Goal: Task Accomplishment & Management: Complete application form

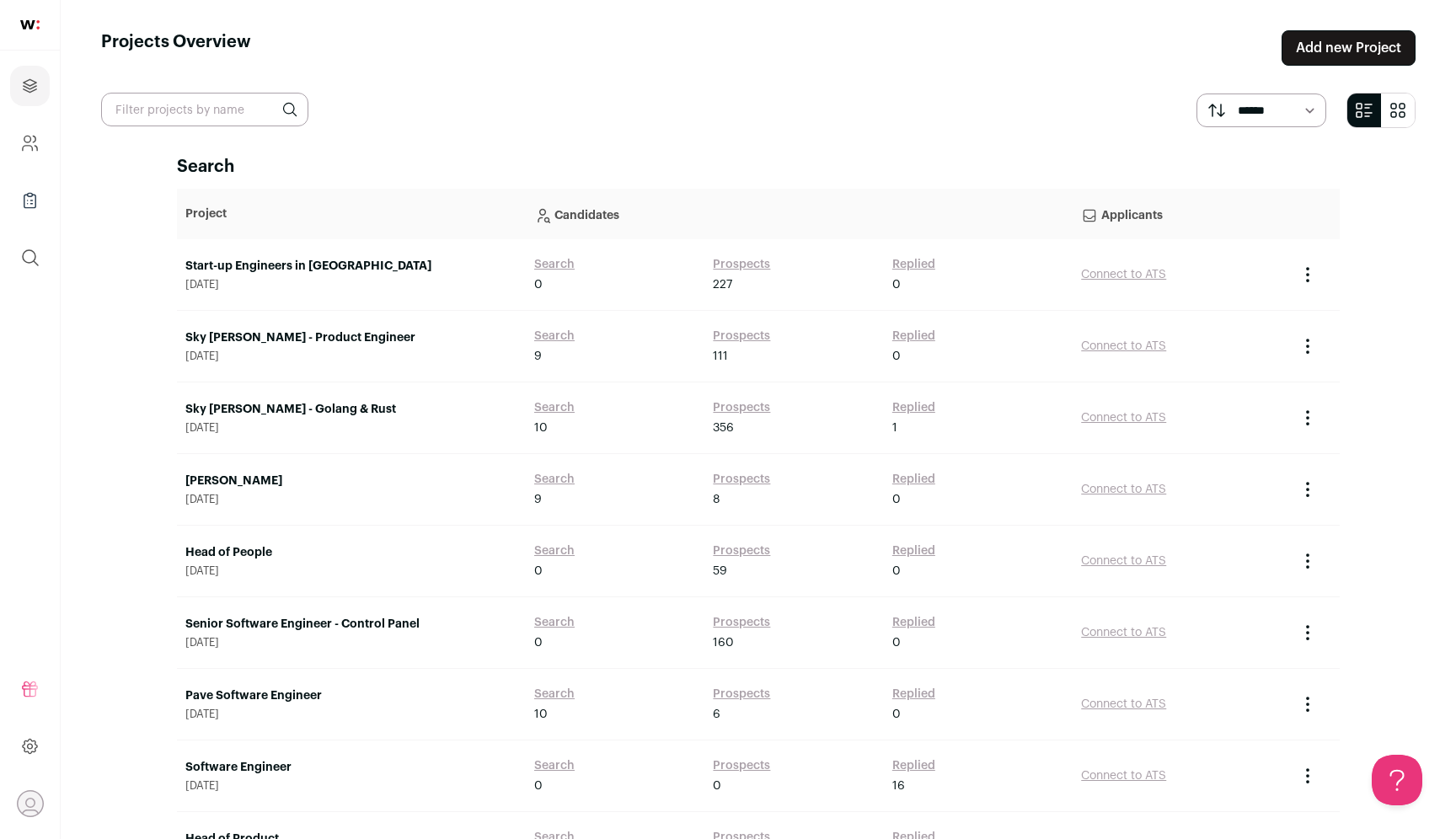
click at [1364, 35] on link "Add new Project" at bounding box center [1348, 47] width 134 height 36
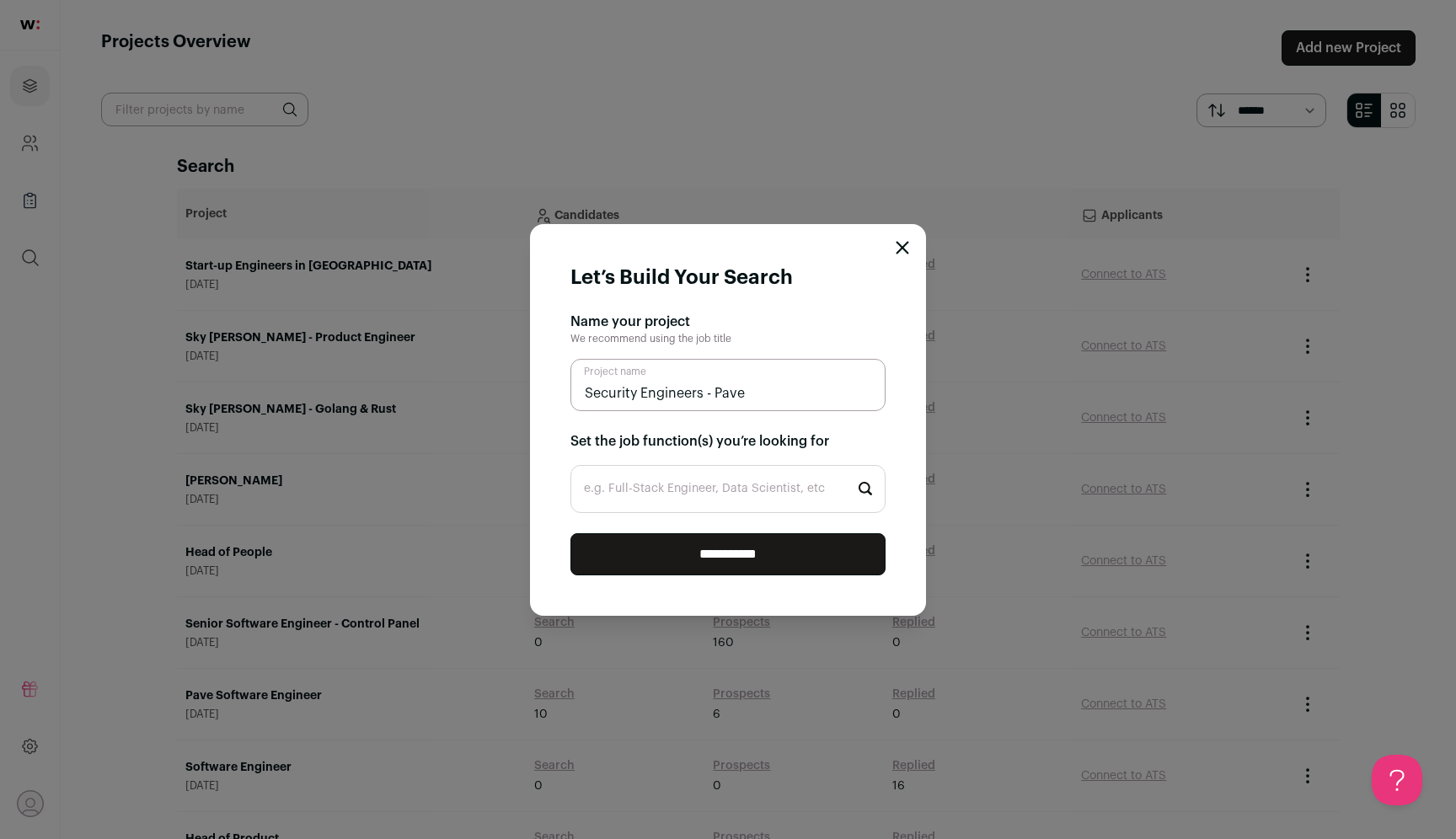
type input "Security Engineers - Pave"
click at [676, 499] on input "e.g. Full-Stack Engineer, Data Scientist, etc" at bounding box center [728, 489] width 315 height 48
type input "Security"
click at [667, 537] on li "Security Engineer" at bounding box center [728, 536] width 313 height 44
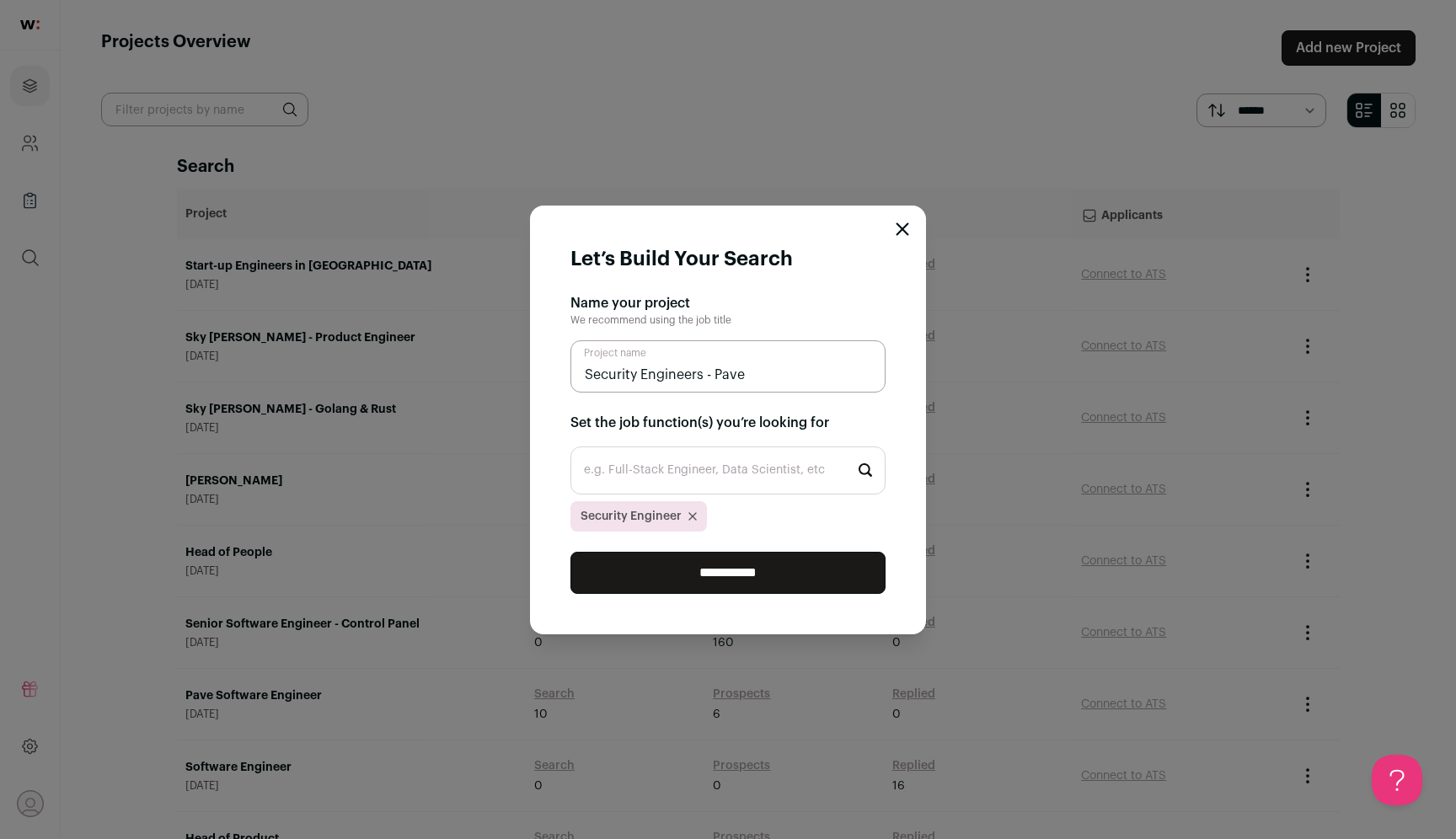
click at [707, 567] on input "**********" at bounding box center [728, 573] width 315 height 42
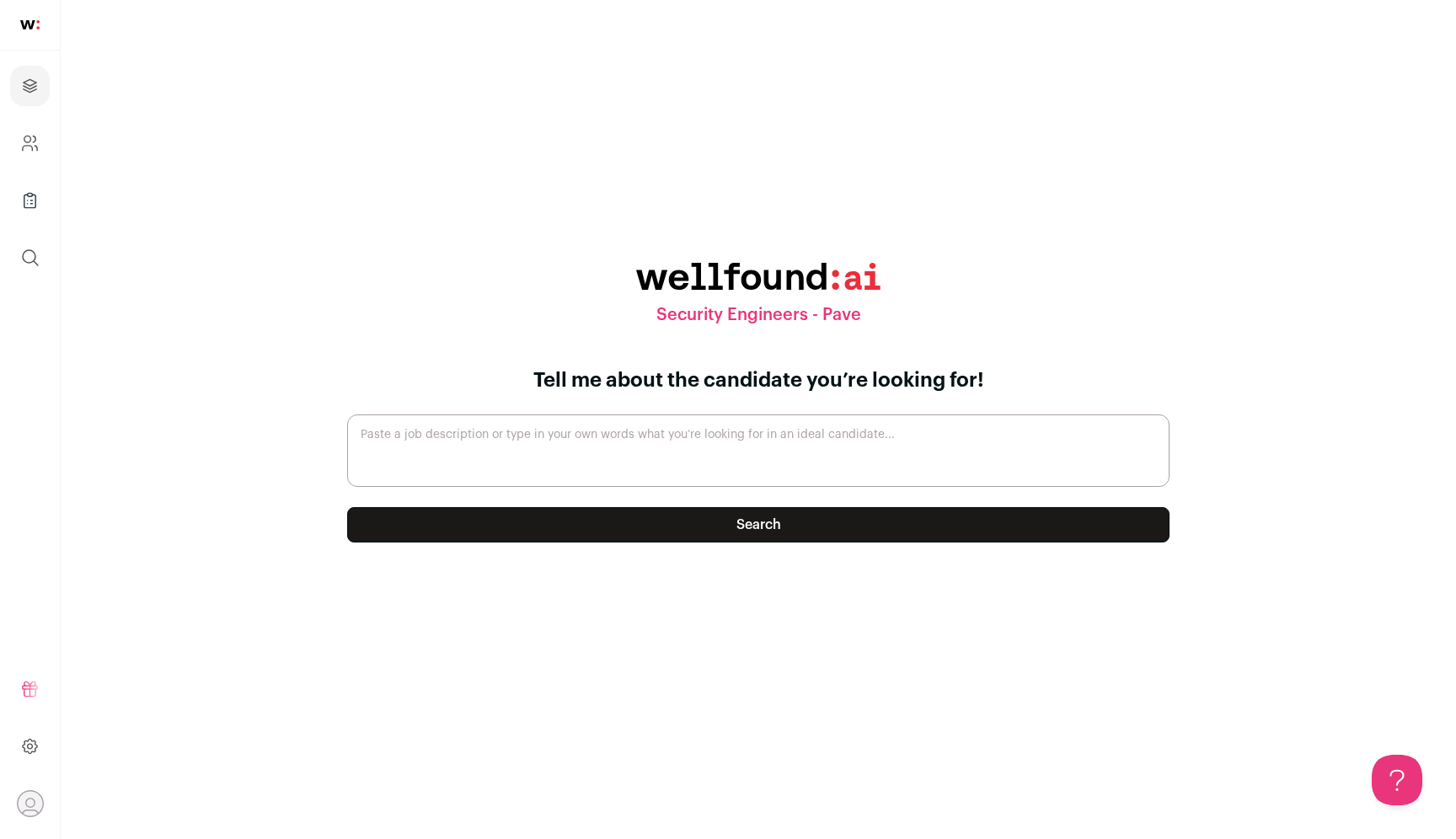
paste textarea "Security Team @ Pave Security is part of everything we do at [GEOGRAPHIC_DATA].…"
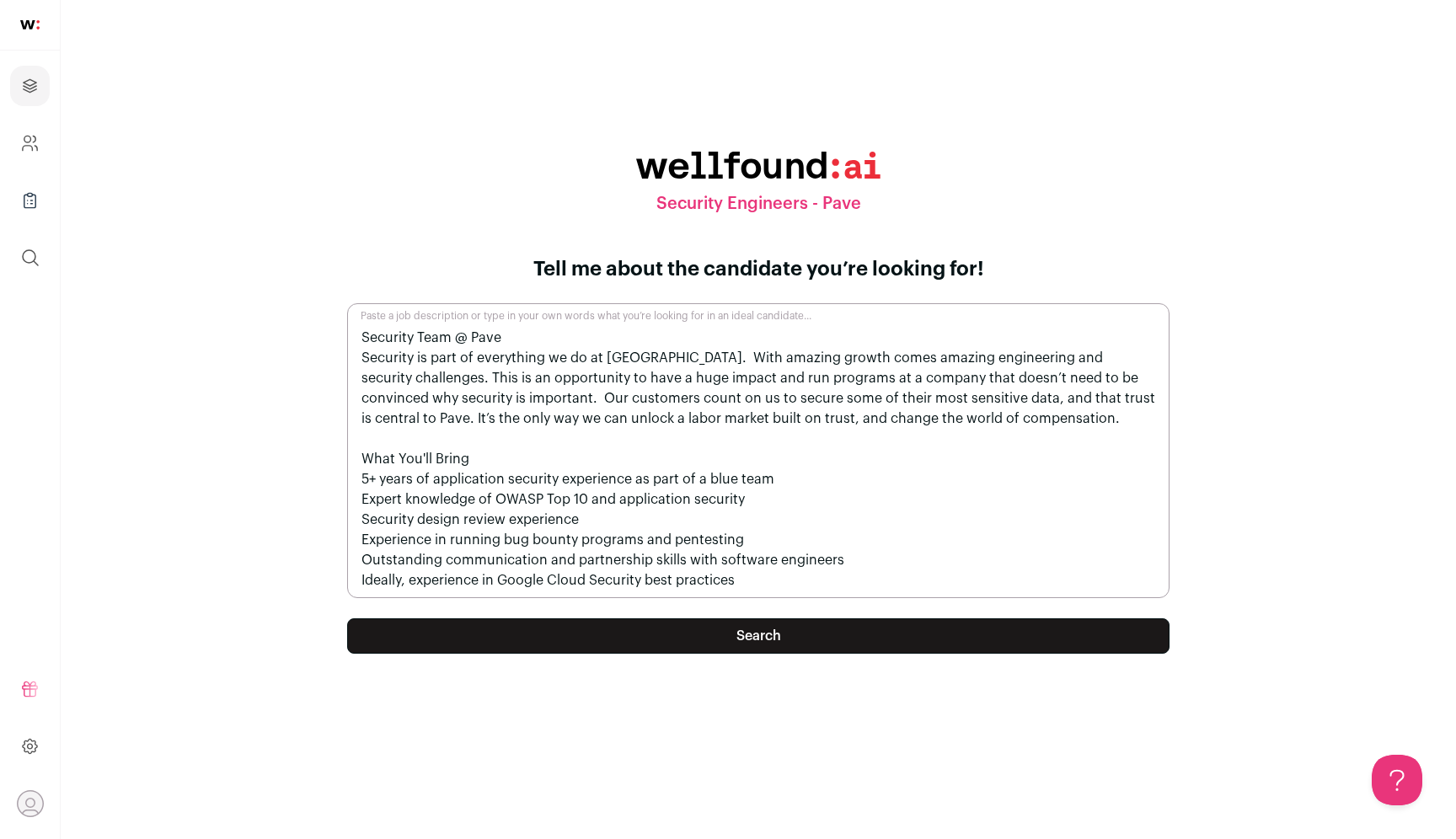
type textarea "Security Team @ Pave Security is part of everything we do at [GEOGRAPHIC_DATA].…"
click at [694, 654] on form "Tell me about the candidate you’re looking for! Security Team @ Pave Security i…" at bounding box center [757, 472] width 862 height 432
click at [697, 637] on button "Search" at bounding box center [757, 636] width 822 height 36
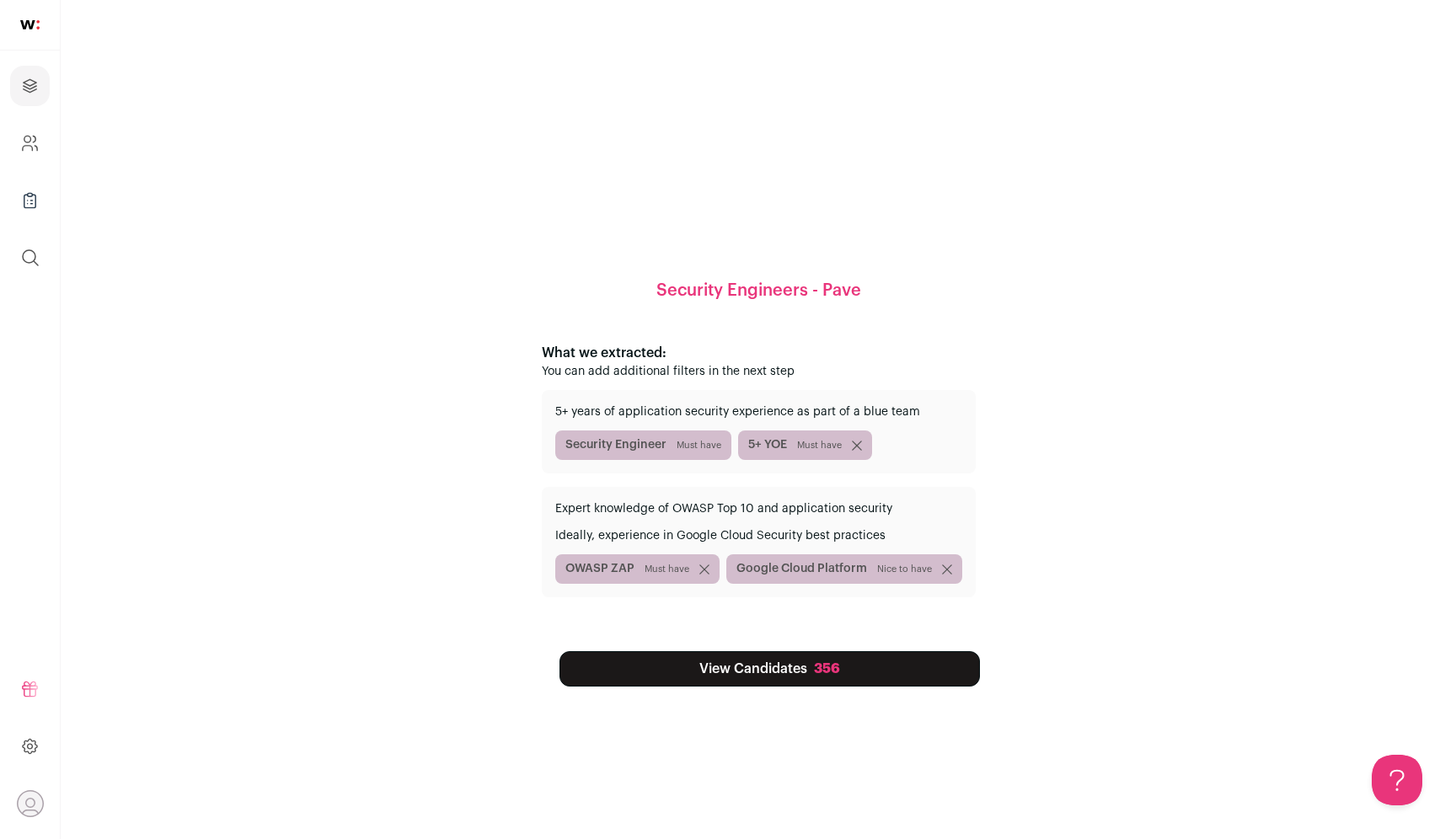
click at [749, 673] on link "View Candidates 356" at bounding box center [770, 669] width 420 height 36
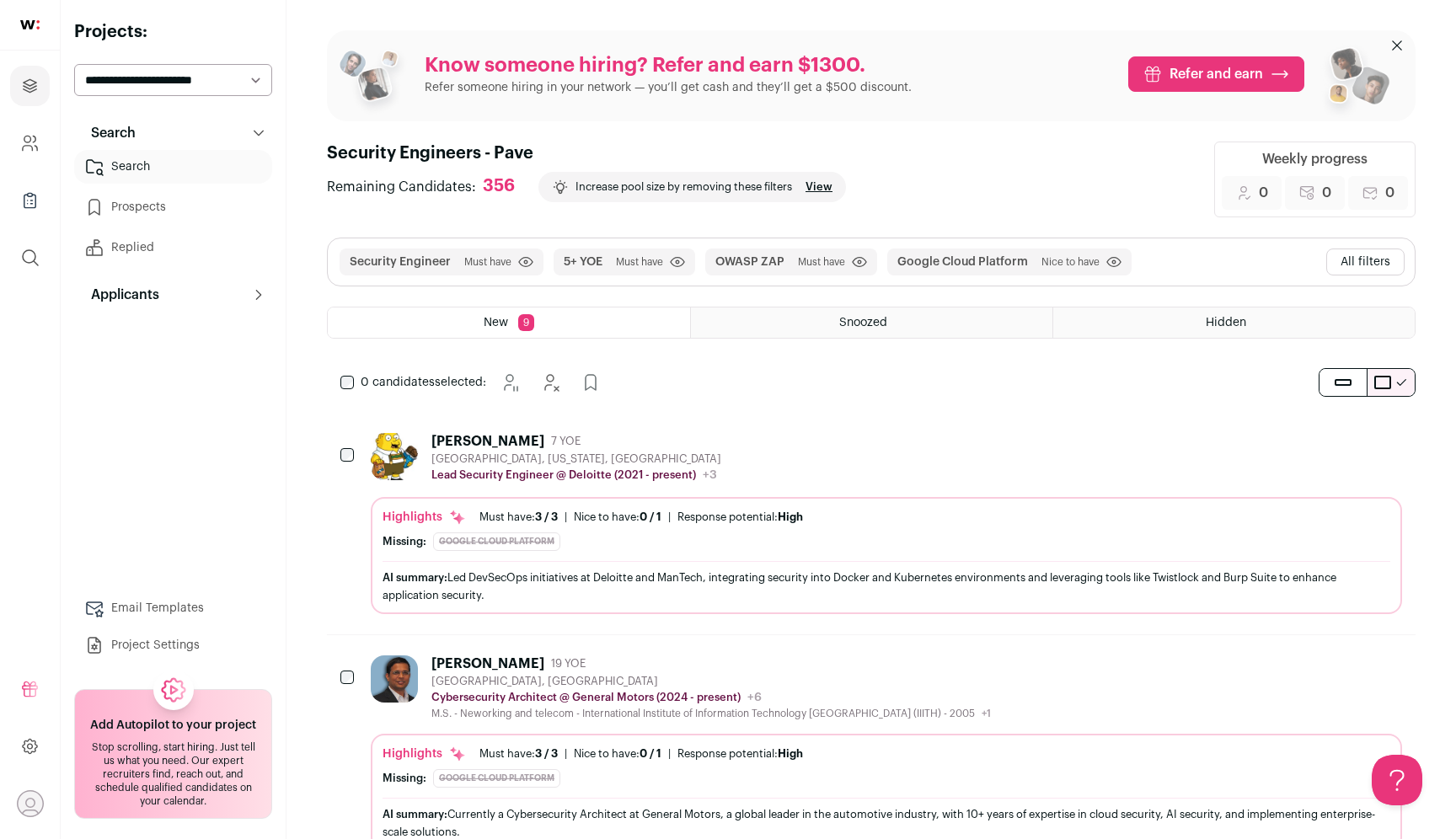
click at [1385, 262] on button "All filters" at bounding box center [1364, 262] width 78 height 27
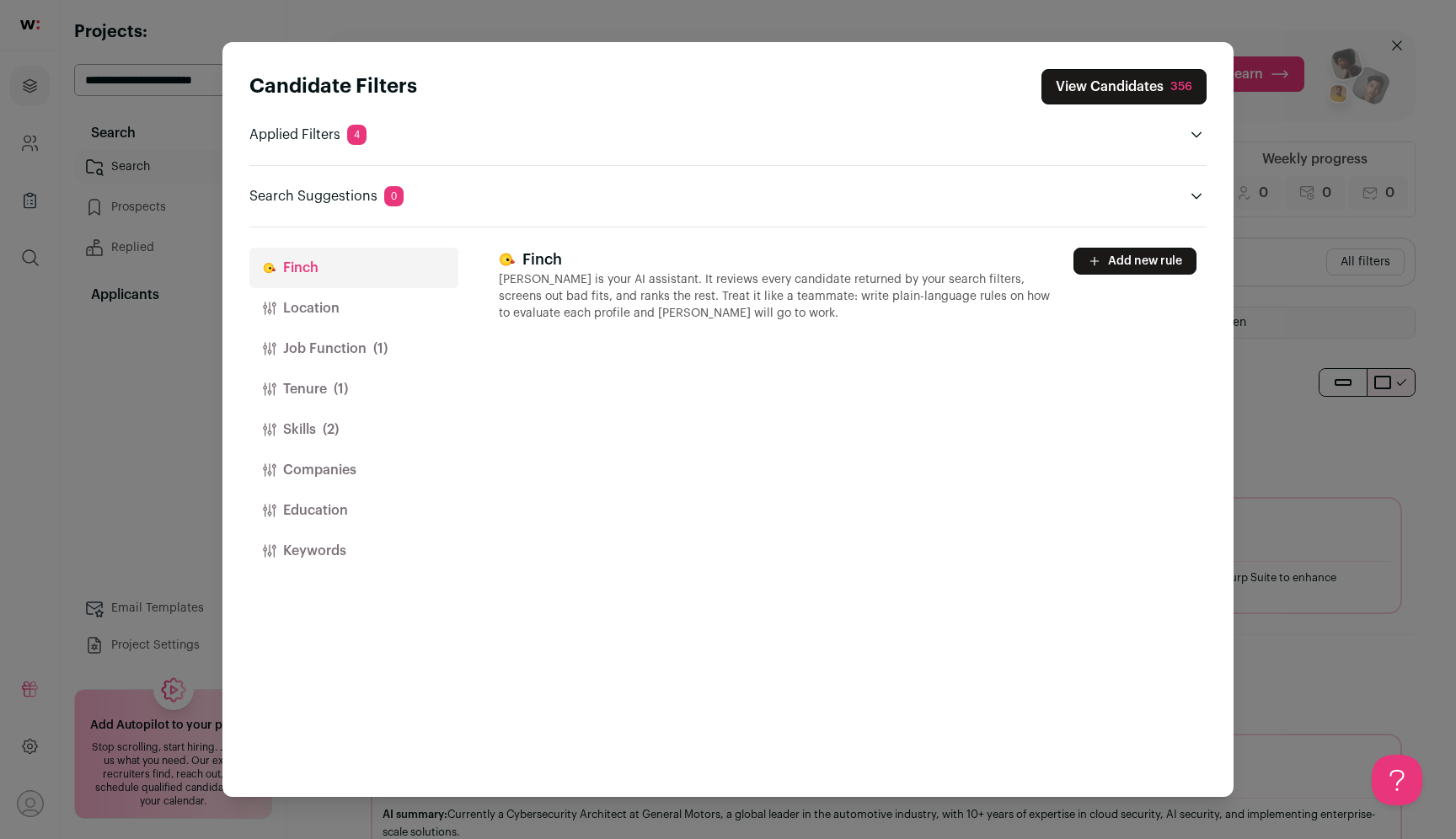
click at [361, 351] on button "Job Function (1)" at bounding box center [354, 349] width 209 height 40
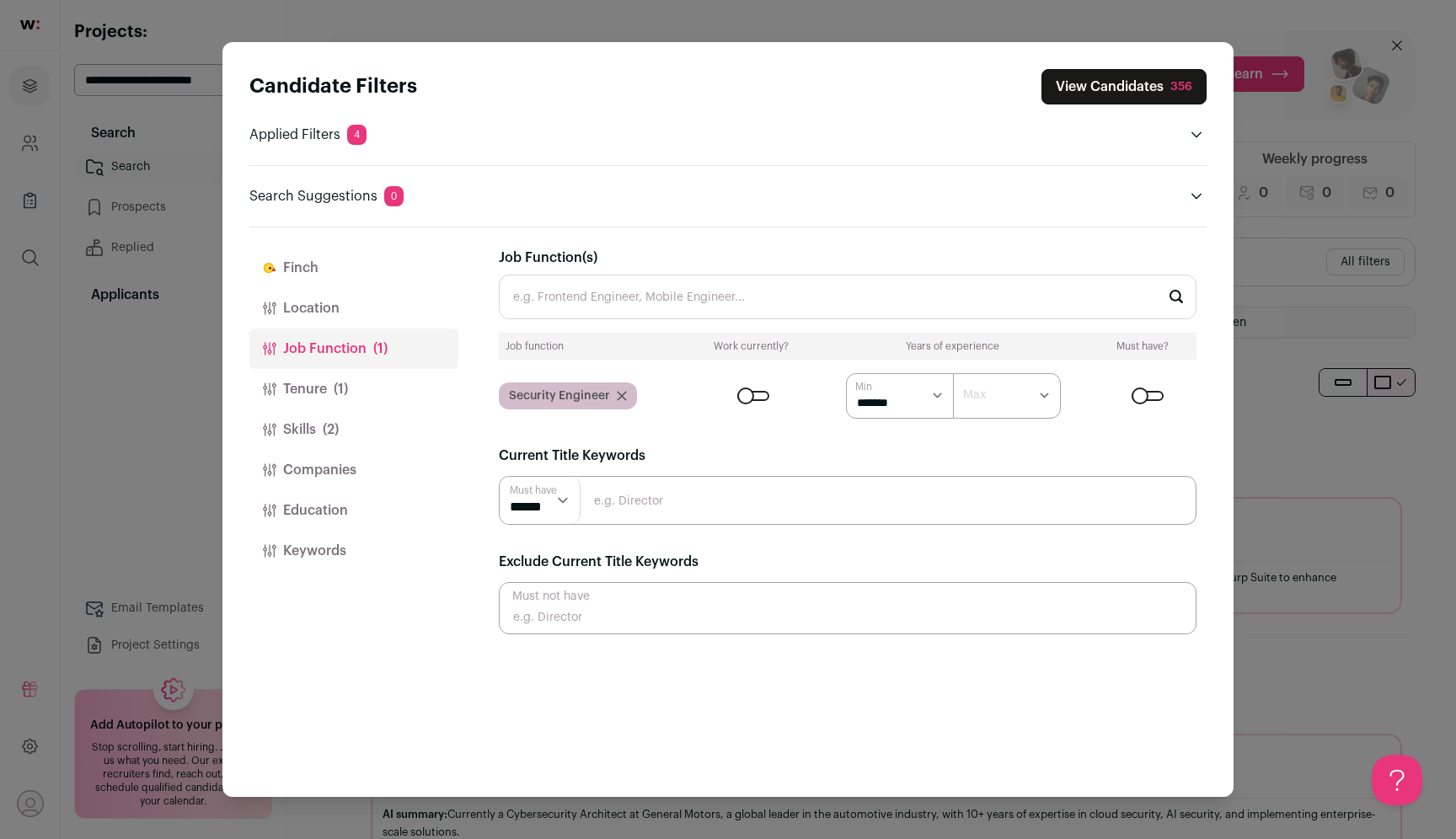
click at [343, 422] on button "Skills (2)" at bounding box center [354, 430] width 209 height 40
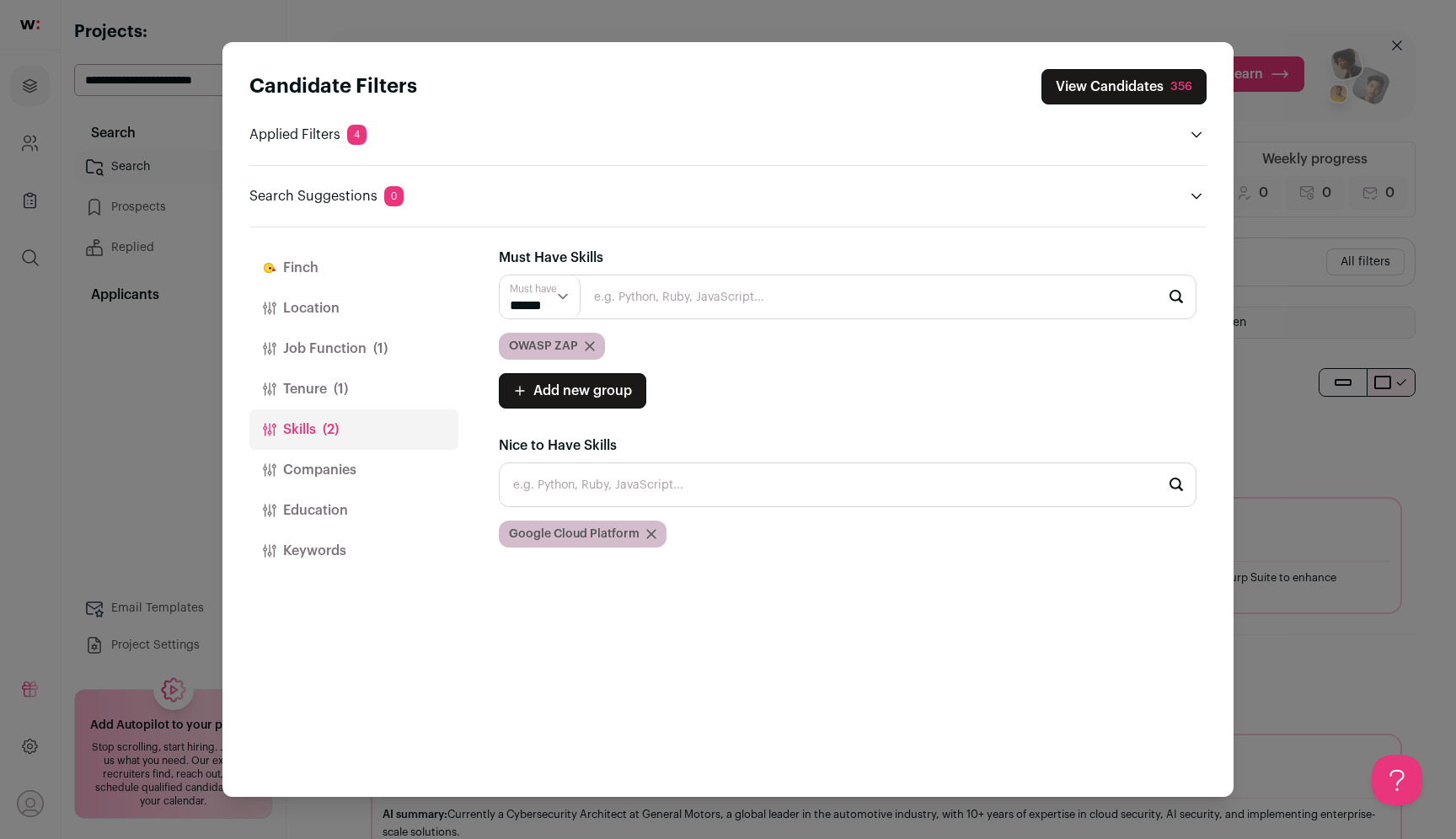
click at [589, 345] on icon "Close modal via background" at bounding box center [590, 346] width 9 height 9
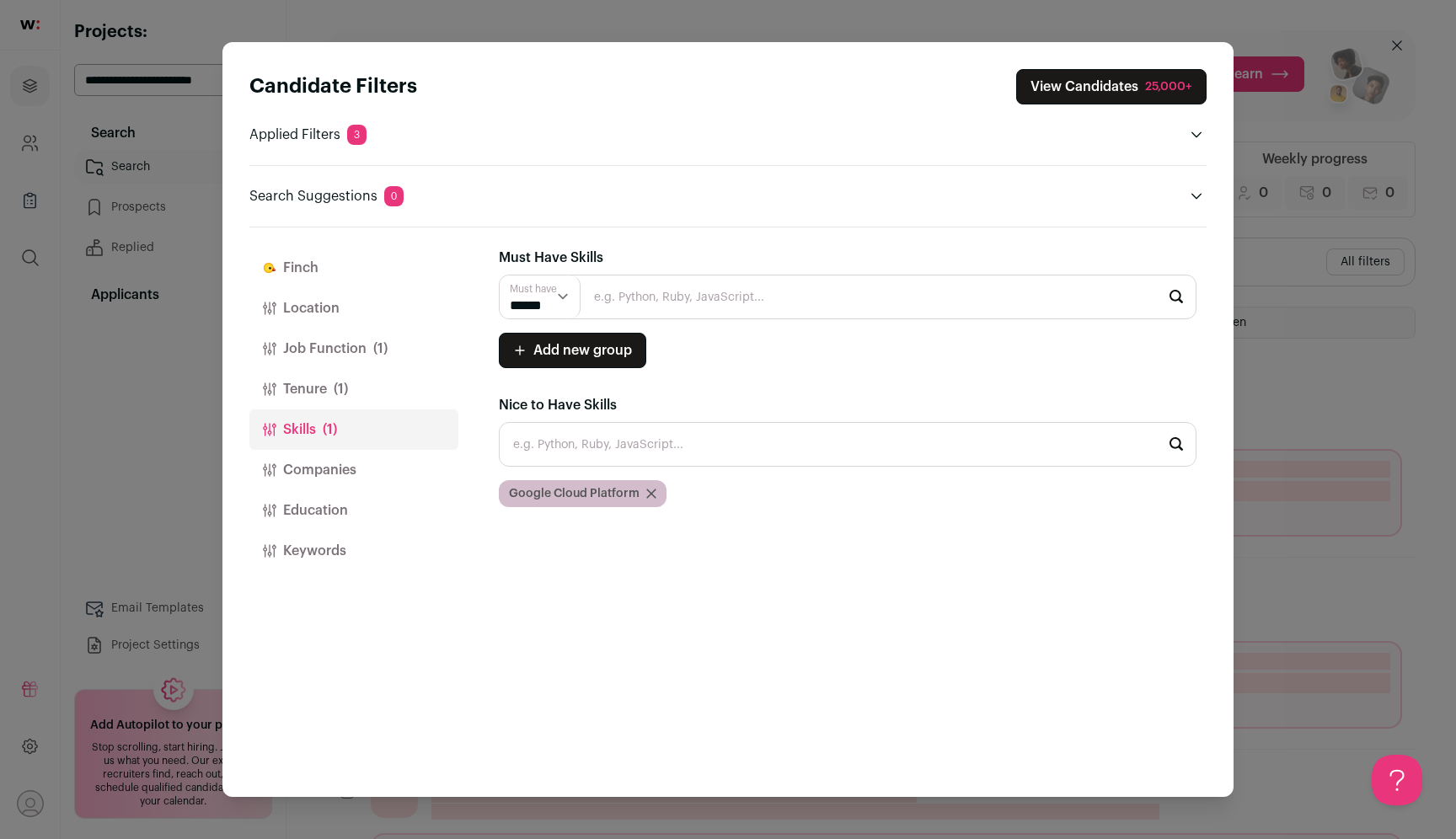
click at [653, 494] on icon "Close modal via background" at bounding box center [651, 493] width 10 height 10
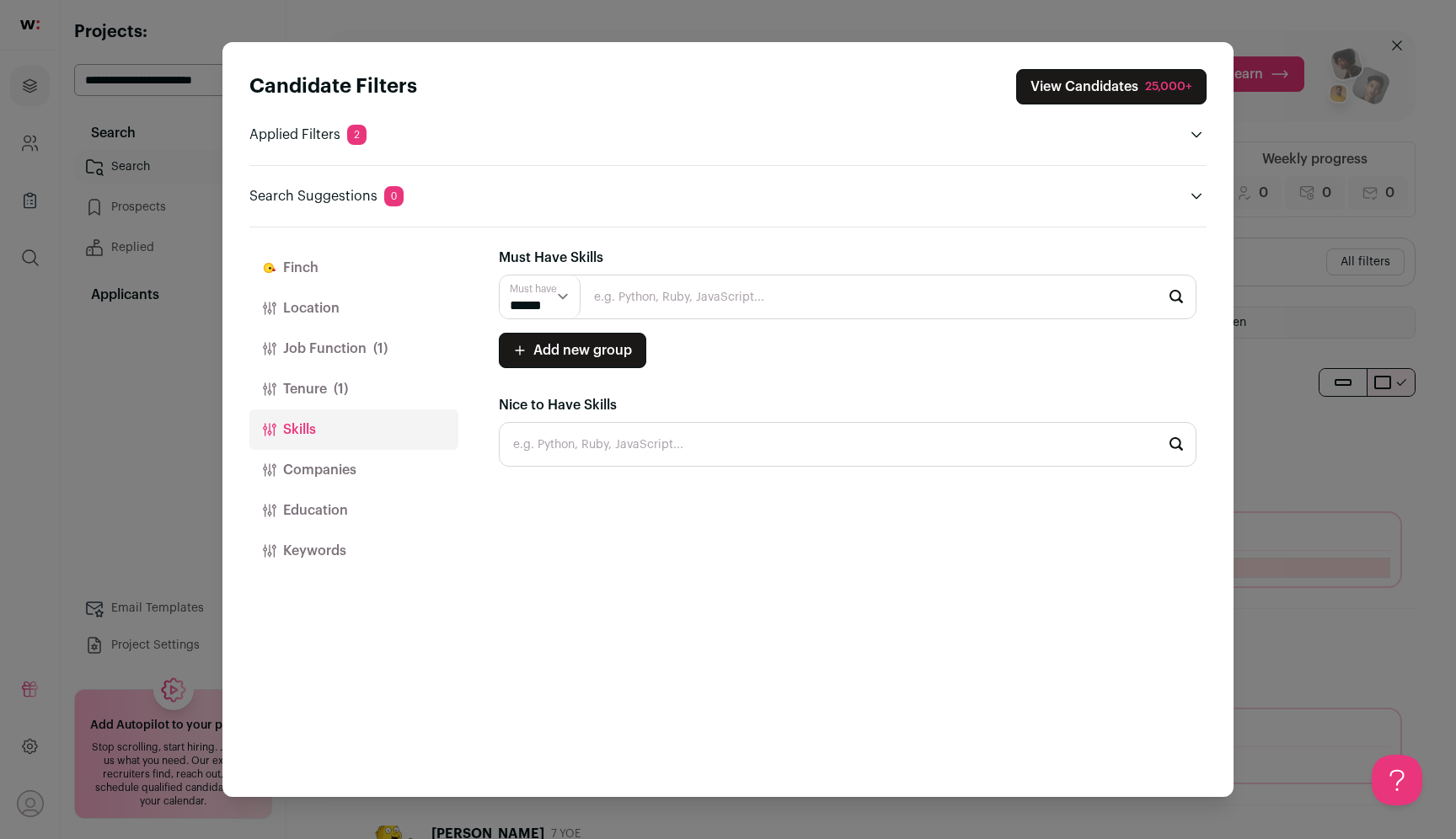
click at [359, 320] on button "Location" at bounding box center [354, 308] width 209 height 40
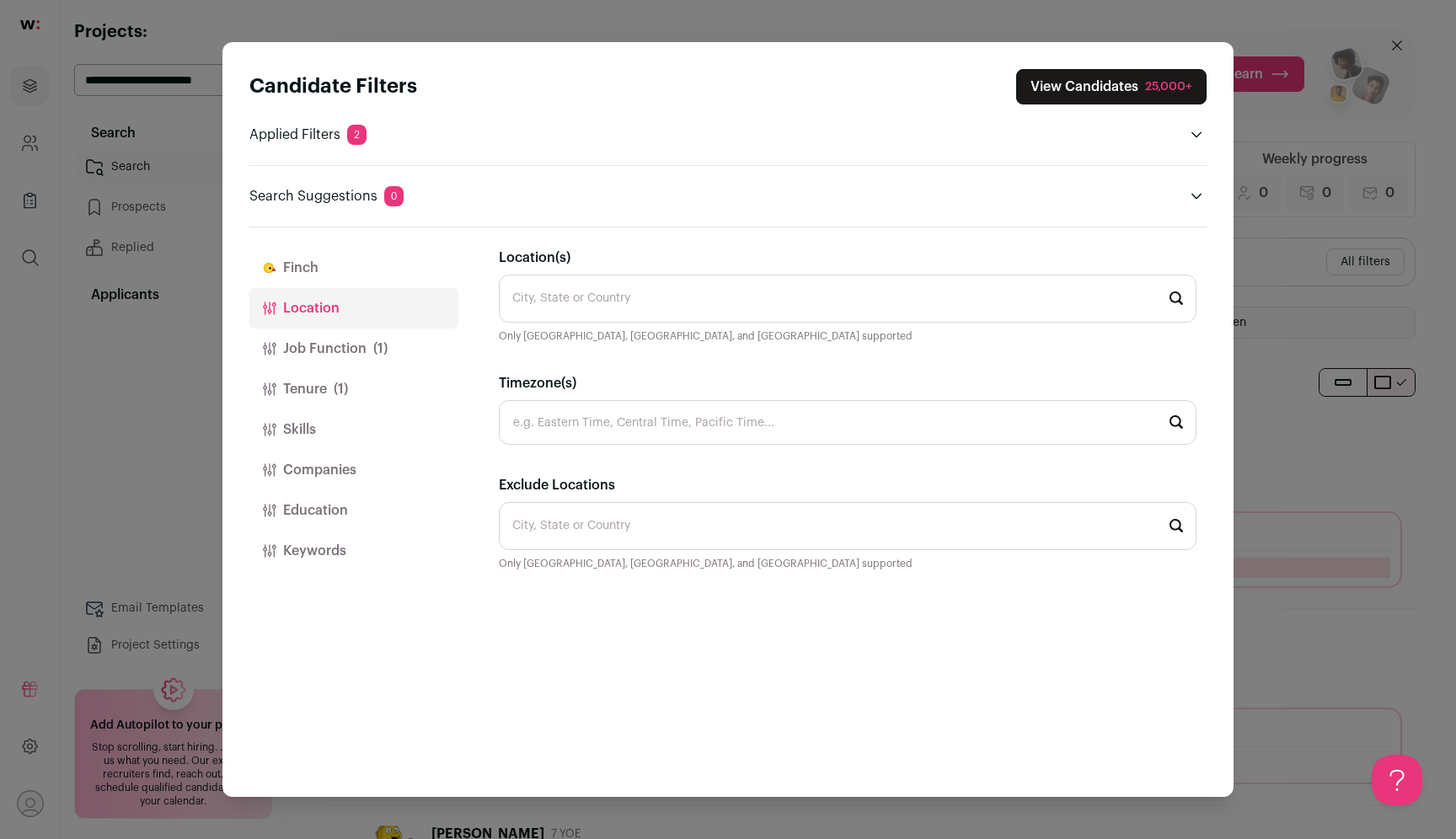
click at [650, 298] on input "Location(s)" at bounding box center [848, 299] width 698 height 48
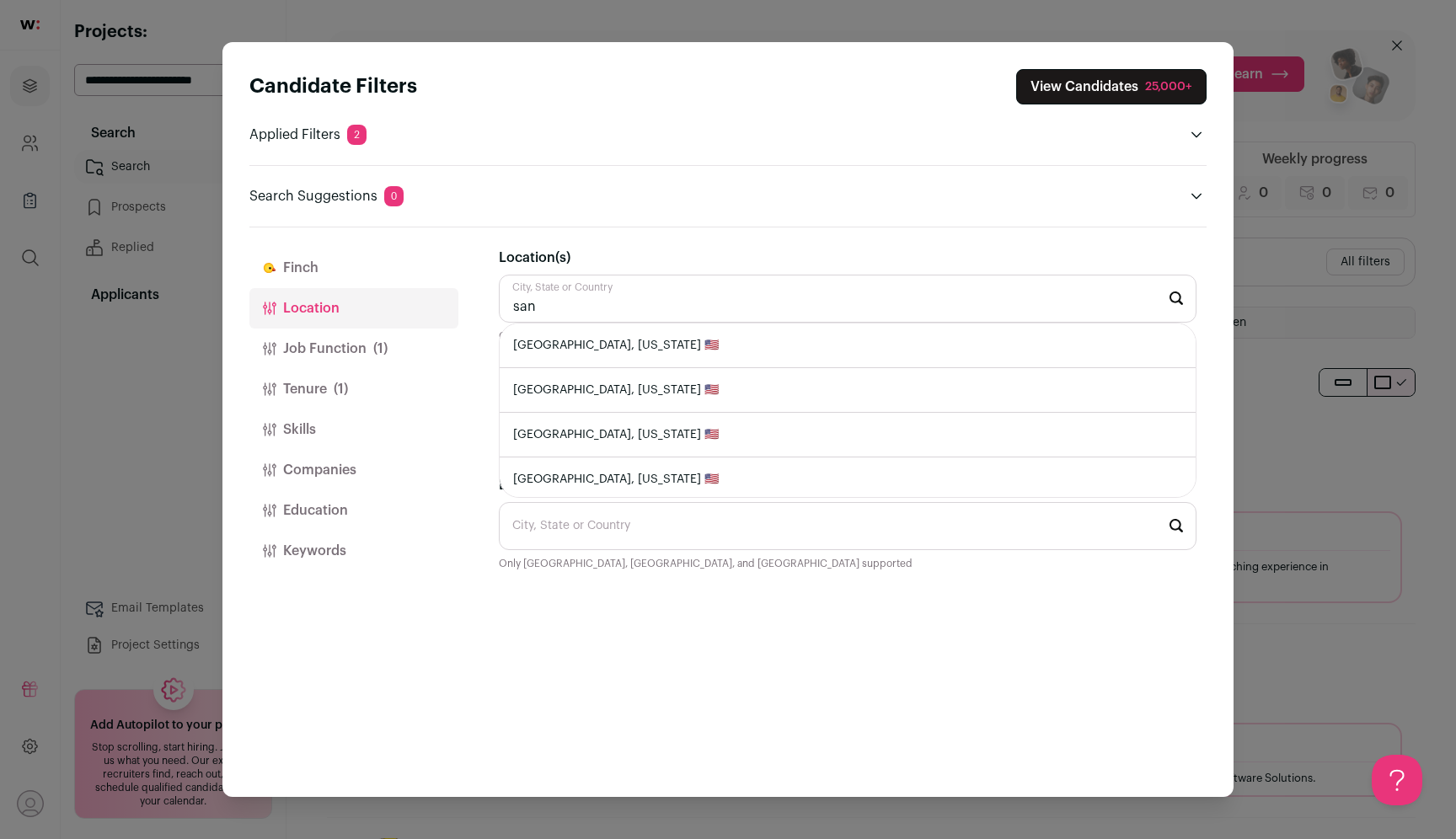
click at [651, 352] on li "[GEOGRAPHIC_DATA], [US_STATE] 🇺🇸" at bounding box center [847, 346] width 696 height 44
type input "[GEOGRAPHIC_DATA], [US_STATE] 🇺🇸"
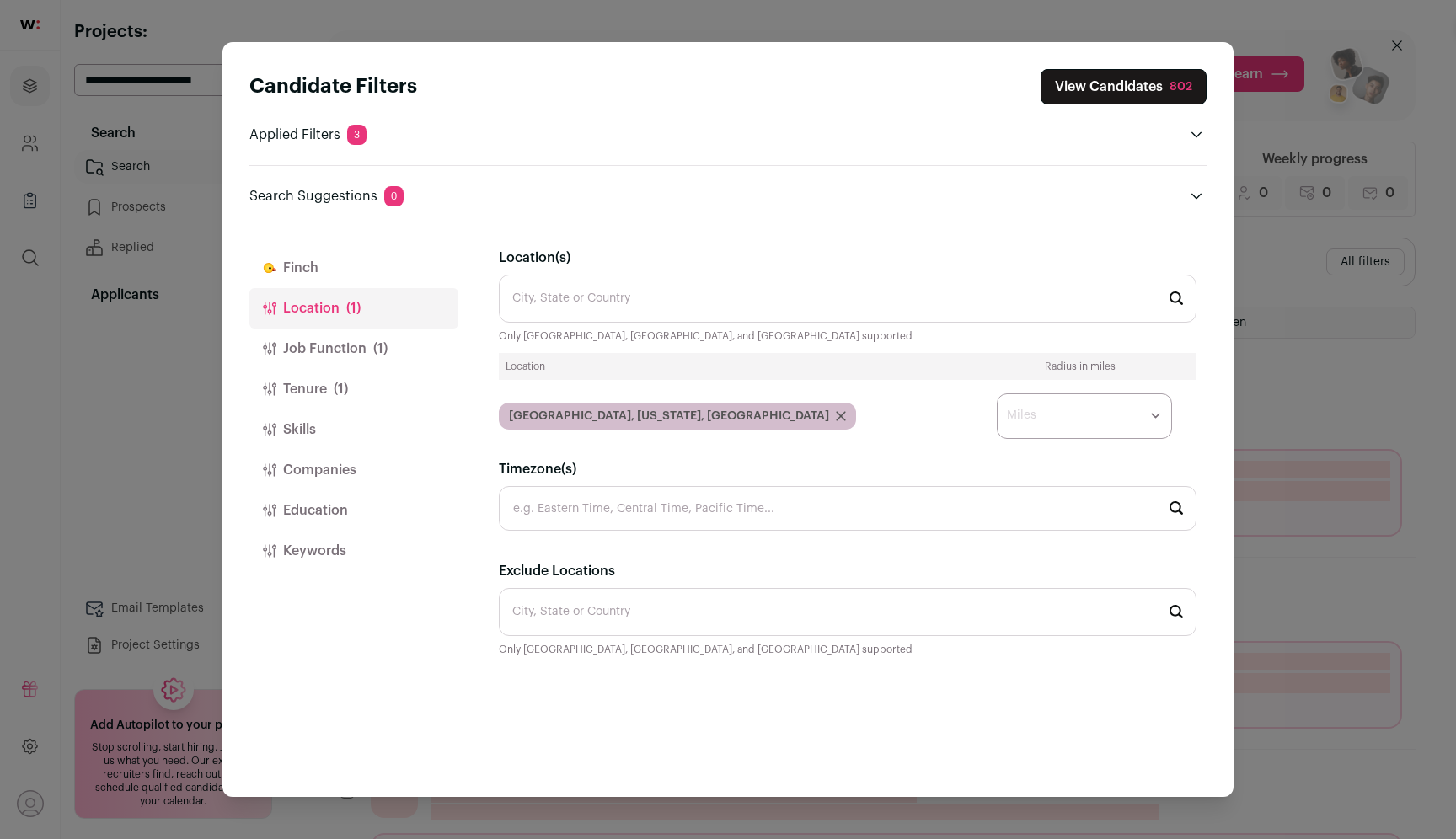
click at [352, 354] on button "Job Function (1)" at bounding box center [354, 349] width 209 height 40
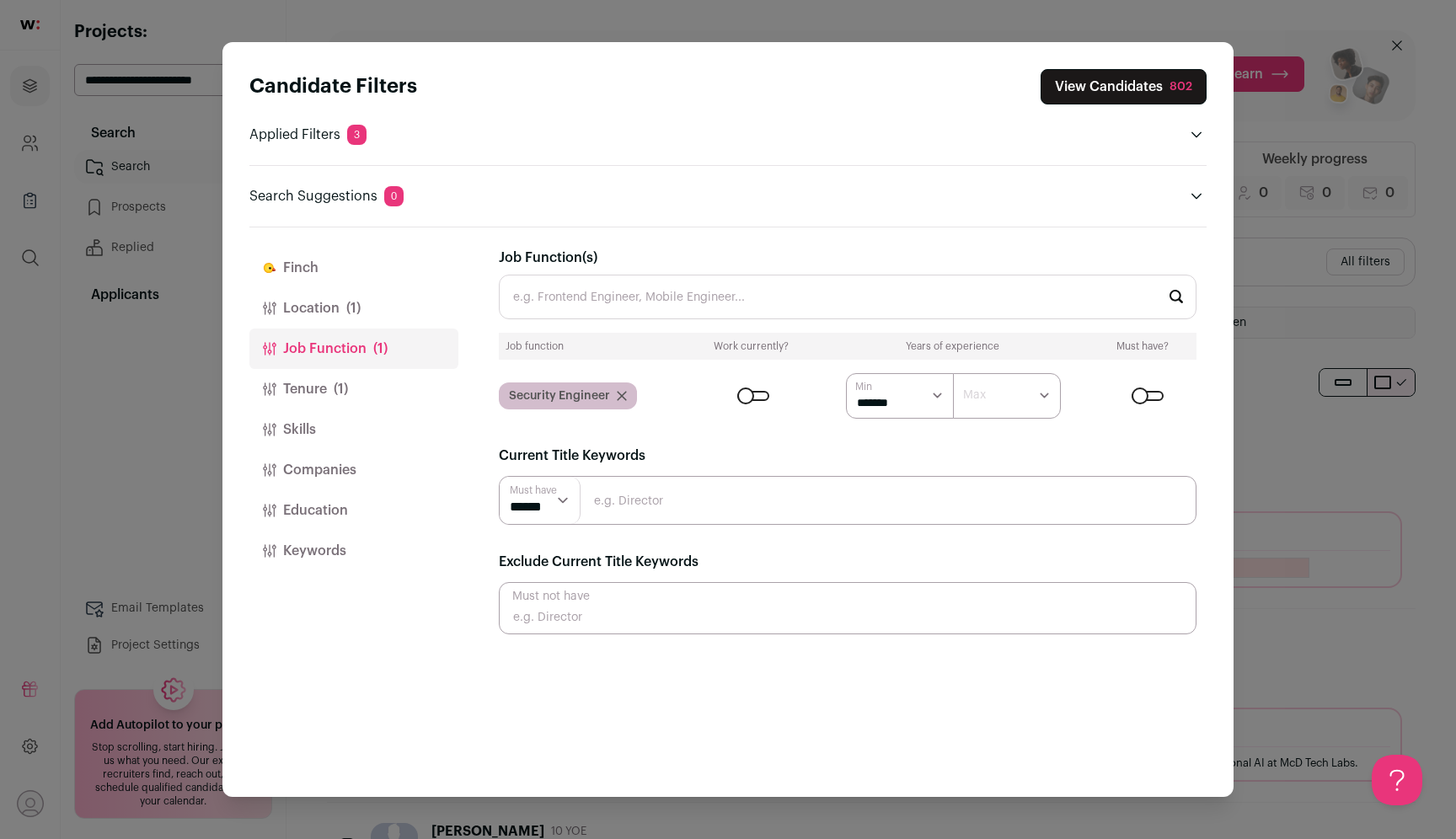
click at [660, 510] on input "Close modal via background" at bounding box center [848, 500] width 698 height 49
type input "S"
type input "Security Engineer"
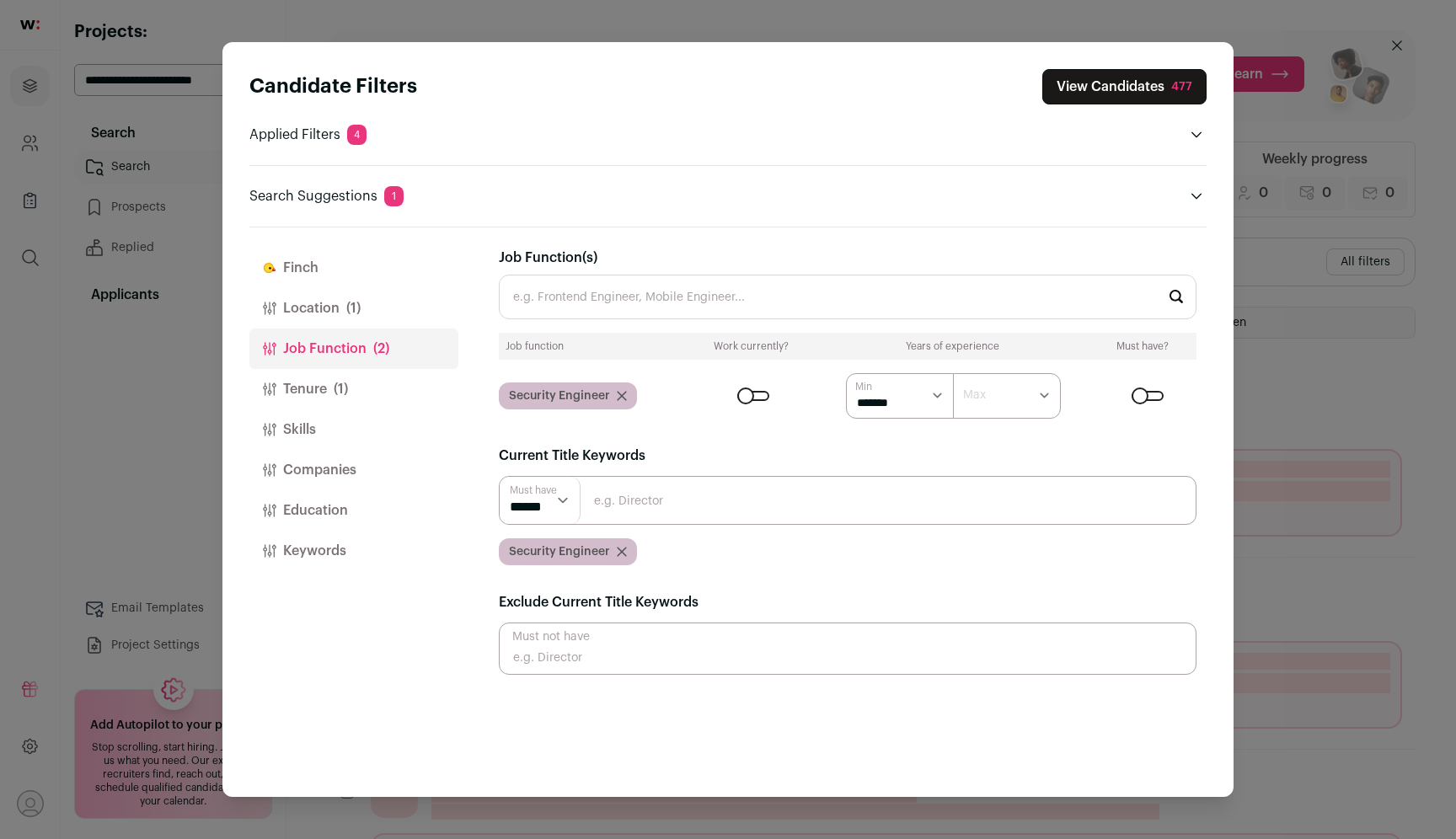
click at [652, 510] on input "Close modal via background" at bounding box center [848, 500] width 698 height 49
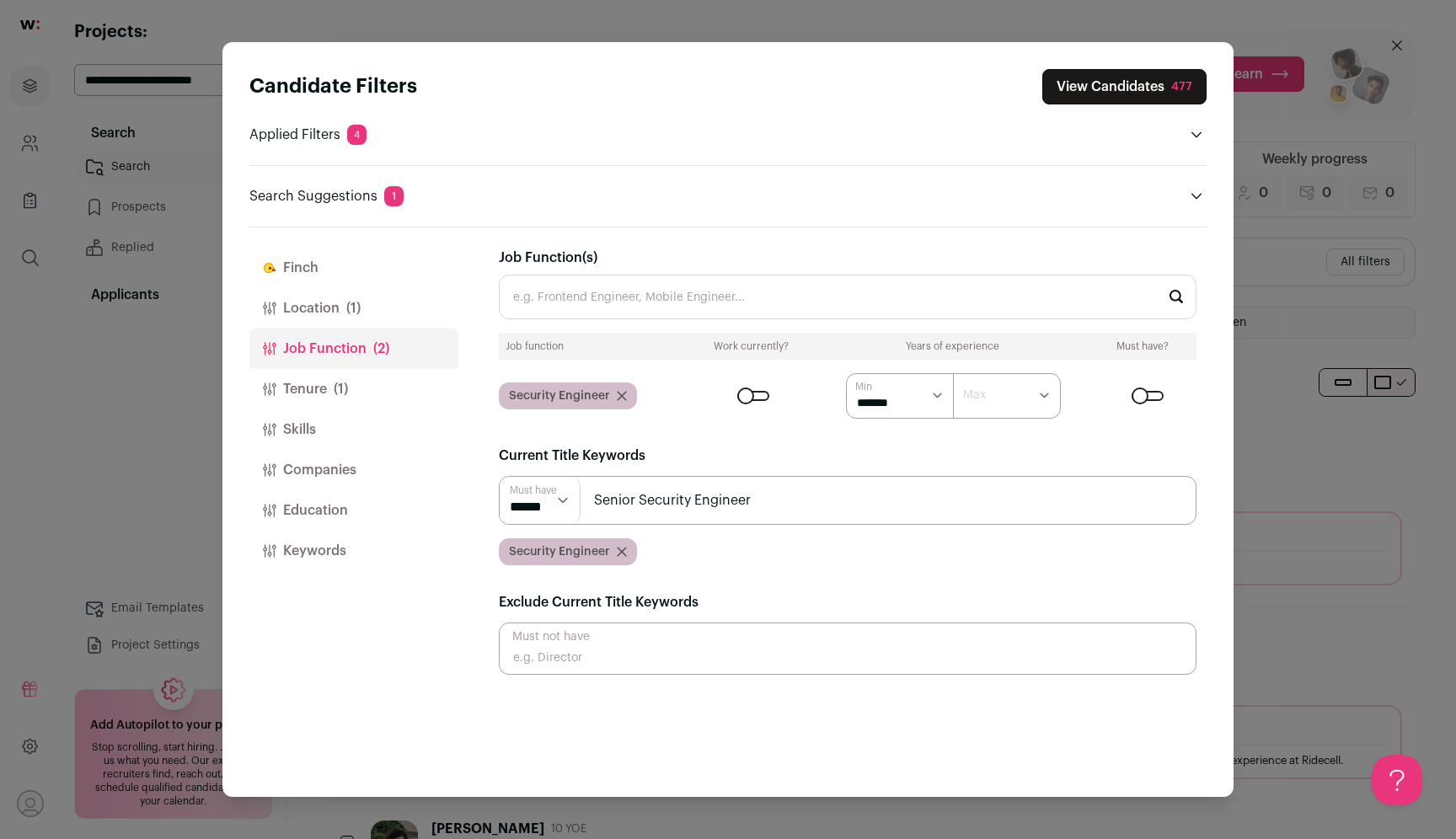
type input "Senior Security Engineer"
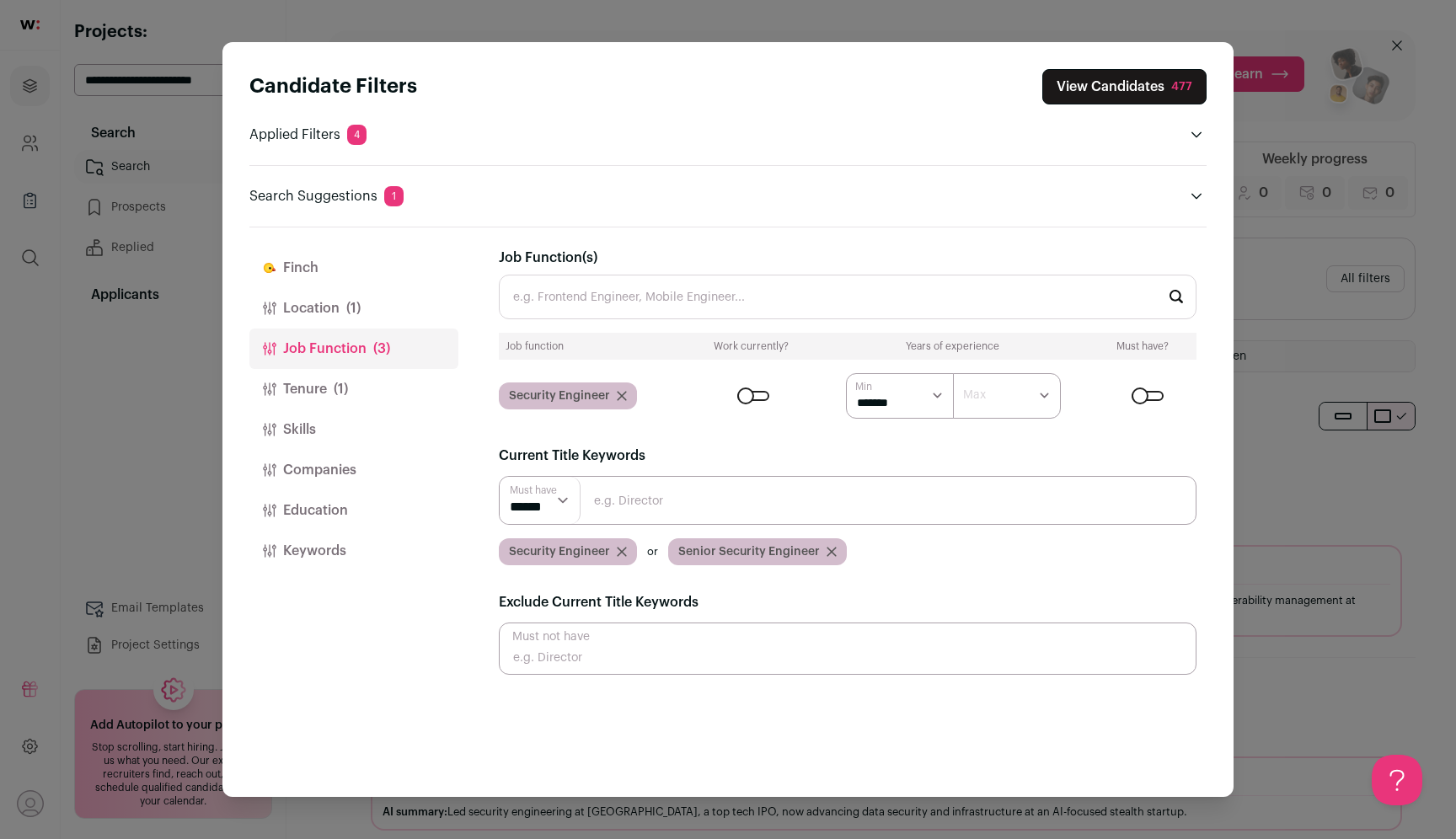
click at [319, 373] on button "Tenure (1)" at bounding box center [354, 389] width 209 height 40
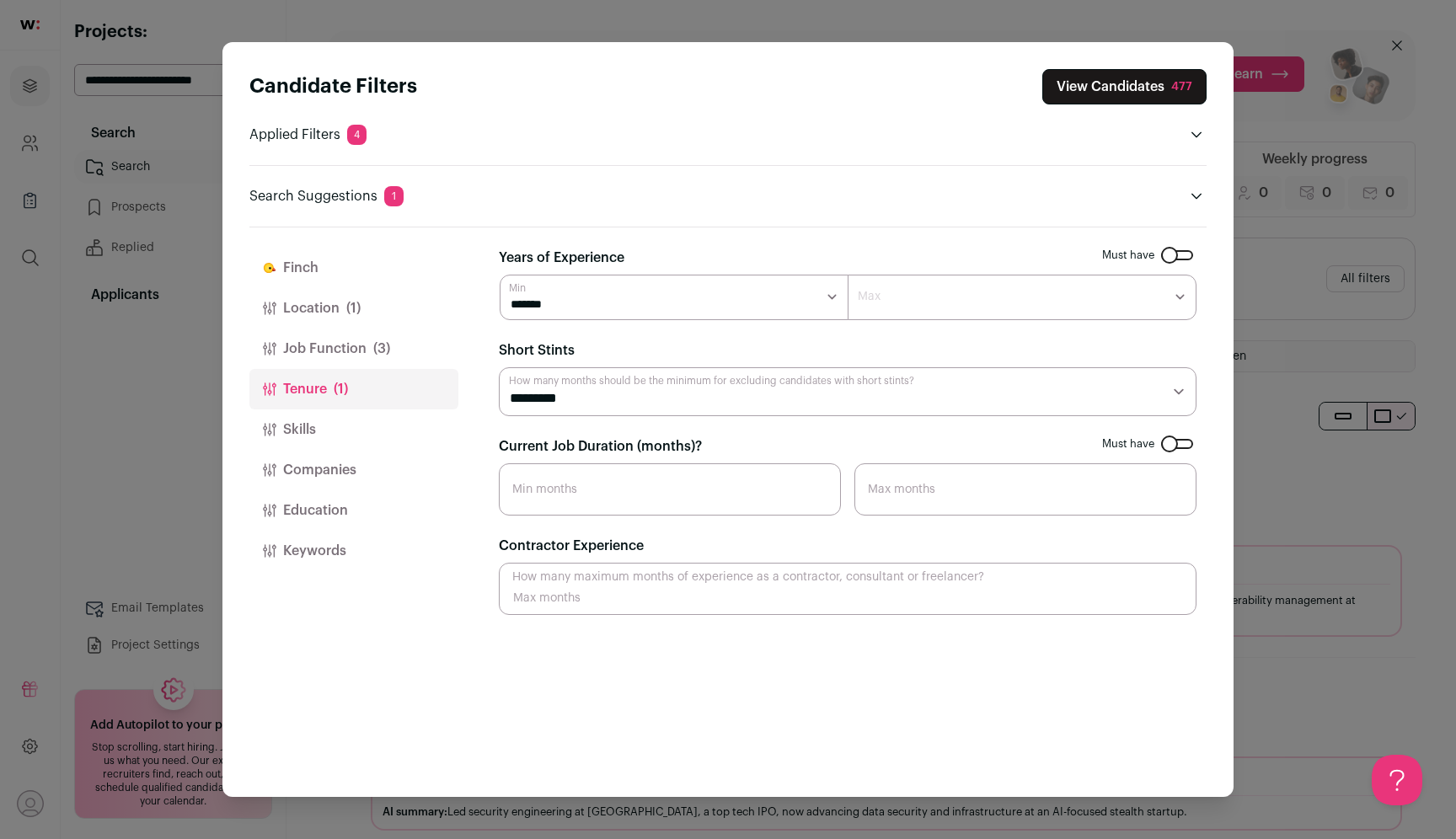
click at [359, 351] on button "Job Function (3)" at bounding box center [354, 349] width 209 height 40
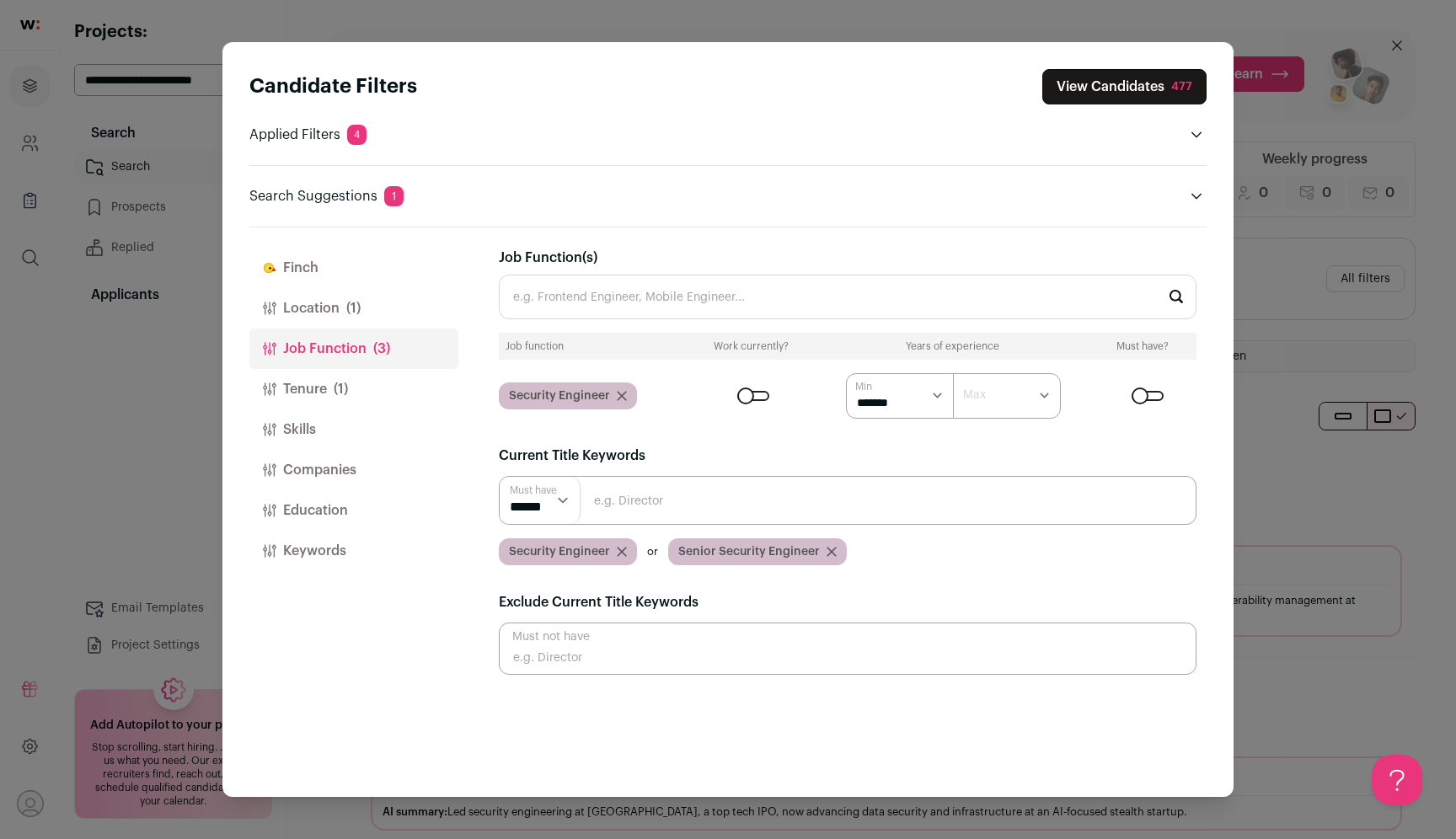
click at [365, 312] on button "Location (1)" at bounding box center [354, 308] width 209 height 40
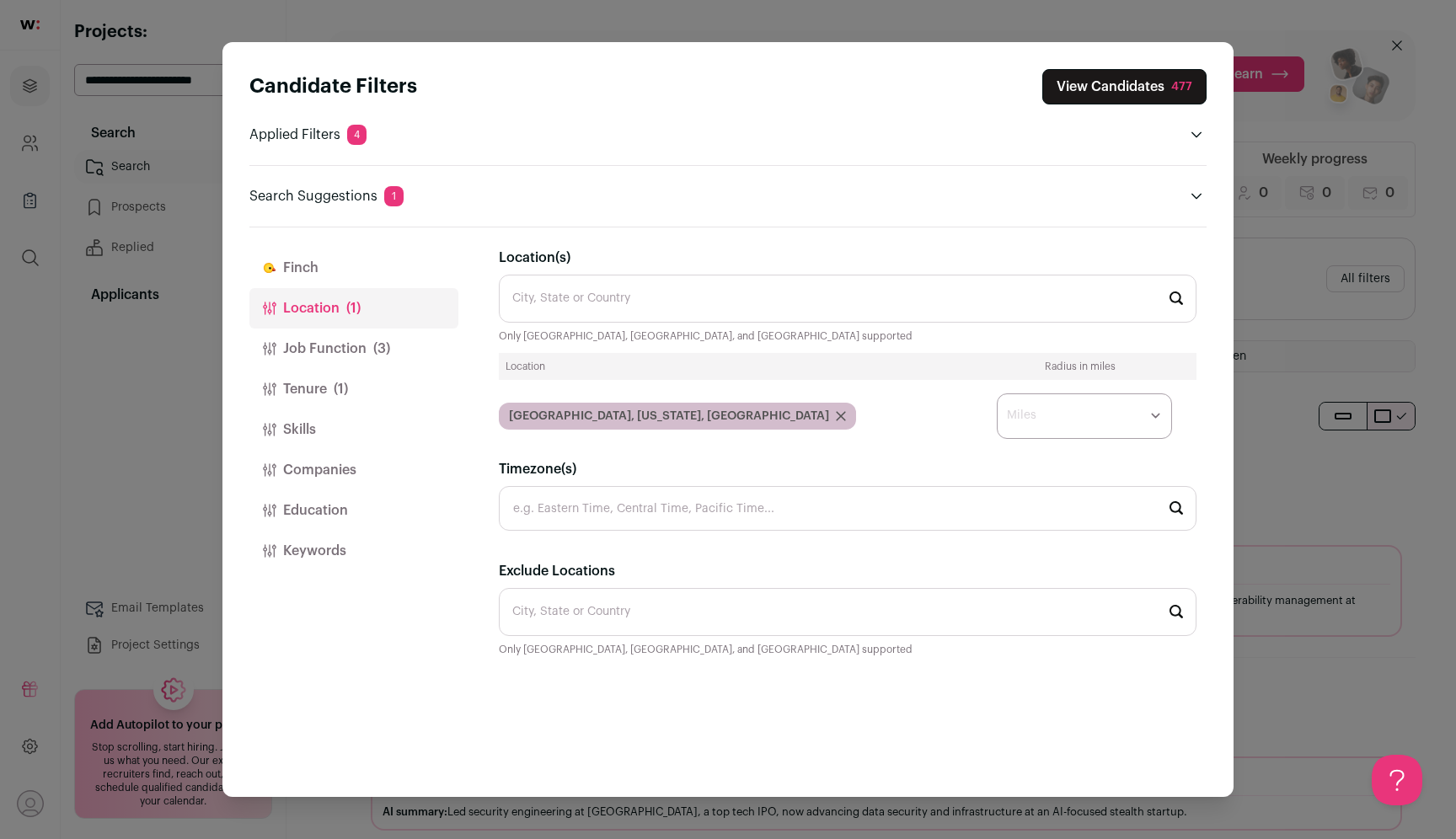
click at [1137, 86] on button "View Candidates 477" at bounding box center [1124, 87] width 164 height 36
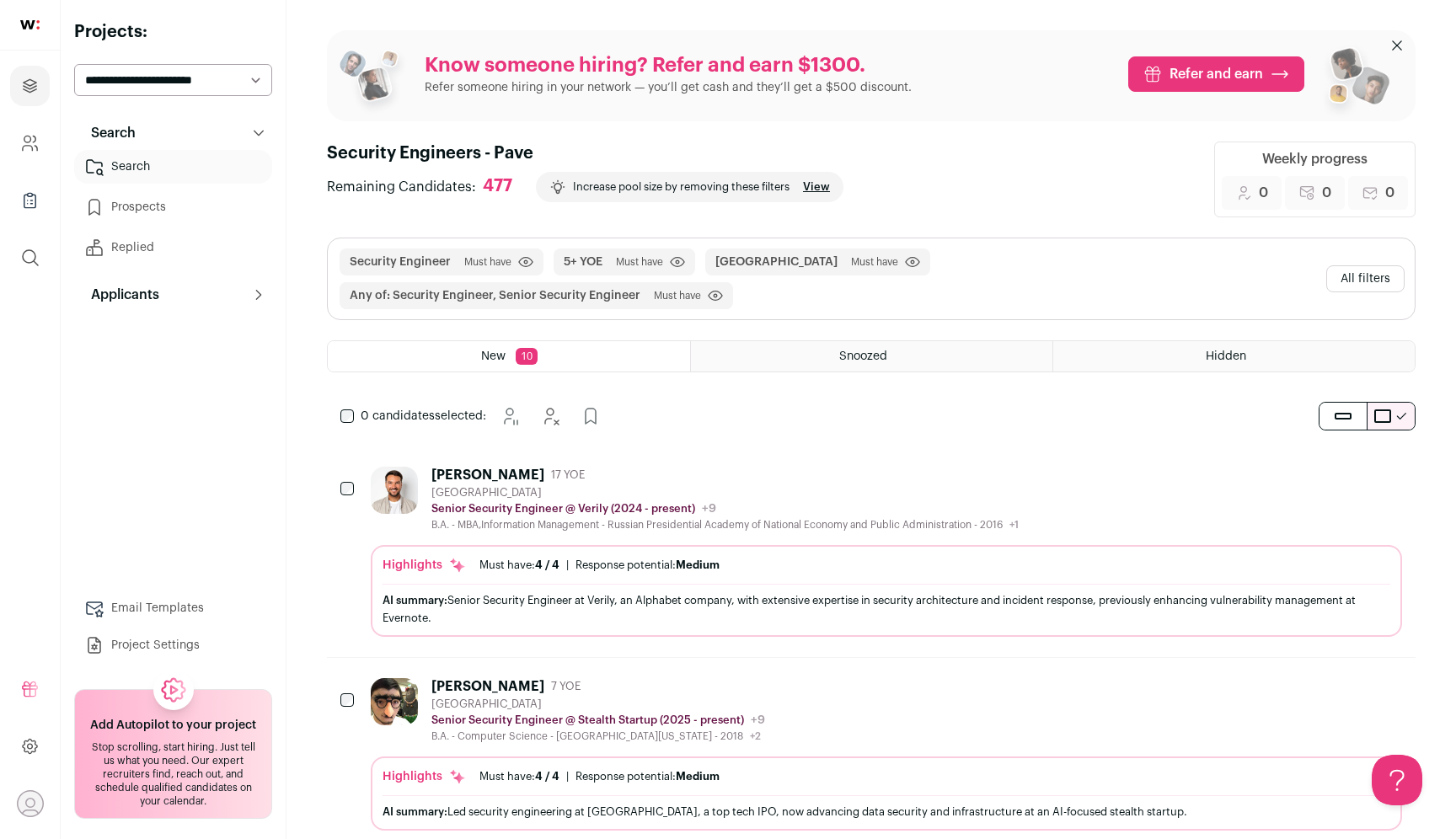
click at [1379, 268] on button "All filters" at bounding box center [1364, 278] width 78 height 27
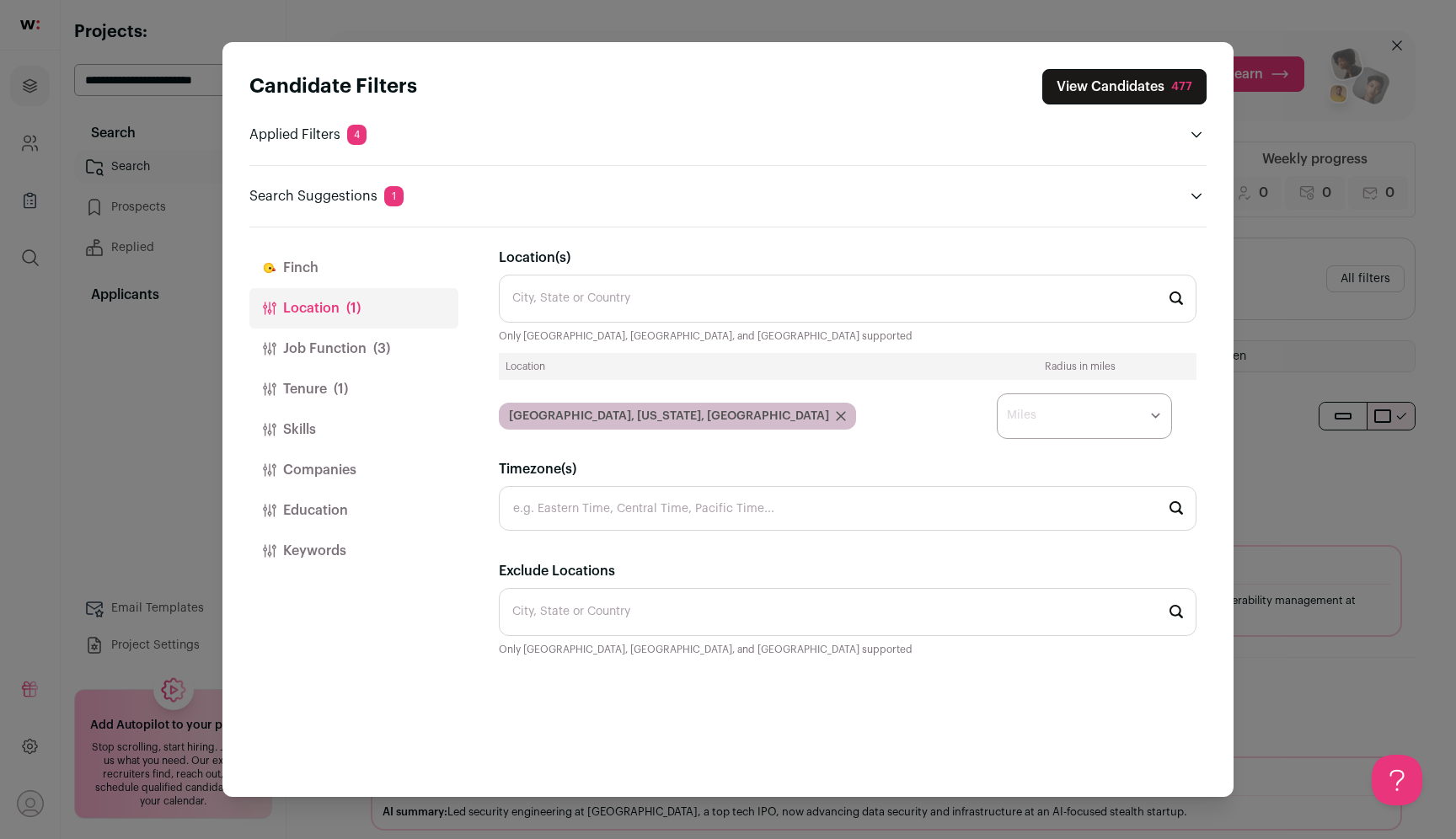
click at [385, 379] on button "Tenure (1)" at bounding box center [354, 389] width 209 height 40
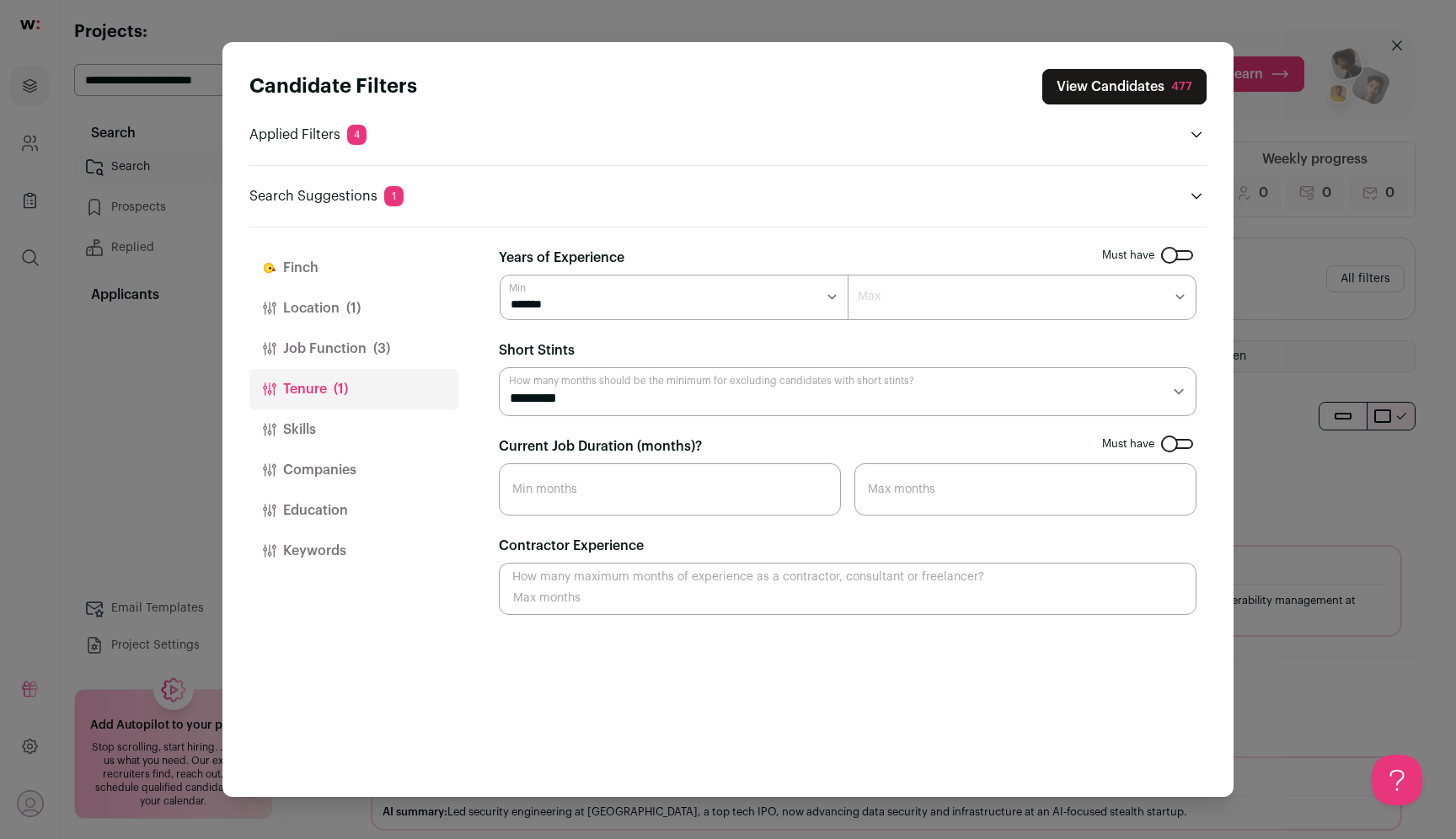
click at [384, 311] on button "Location (1)" at bounding box center [354, 308] width 209 height 40
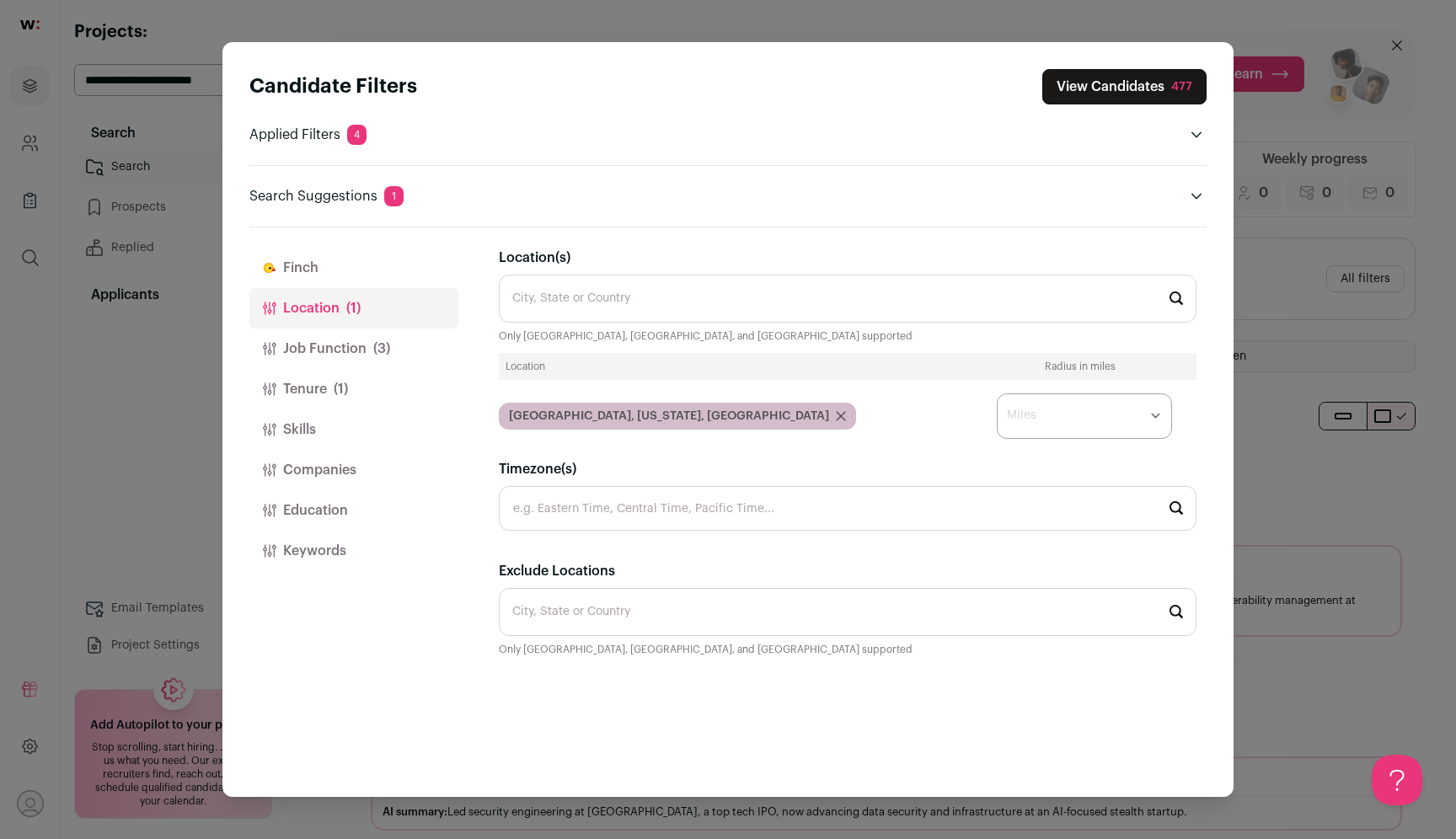
click at [379, 338] on button "Job Function (3)" at bounding box center [354, 349] width 209 height 40
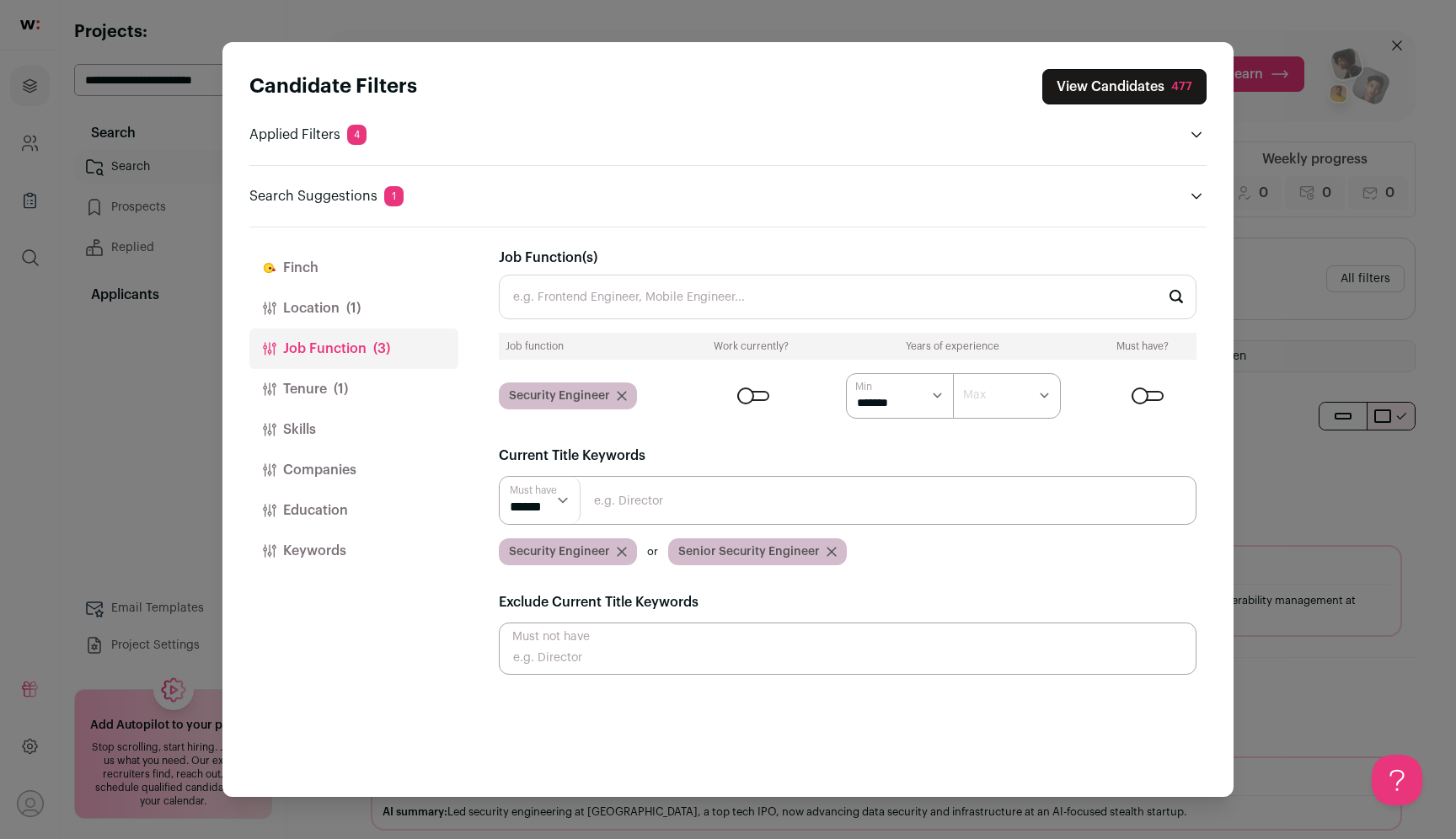
click at [618, 502] on input "Close modal via background" at bounding box center [848, 500] width 698 height 49
type input "Lead Security Engineer"
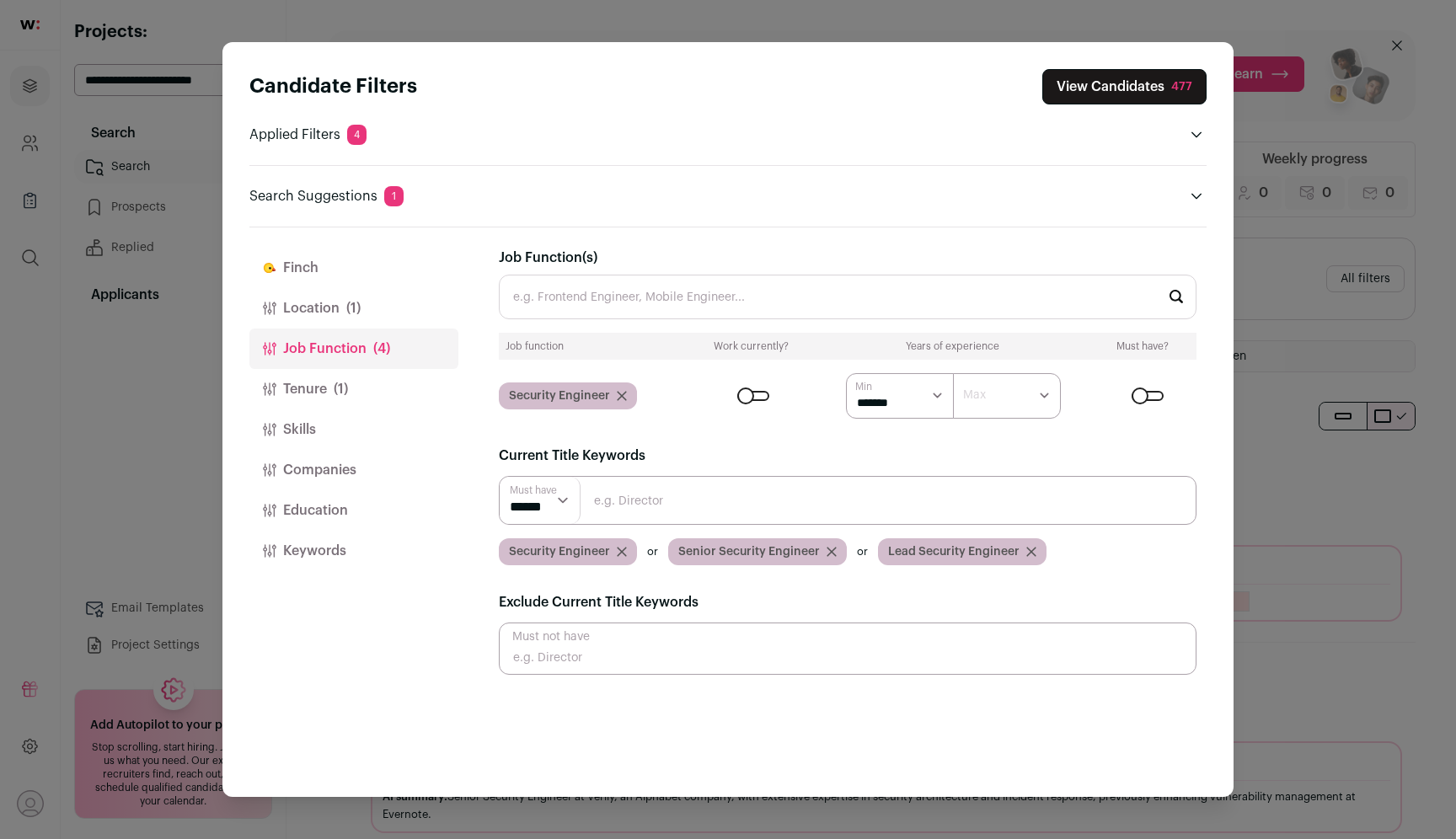
click at [608, 496] on input "Close modal via background" at bounding box center [848, 500] width 698 height 49
type input "Security Lead"
click at [342, 443] on button "Skills" at bounding box center [354, 430] width 209 height 40
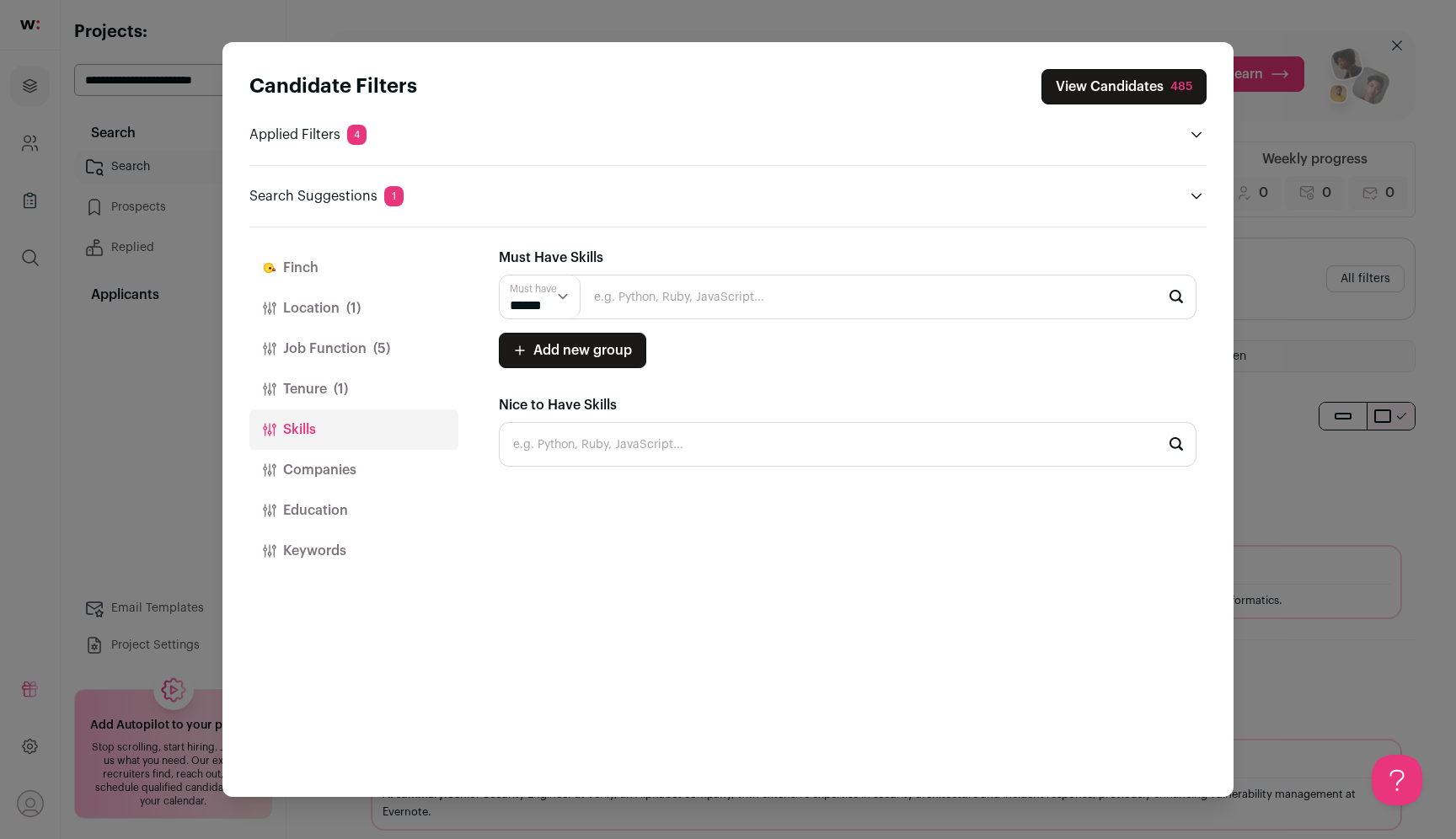
click at [342, 464] on button "Companies" at bounding box center [354, 470] width 209 height 40
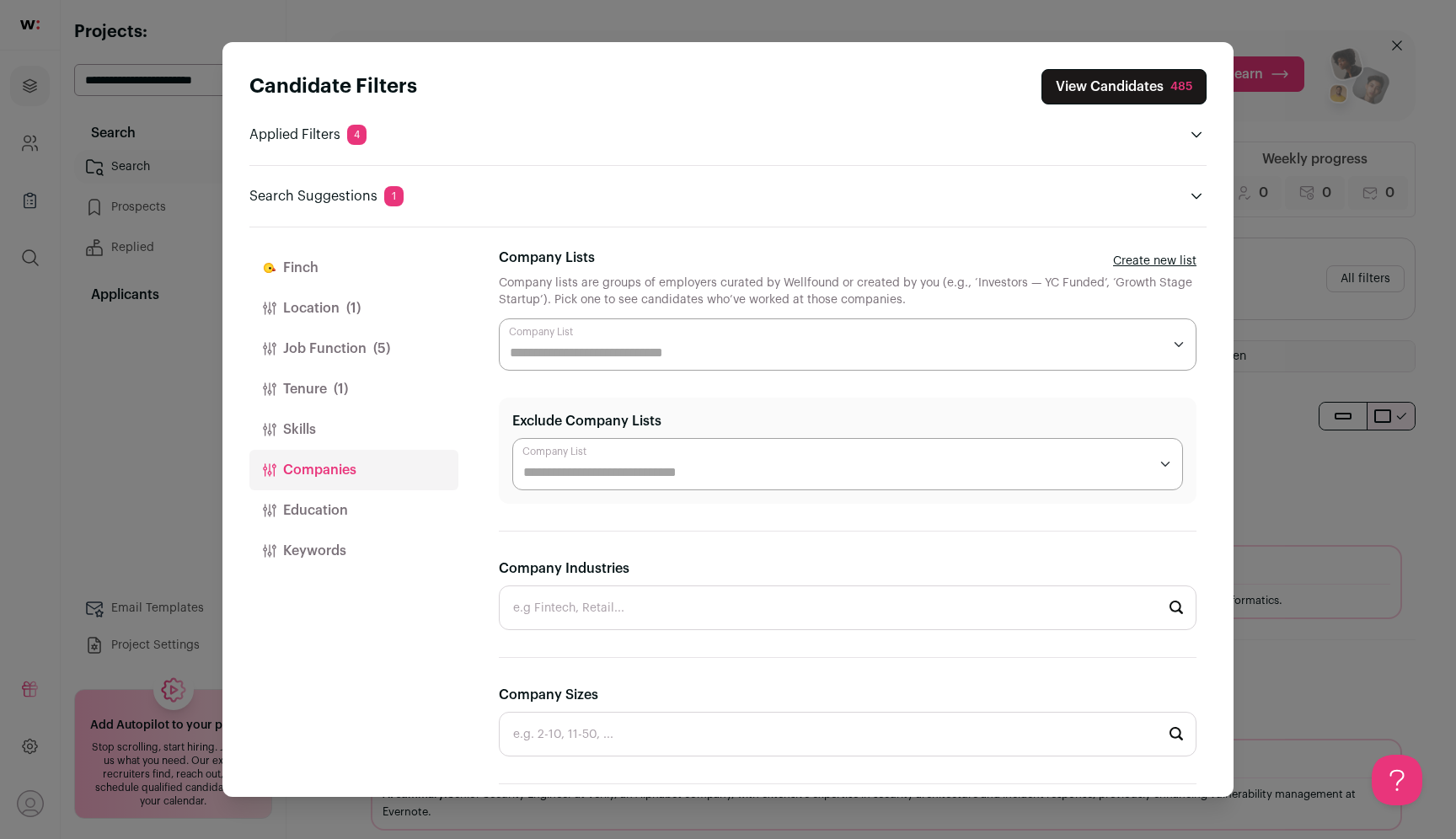
scroll to position [177, 0]
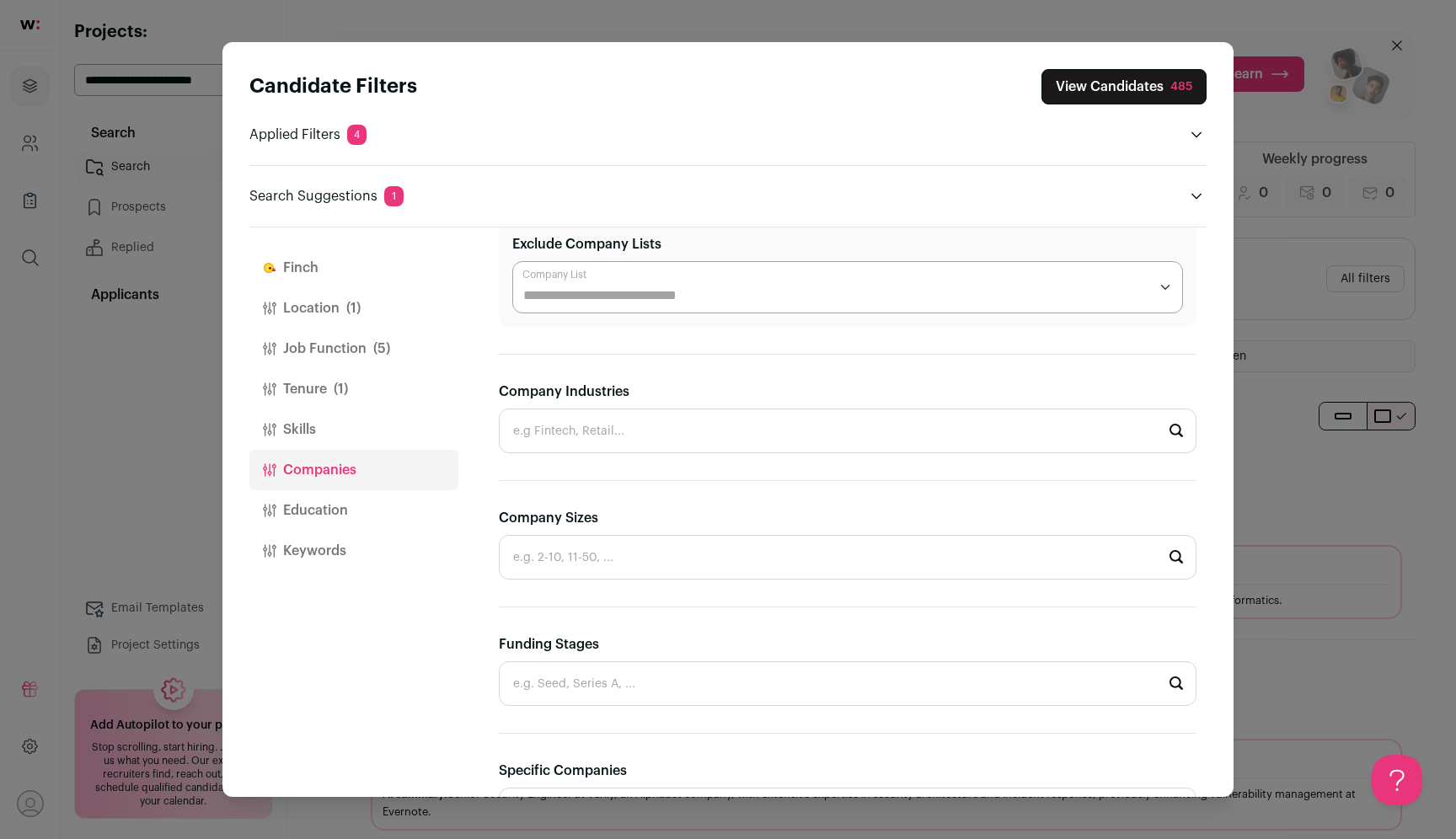
click at [680, 680] on input "Funding Stages" at bounding box center [848, 683] width 698 height 44
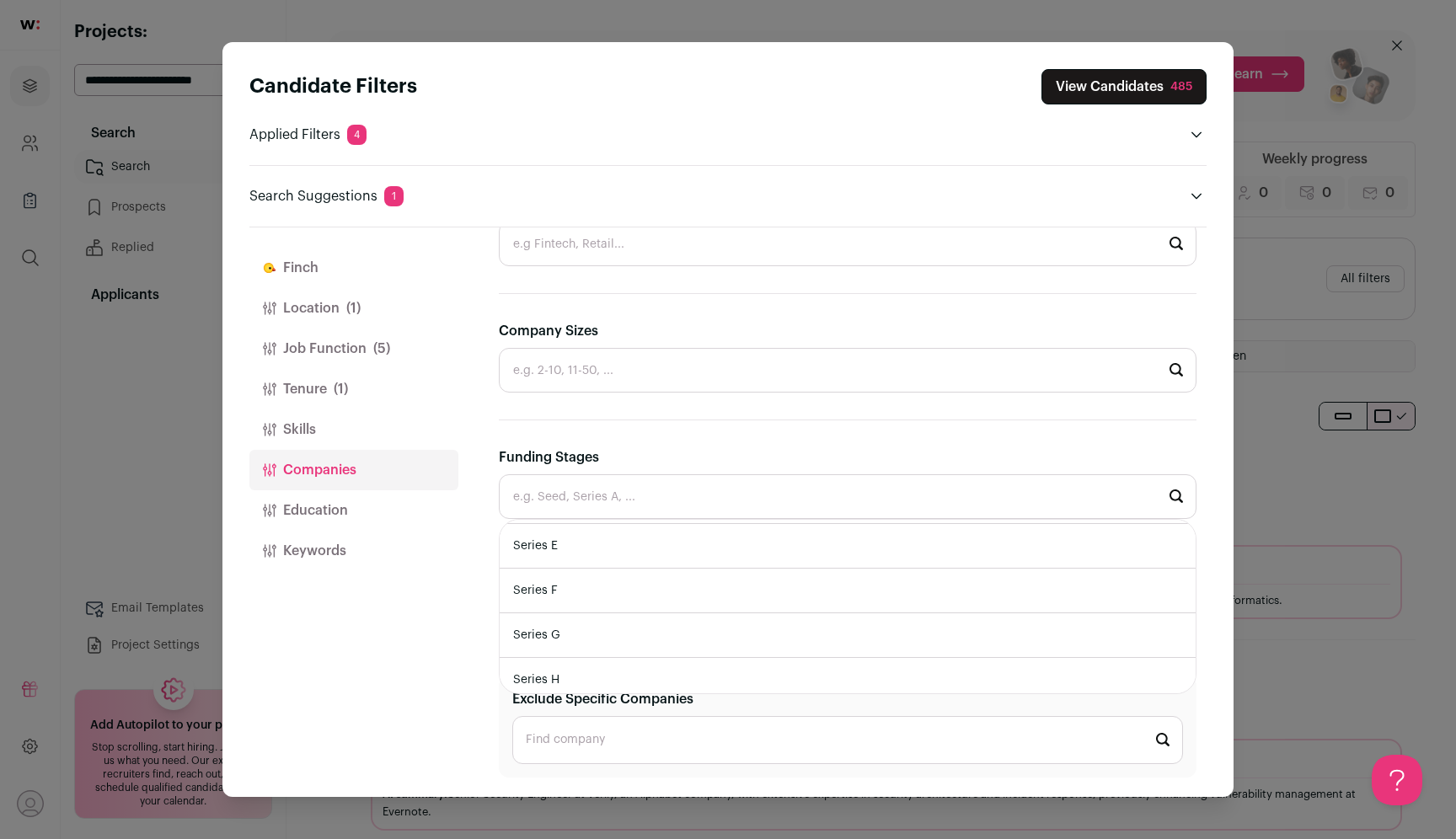
scroll to position [276, 0]
click at [694, 429] on section "**********" at bounding box center [848, 330] width 698 height 894
click at [701, 372] on input "Company Sizes" at bounding box center [848, 370] width 698 height 44
click at [707, 435] on li "201-500" at bounding box center [847, 431] width 696 height 44
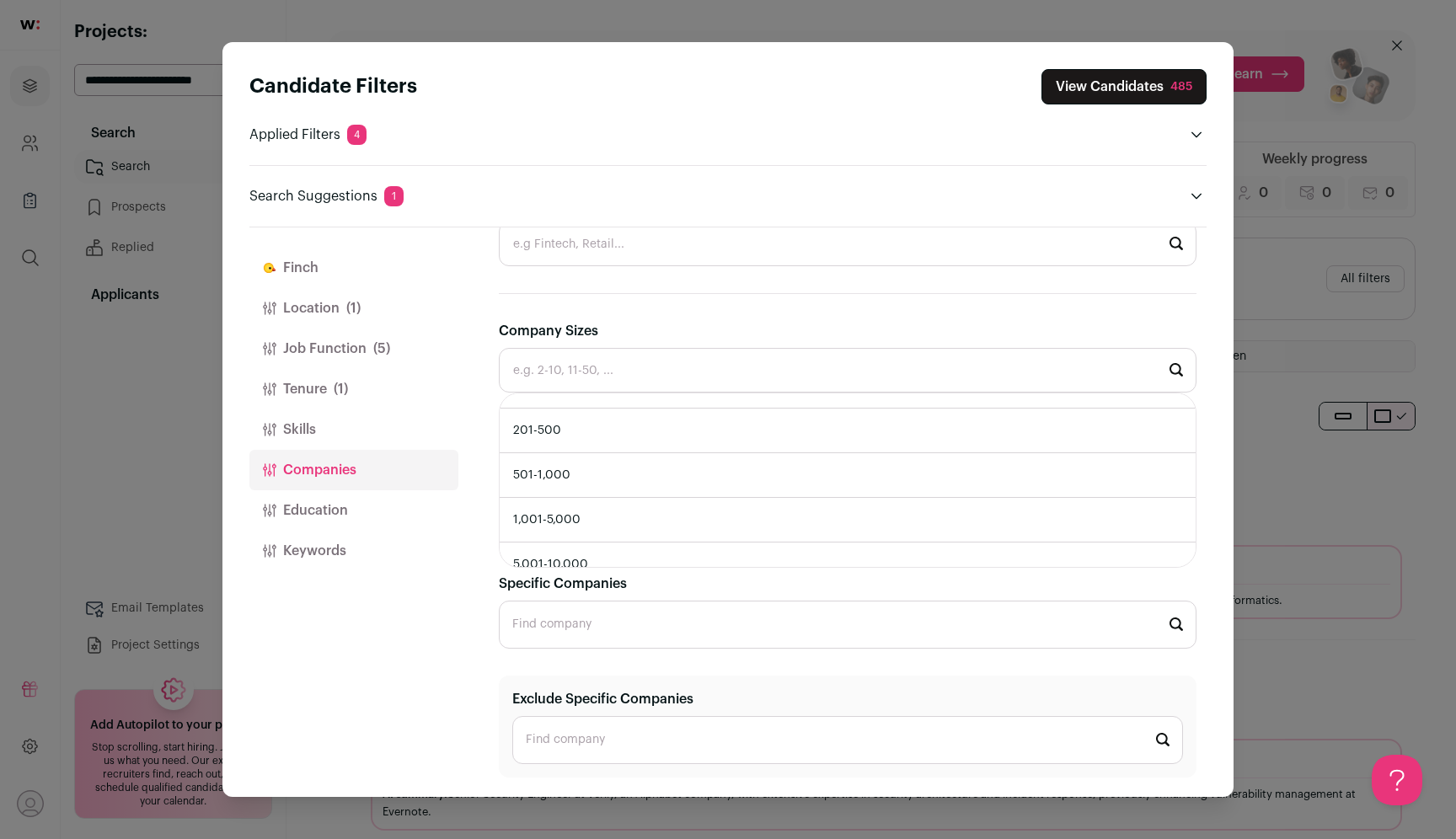
type input "201-500"
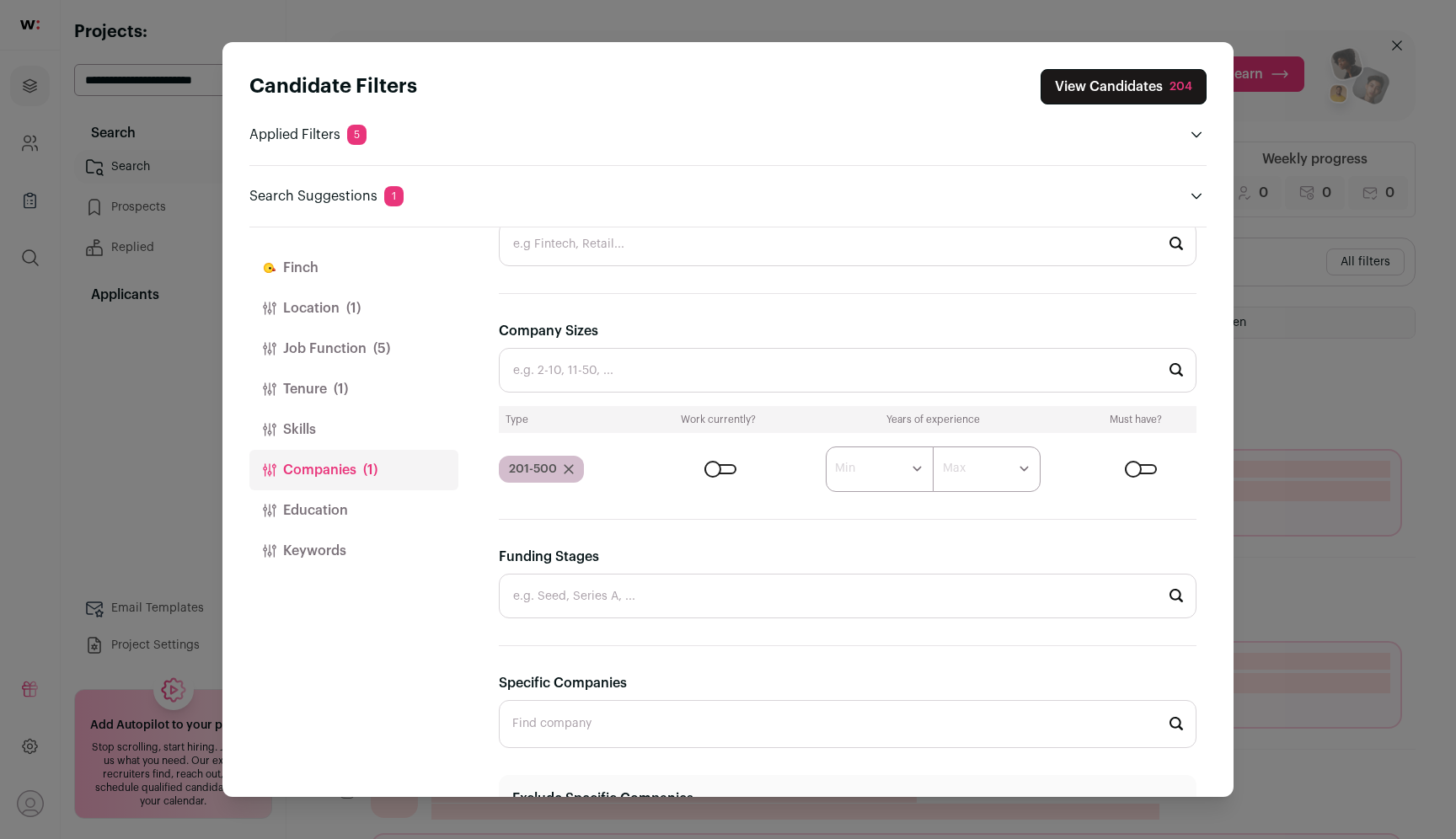
click at [727, 367] on input "Company Sizes" at bounding box center [848, 370] width 698 height 44
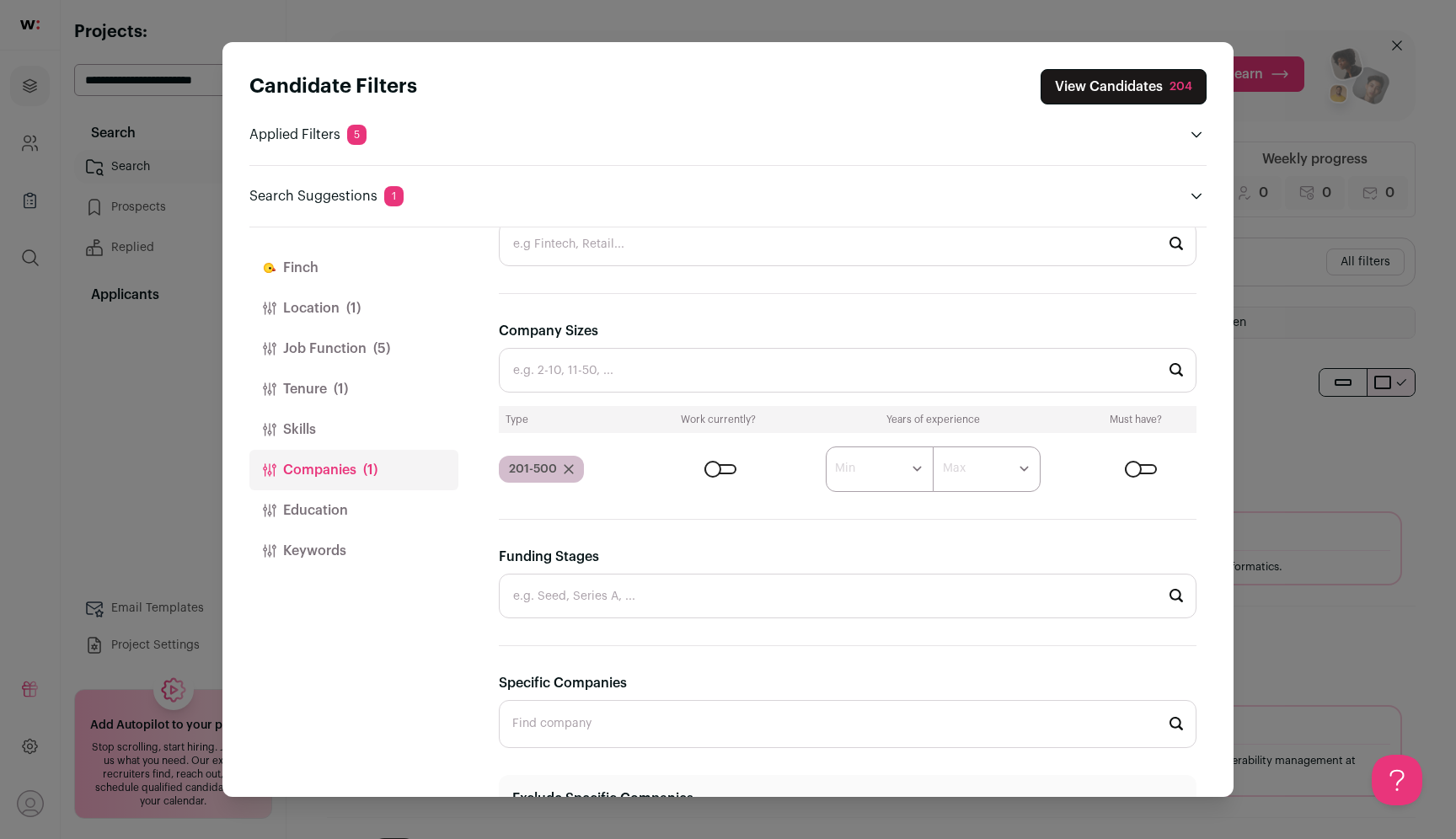
scroll to position [0, 0]
click at [728, 359] on input "Company Sizes" at bounding box center [848, 370] width 698 height 44
click at [1159, 85] on button "View Candidates 204" at bounding box center [1124, 87] width 166 height 36
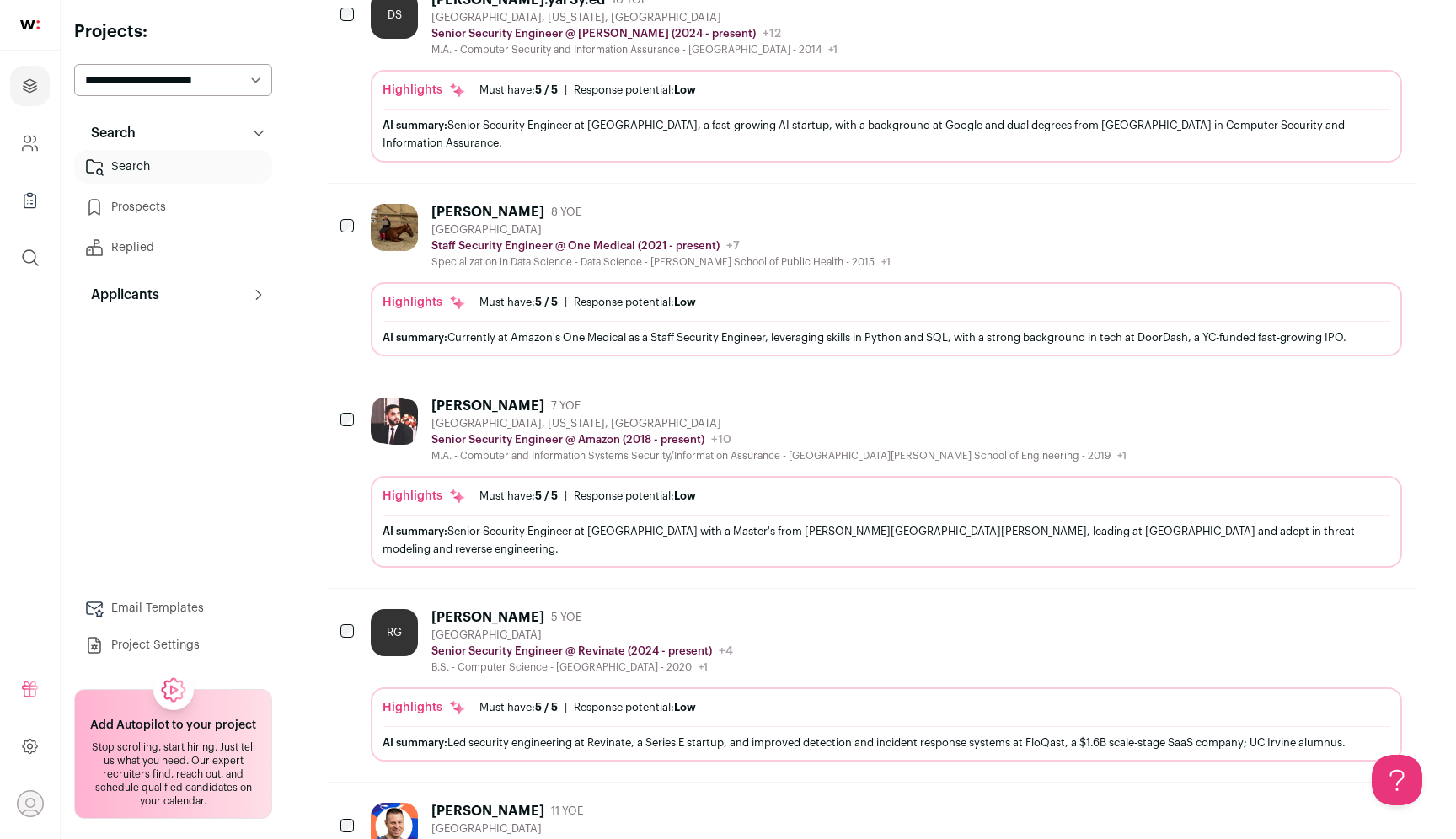
scroll to position [1703, 0]
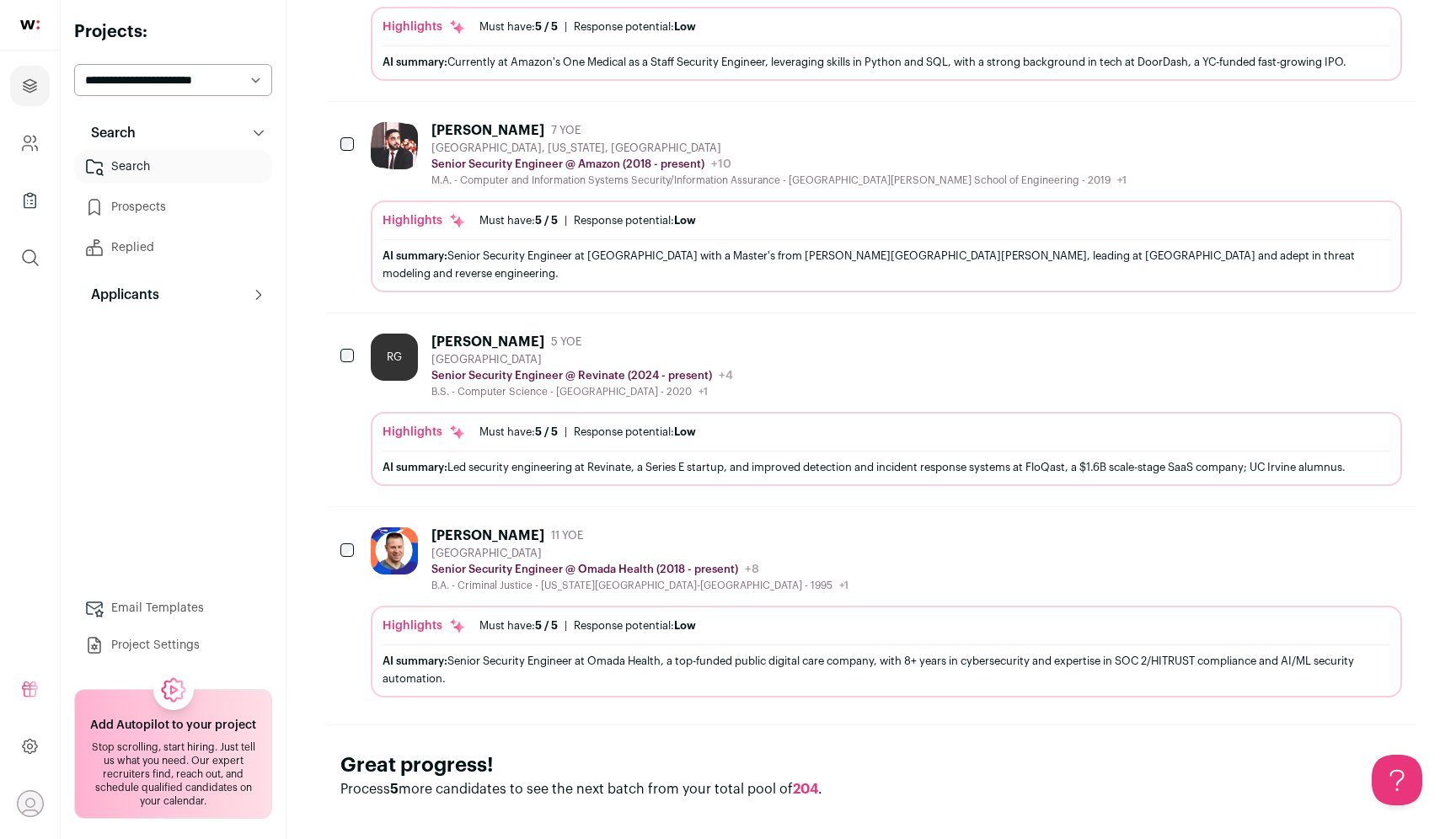
click at [1337, 134] on icon "Hide" at bounding box center [1343, 130] width 13 height 16
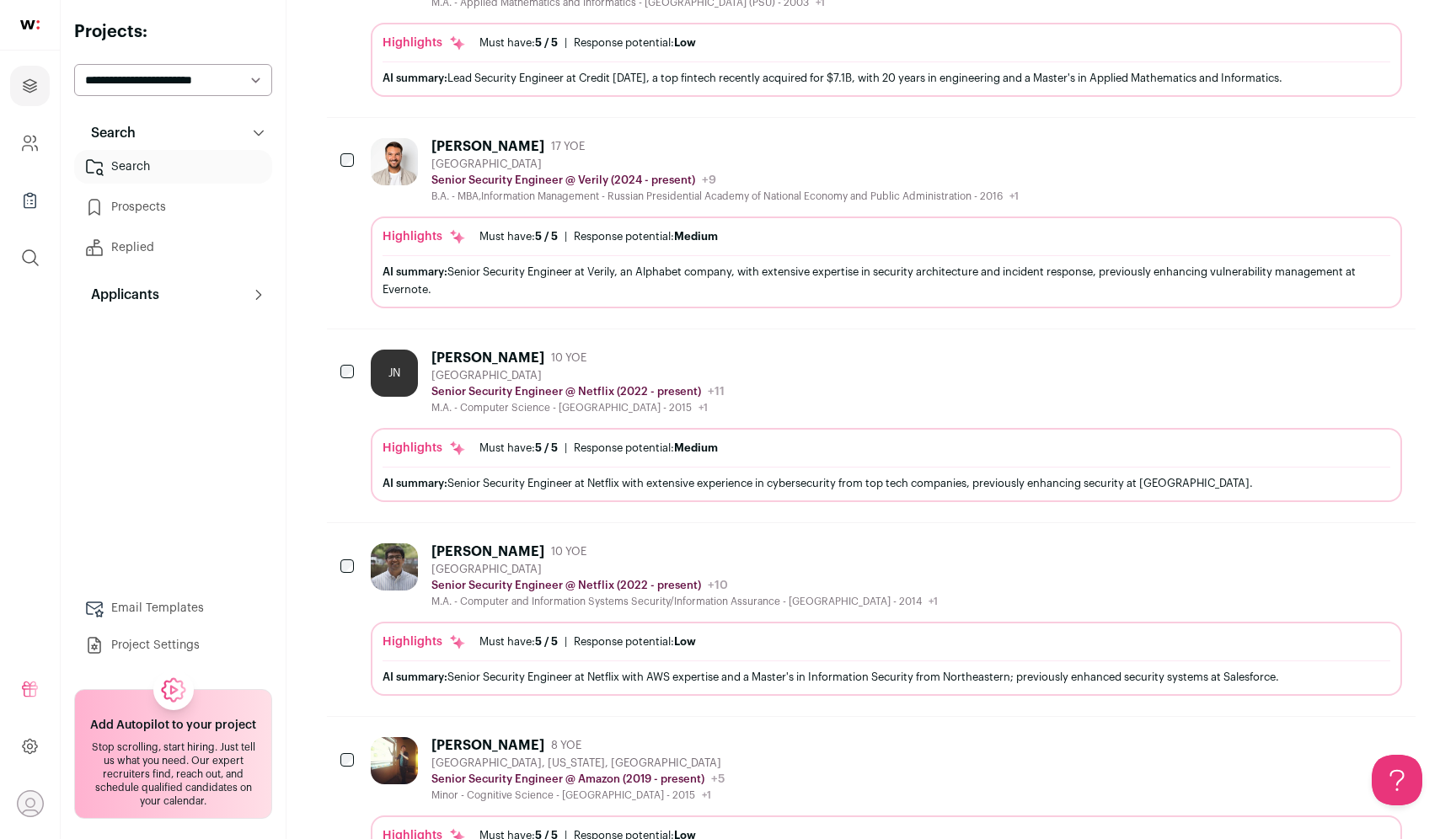
scroll to position [237, 0]
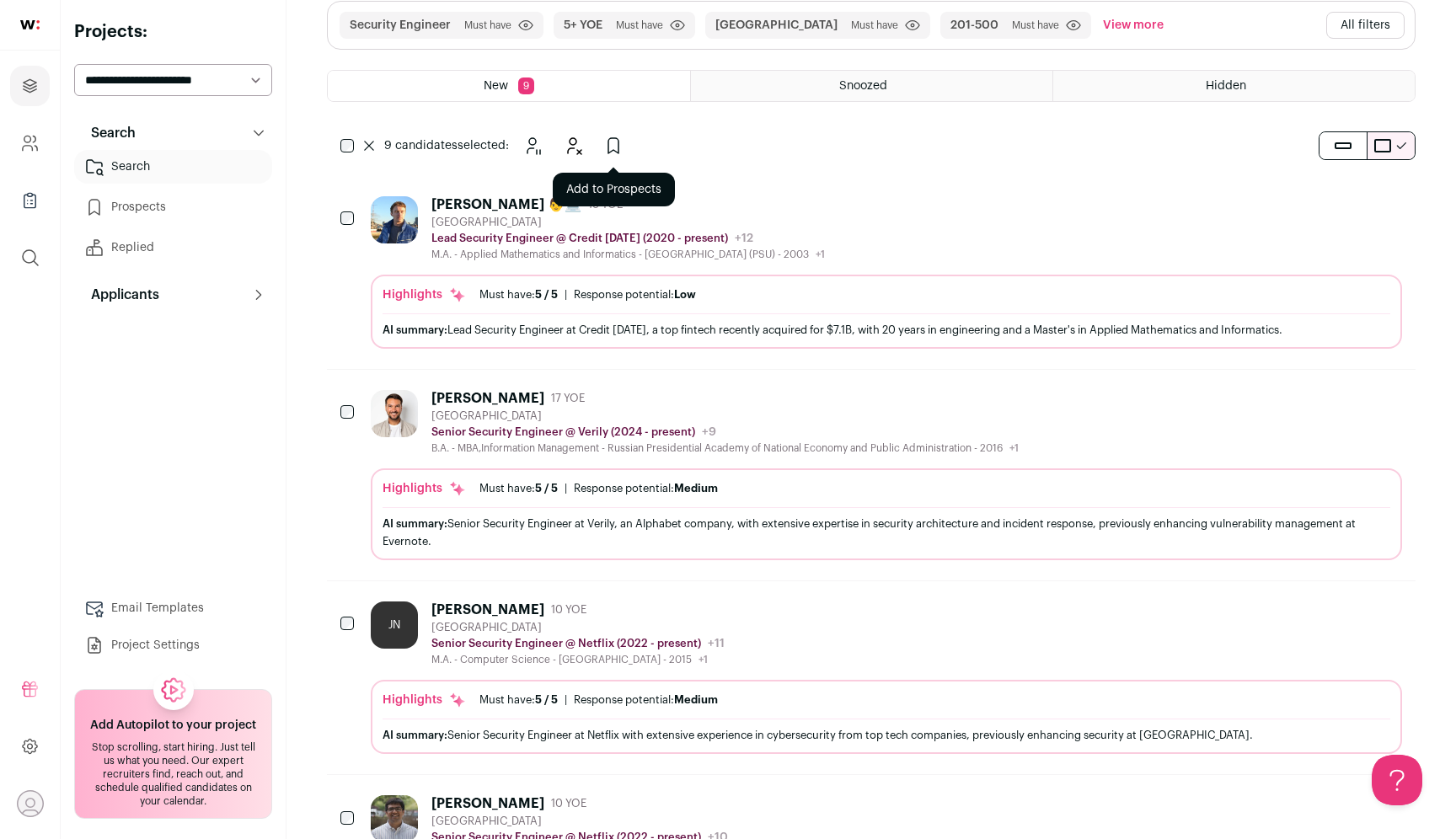
click at [608, 146] on icon "Add to Prospects" at bounding box center [613, 145] width 10 height 15
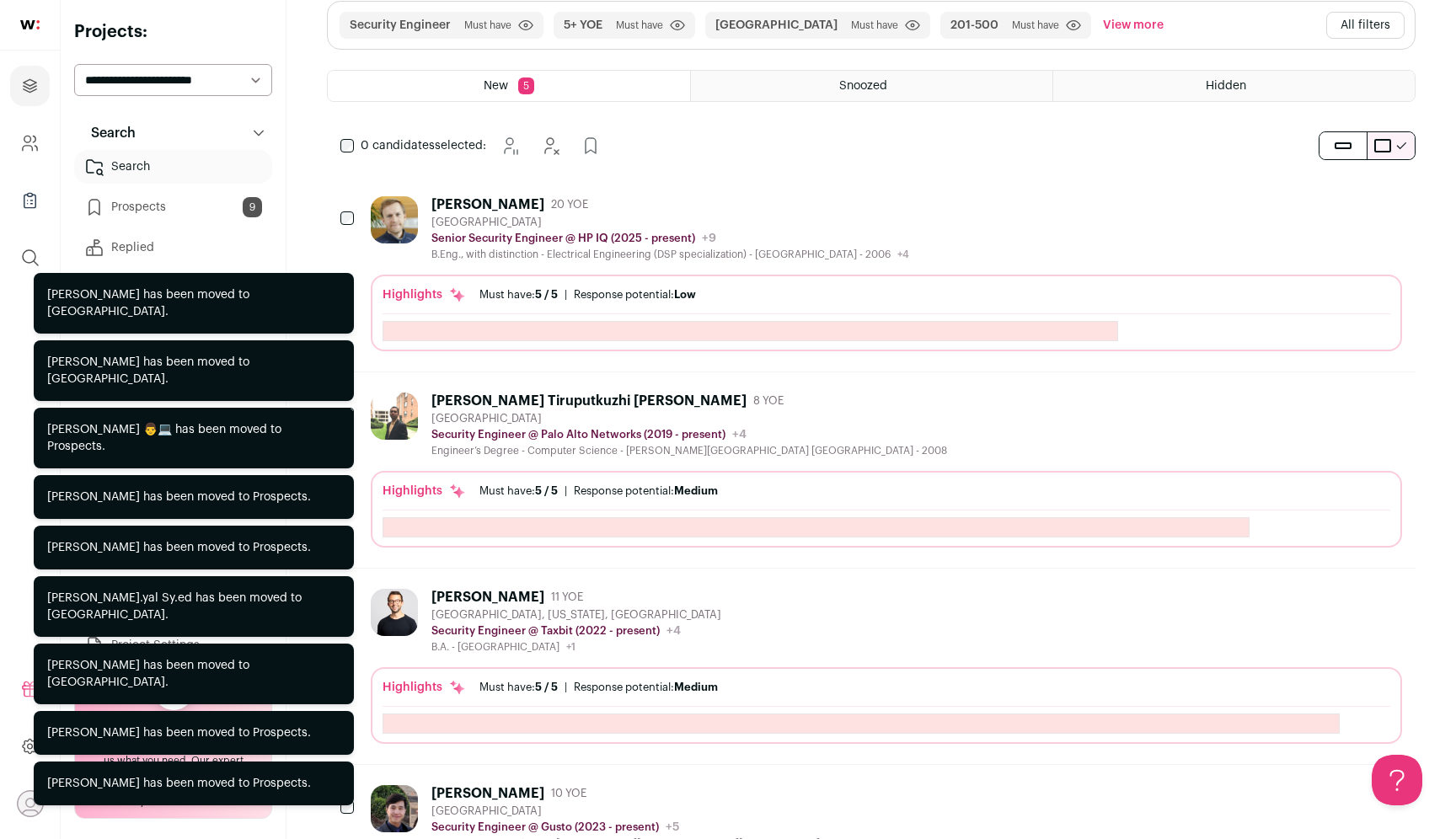
scroll to position [0, 0]
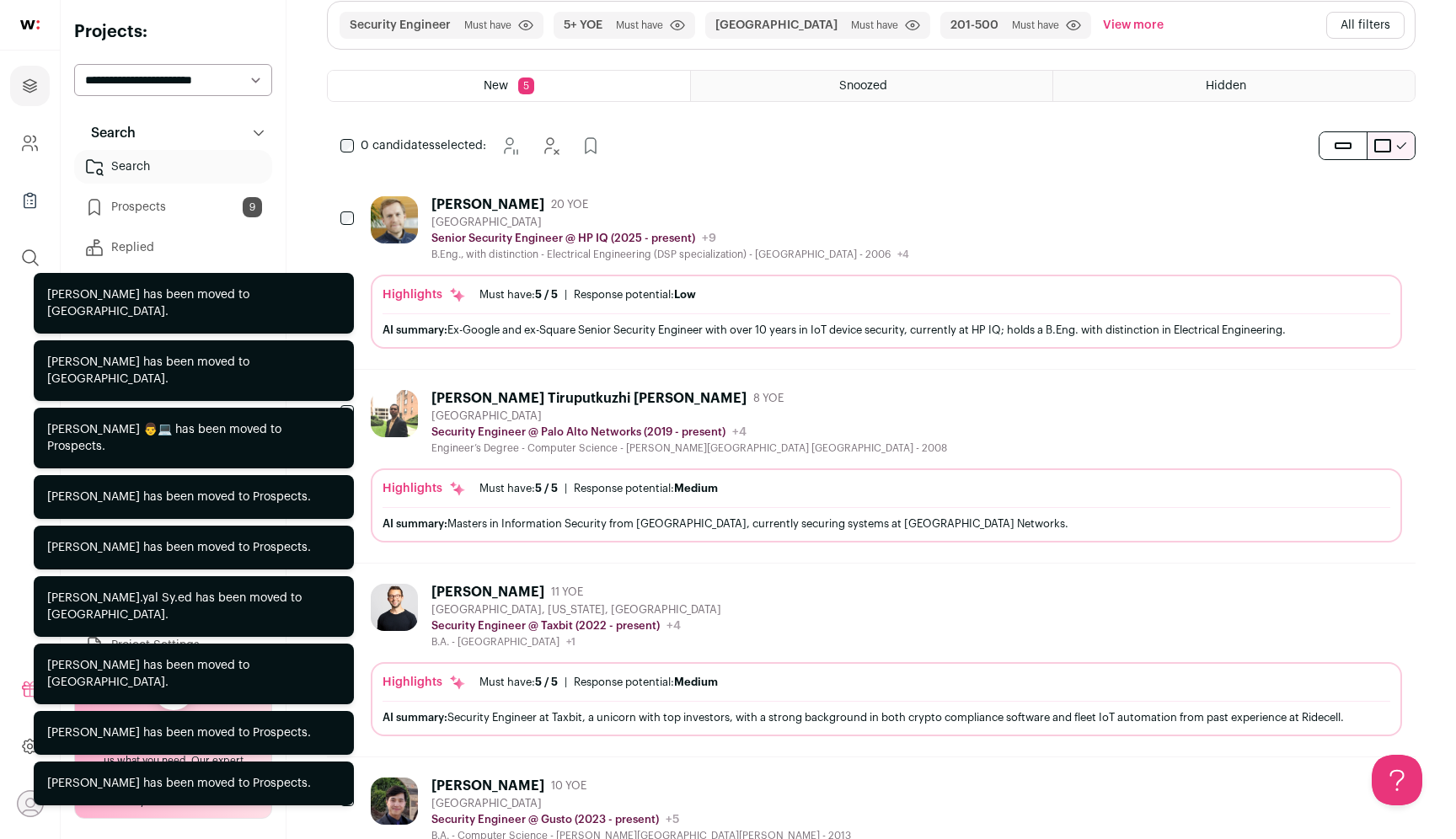
click at [1345, 211] on icon "Hide" at bounding box center [1341, 203] width 20 height 20
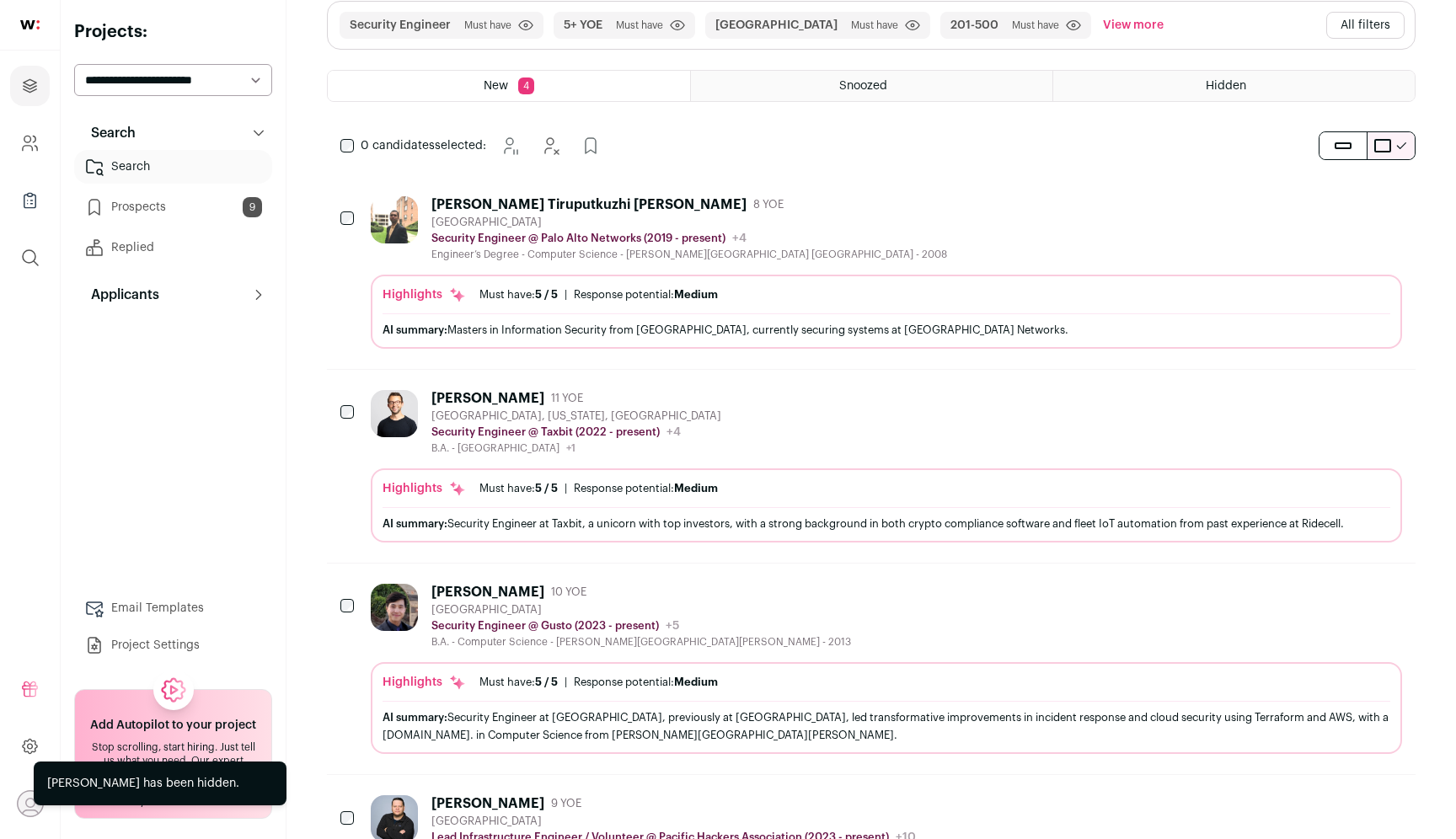
click at [1345, 211] on icon "Hide" at bounding box center [1341, 203] width 20 height 20
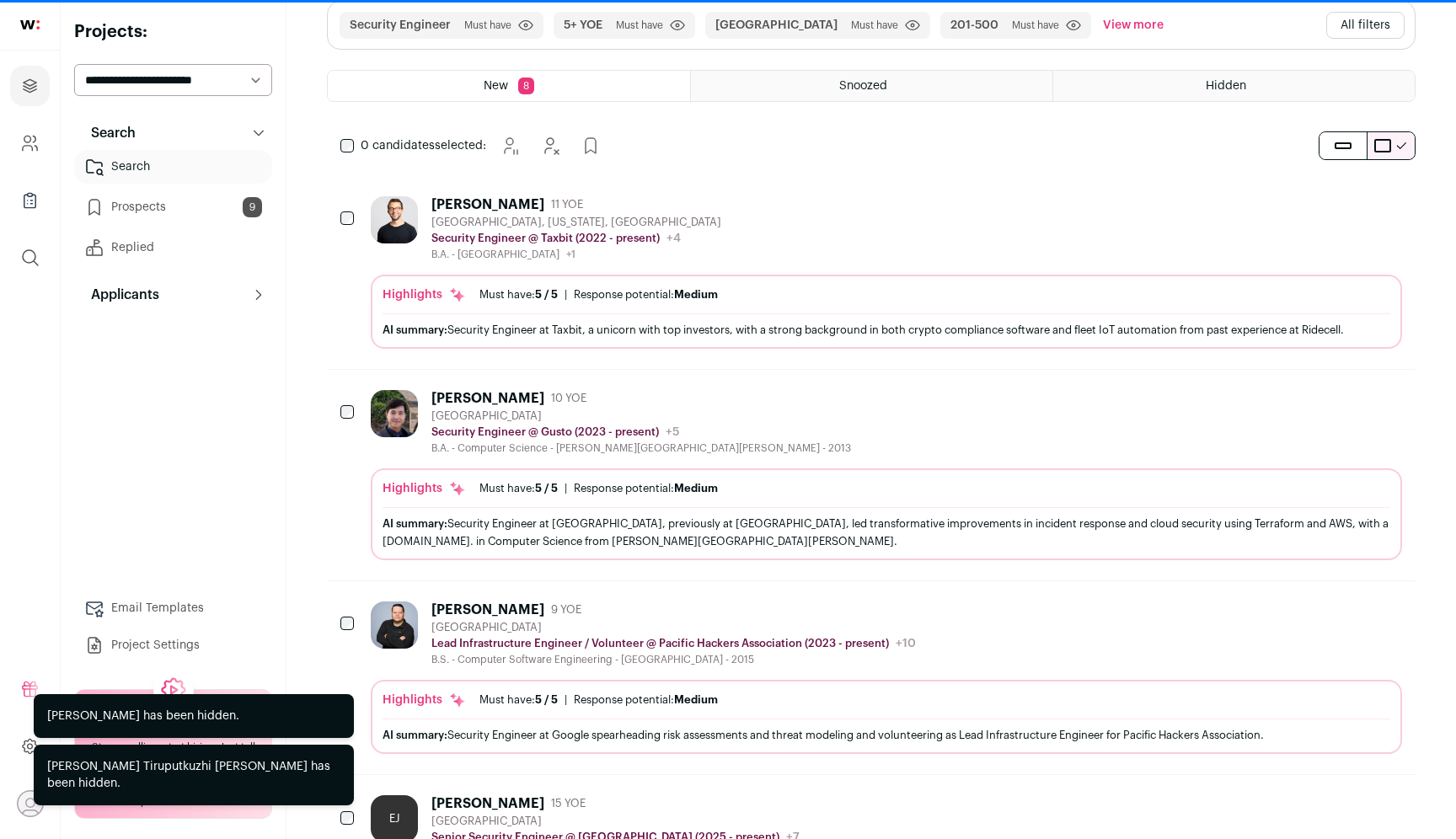
click at [1352, 590] on div "[PERSON_NAME] 9 YOE [GEOGRAPHIC_DATA] Lead Infrastructure Engineer / Volunteer …" at bounding box center [871, 677] width 1089 height 193
click at [1337, 607] on icon "Hide" at bounding box center [1341, 609] width 20 height 20
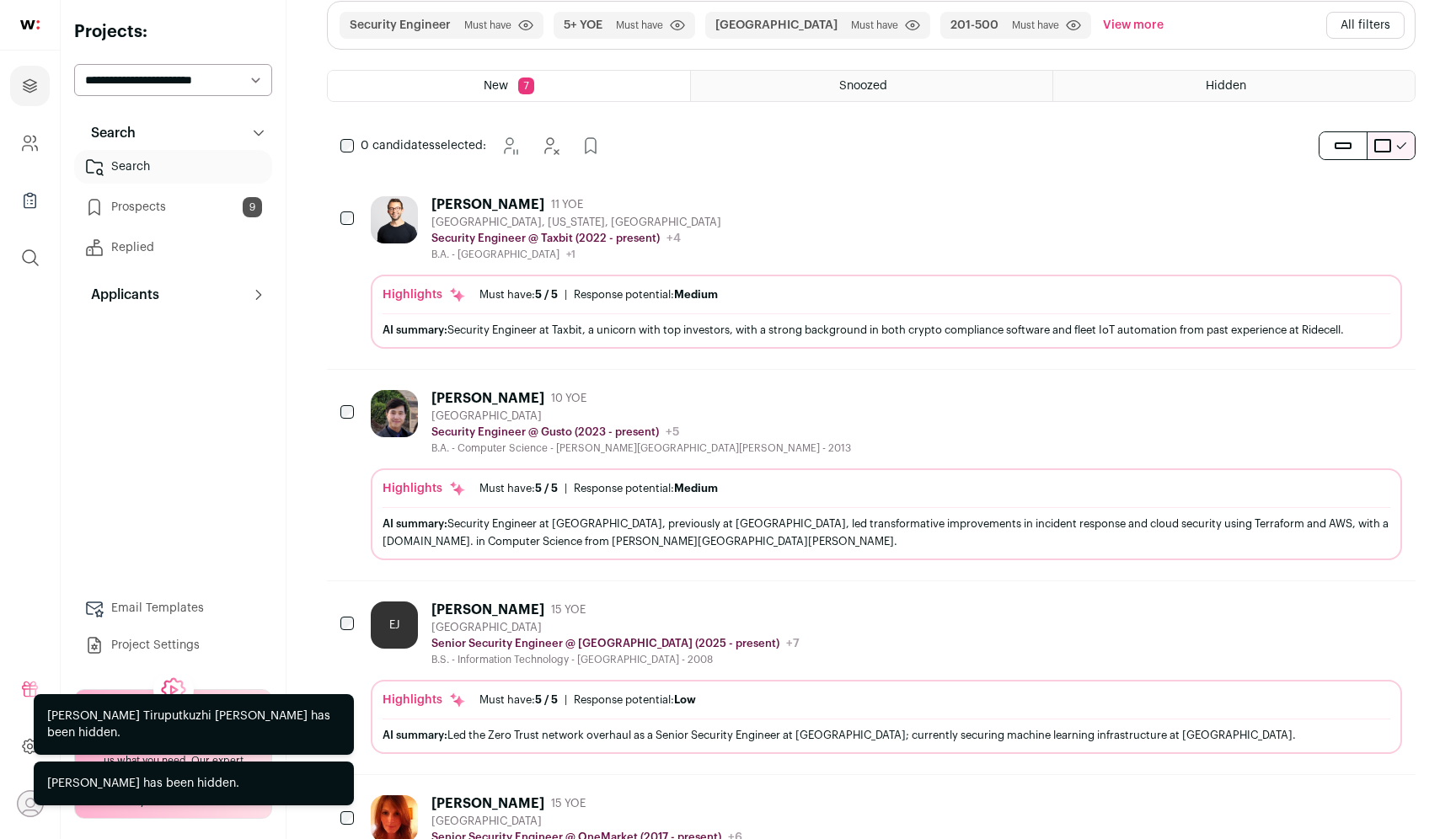
scroll to position [456, 0]
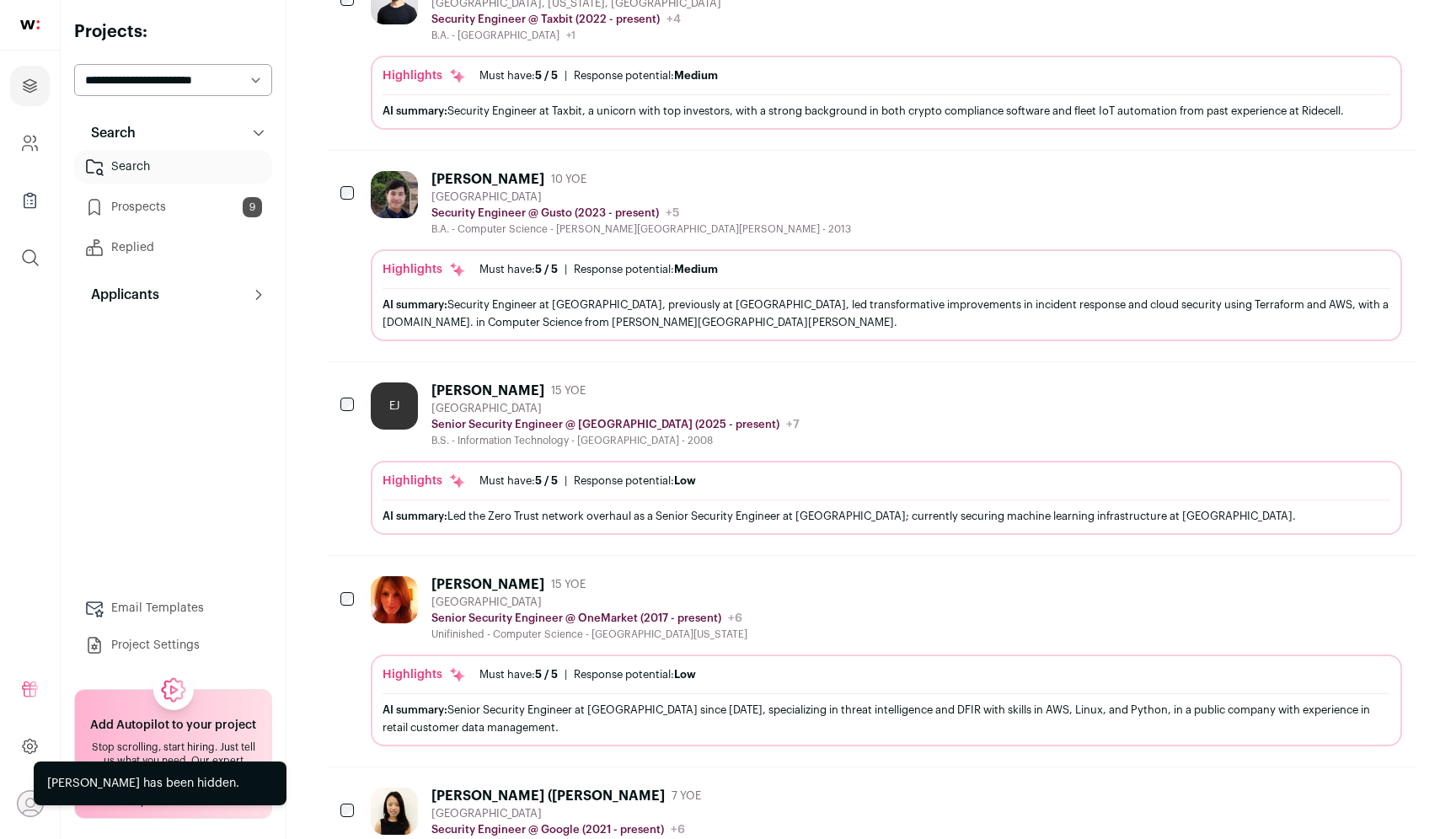
click at [1342, 399] on icon "Hide" at bounding box center [1341, 389] width 20 height 20
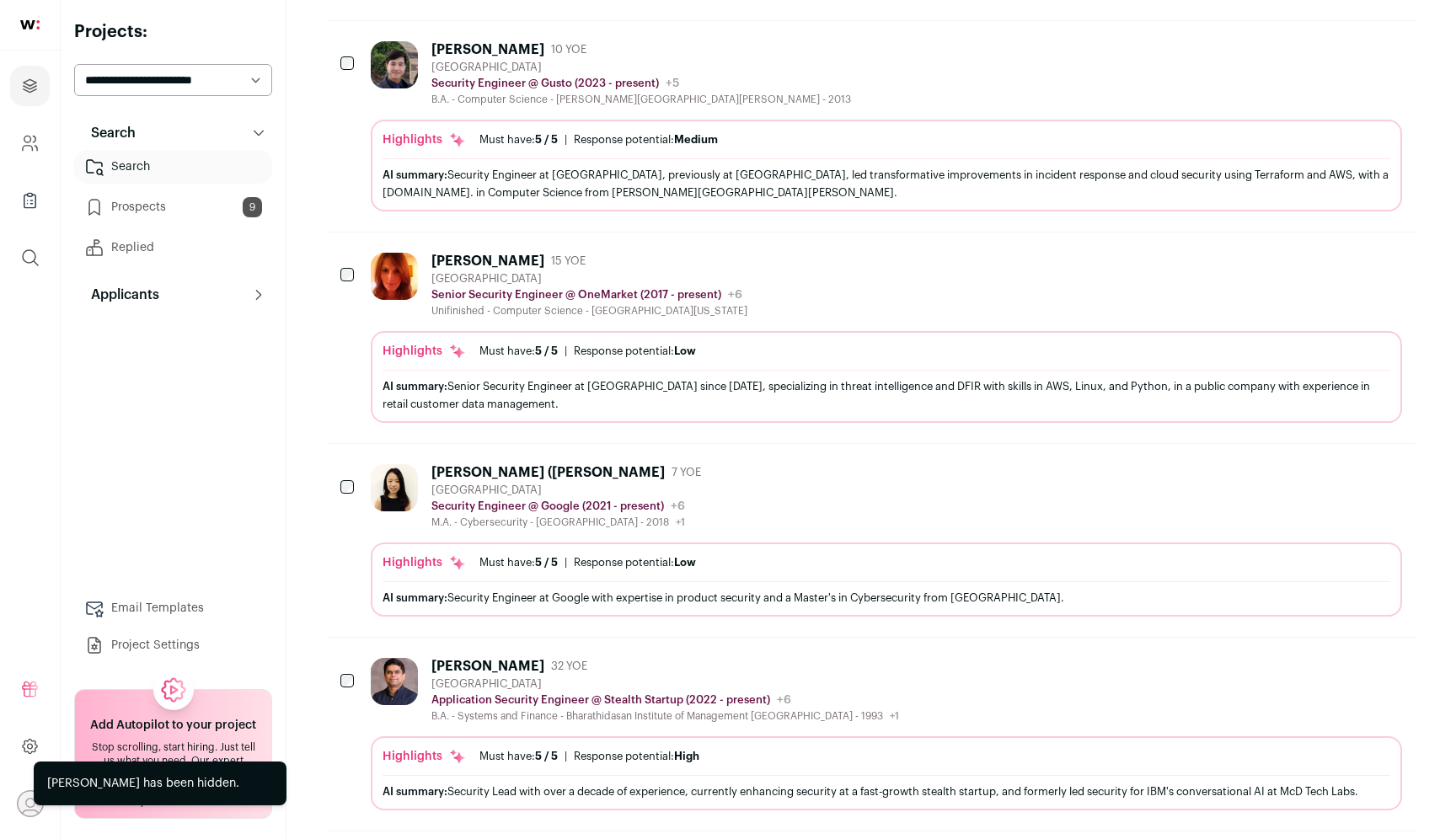
scroll to position [728, 0]
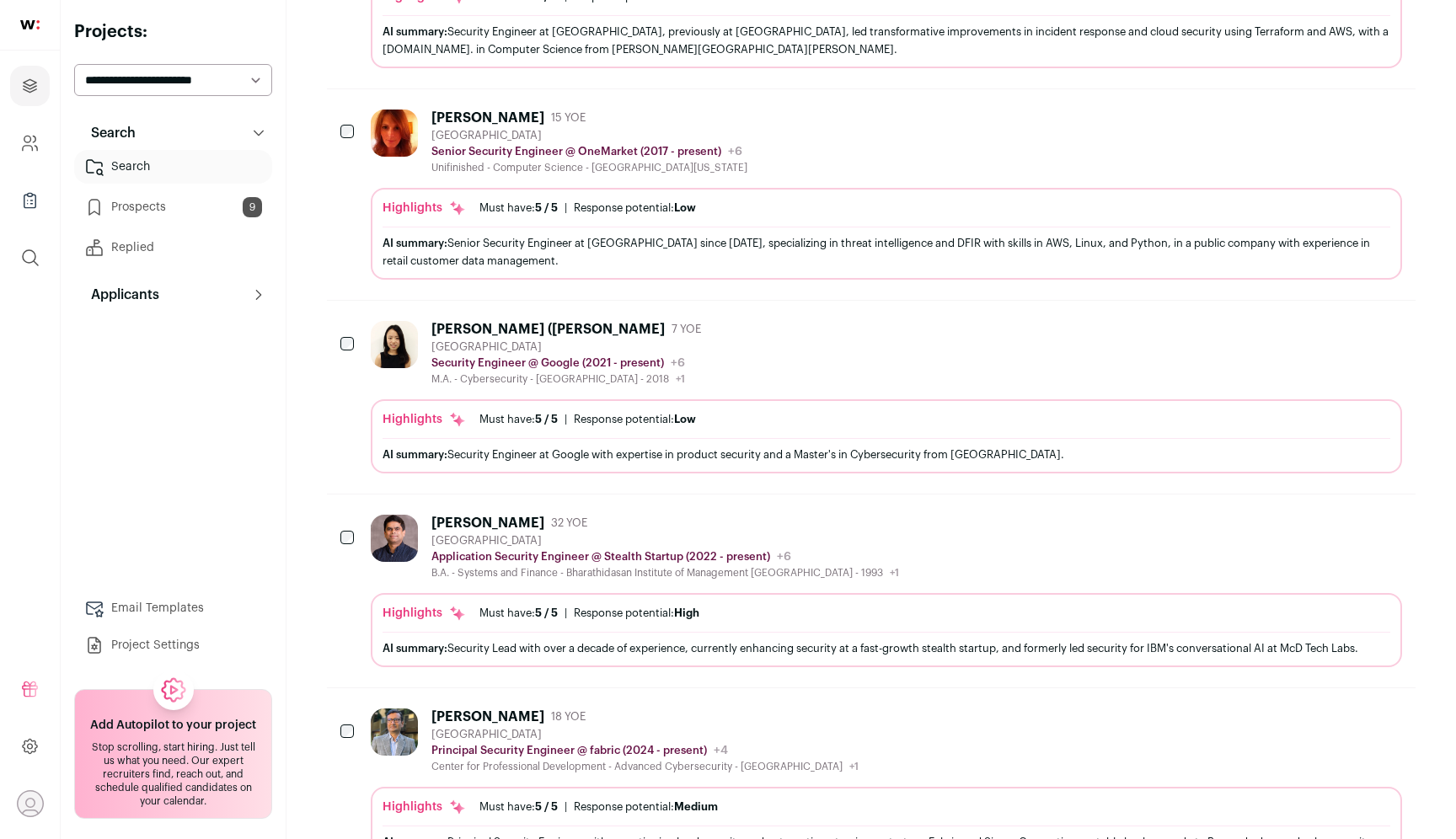
click at [1348, 522] on icon "Hide" at bounding box center [1341, 522] width 20 height 20
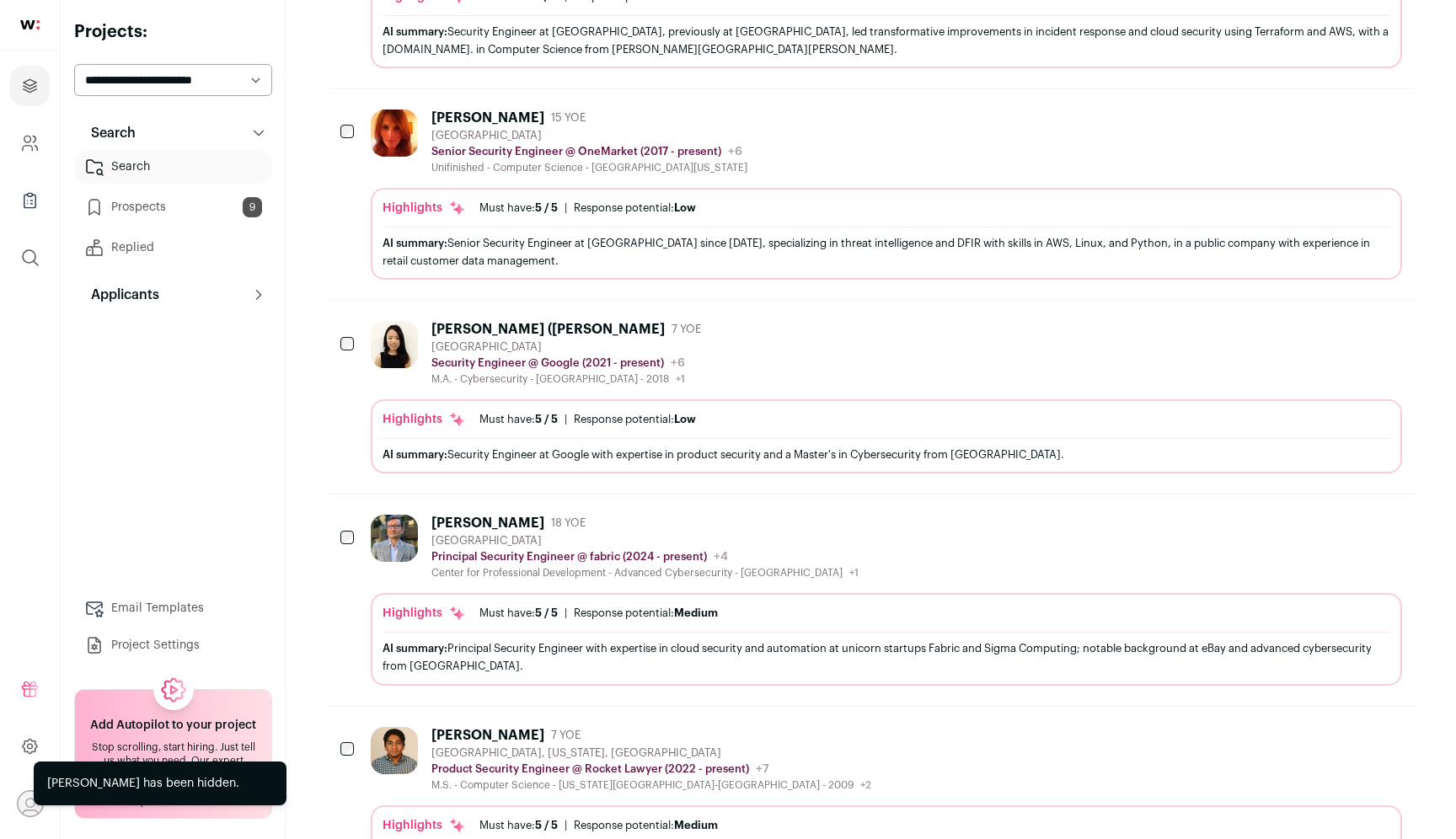
scroll to position [910, 0]
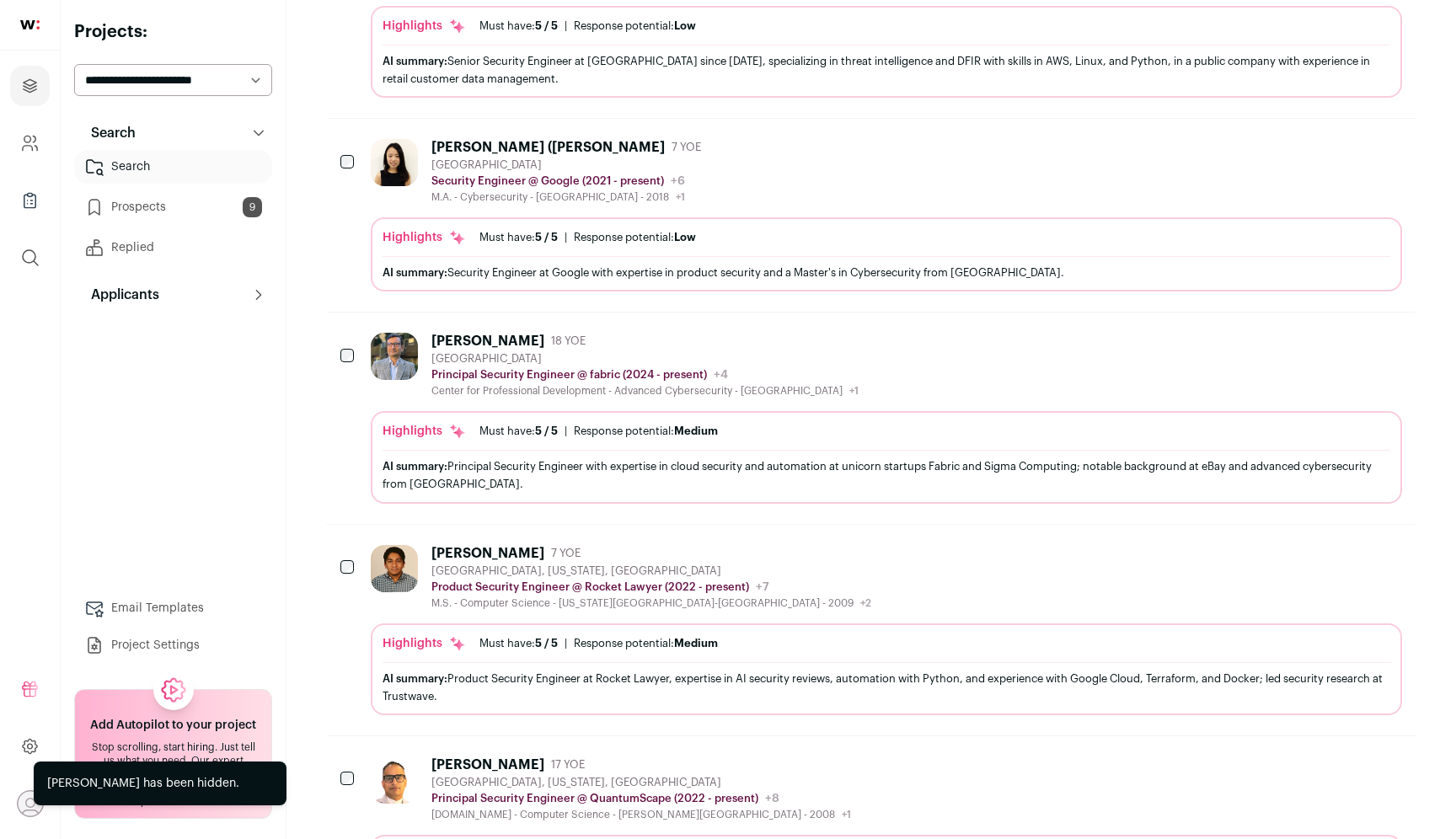
click at [1334, 341] on icon "Hide" at bounding box center [1341, 340] width 20 height 20
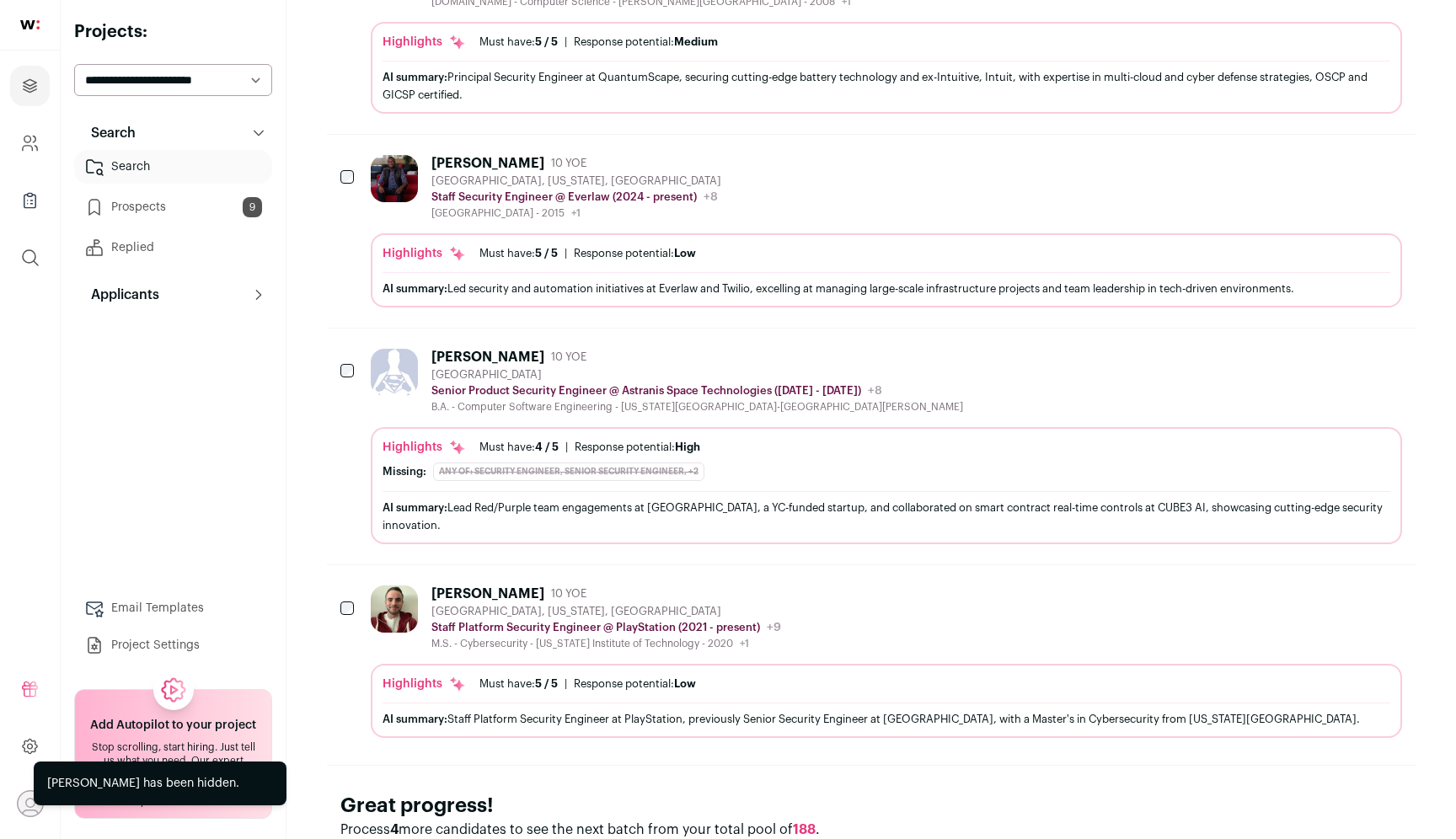
scroll to position [1522, 0]
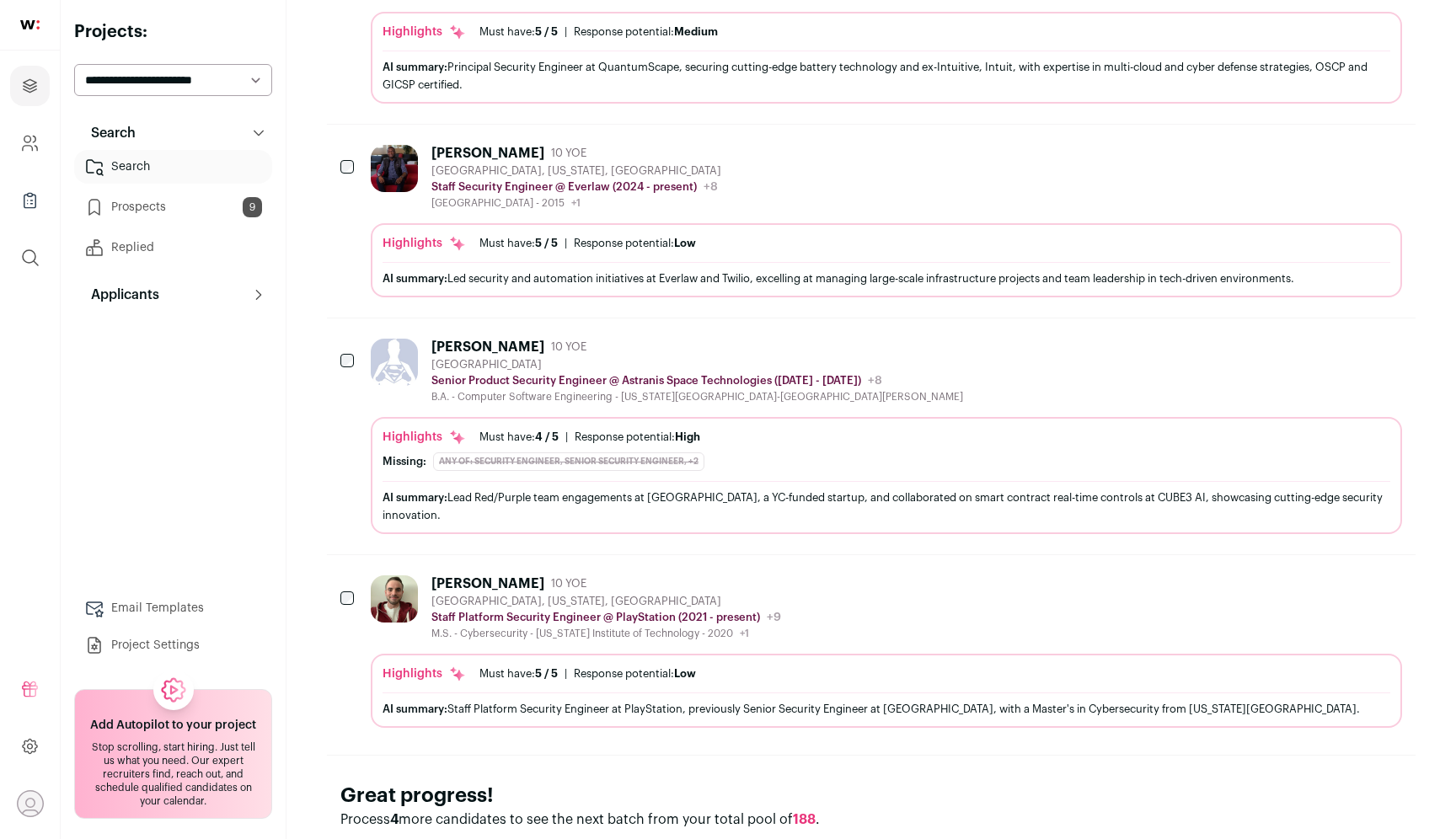
click at [1342, 565] on button "Hide" at bounding box center [1341, 583] width 36 height 36
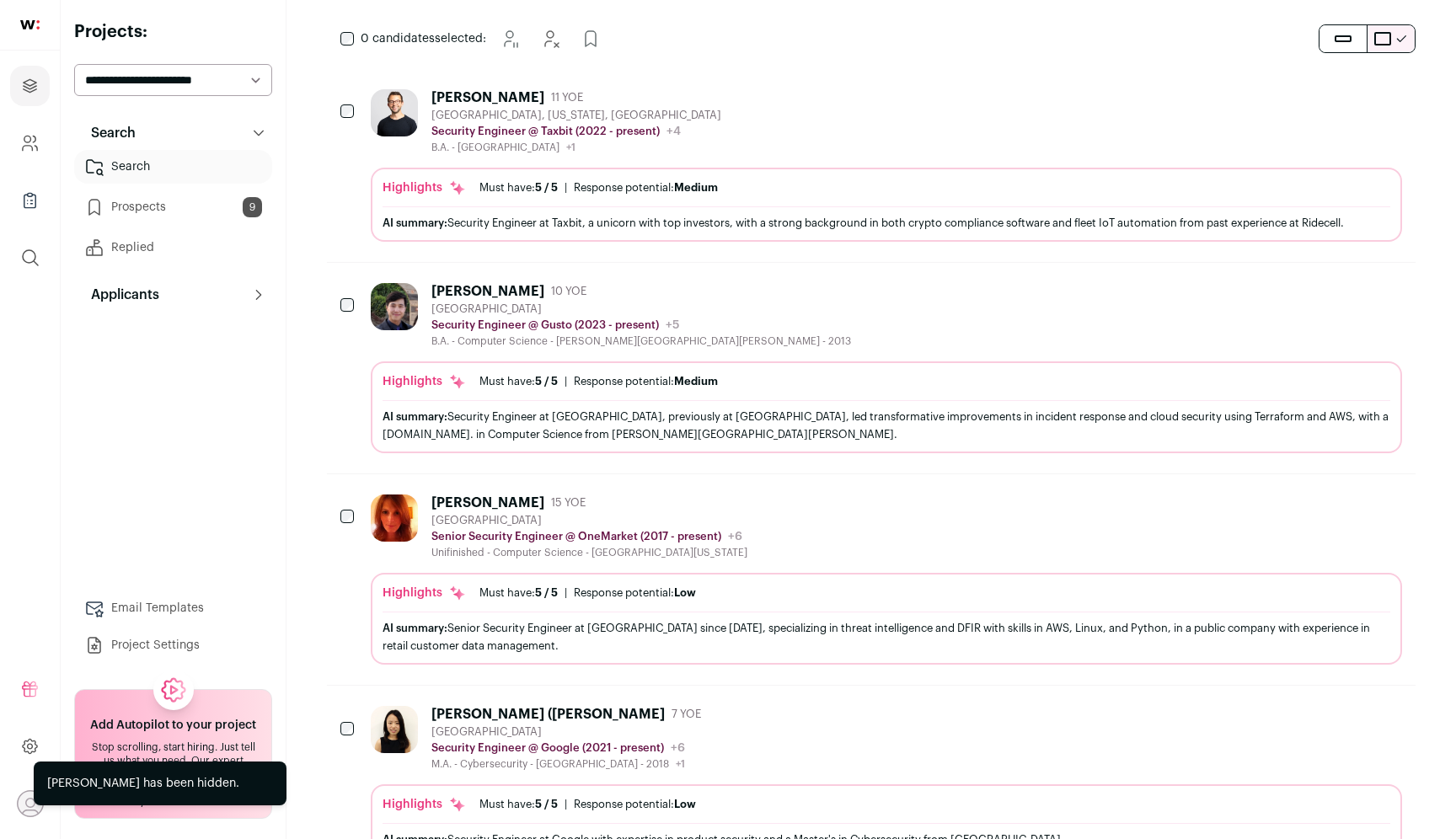
scroll to position [205, 0]
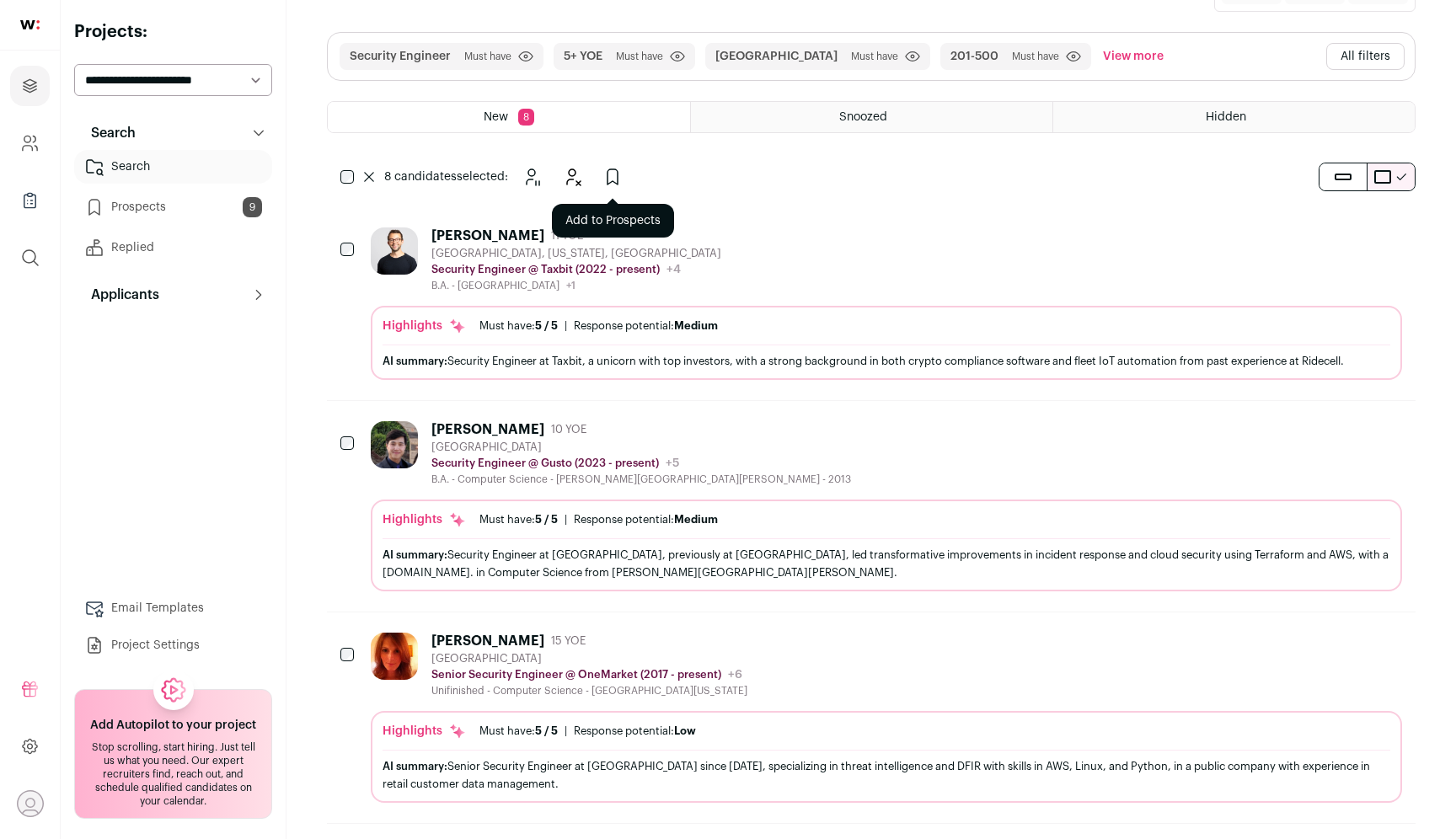
click at [602, 181] on button "Add to Prospects" at bounding box center [612, 176] width 34 height 34
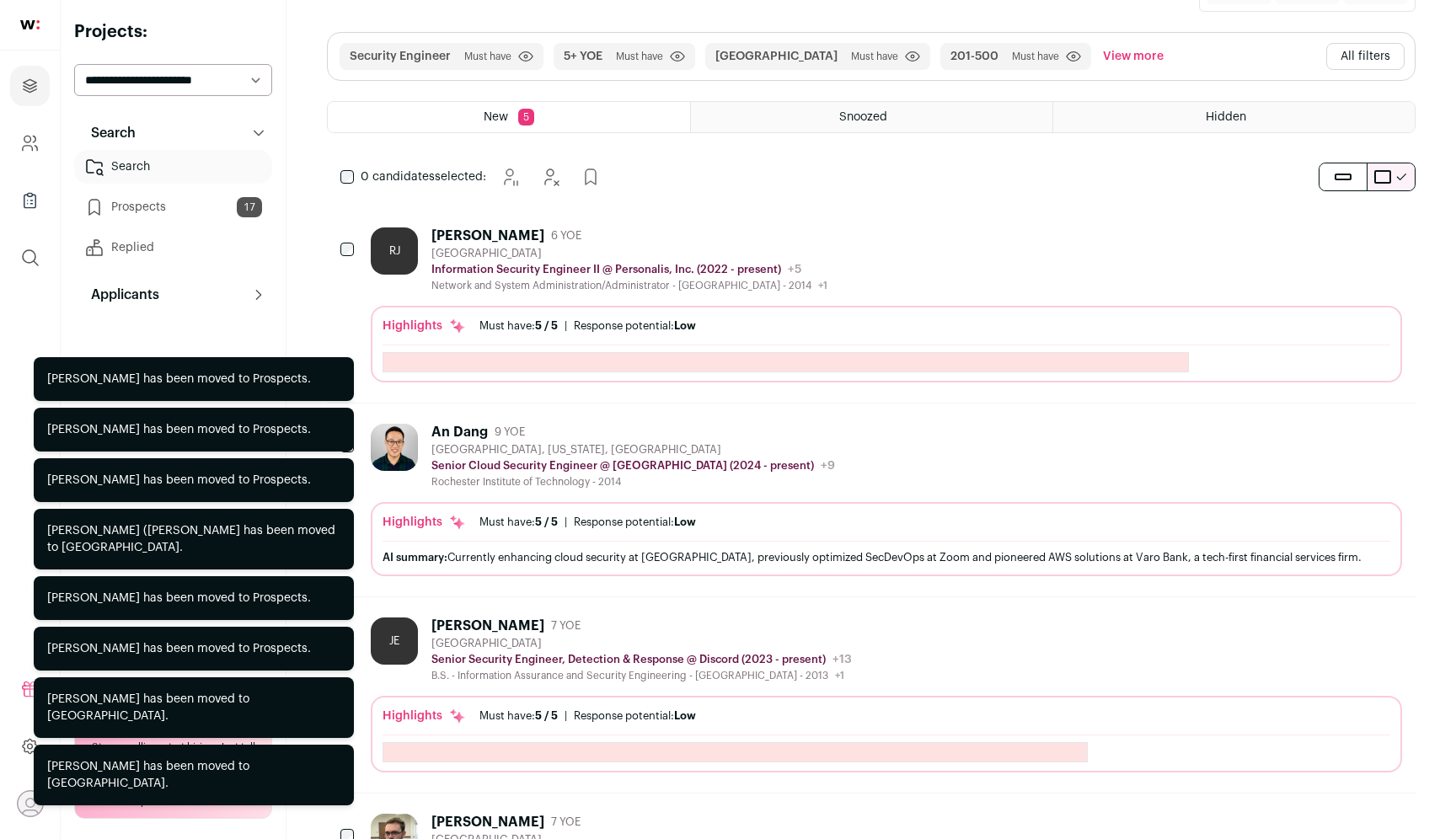
click at [1337, 238] on icon "Hide" at bounding box center [1343, 235] width 13 height 16
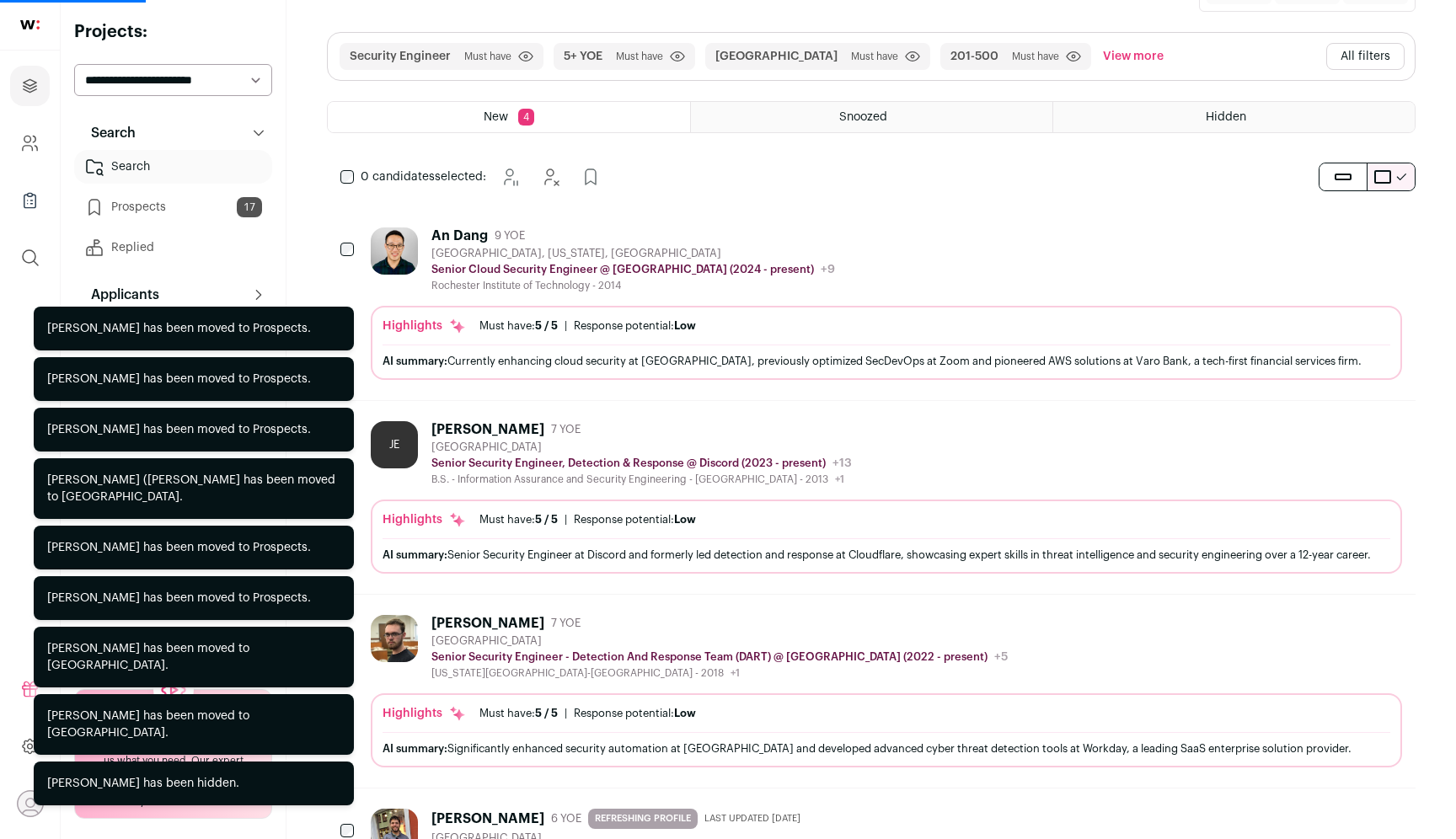
click at [1393, 248] on button "Add to Prospects" at bounding box center [1388, 235] width 36 height 36
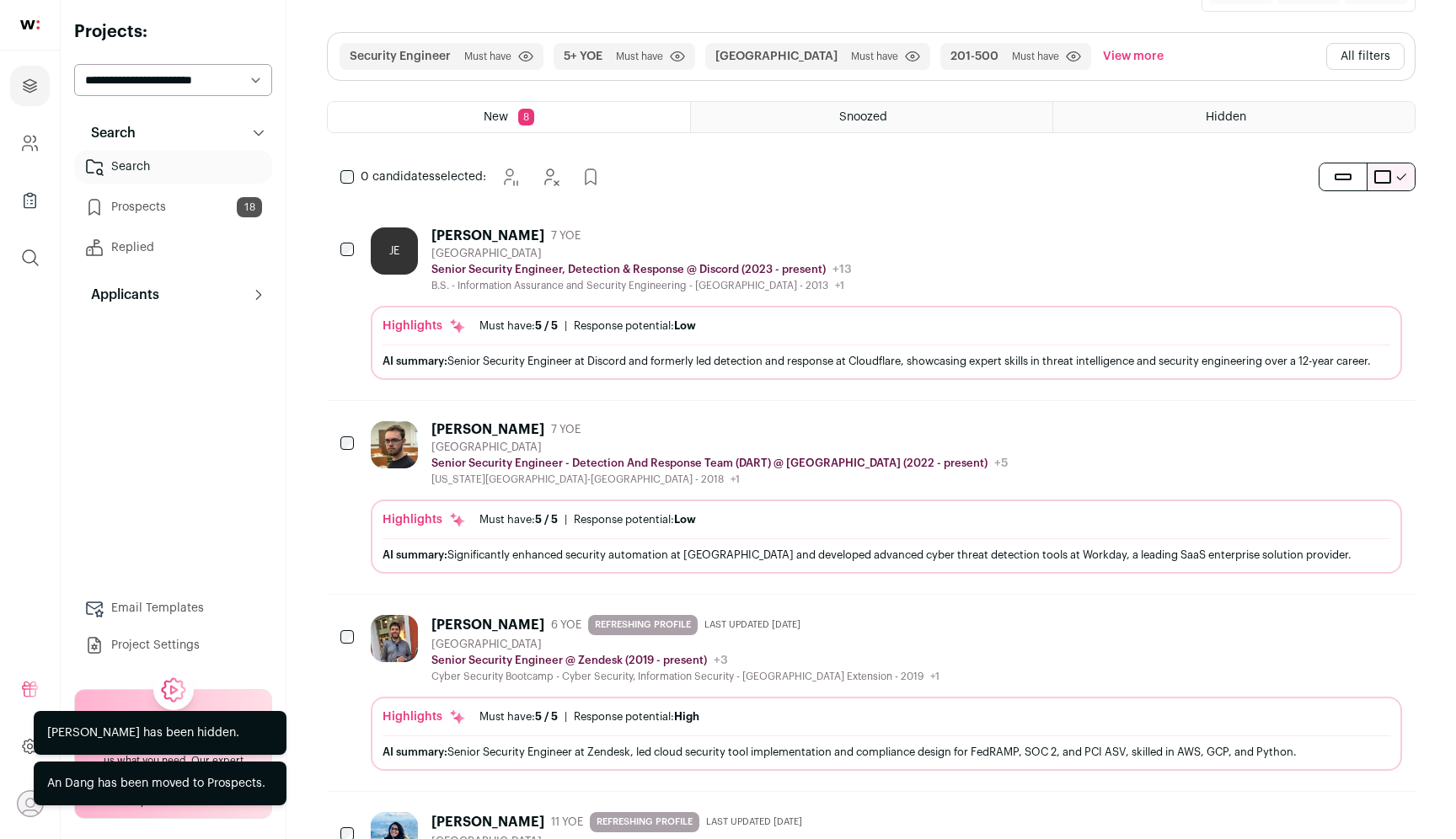
click at [1393, 248] on button "Add to Prospects" at bounding box center [1388, 235] width 36 height 36
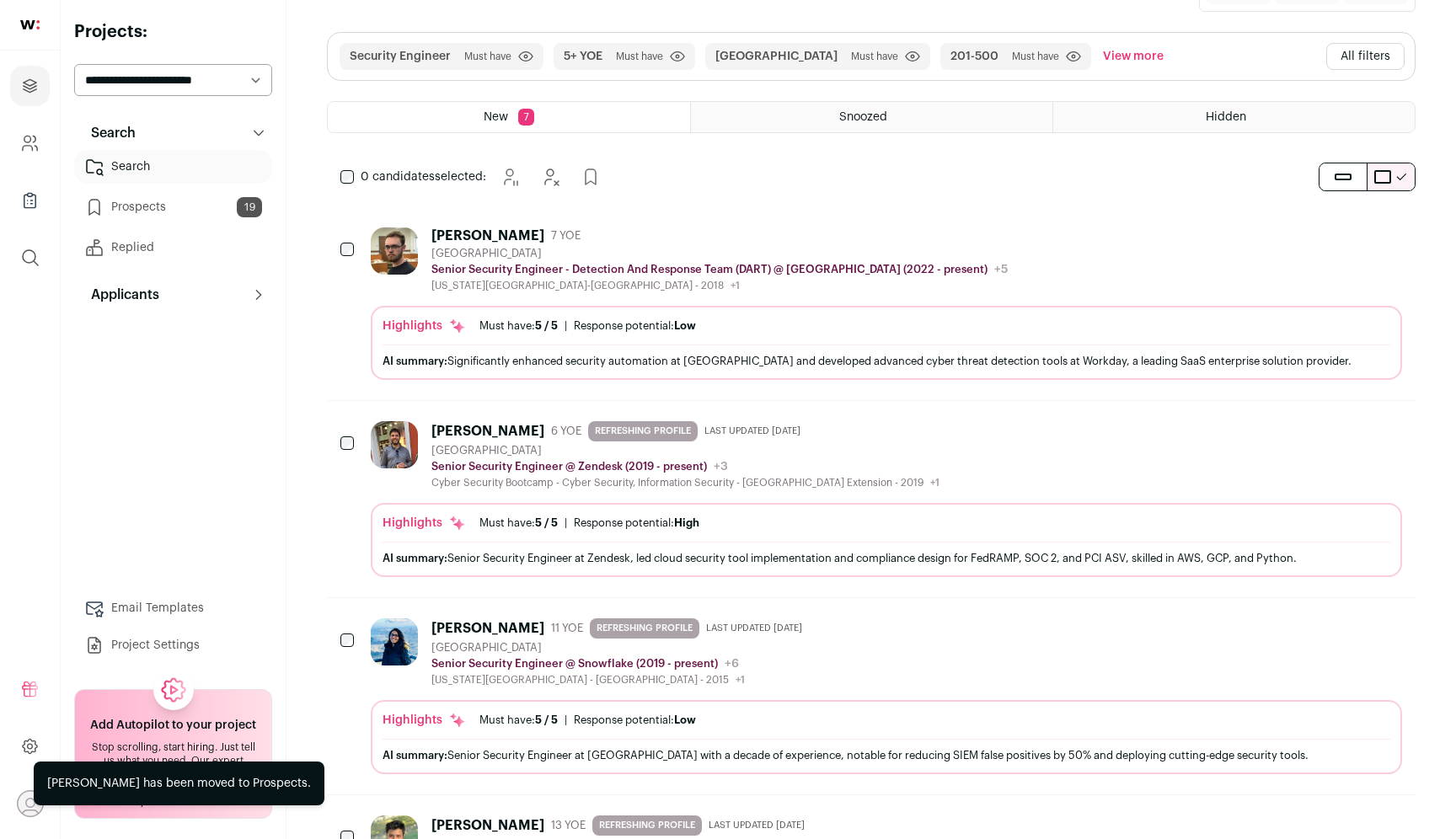
click at [1393, 247] on button "Add to Prospects" at bounding box center [1388, 235] width 36 height 36
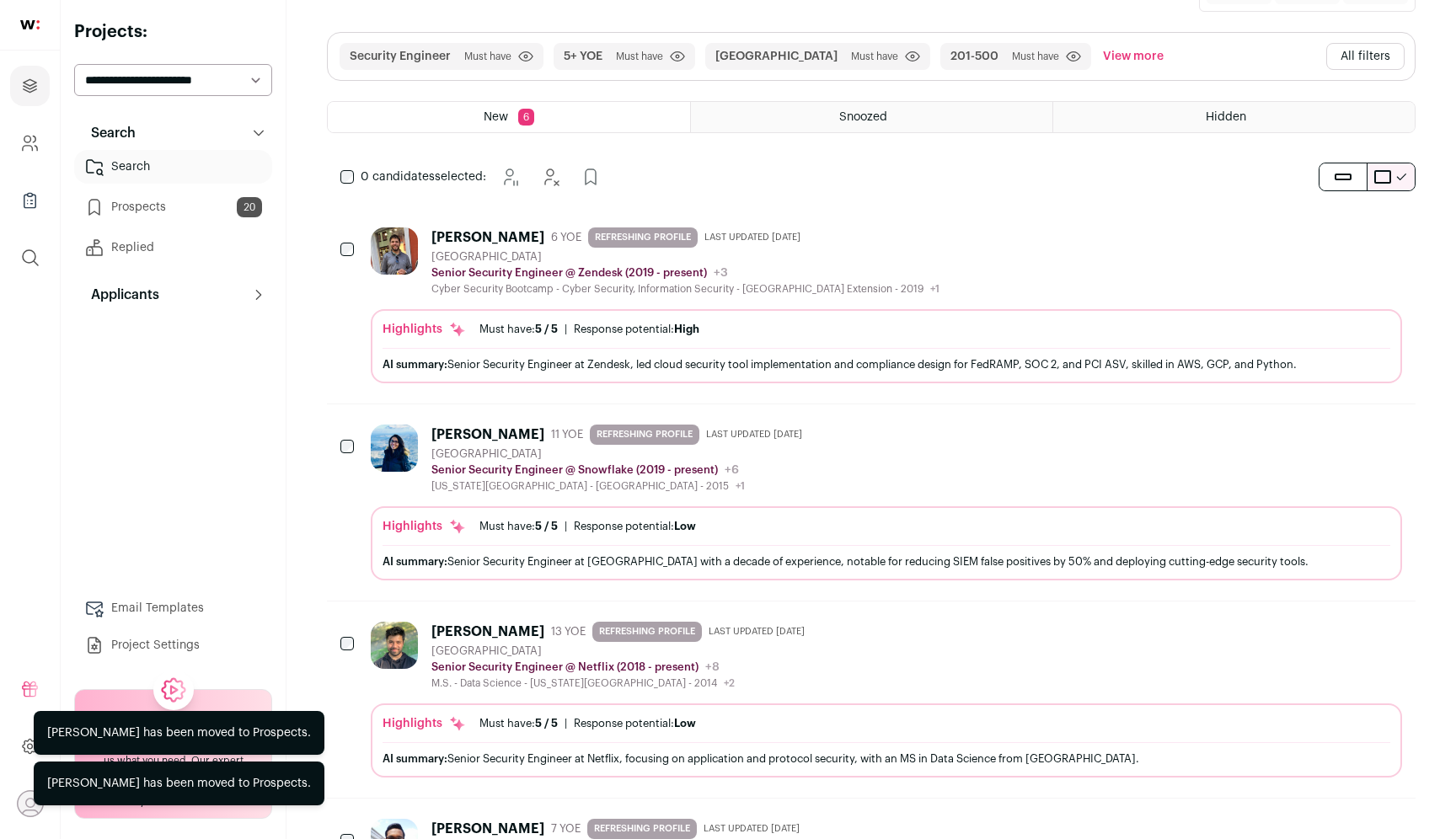
click at [1393, 247] on button "Add to Prospects" at bounding box center [1388, 235] width 36 height 36
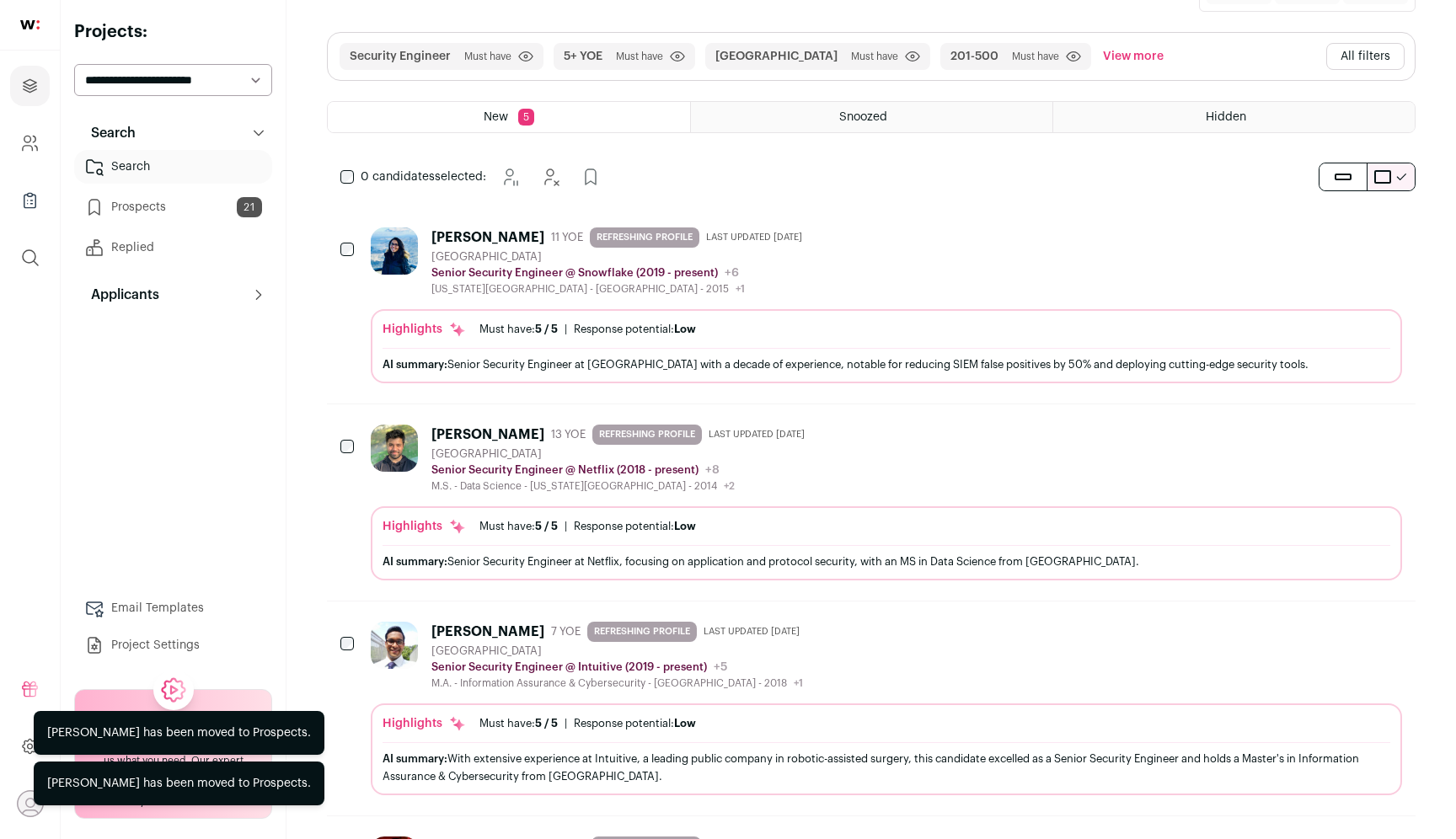
click at [1393, 247] on button "Add to Prospects" at bounding box center [1388, 235] width 36 height 36
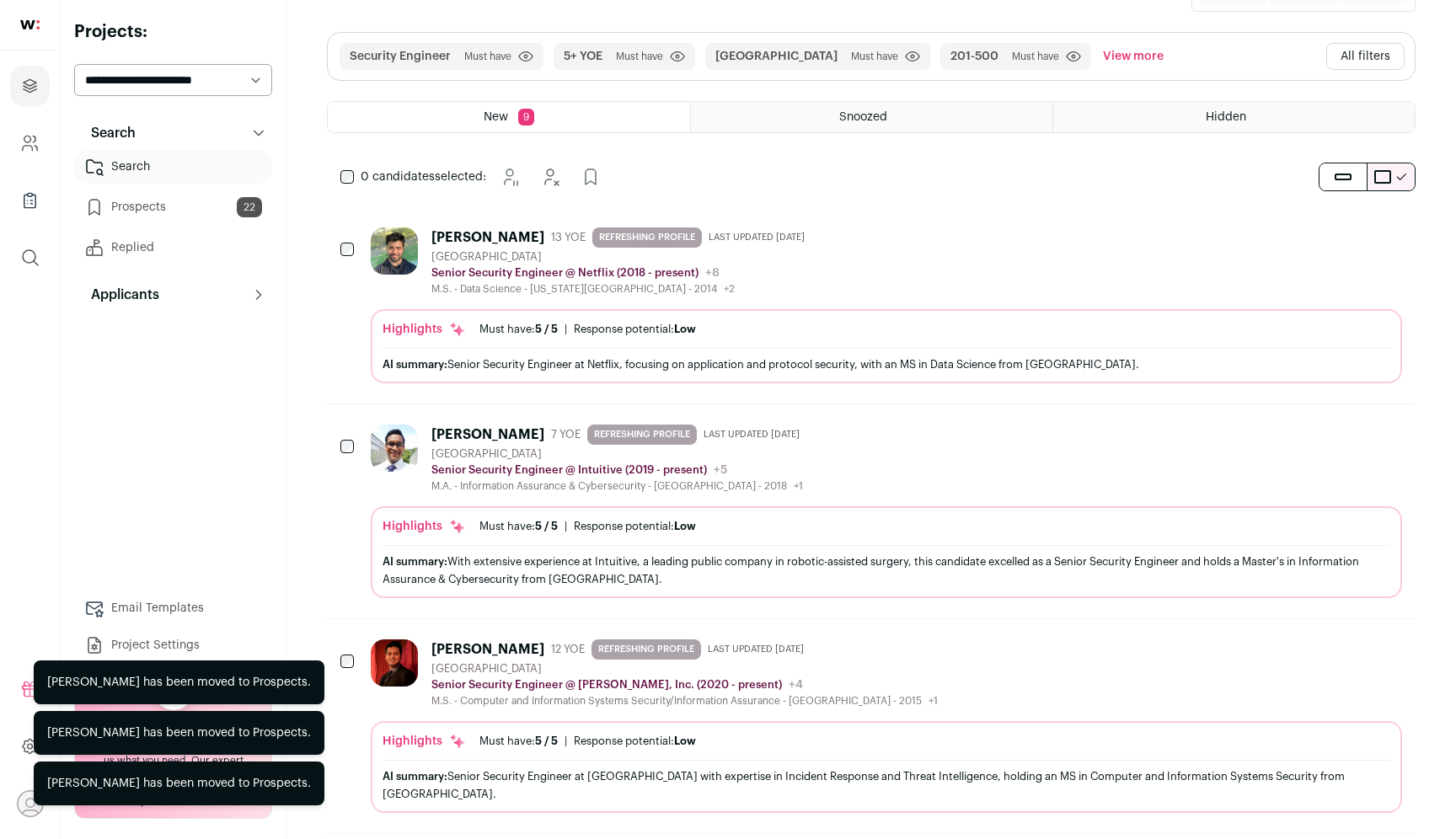
click at [1393, 247] on button "Add to Prospects" at bounding box center [1388, 235] width 36 height 36
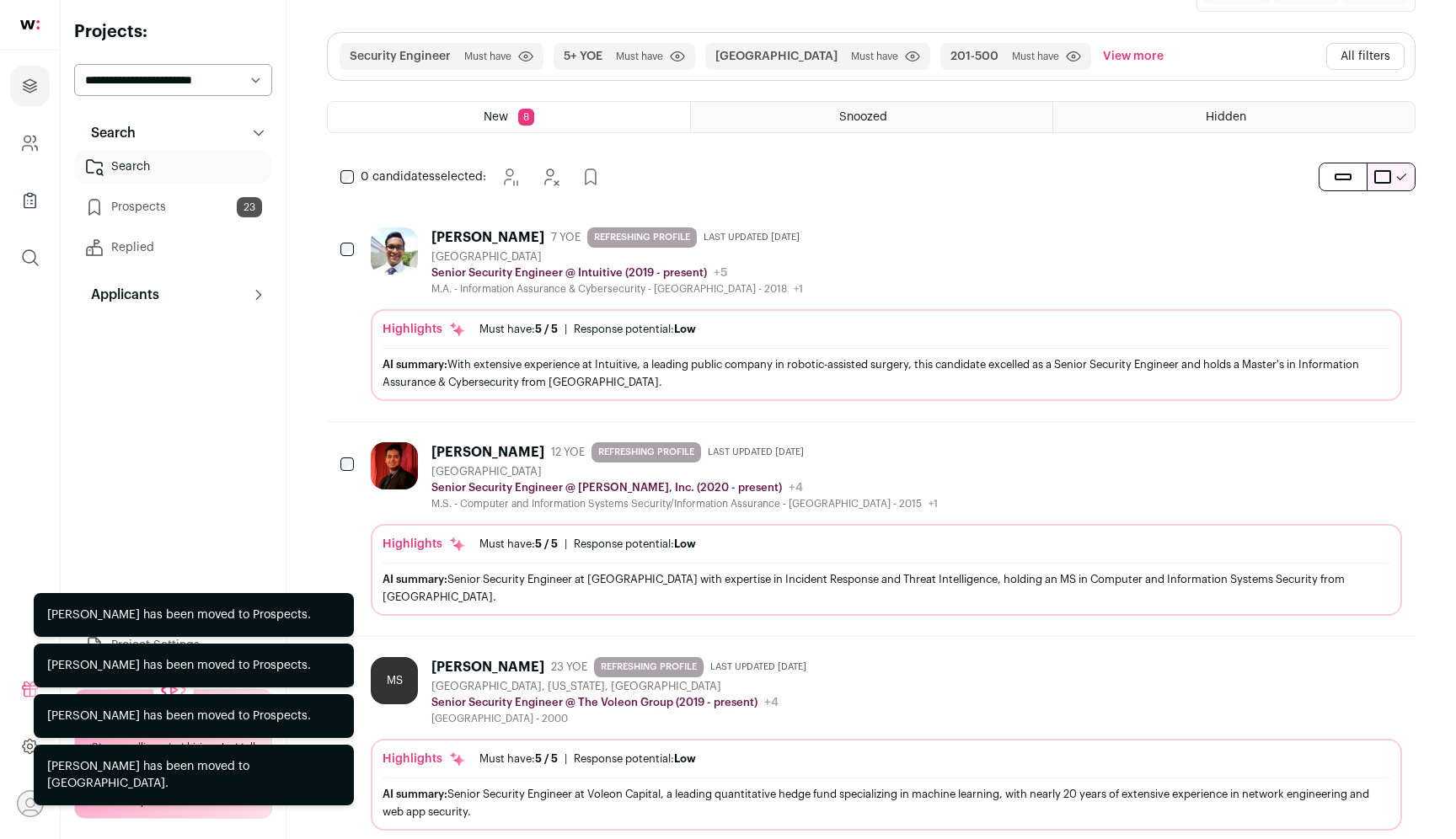
click at [1393, 247] on button "Add to Prospects" at bounding box center [1388, 235] width 36 height 36
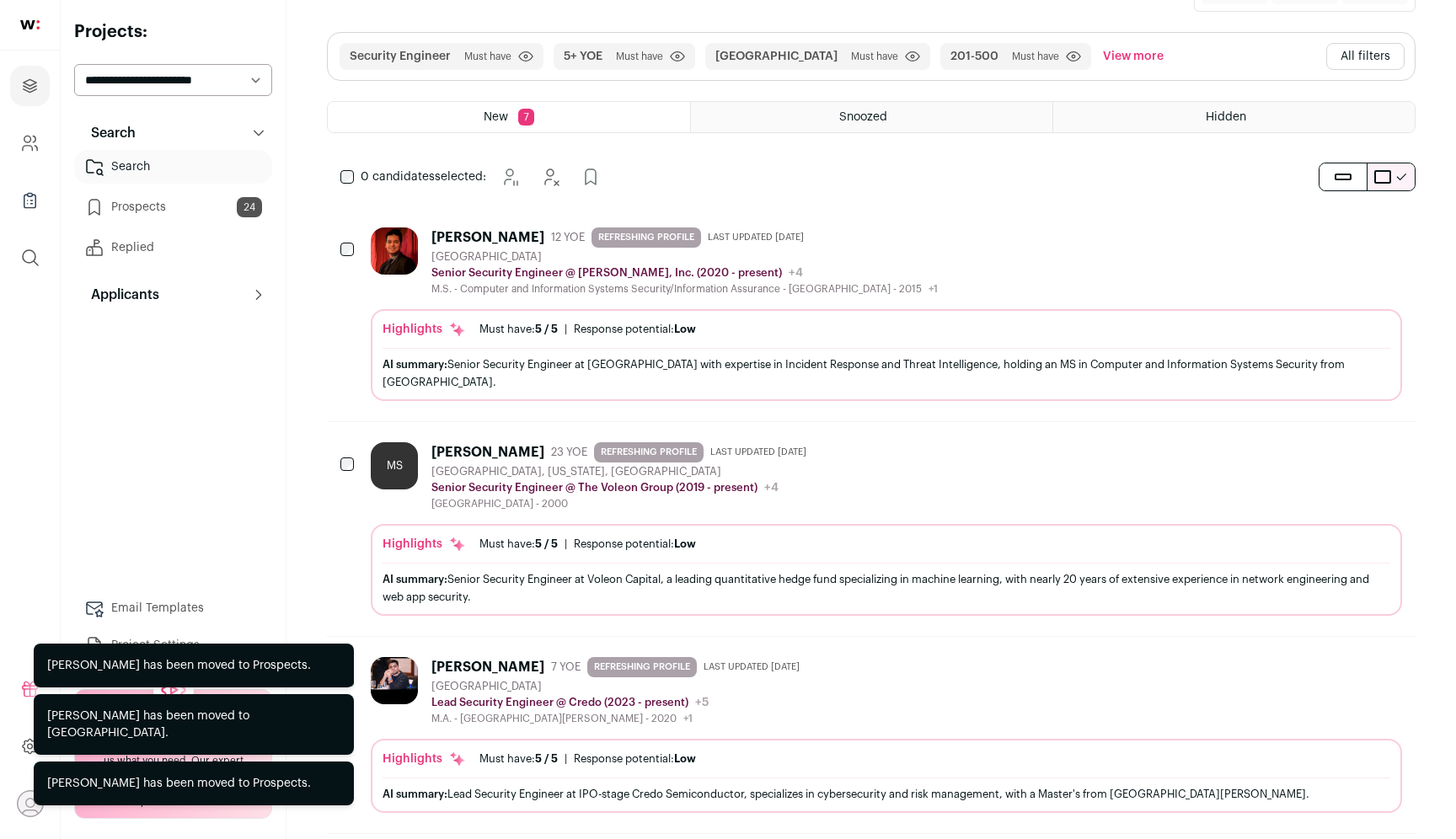
click at [1342, 447] on icon "Hide" at bounding box center [1341, 449] width 20 height 20
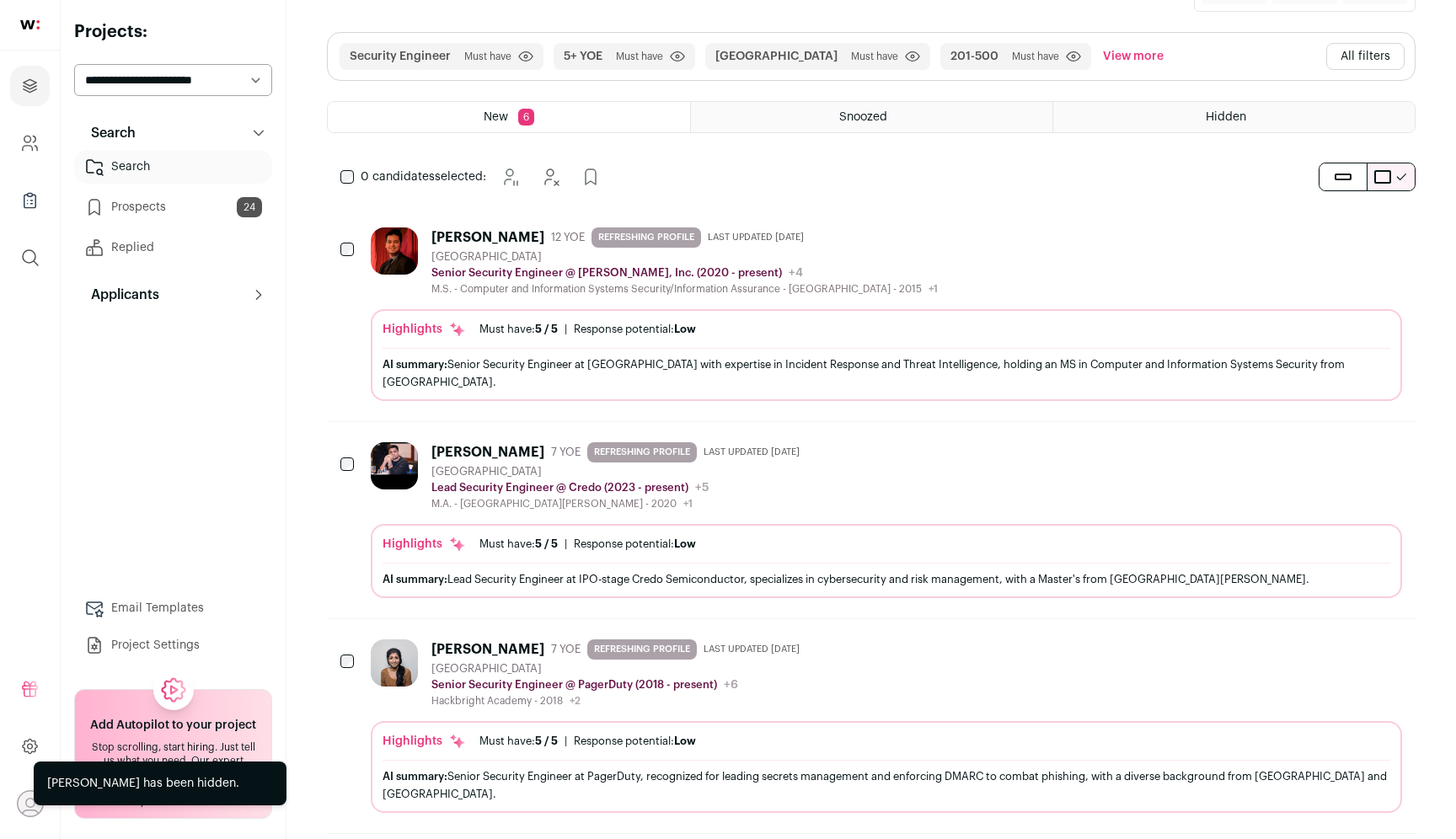
click at [1384, 238] on icon "Add to Prospects" at bounding box center [1387, 234] width 20 height 20
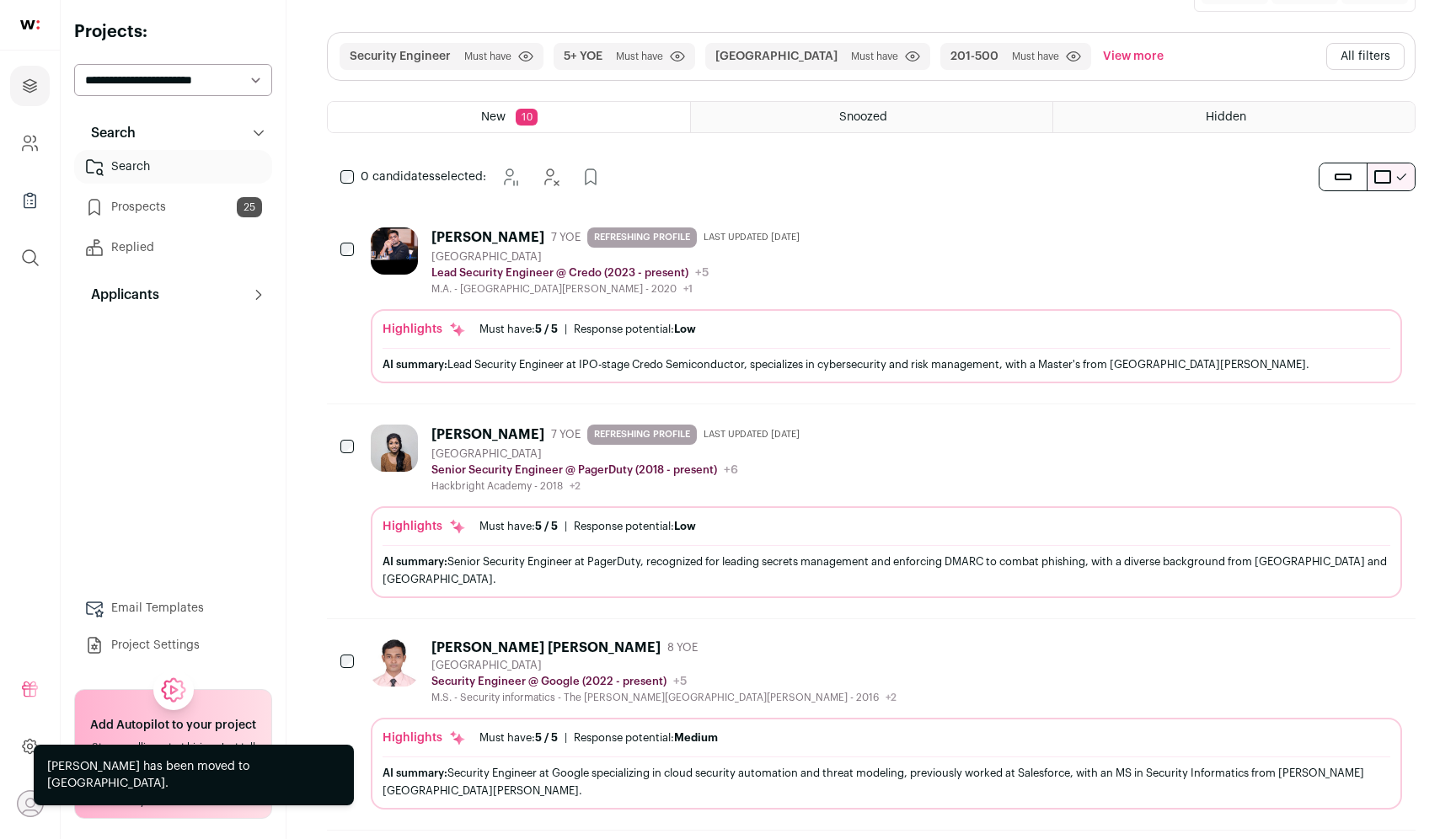
click at [1376, 424] on button "Add to Prospects" at bounding box center [1388, 432] width 36 height 36
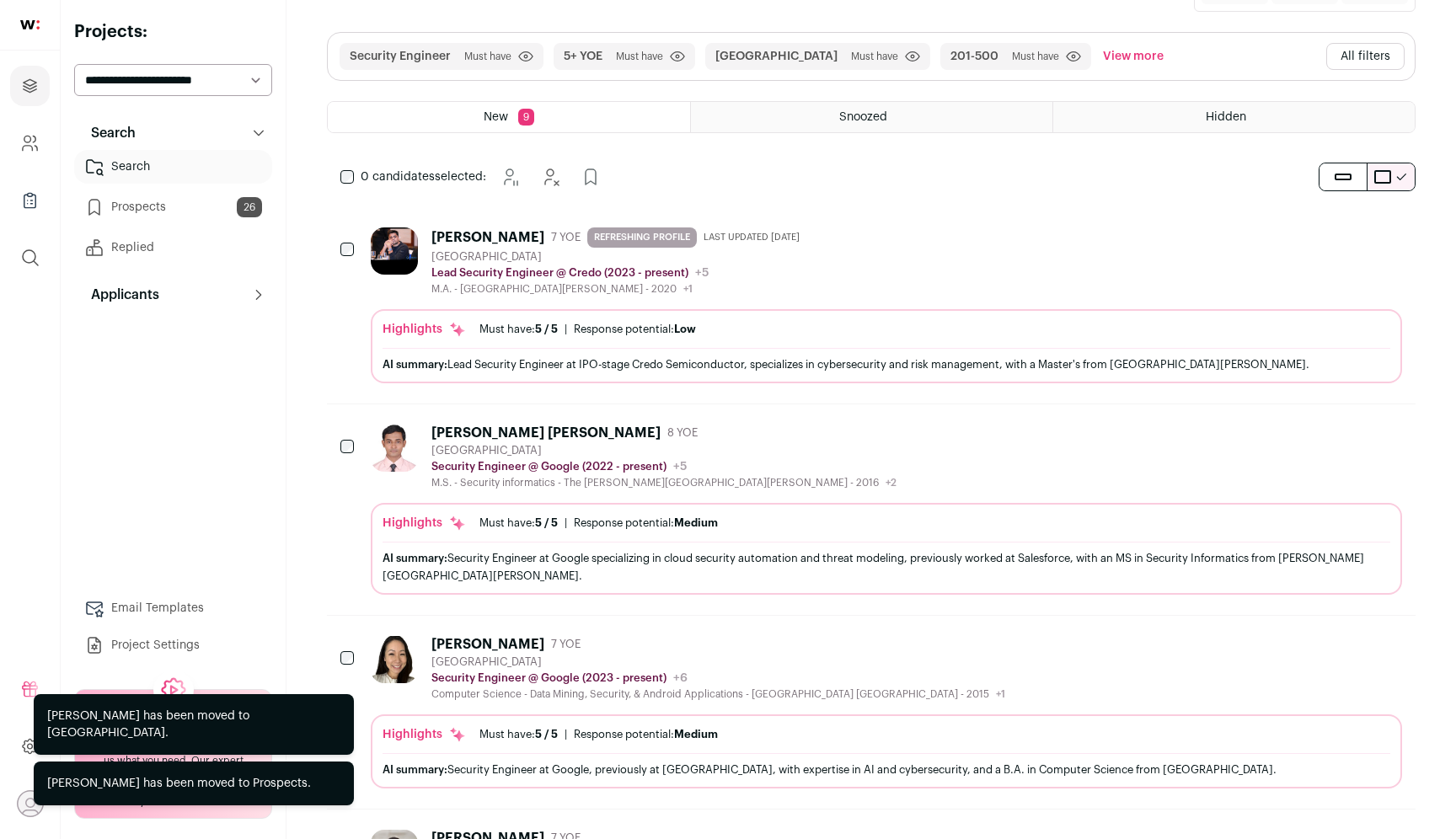
click at [1390, 234] on icon "Add to Prospects" at bounding box center [1387, 234] width 20 height 20
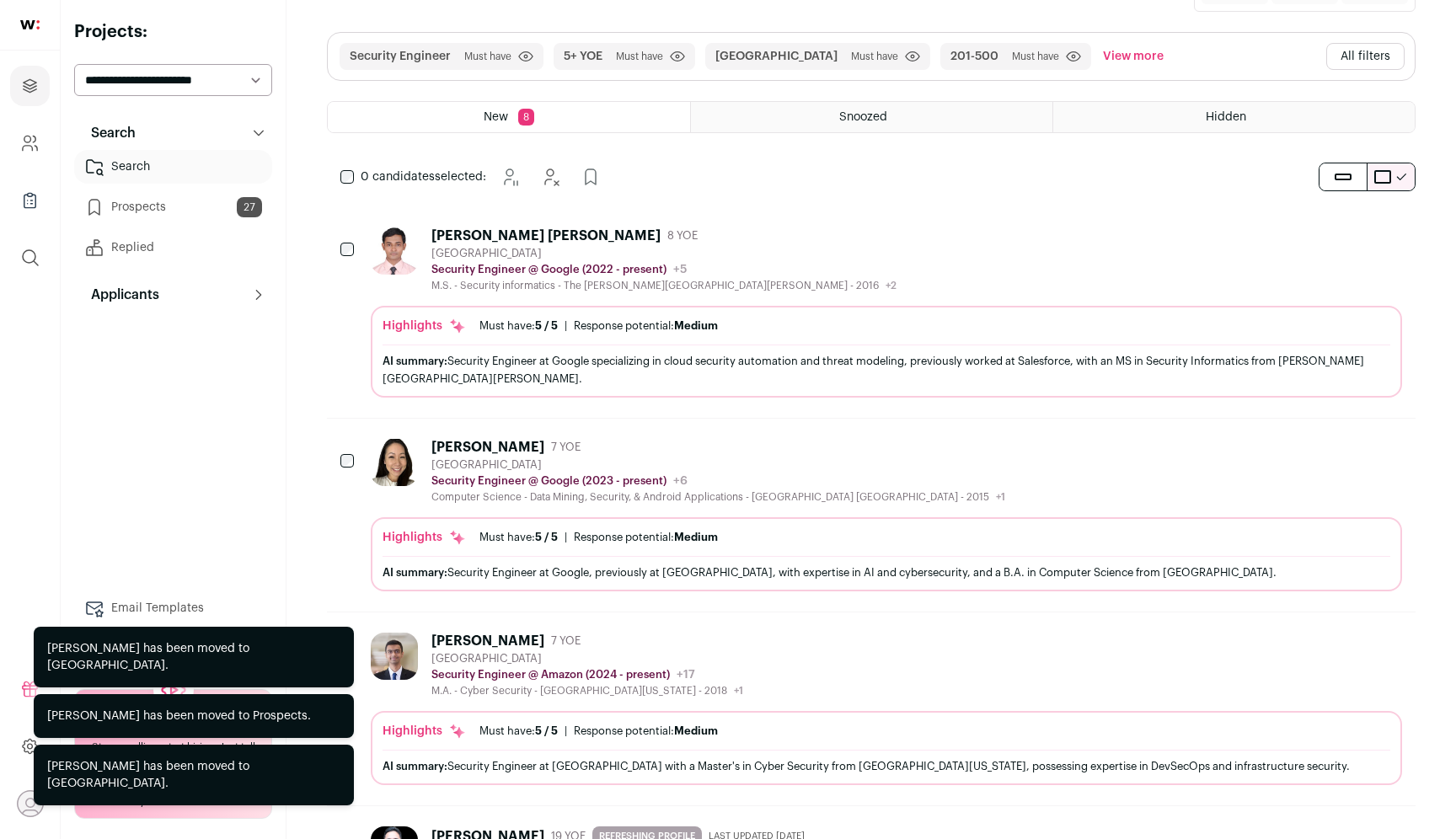
click at [1345, 235] on icon "Hide" at bounding box center [1341, 234] width 20 height 20
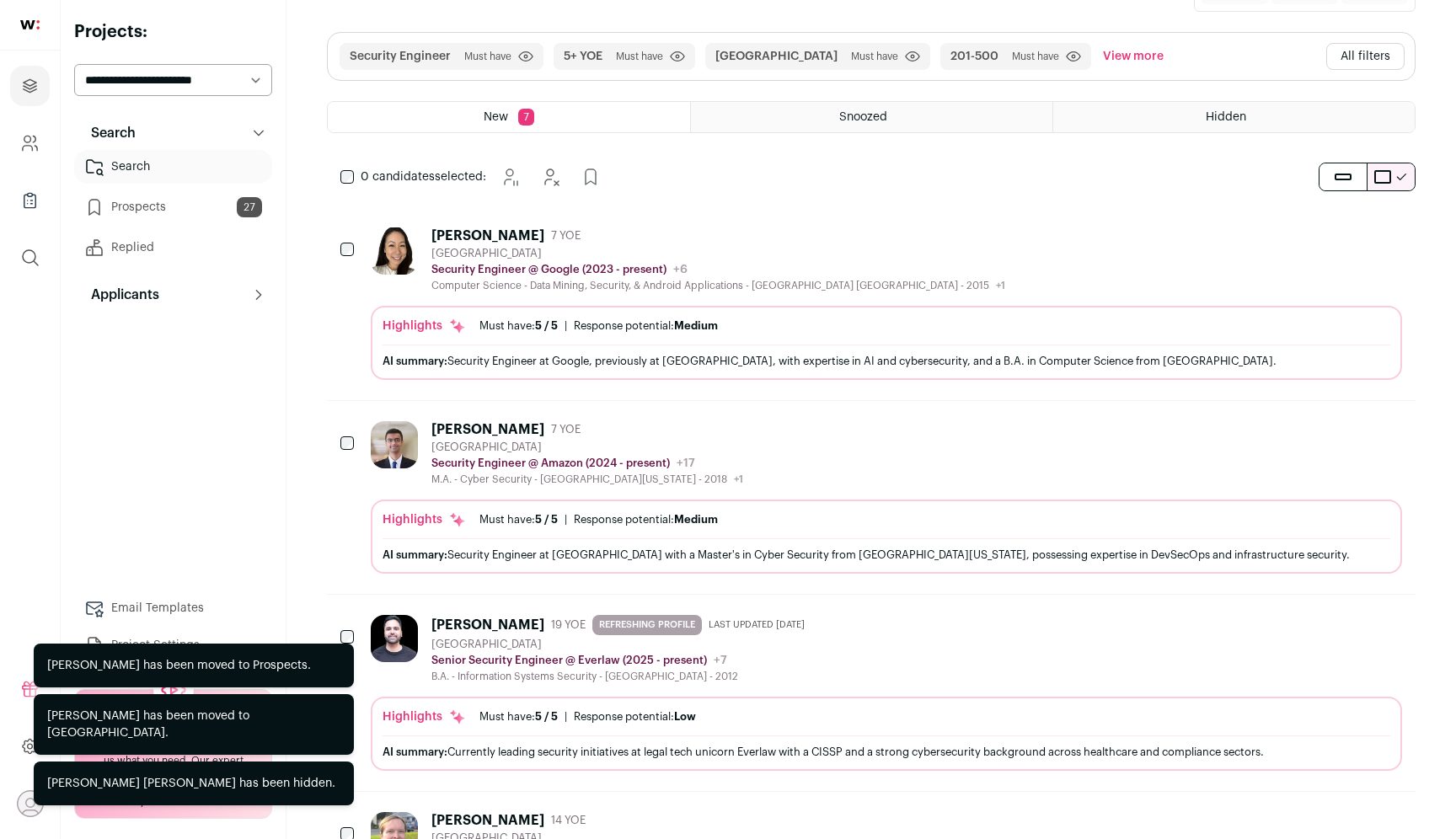
click at [1345, 235] on icon "Hide" at bounding box center [1341, 234] width 20 height 20
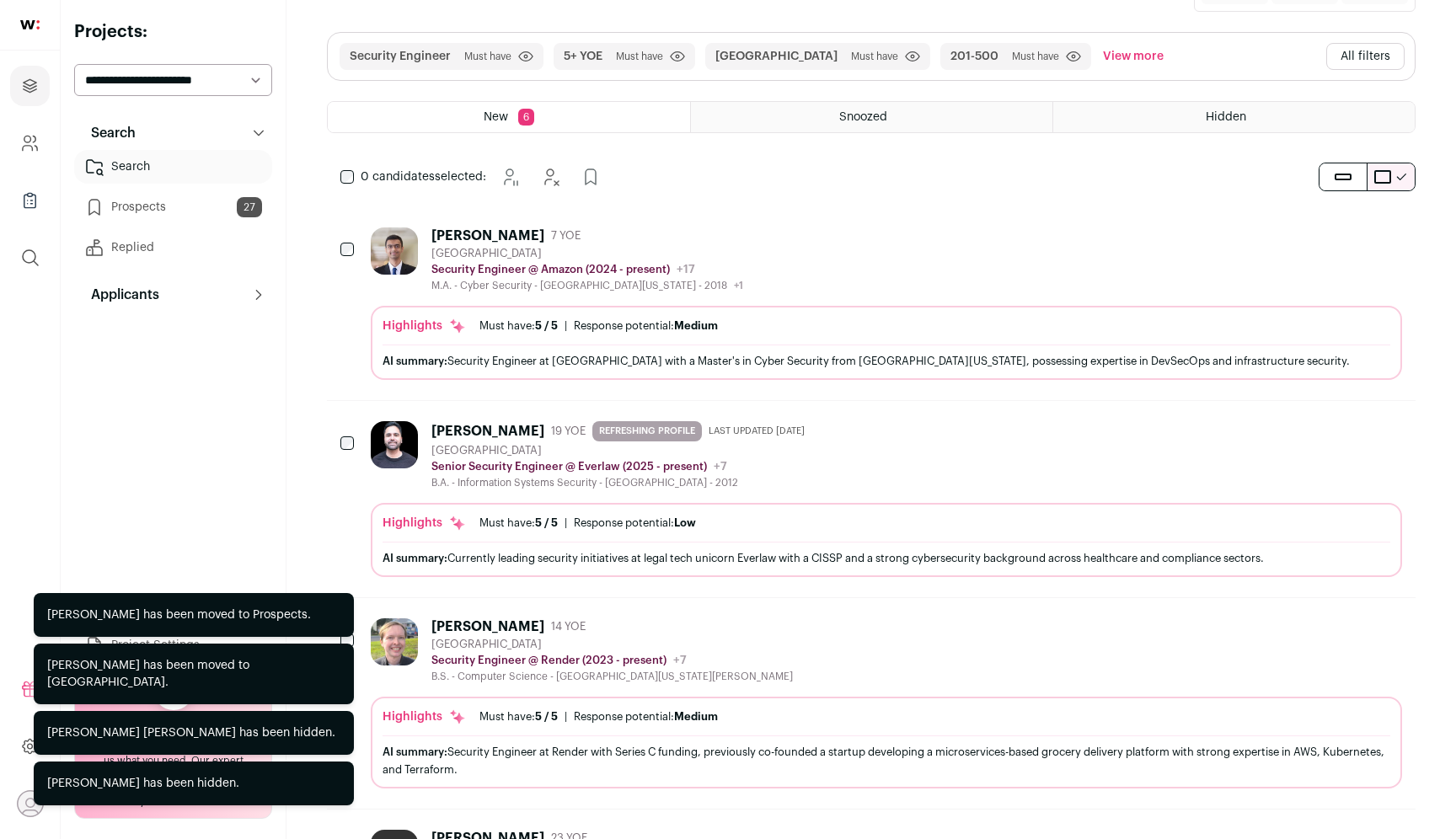
click at [1345, 235] on icon "Hide" at bounding box center [1341, 234] width 20 height 20
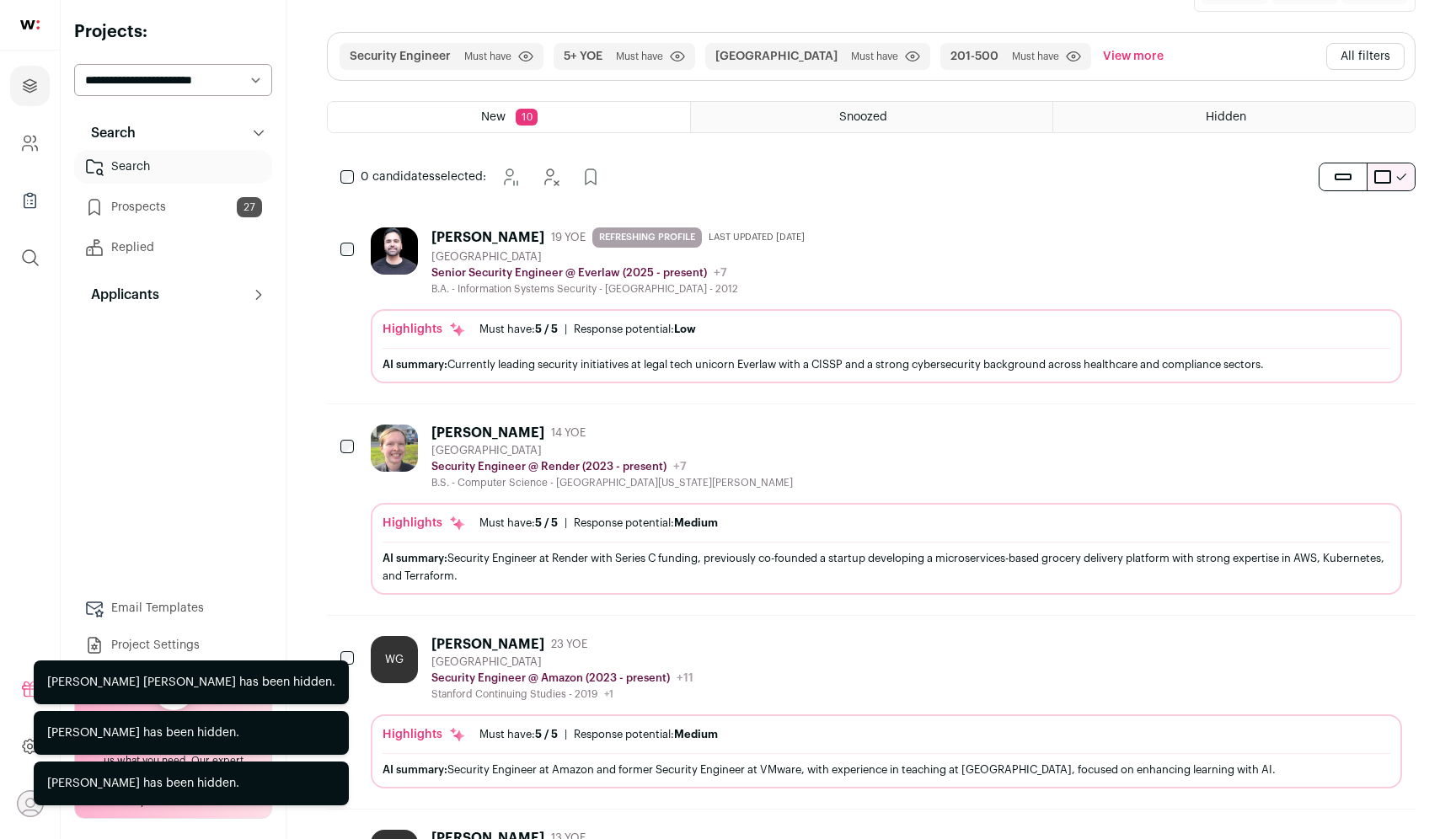
click at [1390, 239] on icon "Add to Prospects" at bounding box center [1387, 234] width 20 height 20
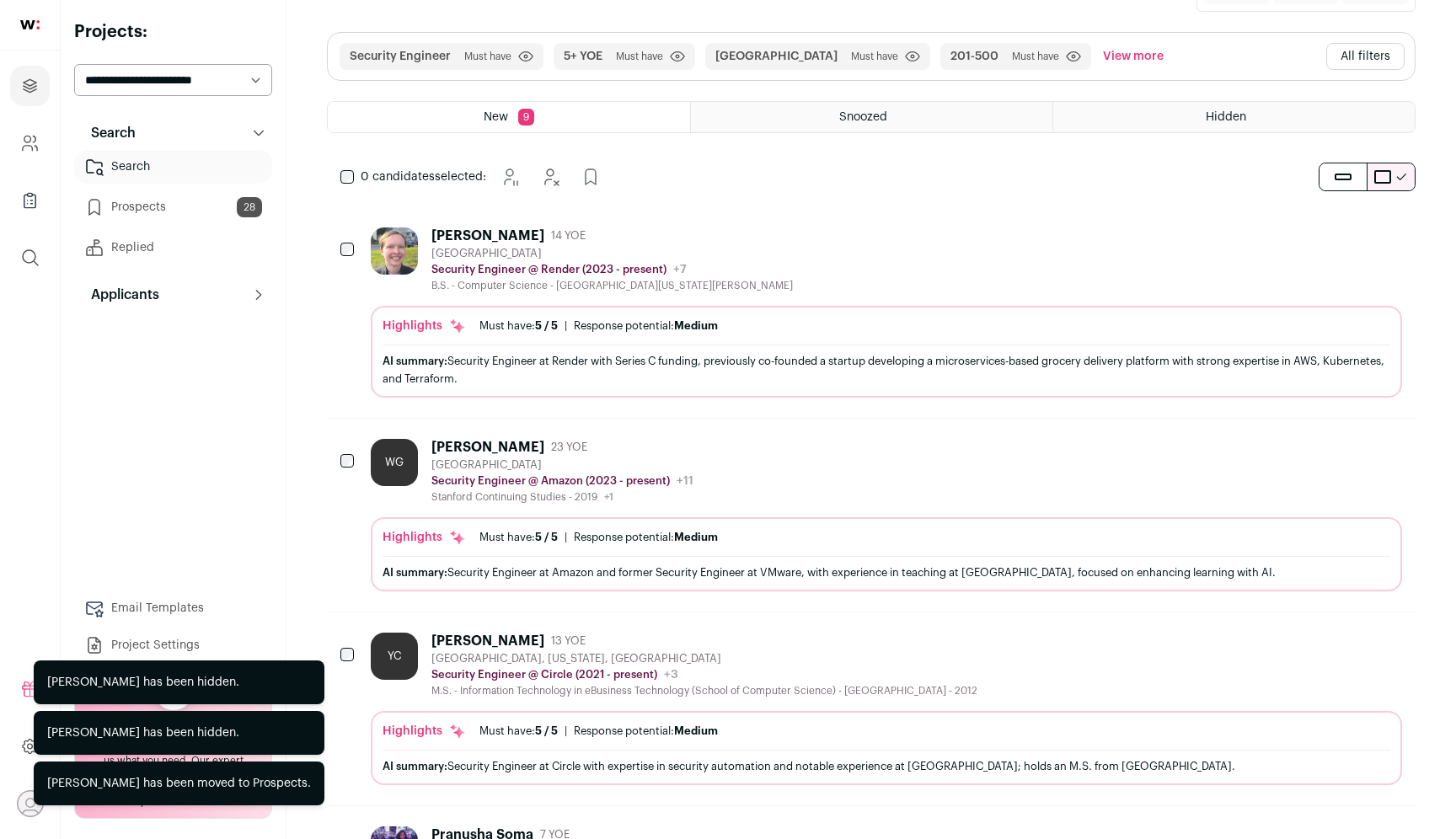
click at [1390, 239] on icon "Add to Prospects" at bounding box center [1387, 234] width 20 height 20
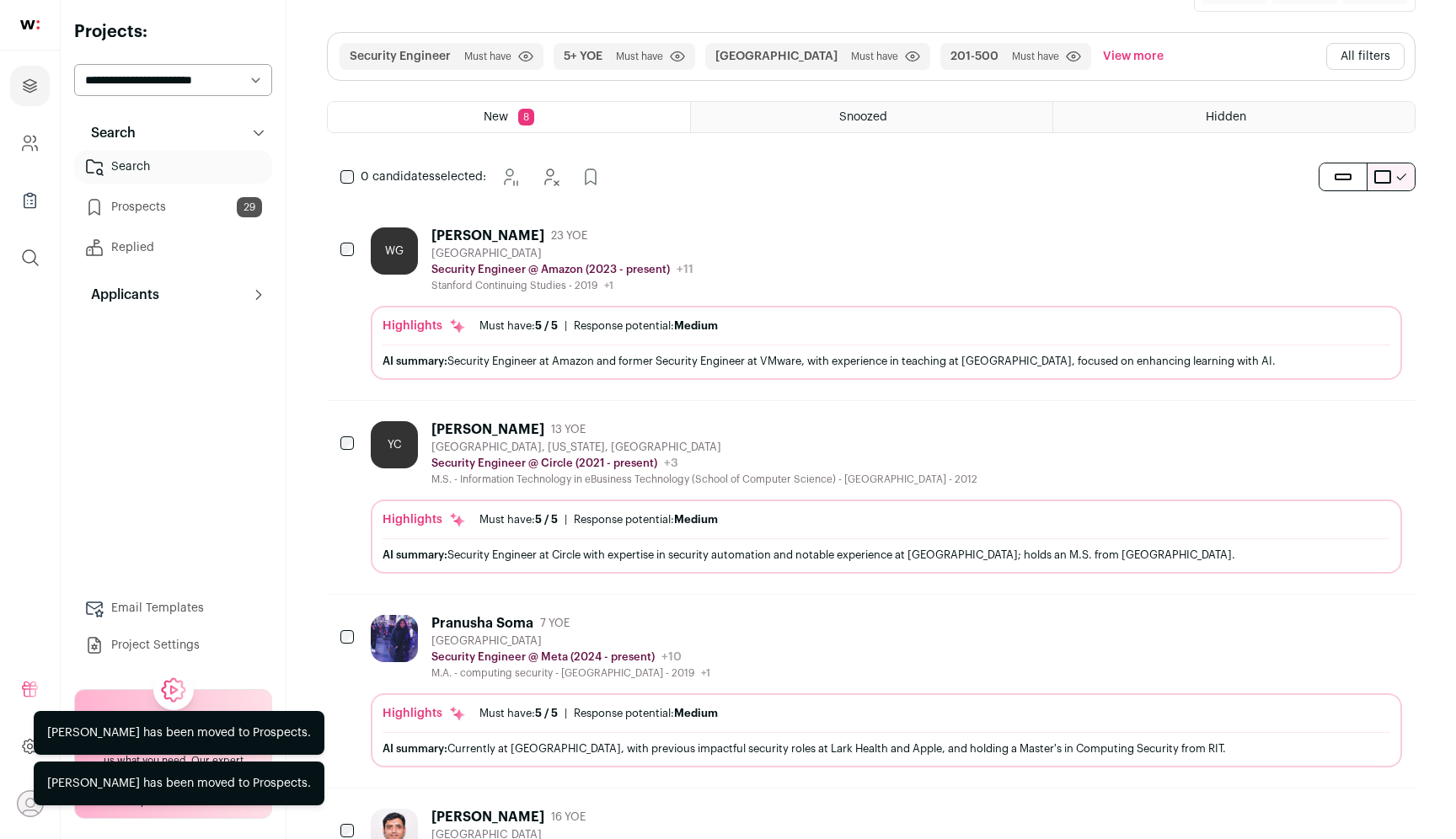
click at [1345, 236] on icon "Hide" at bounding box center [1341, 234] width 20 height 20
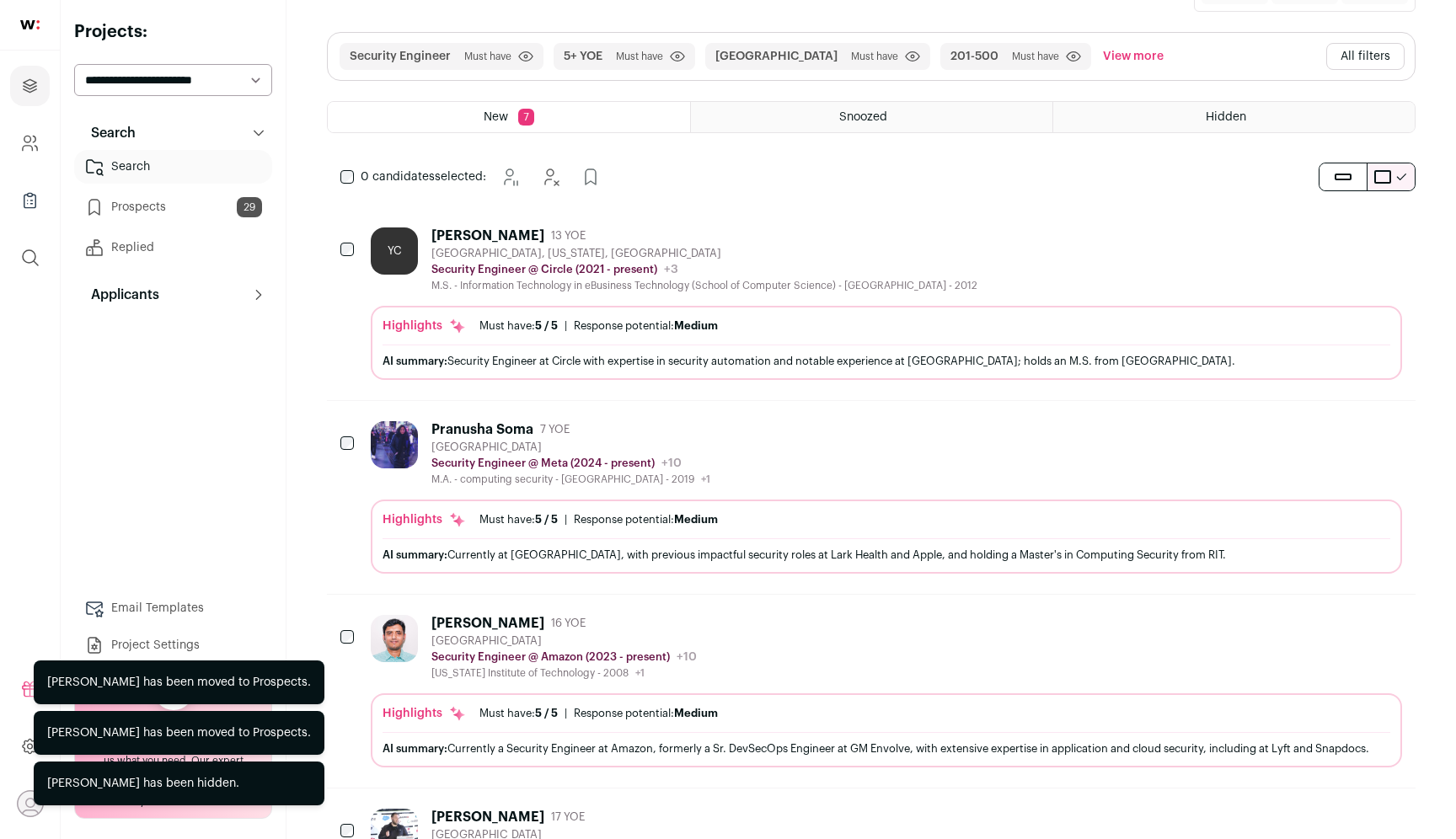
click at [1385, 236] on icon "Add to Prospects" at bounding box center [1387, 234] width 20 height 20
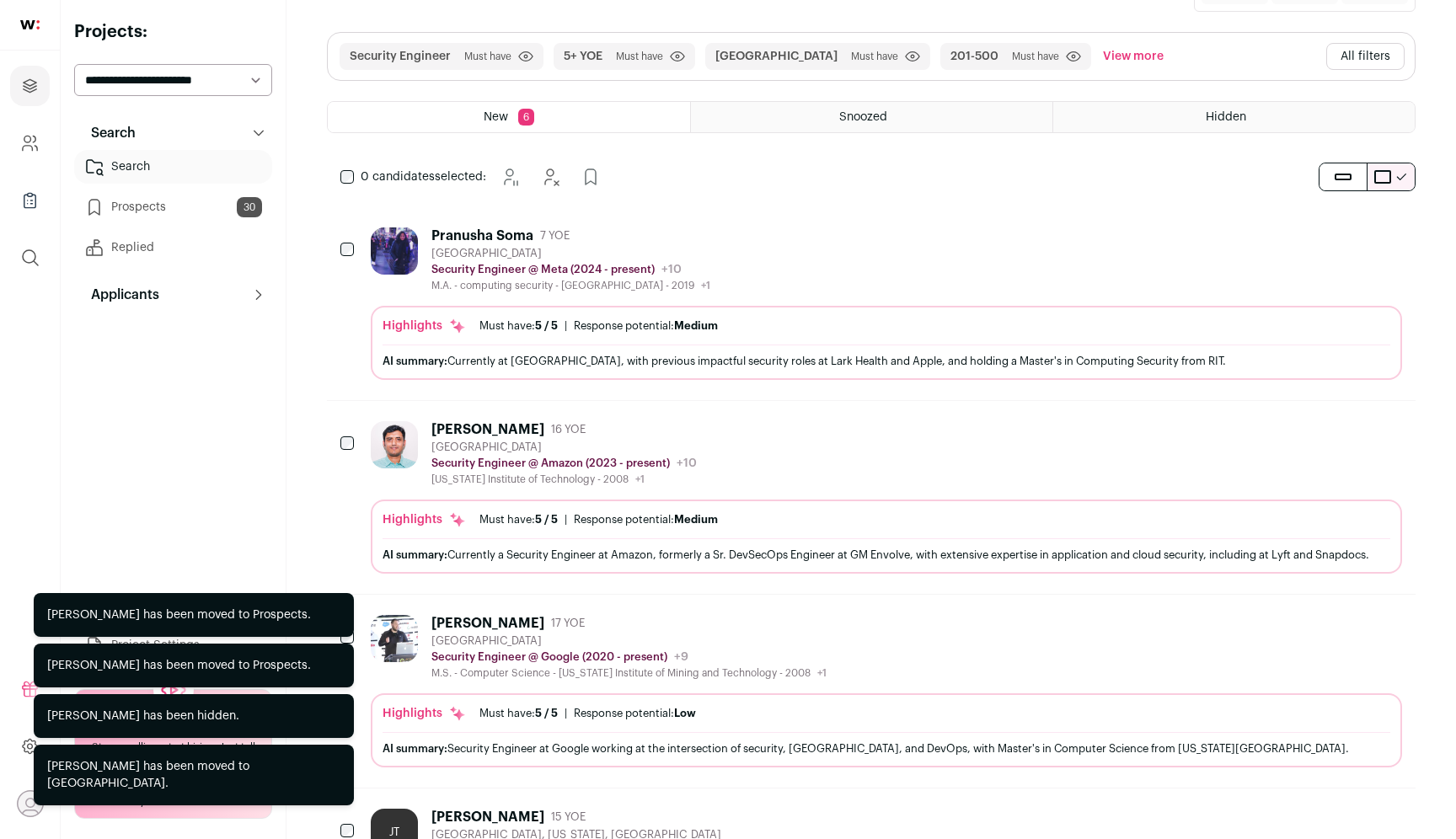
click at [1343, 238] on icon "Hide" at bounding box center [1341, 234] width 20 height 20
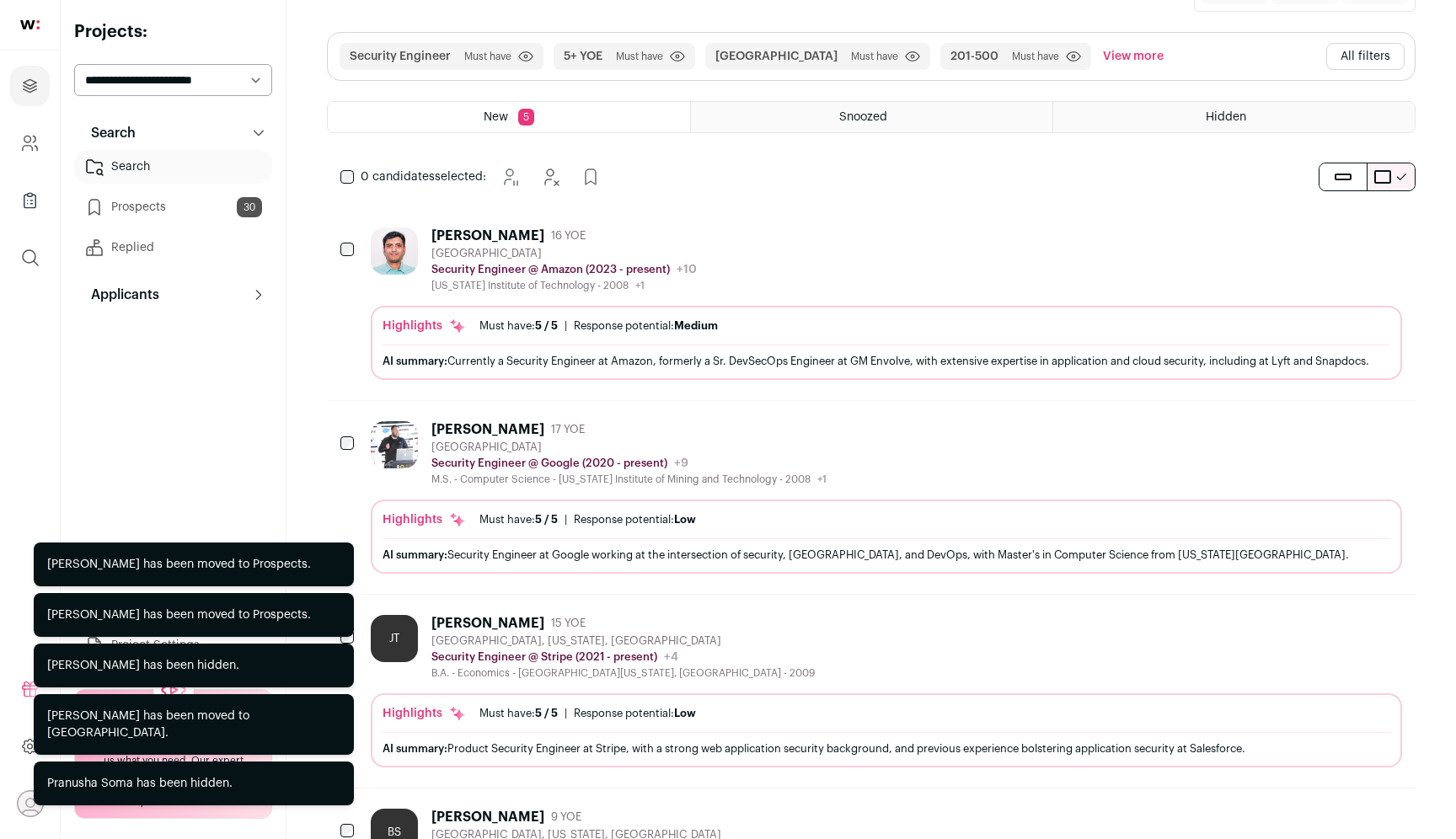
click at [1343, 238] on icon "Hide" at bounding box center [1341, 234] width 20 height 20
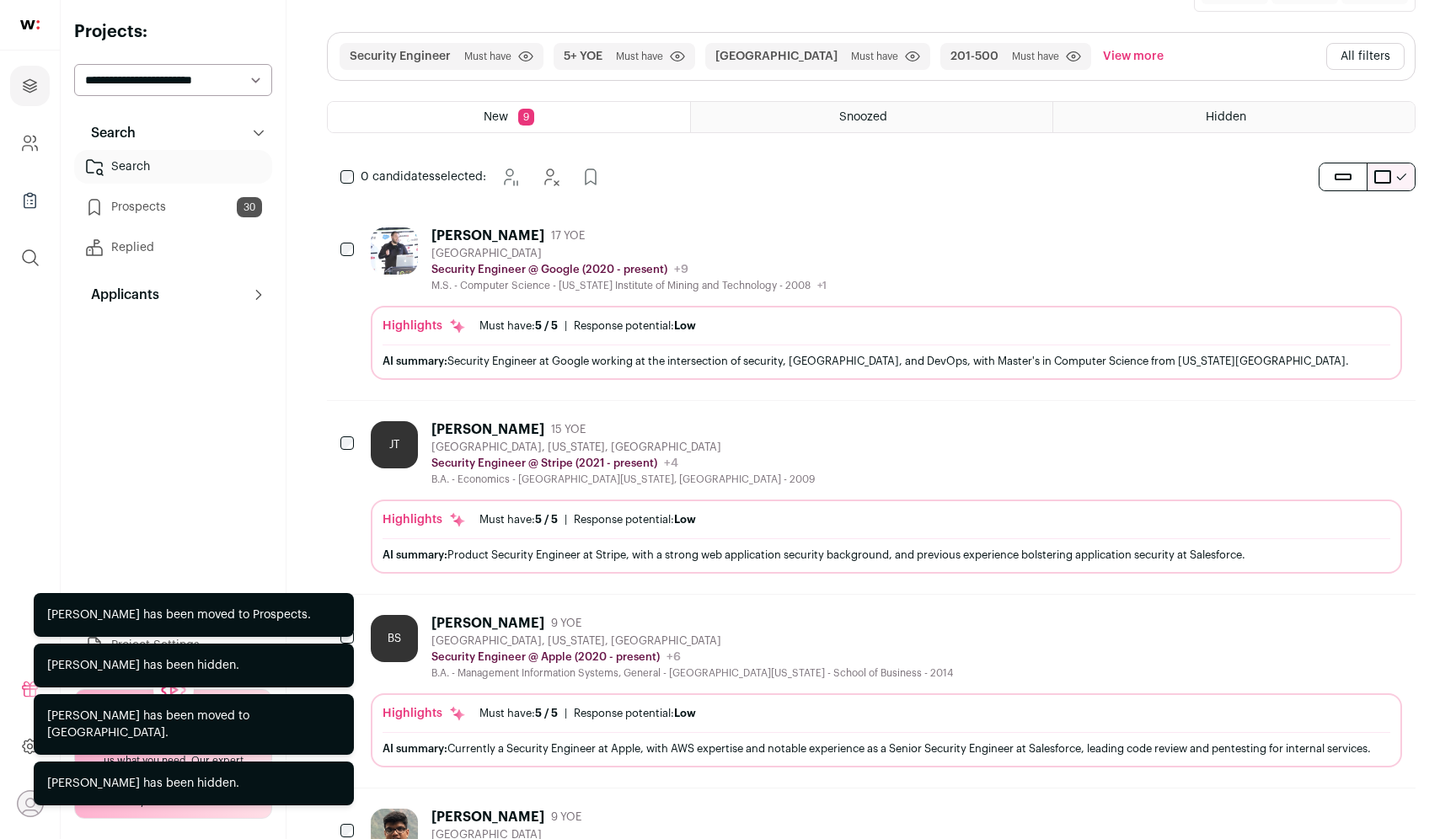
click at [1343, 238] on icon "Hide" at bounding box center [1341, 234] width 20 height 20
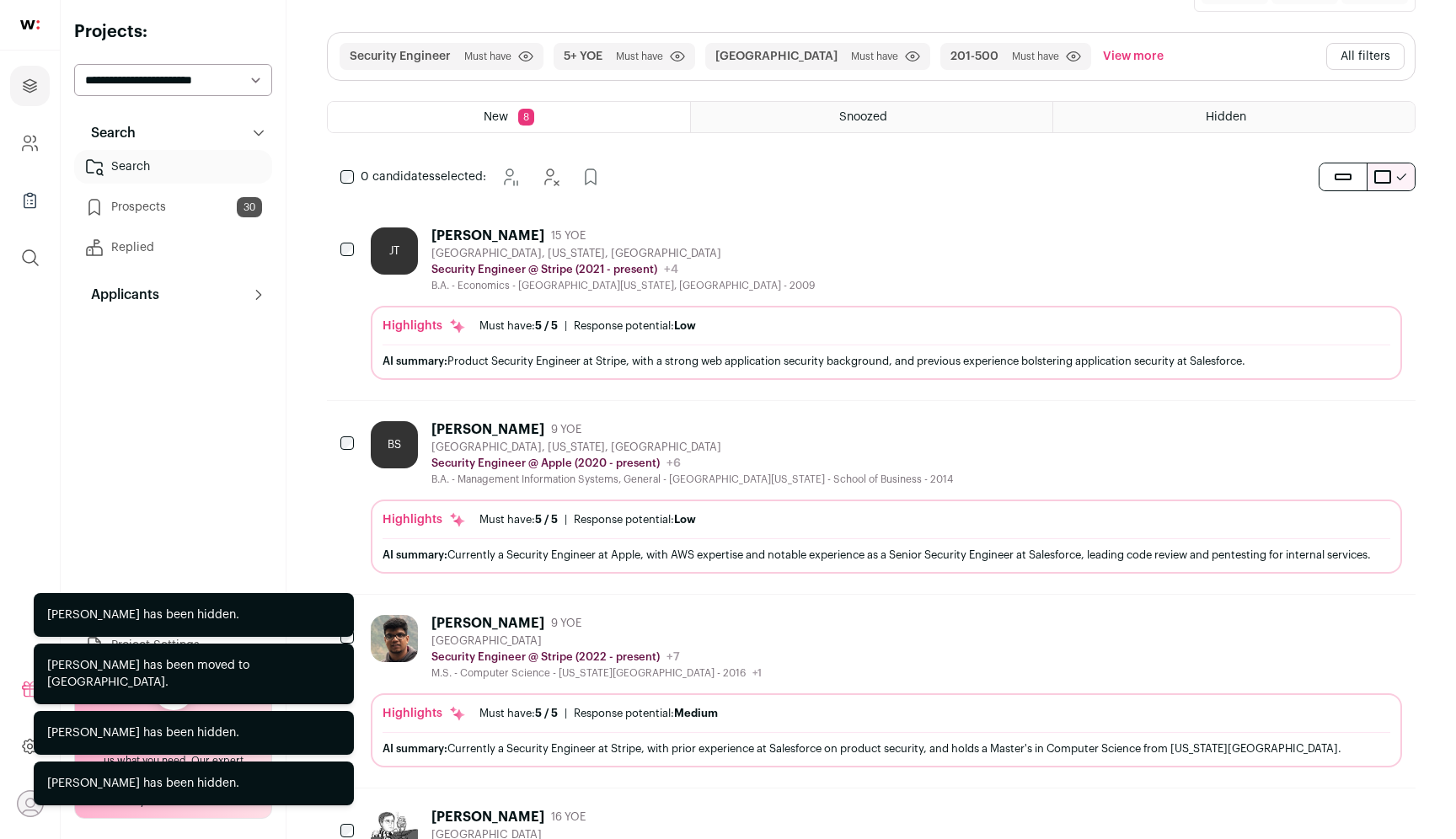
click at [1383, 239] on icon "Add to Prospects" at bounding box center [1387, 234] width 20 height 20
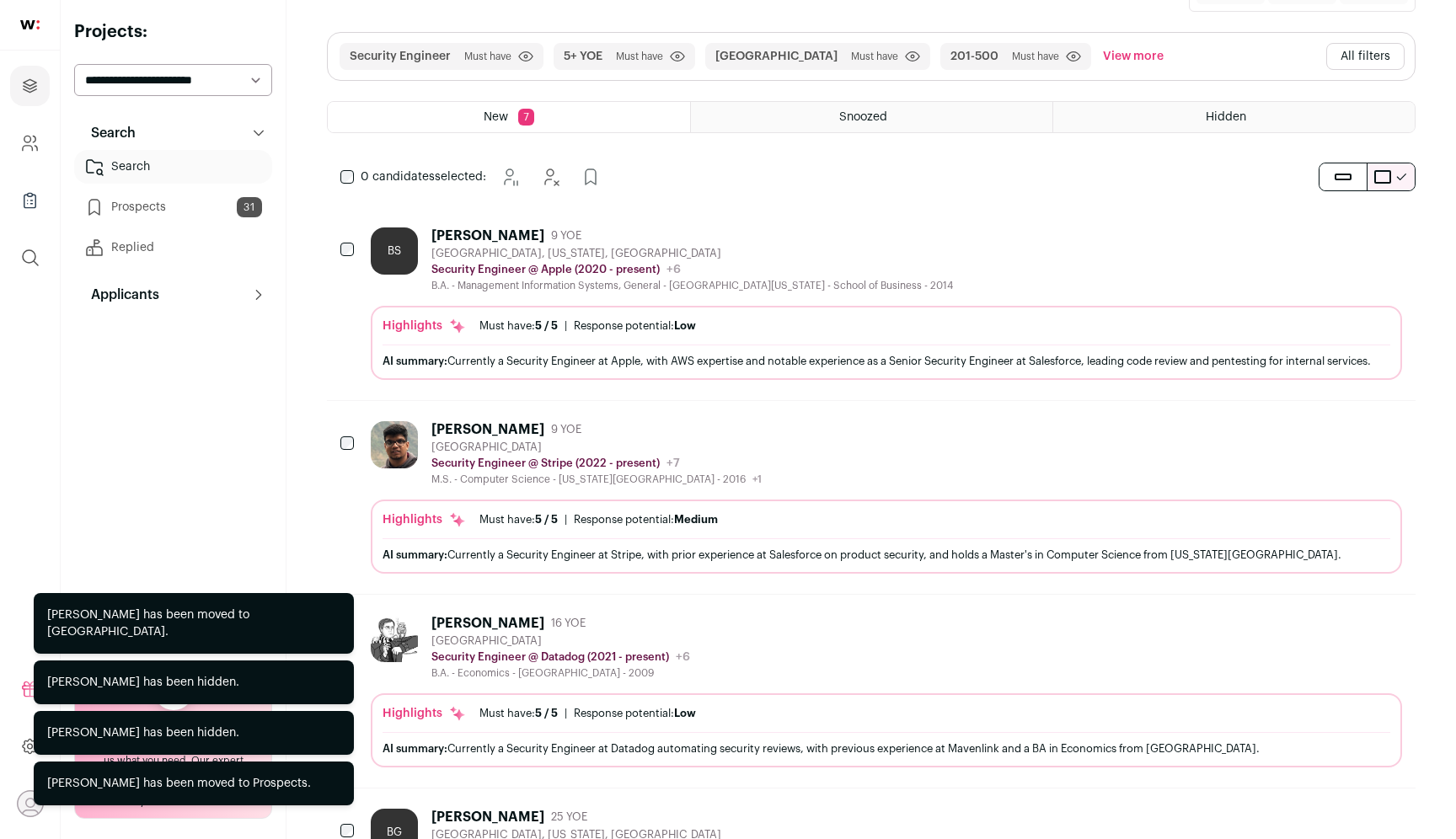
click at [1337, 238] on icon "Hide" at bounding box center [1343, 235] width 13 height 16
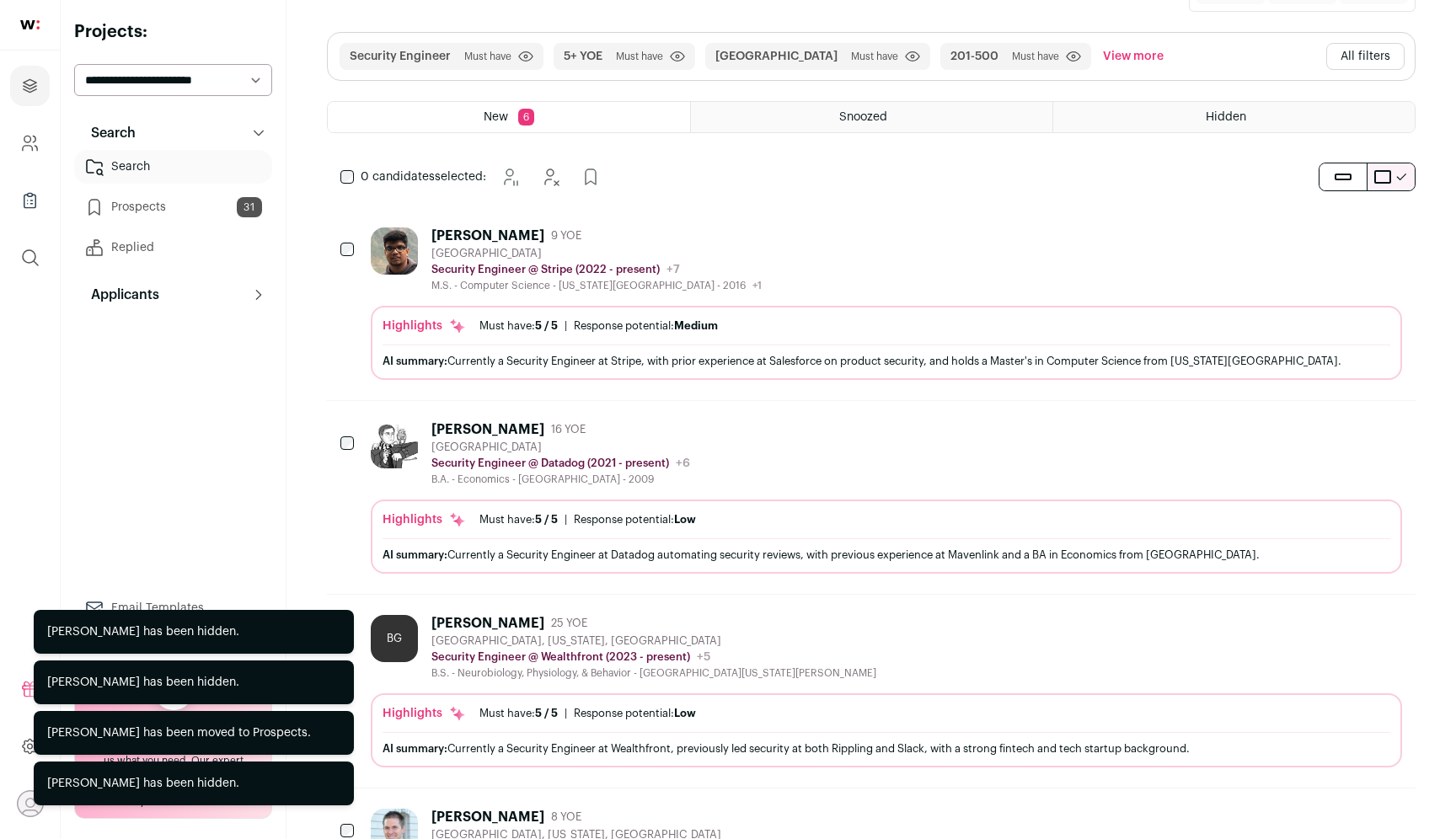
click at [1381, 238] on icon "Add to Prospects" at bounding box center [1387, 234] width 20 height 20
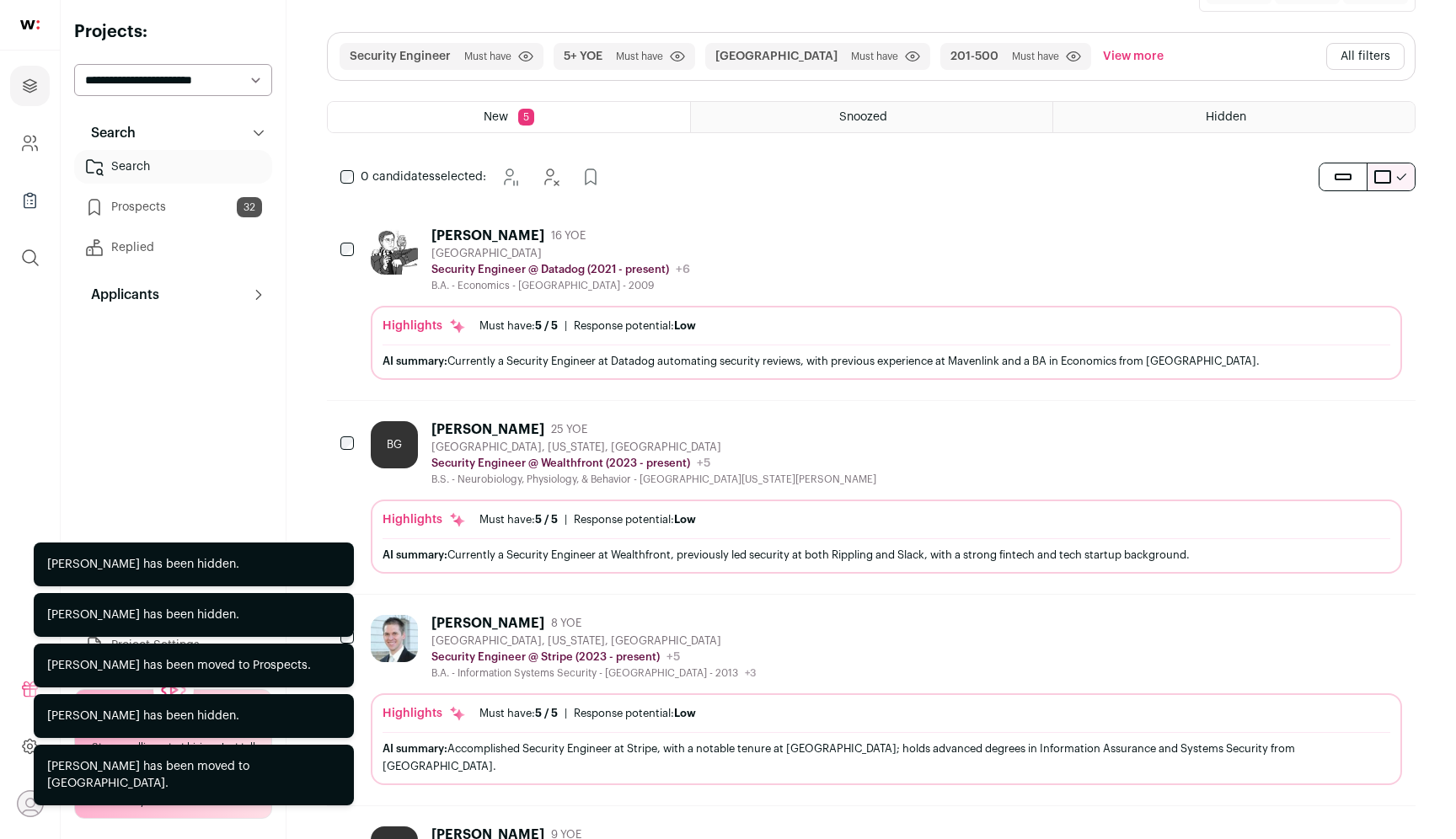
click at [1390, 238] on icon "Add to Prospects" at bounding box center [1387, 234] width 20 height 20
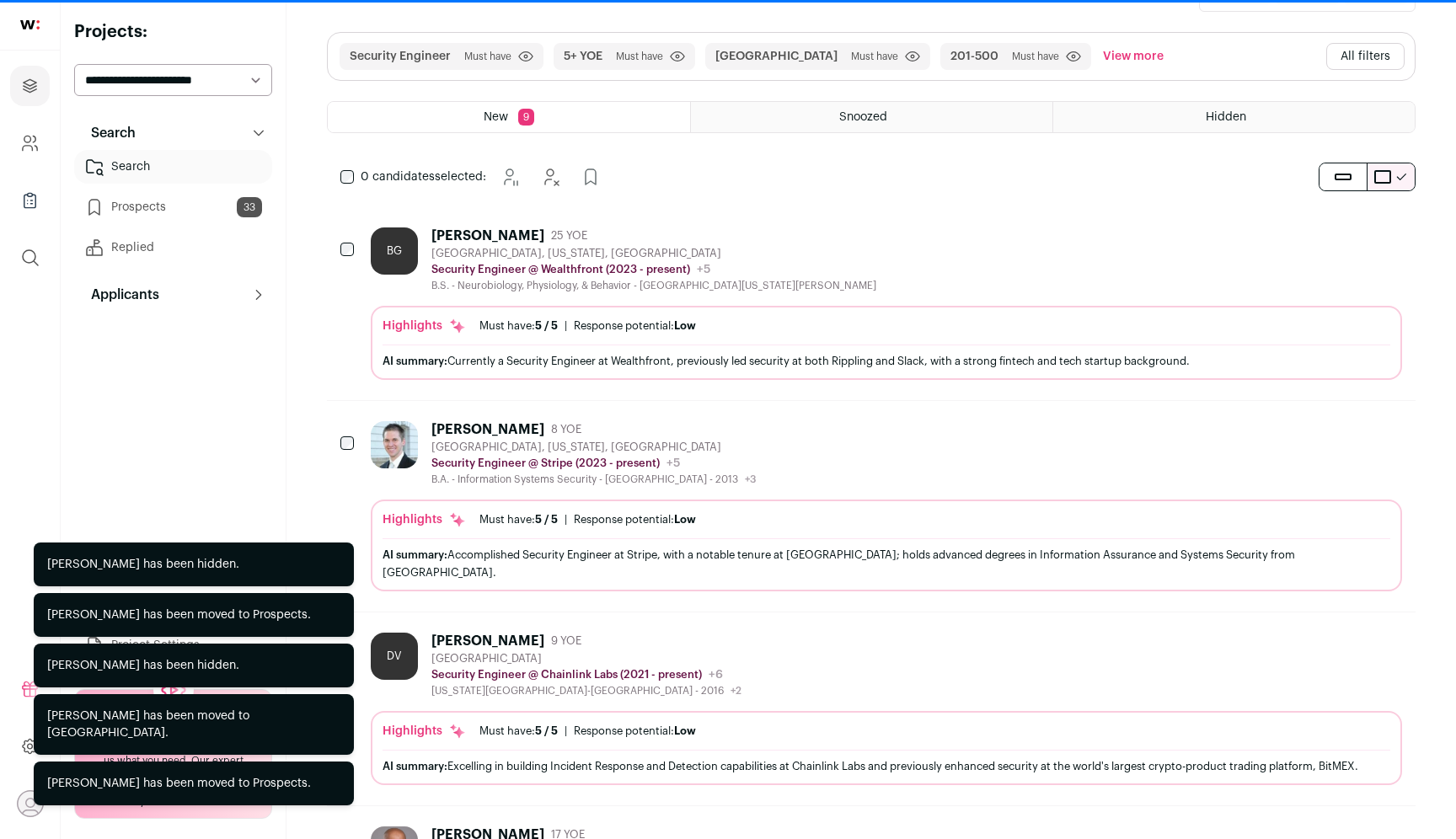
click at [1390, 238] on icon "Add to Prospects" at bounding box center [1387, 234] width 20 height 20
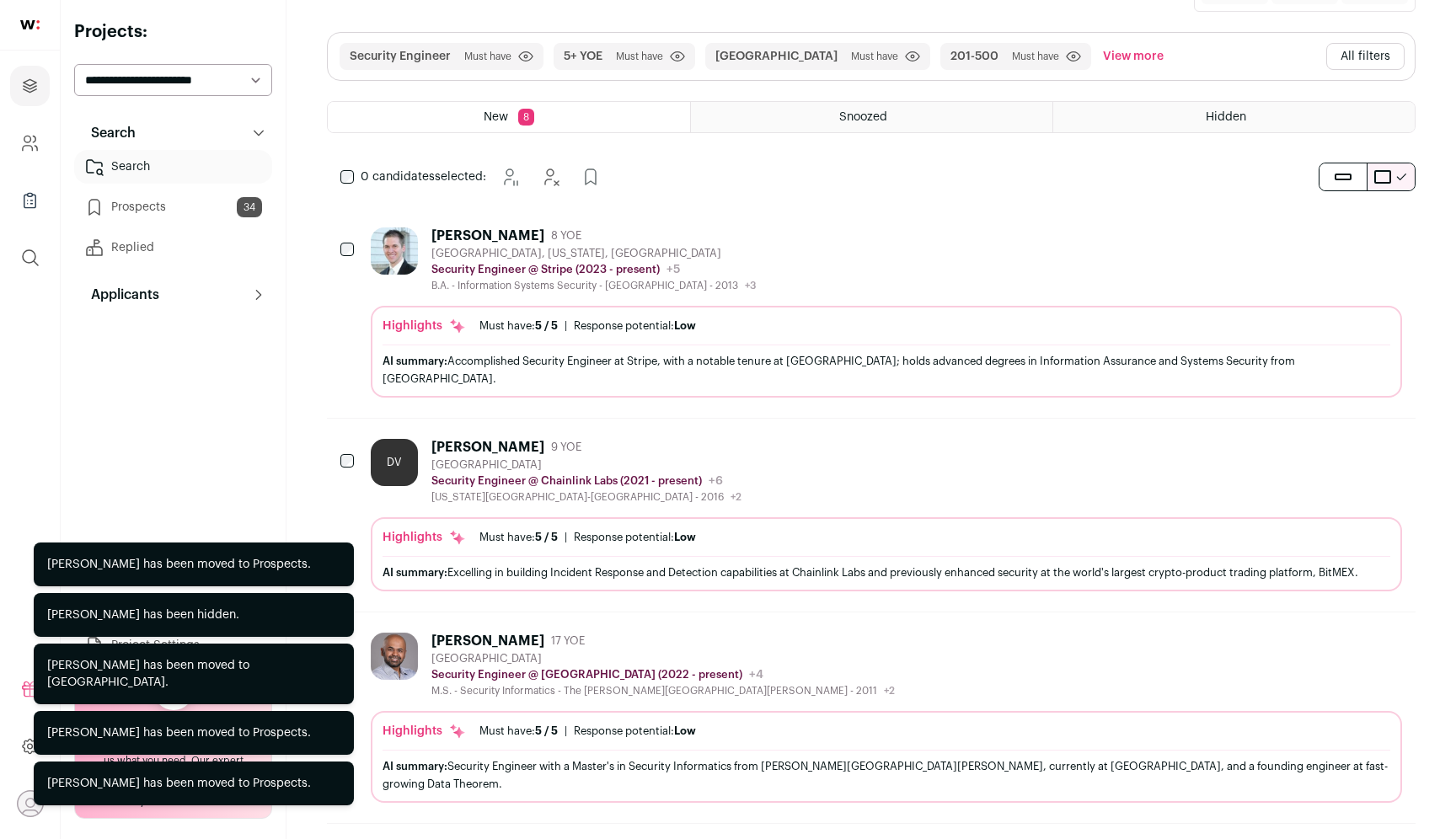
click at [1390, 238] on icon "Add to Prospects" at bounding box center [1387, 234] width 20 height 20
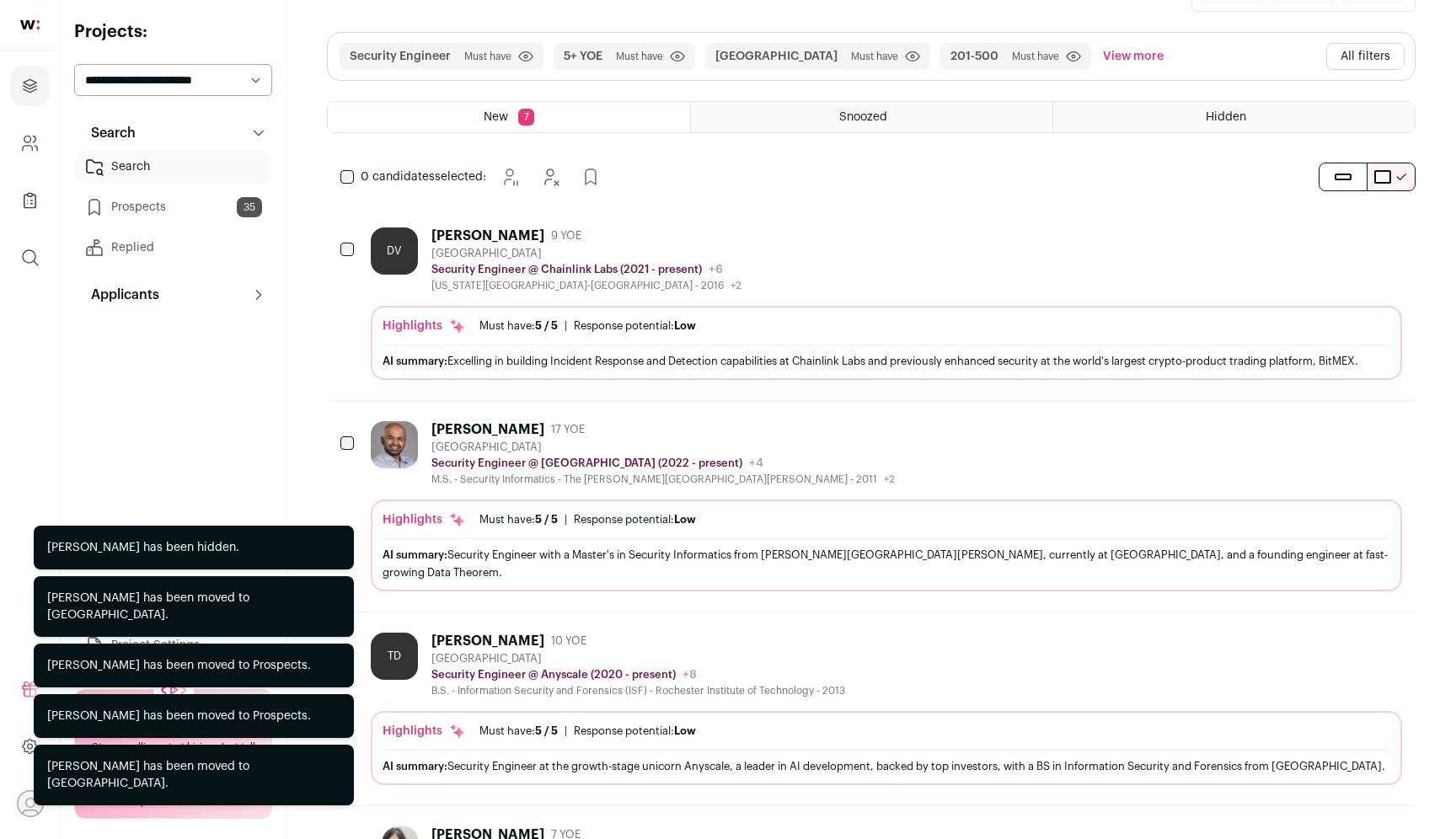
click at [1390, 238] on icon "Add to Prospects" at bounding box center [1387, 234] width 20 height 20
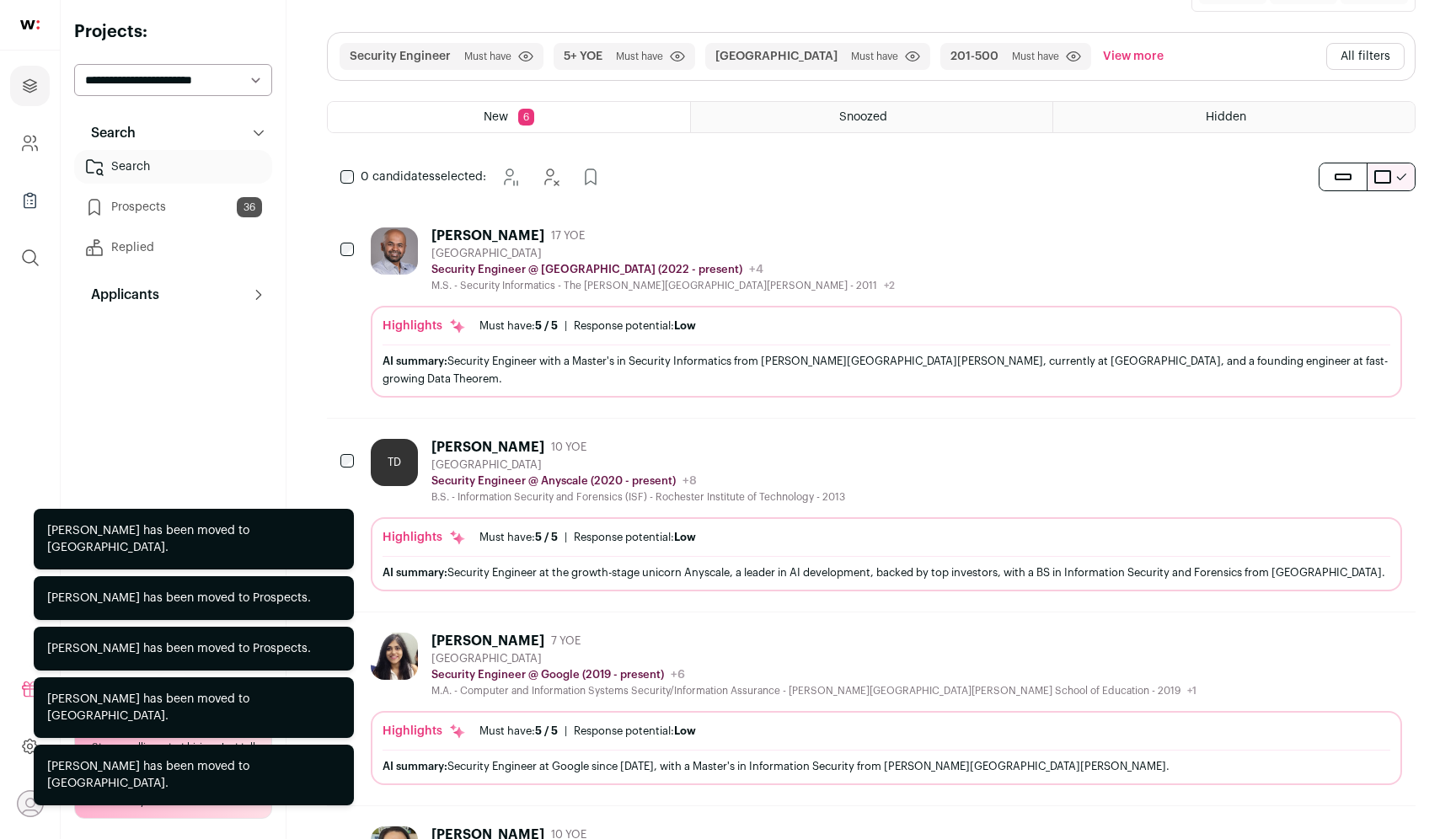
click at [1390, 238] on icon "Add to Prospects" at bounding box center [1387, 234] width 20 height 20
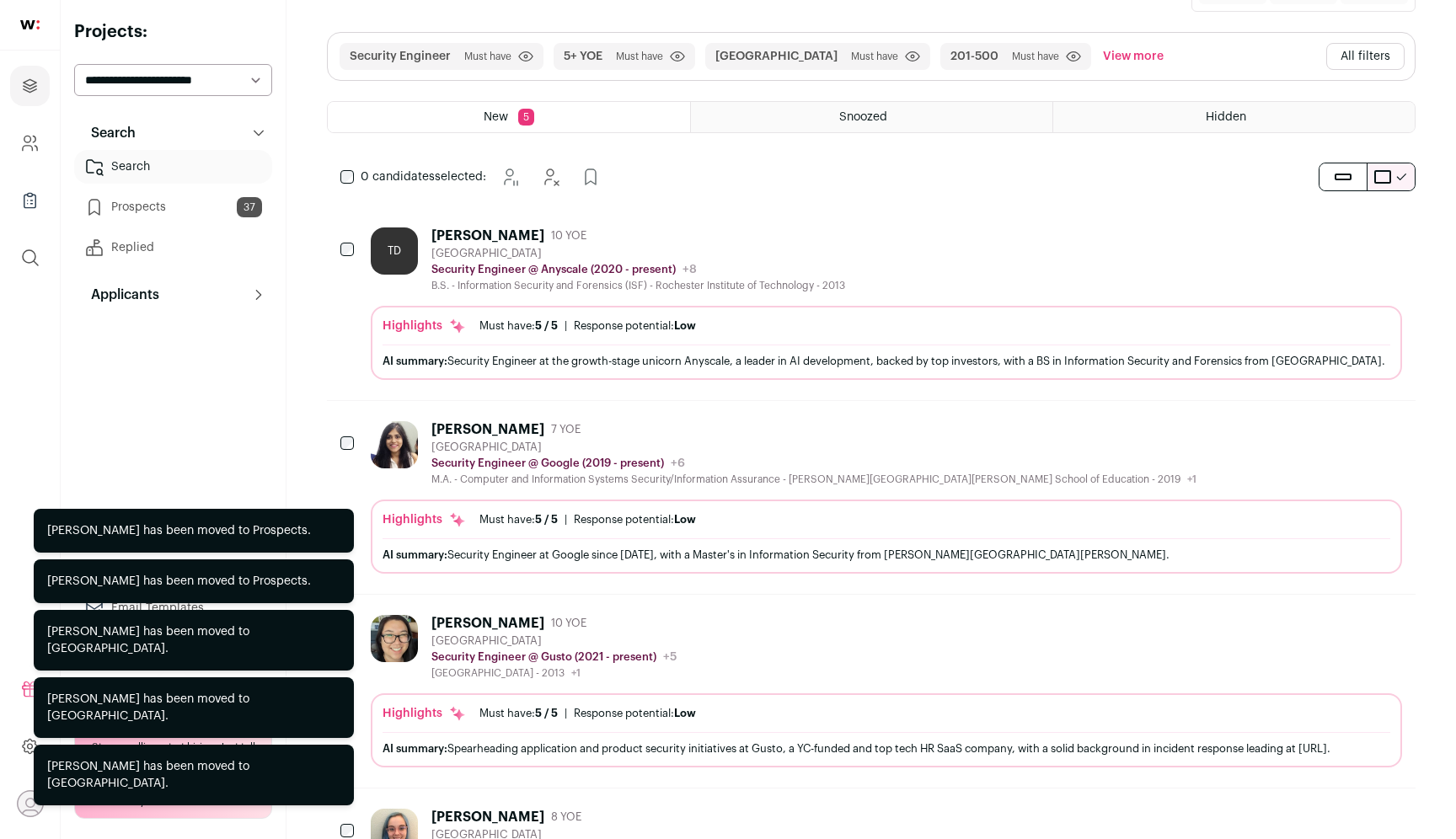
click at [1390, 238] on icon "Add to Prospects" at bounding box center [1387, 234] width 20 height 20
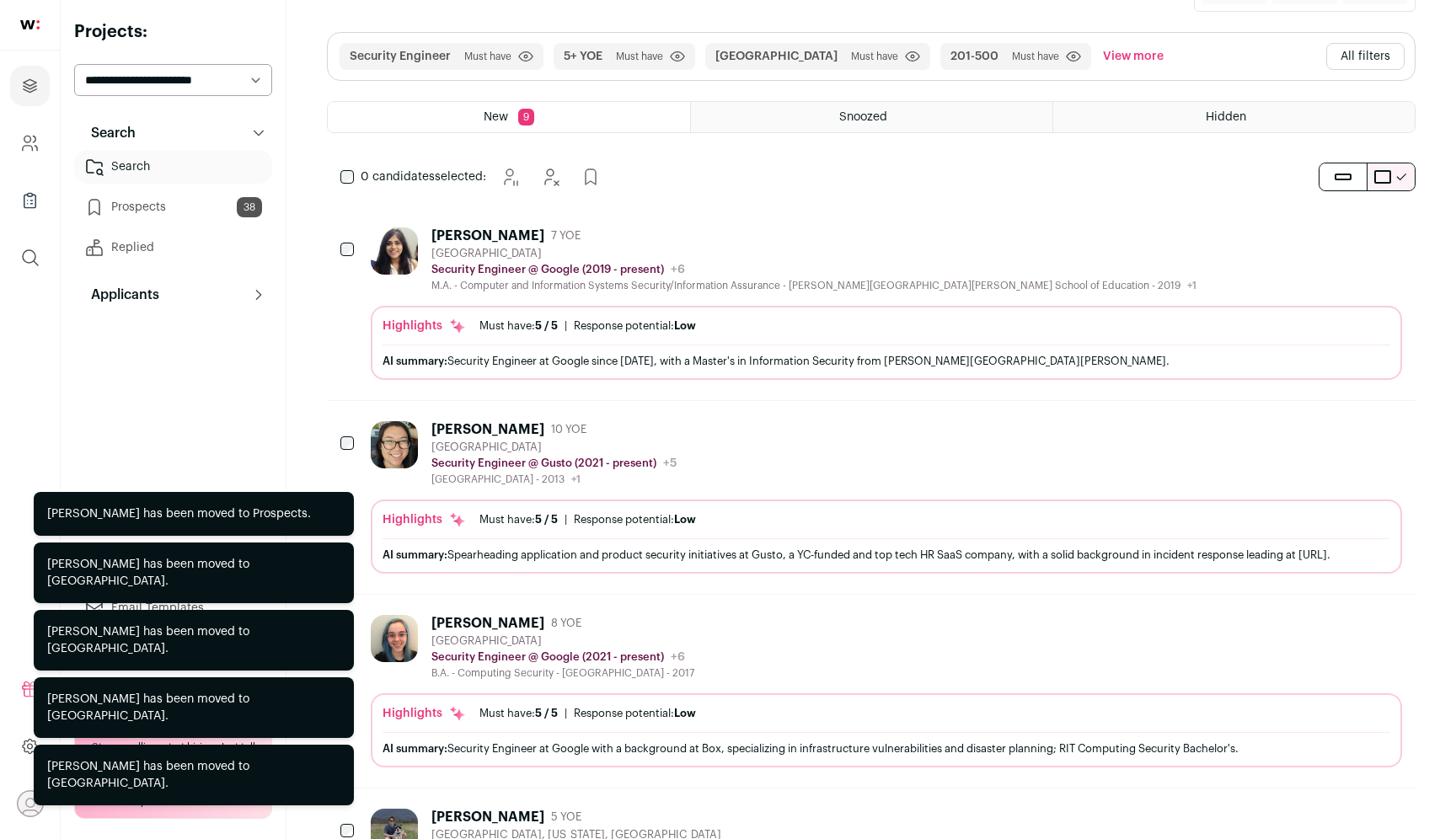
click at [1349, 238] on icon "Hide" at bounding box center [1341, 234] width 20 height 20
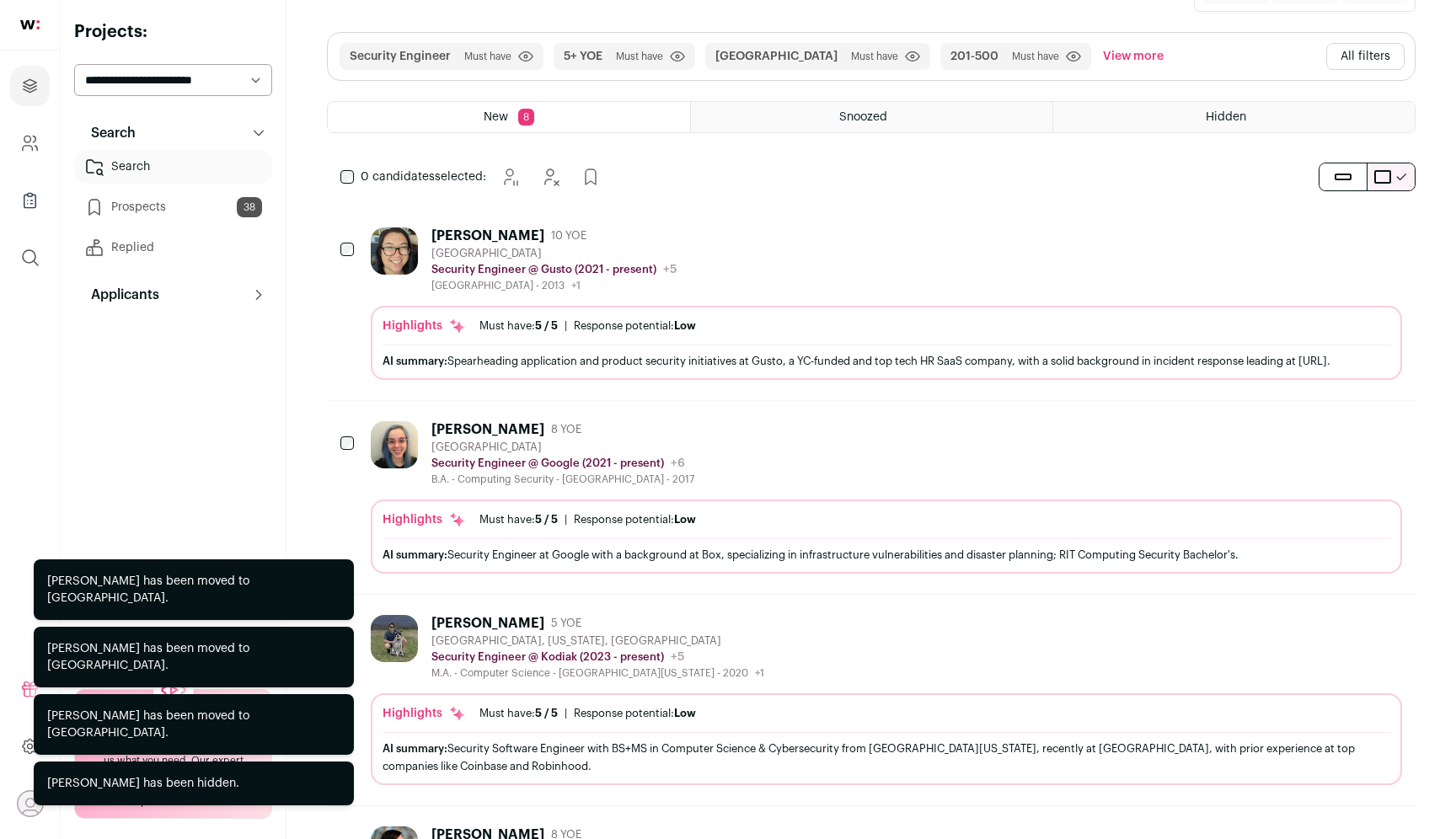
click at [1385, 241] on icon "Add to Prospects" at bounding box center [1388, 235] width 10 height 15
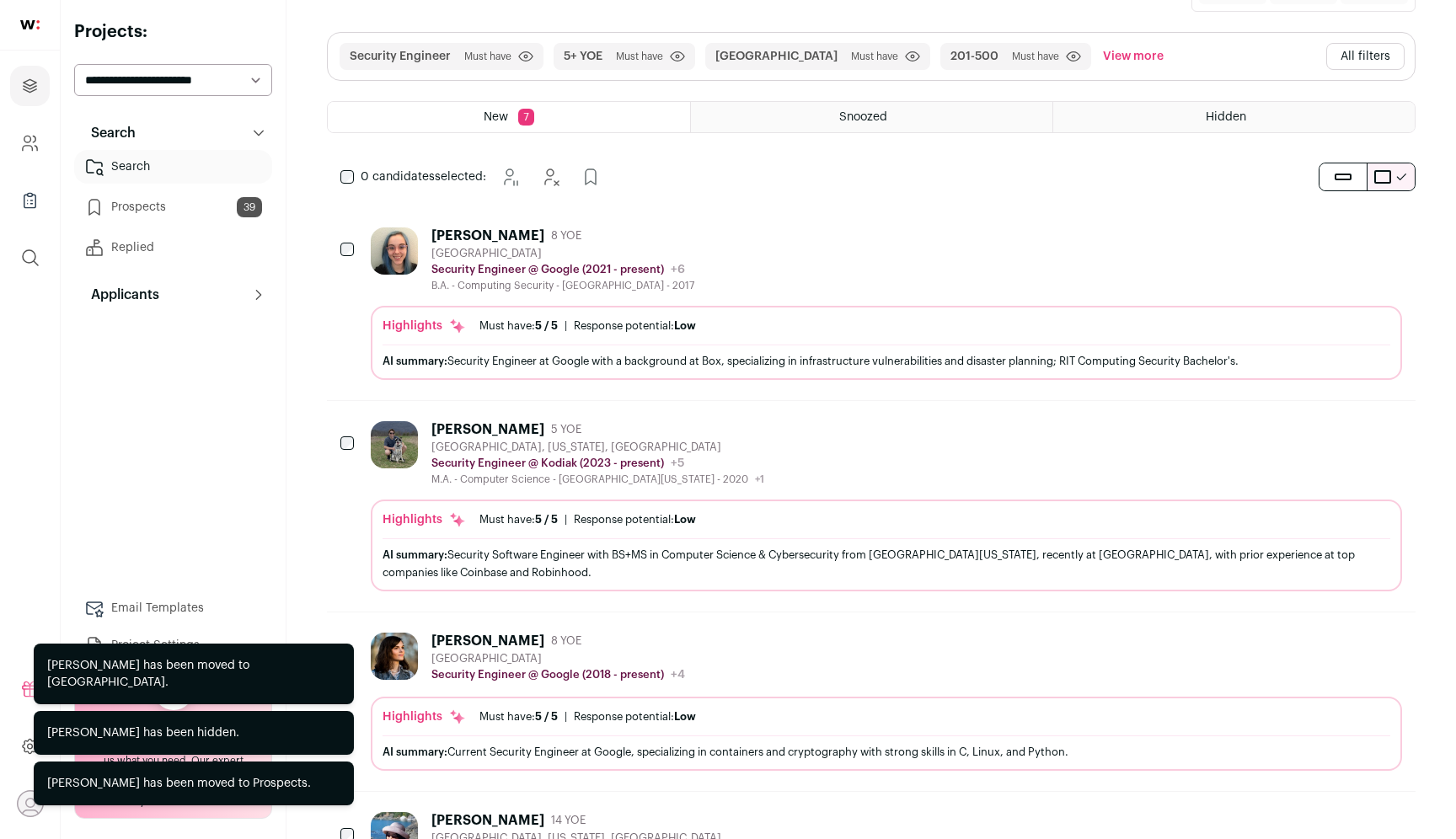
click at [1337, 237] on icon "Hide" at bounding box center [1343, 235] width 13 height 16
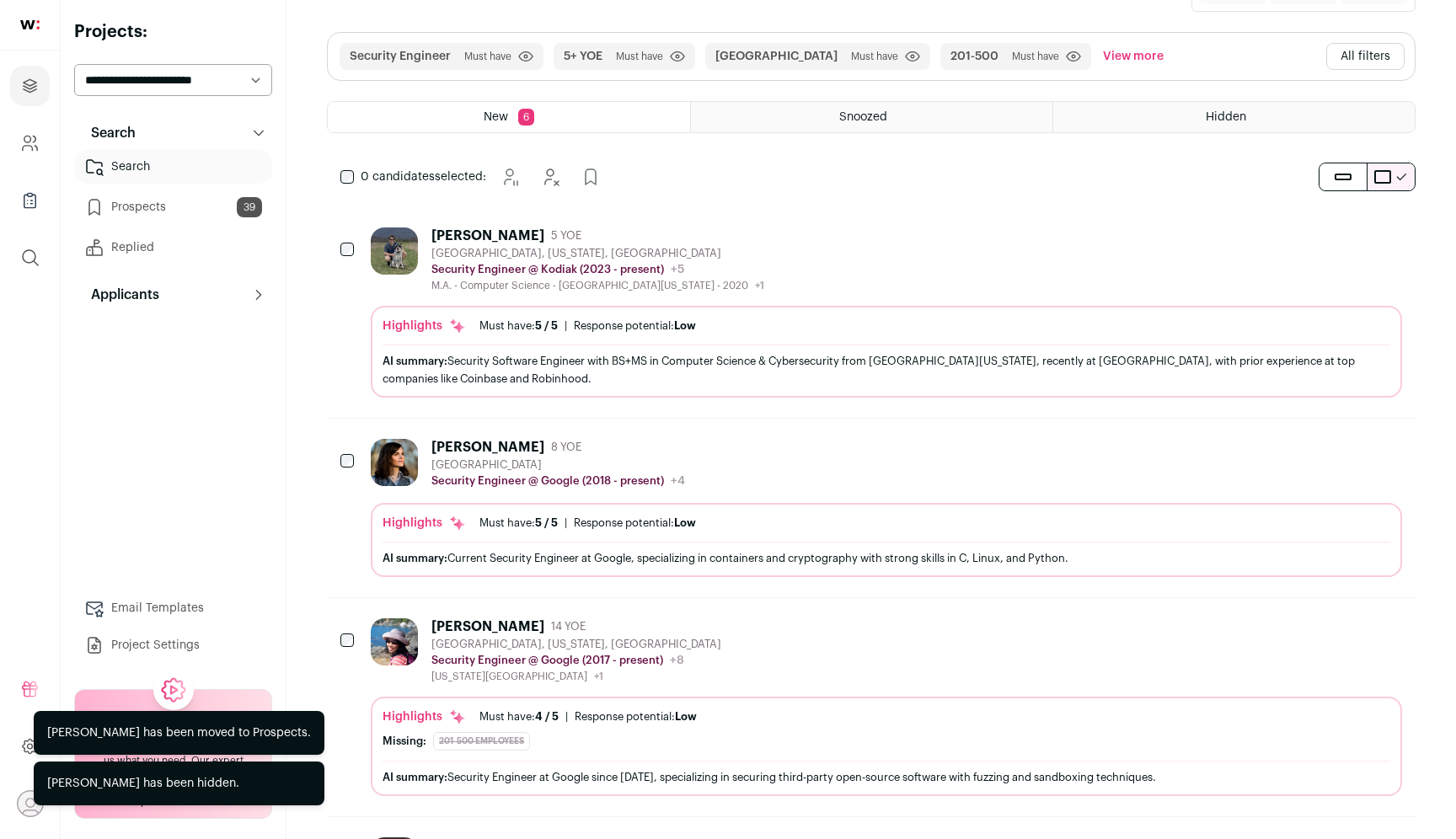
click at [1381, 236] on icon "Add to Prospects" at bounding box center [1387, 234] width 20 height 20
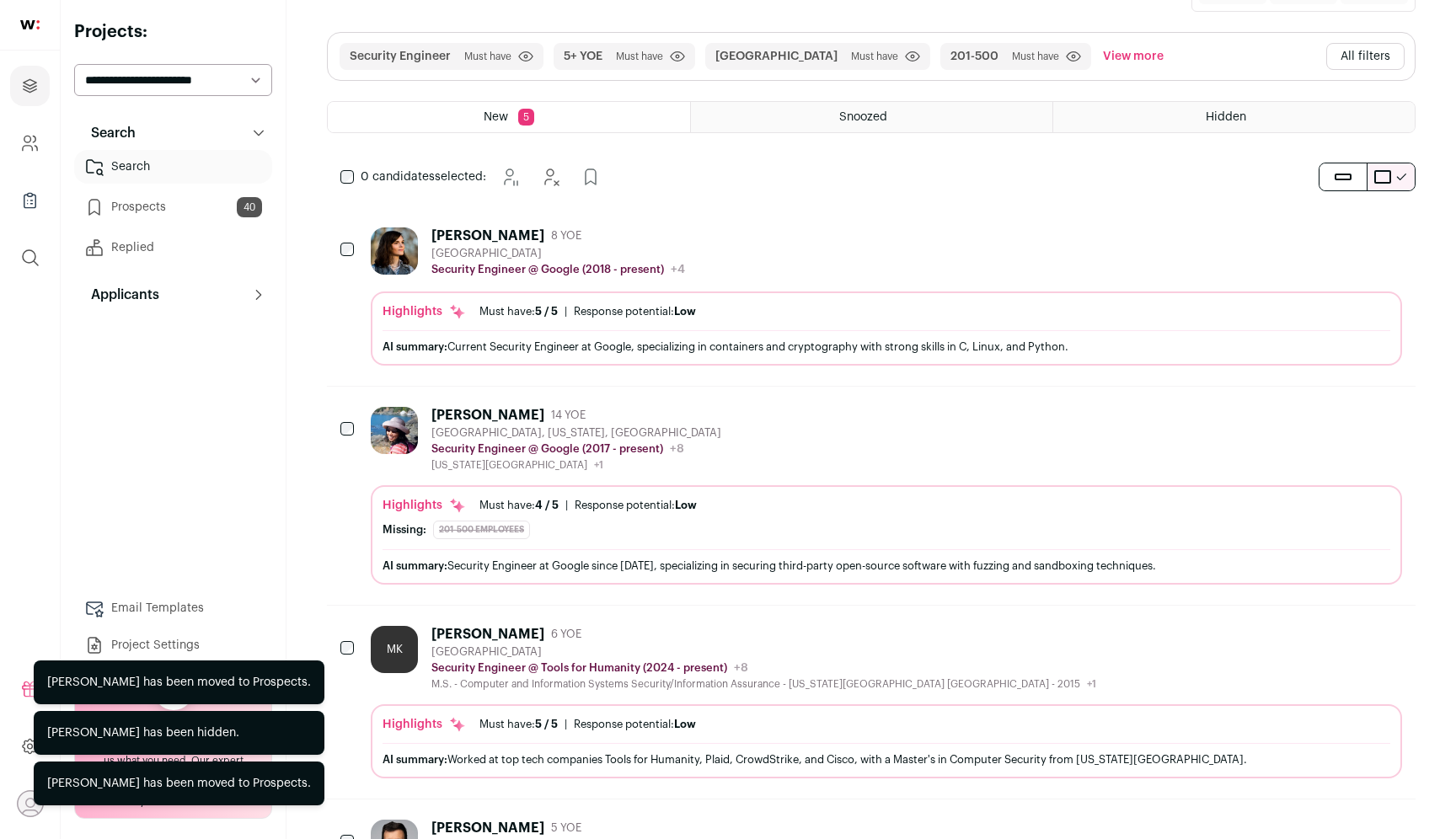
click at [1343, 236] on icon "Hide" at bounding box center [1341, 234] width 20 height 20
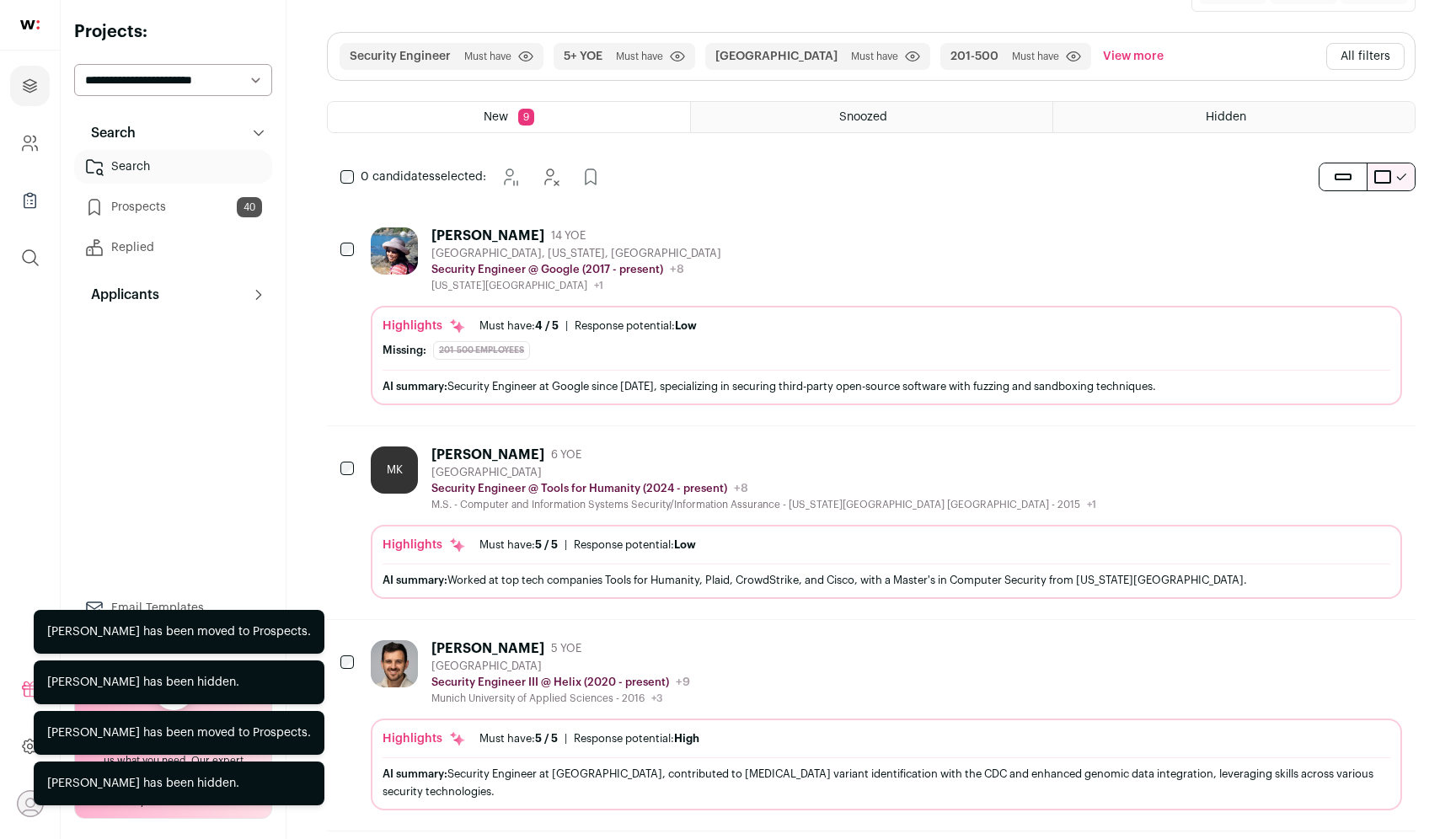
click at [1335, 237] on icon "Hide" at bounding box center [1341, 234] width 20 height 20
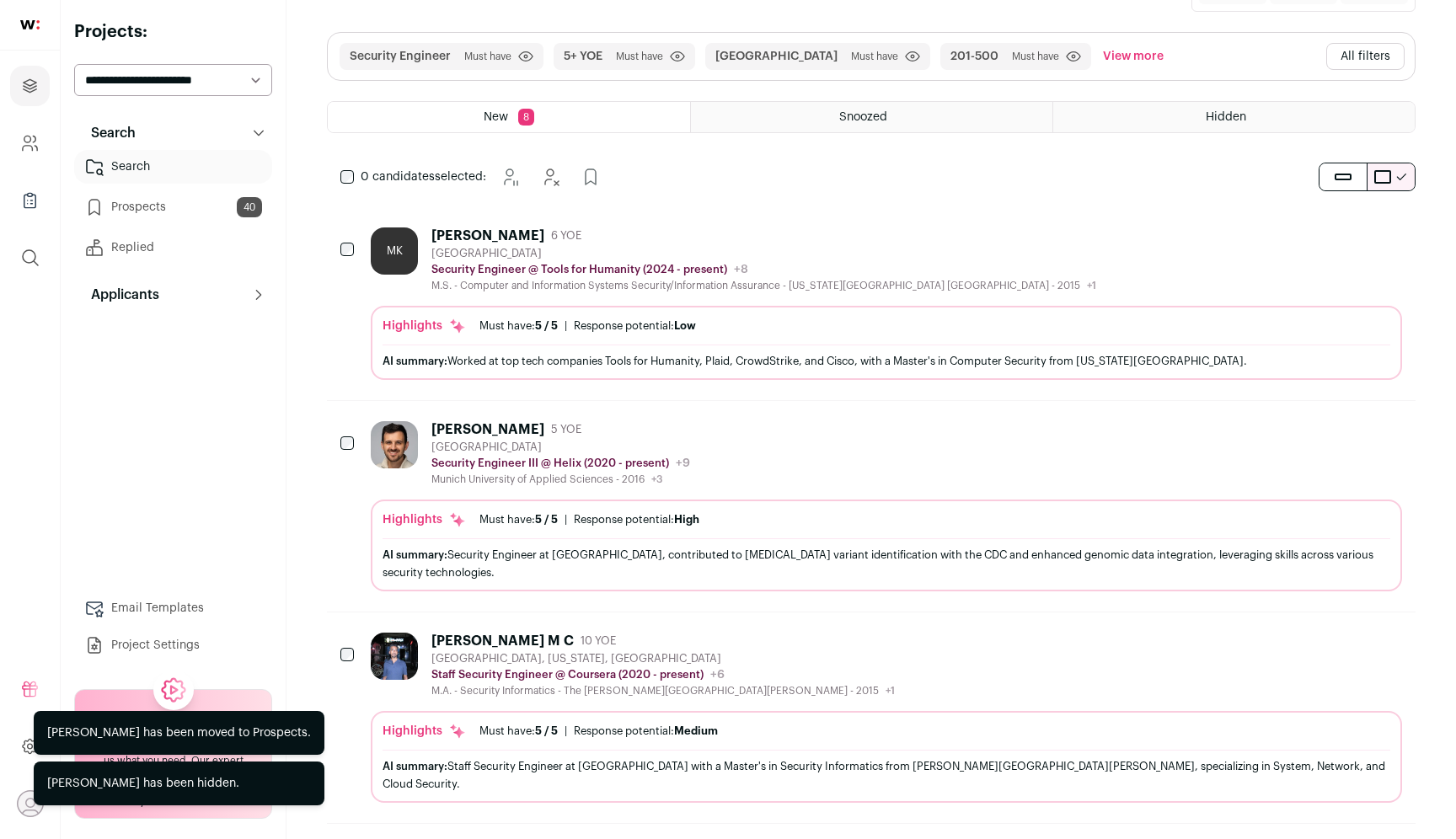
click at [1360, 55] on button "All filters" at bounding box center [1364, 57] width 78 height 27
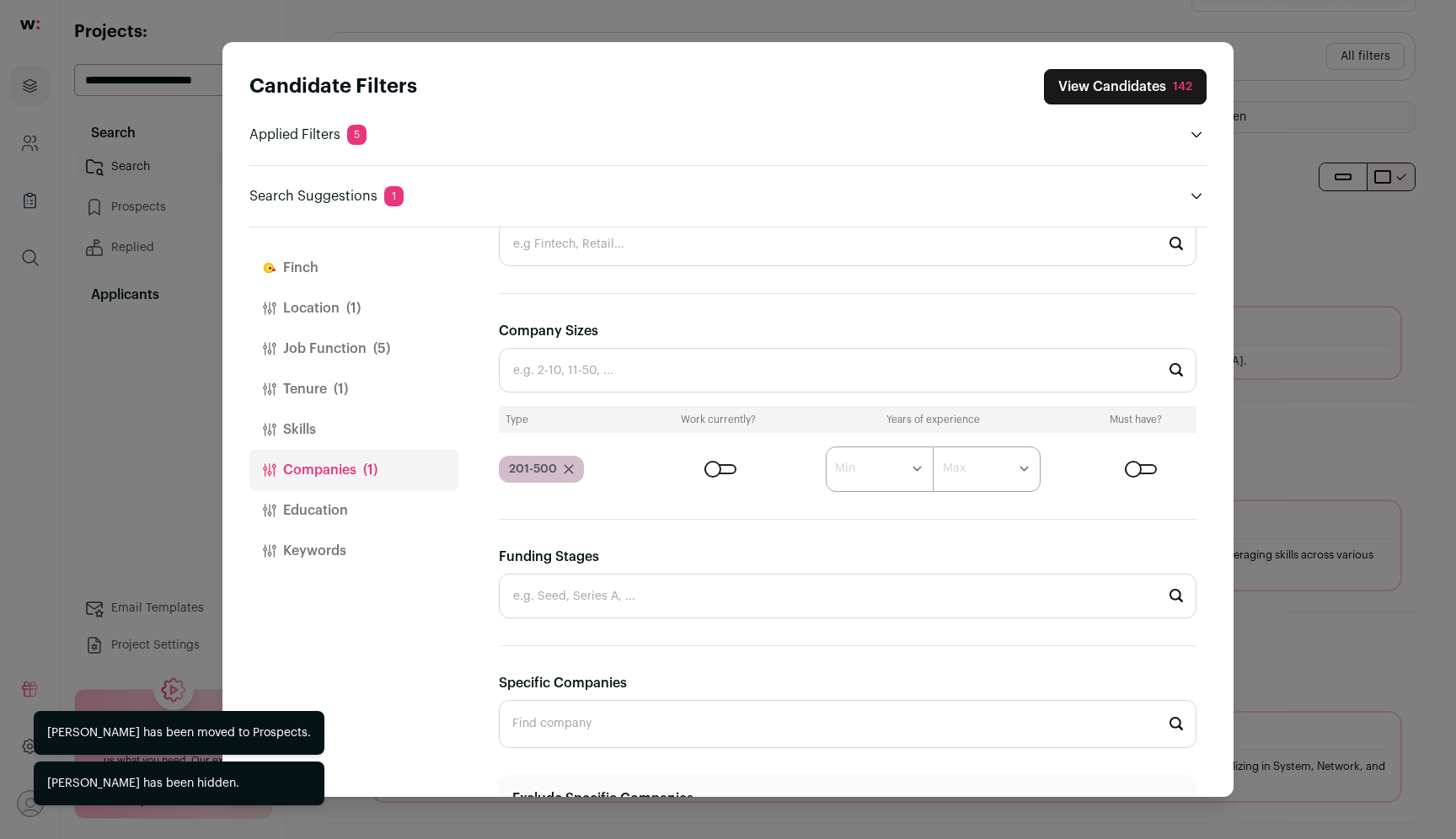
scroll to position [463, 0]
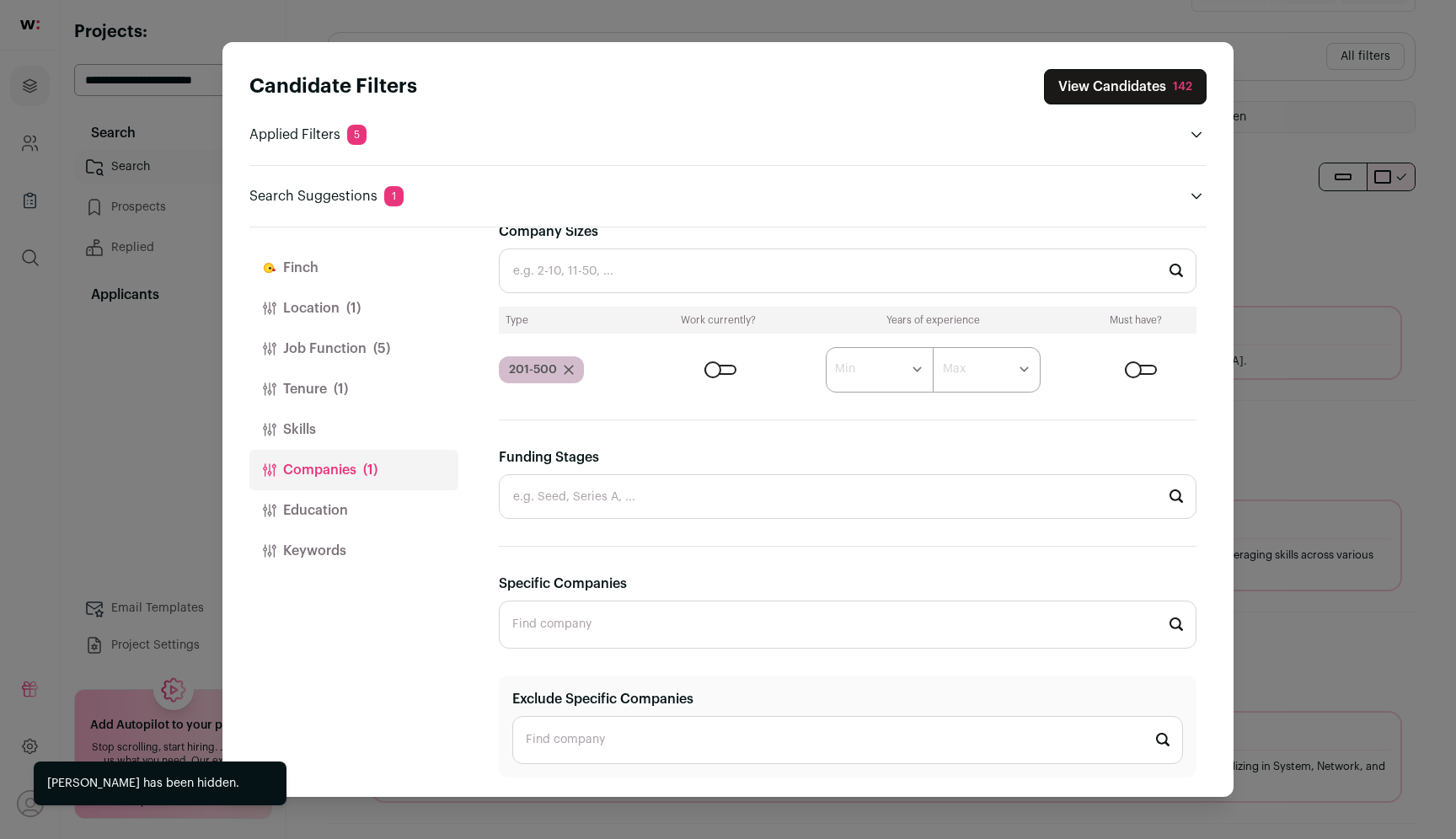
click at [856, 729] on input "Exclude Specific Companies" at bounding box center [848, 740] width 671 height 48
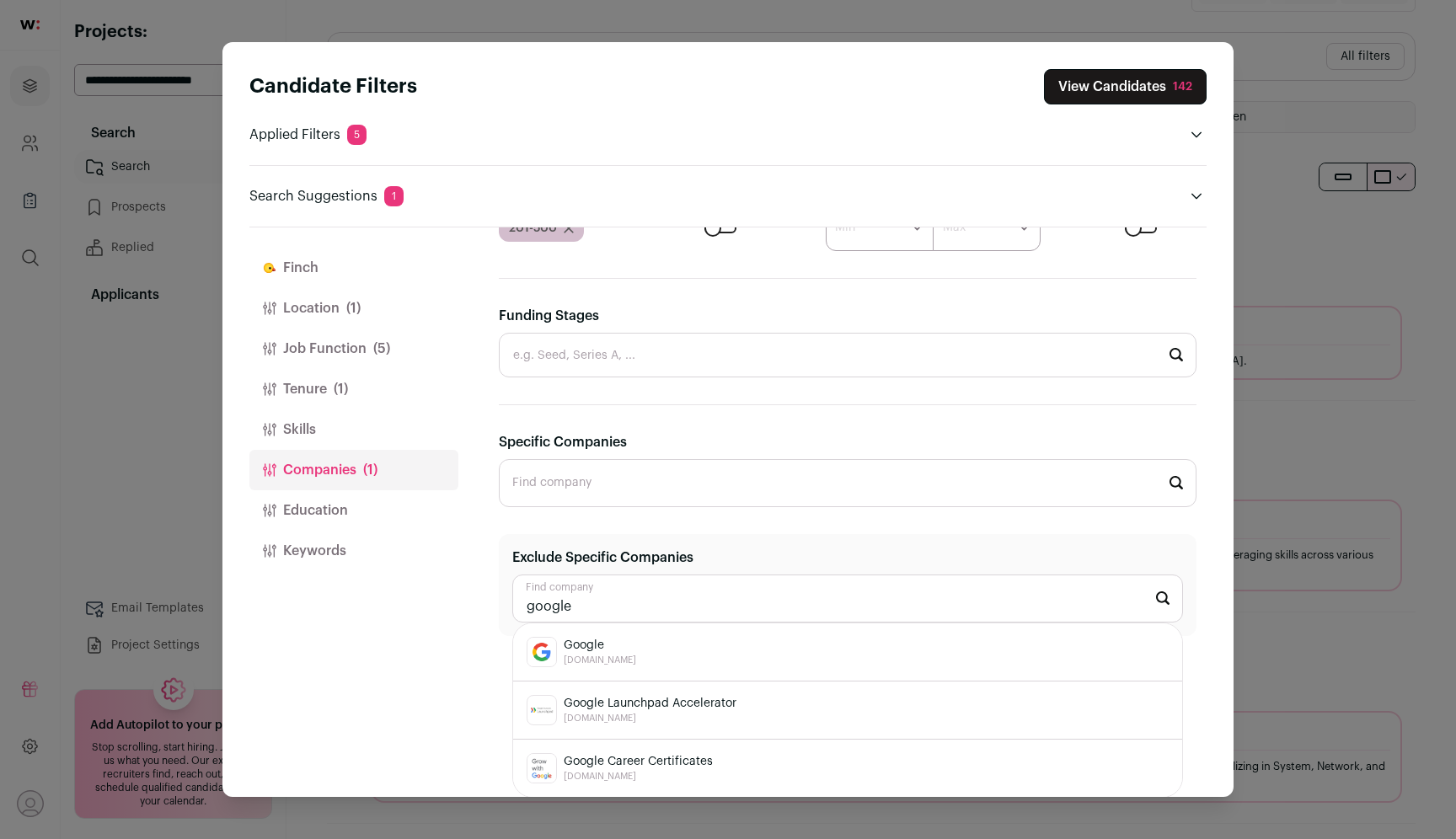
click at [649, 660] on div "Google [DOMAIN_NAME]" at bounding box center [847, 651] width 642 height 30
type input "Google [DOMAIN_NAME]"
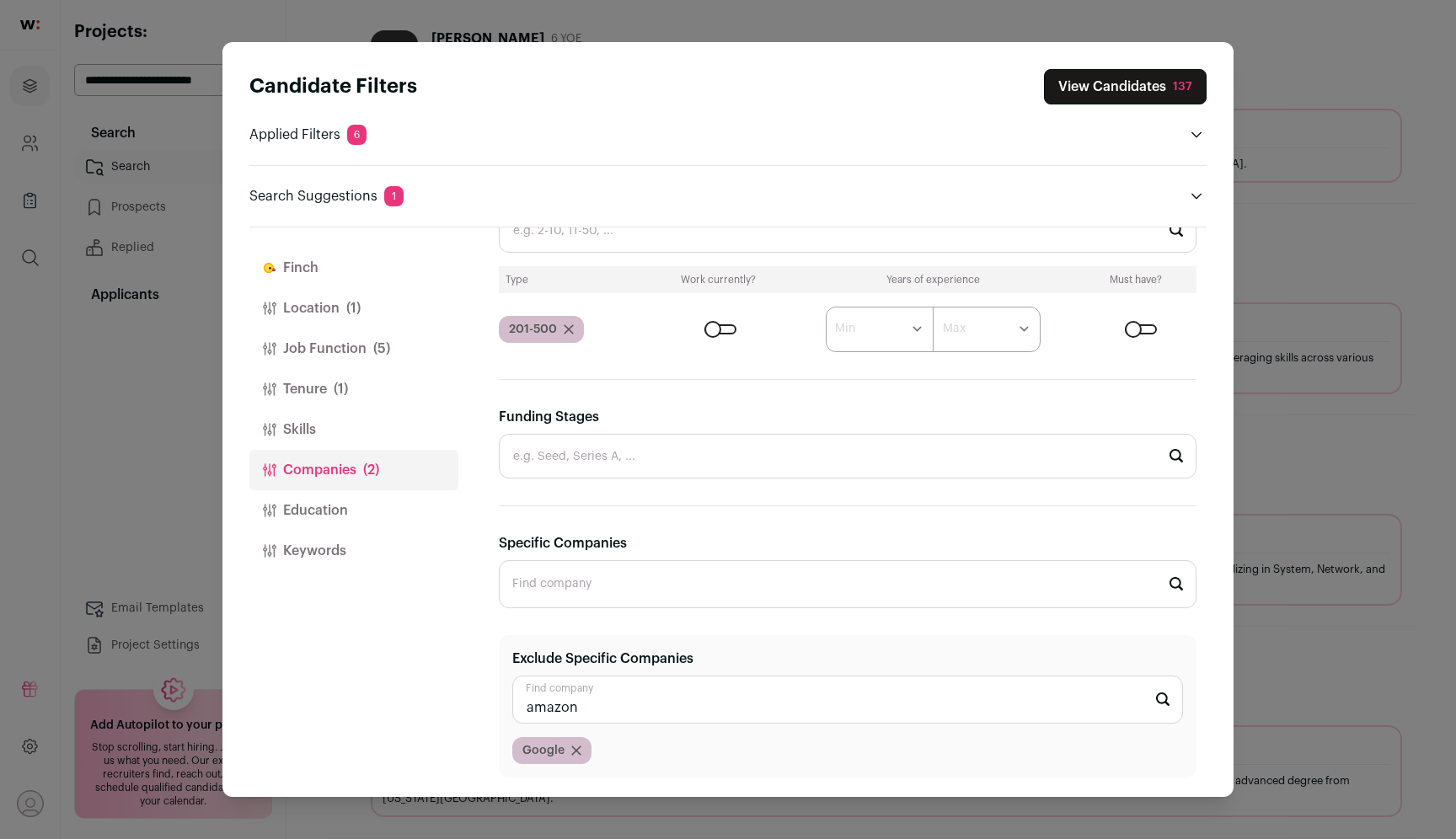
scroll to position [406, 0]
click at [603, 763] on span "[DOMAIN_NAME]" at bounding box center [599, 761] width 72 height 13
type input "Amazon [DOMAIN_NAME]"
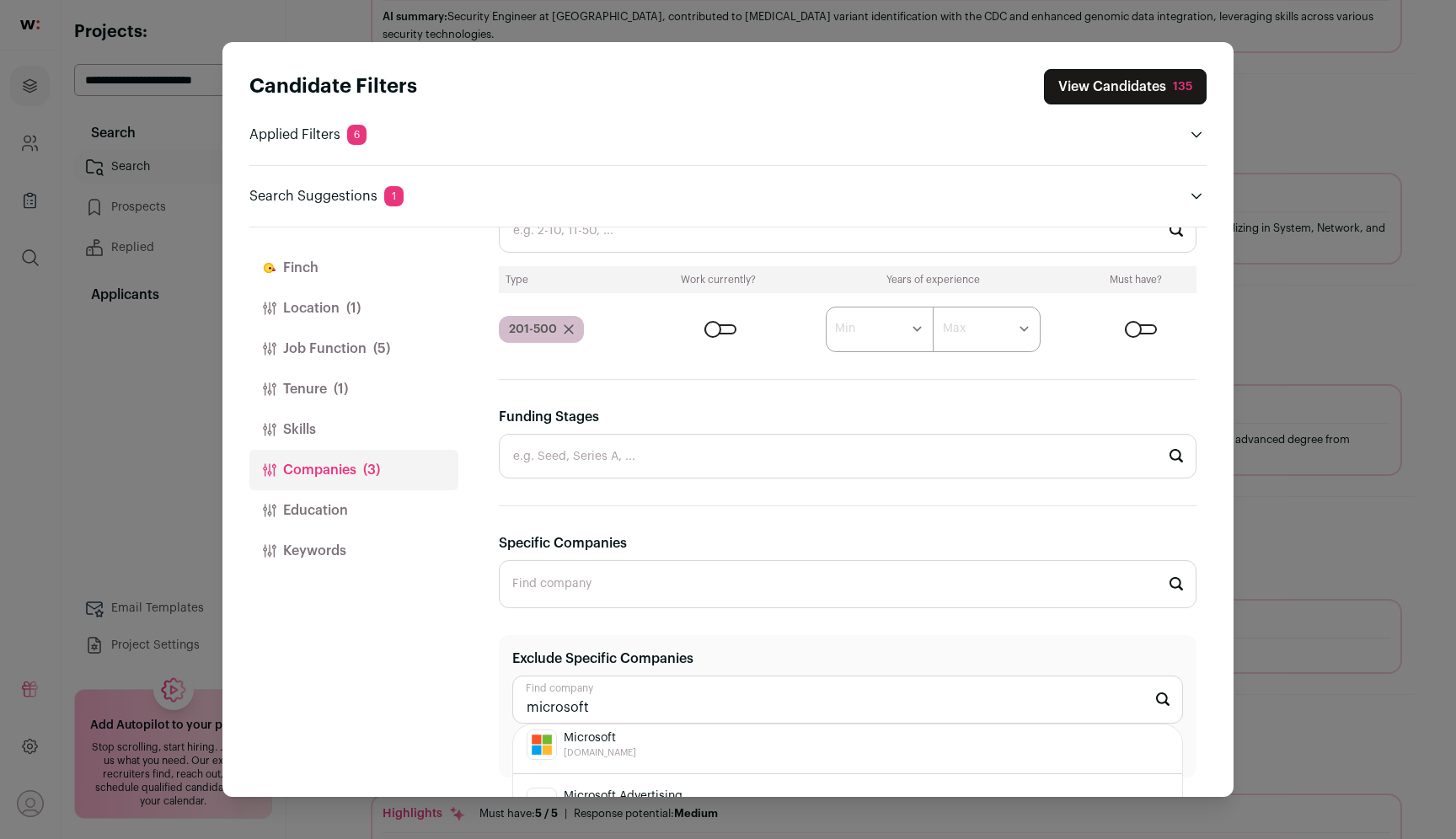
scroll to position [0, 0]
click at [640, 741] on div "Microsoft [DOMAIN_NAME]" at bounding box center [847, 752] width 642 height 30
type input "Microsoft [DOMAIN_NAME]"
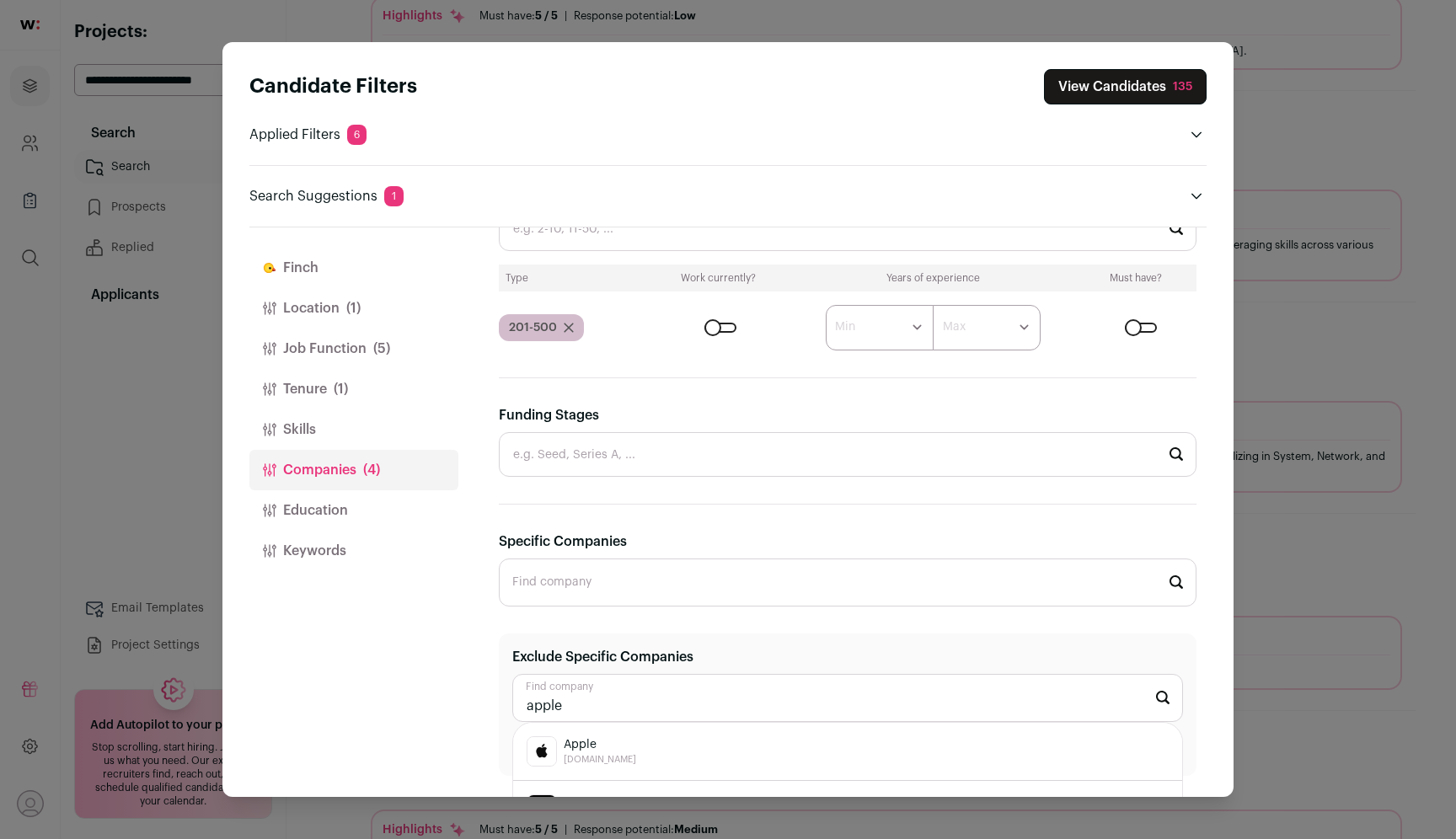
scroll to position [605, 0]
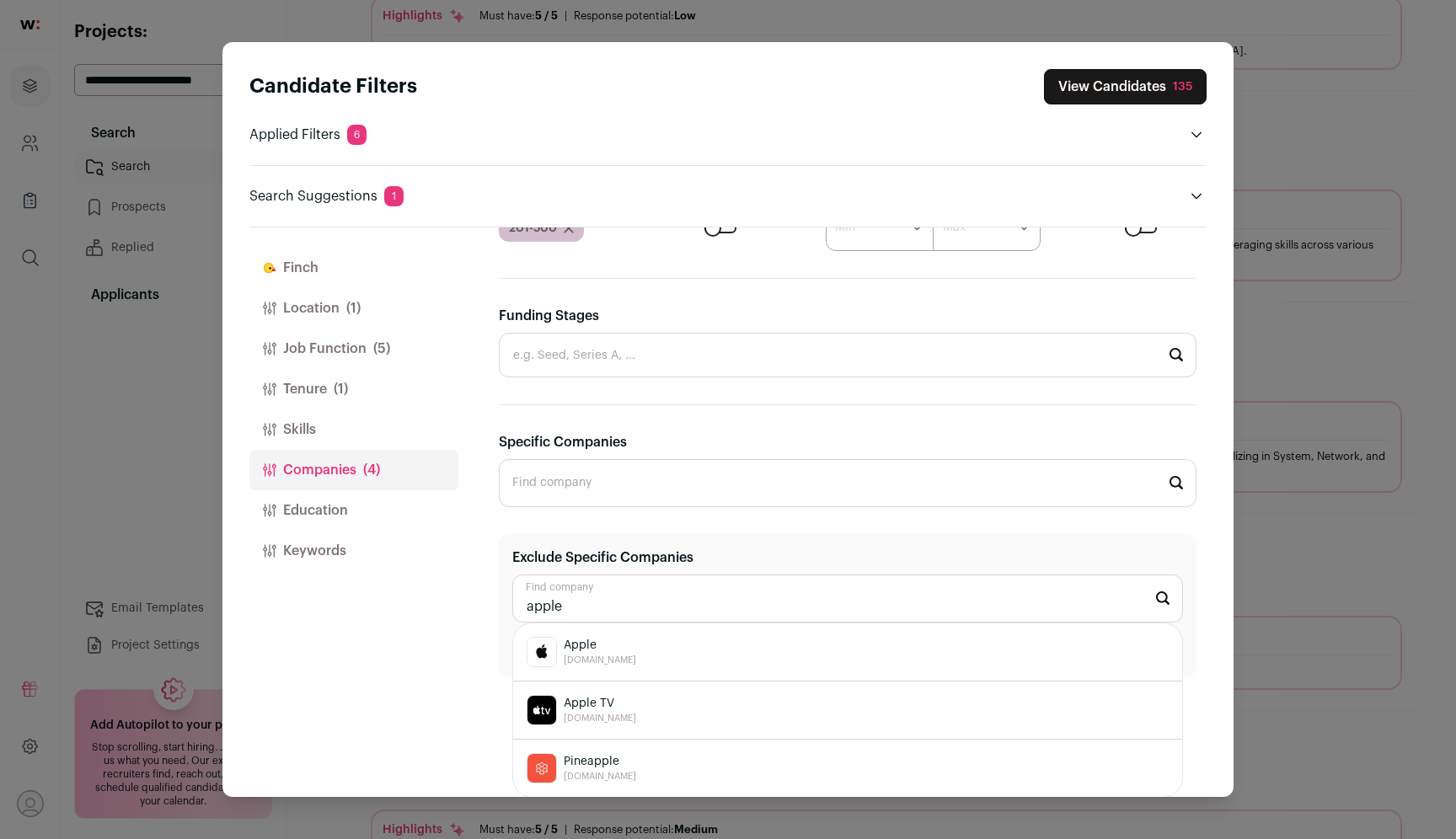
click at [624, 651] on div "Apple [DOMAIN_NAME]" at bounding box center [847, 651] width 642 height 30
type input "Apple [DOMAIN_NAME]"
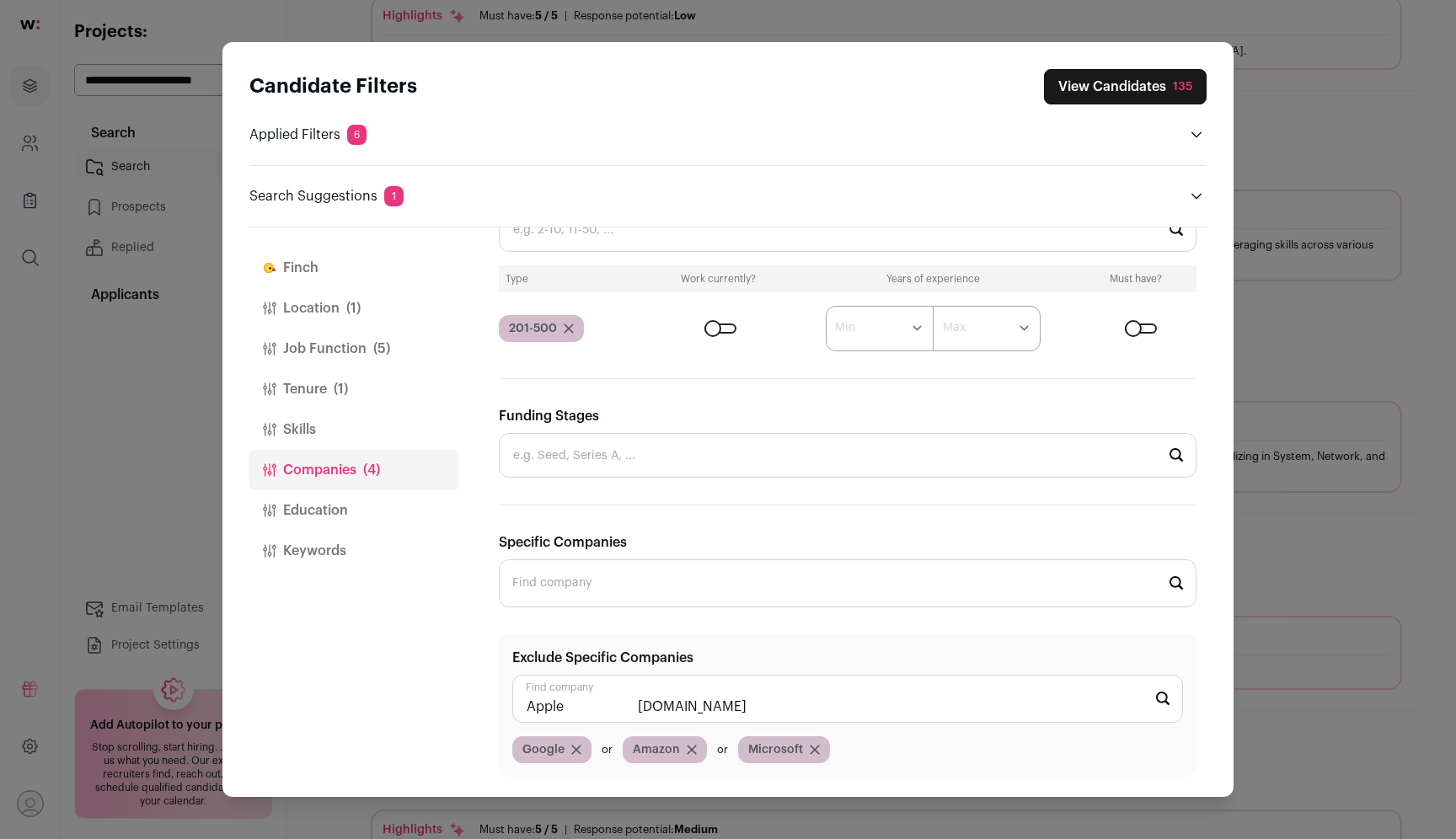
scroll to position [504, 0]
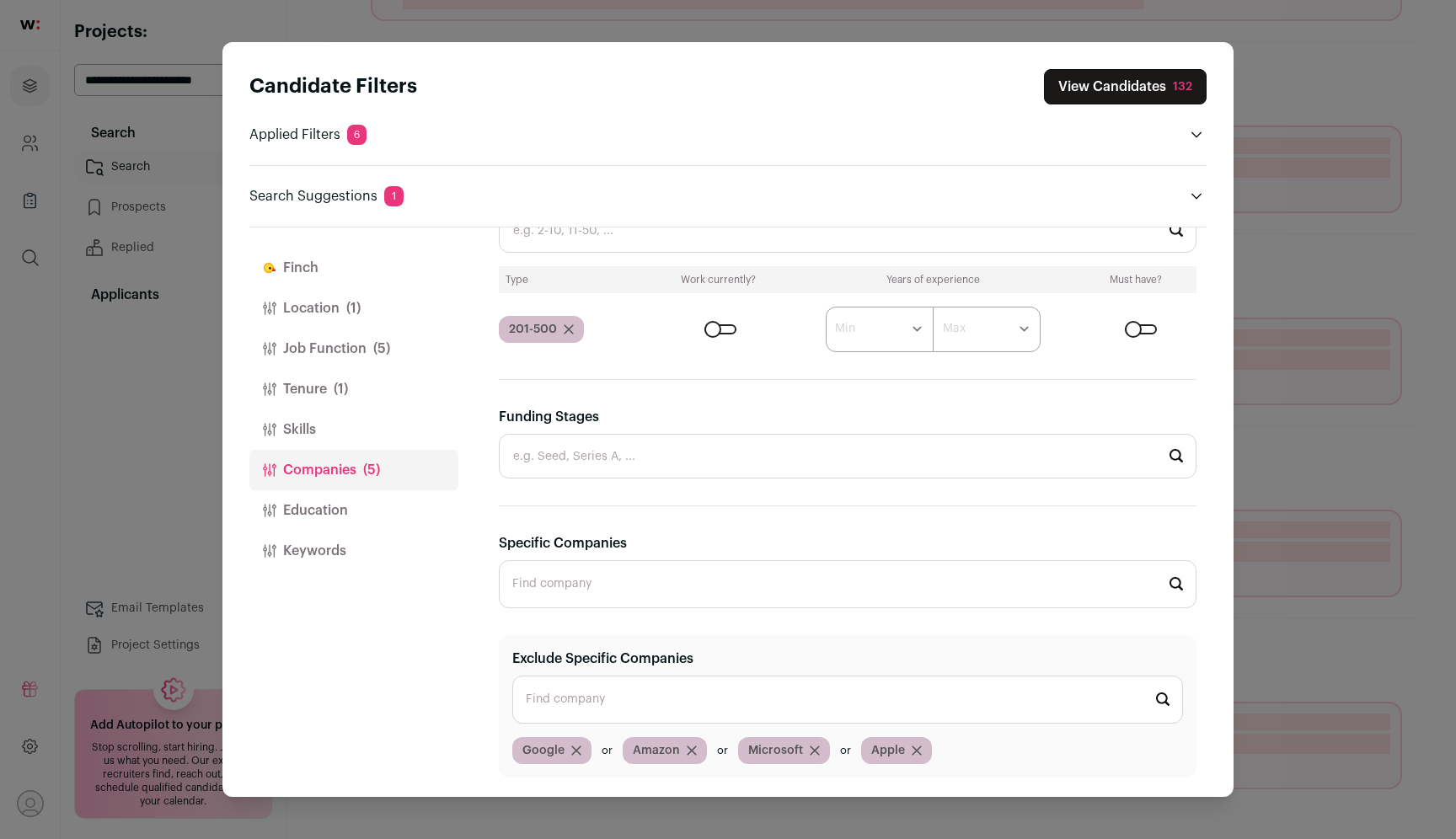
click at [1126, 78] on button "View Candidates 132" at bounding box center [1125, 87] width 163 height 36
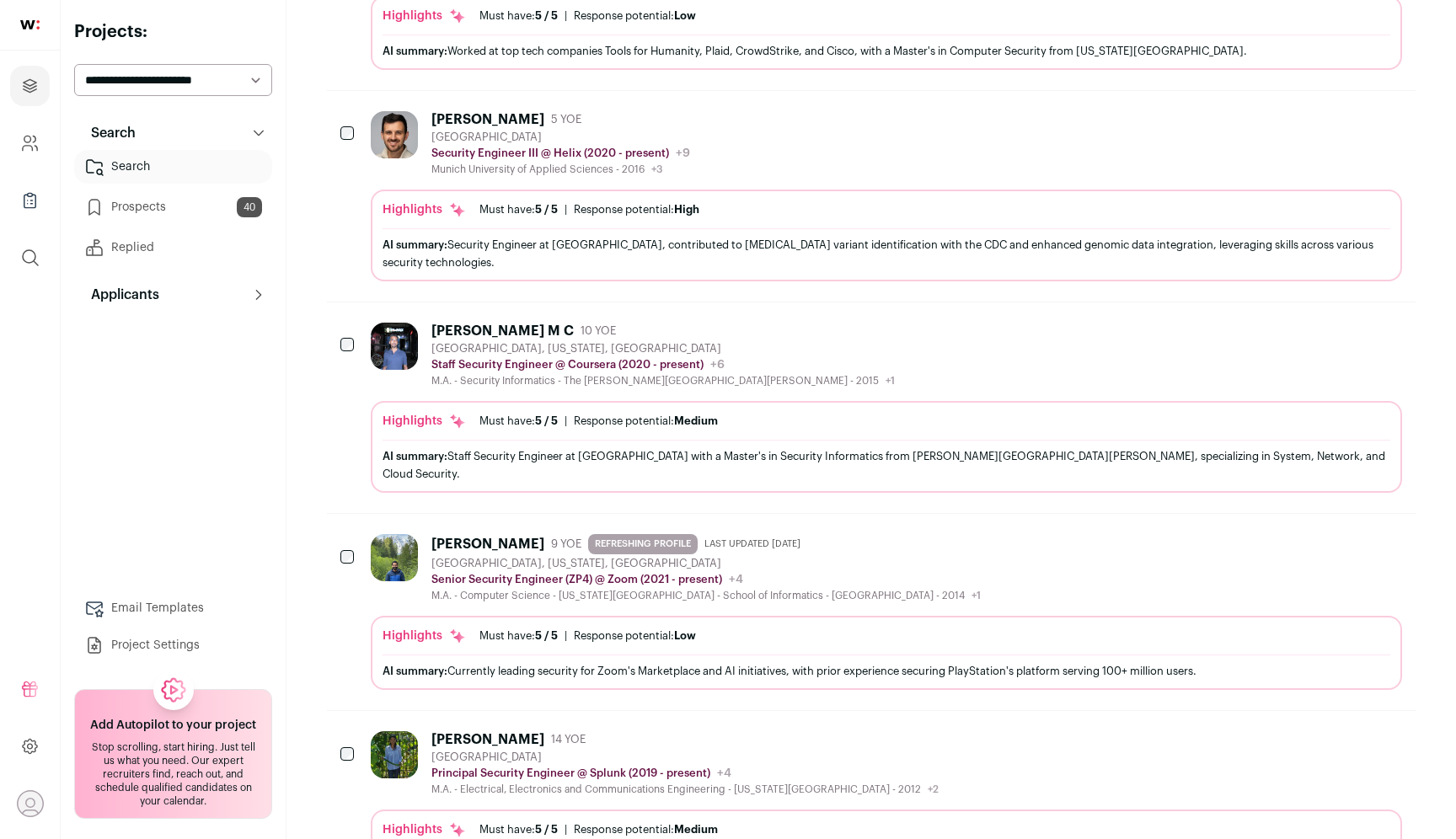
click at [1387, 118] on icon "Add to Prospects" at bounding box center [1387, 118] width 20 height 20
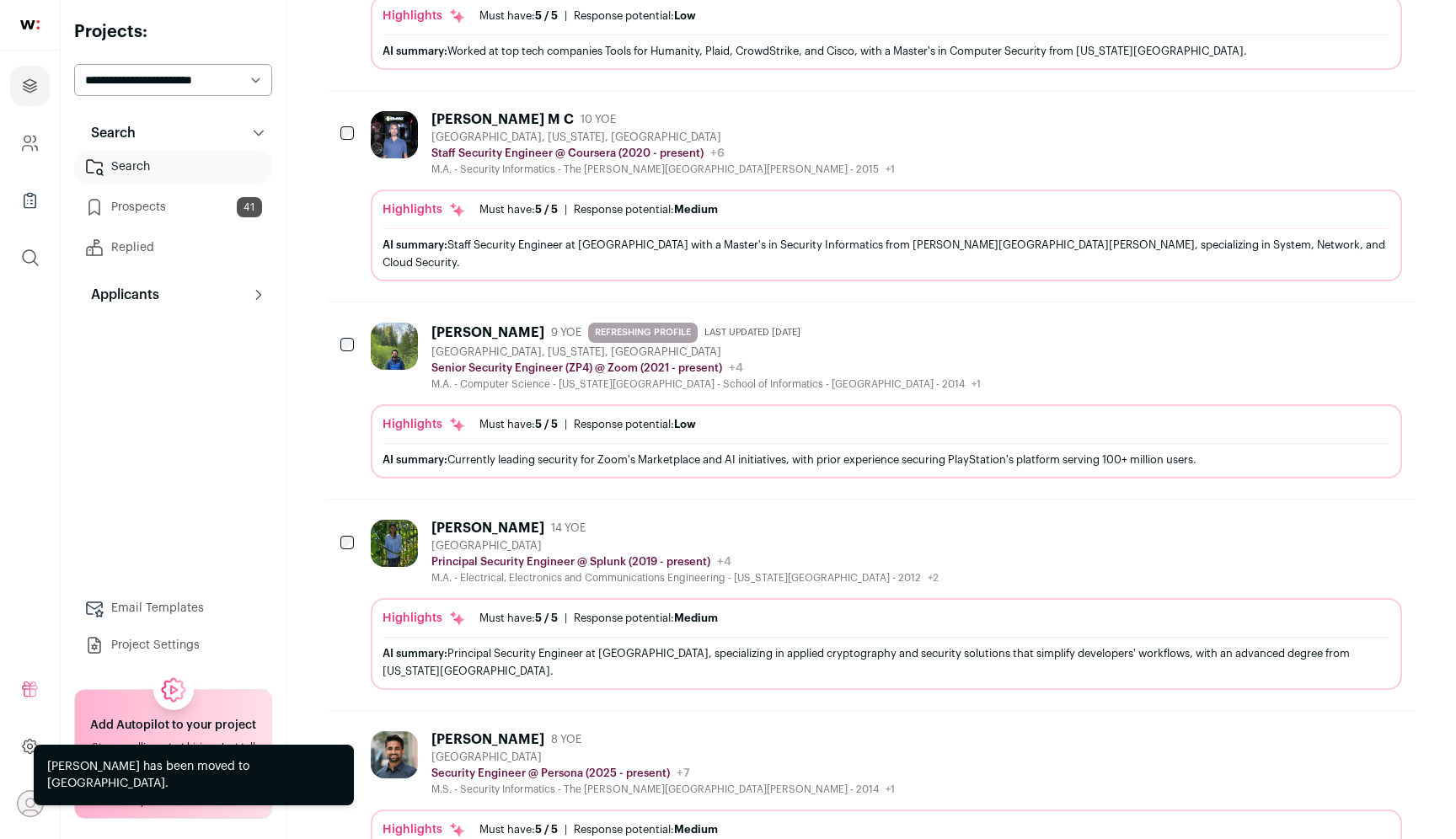
click at [1390, 126] on icon "Add to Prospects" at bounding box center [1387, 118] width 20 height 20
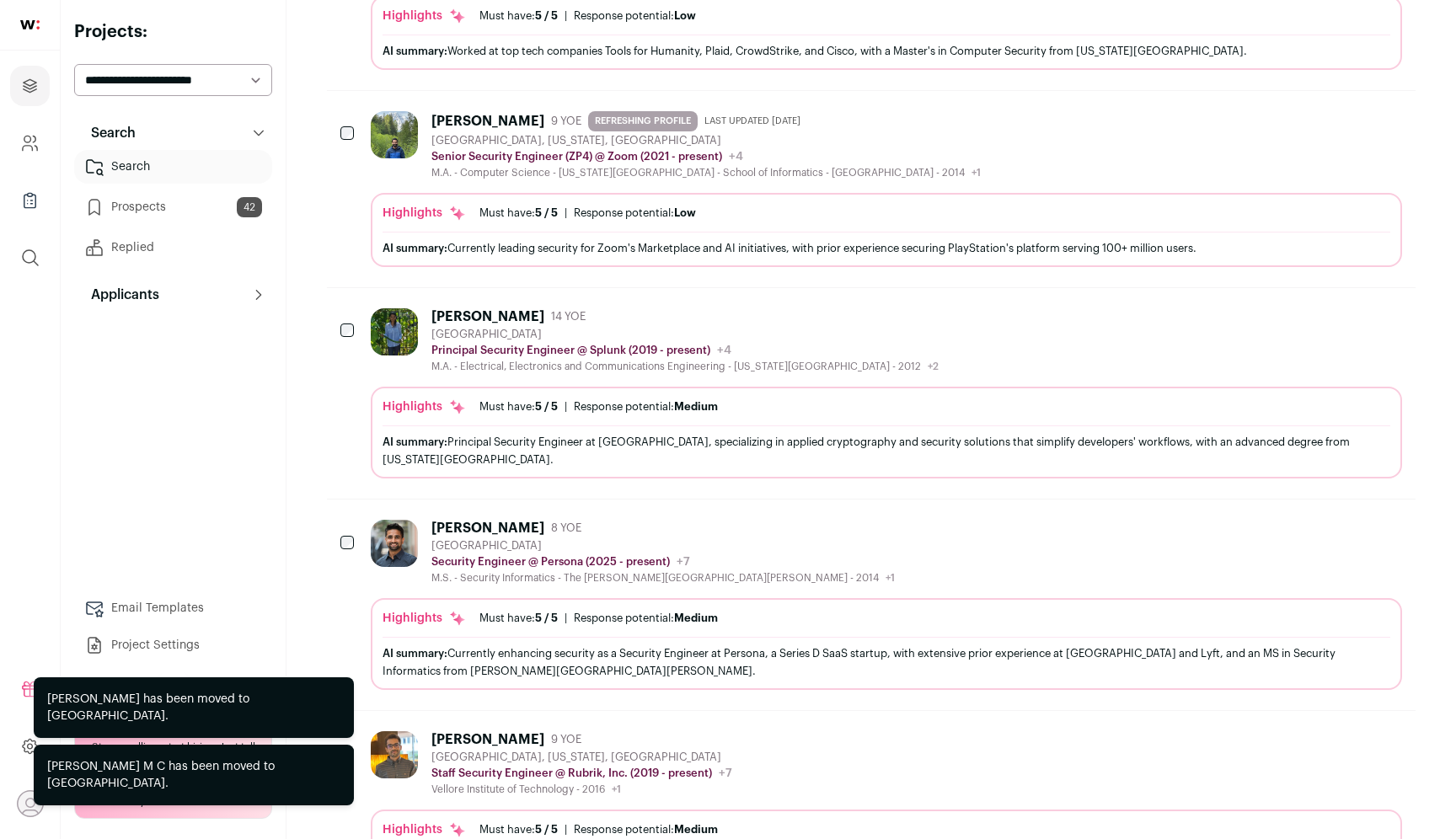
click at [1390, 126] on icon "Add to Prospects" at bounding box center [1387, 118] width 20 height 20
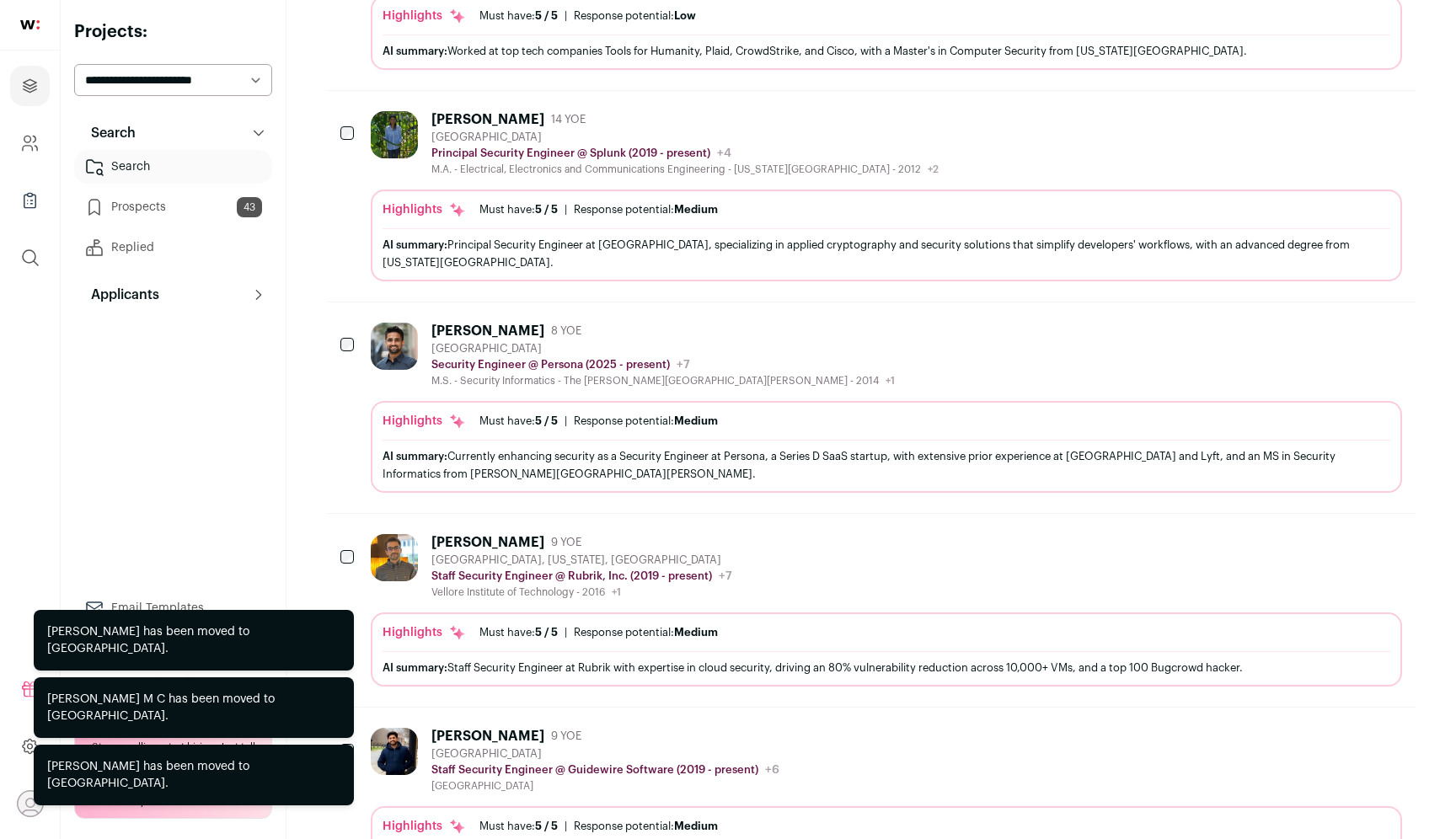
click at [1385, 320] on icon "Add to Prospects" at bounding box center [1387, 329] width 20 height 20
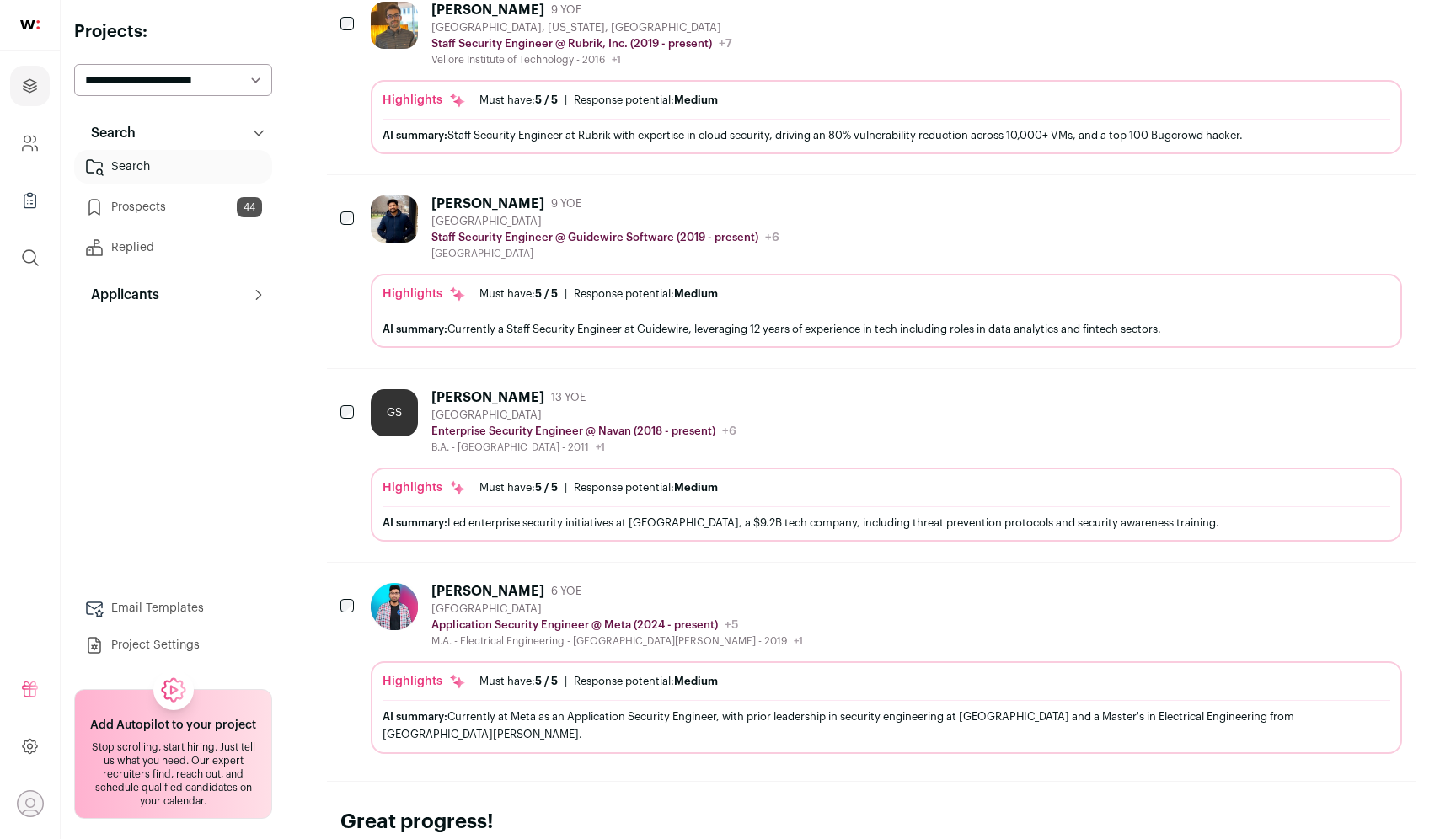
scroll to position [835, 0]
click at [1383, 388] on icon "Add to Prospects" at bounding box center [1387, 397] width 20 height 20
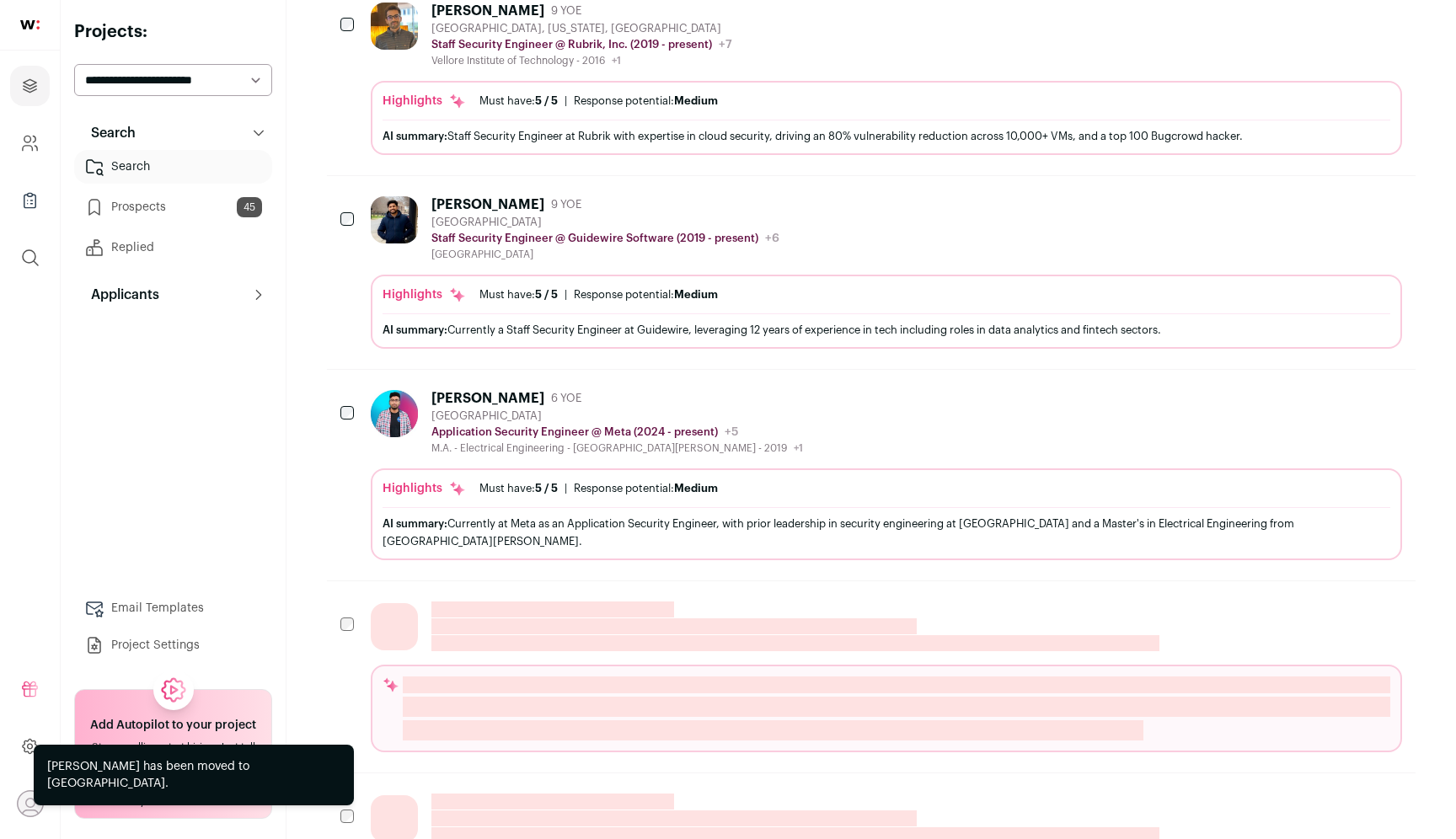
click at [1344, 391] on button "Hide" at bounding box center [1341, 397] width 36 height 36
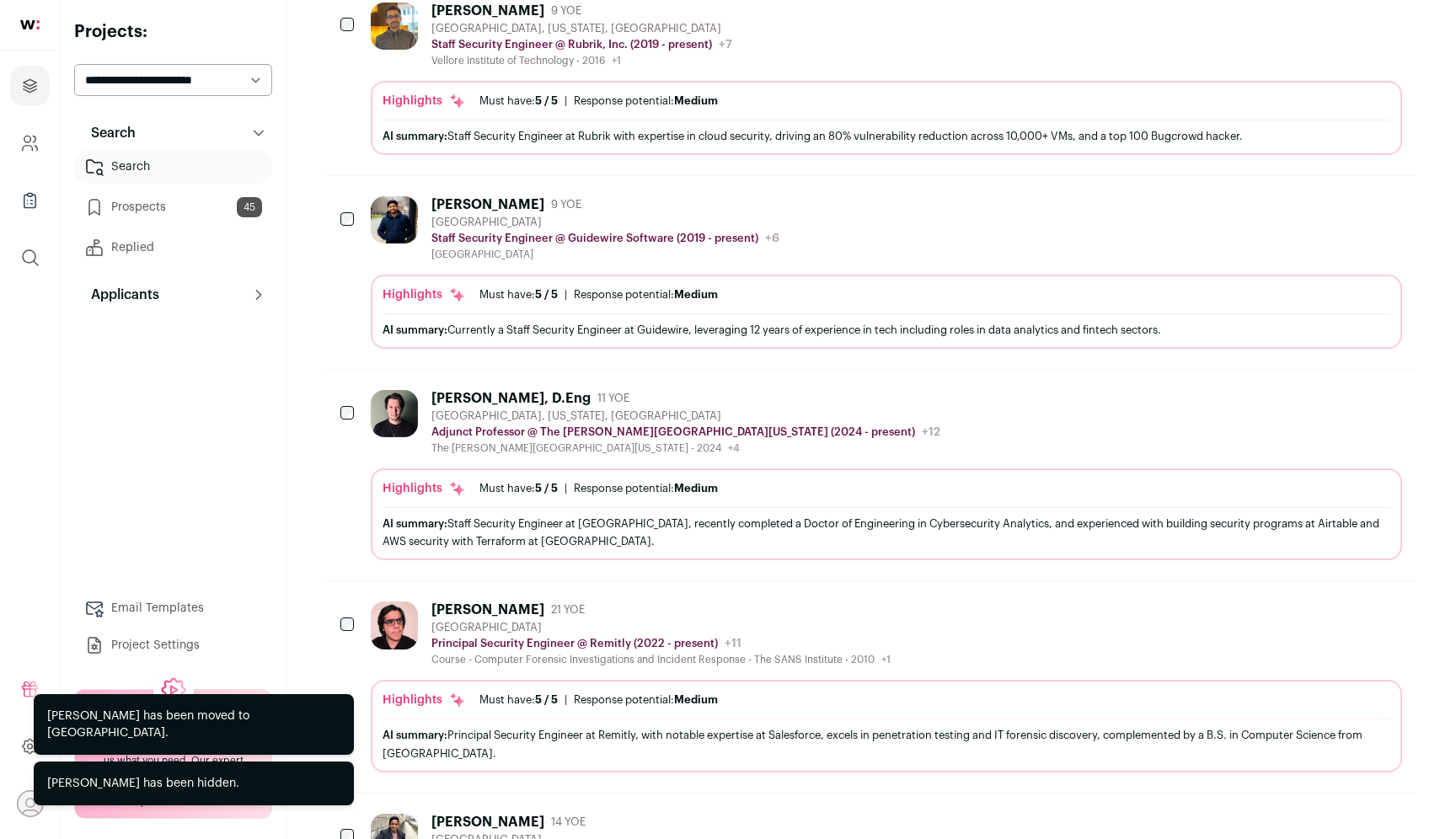
click at [1343, 387] on icon "Hide" at bounding box center [1341, 397] width 20 height 20
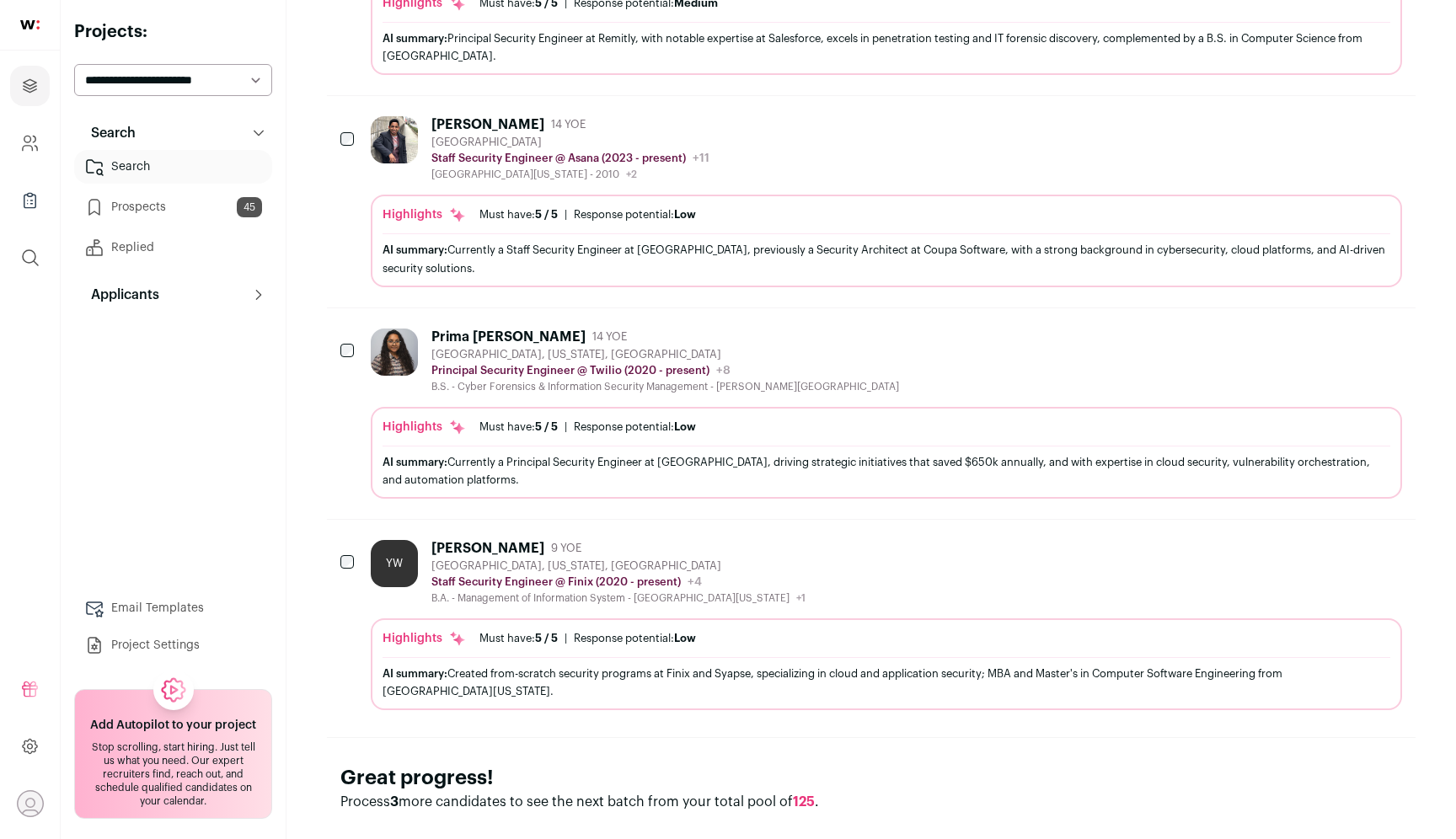
scroll to position [0, 0]
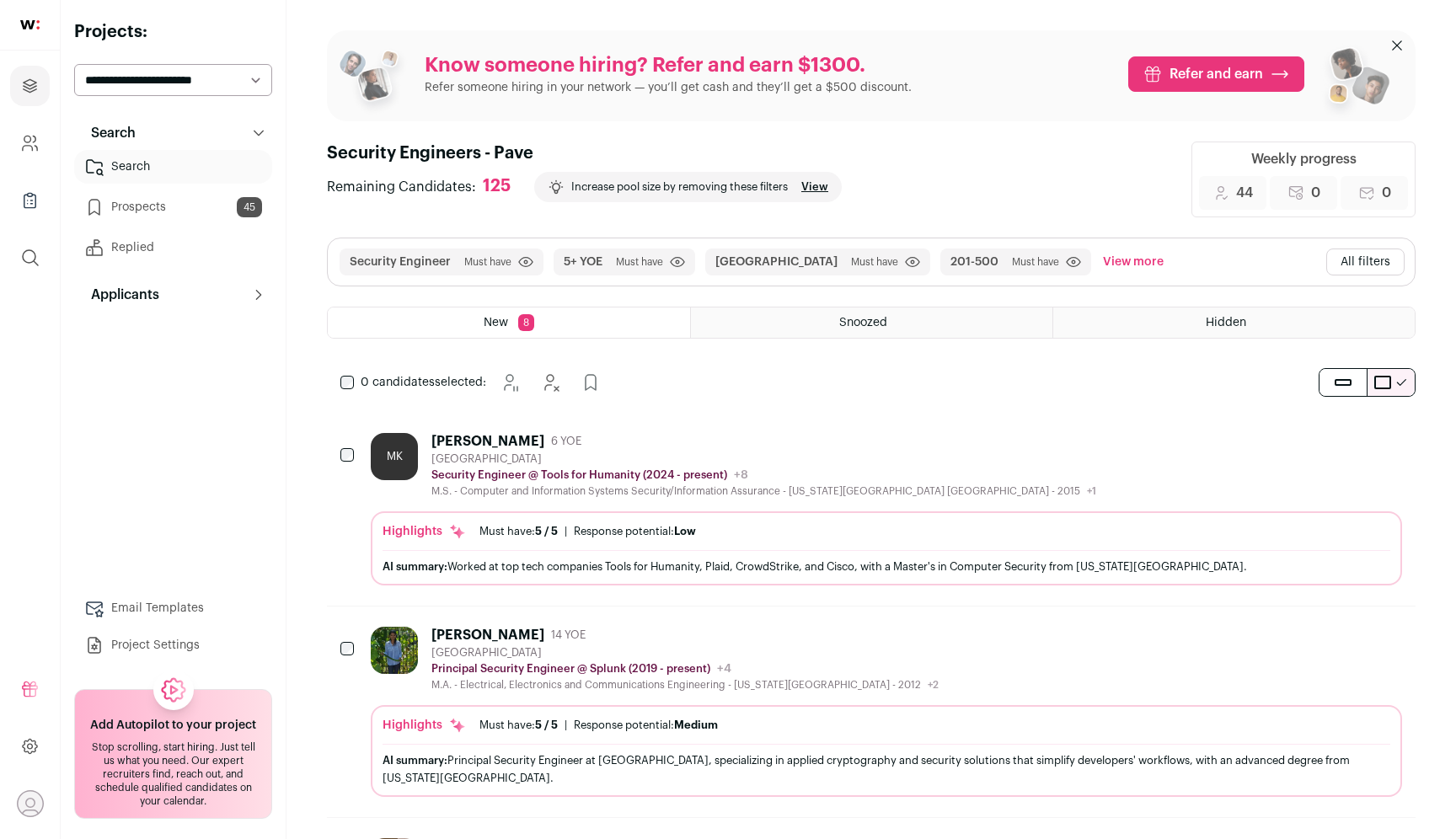
click at [1385, 265] on button "All filters" at bounding box center [1364, 262] width 78 height 27
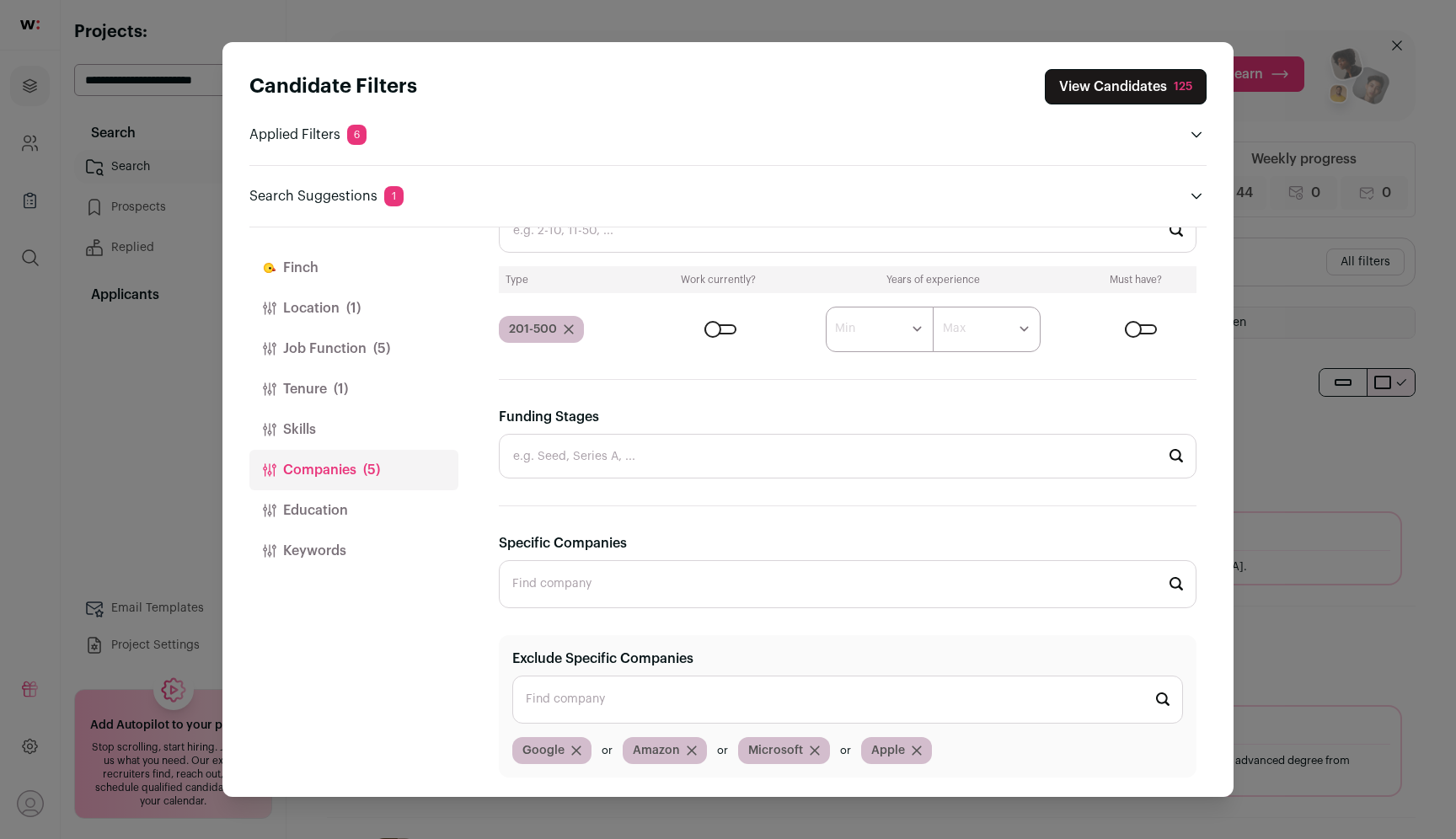
click at [387, 397] on button "Tenure (1)" at bounding box center [354, 389] width 209 height 40
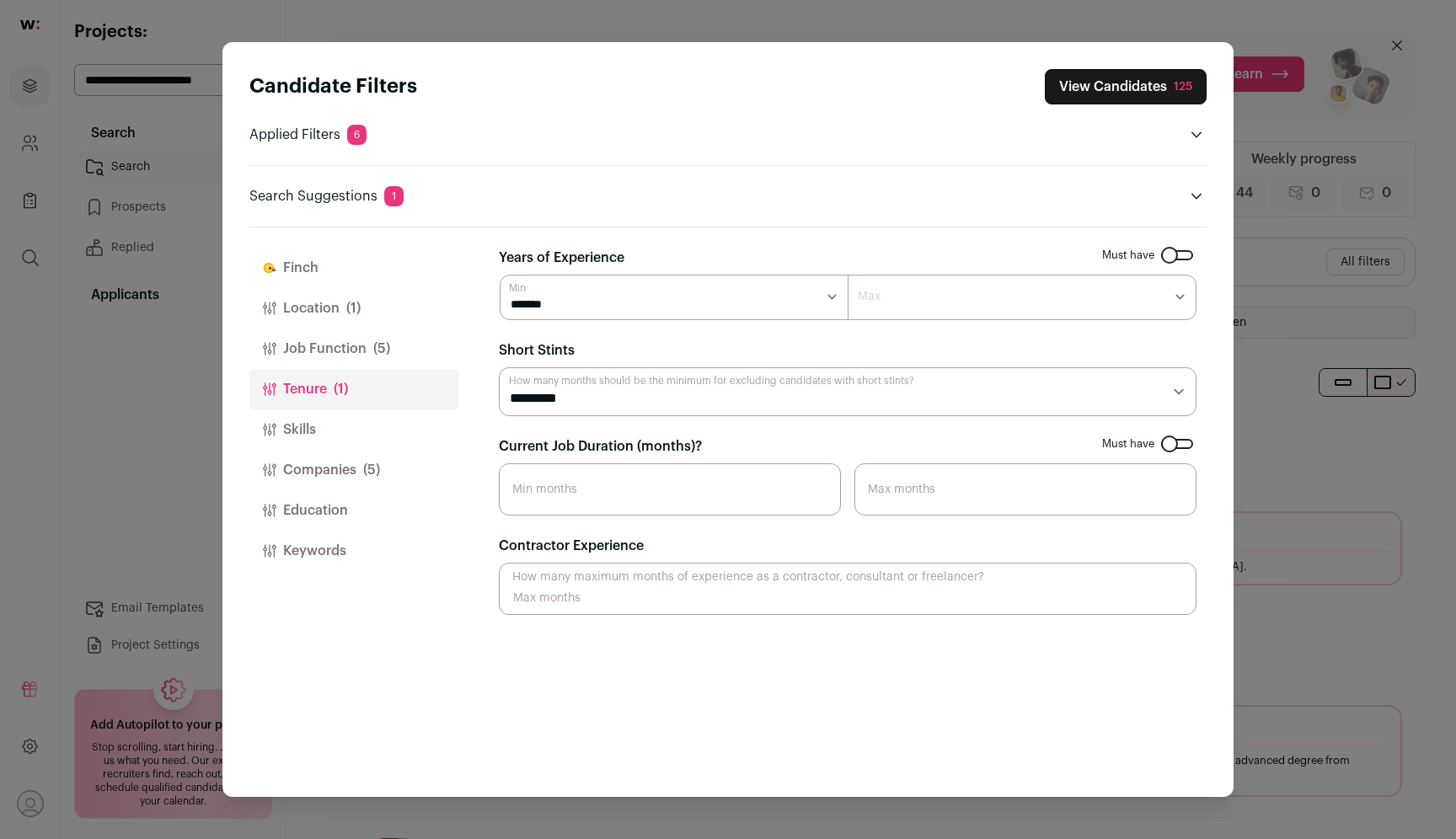
click at [386, 345] on span "(5)" at bounding box center [381, 348] width 16 height 20
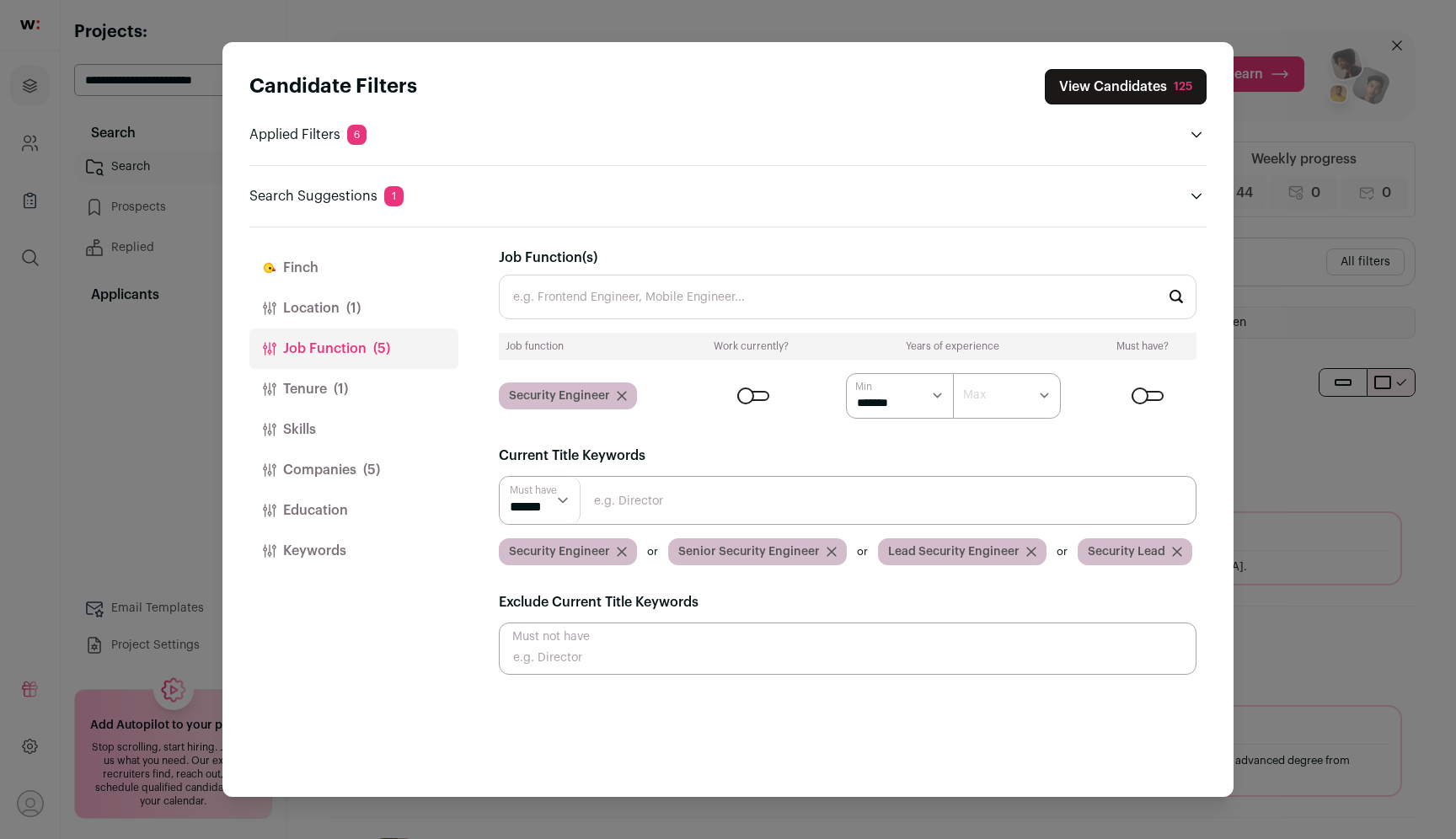
click at [605, 664] on input "Close modal via background" at bounding box center [848, 648] width 698 height 52
type input "staff"
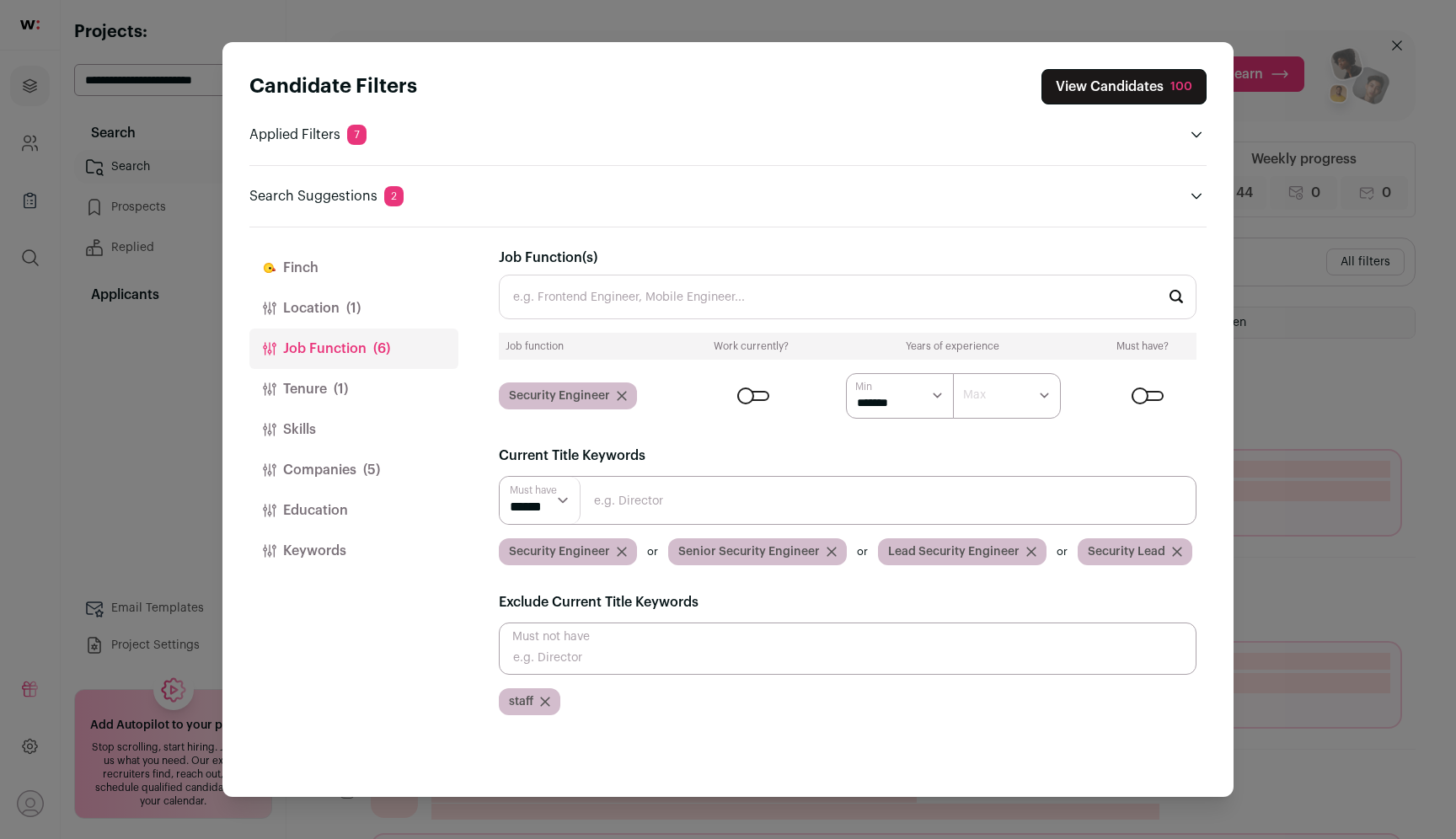
click at [599, 663] on input "Close modal via background" at bounding box center [848, 648] width 698 height 52
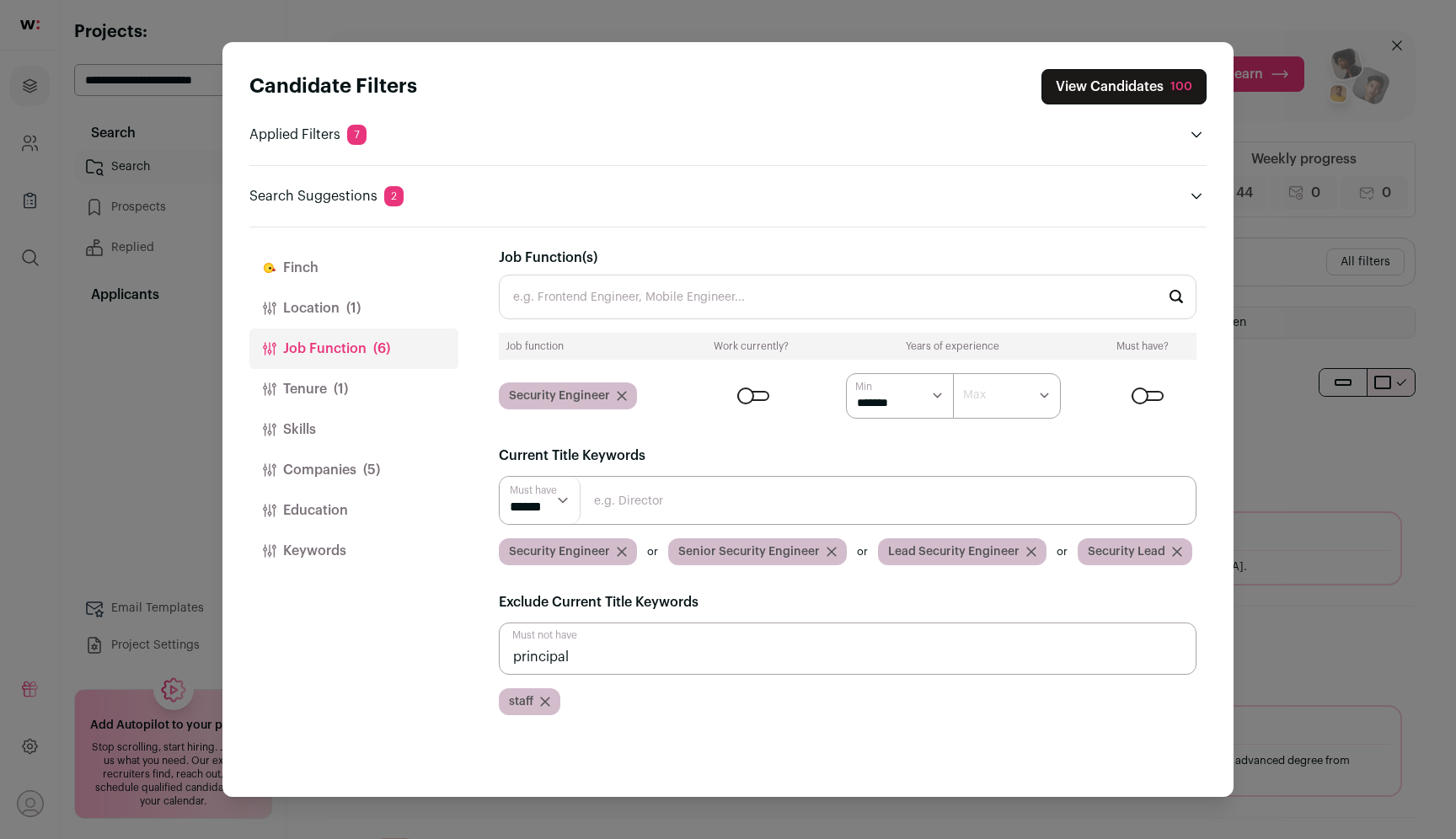
type input "principal"
click at [1116, 84] on button "View Candidates 85" at bounding box center [1126, 87] width 157 height 36
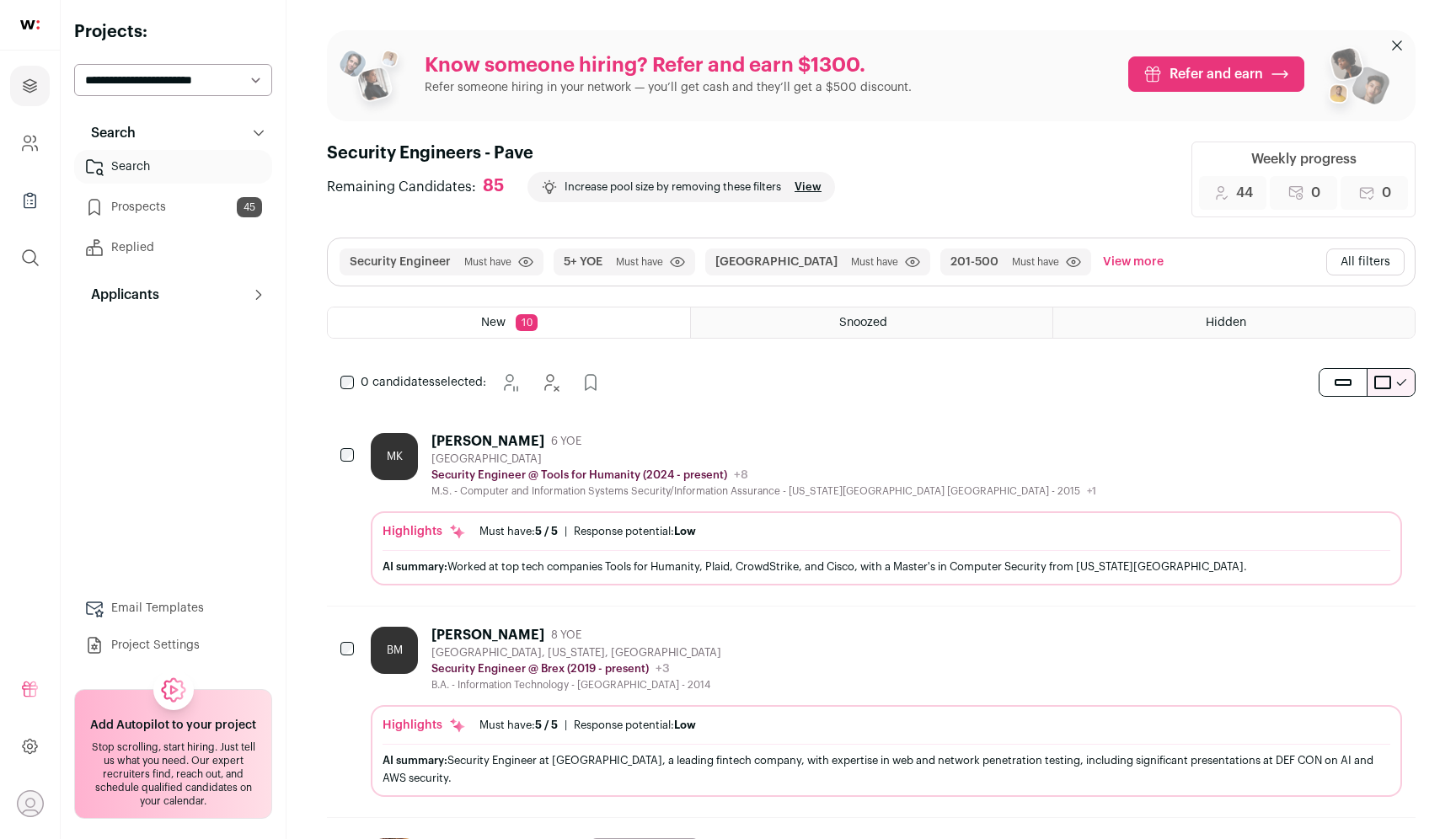
scroll to position [160, 0]
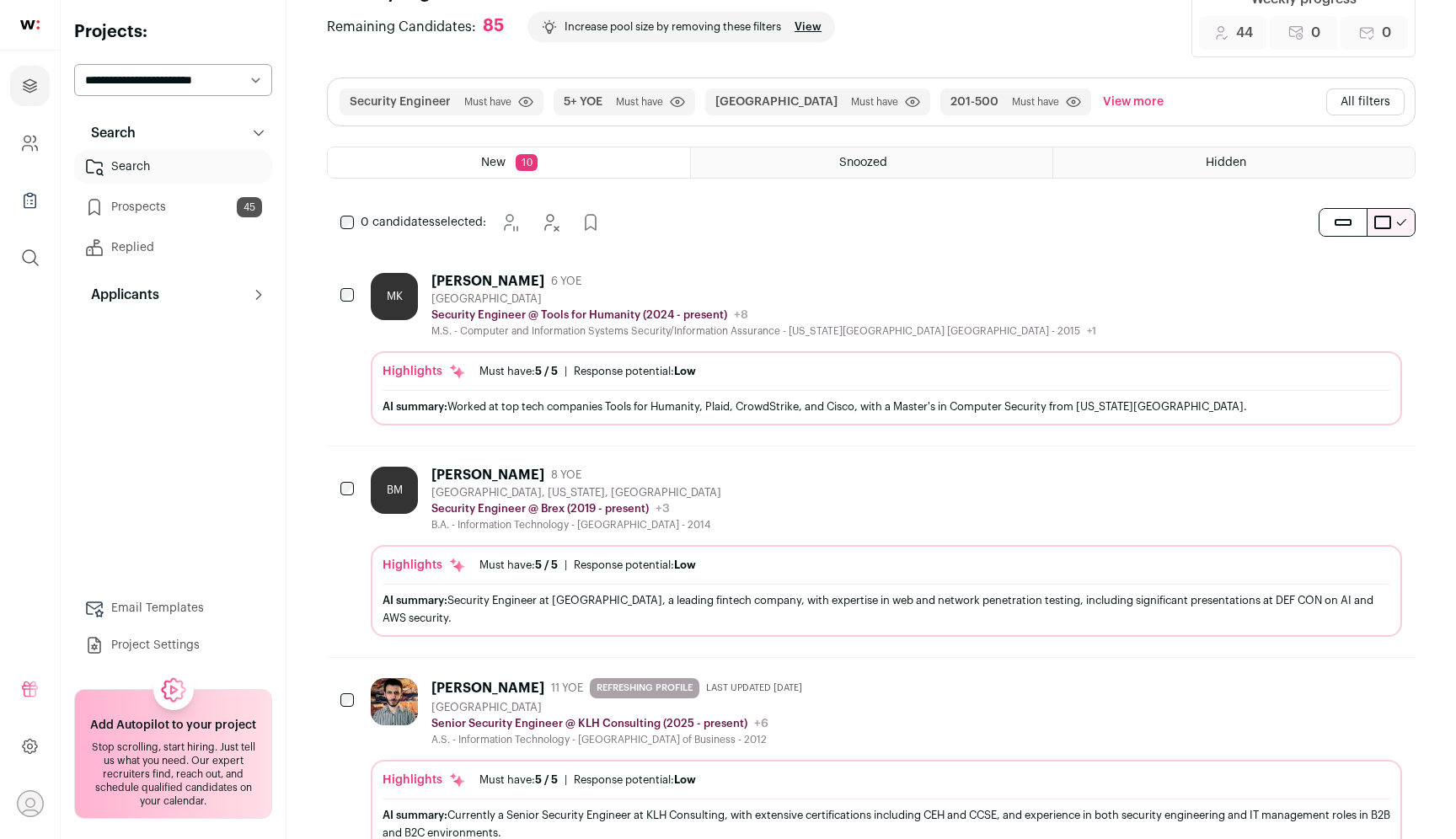
click at [1328, 670] on button "Hide" at bounding box center [1341, 685] width 36 height 36
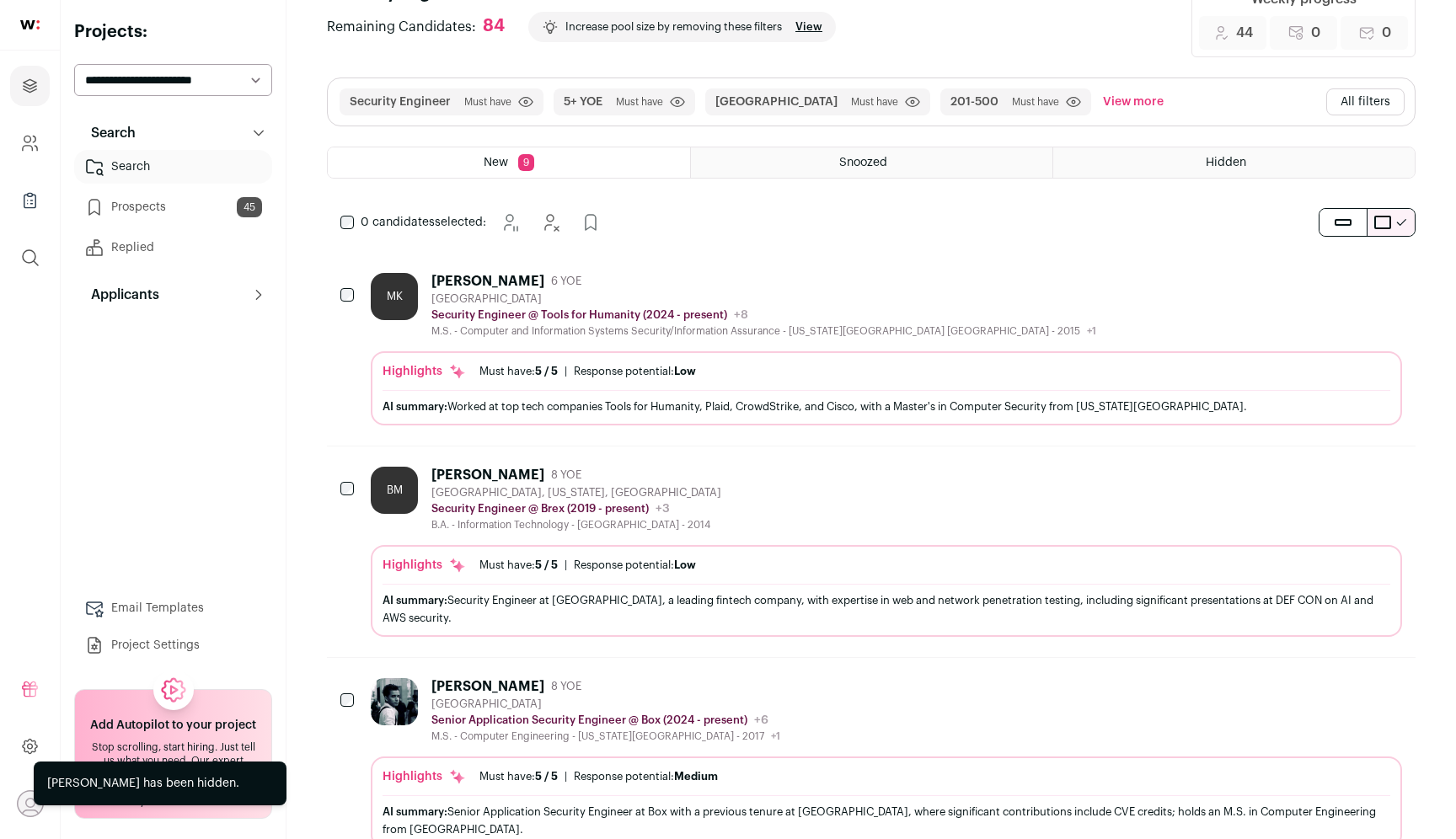
click at [1392, 481] on icon "Add to Prospects" at bounding box center [1387, 474] width 20 height 20
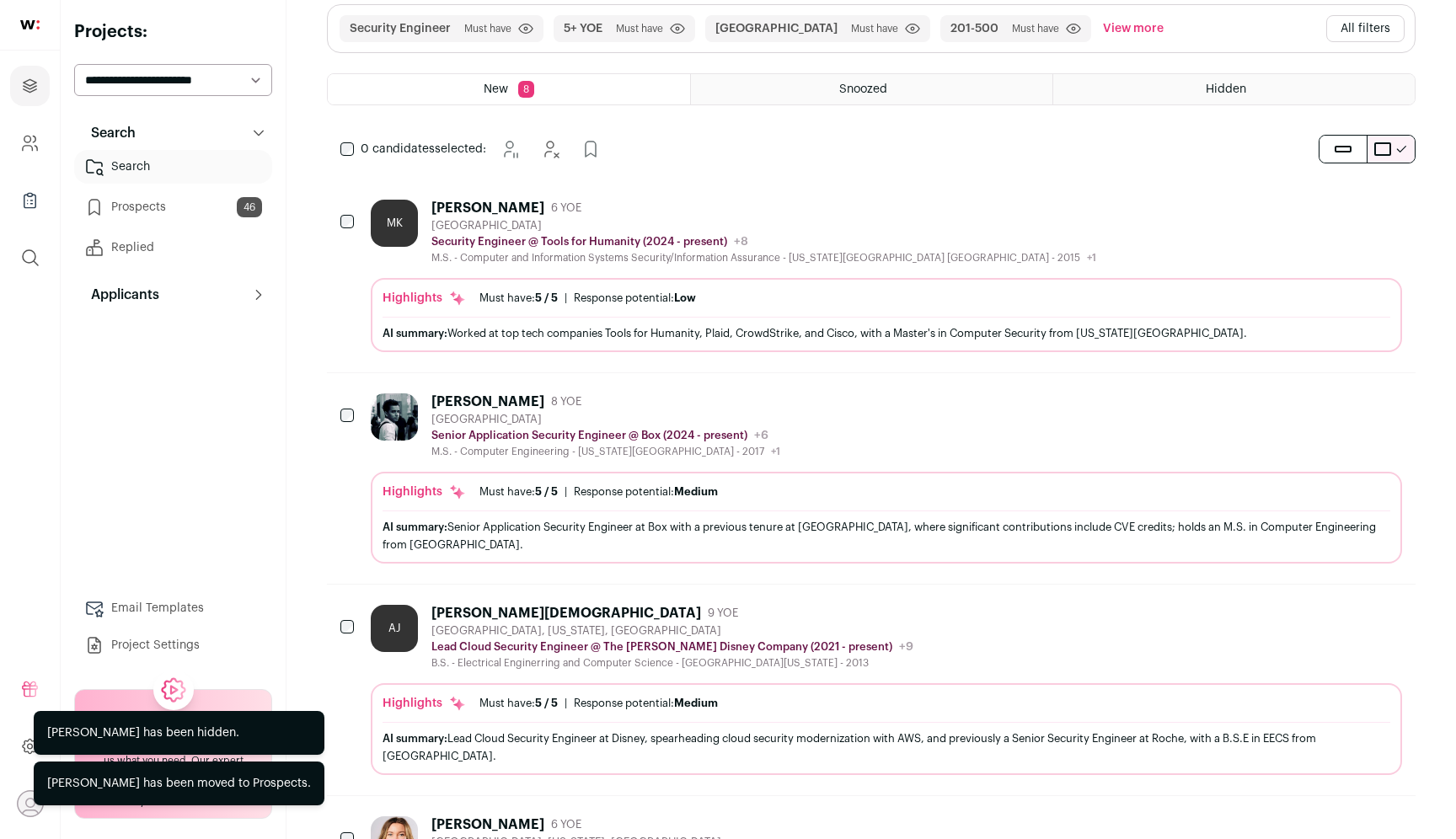
scroll to position [292, 0]
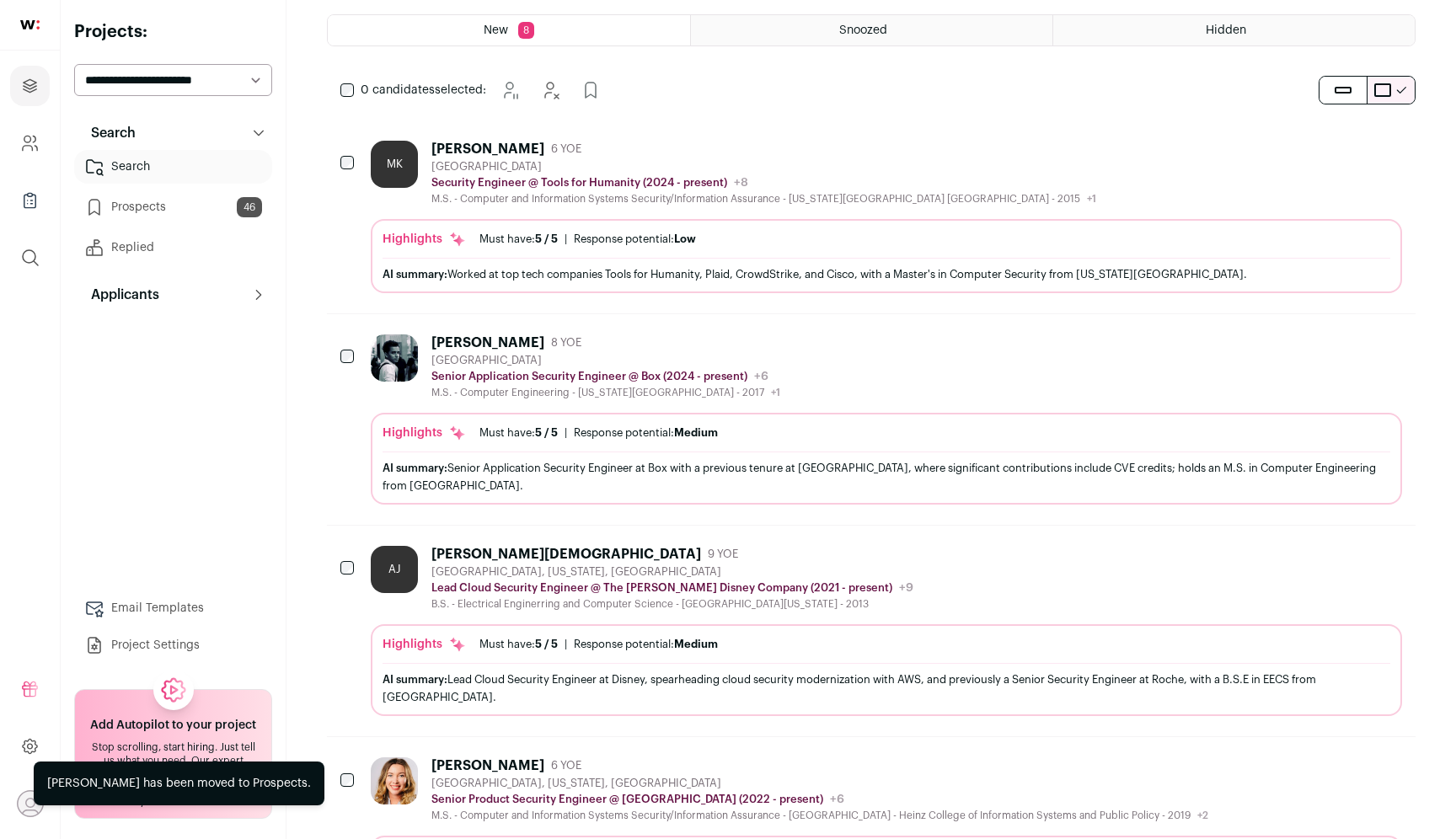
click at [1332, 351] on icon "Hide" at bounding box center [1341, 341] width 20 height 20
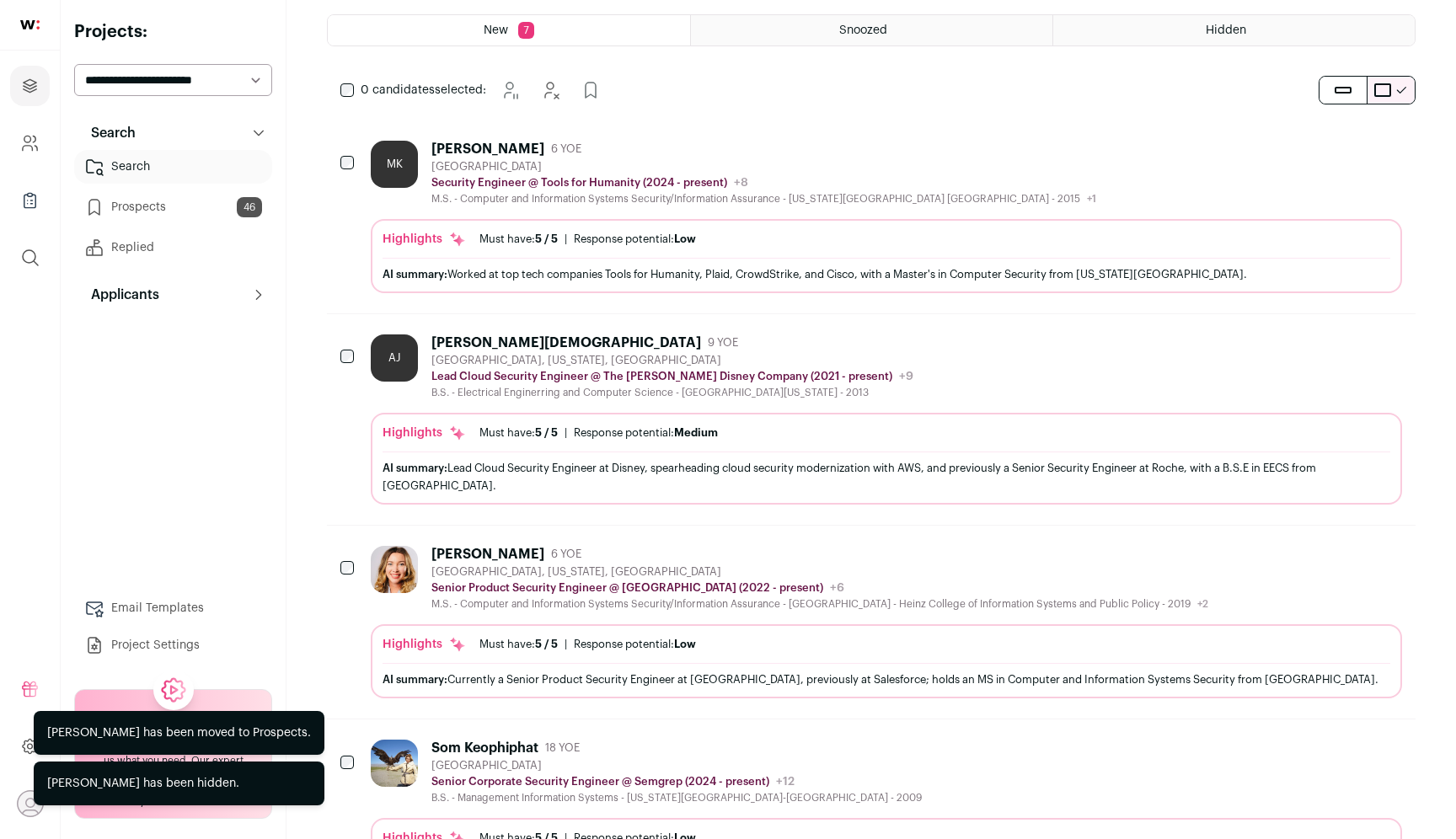
click at [1332, 351] on icon "Hide" at bounding box center [1341, 341] width 20 height 20
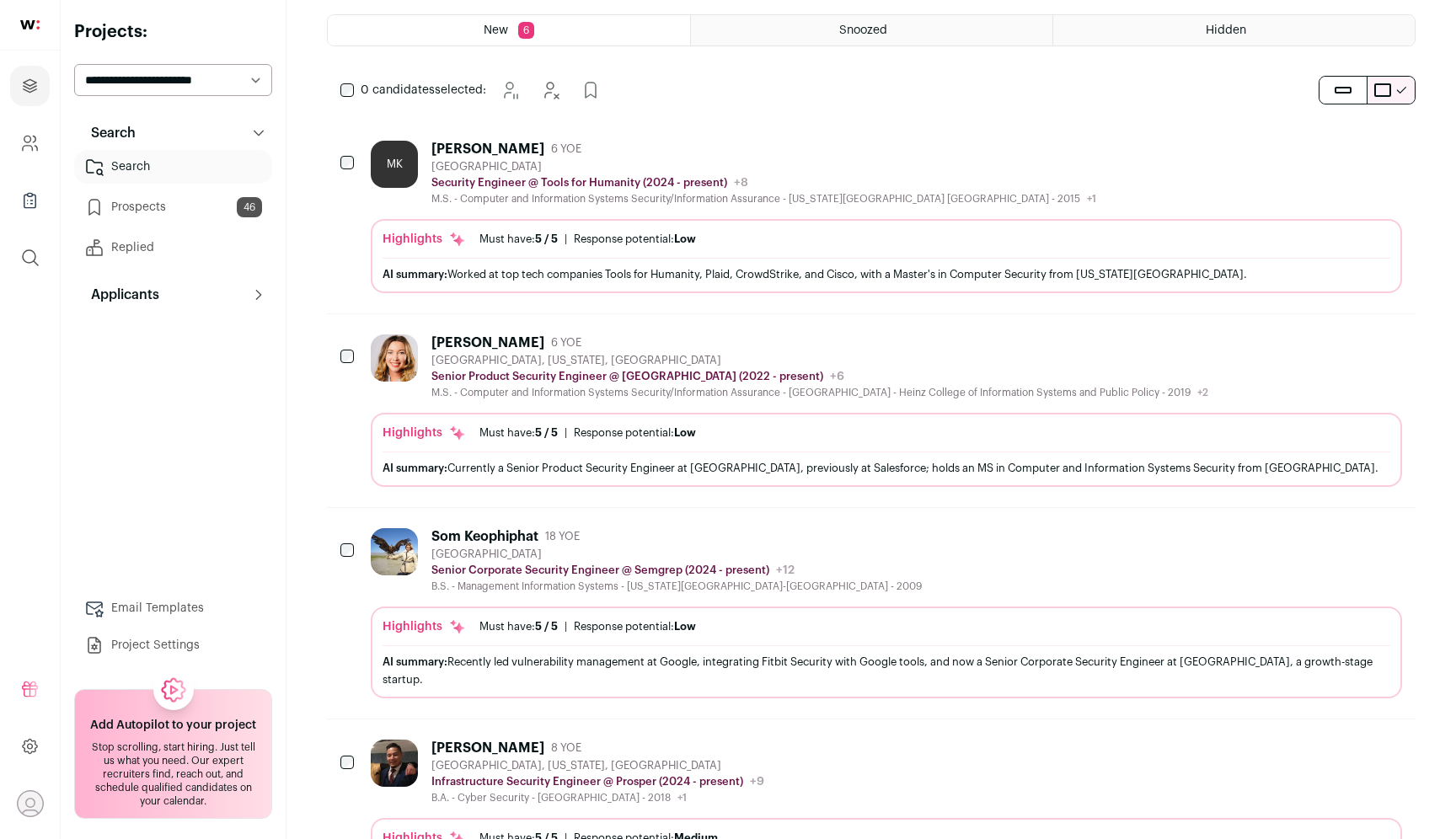
click at [1388, 533] on icon "Add to Prospects" at bounding box center [1387, 536] width 20 height 20
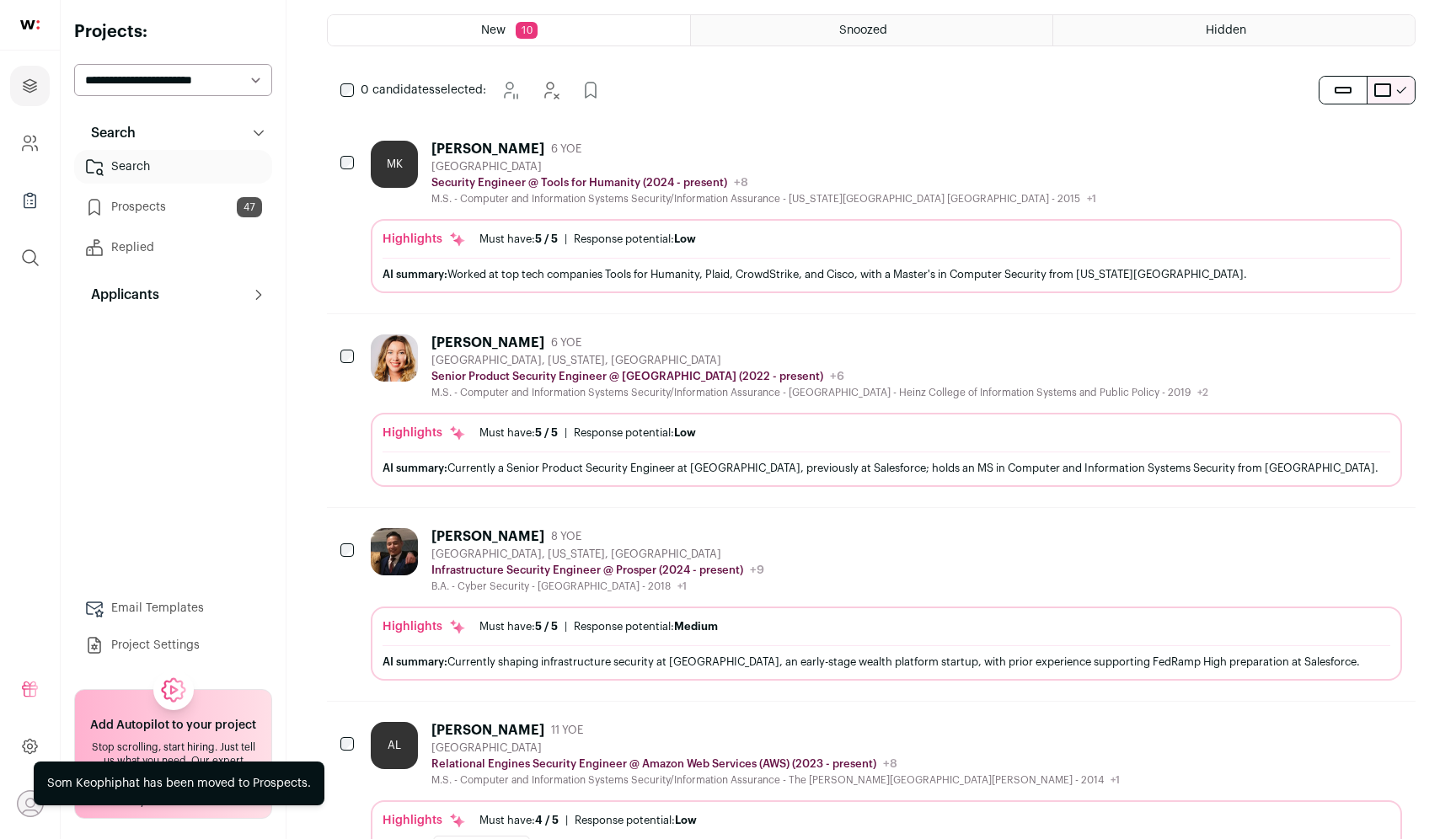
click at [1391, 545] on icon "Add to Prospects" at bounding box center [1387, 536] width 20 height 20
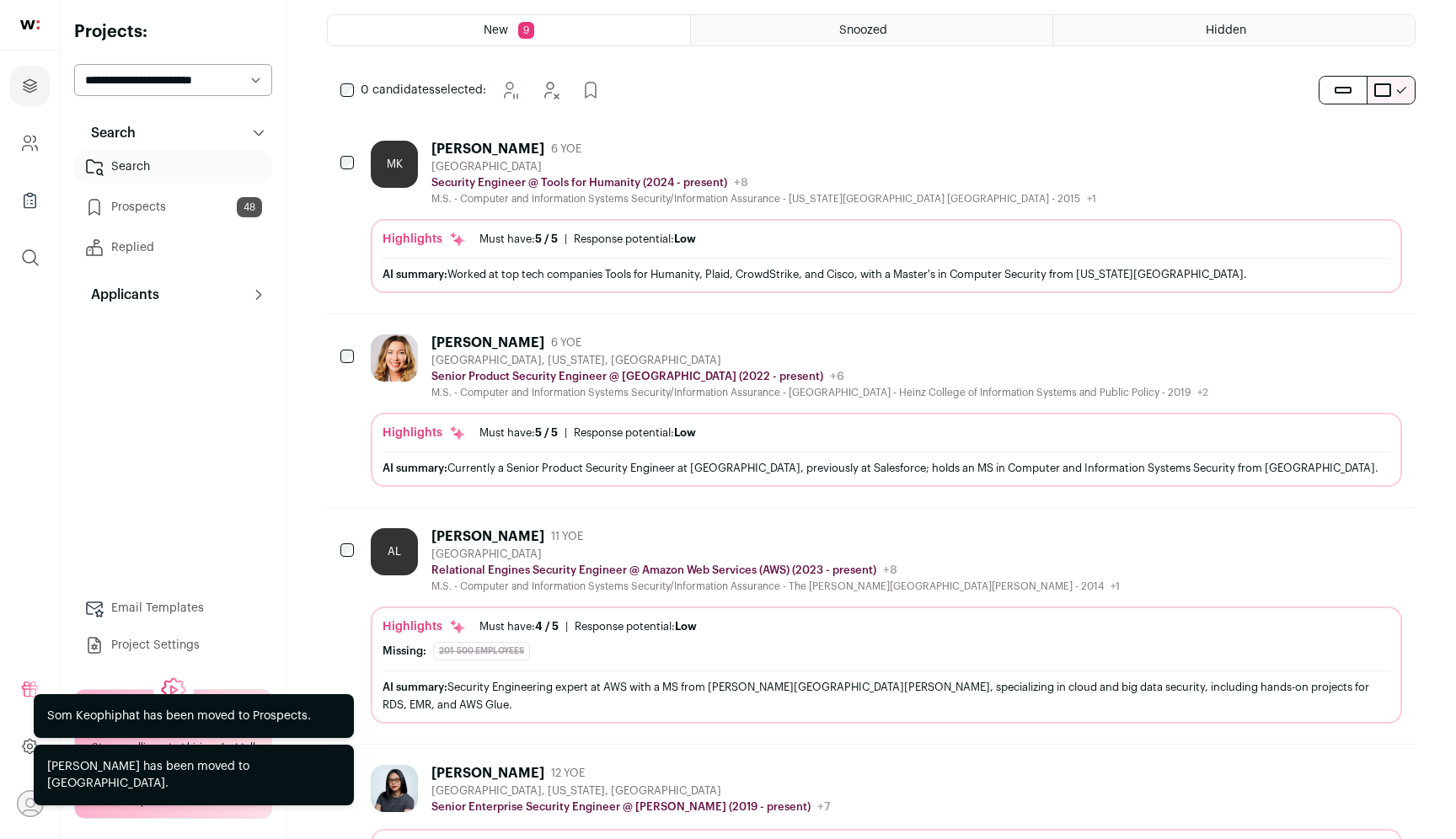
scroll to position [384, 0]
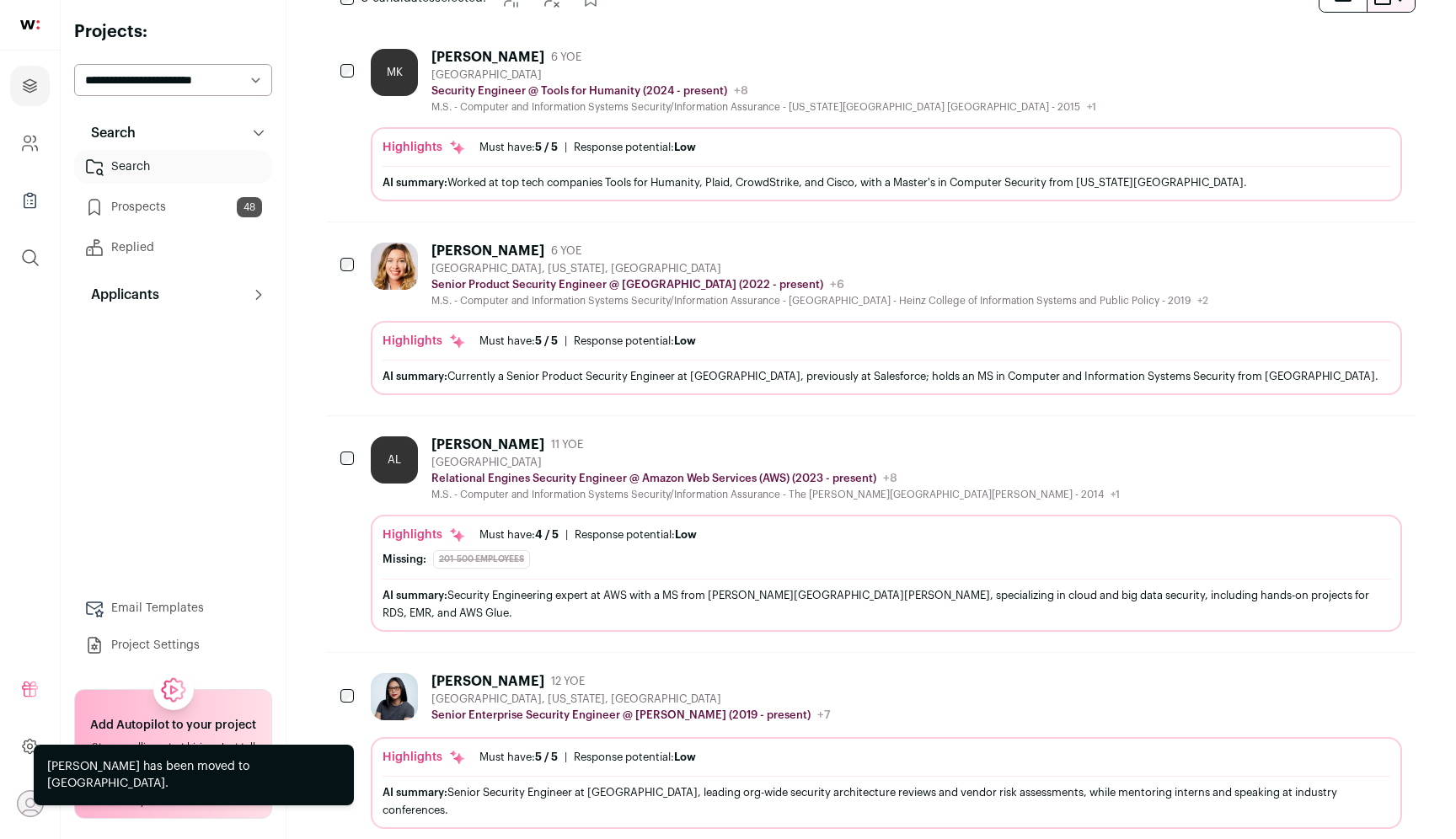
click at [1349, 446] on icon "Hide" at bounding box center [1341, 443] width 20 height 20
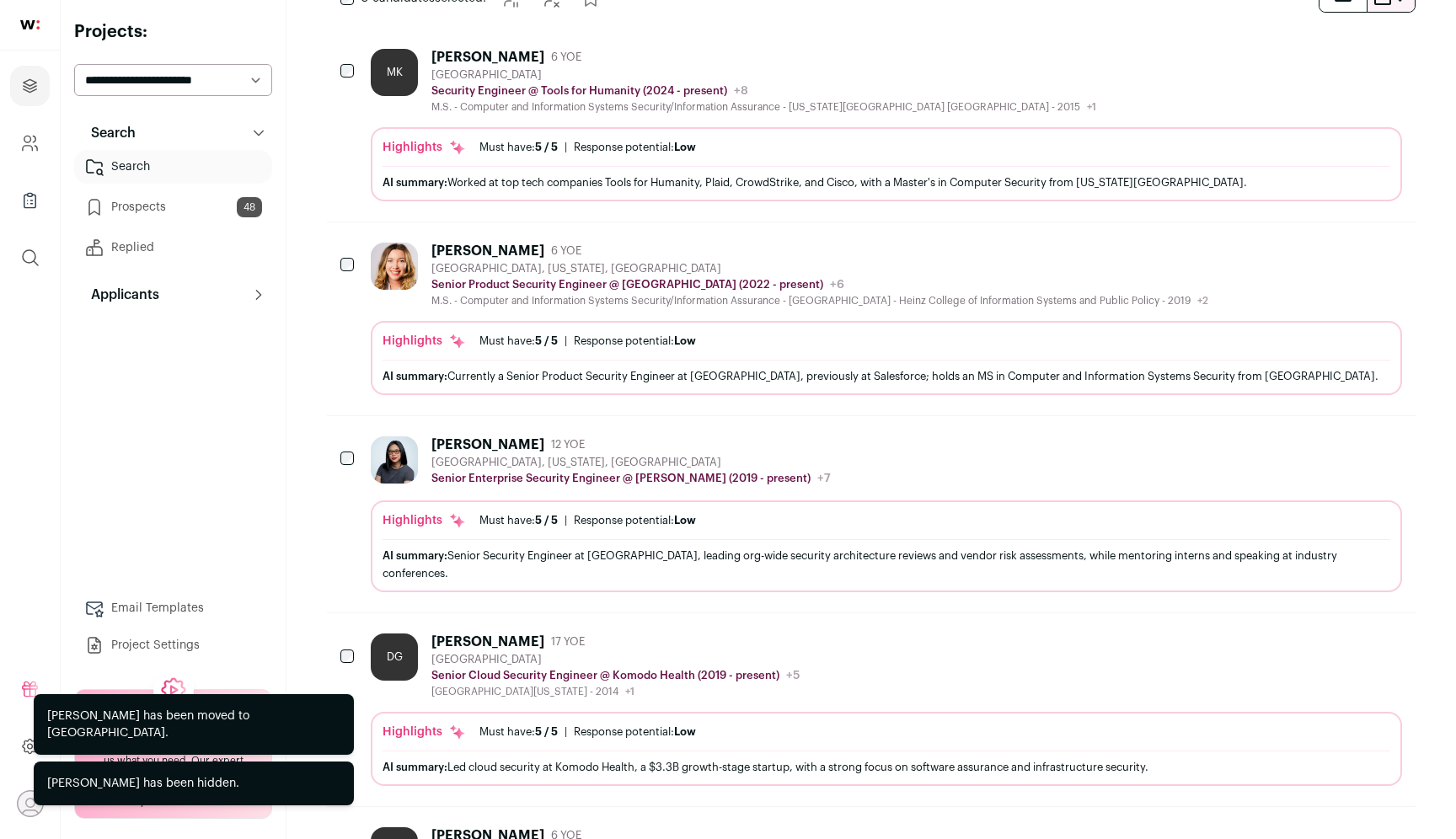
click at [1349, 446] on icon "Hide" at bounding box center [1341, 443] width 20 height 20
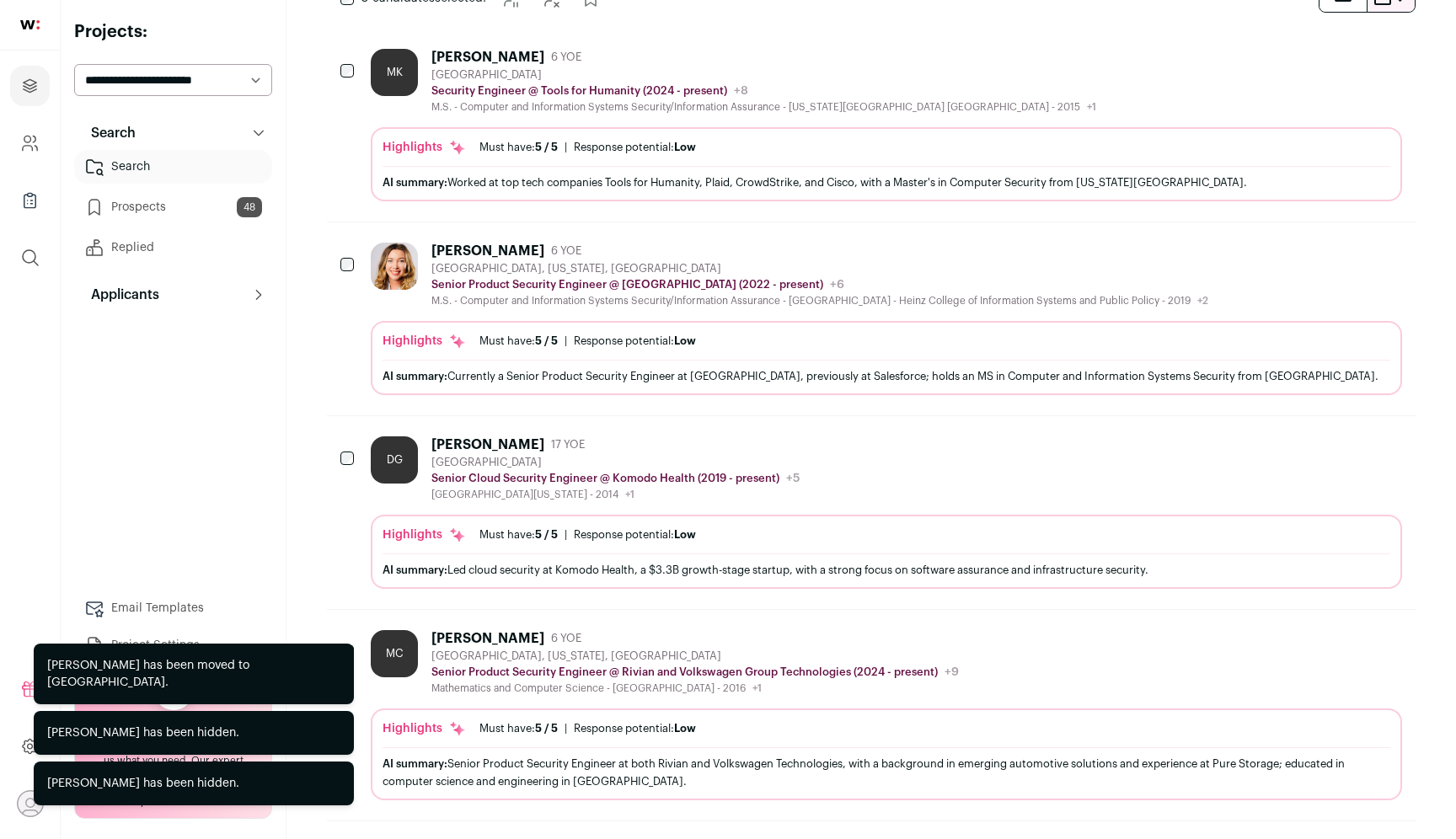
click at [1388, 450] on icon "Add to Prospects" at bounding box center [1387, 443] width 20 height 20
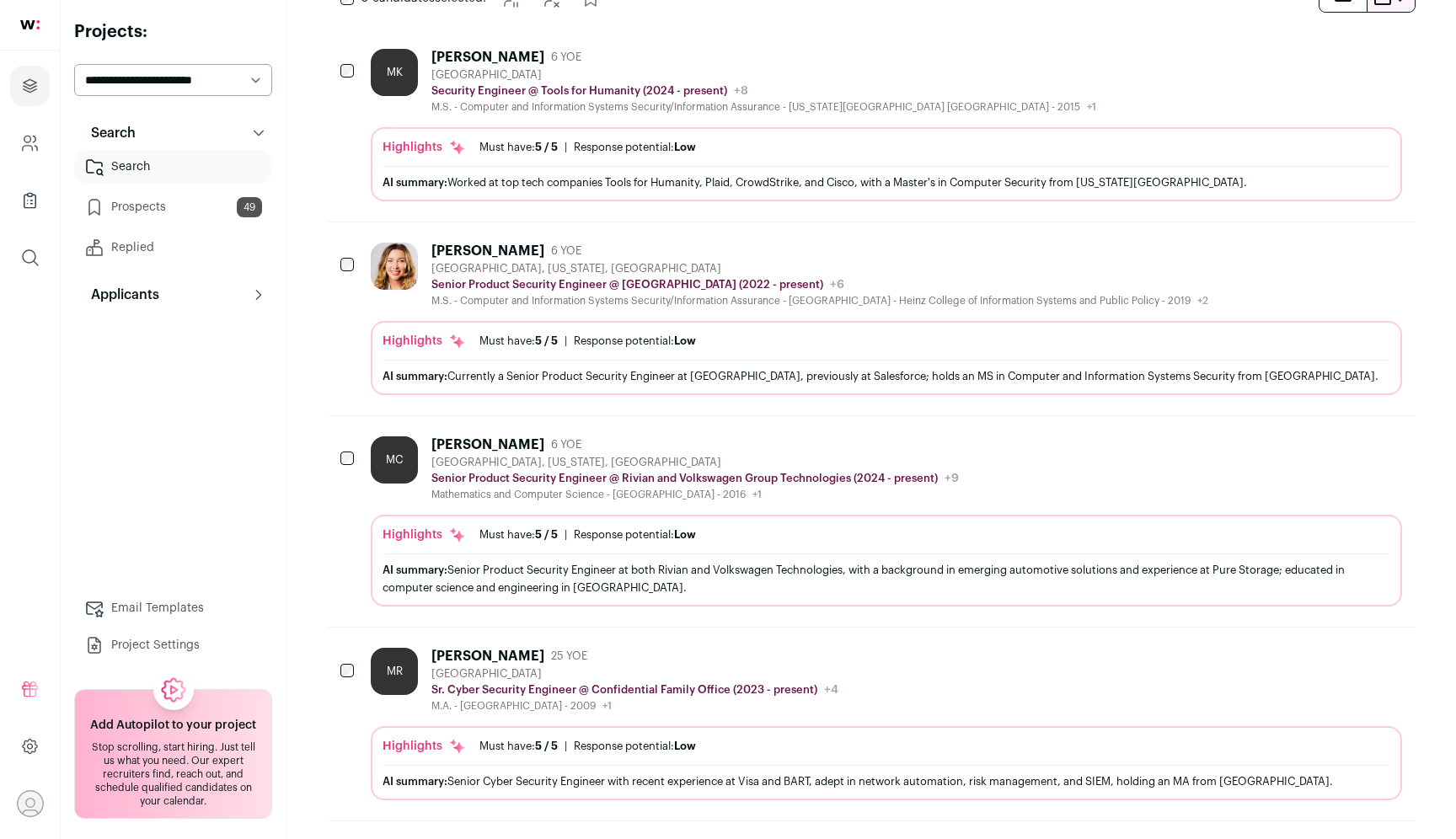
click at [1345, 445] on icon "Hide" at bounding box center [1341, 443] width 20 height 20
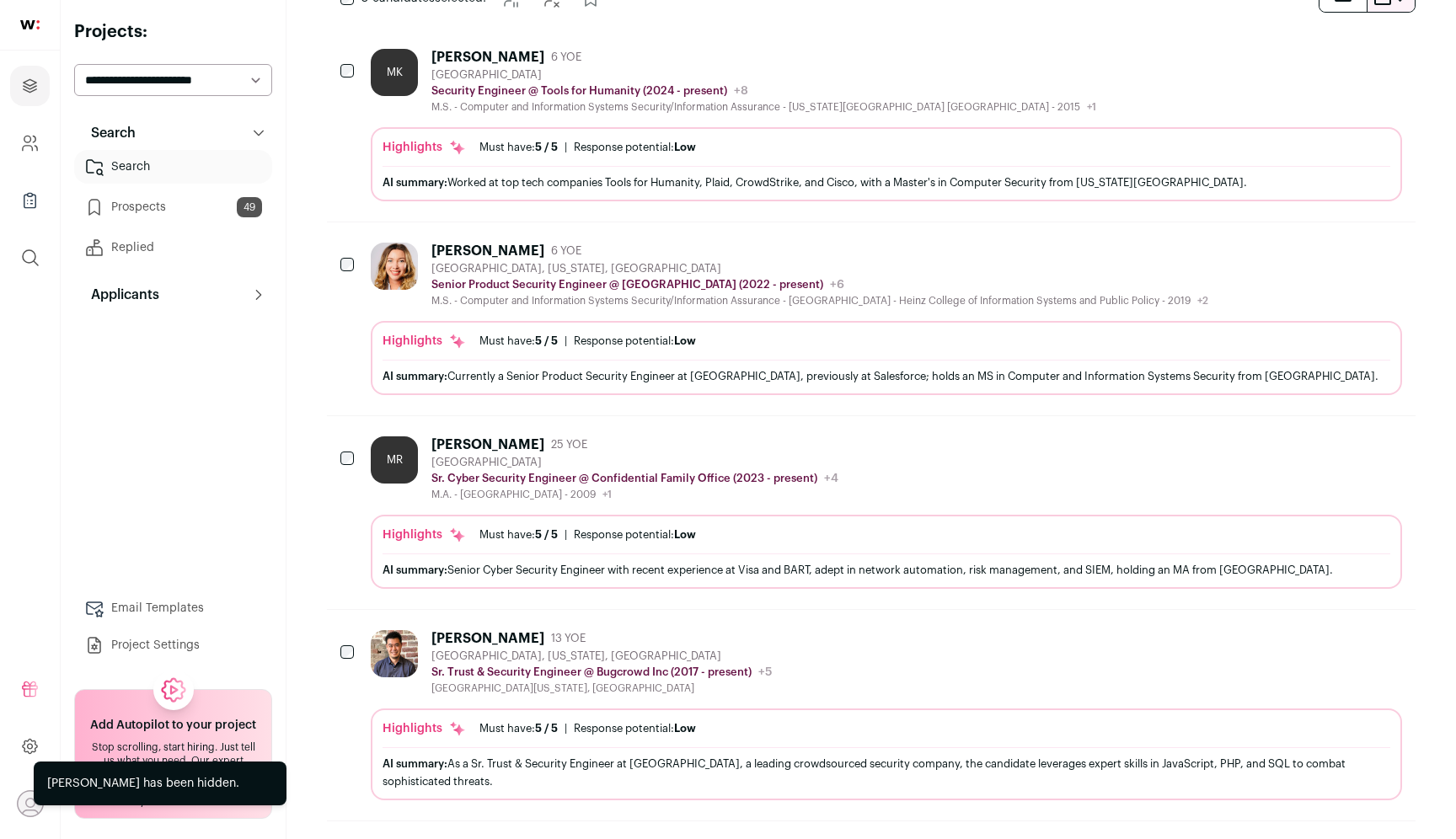
click at [1392, 256] on icon "Add to Prospects" at bounding box center [1387, 249] width 20 height 20
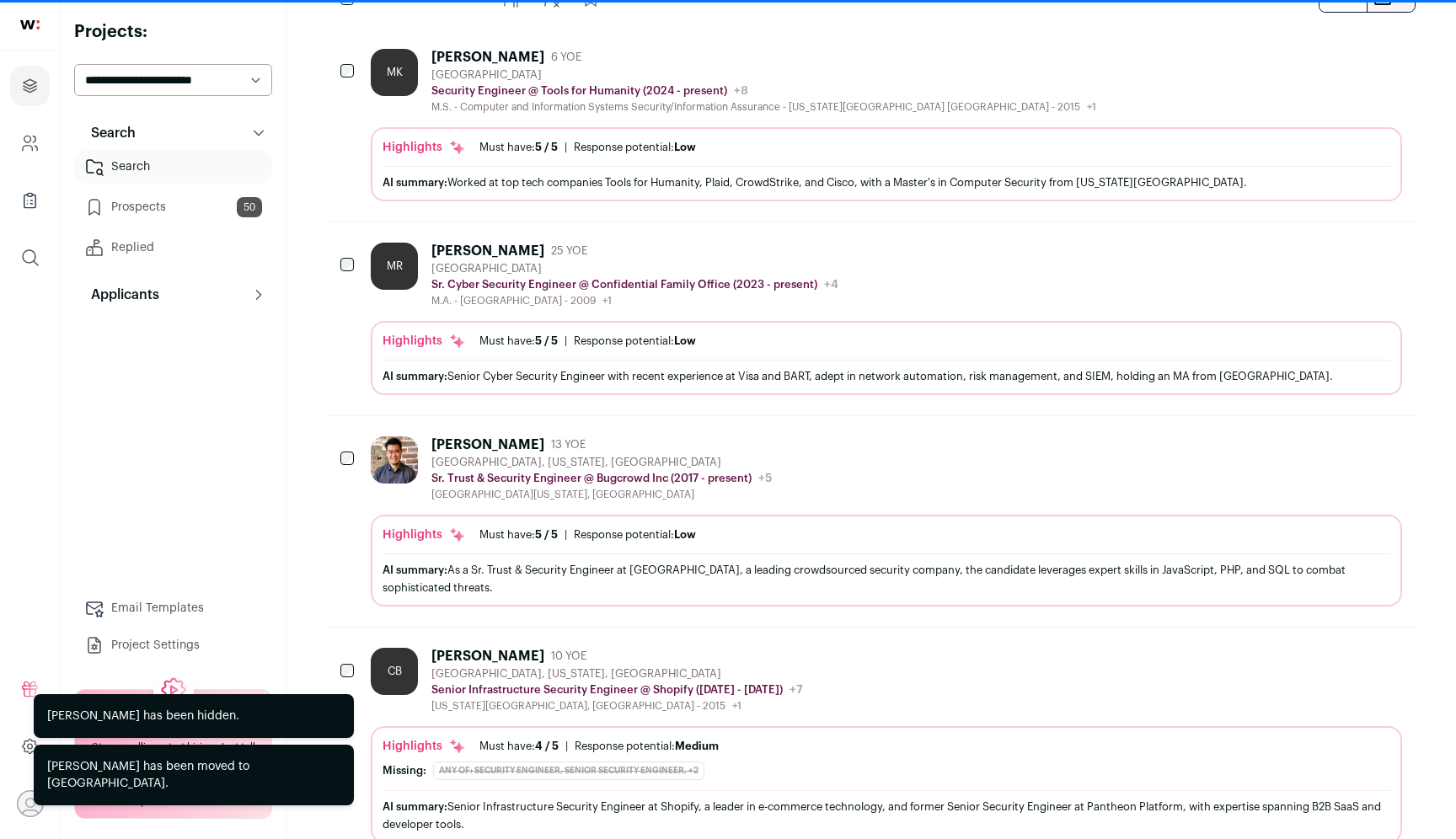
click at [1343, 66] on icon "Hide" at bounding box center [1341, 56] width 20 height 20
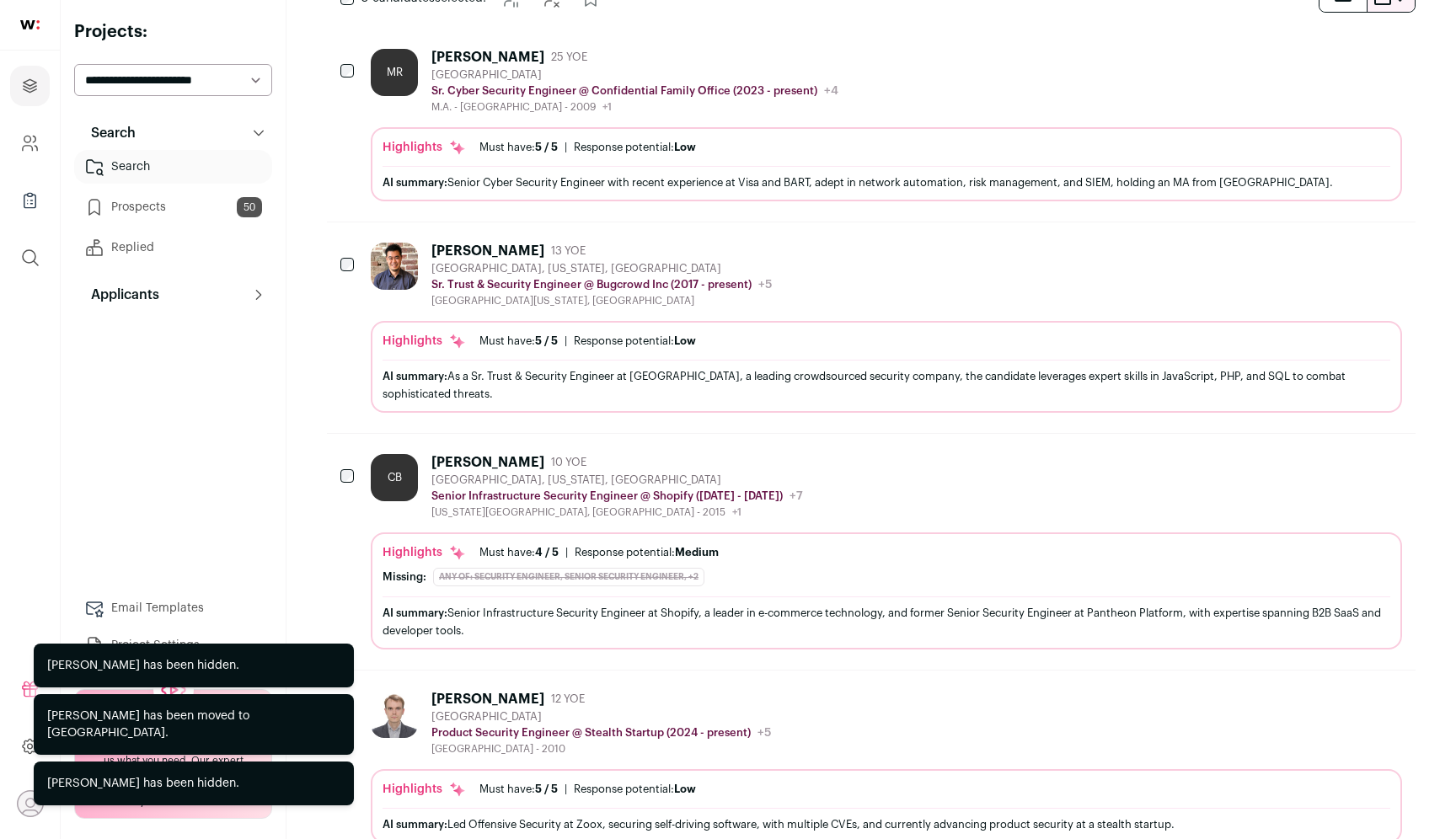
click at [1343, 66] on icon "Hide" at bounding box center [1341, 56] width 20 height 20
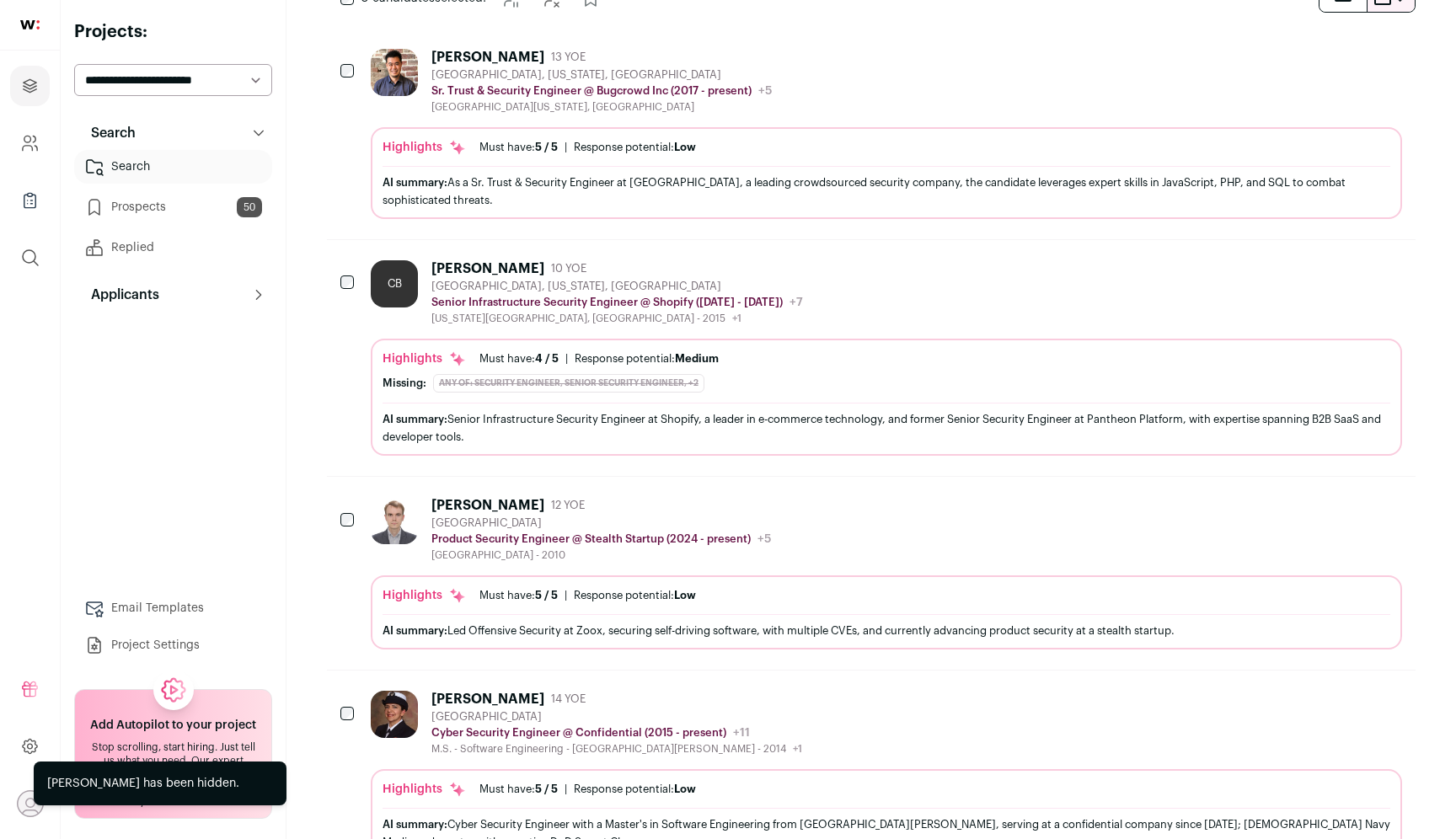
click at [1387, 265] on icon "Add to Prospects" at bounding box center [1387, 268] width 20 height 20
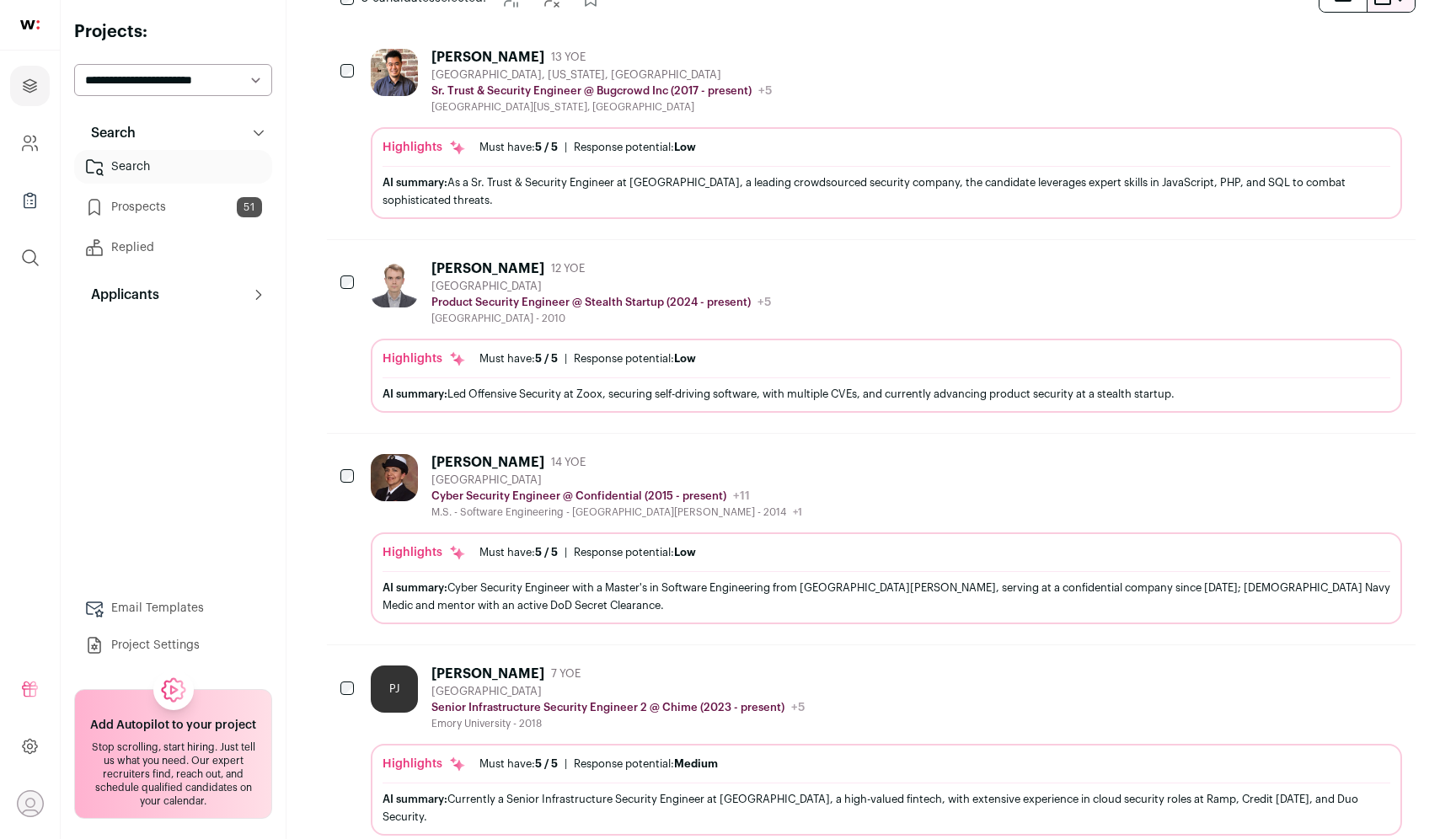
click at [1393, 672] on icon "Add to Prospects" at bounding box center [1387, 672] width 20 height 20
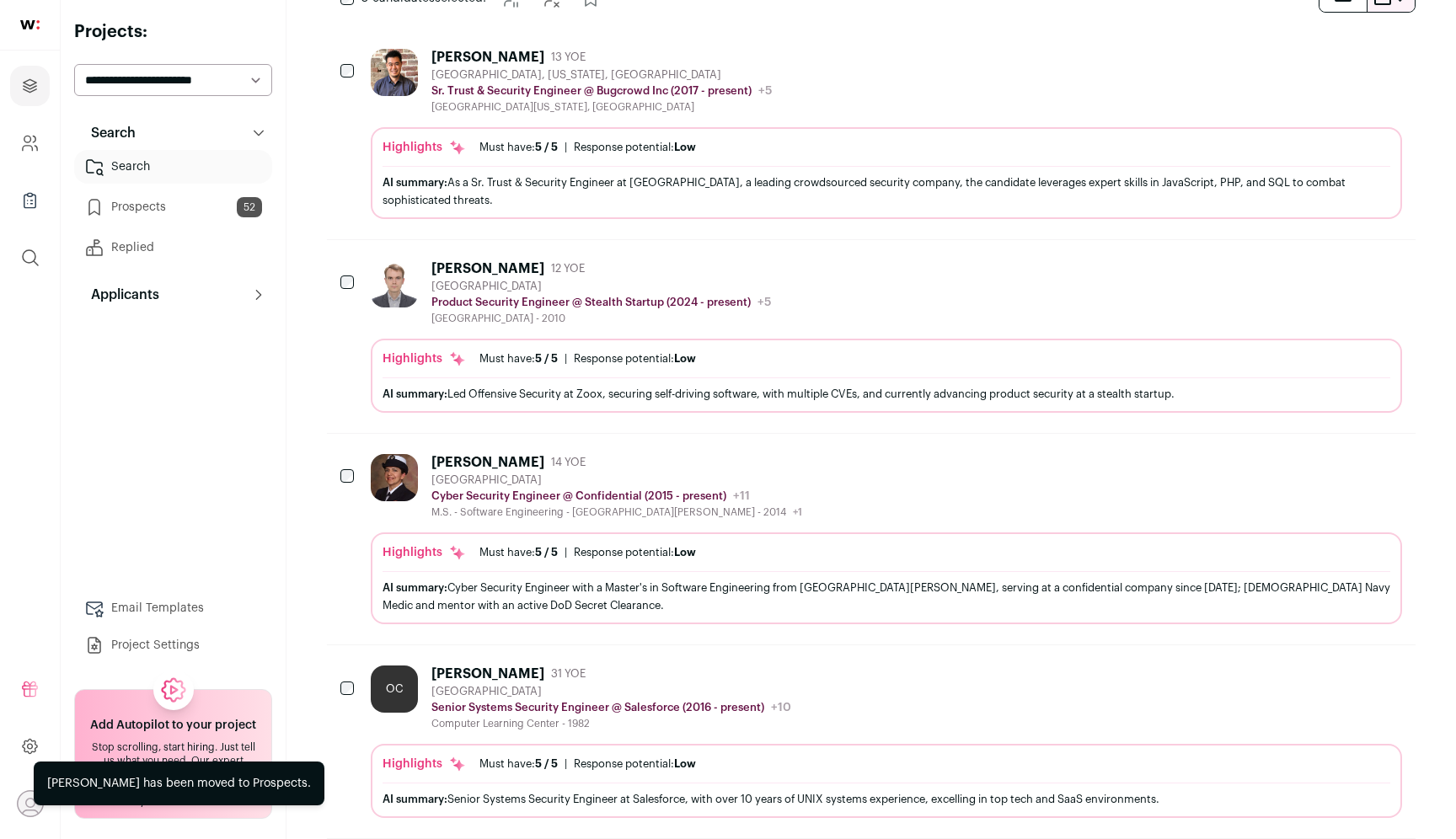
click at [1336, 674] on icon "Hide" at bounding box center [1341, 672] width 20 height 20
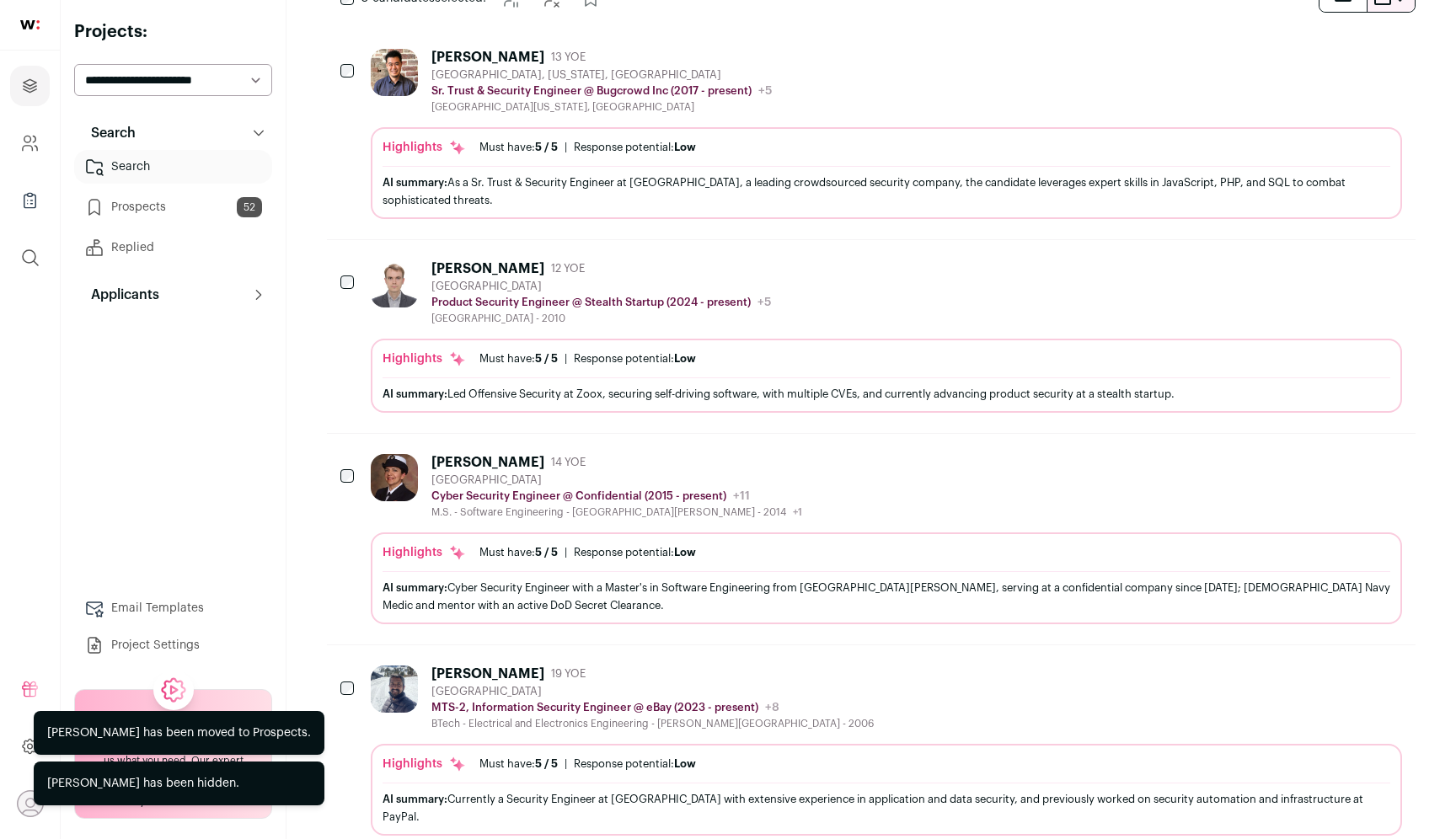
click at [1336, 462] on icon "Hide" at bounding box center [1341, 461] width 20 height 20
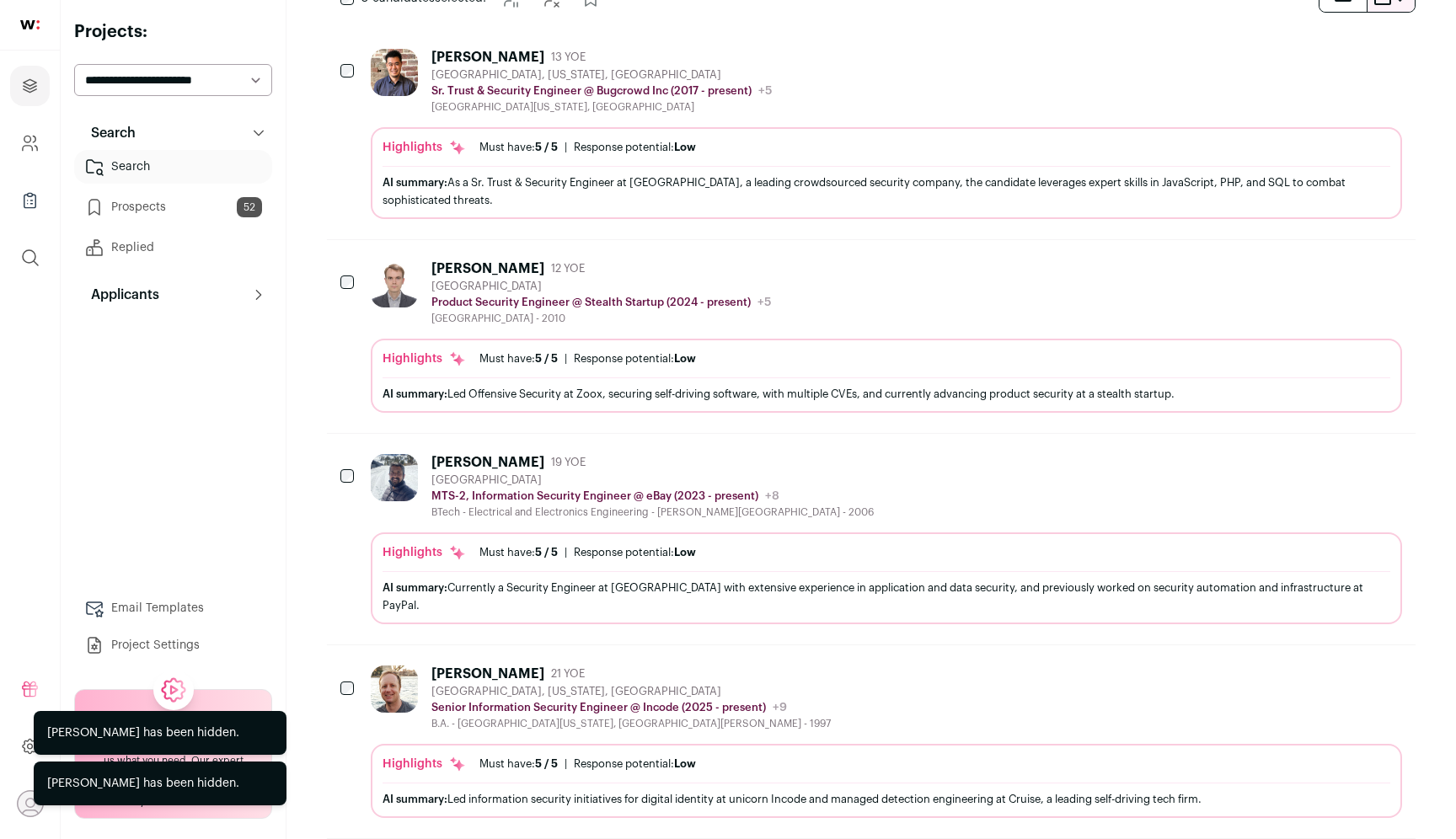
click at [1336, 462] on icon "Hide" at bounding box center [1341, 461] width 20 height 20
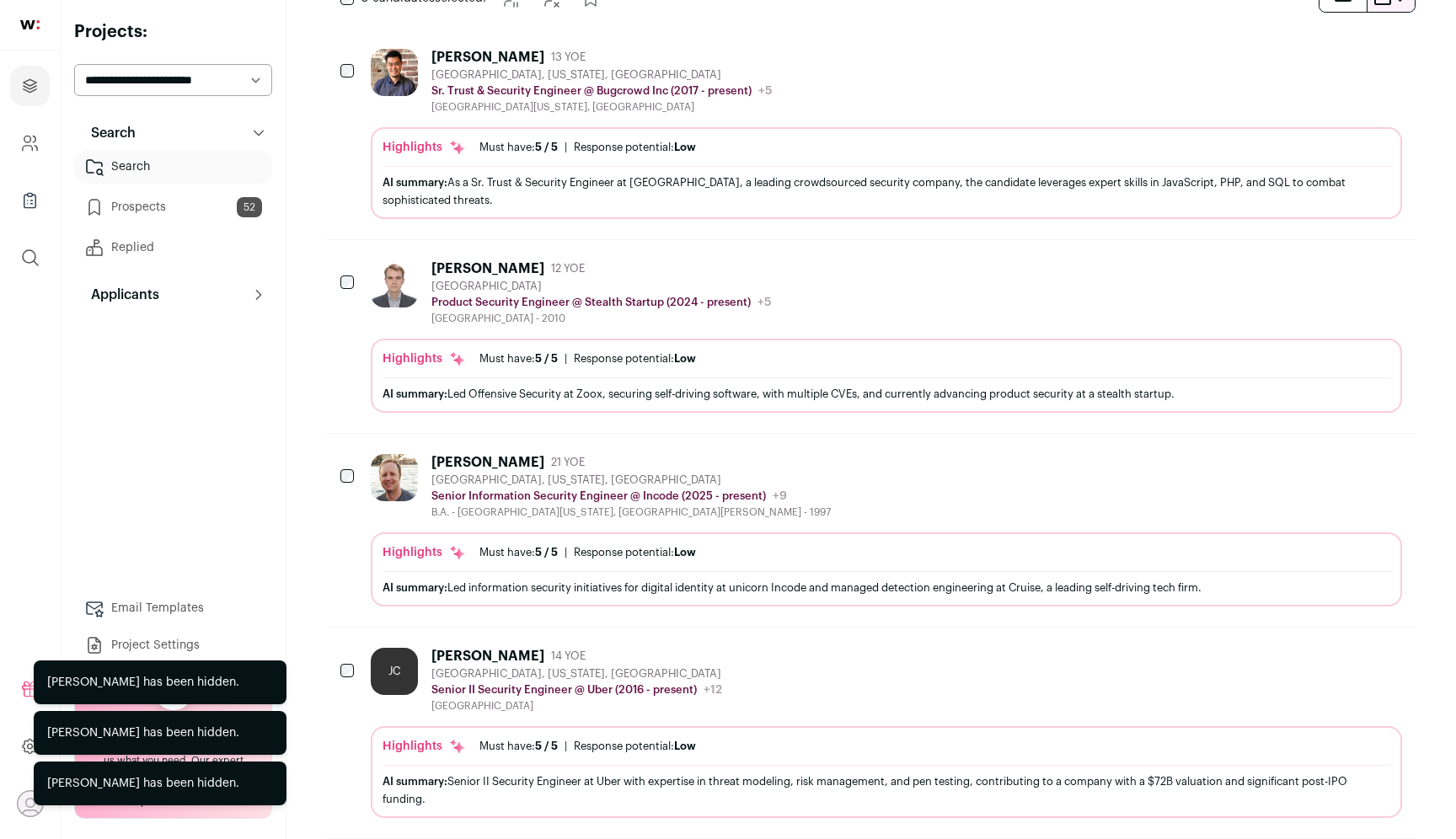
click at [1336, 462] on icon "Hide" at bounding box center [1341, 461] width 20 height 20
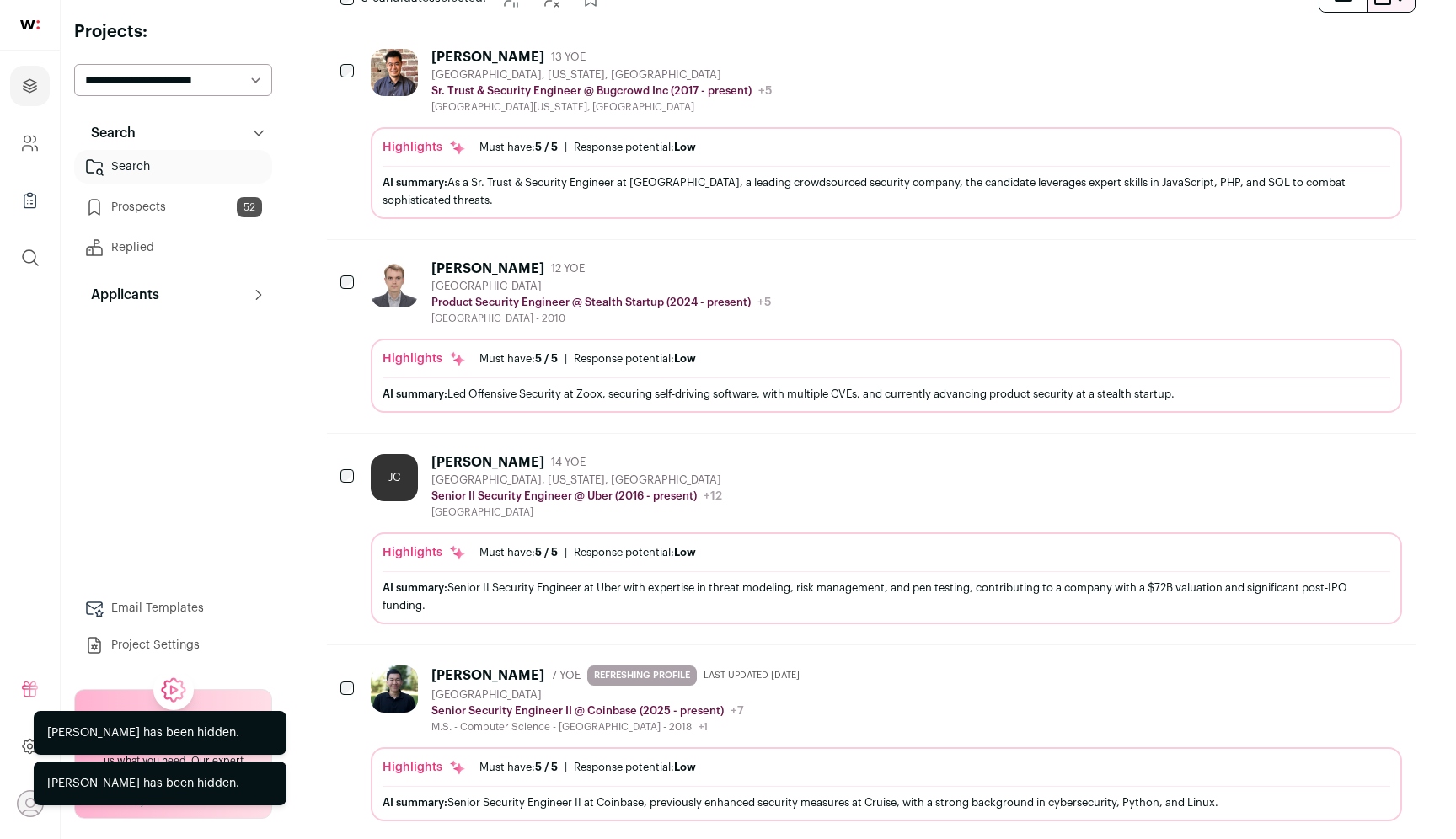
click at [1393, 670] on icon "Add to Prospects" at bounding box center [1387, 672] width 20 height 20
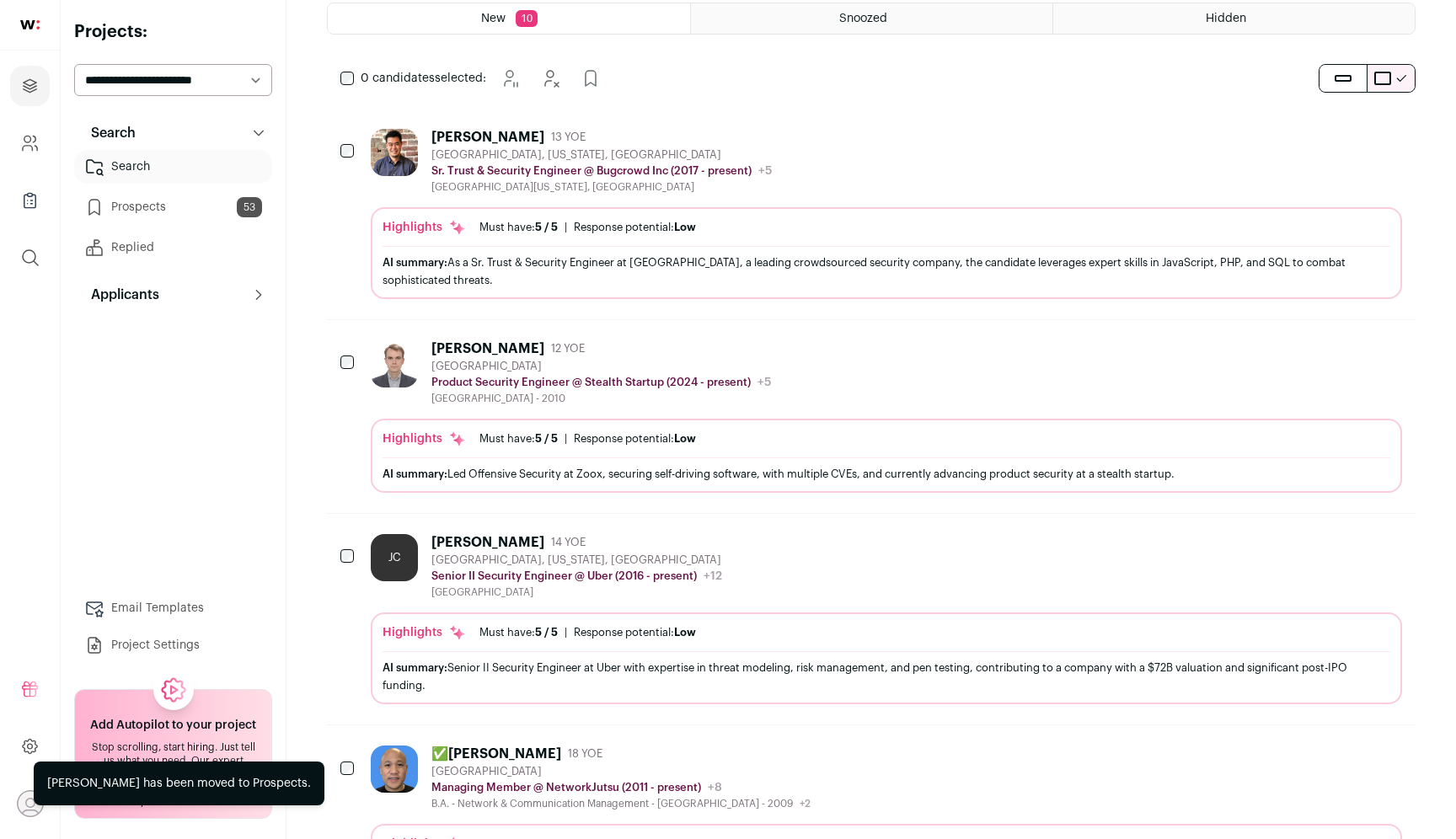
scroll to position [248, 0]
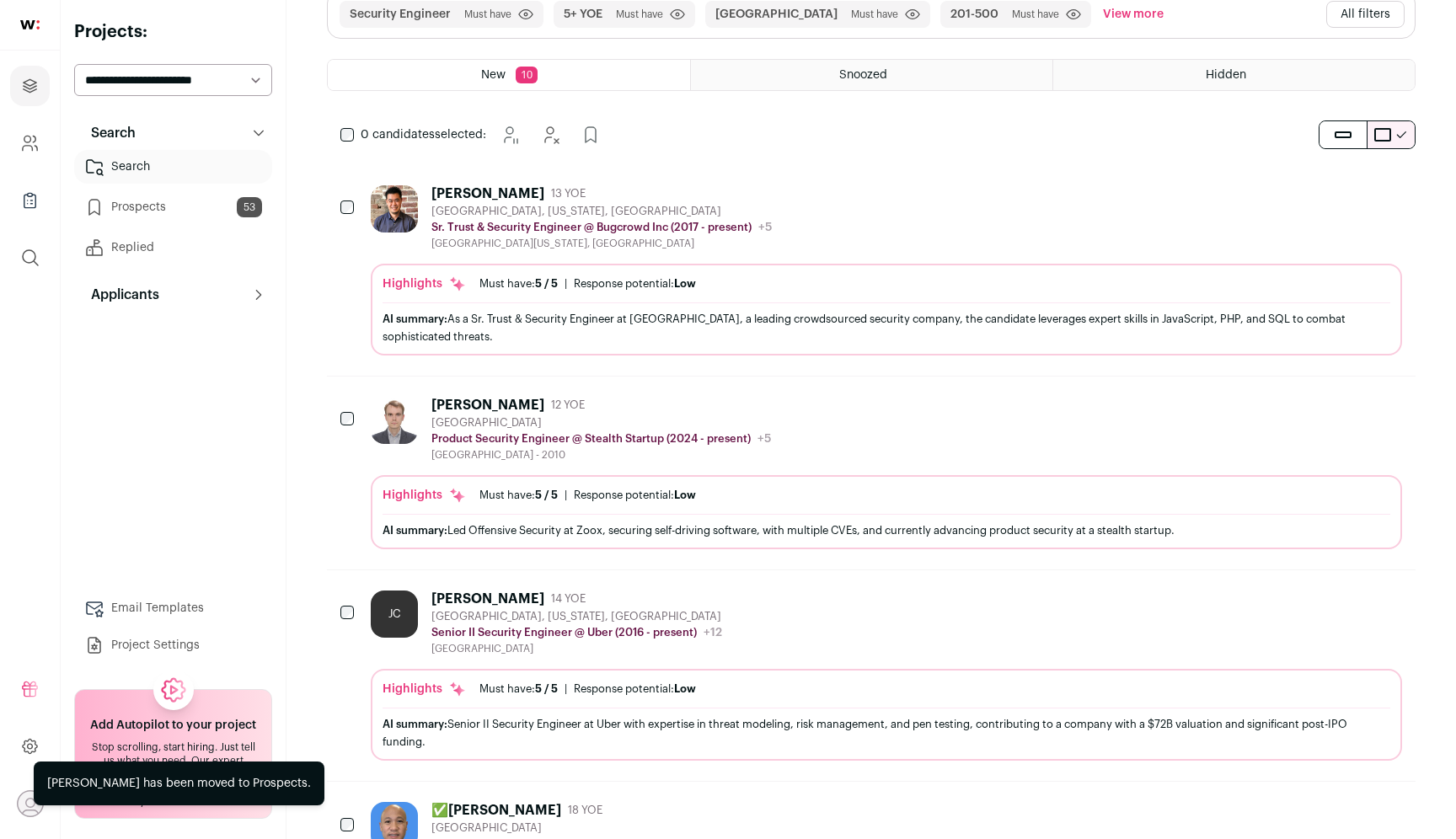
click at [1340, 200] on icon "Hide" at bounding box center [1341, 193] width 20 height 20
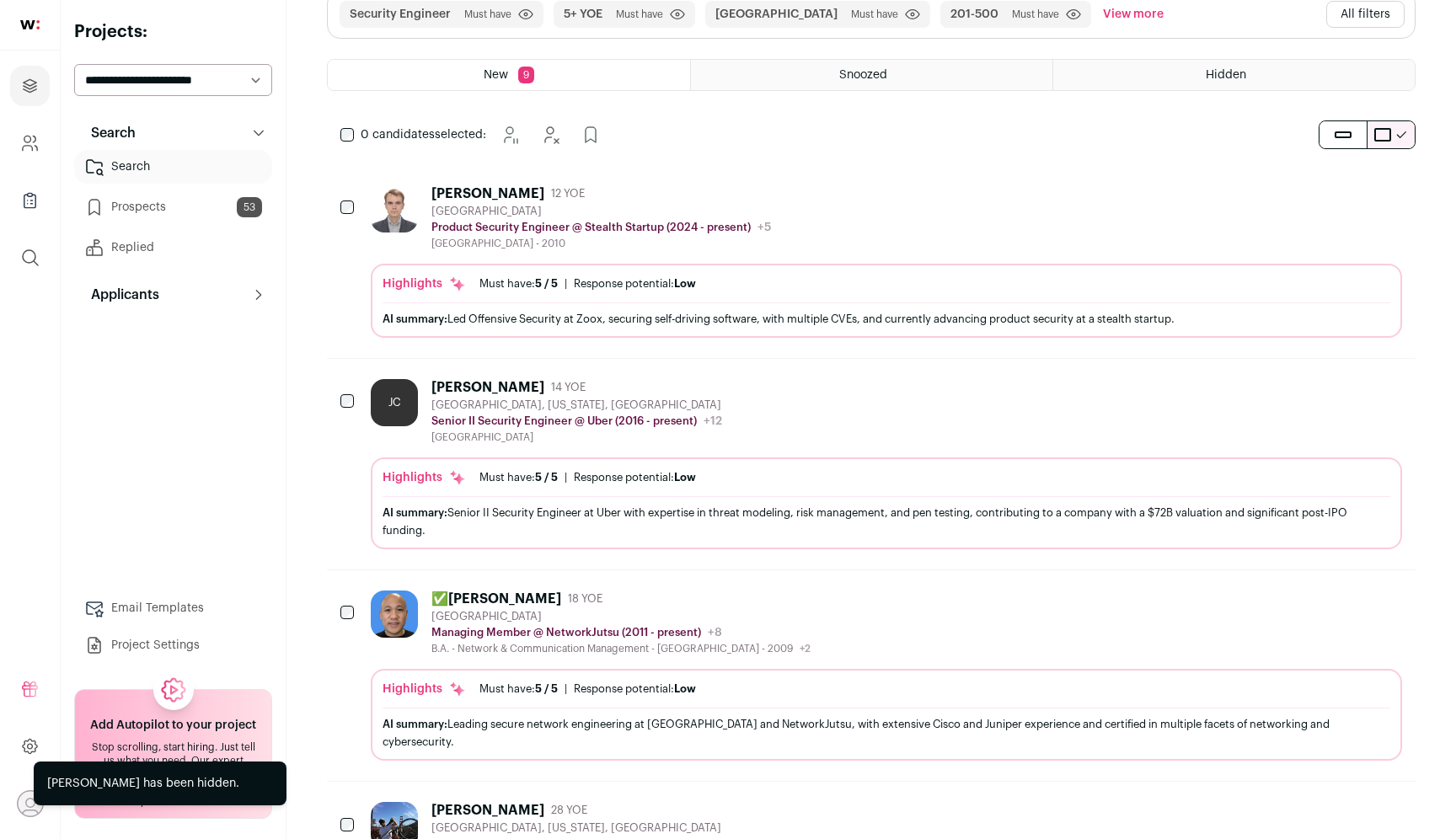
click at [1390, 202] on icon "Add to Prospects" at bounding box center [1387, 193] width 20 height 20
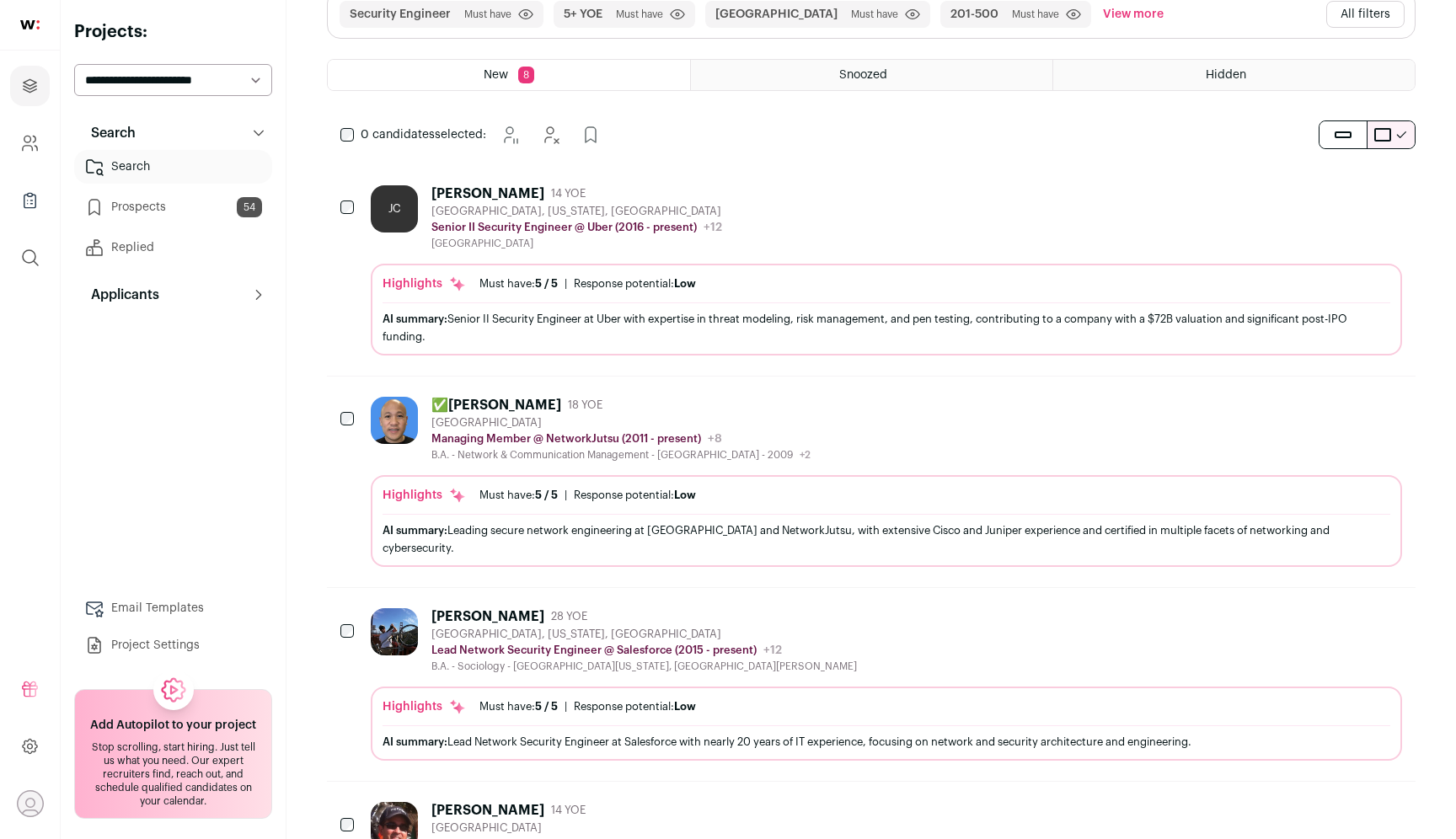
click at [1341, 411] on icon "Hide" at bounding box center [1341, 404] width 20 height 20
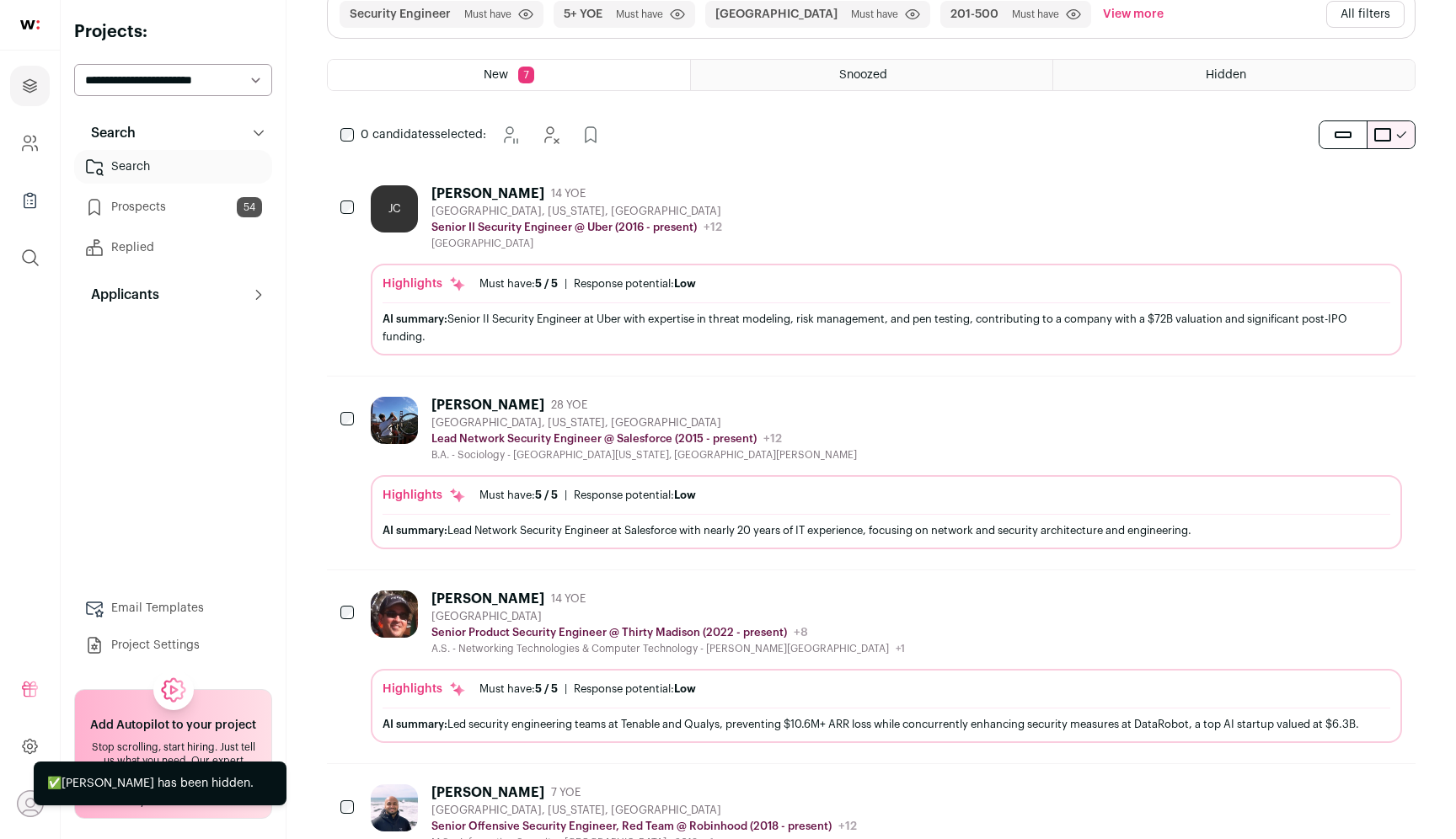
click at [1341, 411] on icon "Hide" at bounding box center [1341, 404] width 20 height 20
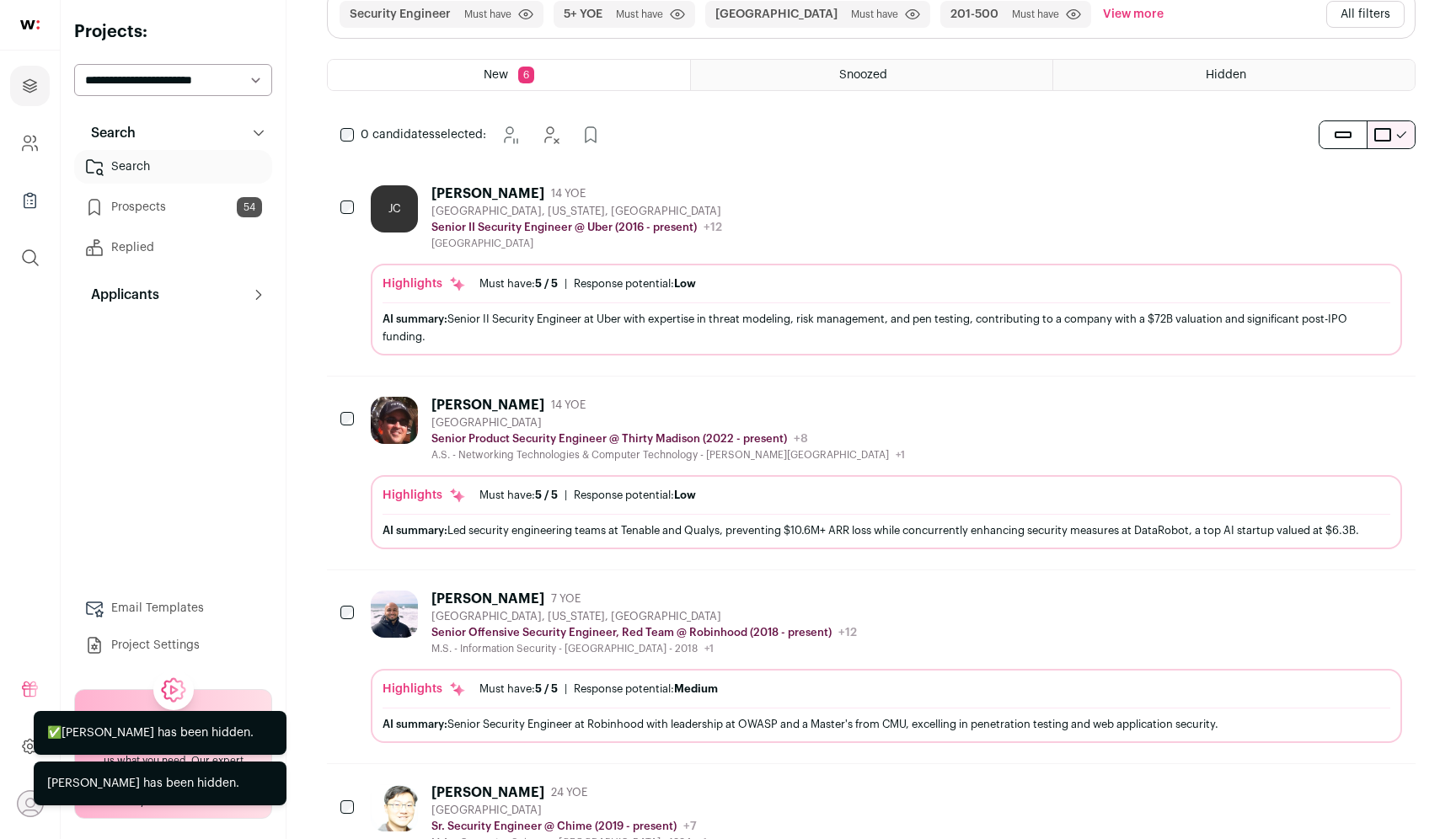
click at [1390, 403] on icon "Add to Prospects" at bounding box center [1387, 404] width 20 height 20
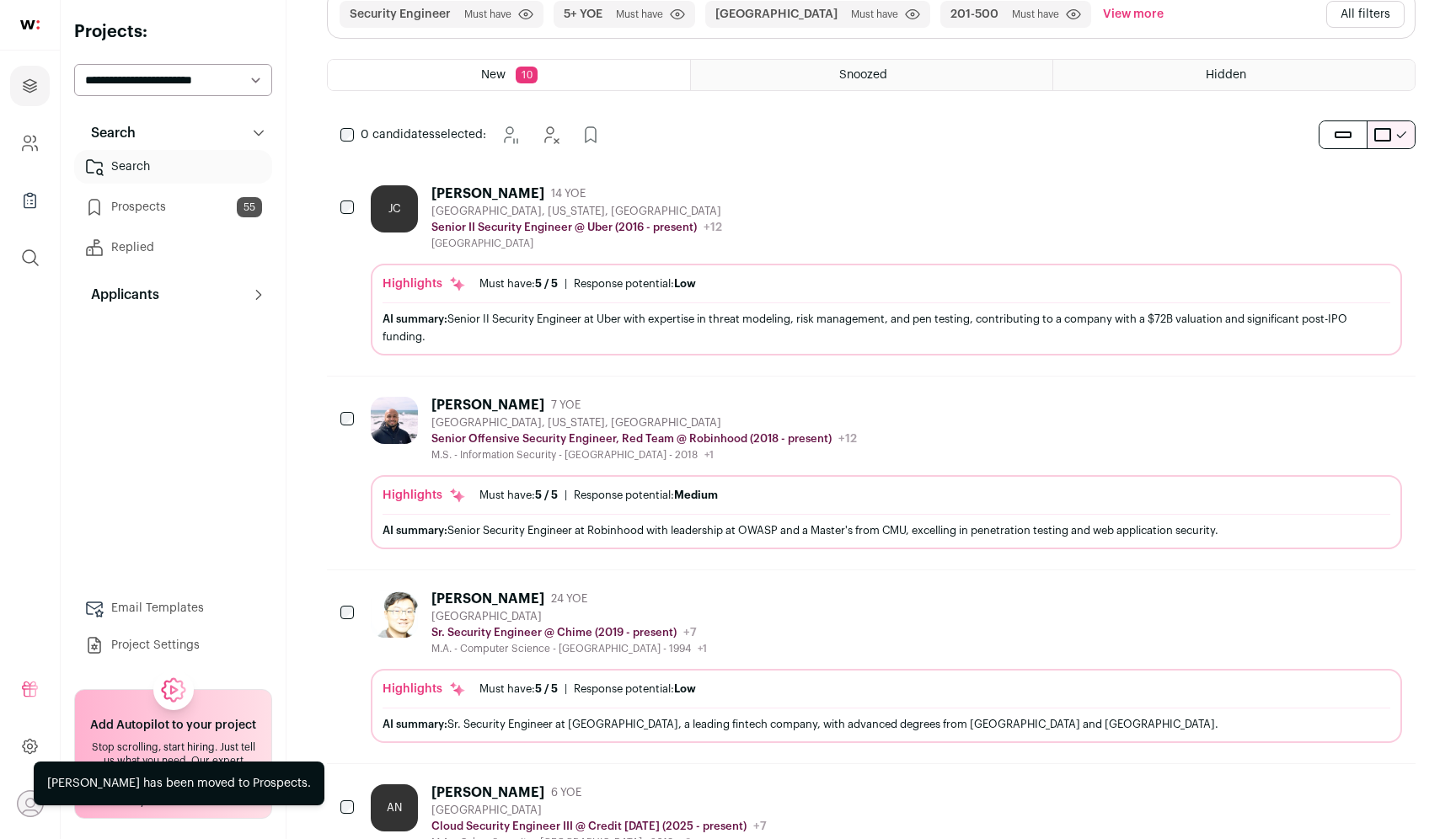
click at [1390, 403] on icon "Add to Prospects" at bounding box center [1387, 404] width 20 height 20
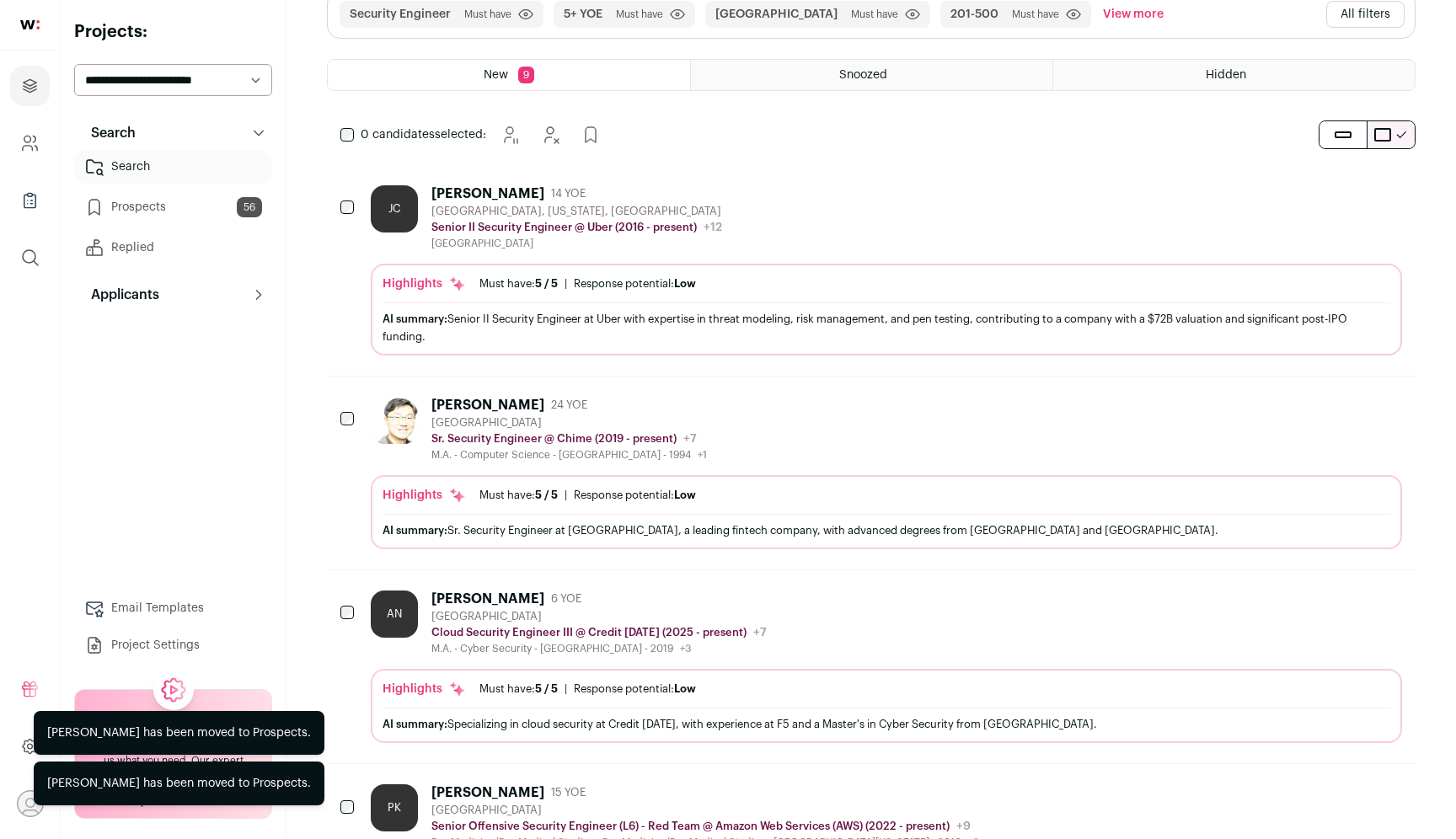
click at [1390, 403] on icon "Add to Prospects" at bounding box center [1387, 404] width 20 height 20
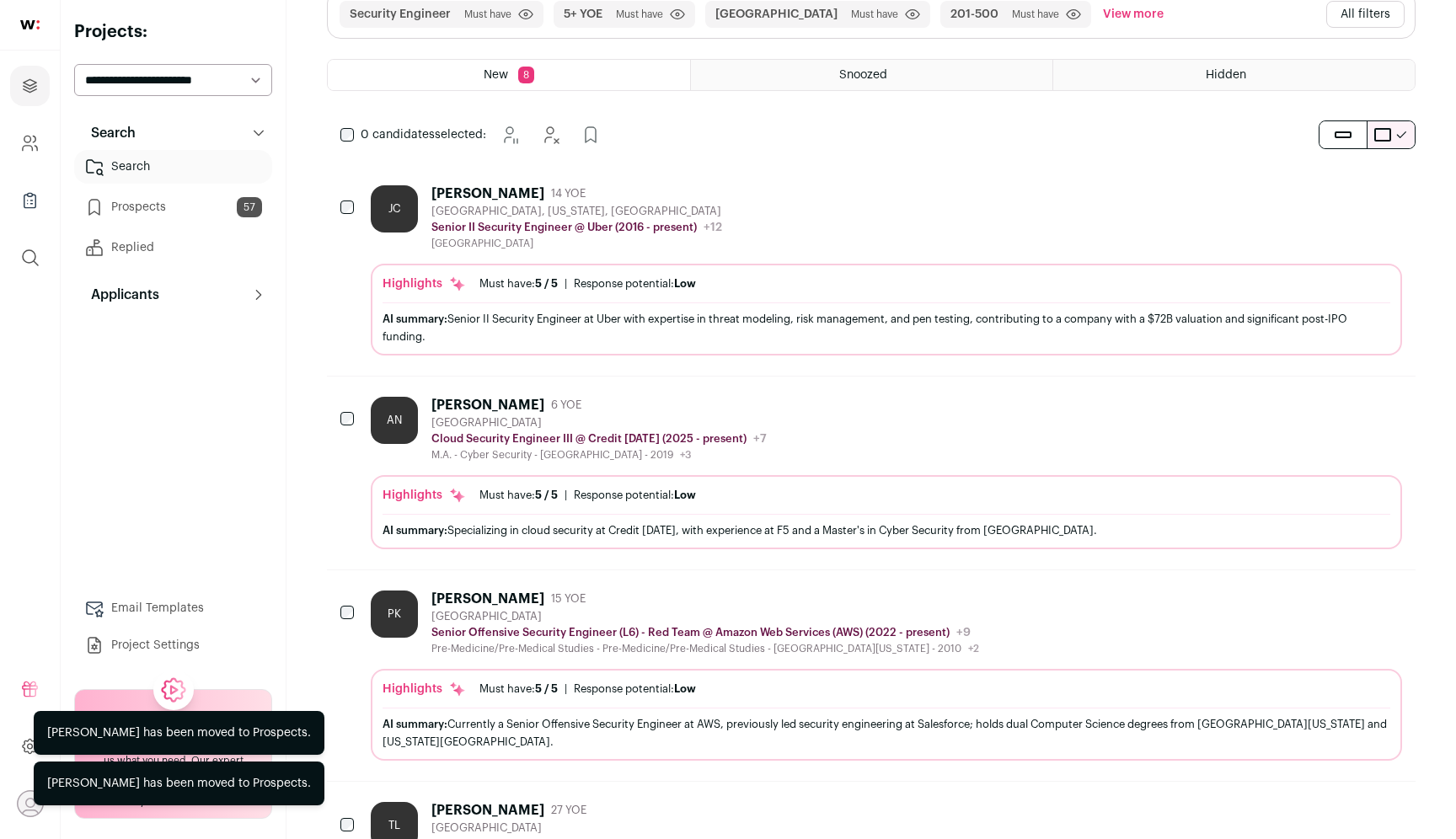
click at [1390, 403] on icon "Add to Prospects" at bounding box center [1387, 404] width 20 height 20
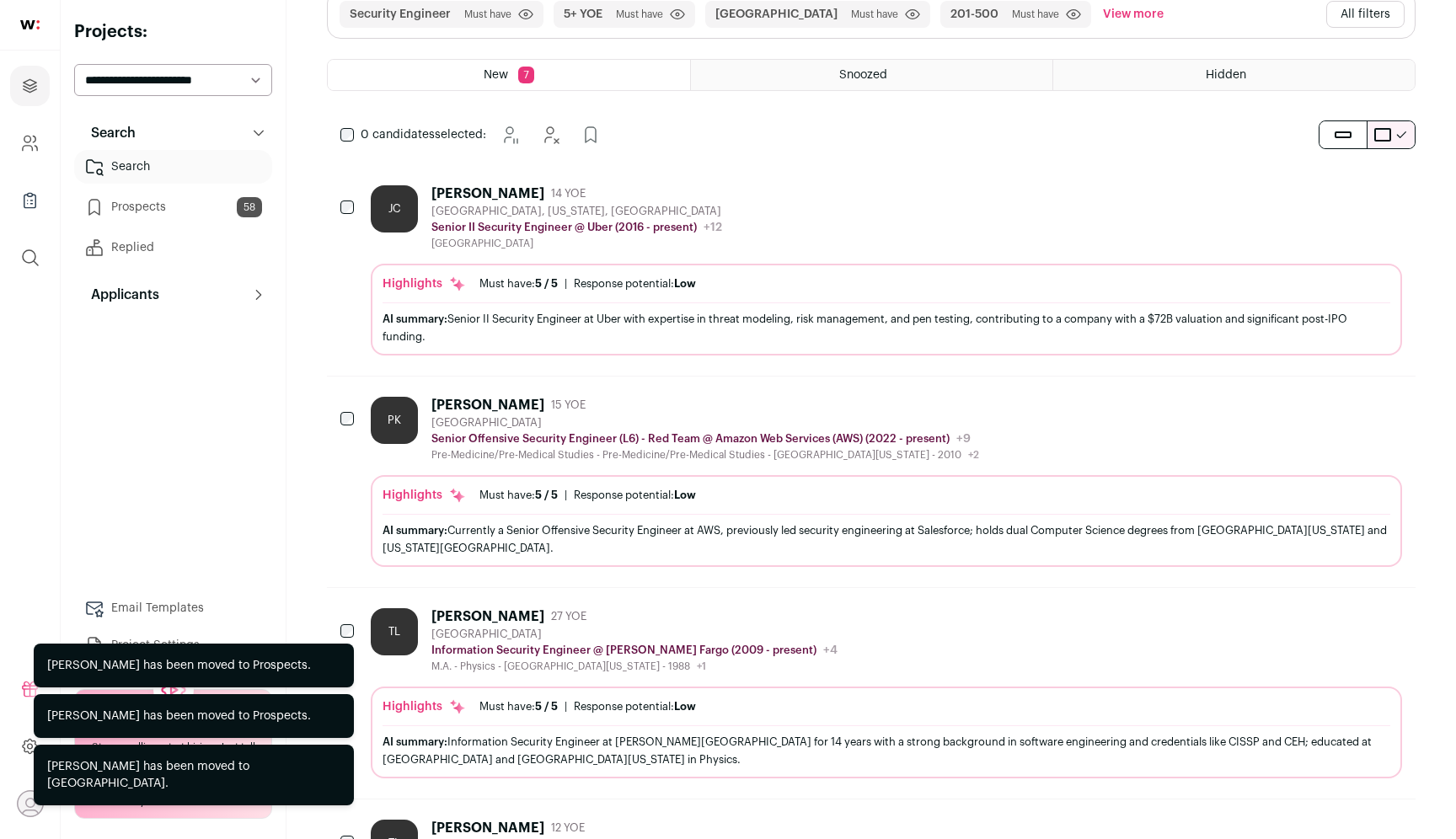
click at [1346, 400] on icon "Hide" at bounding box center [1341, 404] width 20 height 20
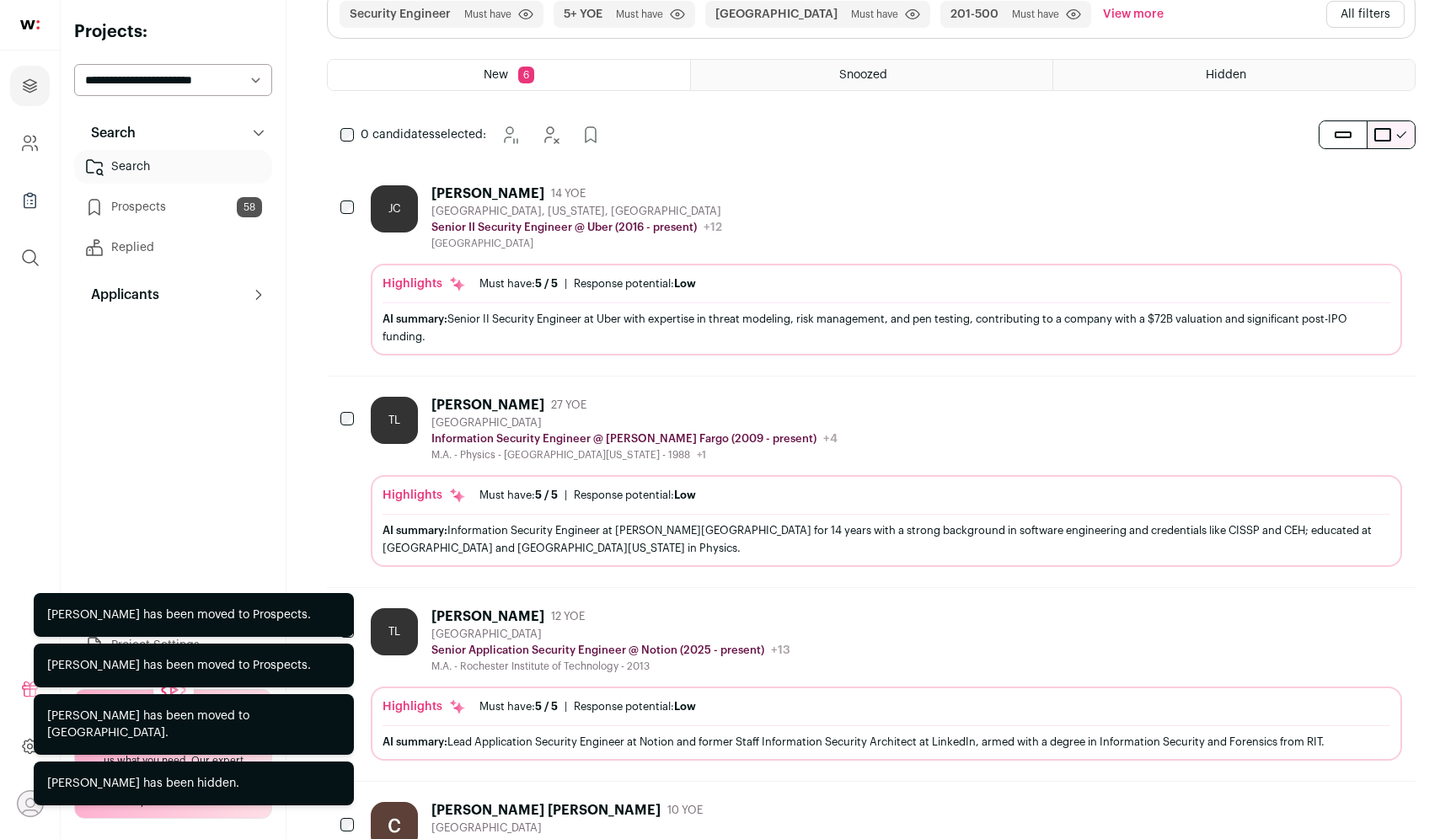
click at [1346, 400] on icon "Hide" at bounding box center [1341, 404] width 20 height 20
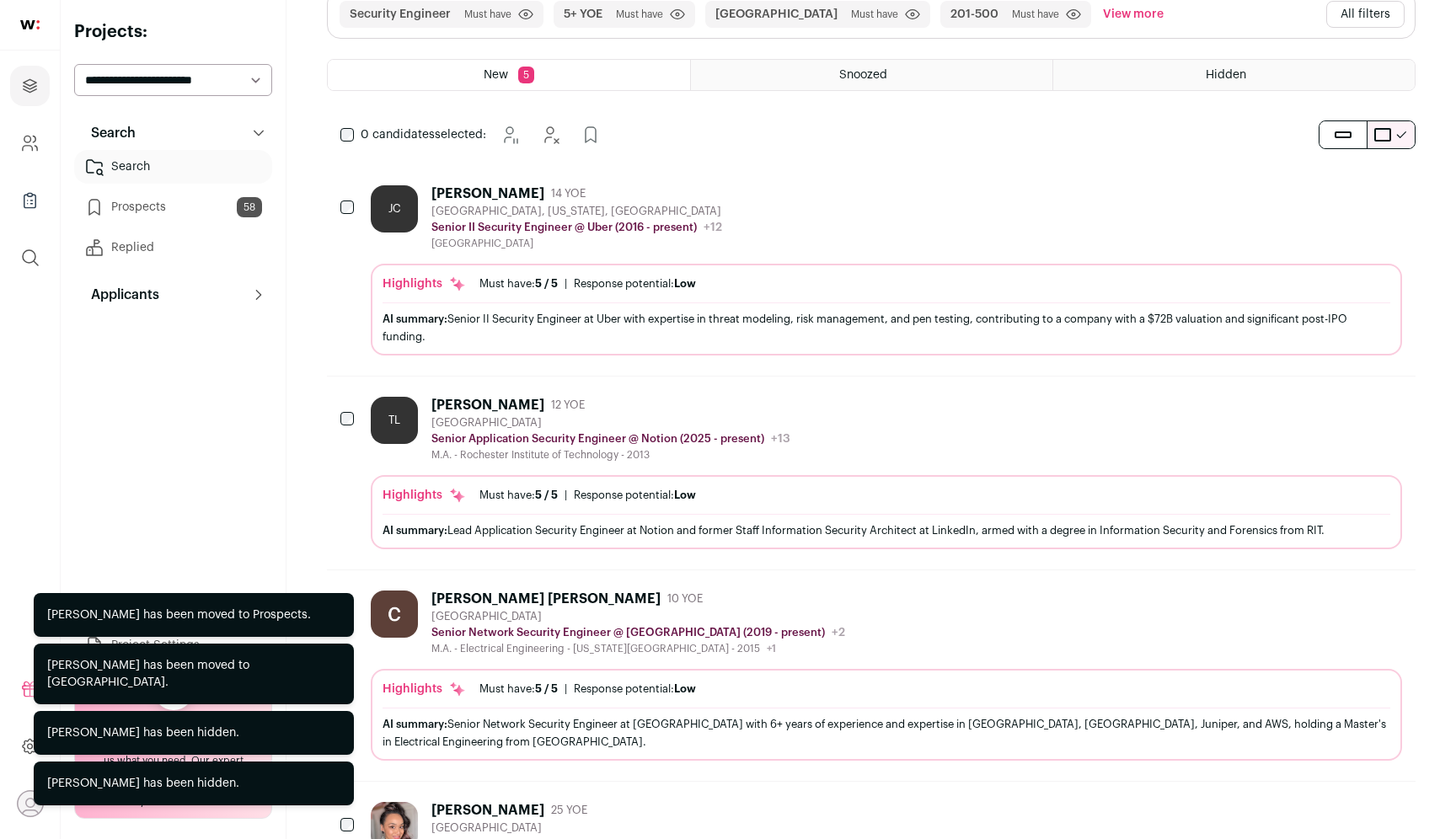
click at [1377, 400] on icon "Add to Prospects" at bounding box center [1387, 404] width 20 height 20
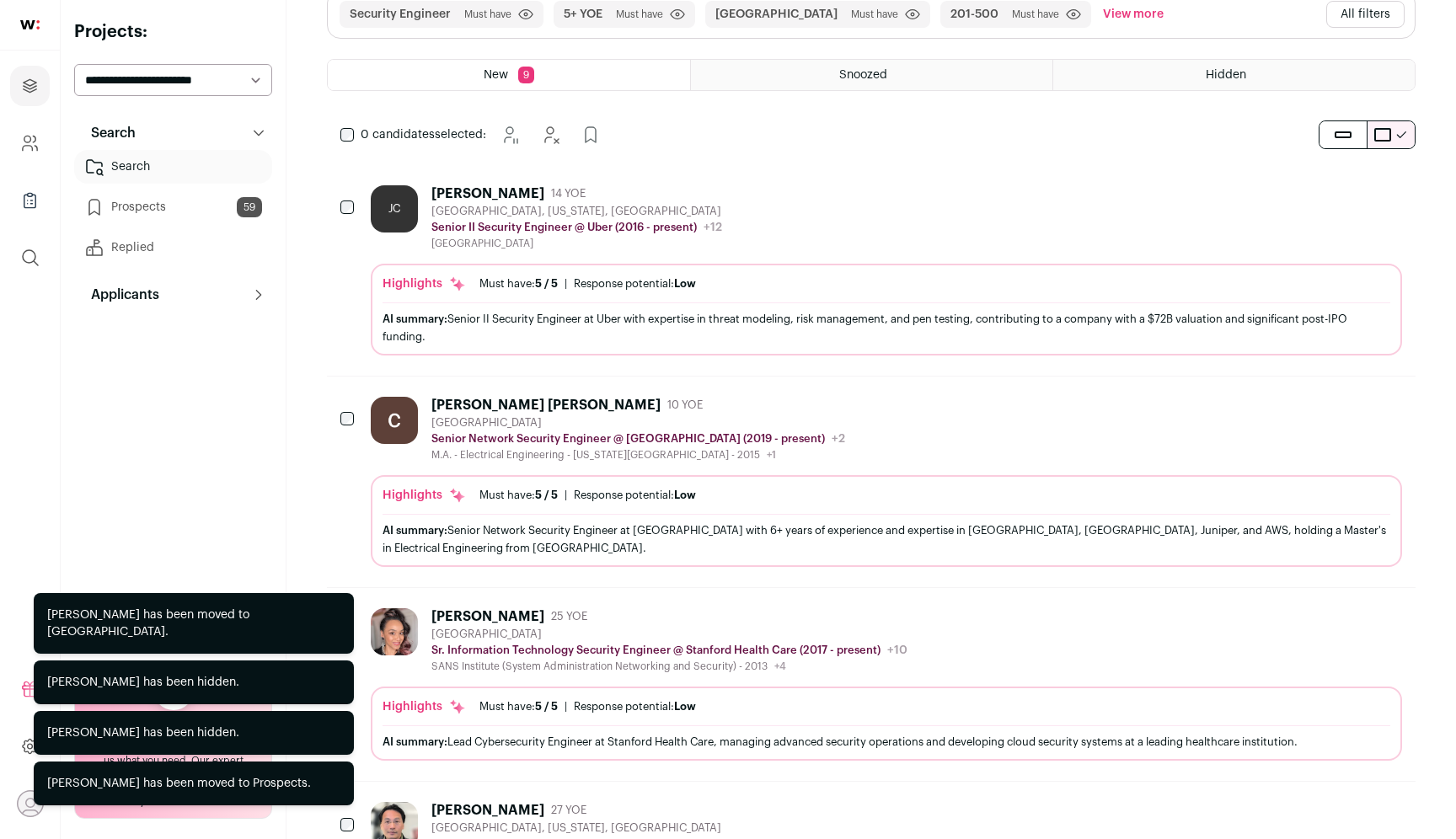
click at [1338, 406] on icon "Hide" at bounding box center [1341, 404] width 20 height 20
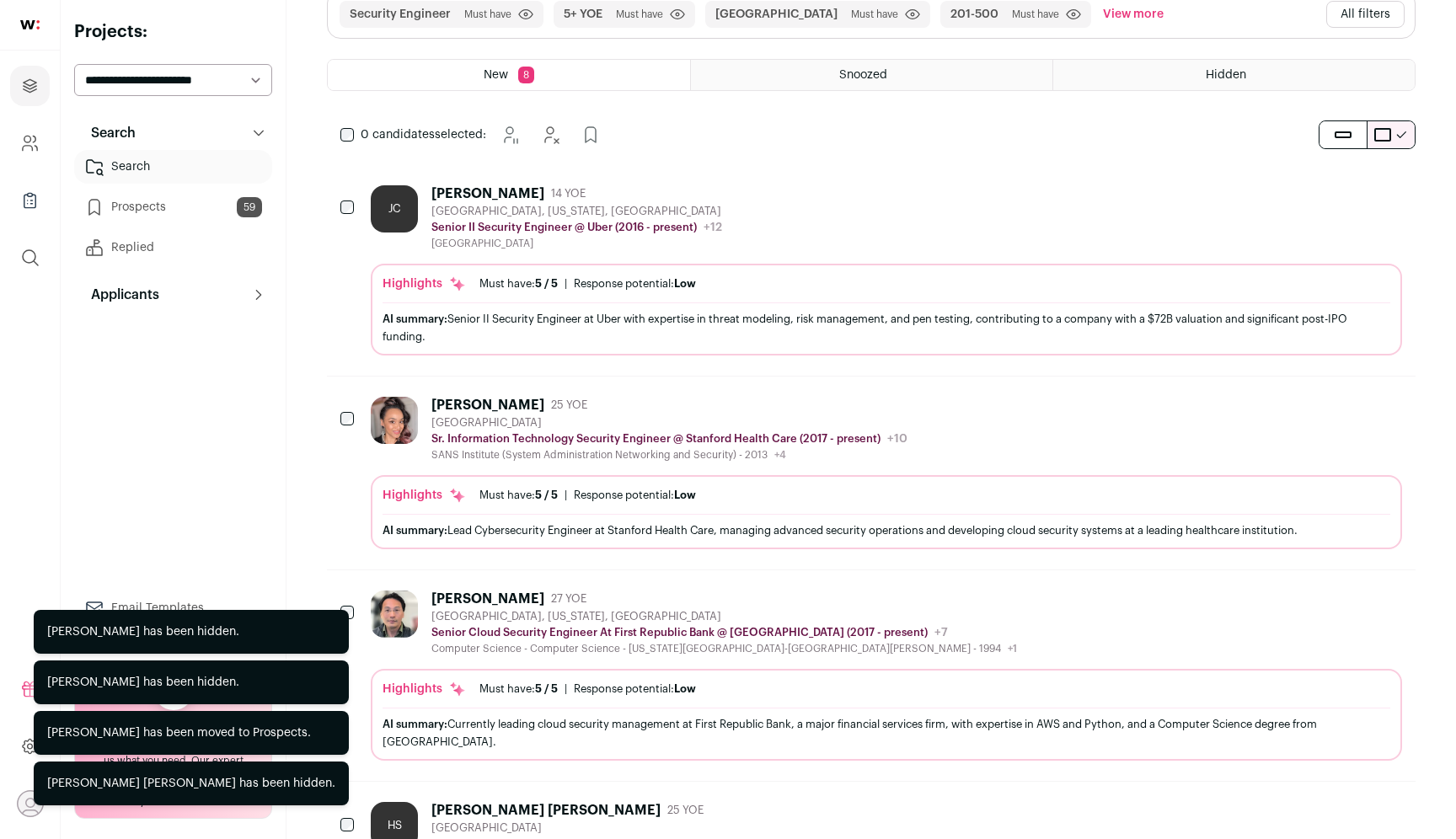
click at [1338, 406] on icon "Hide" at bounding box center [1341, 404] width 20 height 20
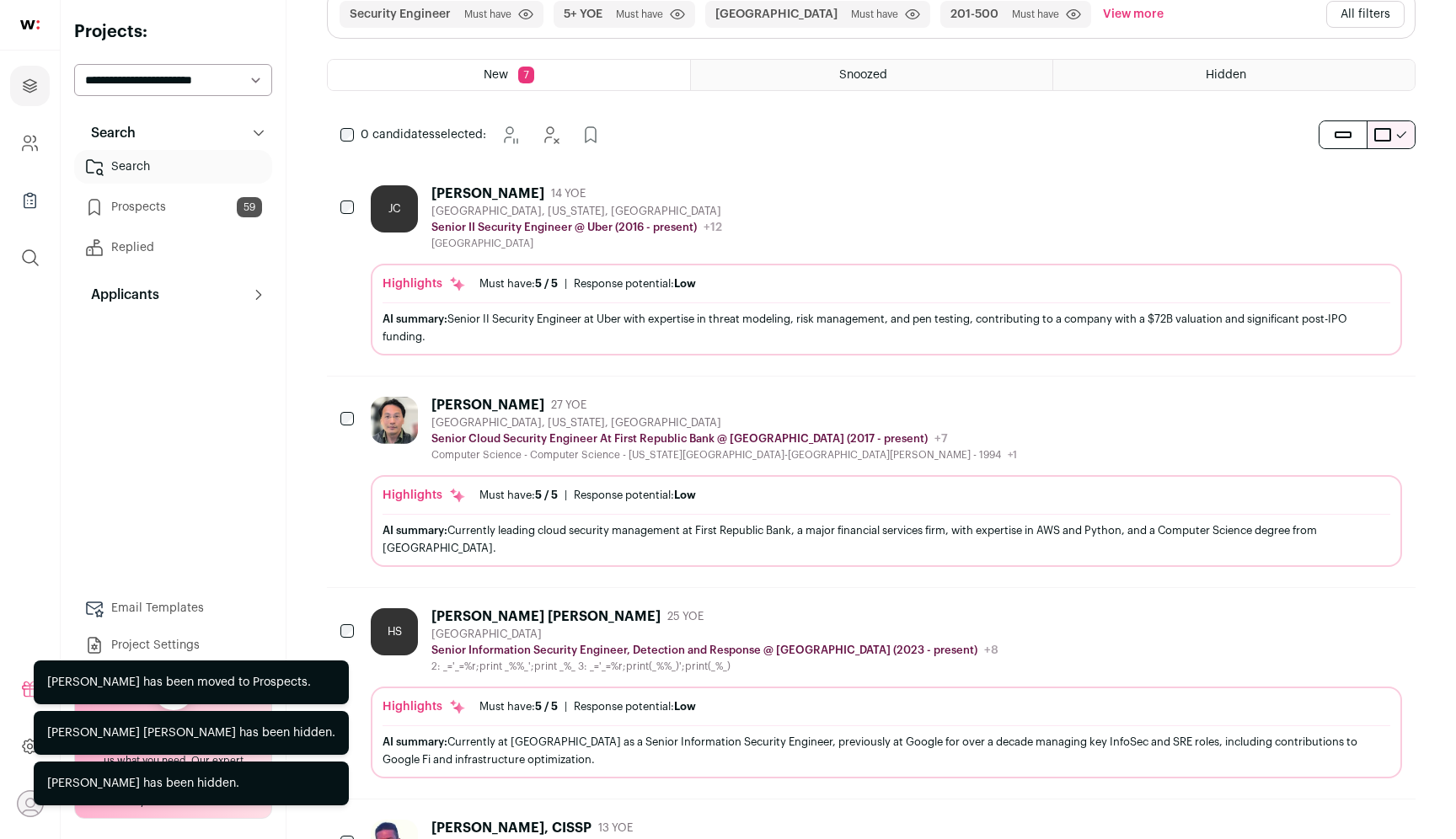
click at [1338, 406] on icon "Hide" at bounding box center [1341, 404] width 20 height 20
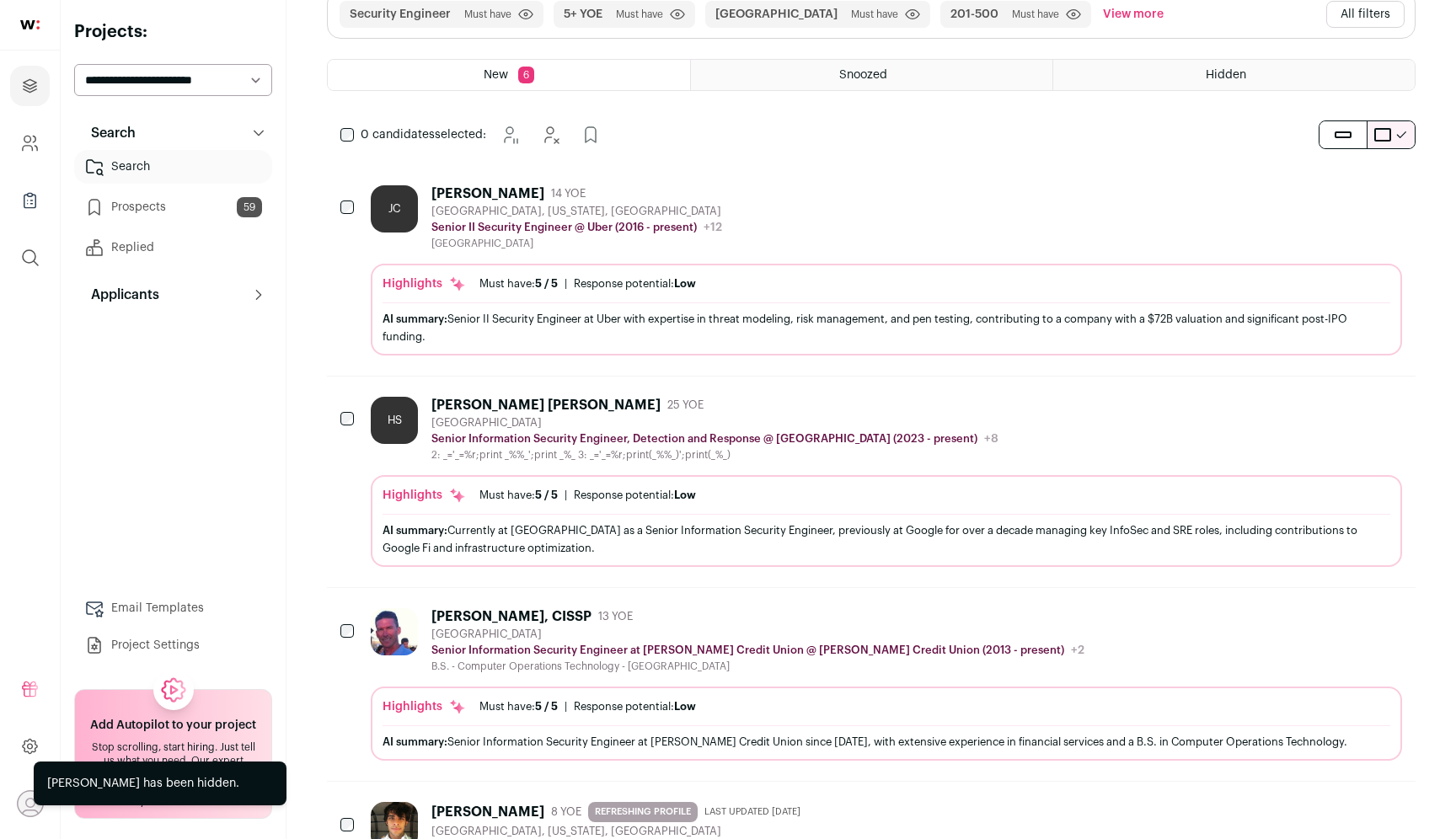
click at [1376, 405] on button "Add to Prospects" at bounding box center [1388, 404] width 36 height 36
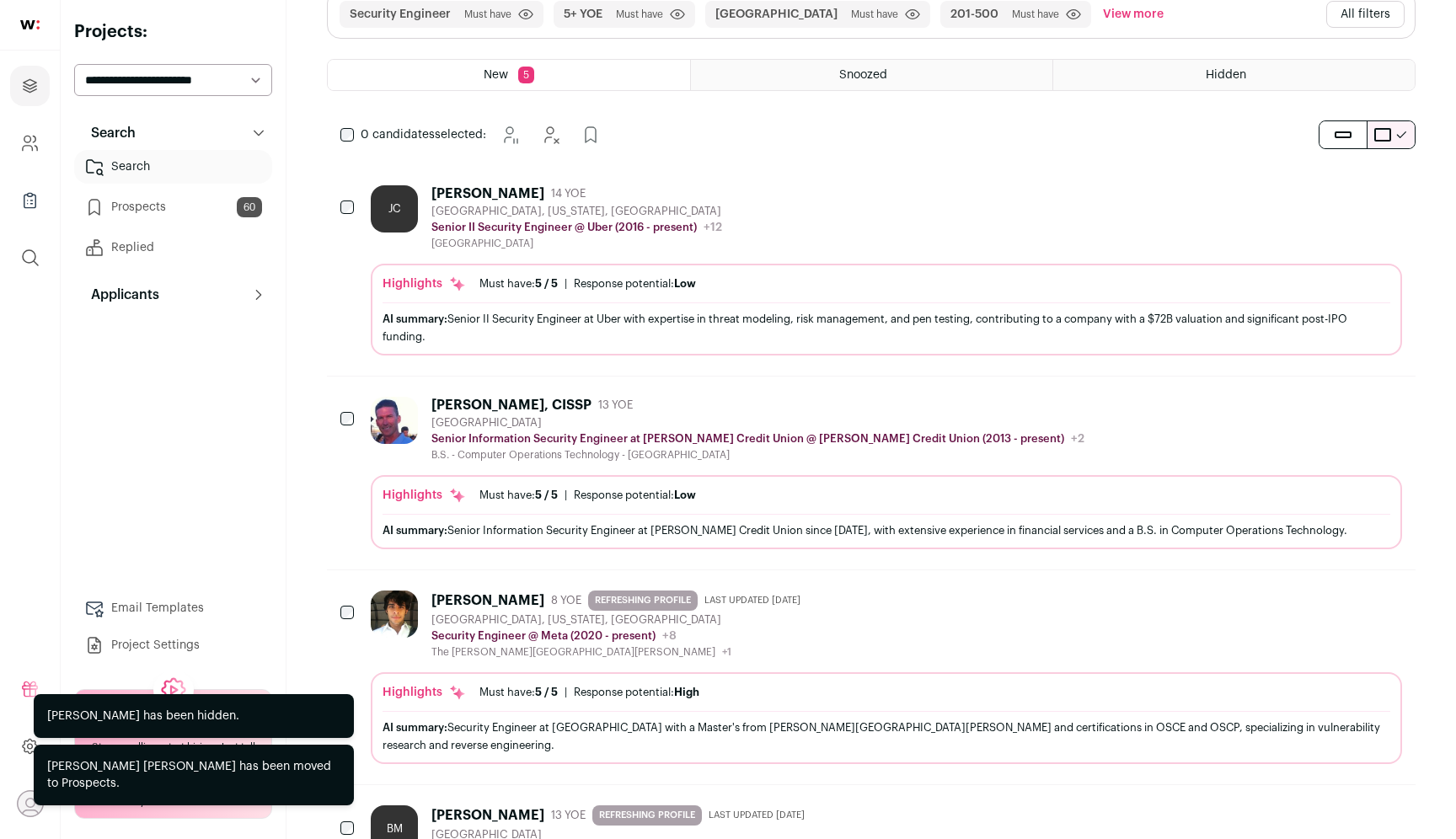
click at [1331, 410] on button "Hide" at bounding box center [1341, 404] width 36 height 36
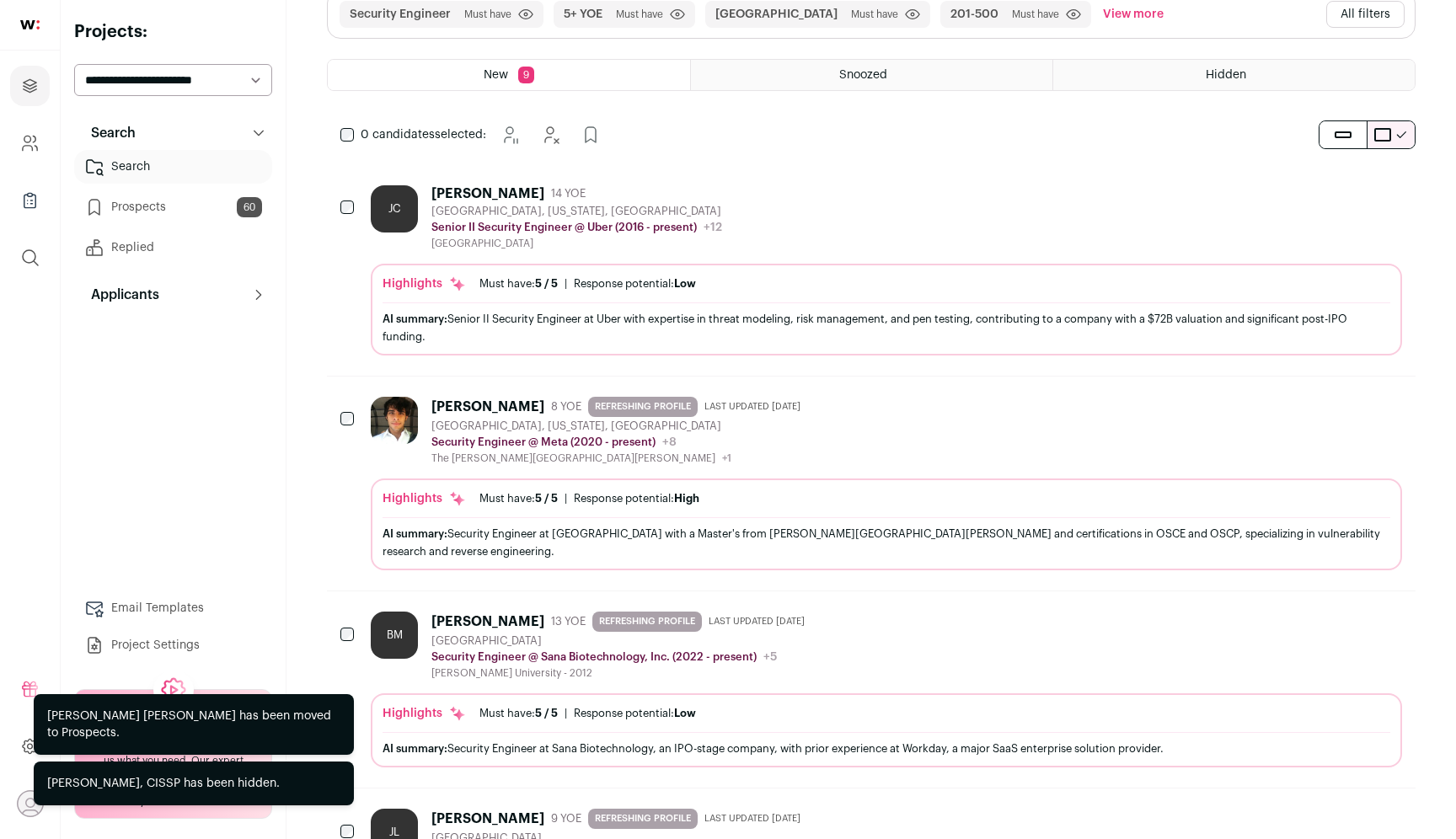
click at [1333, 409] on icon "Hide" at bounding box center [1341, 404] width 20 height 20
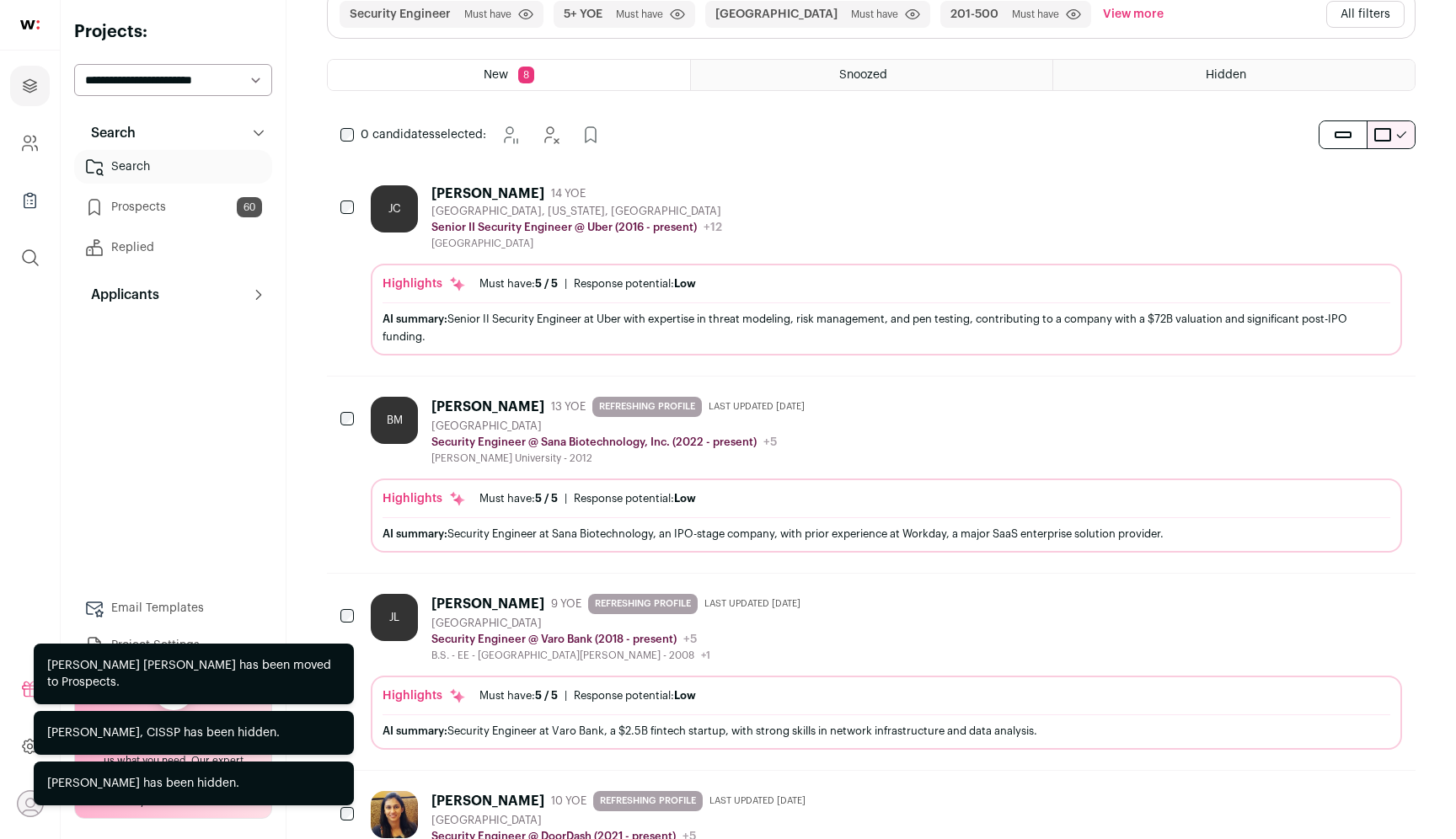
click at [1333, 409] on icon "Hide" at bounding box center [1341, 404] width 20 height 20
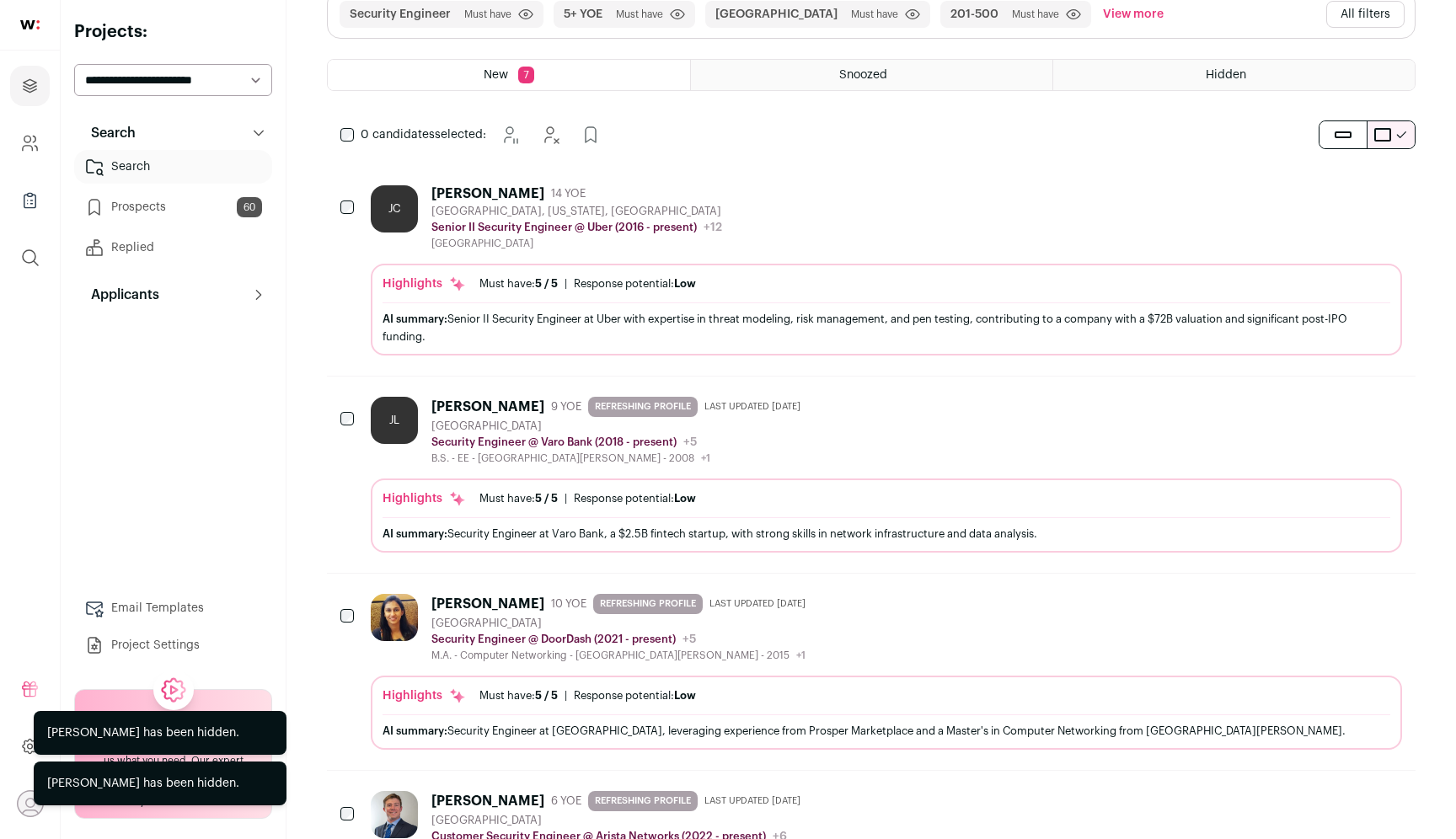
click at [1392, 598] on icon "Add to Prospects" at bounding box center [1388, 601] width 10 height 15
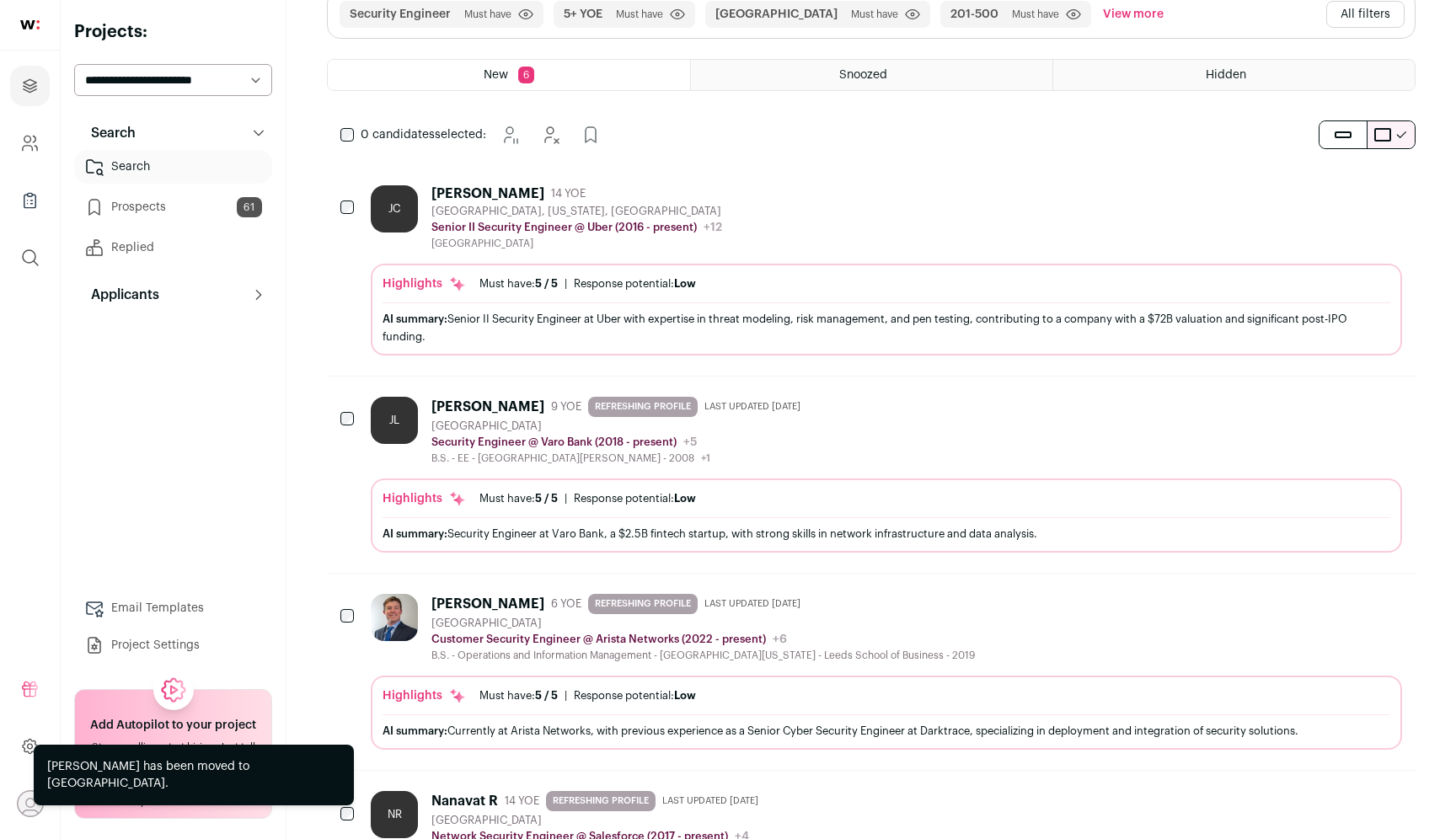
click at [1379, 408] on icon "Add to Prospects" at bounding box center [1387, 404] width 20 height 20
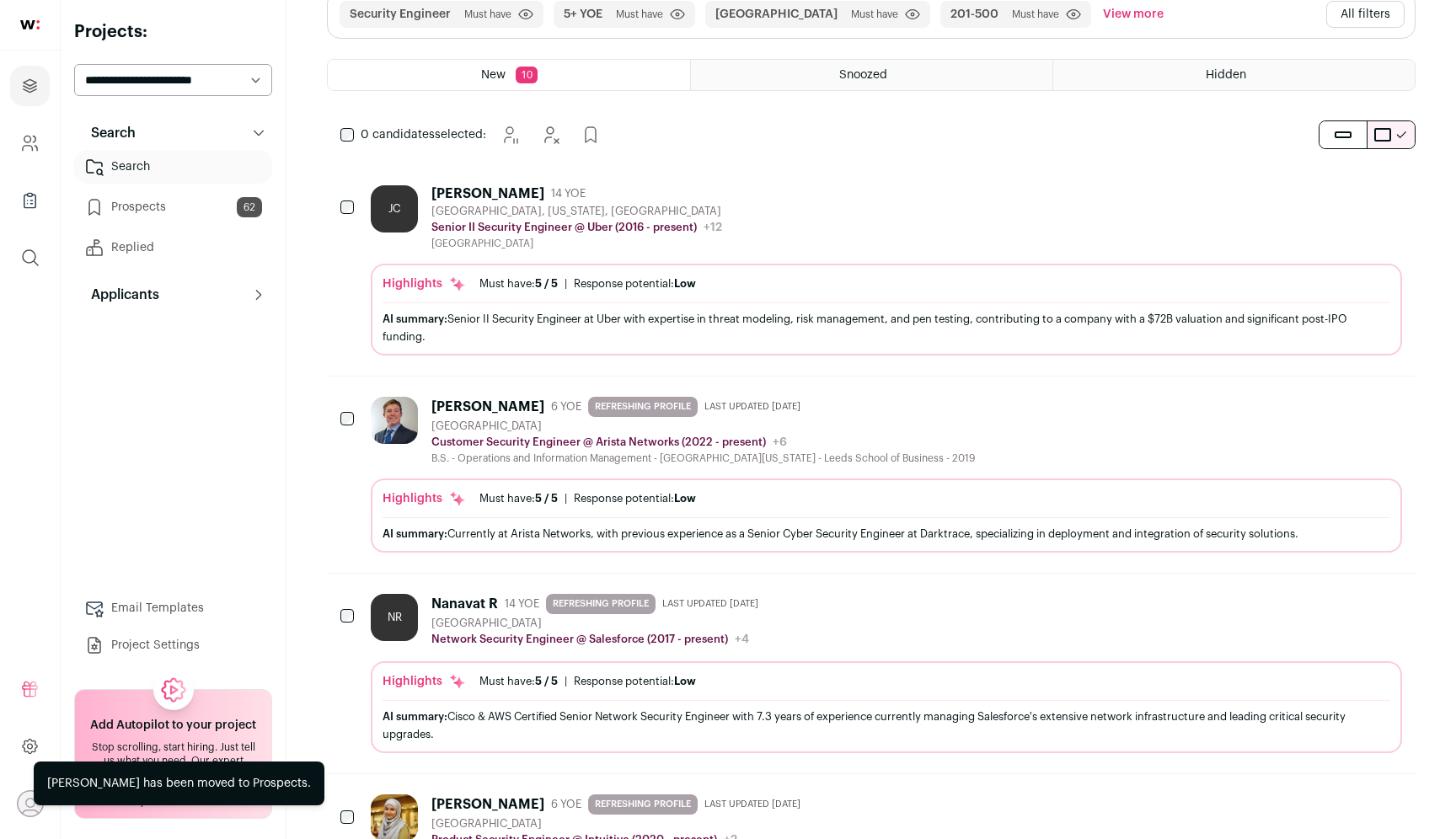
click at [1337, 405] on icon "Hide" at bounding box center [1341, 404] width 20 height 20
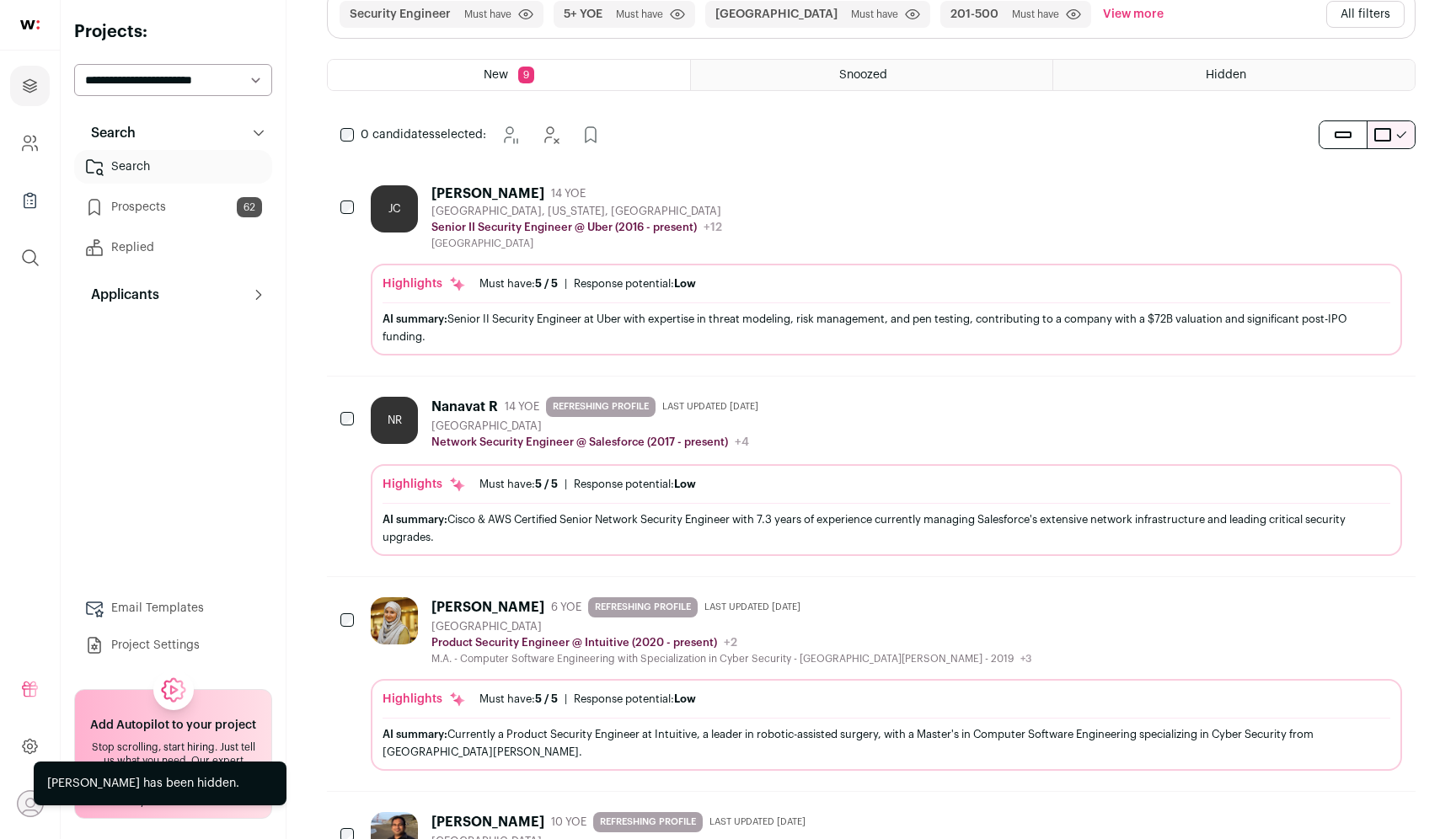
click at [1337, 405] on icon "Hide" at bounding box center [1341, 404] width 20 height 20
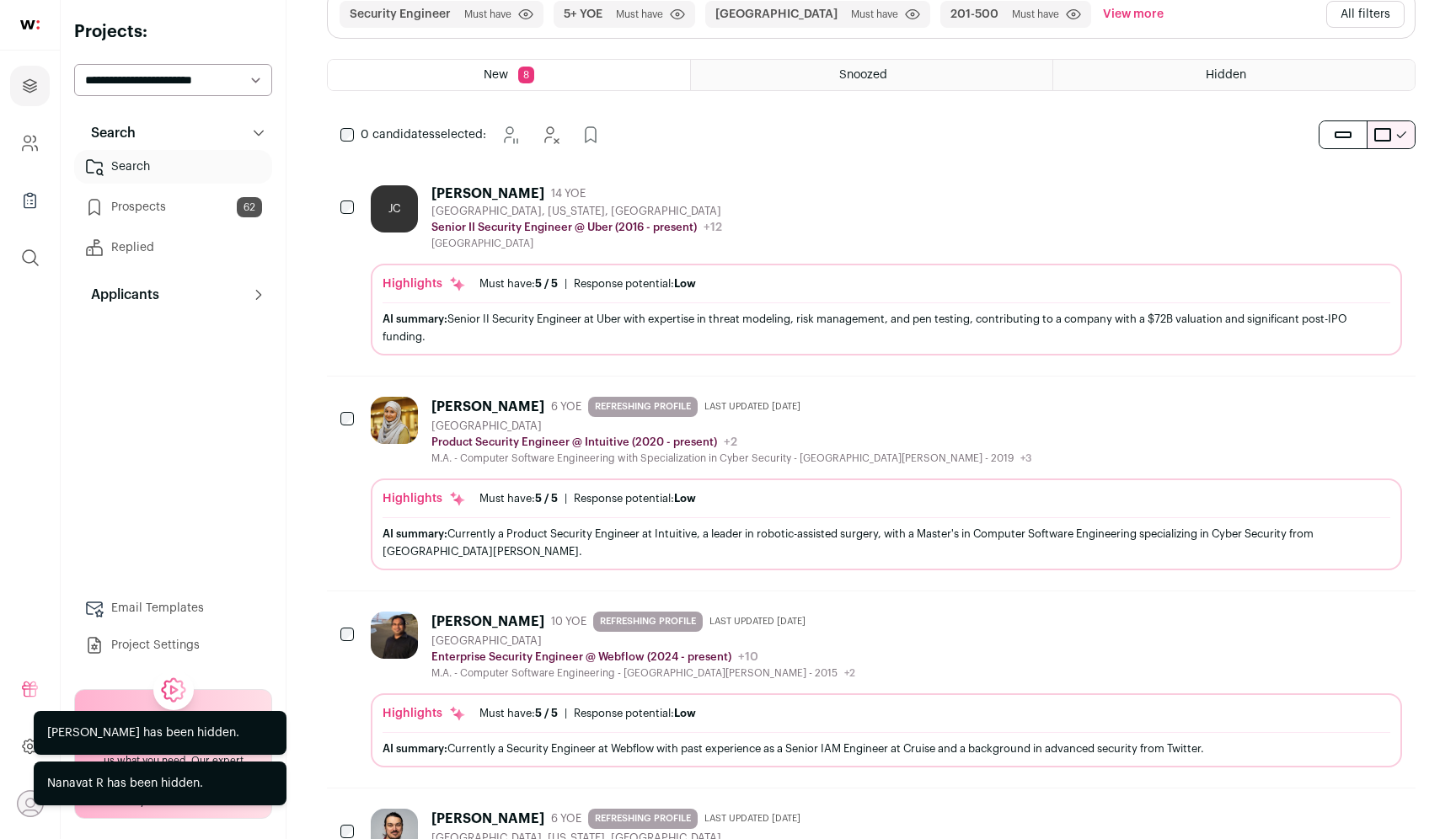
click at [1394, 411] on icon "Add to Prospects" at bounding box center [1387, 404] width 20 height 20
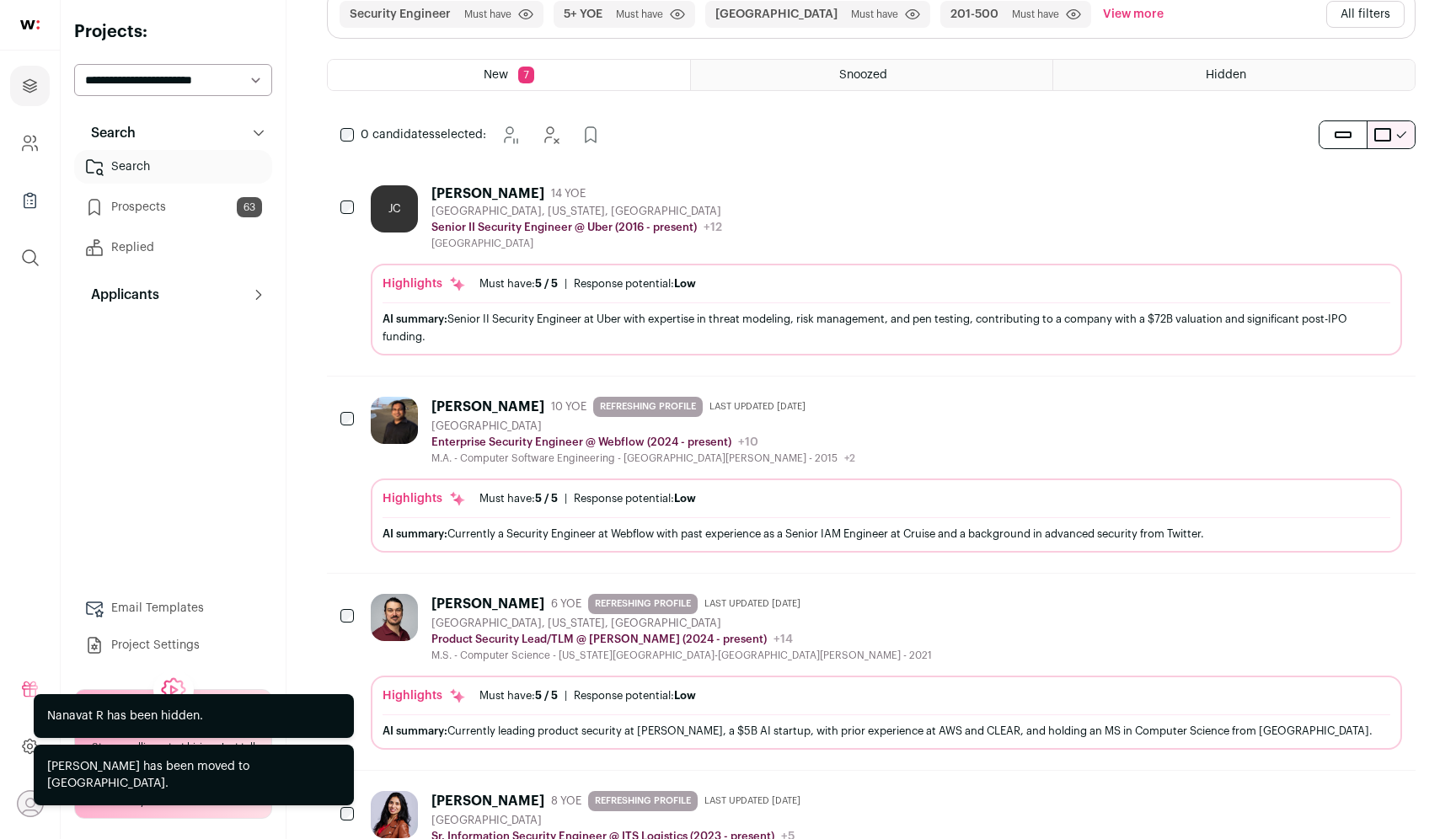
click at [1386, 403] on icon "Add to Prospects" at bounding box center [1387, 404] width 20 height 20
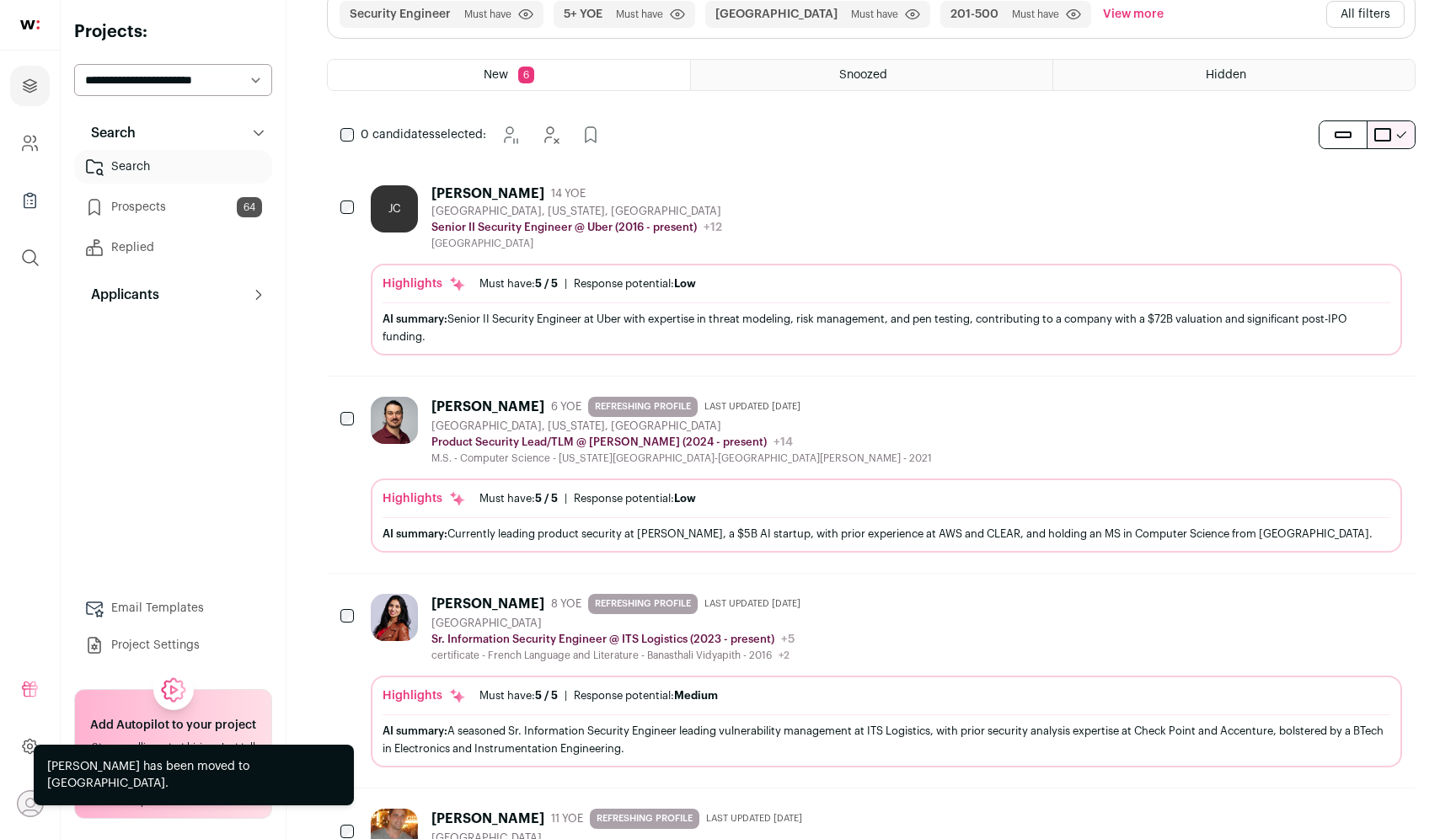
click at [1346, 406] on icon "Hide" at bounding box center [1341, 404] width 20 height 20
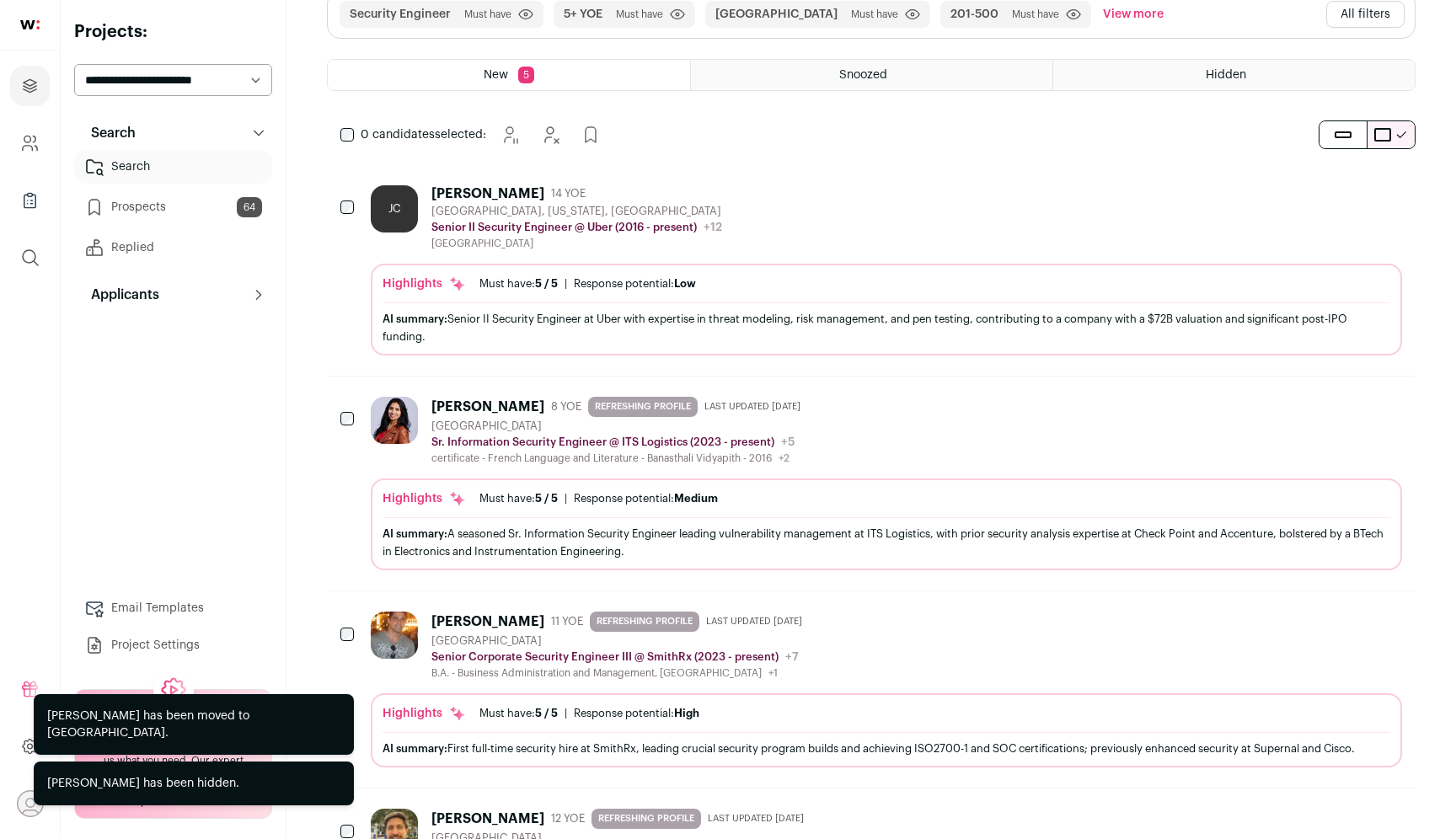
click at [1346, 406] on icon "Hide" at bounding box center [1341, 404] width 20 height 20
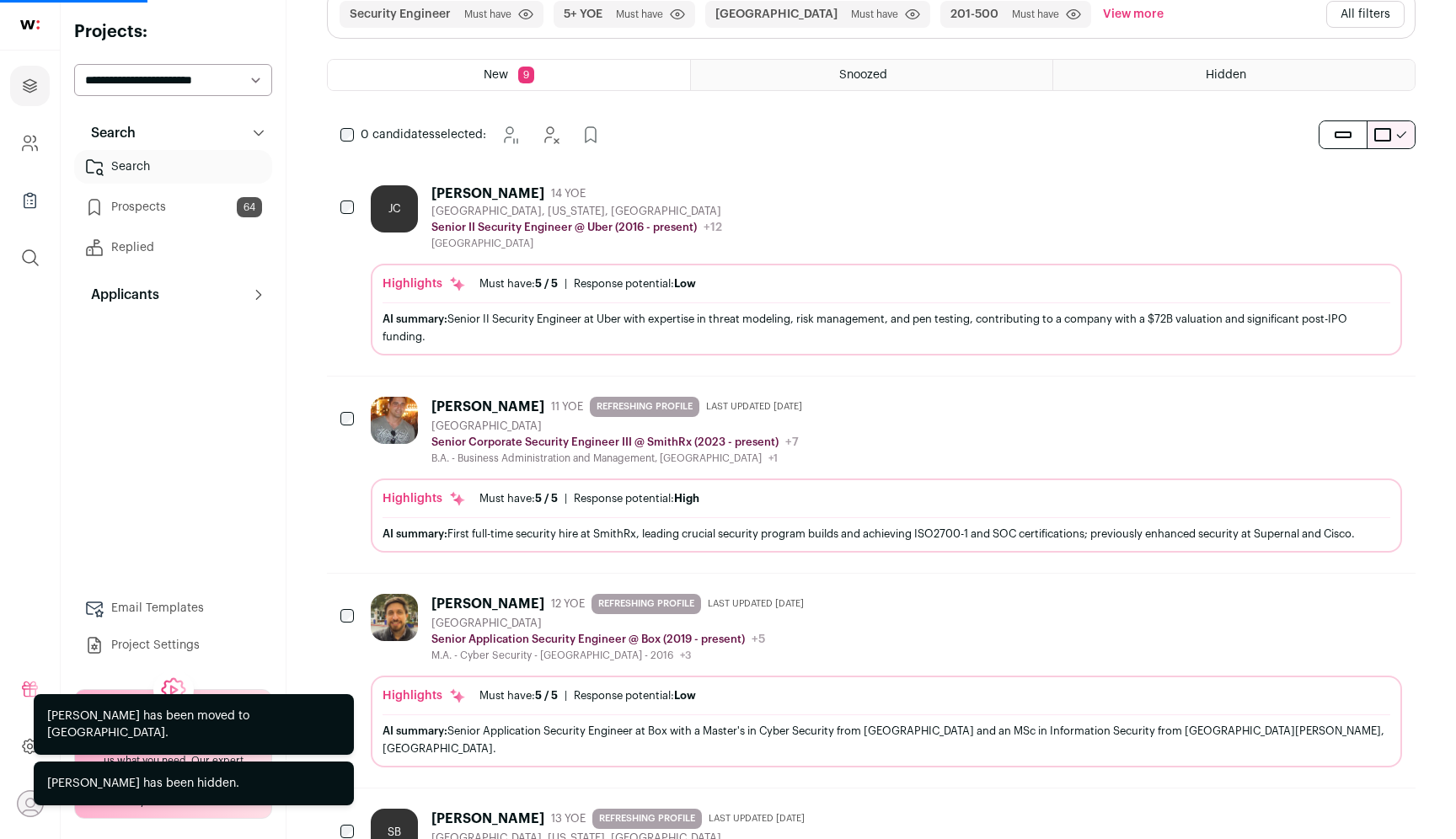
click at [1383, 406] on icon "Add to Prospects" at bounding box center [1388, 405] width 10 height 15
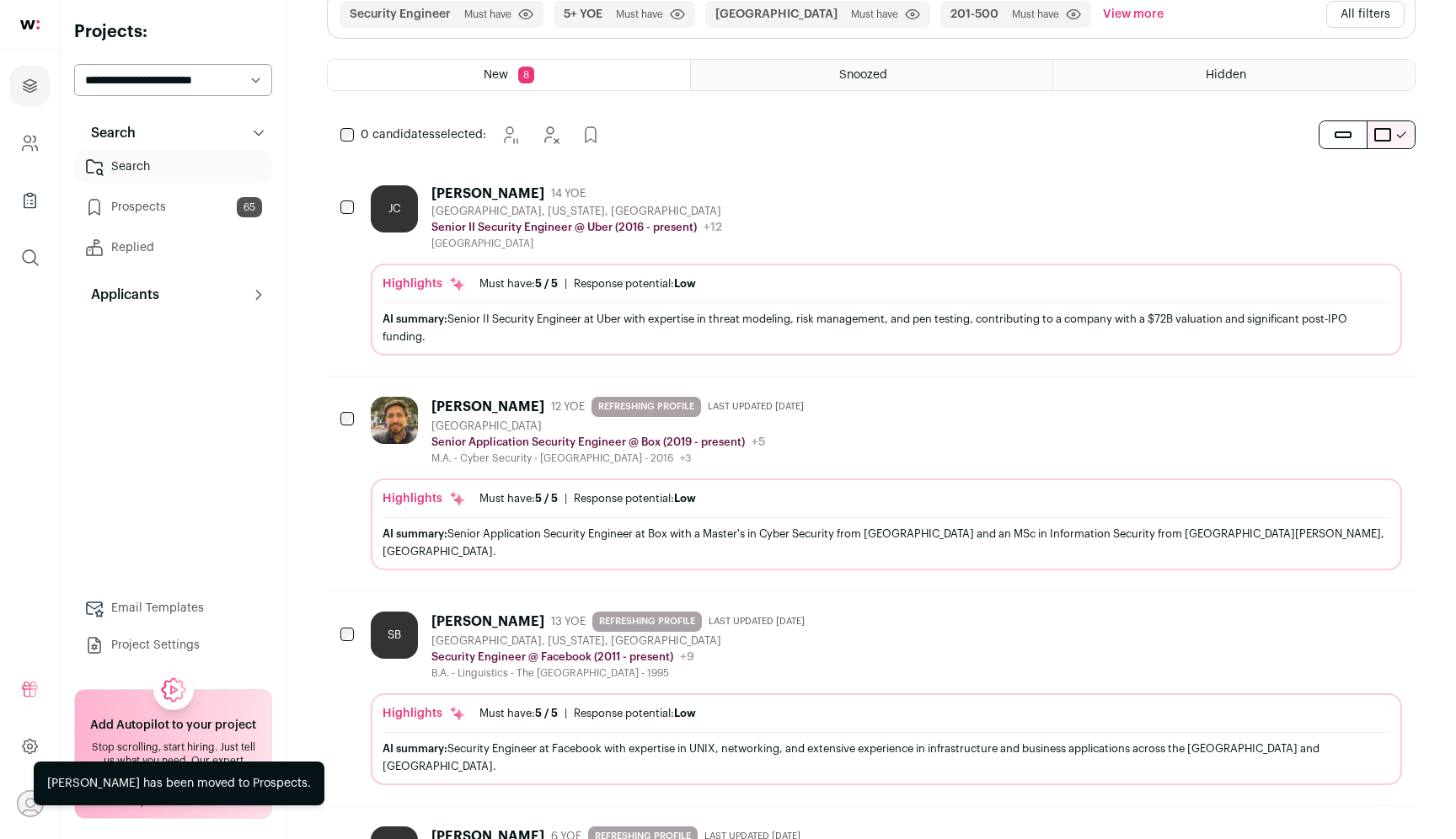
click at [1337, 409] on icon "Hide" at bounding box center [1341, 404] width 20 height 20
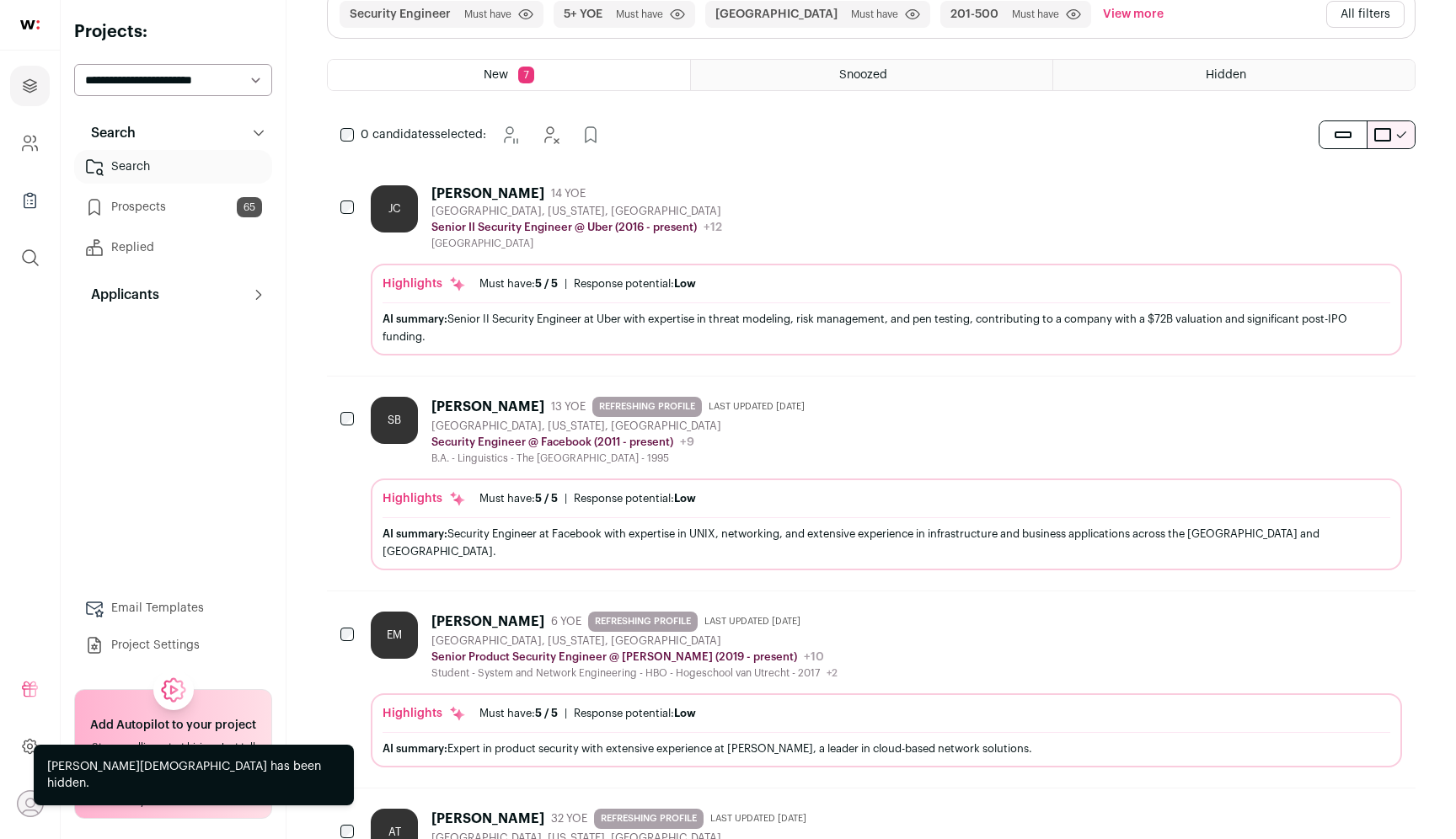
click at [1337, 409] on icon "Hide" at bounding box center [1341, 404] width 20 height 20
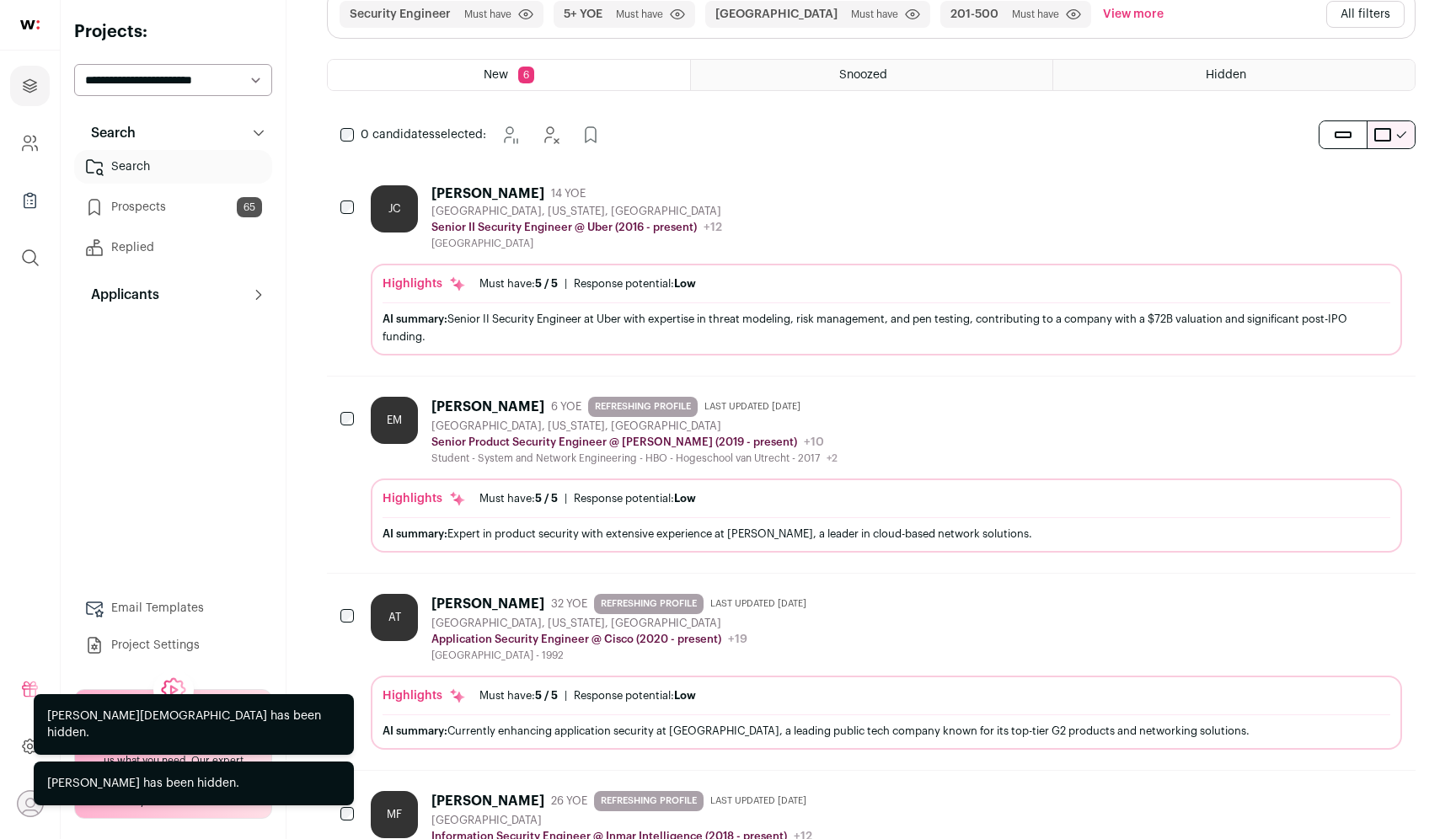
click at [1337, 409] on icon "Hide" at bounding box center [1341, 404] width 20 height 20
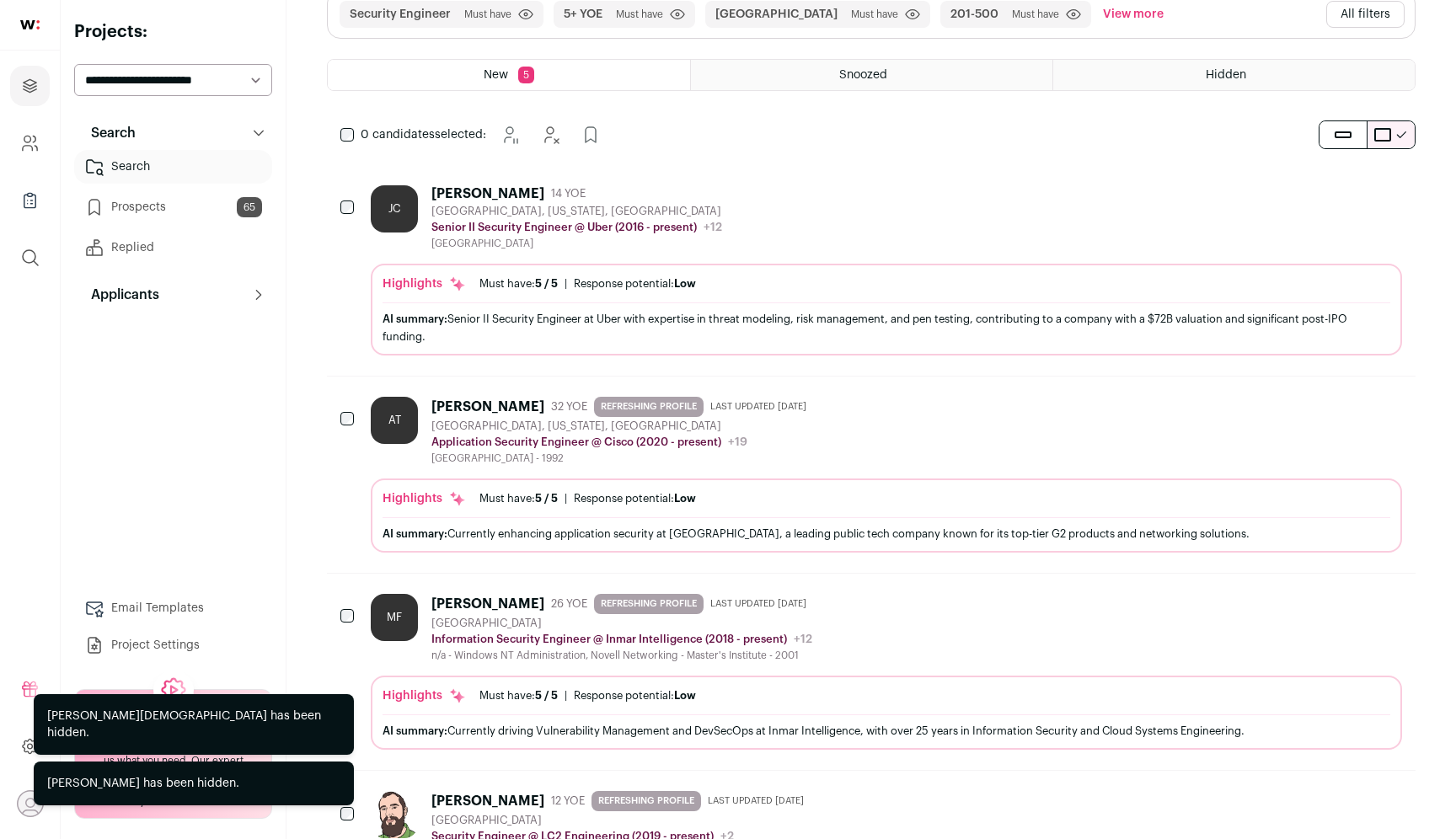
click at [1337, 409] on icon "Hide" at bounding box center [1341, 404] width 20 height 20
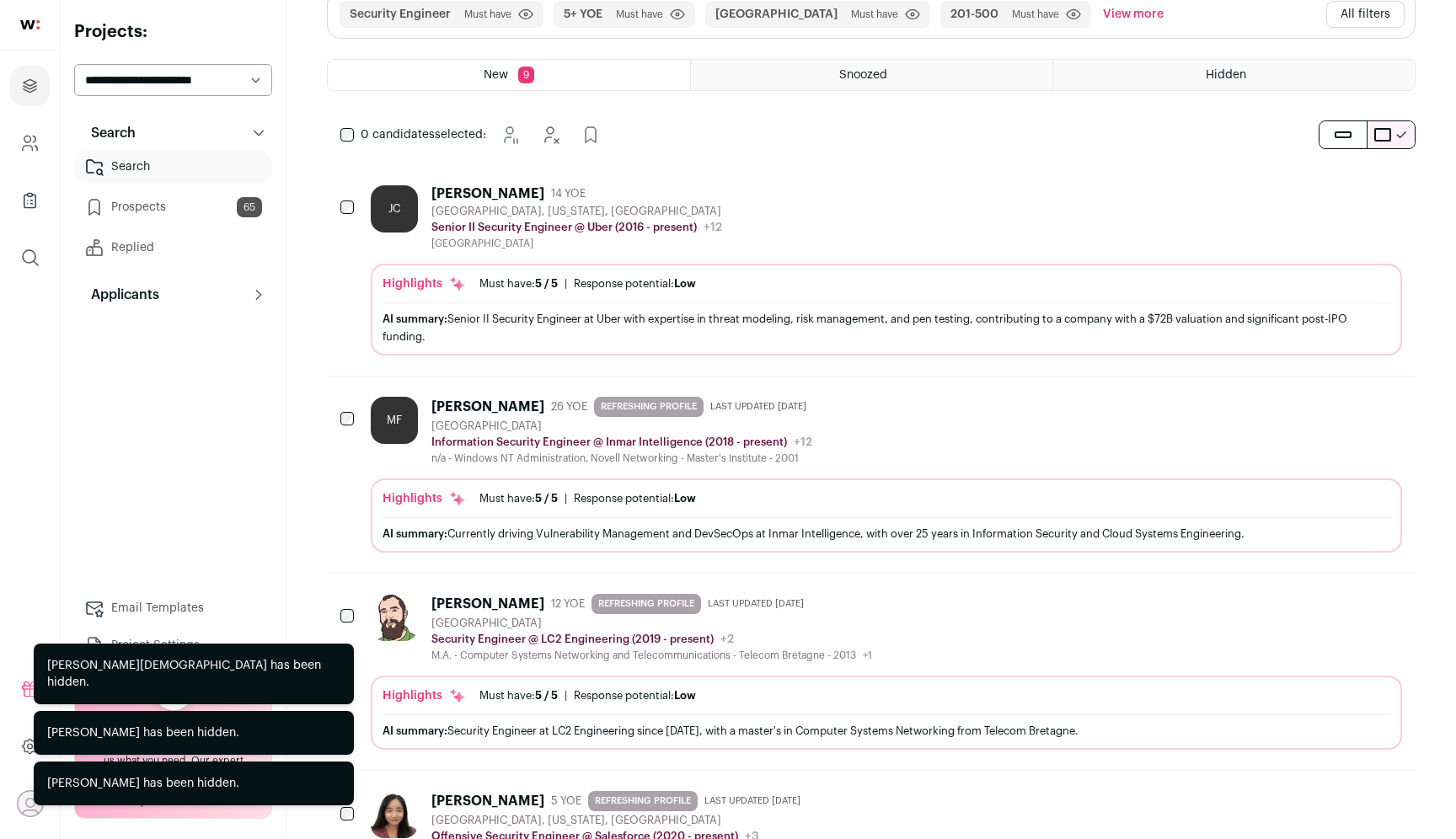
click at [1343, 593] on icon "Hide" at bounding box center [1343, 601] width 13 height 16
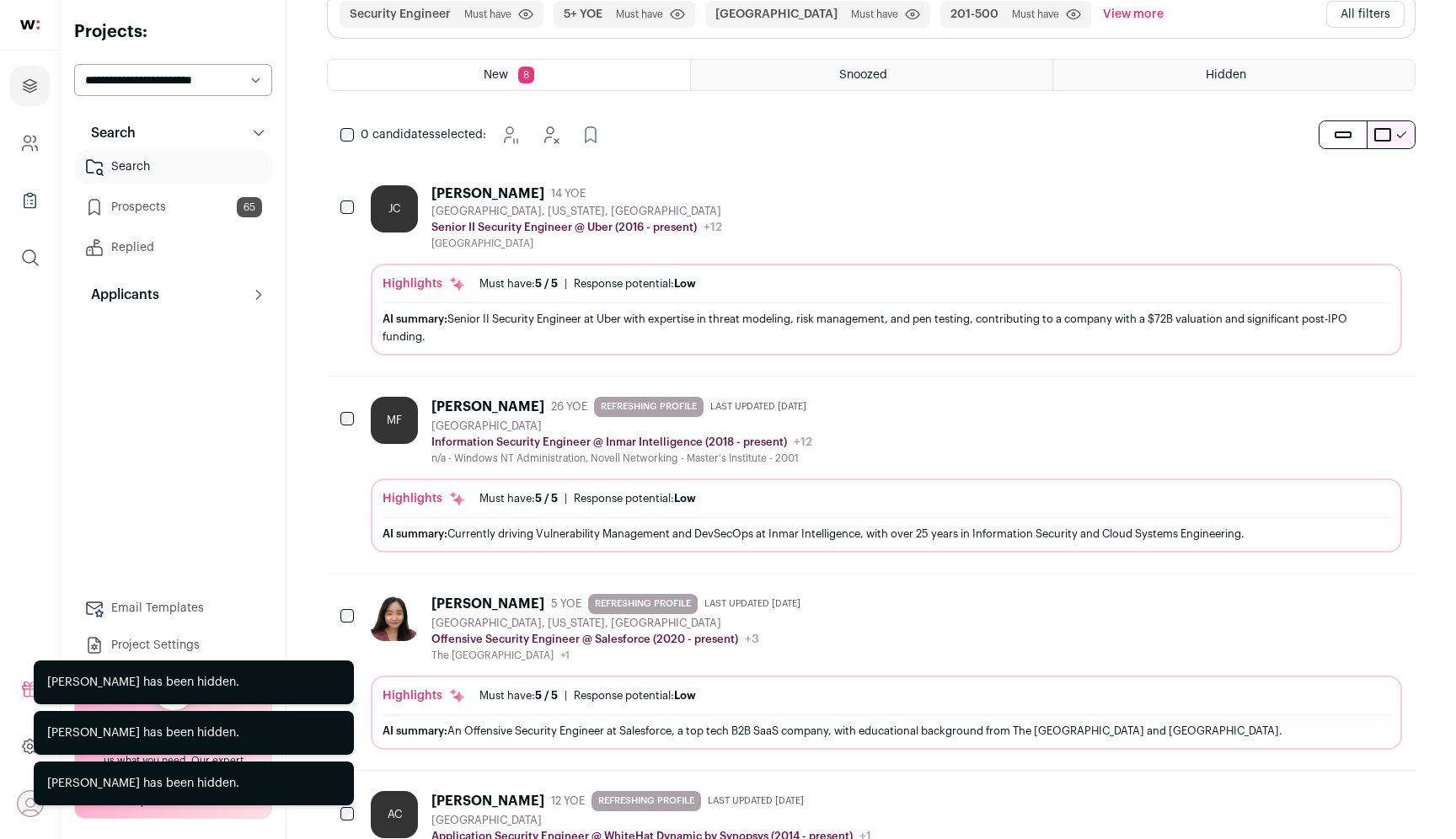
click at [1337, 409] on icon "Hide" at bounding box center [1343, 405] width 13 height 16
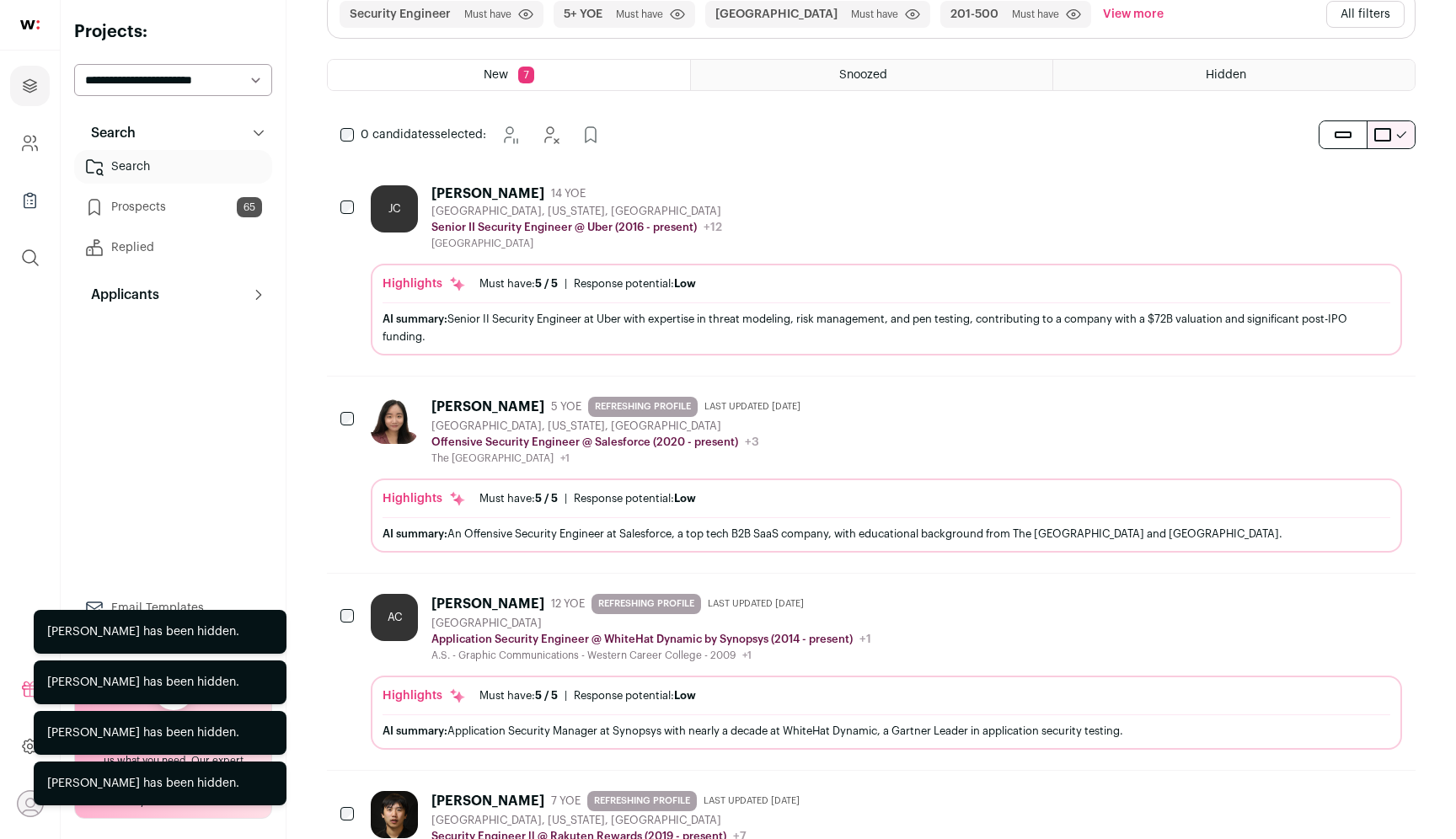
click at [1337, 409] on icon "Hide" at bounding box center [1343, 405] width 13 height 16
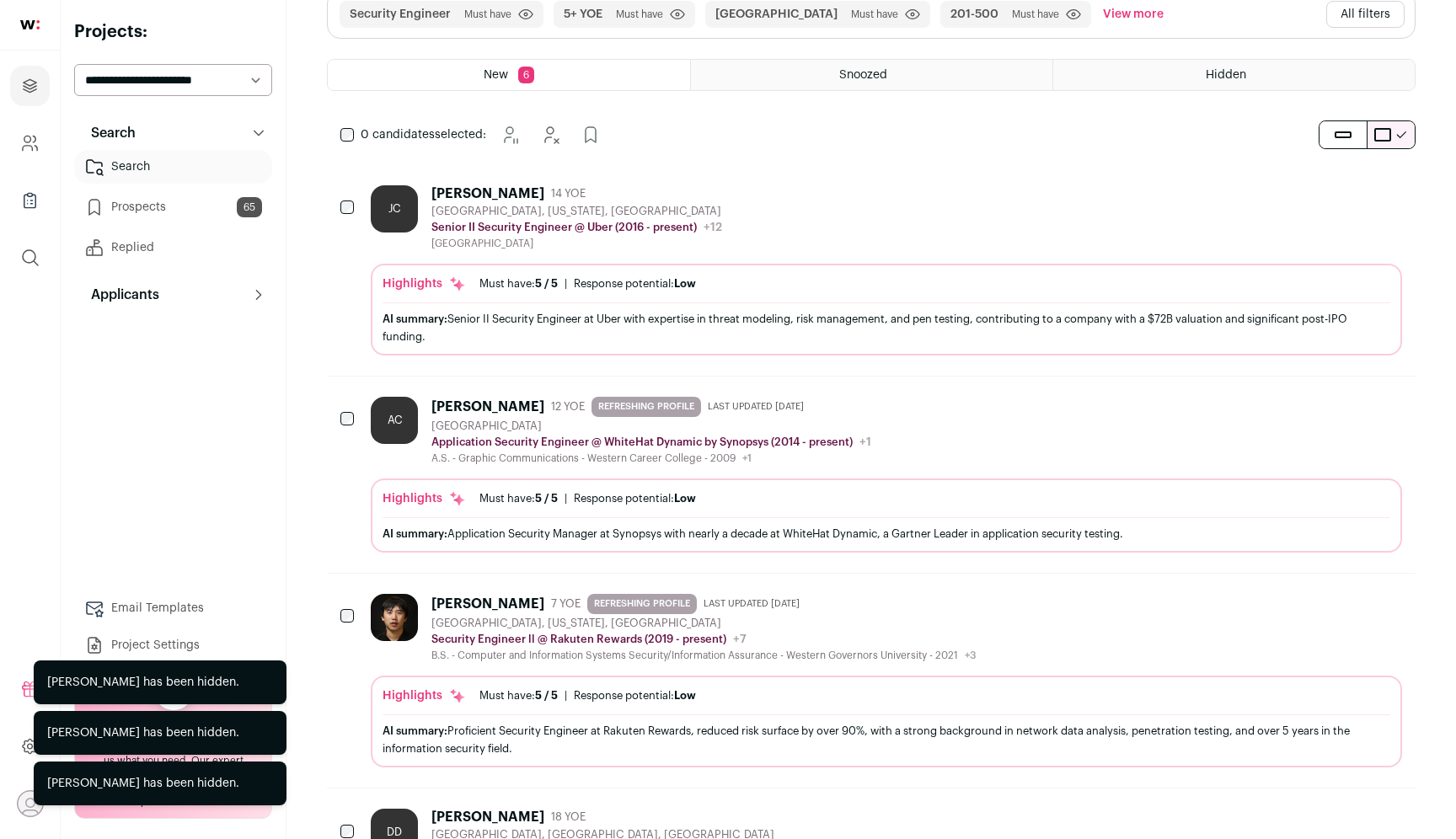
click at [1337, 409] on icon "Hide" at bounding box center [1343, 405] width 13 height 16
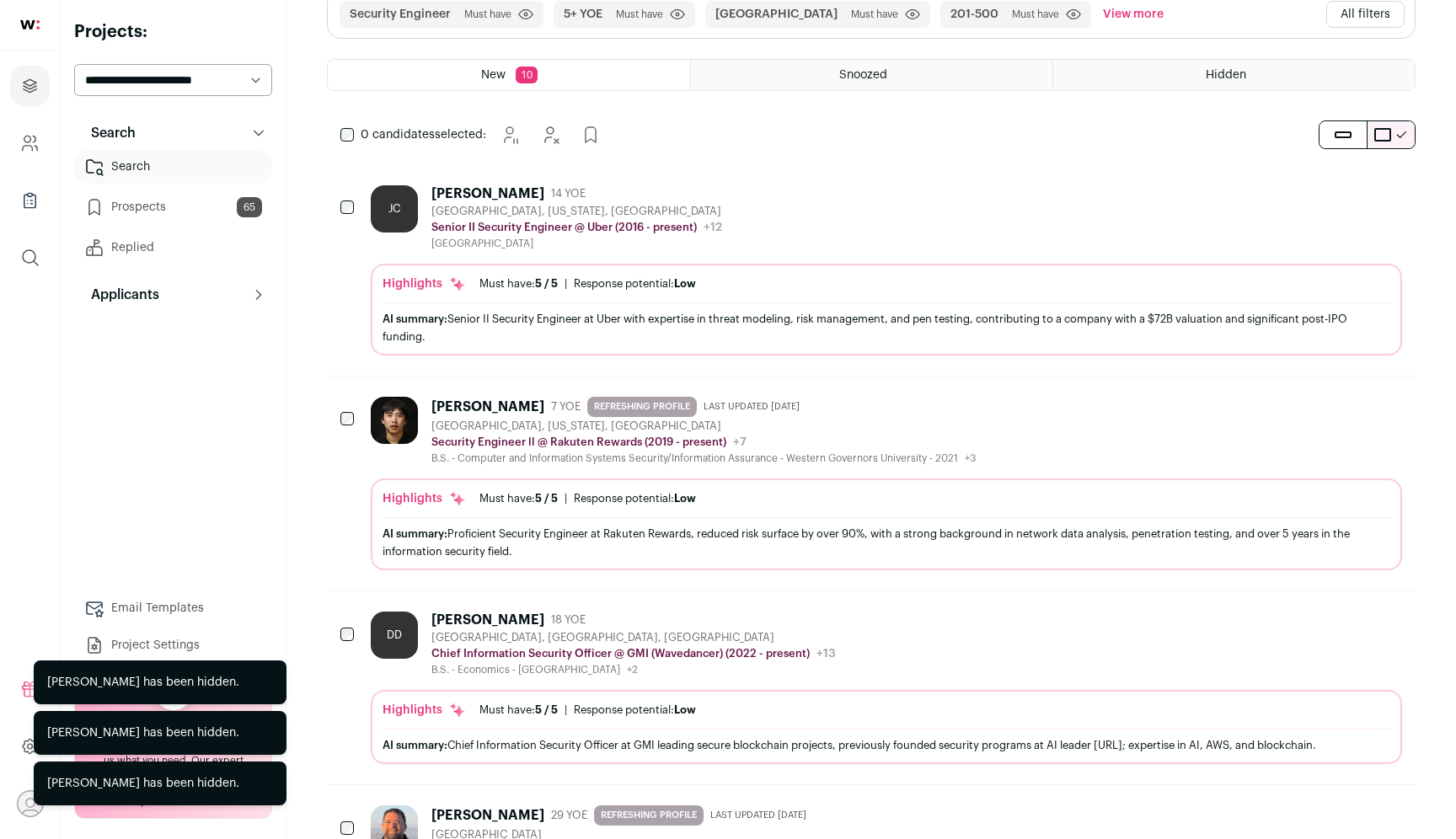
click at [1337, 616] on icon "Hide" at bounding box center [1341, 618] width 20 height 20
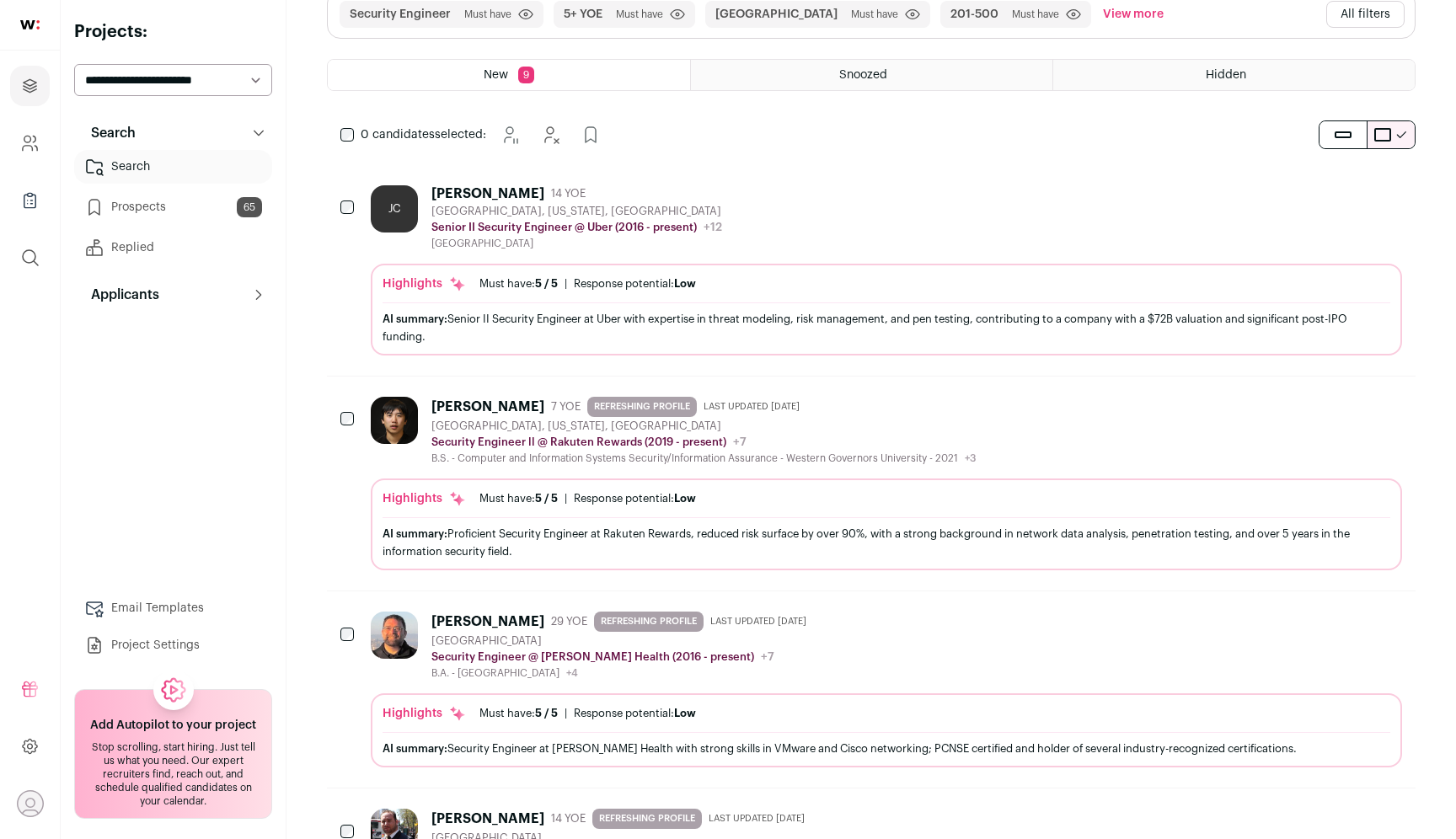
click at [1350, 622] on icon "Hide" at bounding box center [1343, 619] width 13 height 16
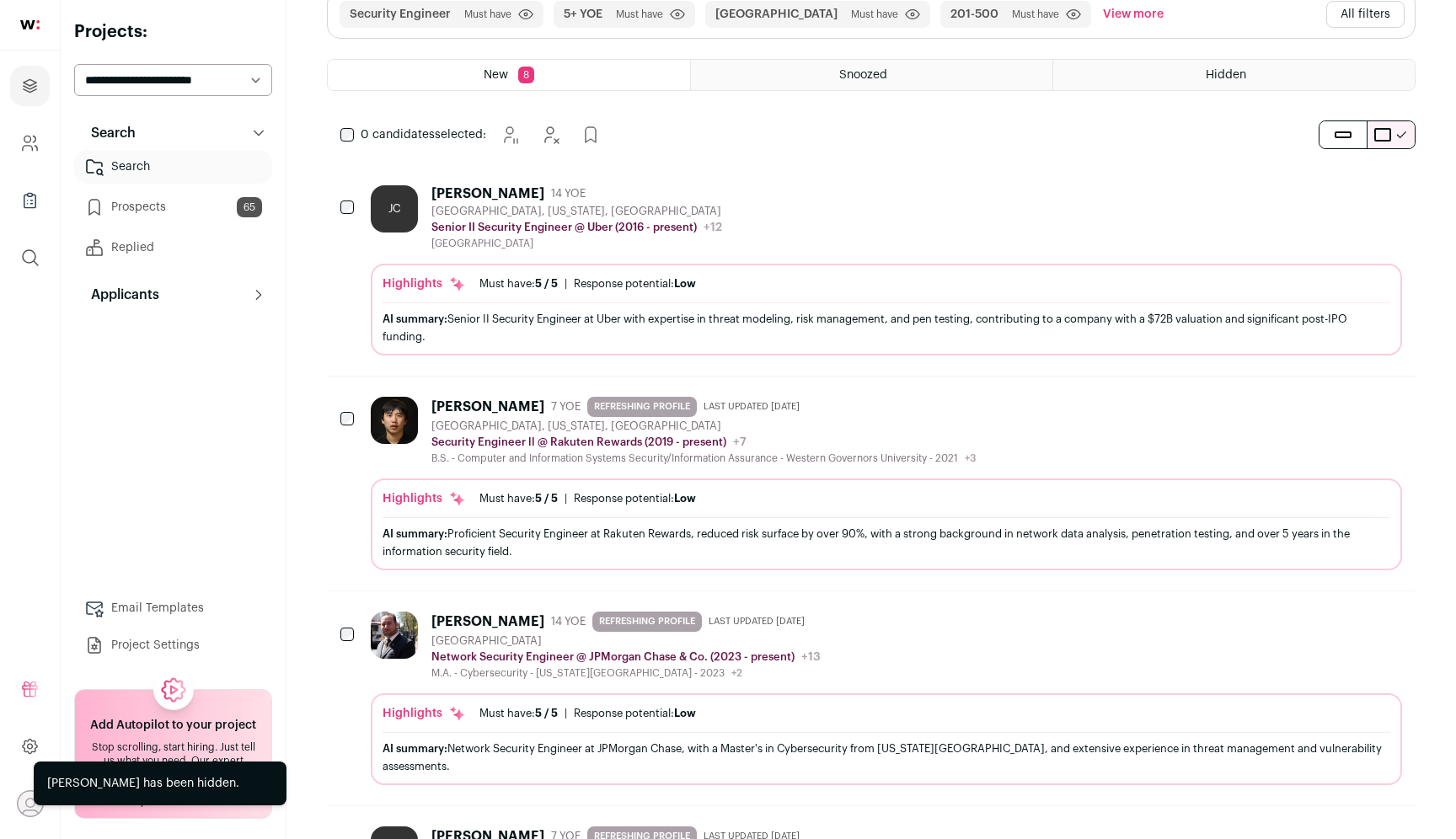
click at [1342, 200] on icon "Hide" at bounding box center [1341, 193] width 20 height 20
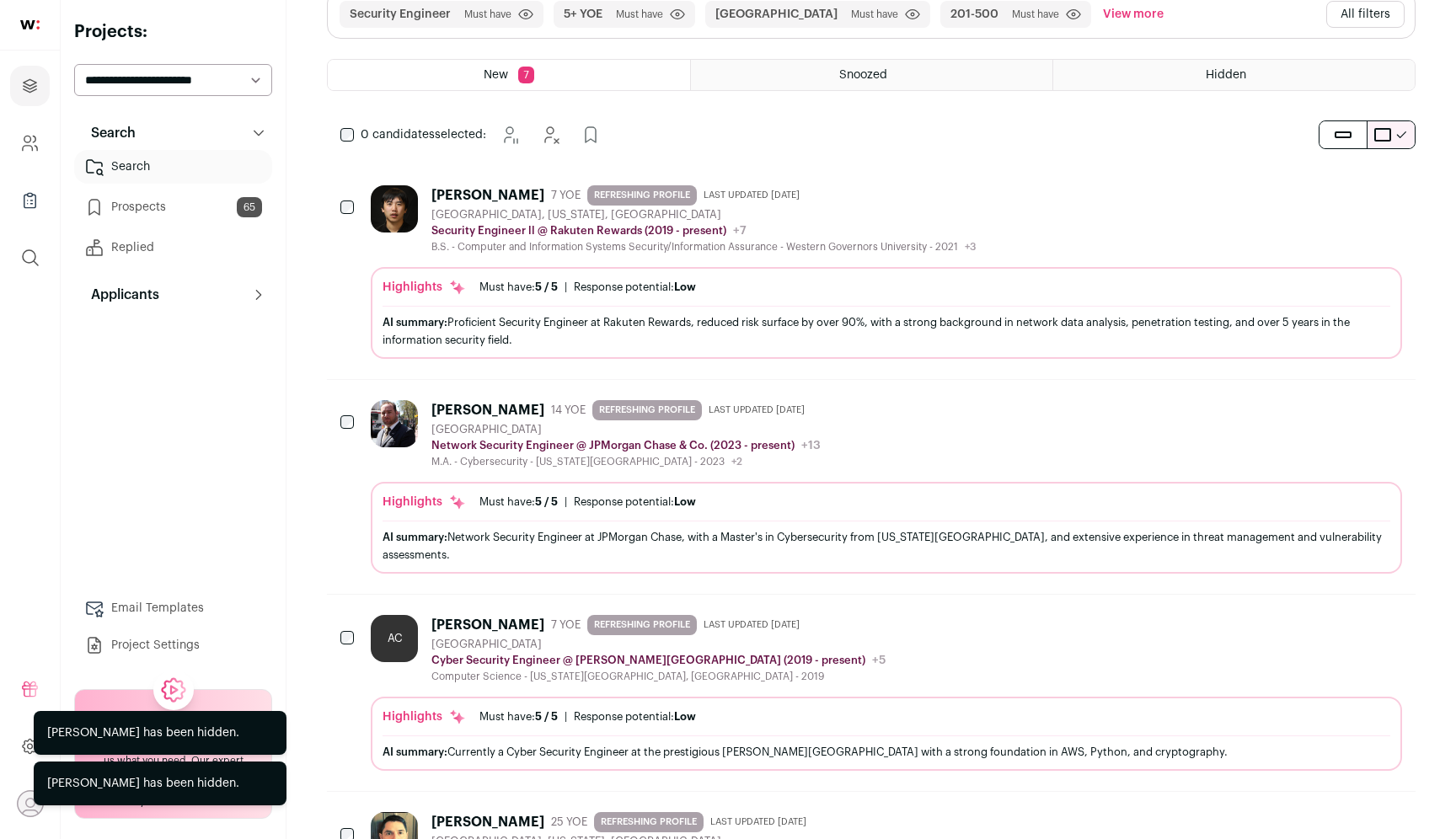
click at [1338, 408] on icon "Hide" at bounding box center [1341, 407] width 20 height 20
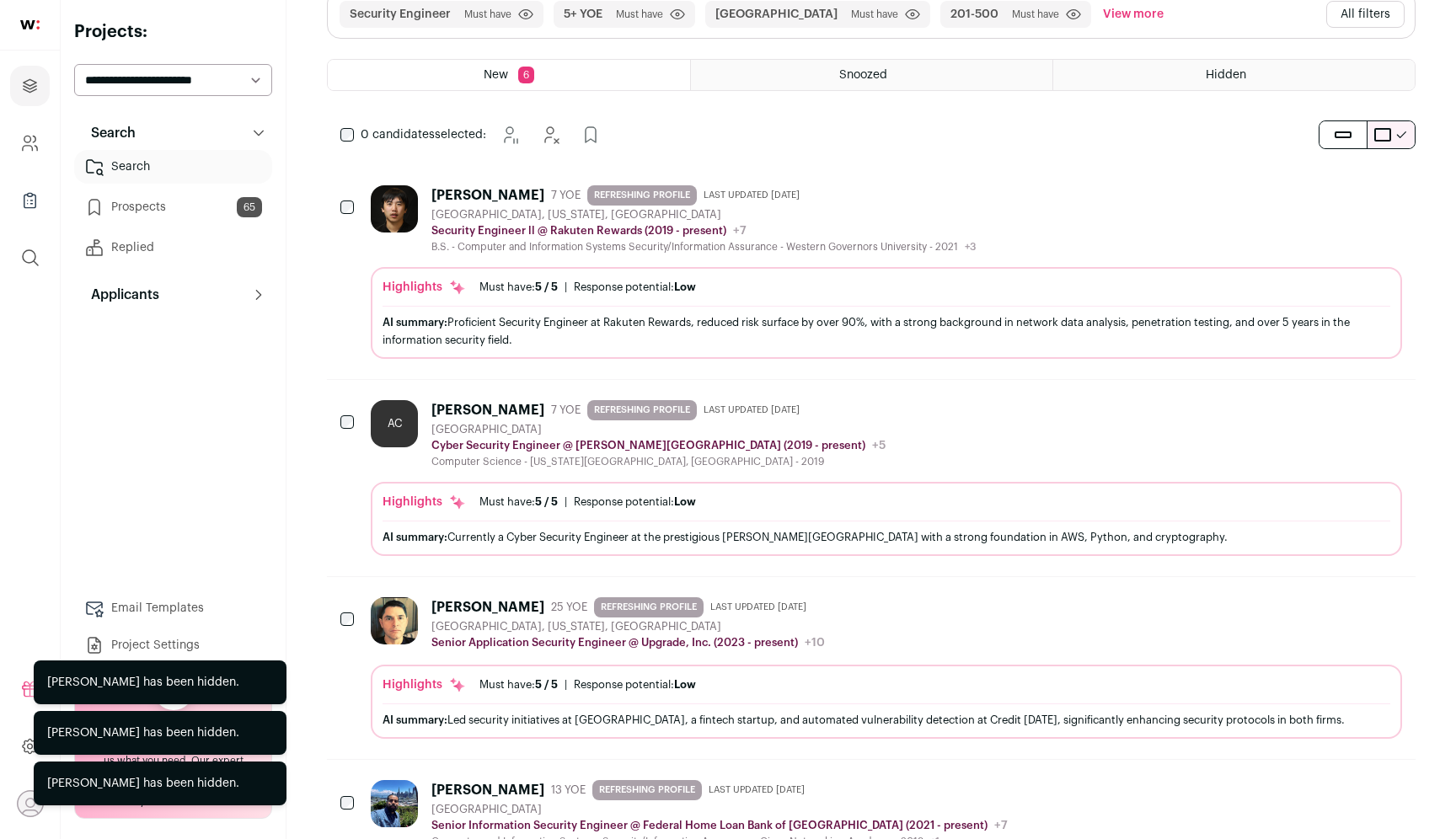
click at [1338, 408] on icon "Hide" at bounding box center [1341, 407] width 20 height 20
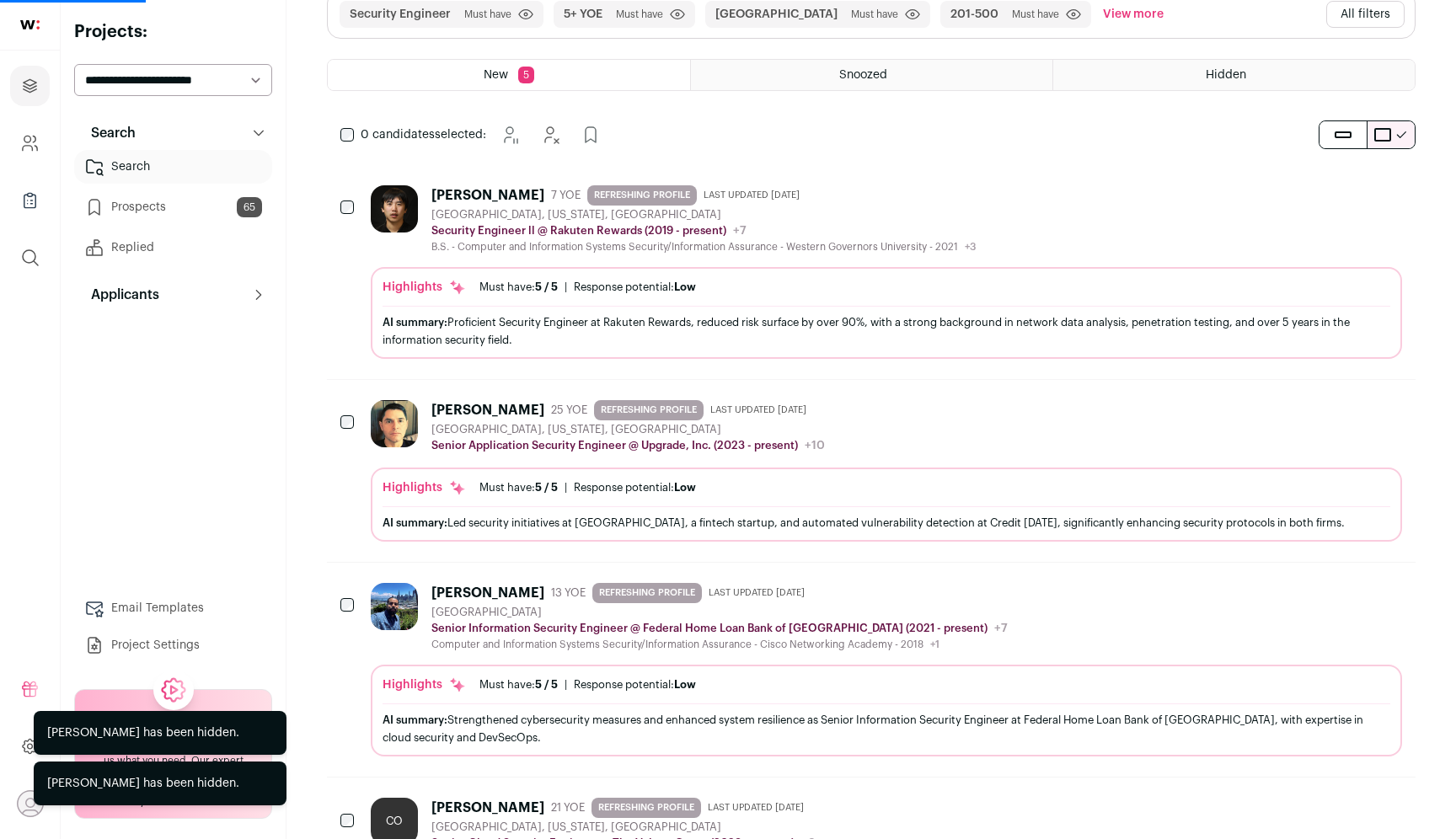
click at [1339, 593] on icon "Hide" at bounding box center [1341, 590] width 20 height 20
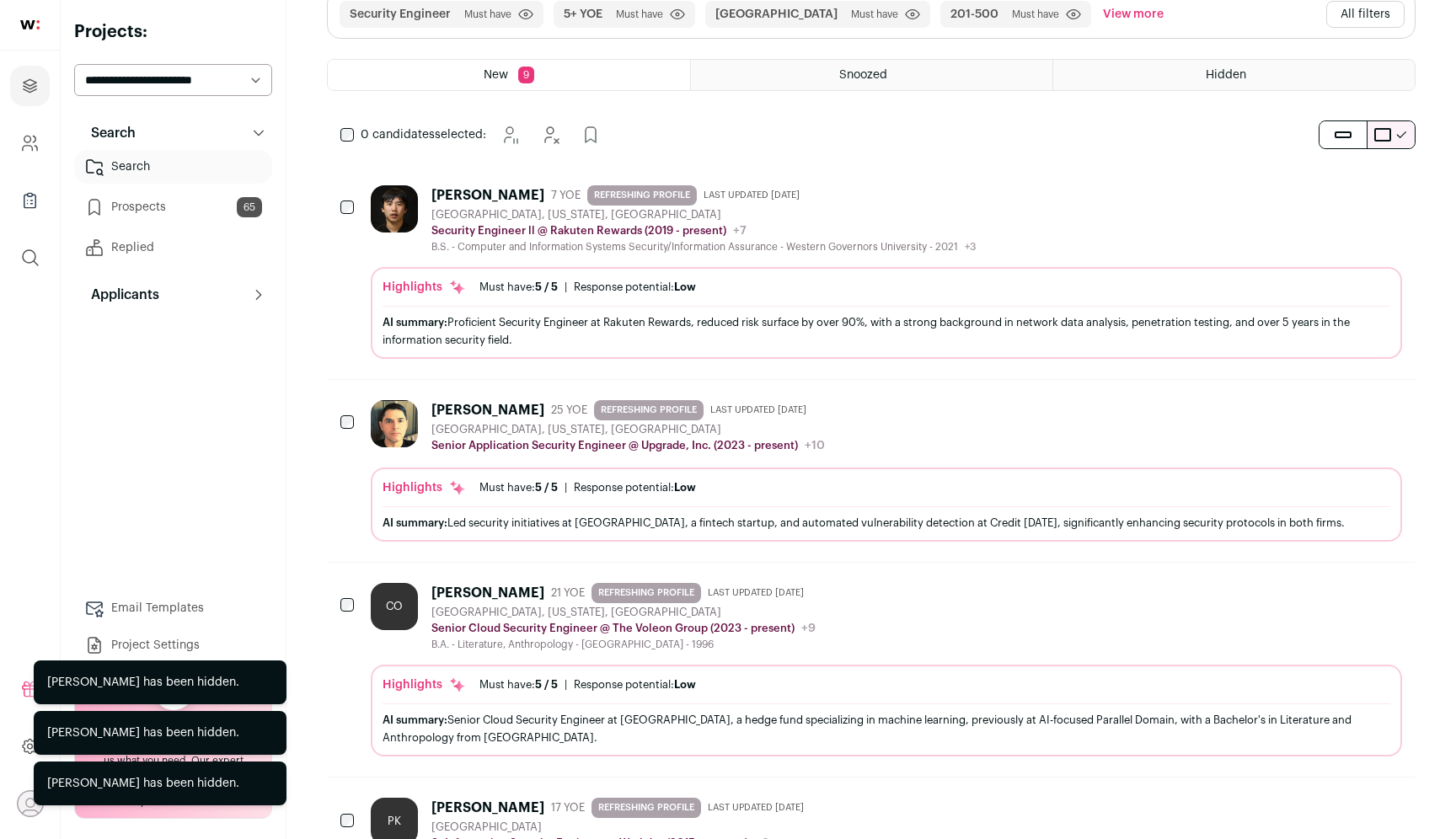
click at [1339, 593] on icon "Hide" at bounding box center [1341, 590] width 20 height 20
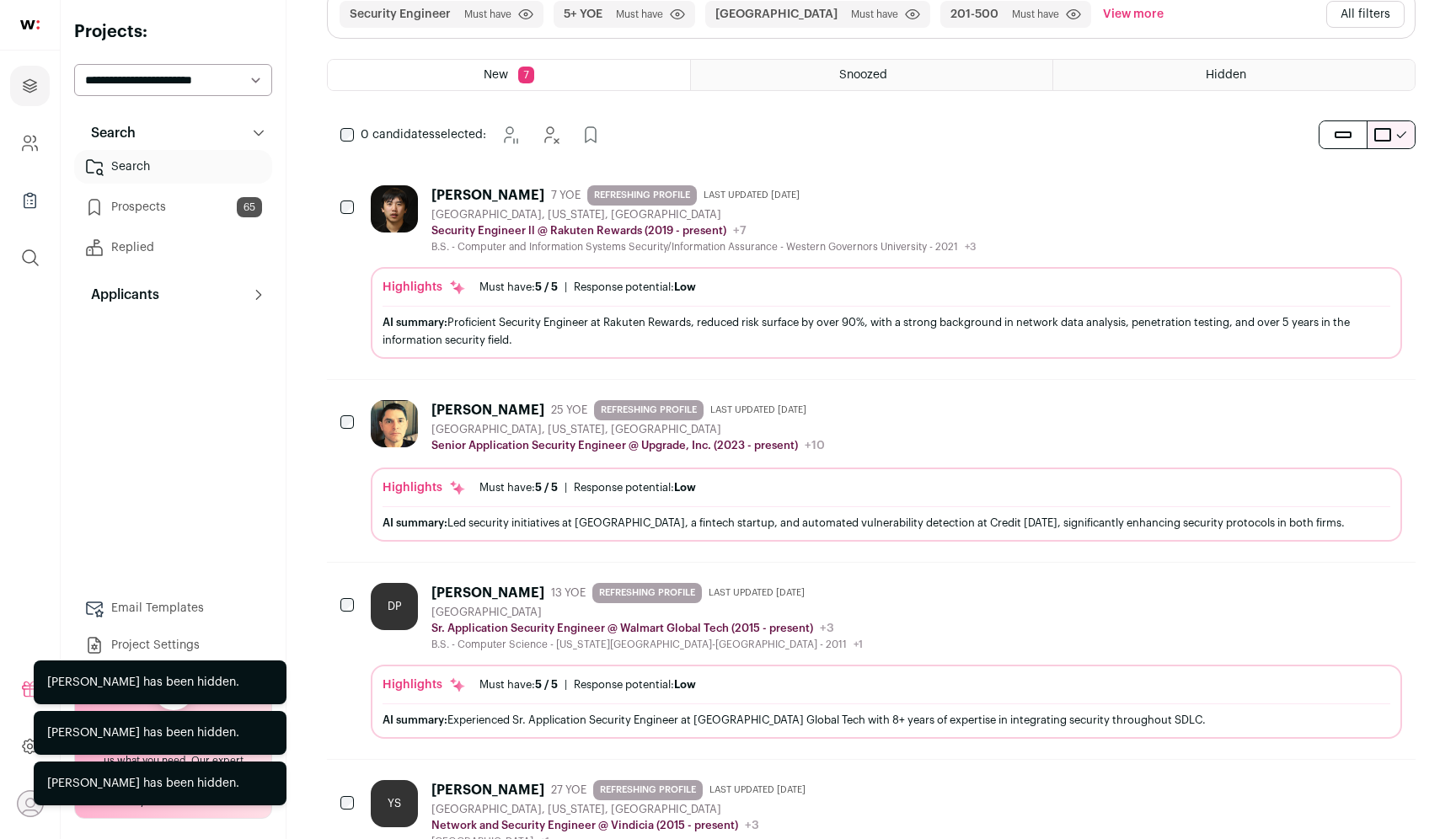
click at [1339, 593] on icon "Hide" at bounding box center [1341, 590] width 20 height 20
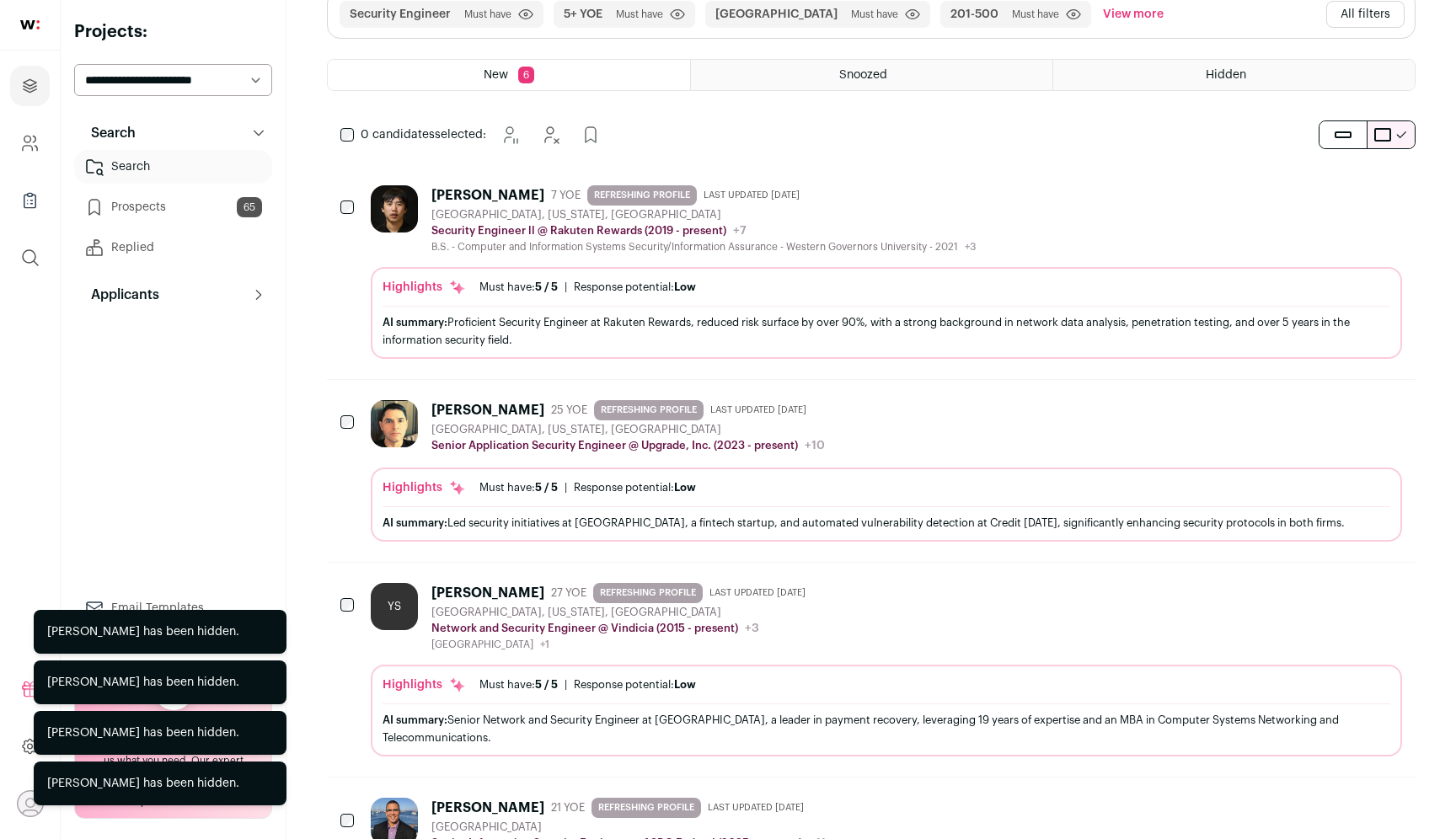
click at [1339, 593] on icon "Hide" at bounding box center [1341, 590] width 20 height 20
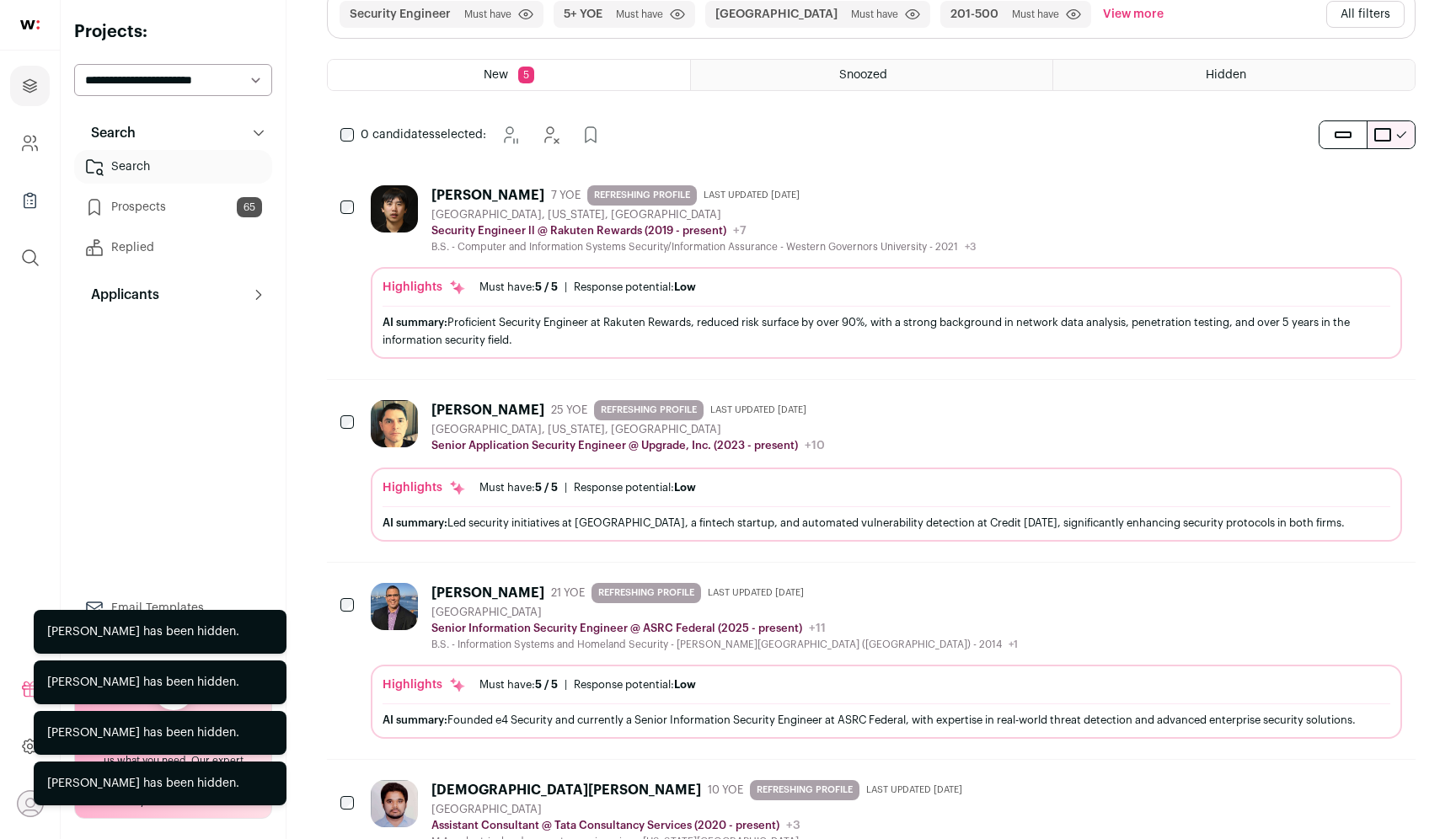
click at [1339, 593] on icon "Hide" at bounding box center [1341, 590] width 20 height 20
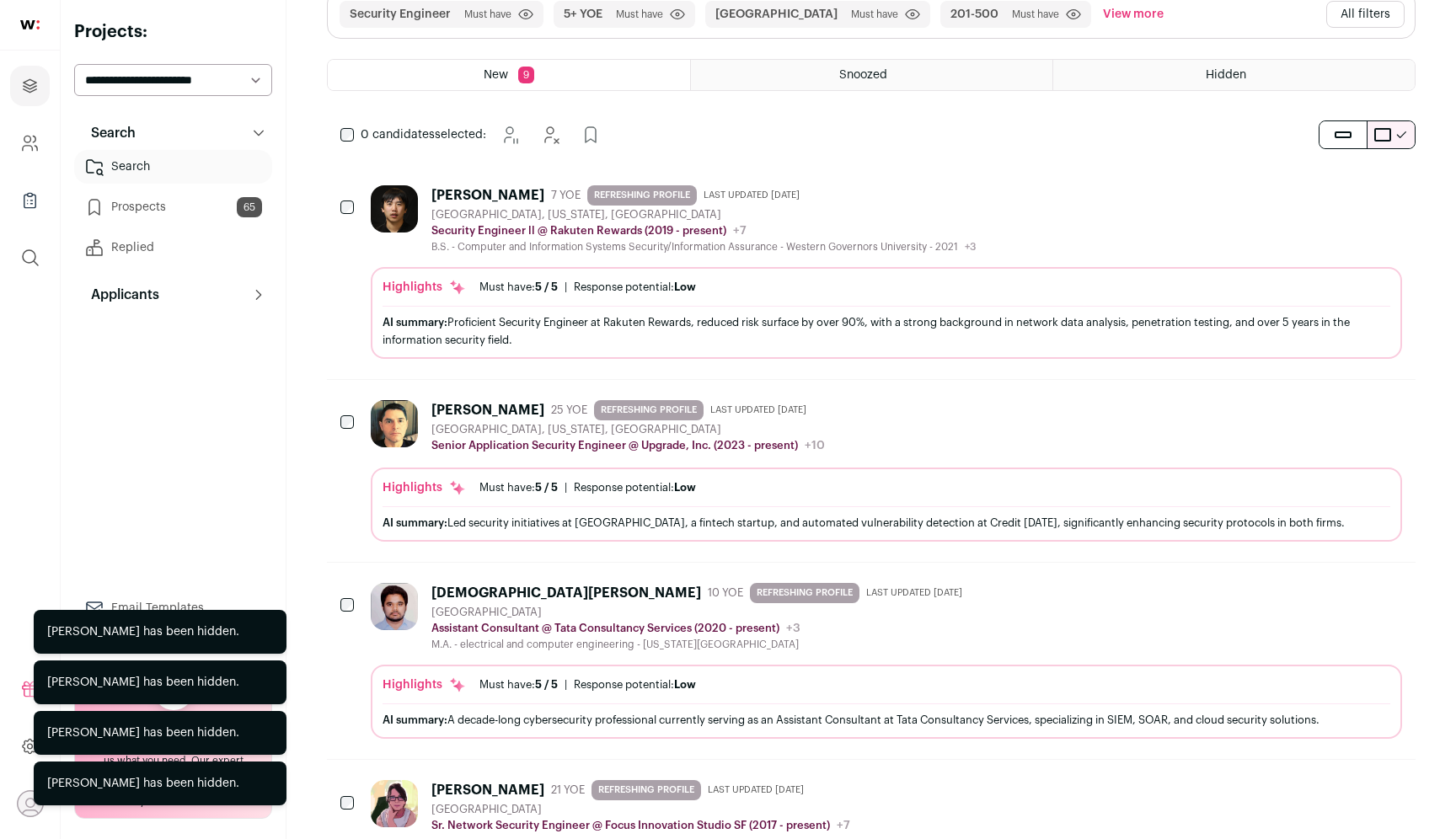
click at [1339, 593] on icon "Hide" at bounding box center [1341, 590] width 20 height 20
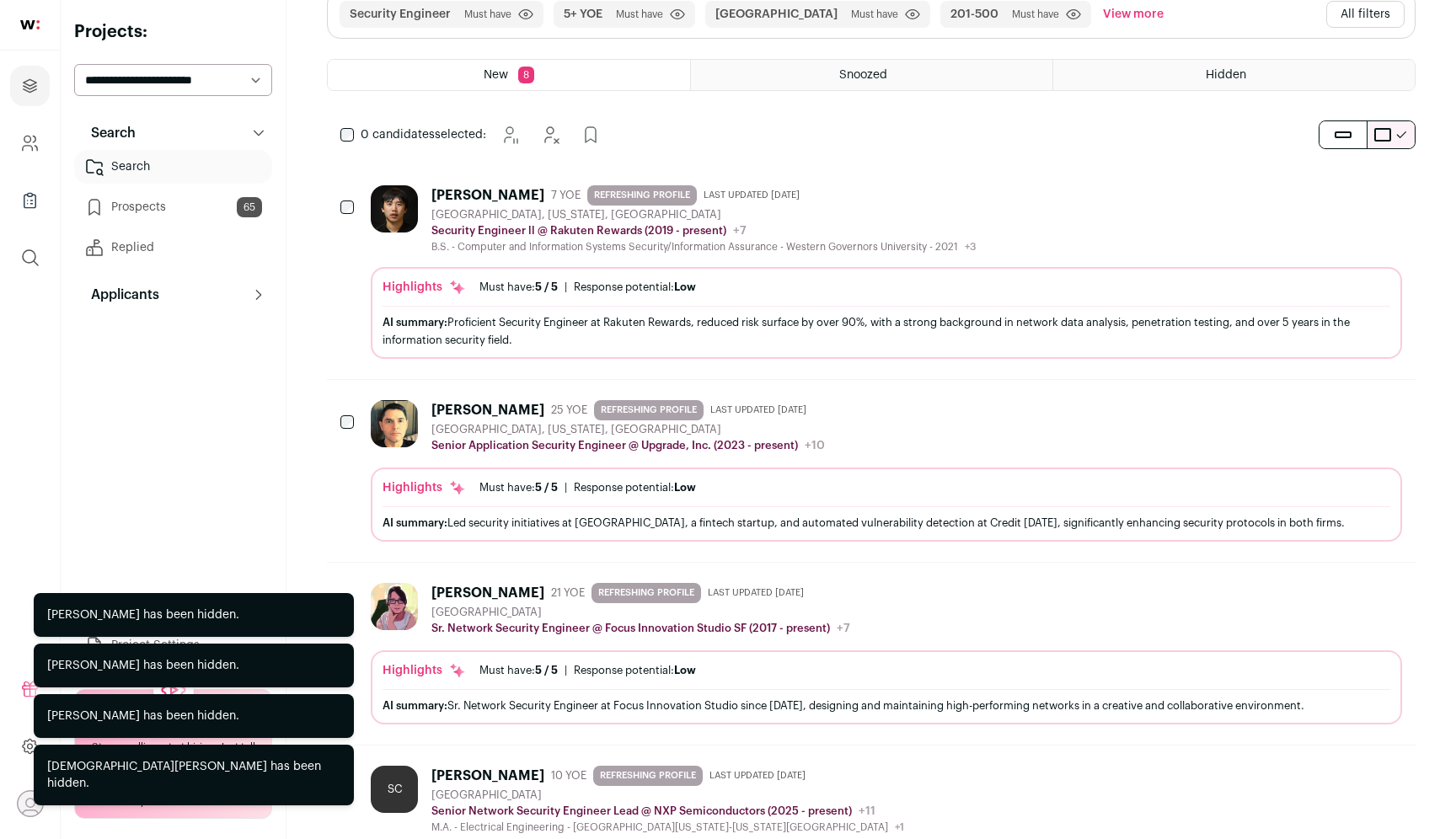
click at [1339, 593] on icon "Hide" at bounding box center [1341, 590] width 20 height 20
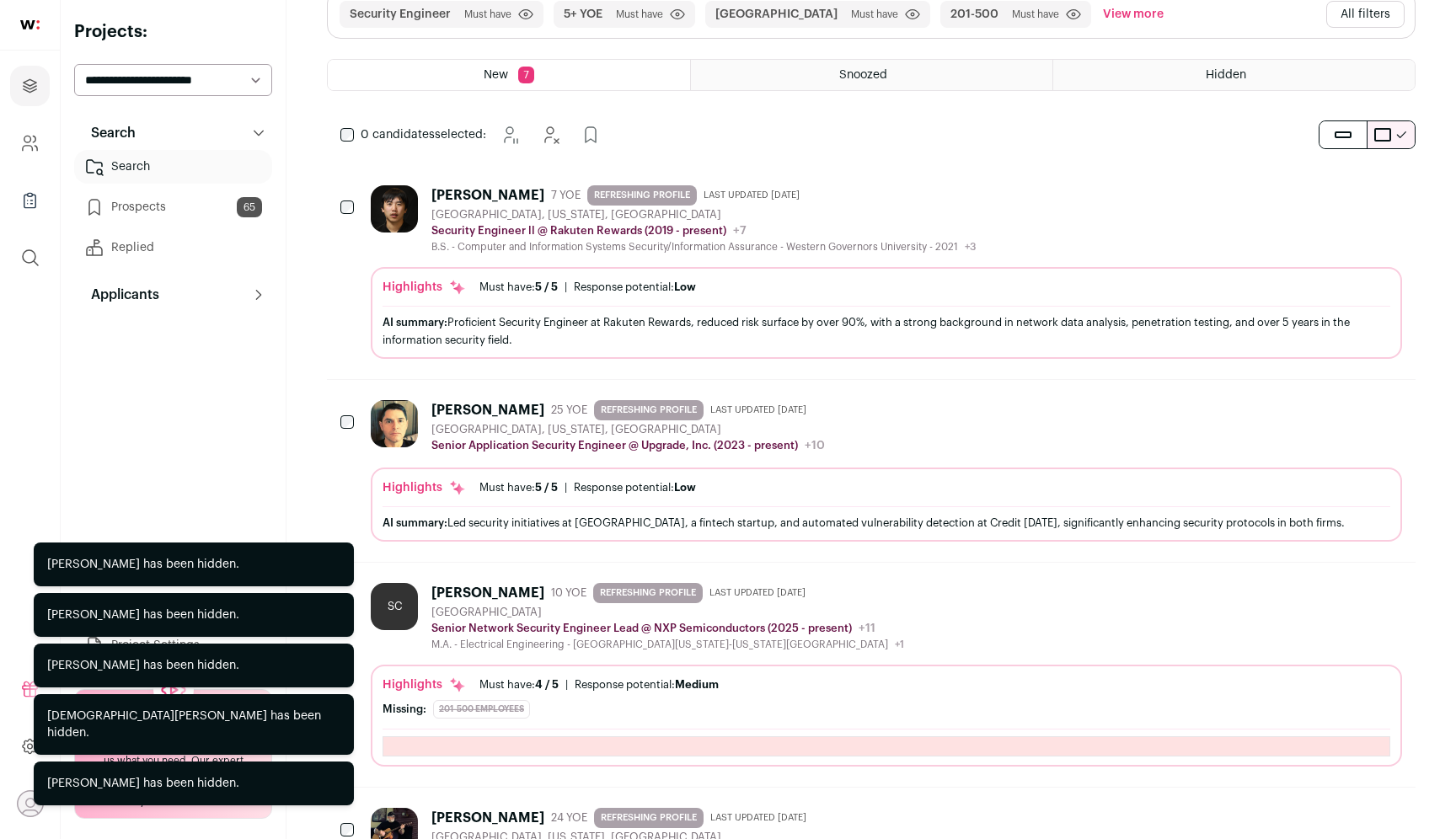
click at [1339, 593] on icon "Hide" at bounding box center [1341, 590] width 20 height 20
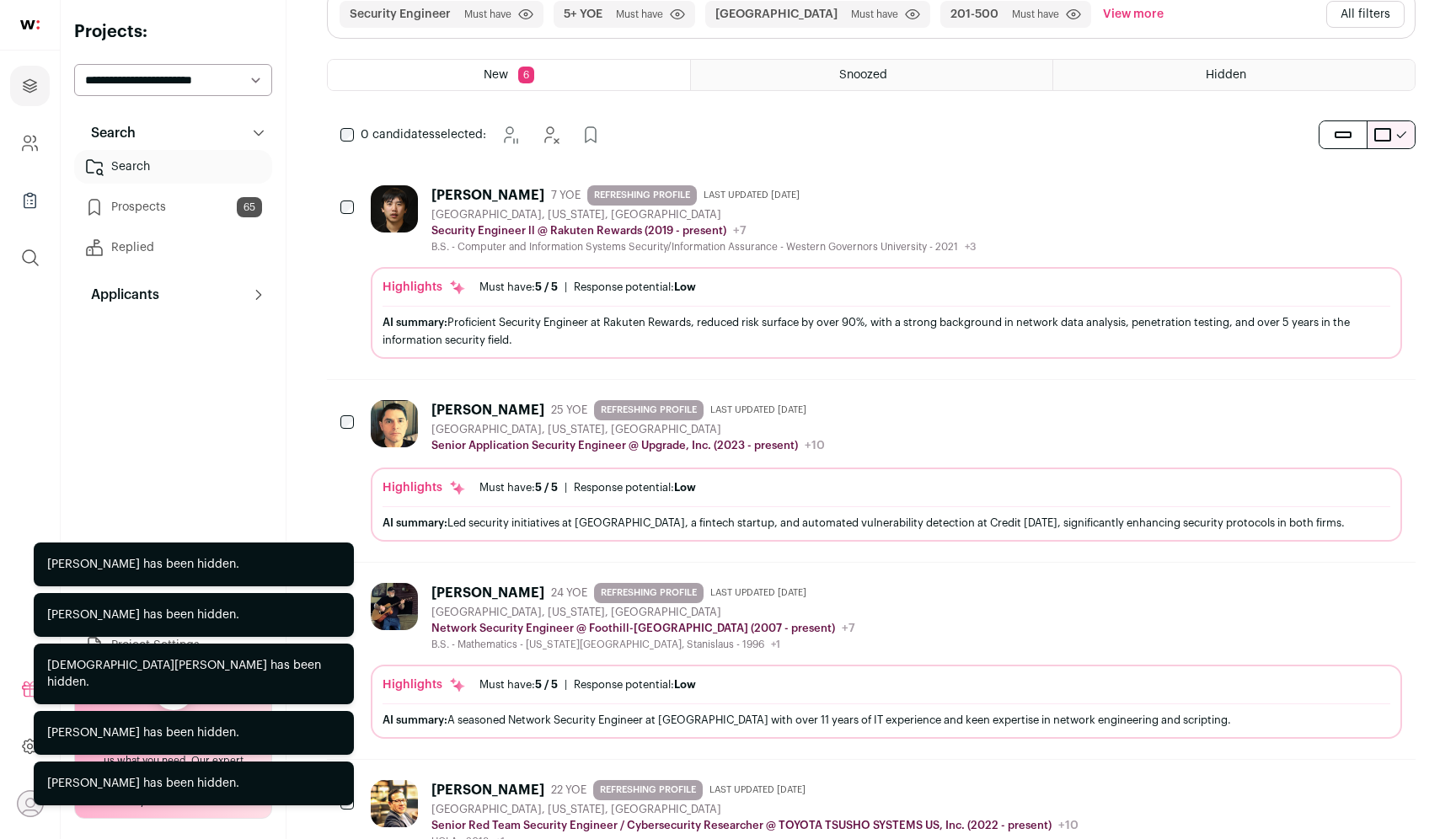
click at [1339, 593] on icon "Hide" at bounding box center [1341, 590] width 20 height 20
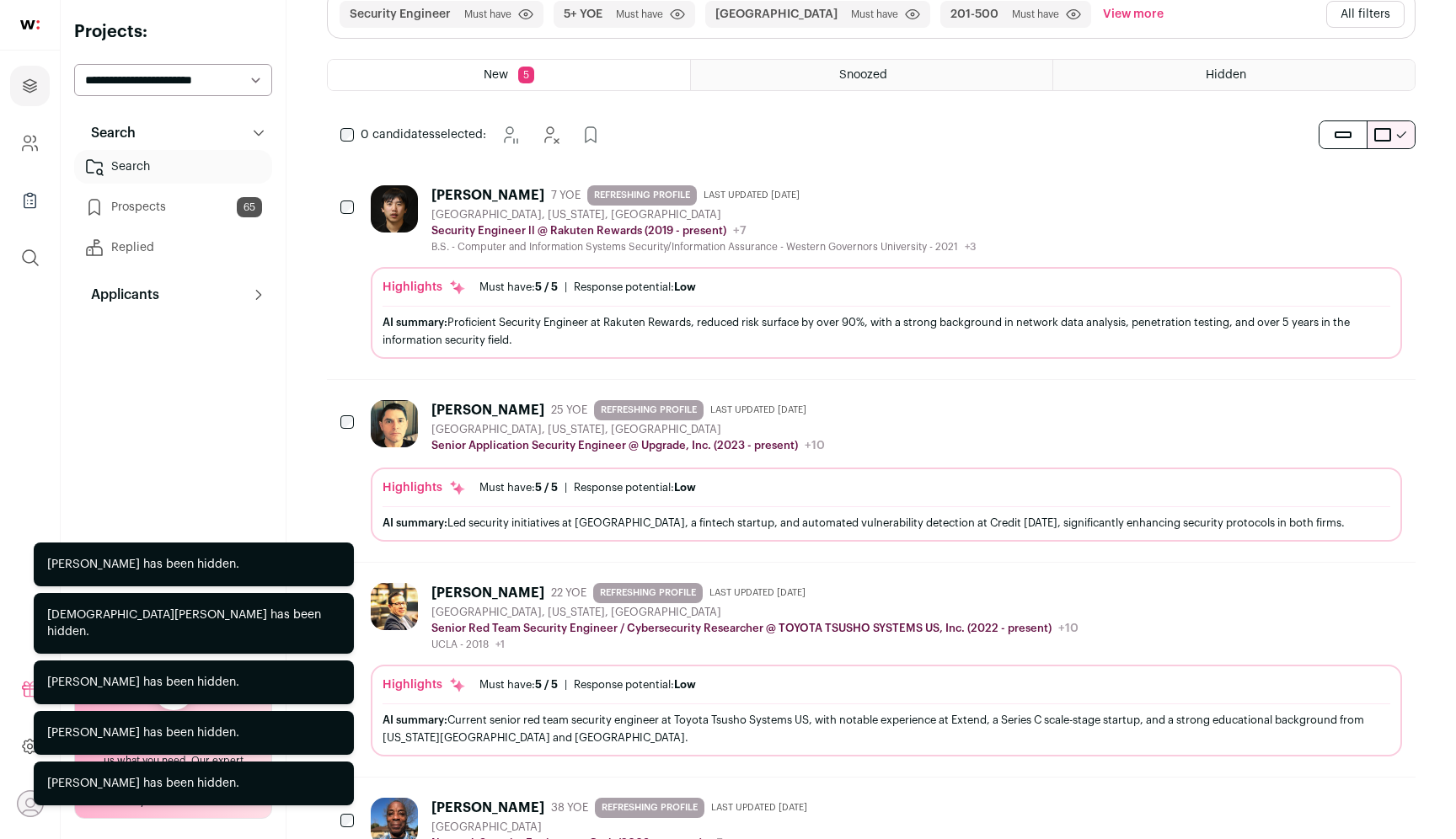
click at [1339, 593] on icon "Hide" at bounding box center [1341, 590] width 20 height 20
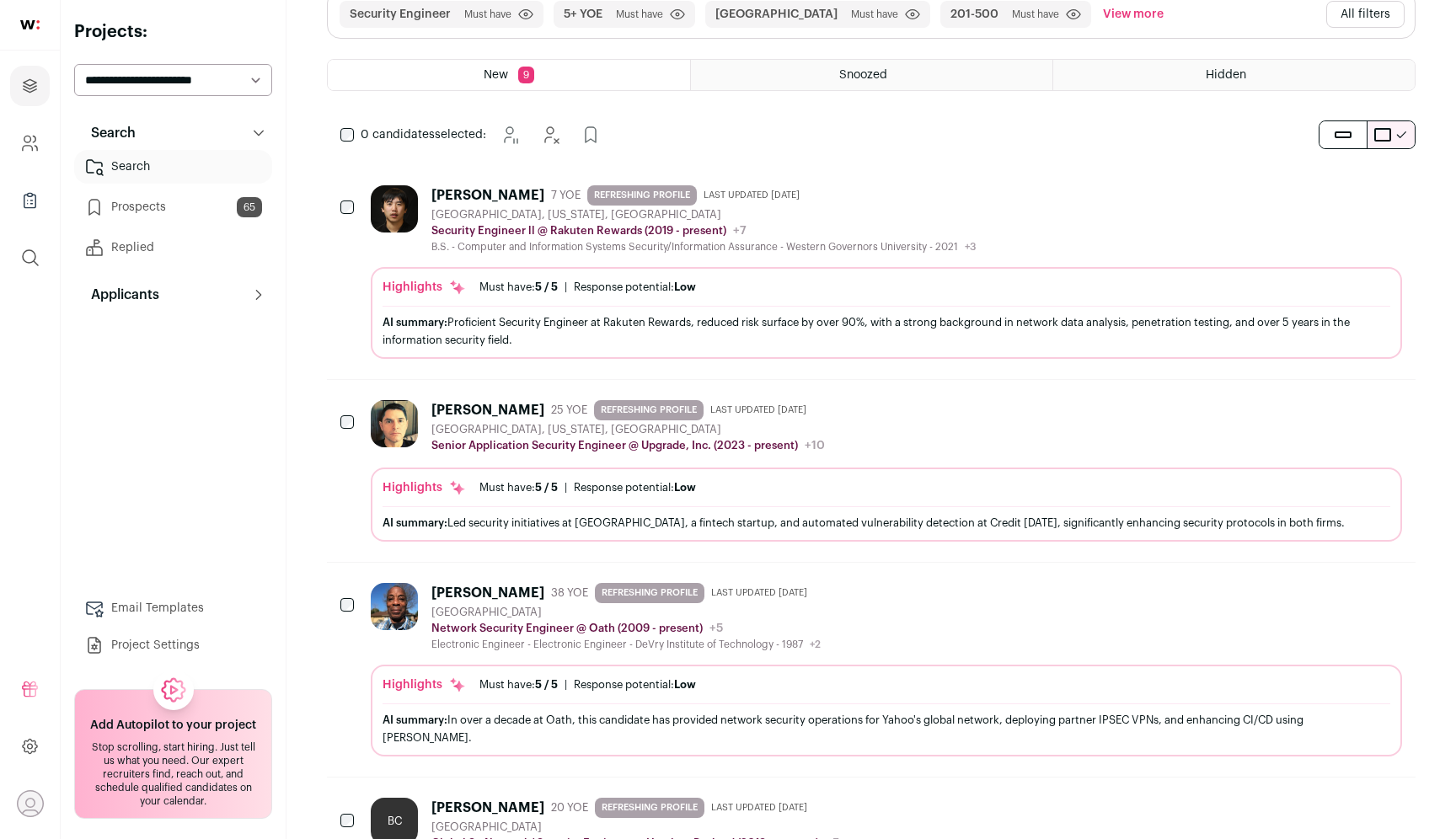
click at [1384, 415] on icon "Add to Prospects" at bounding box center [1387, 407] width 20 height 20
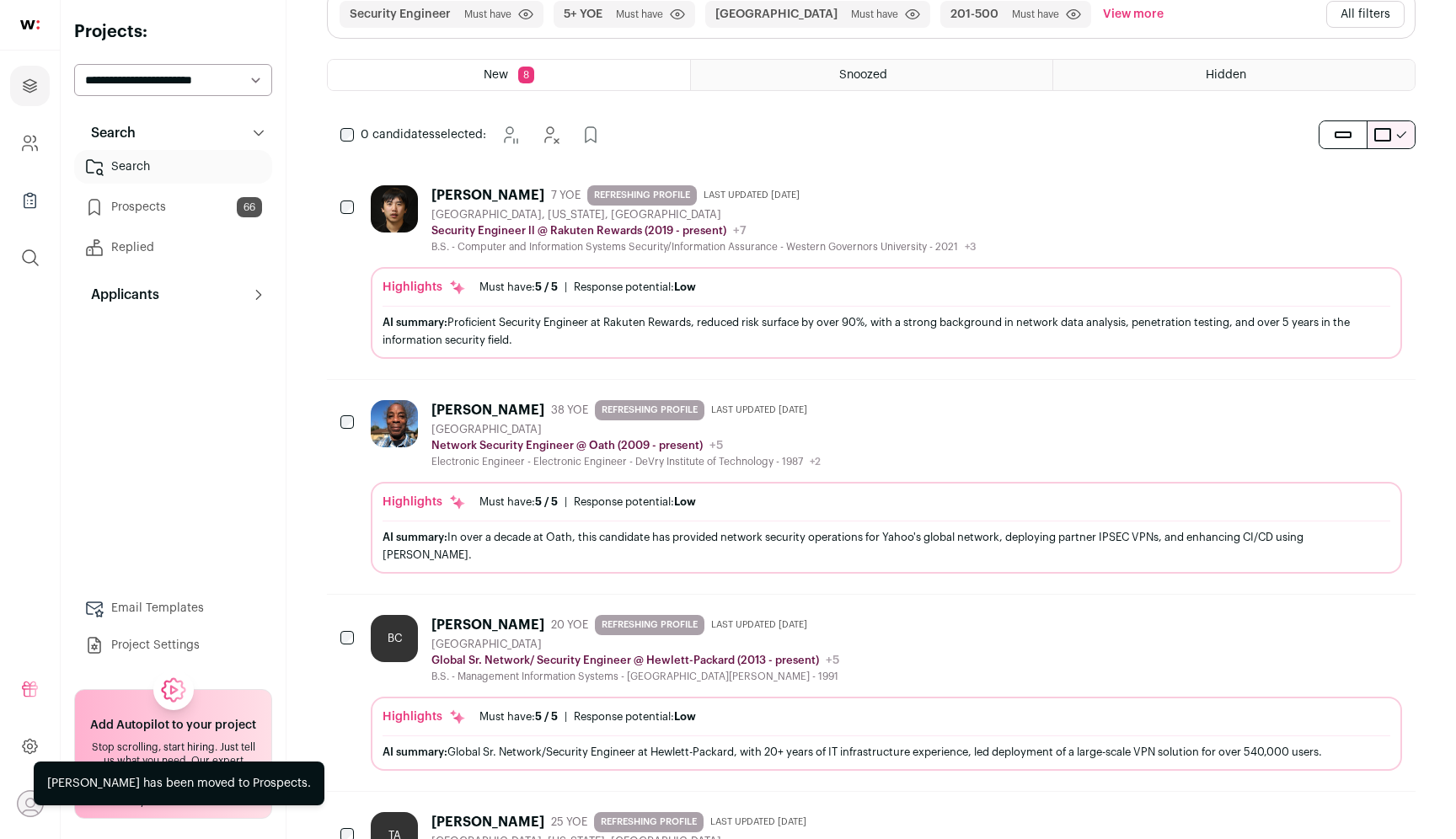
click at [1342, 189] on icon "Hide" at bounding box center [1341, 193] width 20 height 20
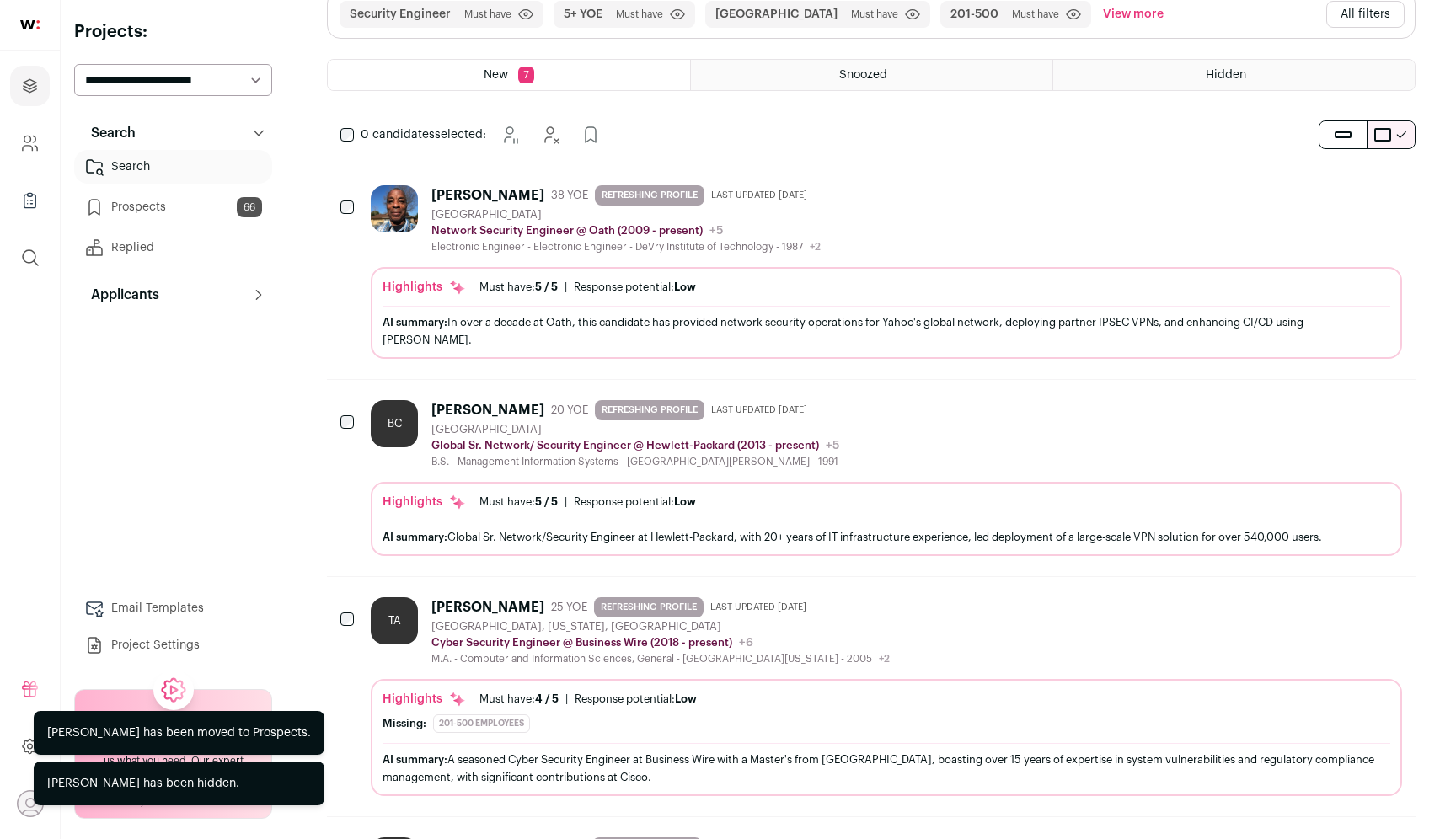
click at [1342, 189] on icon "Hide" at bounding box center [1341, 193] width 20 height 20
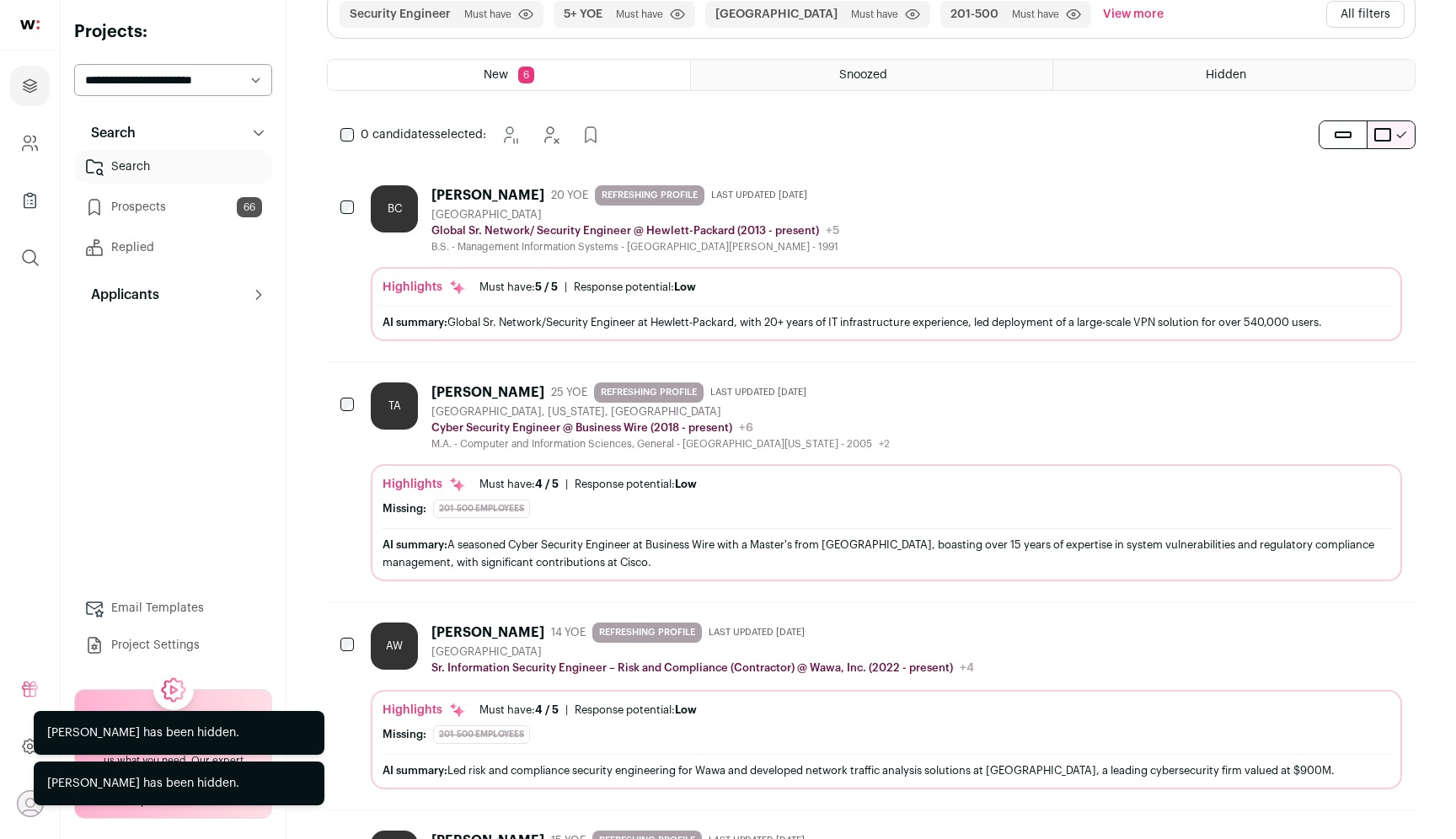
click at [1342, 189] on icon "Hide" at bounding box center [1341, 193] width 20 height 20
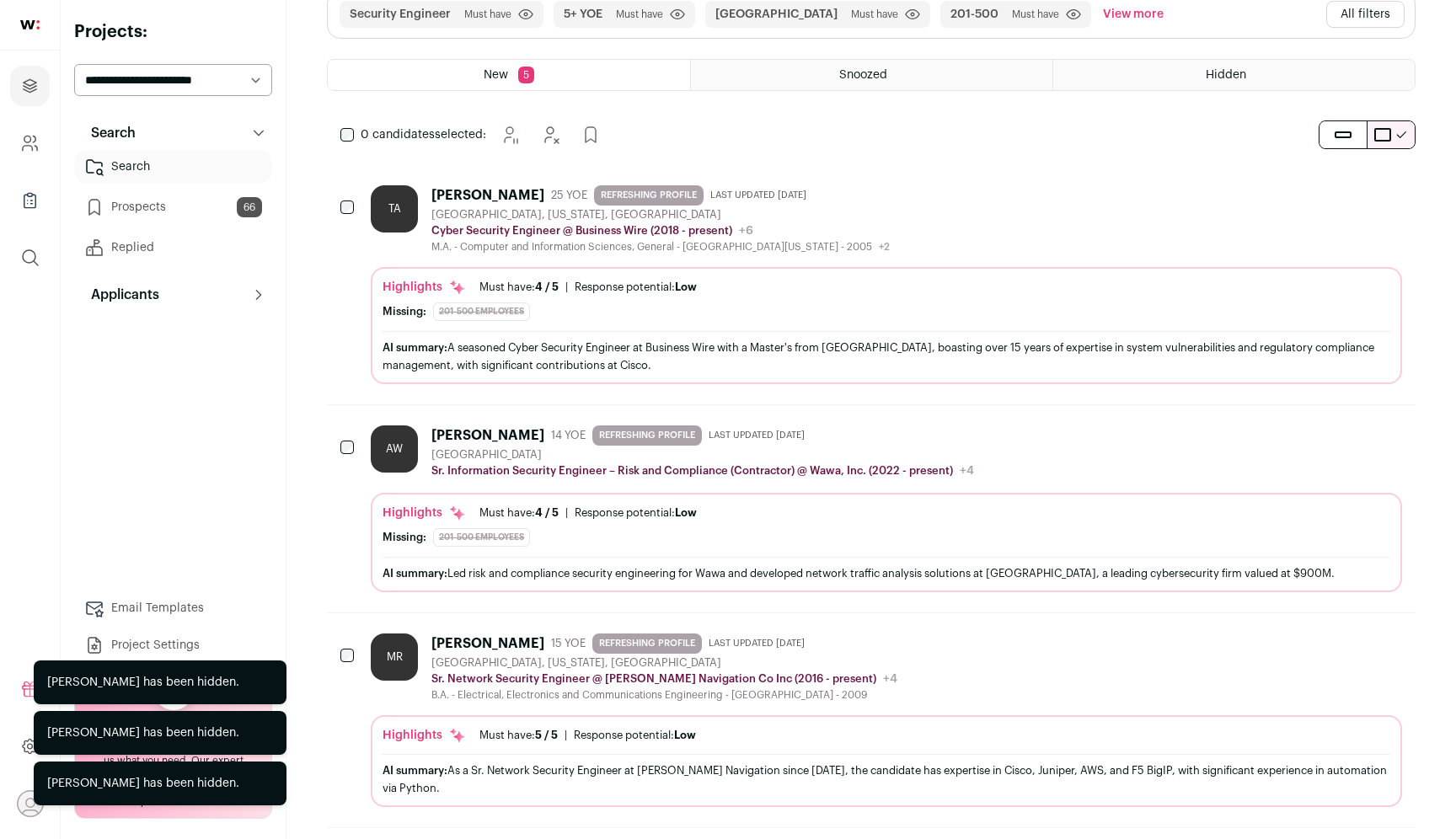
click at [1342, 189] on icon "Hide" at bounding box center [1341, 193] width 20 height 20
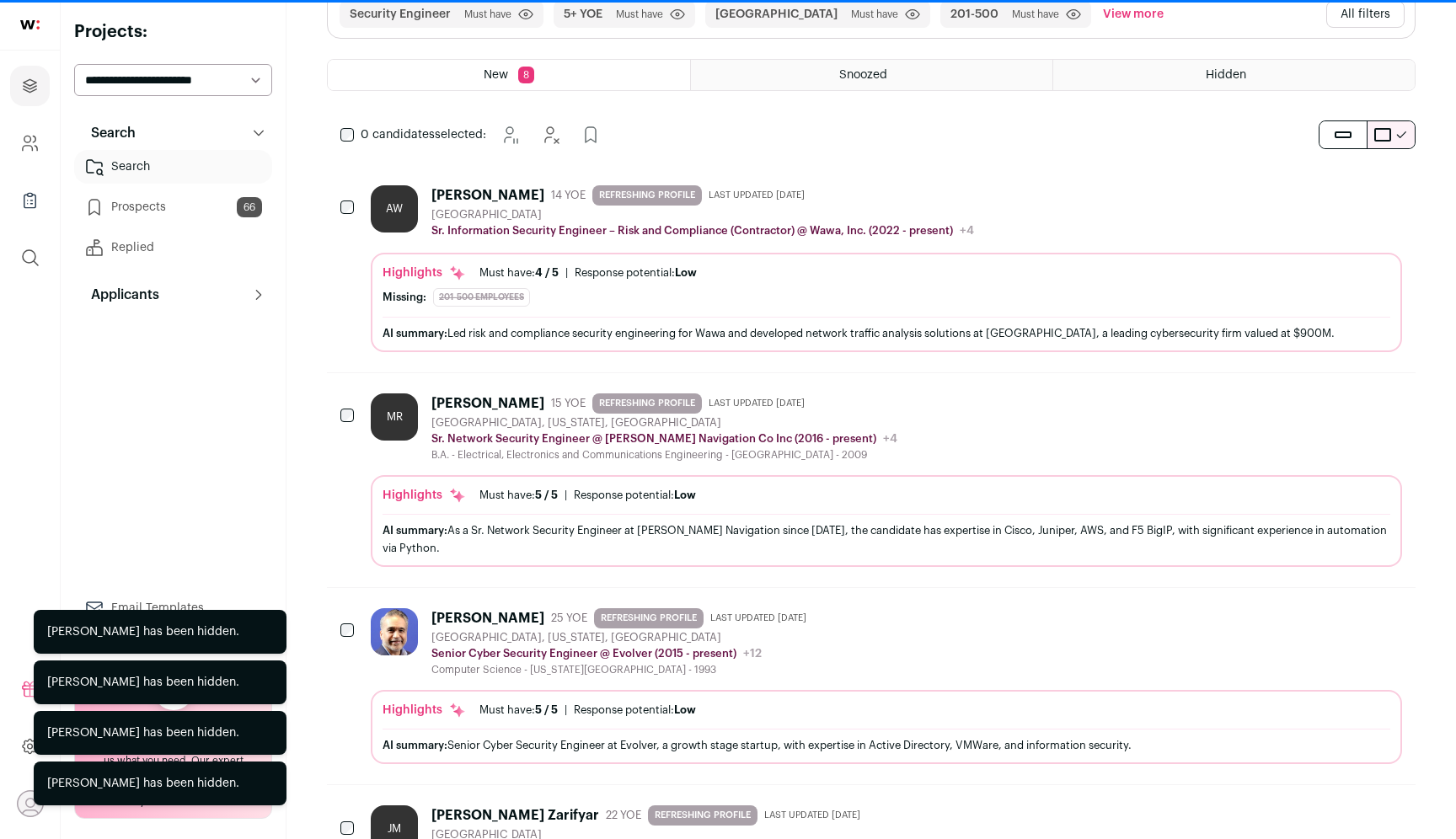
click at [1342, 189] on icon "Hide" at bounding box center [1341, 193] width 20 height 20
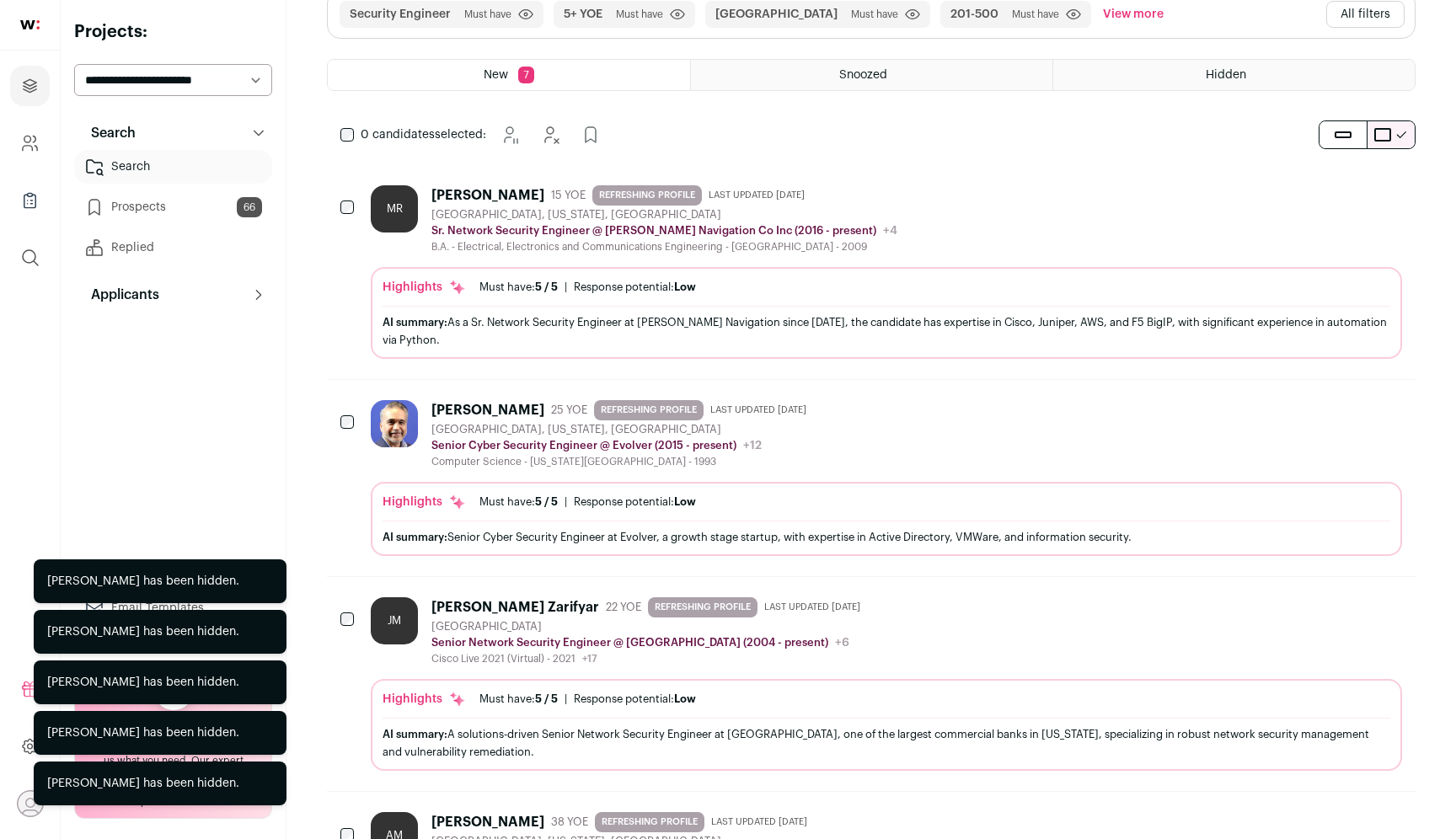
click at [1342, 189] on icon "Hide" at bounding box center [1341, 193] width 20 height 20
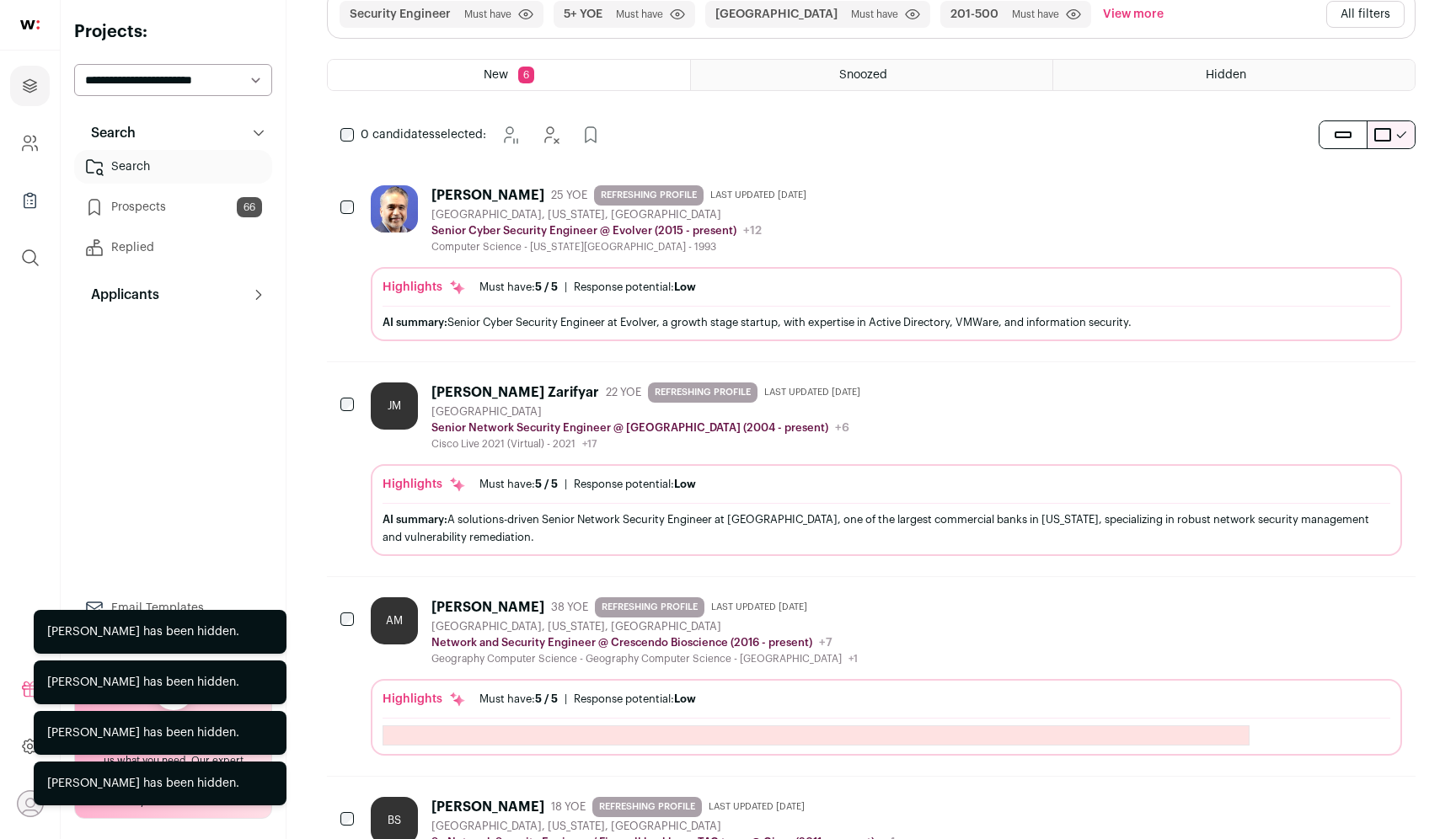
click at [1393, 197] on icon "Add to Prospects" at bounding box center [1387, 193] width 20 height 20
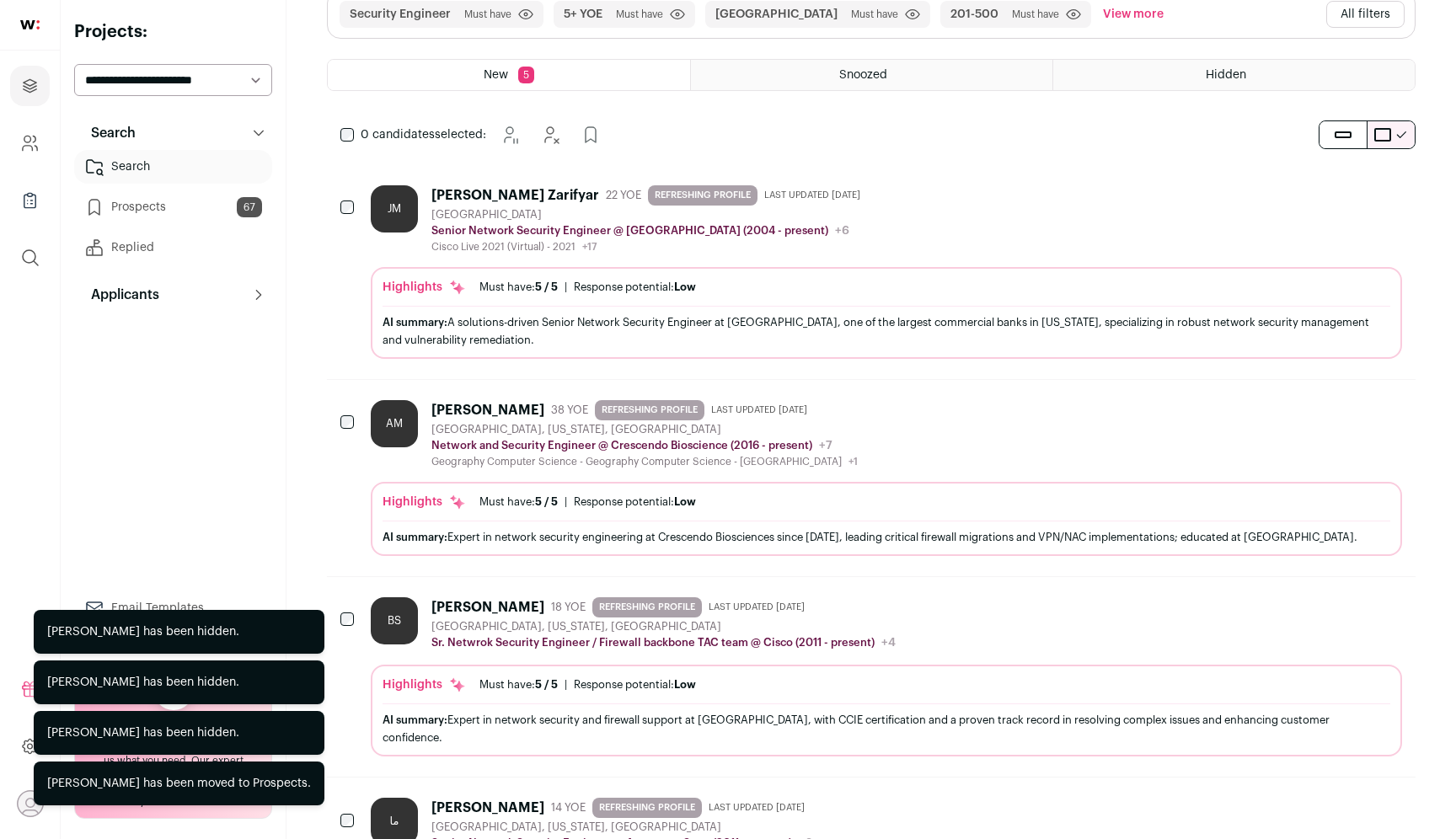
click at [1333, 203] on button "Hide" at bounding box center [1341, 193] width 36 height 36
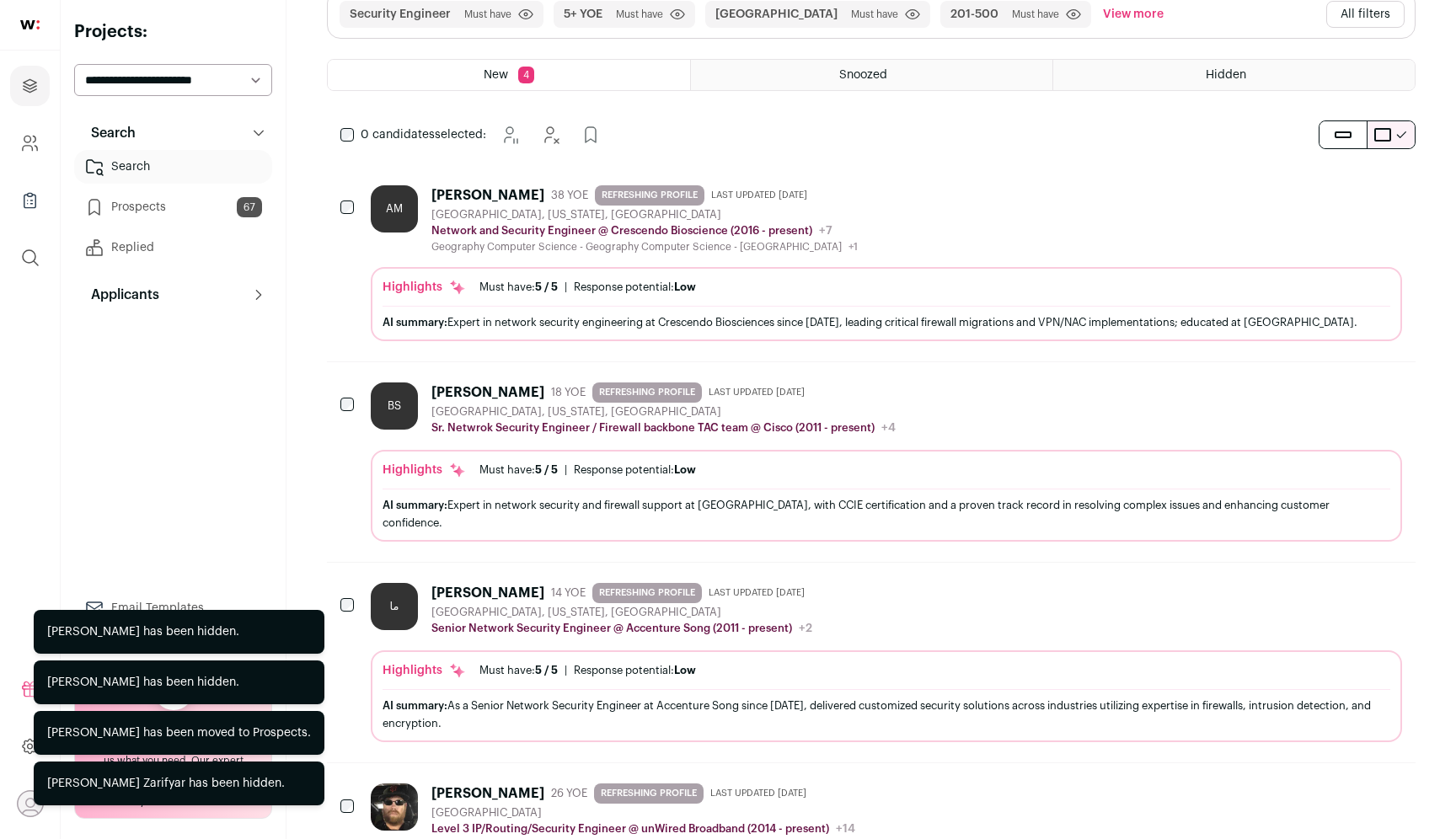
click at [1333, 203] on button "Hide" at bounding box center [1341, 193] width 36 height 36
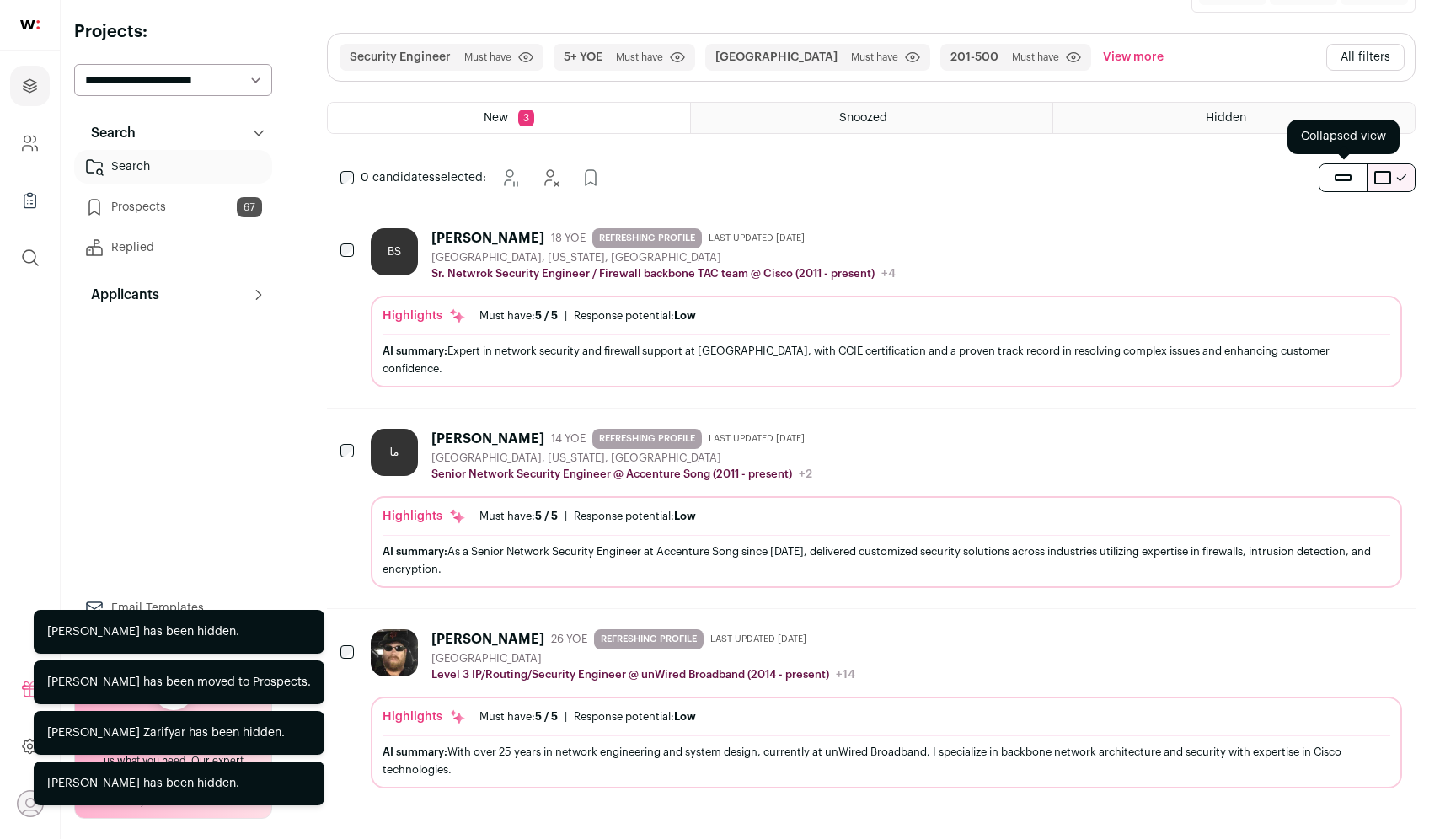
scroll to position [187, 0]
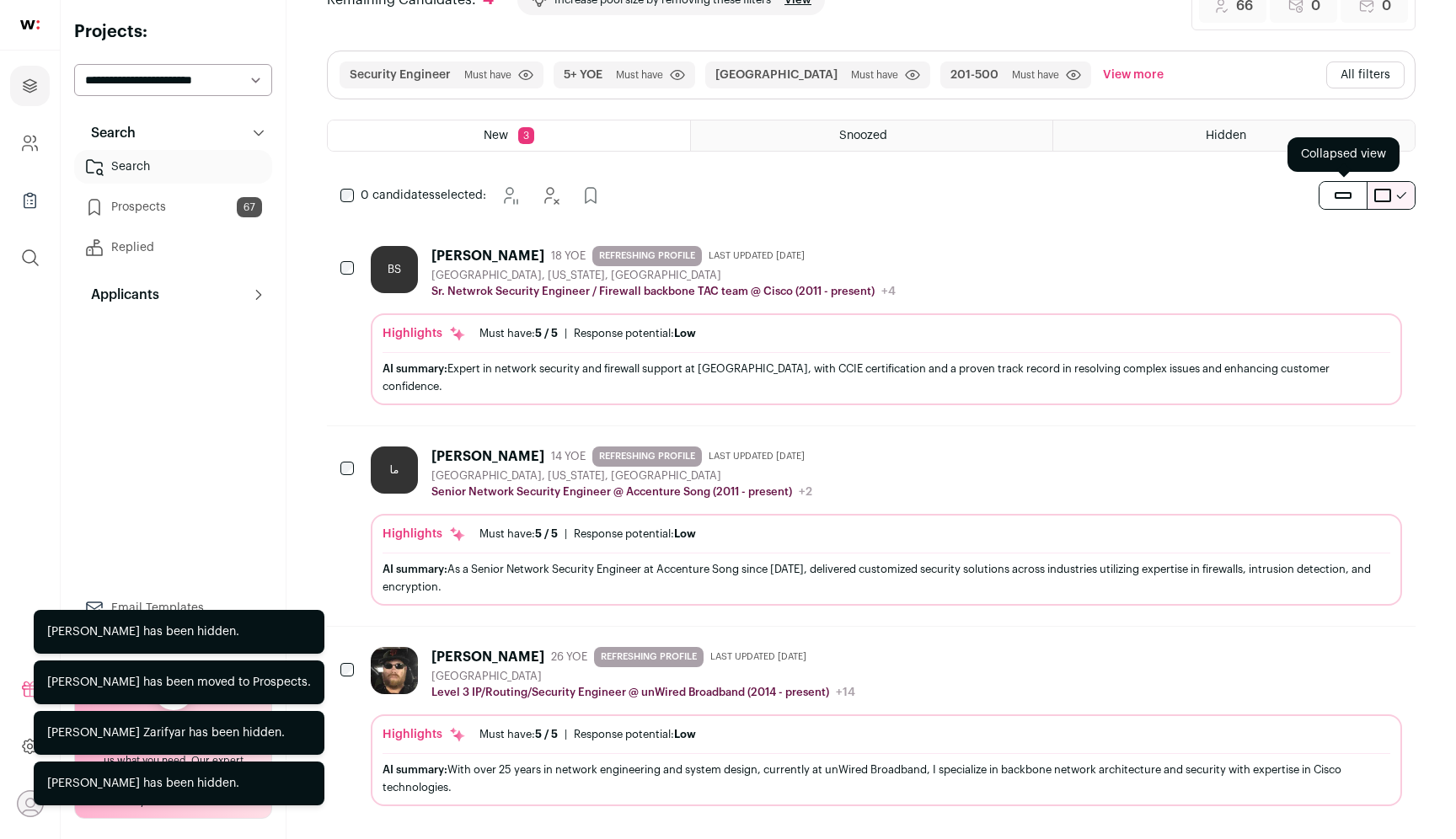
click at [1333, 203] on button "submit" at bounding box center [1342, 196] width 47 height 27
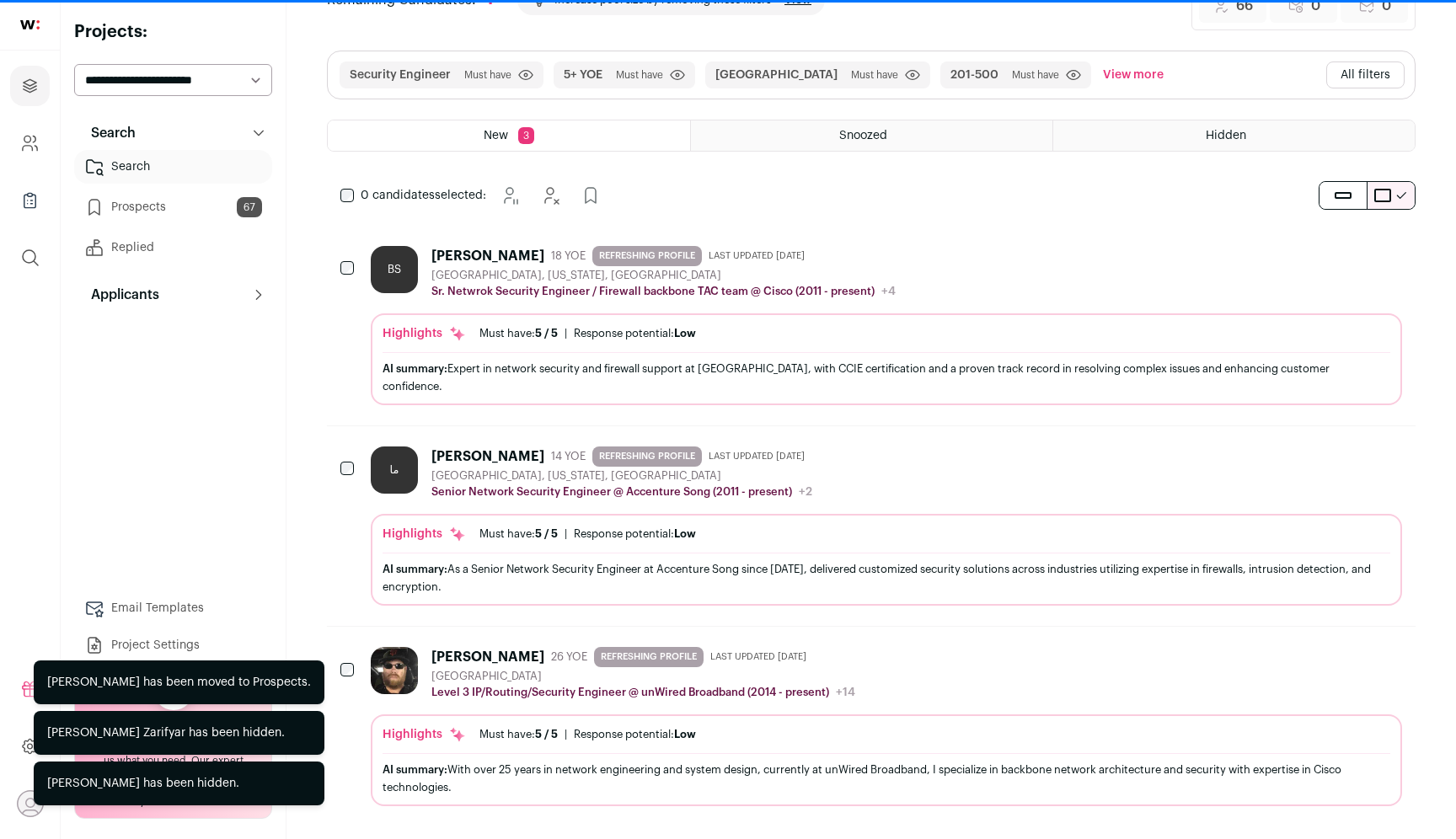
scroll to position [0, 0]
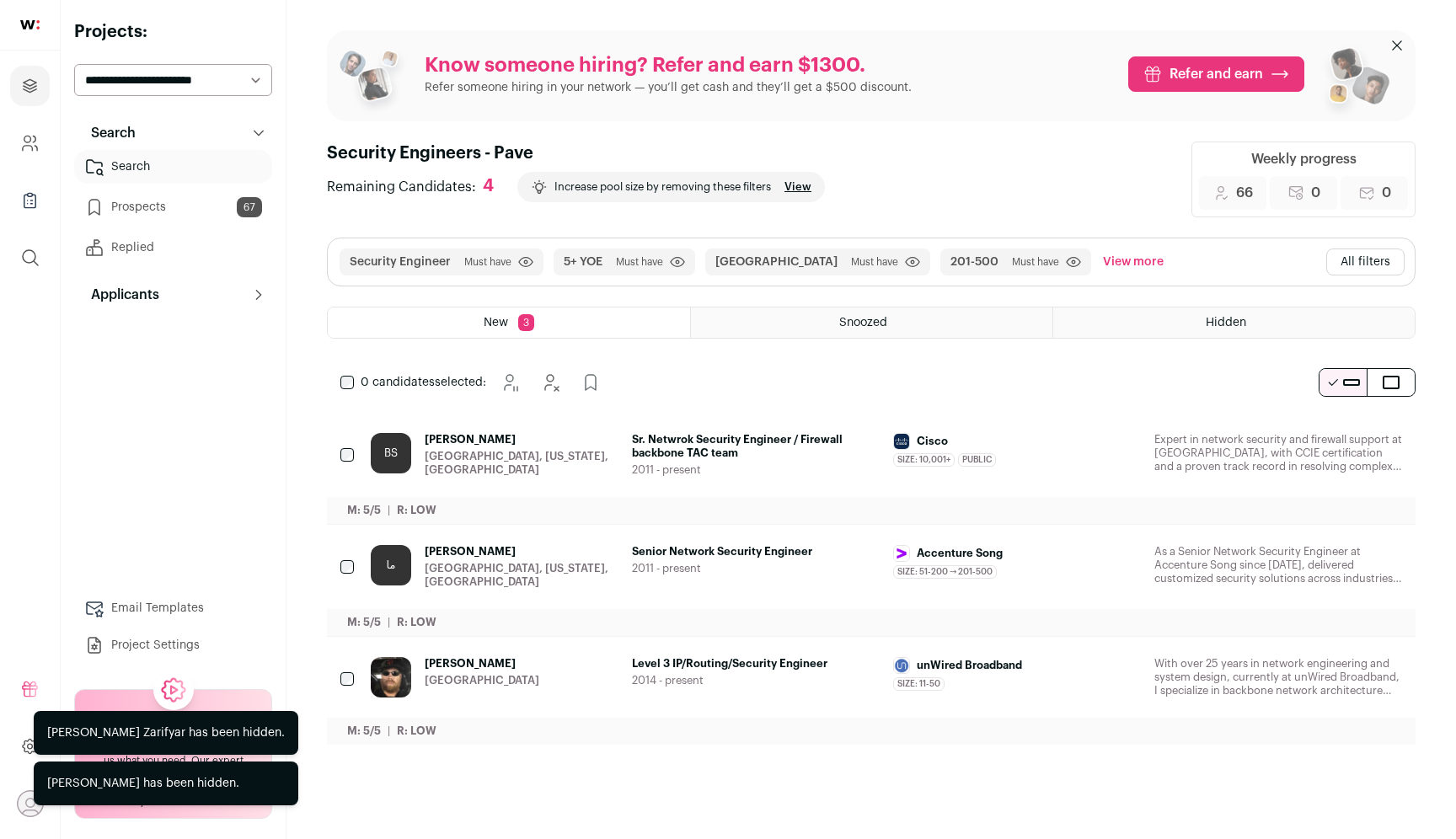
click at [173, 209] on link "Prospects 67" at bounding box center [172, 207] width 198 height 34
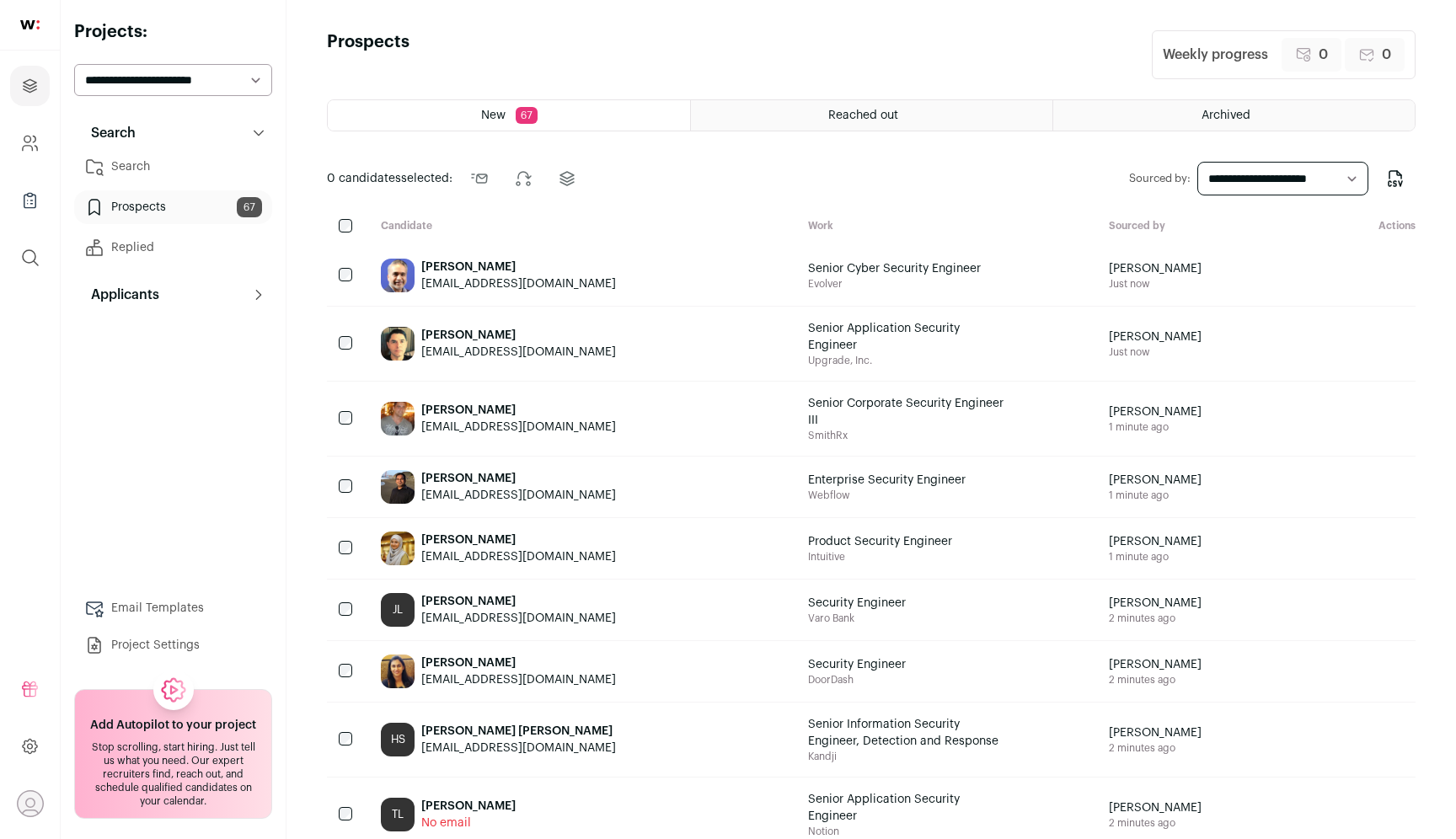
click at [143, 174] on link "Search" at bounding box center [172, 167] width 198 height 34
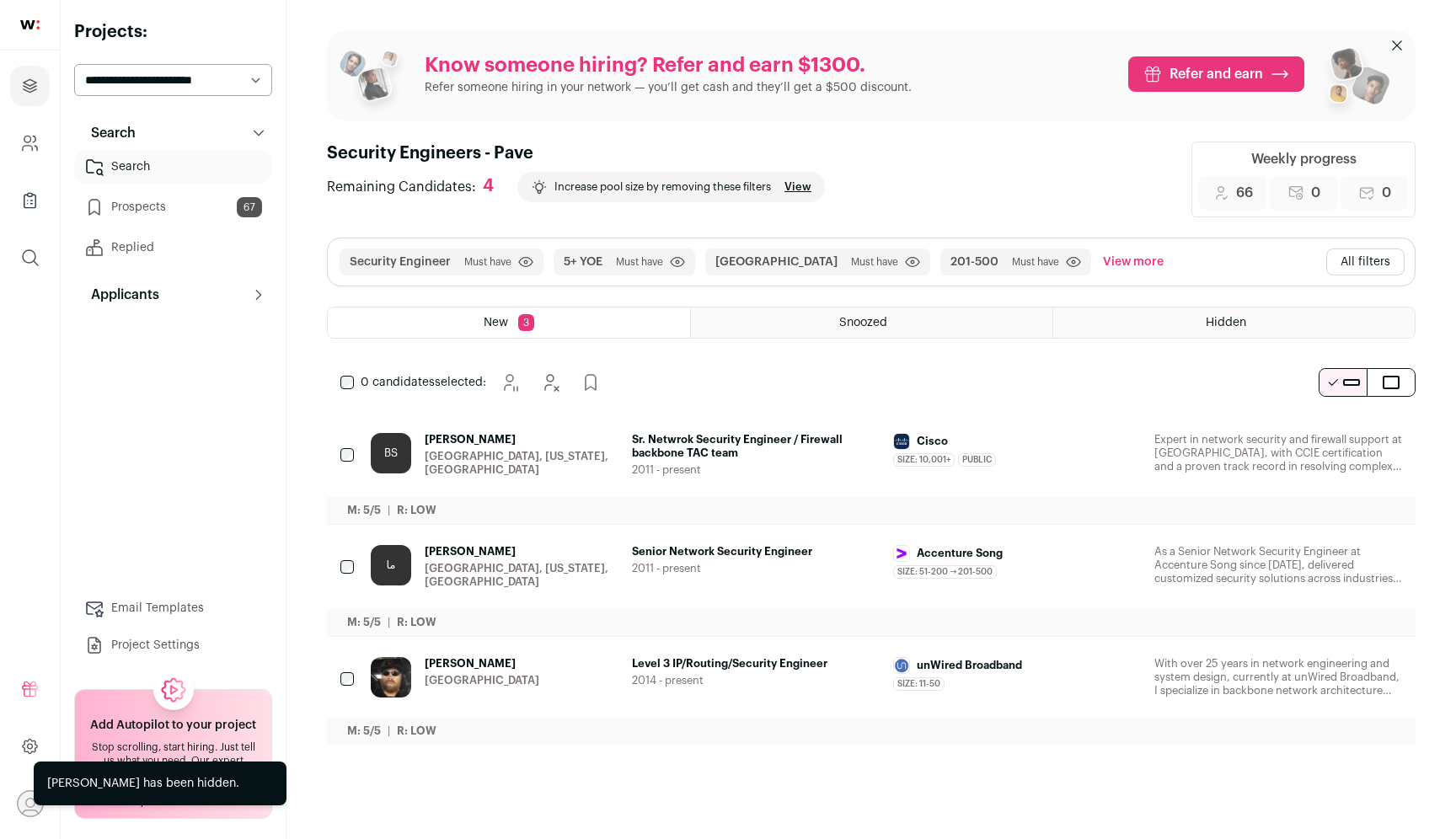
click at [191, 204] on link "Prospects 67" at bounding box center [172, 207] width 198 height 34
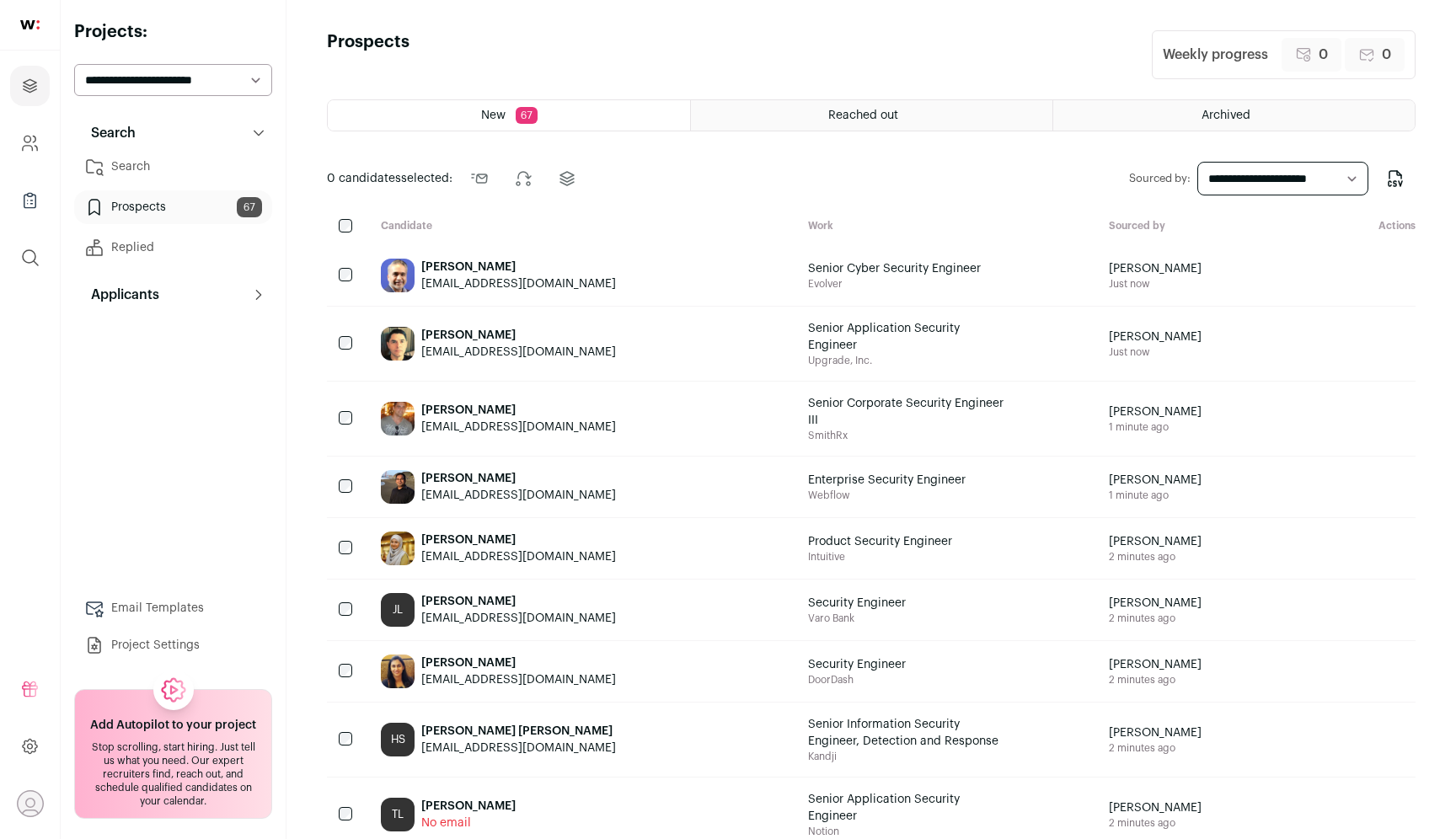
click at [187, 166] on link "Search" at bounding box center [172, 167] width 198 height 34
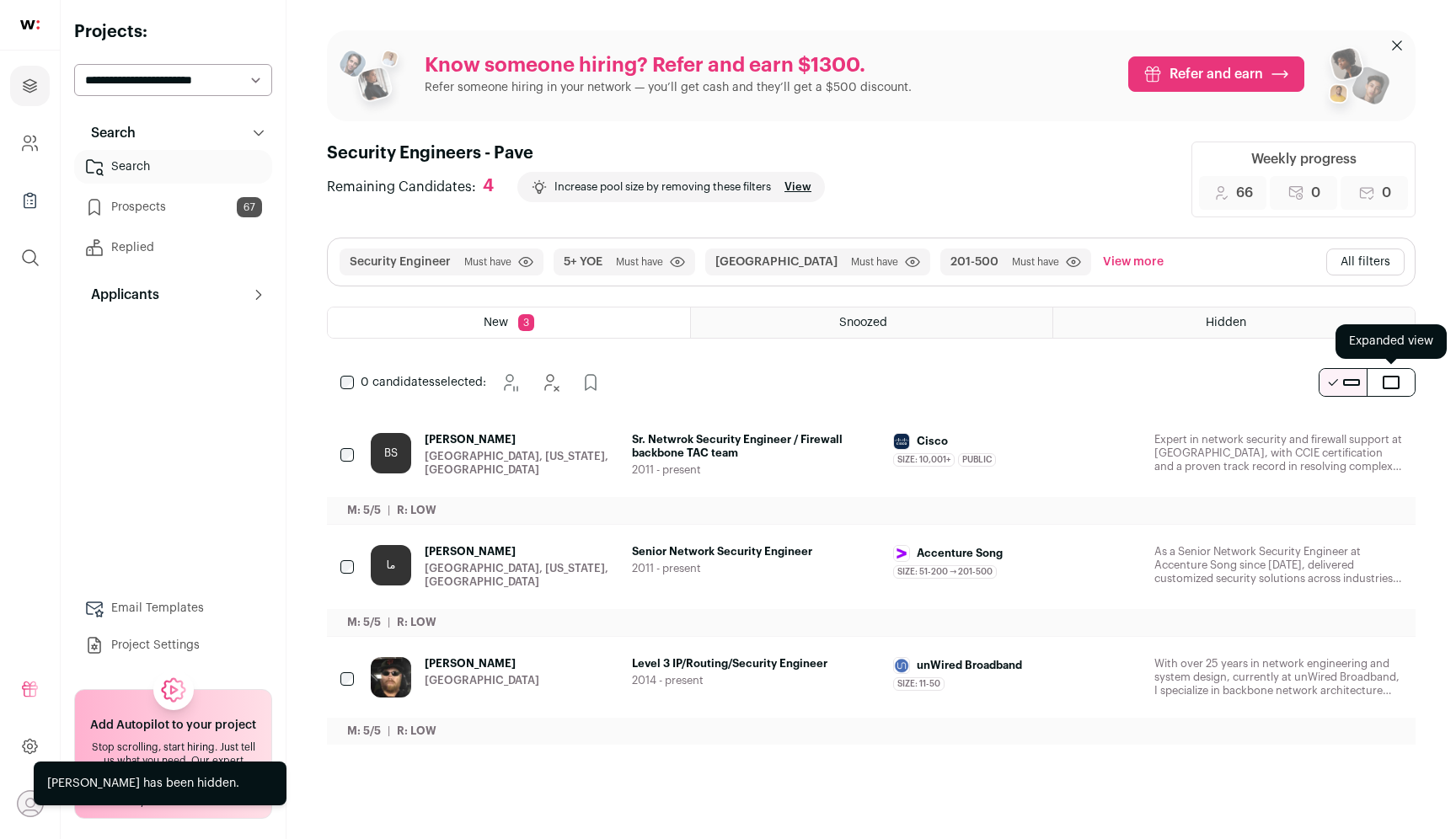
click at [1403, 380] on button "submit" at bounding box center [1390, 382] width 47 height 27
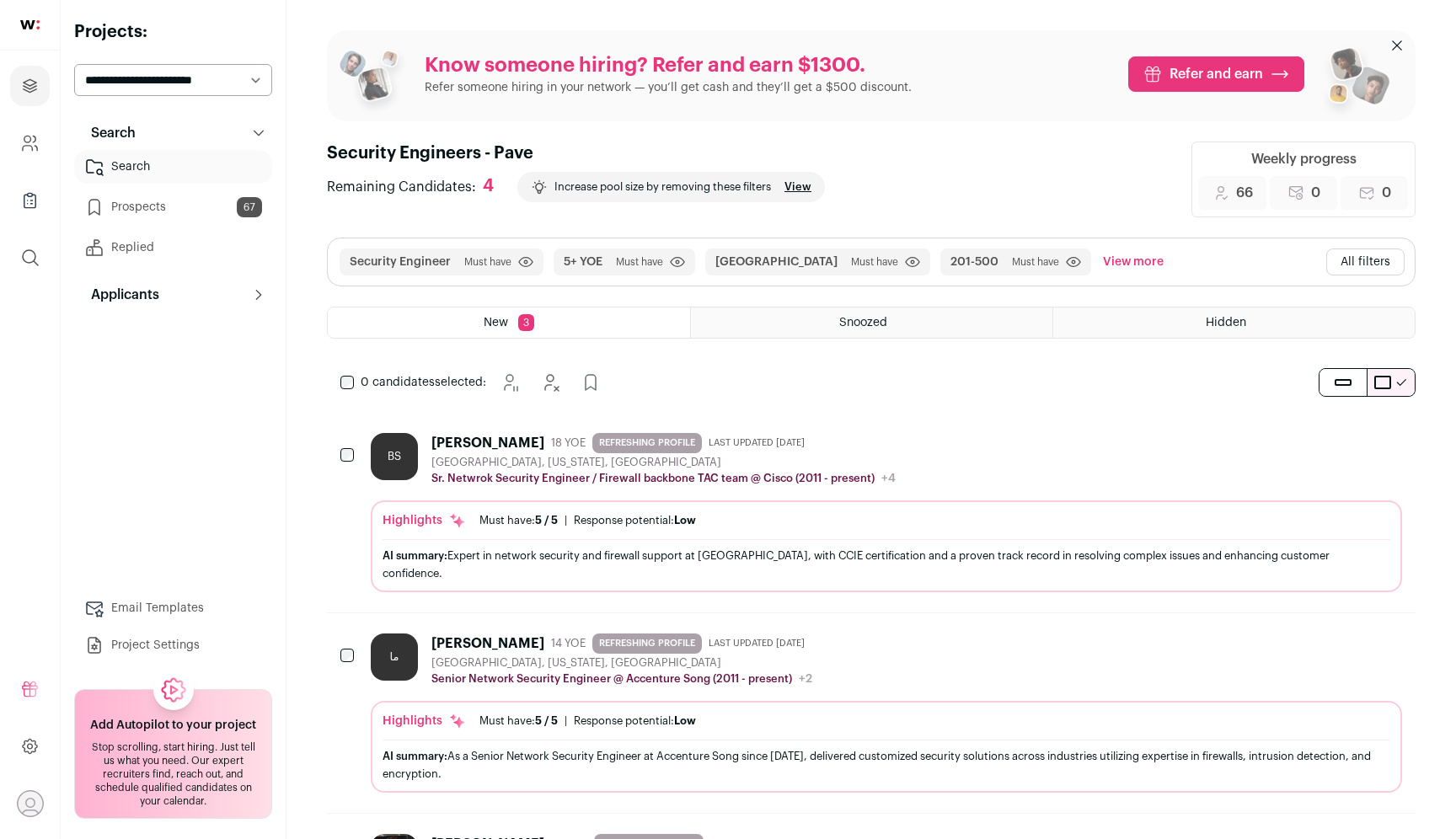
click at [1343, 433] on icon "Hide" at bounding box center [1341, 440] width 20 height 20
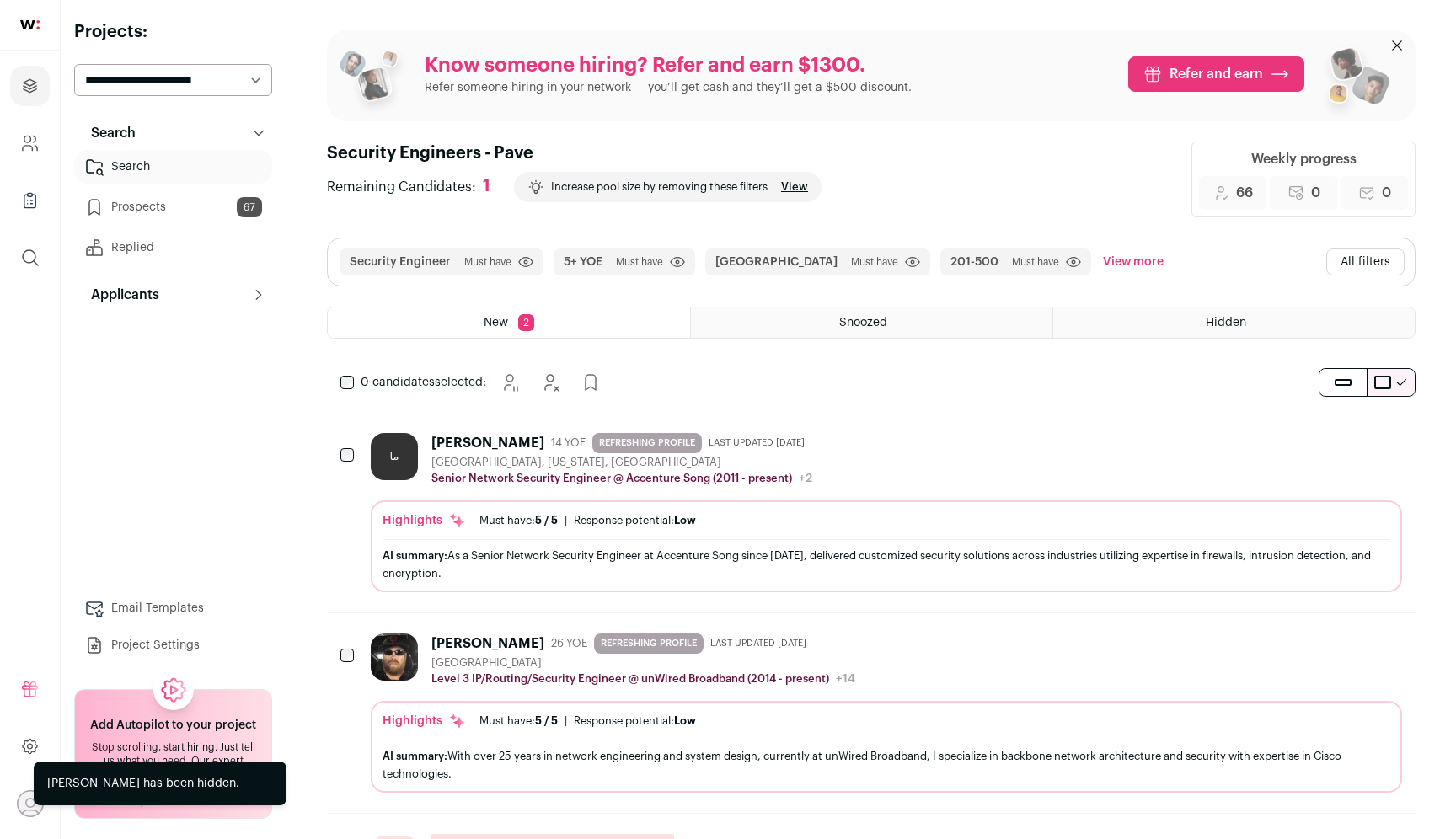
click at [1341, 443] on icon "Hide" at bounding box center [1343, 440] width 13 height 16
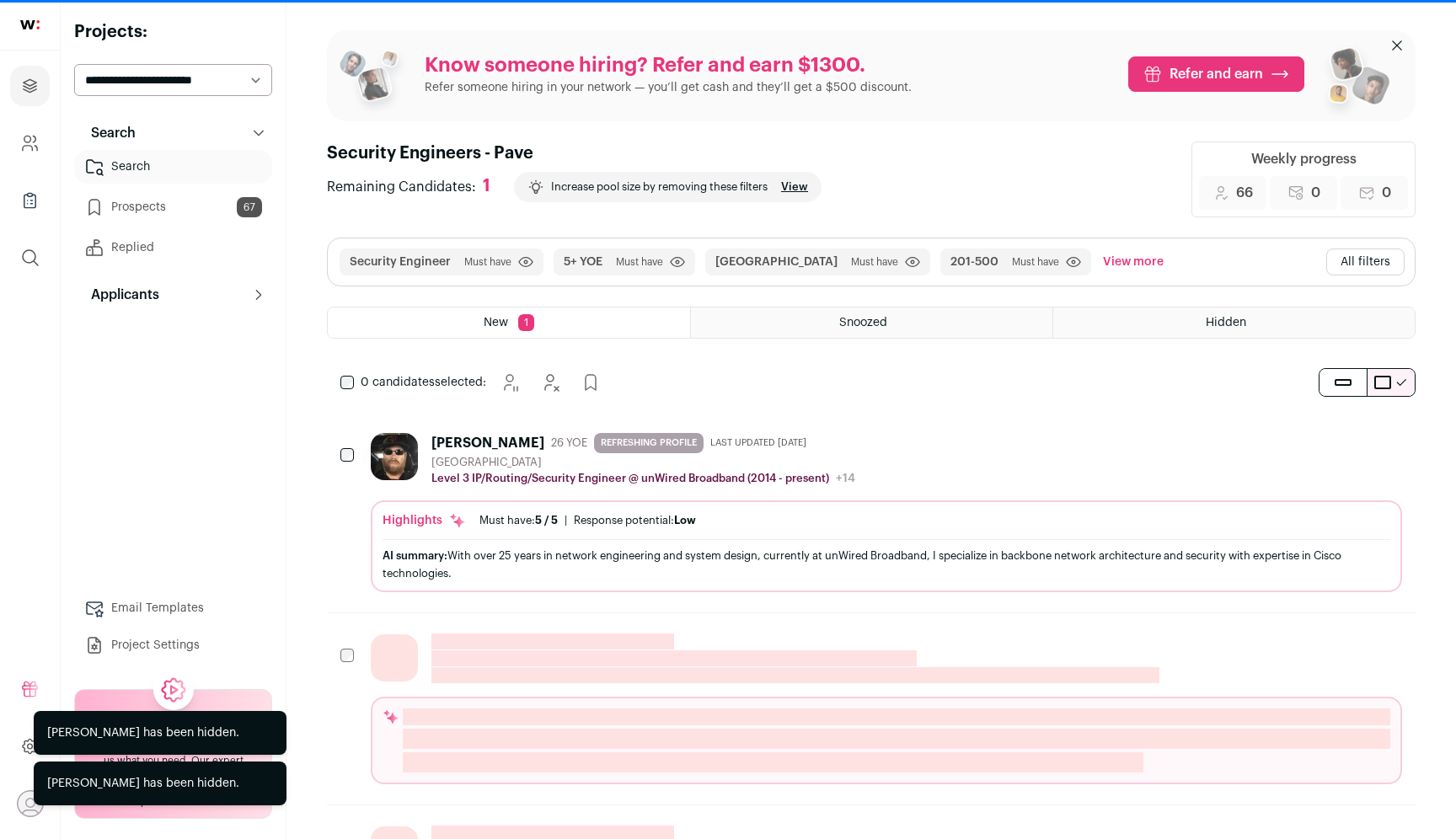
click at [1341, 443] on icon "Hide" at bounding box center [1343, 440] width 13 height 16
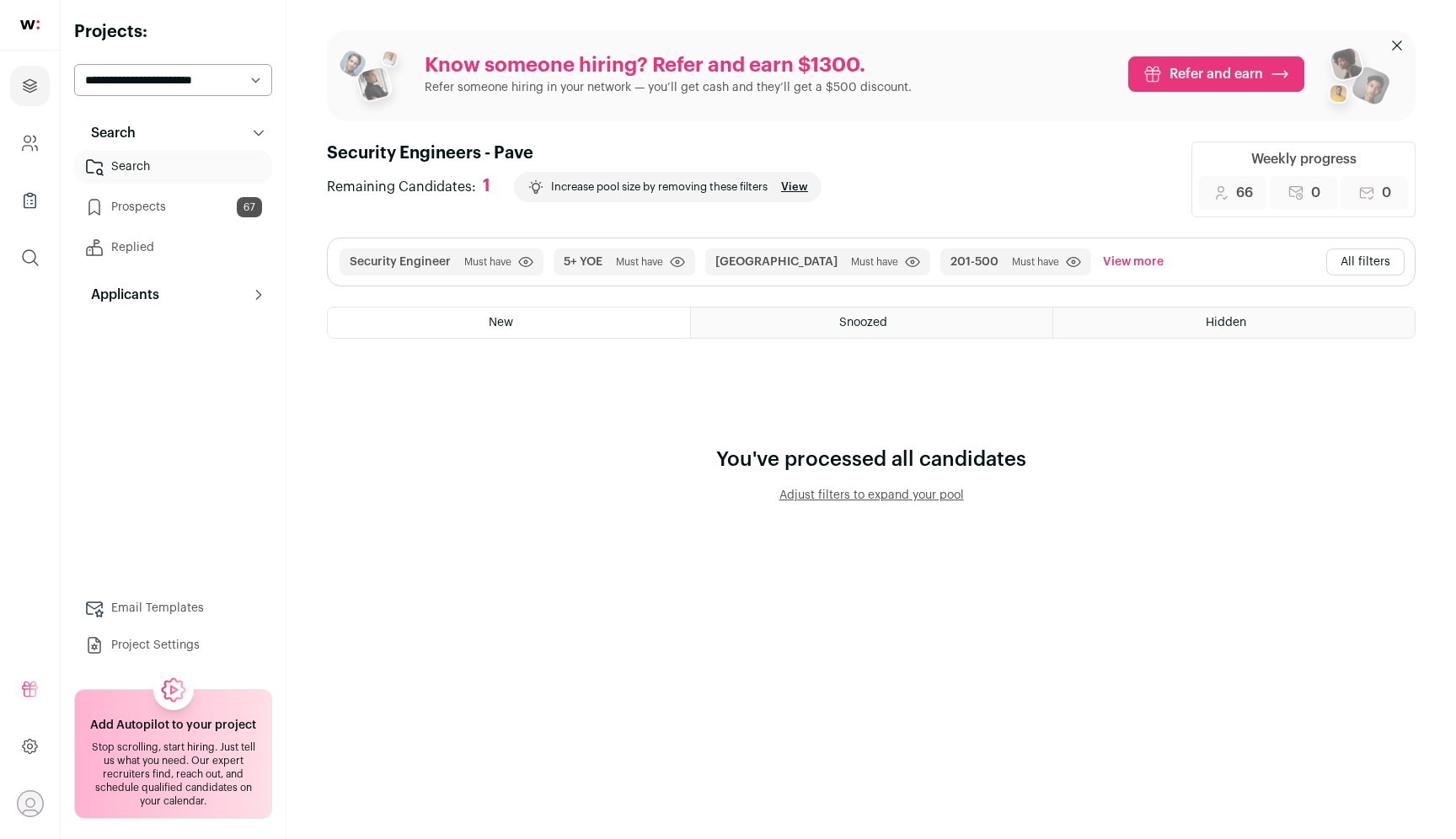
click at [166, 211] on link "Prospects 67" at bounding box center [172, 207] width 198 height 34
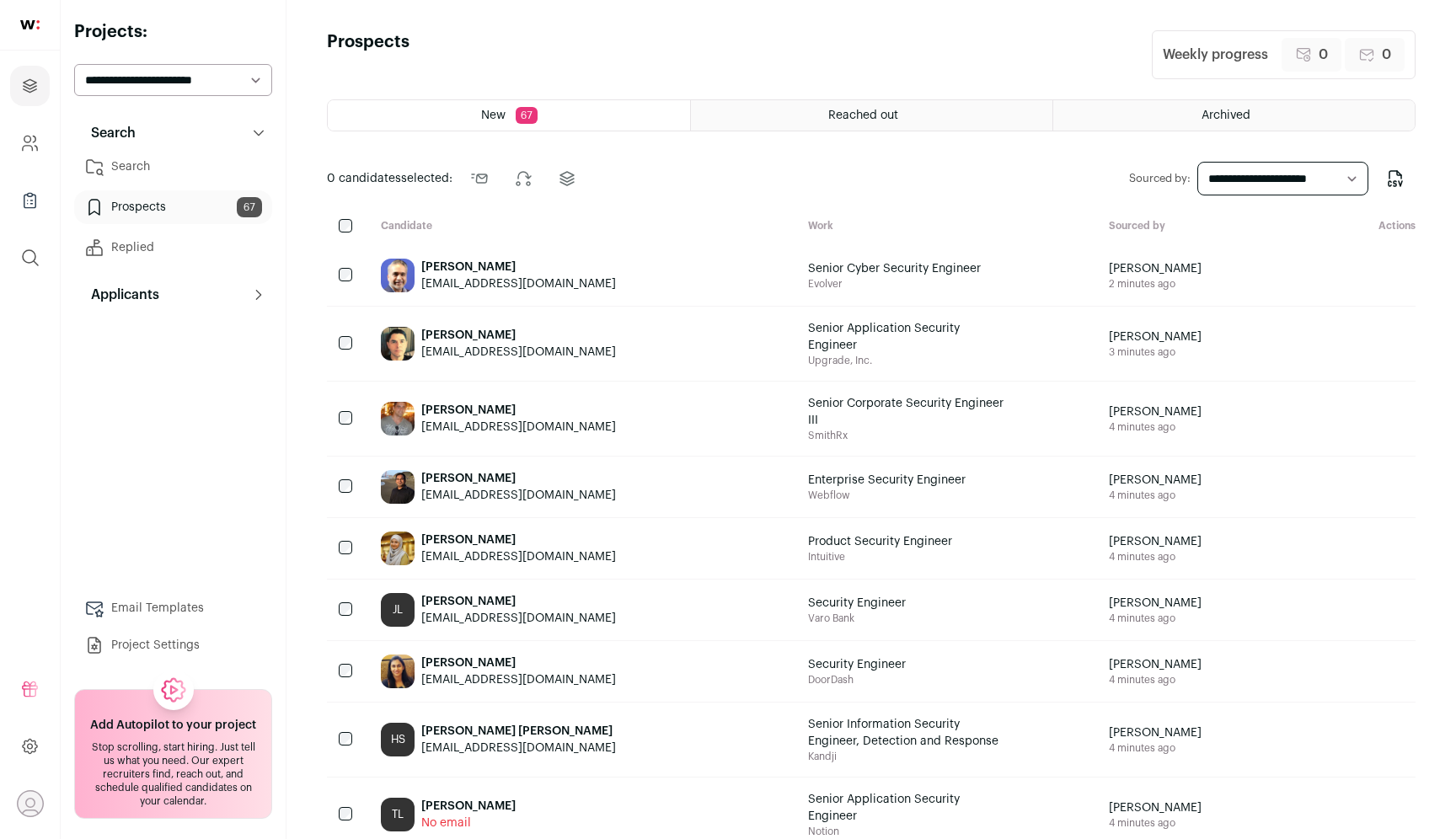
click at [225, 167] on link "Search" at bounding box center [172, 167] width 198 height 34
click at [218, 175] on link "Search" at bounding box center [172, 167] width 198 height 34
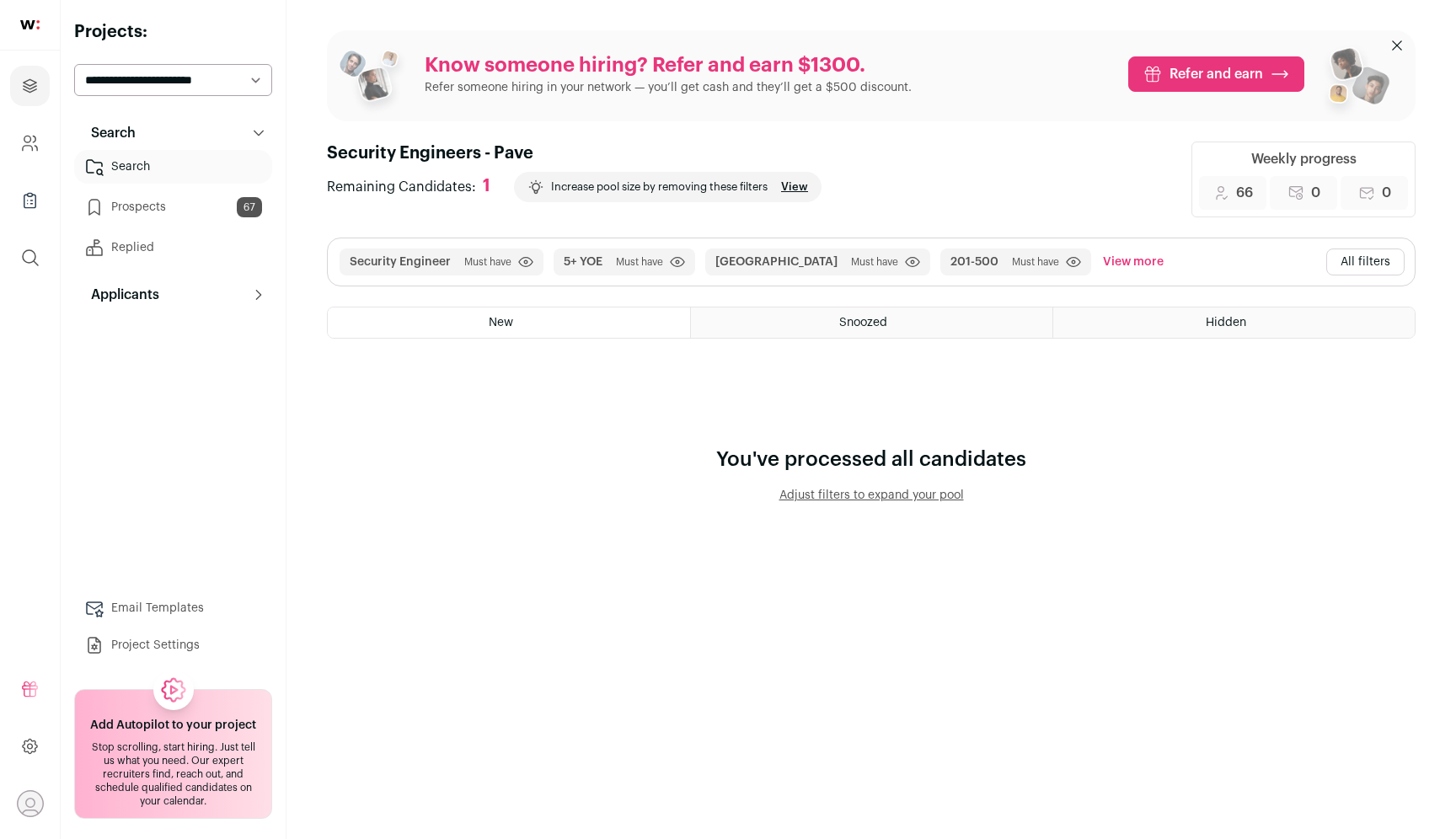
click at [1363, 262] on button "All filters" at bounding box center [1364, 262] width 78 height 27
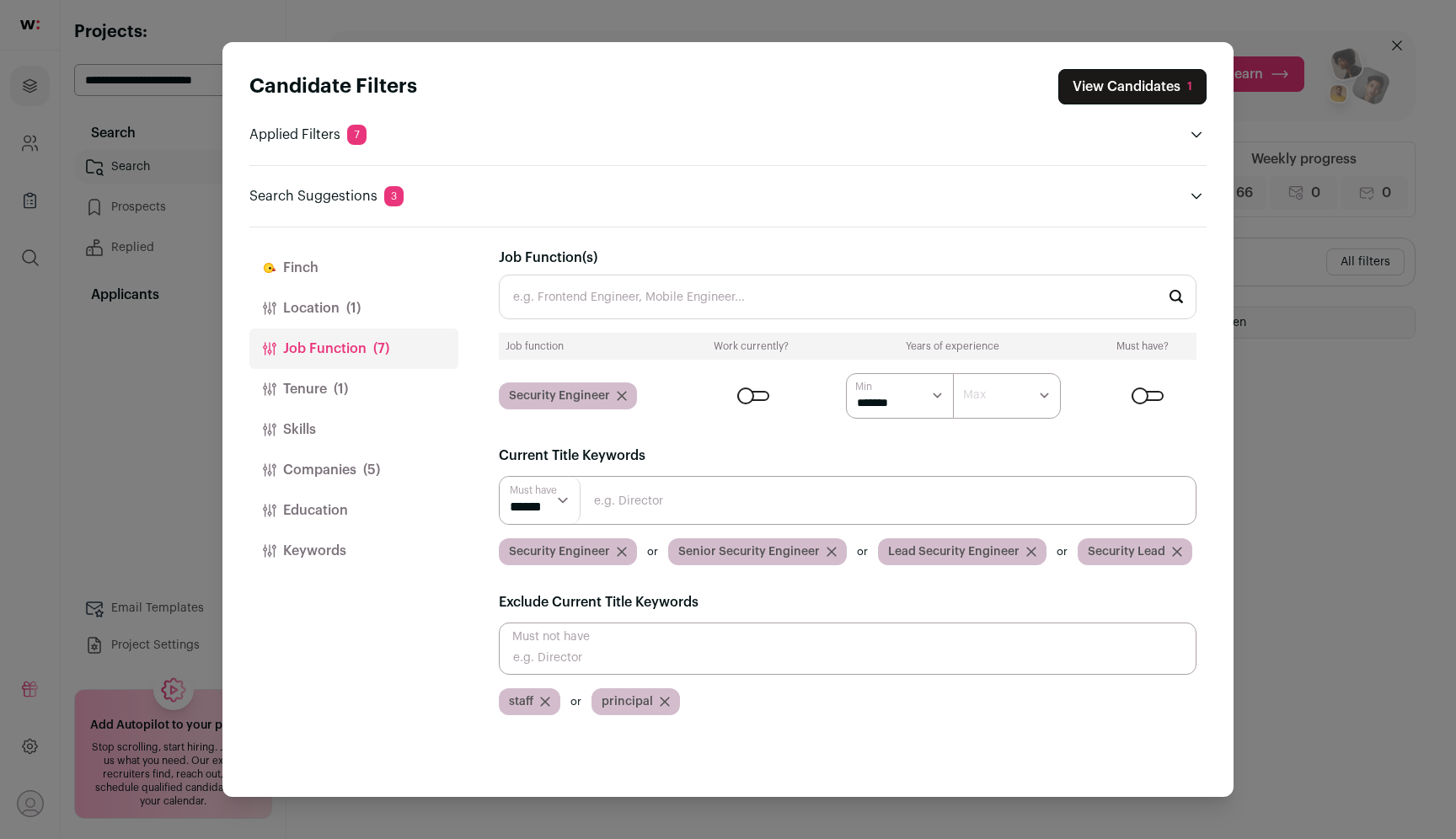
click at [182, 377] on div "Candidate Filters View Candidates 1 Applied Filters 7 Security Engineer Must ha…" at bounding box center [728, 419] width 1456 height 839
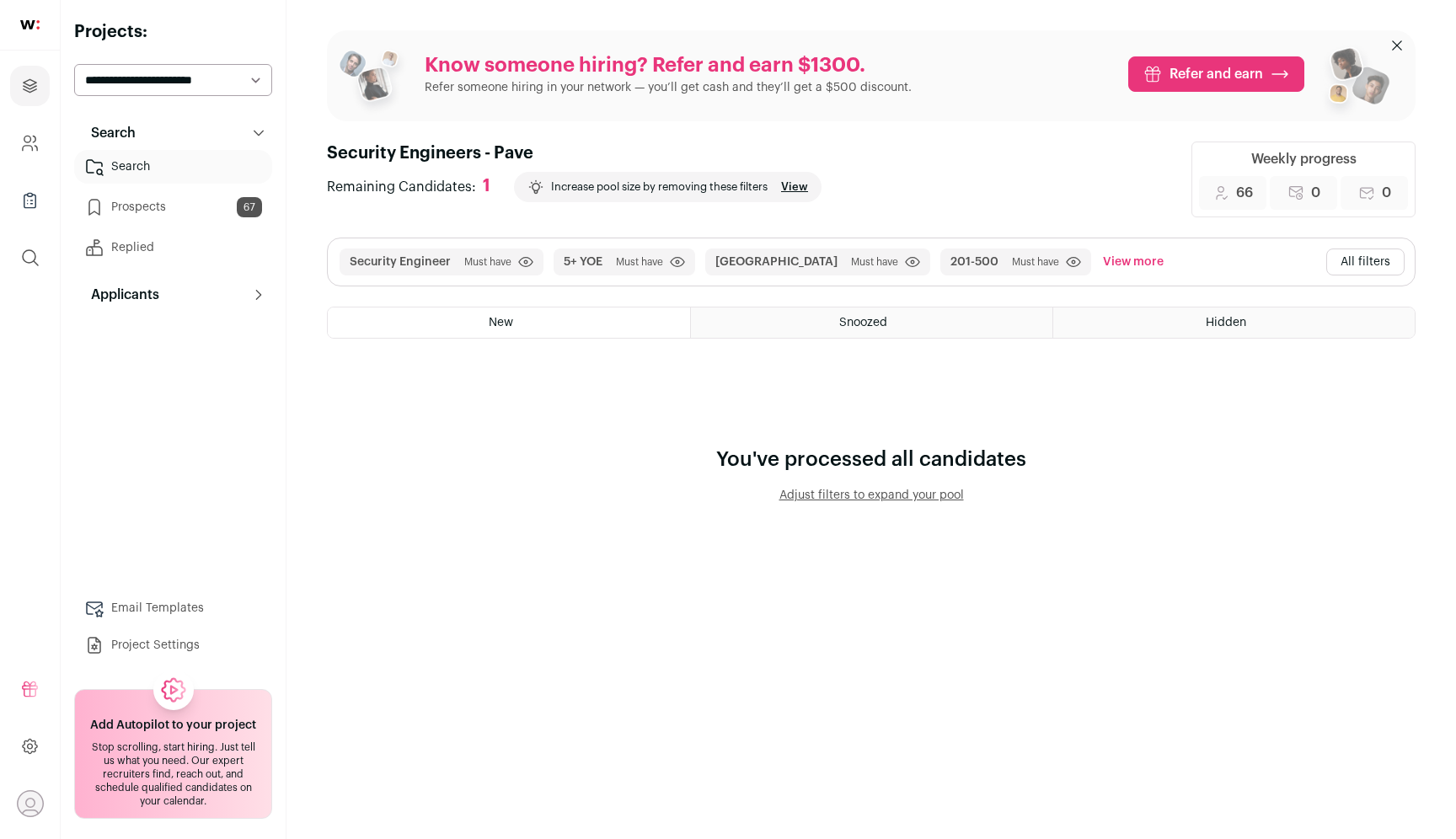
click at [184, 170] on link "Search" at bounding box center [172, 167] width 198 height 34
click at [180, 214] on link "Prospects 67" at bounding box center [172, 207] width 198 height 34
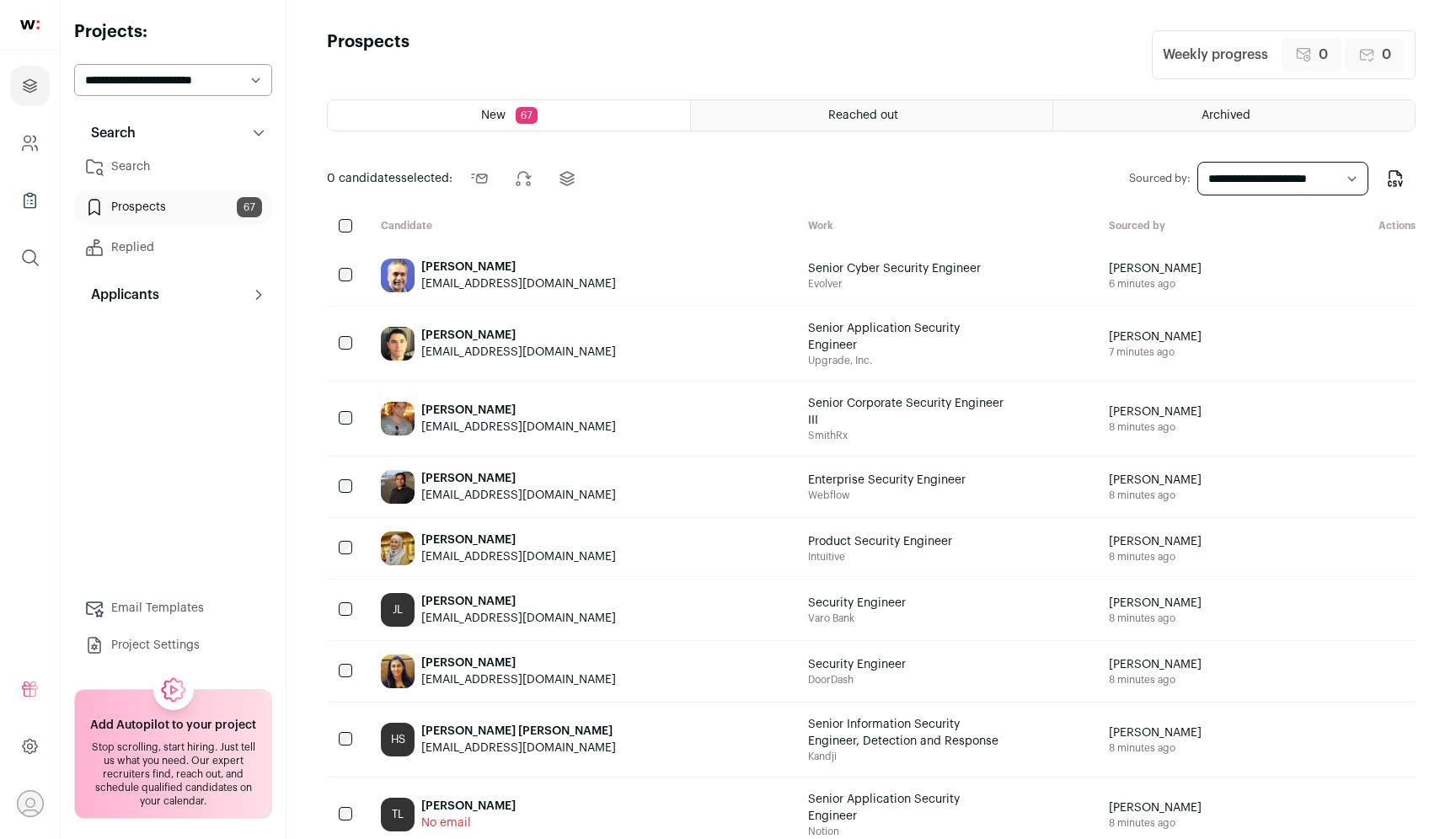
drag, startPoint x: 210, startPoint y: 204, endPoint x: 807, endPoint y: 23, distance: 623.8
click at [121, 180] on link "Search" at bounding box center [172, 167] width 198 height 34
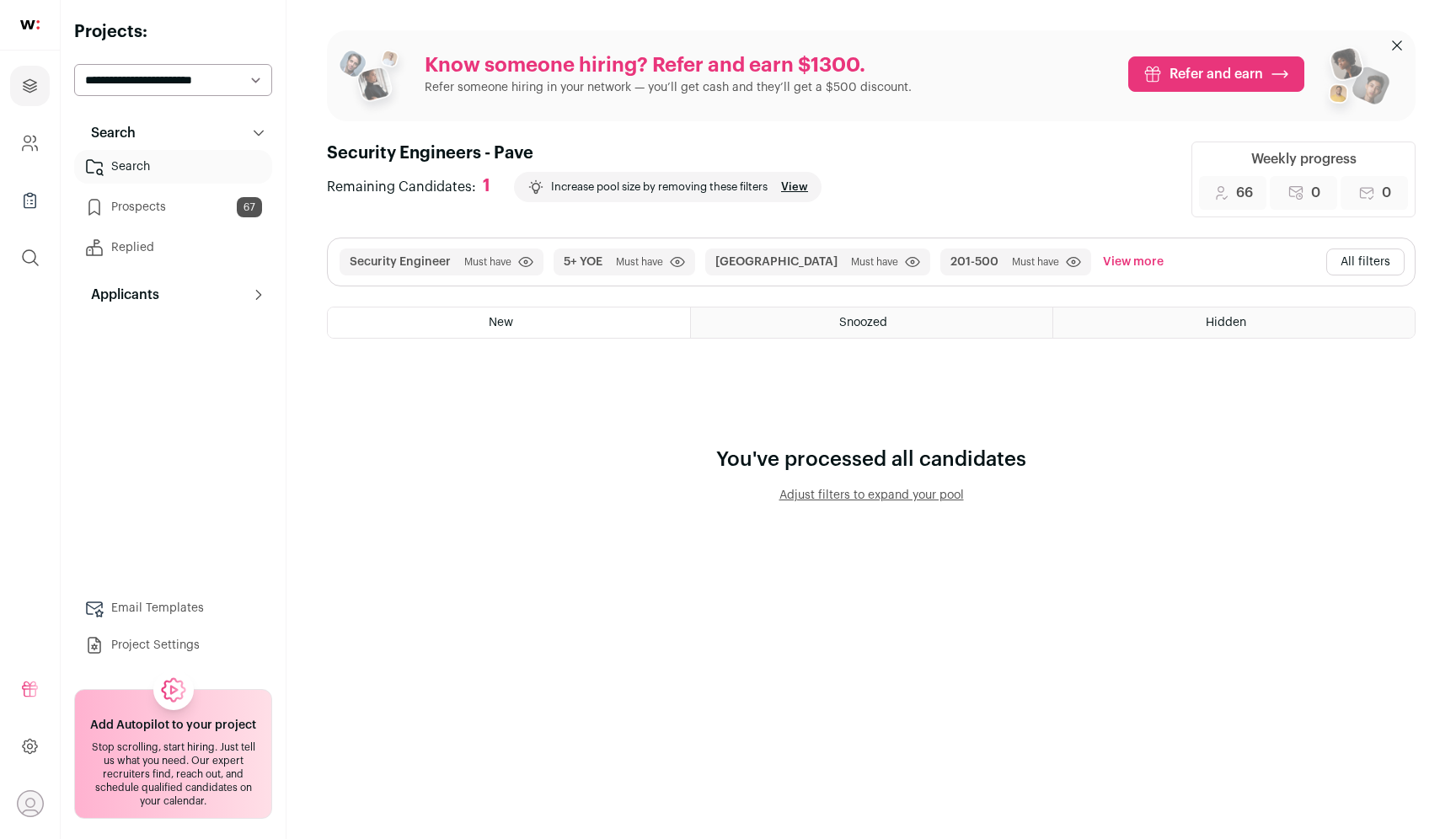
click at [1365, 262] on button "All filters" at bounding box center [1364, 262] width 78 height 27
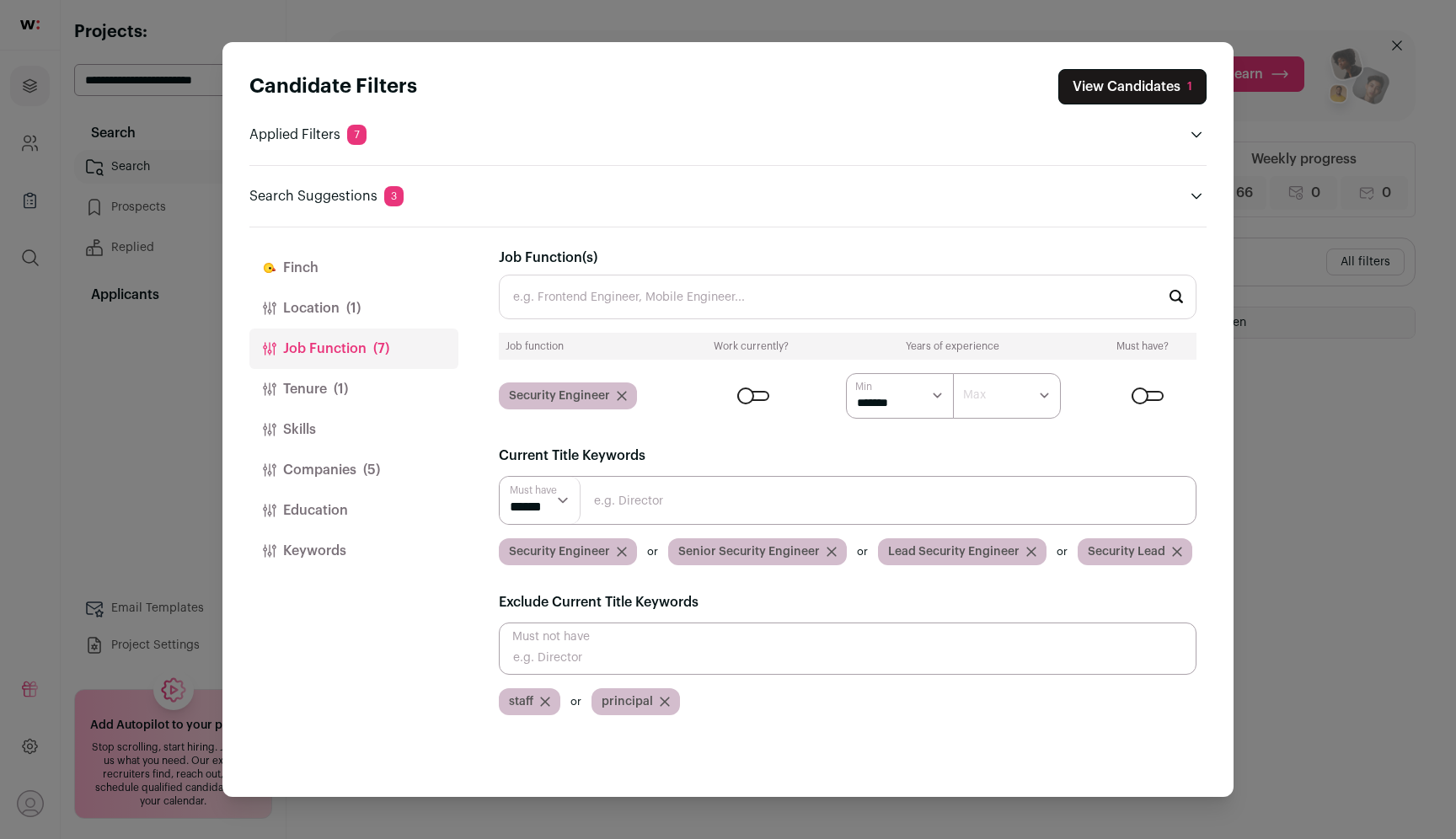
click at [97, 454] on div "Candidate Filters View Candidates 1 Applied Filters 7 Security Engineer Must ha…" at bounding box center [728, 419] width 1456 height 839
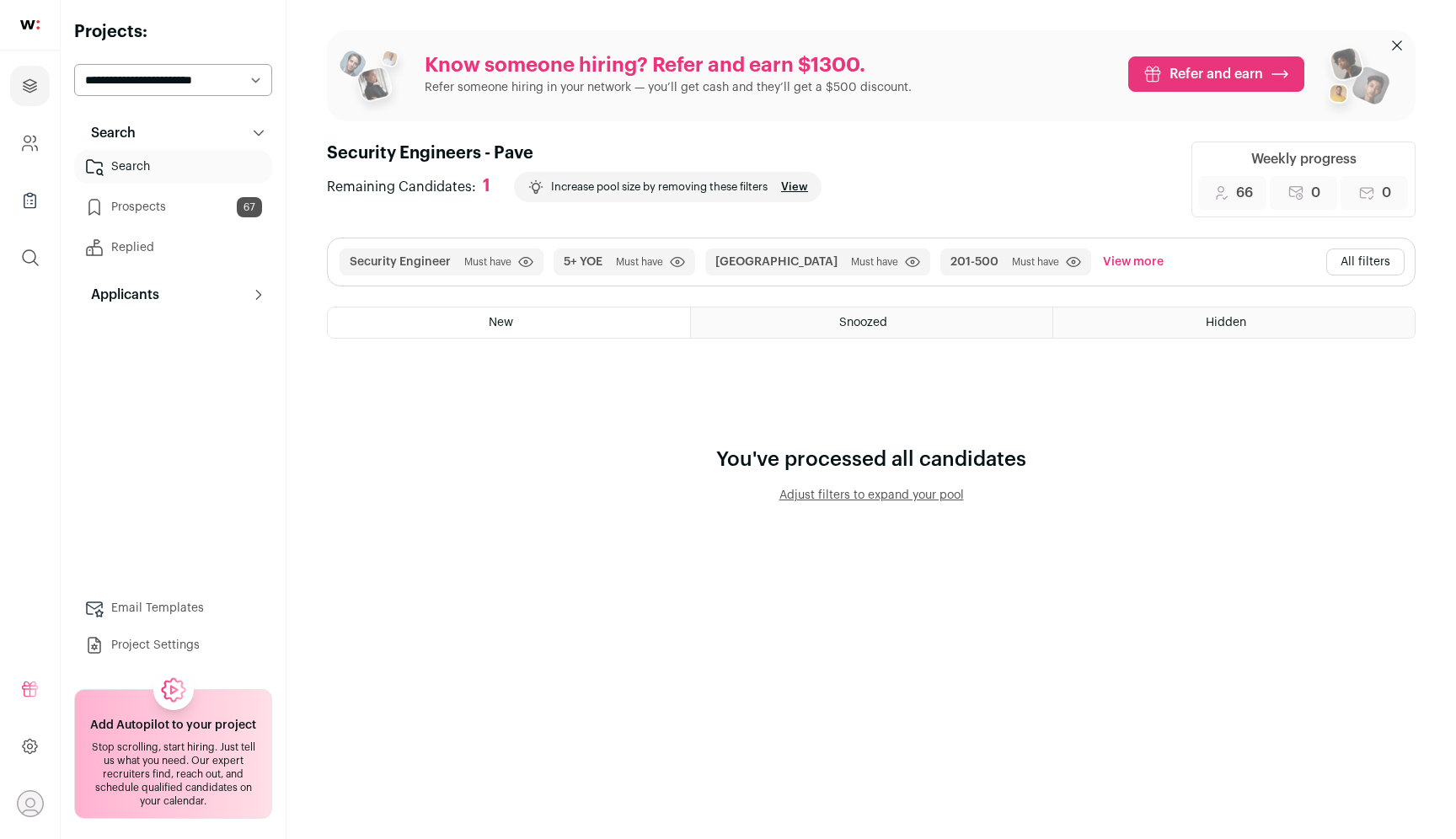
click at [1348, 255] on button "All filters" at bounding box center [1364, 262] width 78 height 27
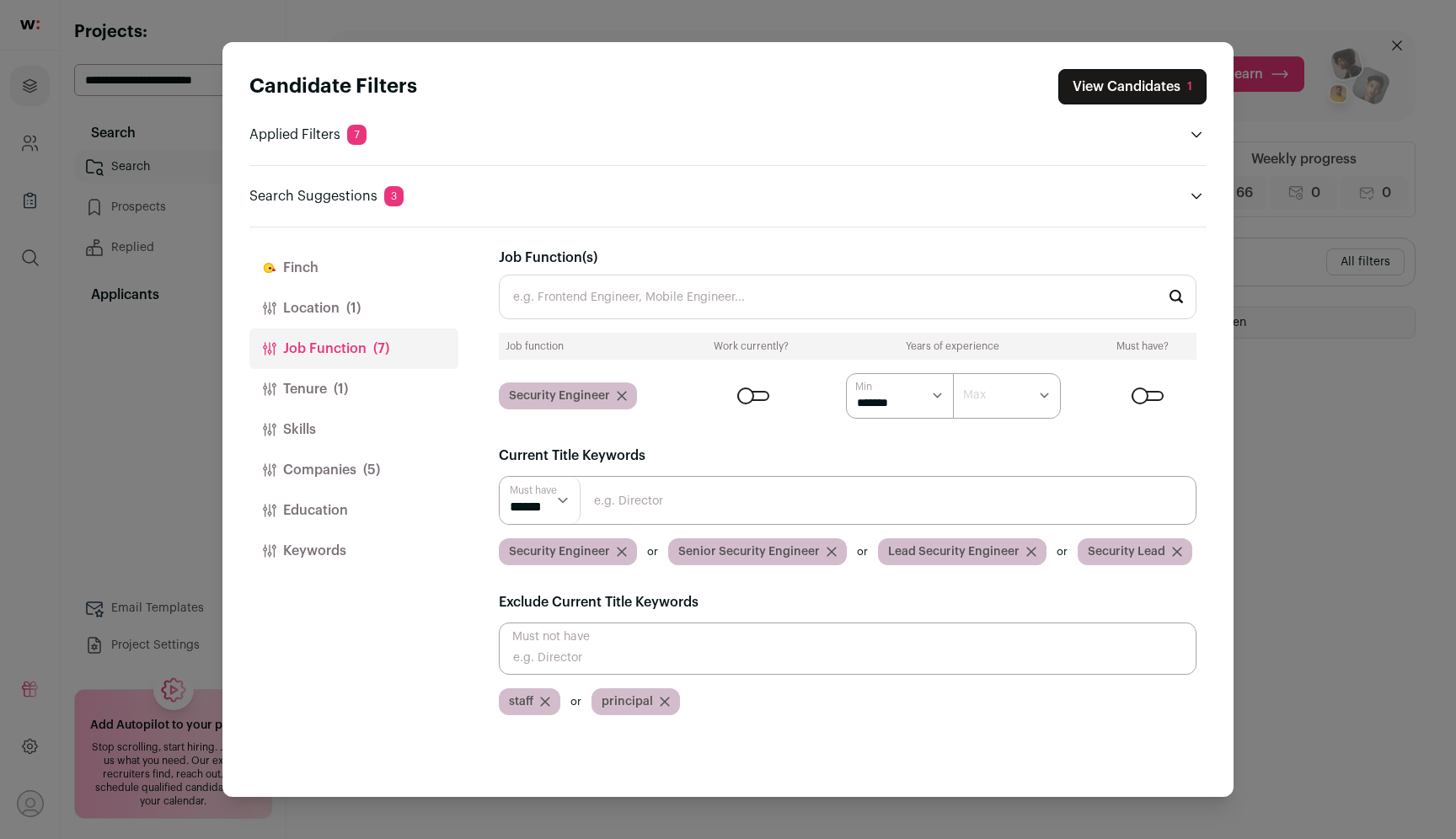
click at [343, 464] on button "Companies (5)" at bounding box center [354, 470] width 209 height 40
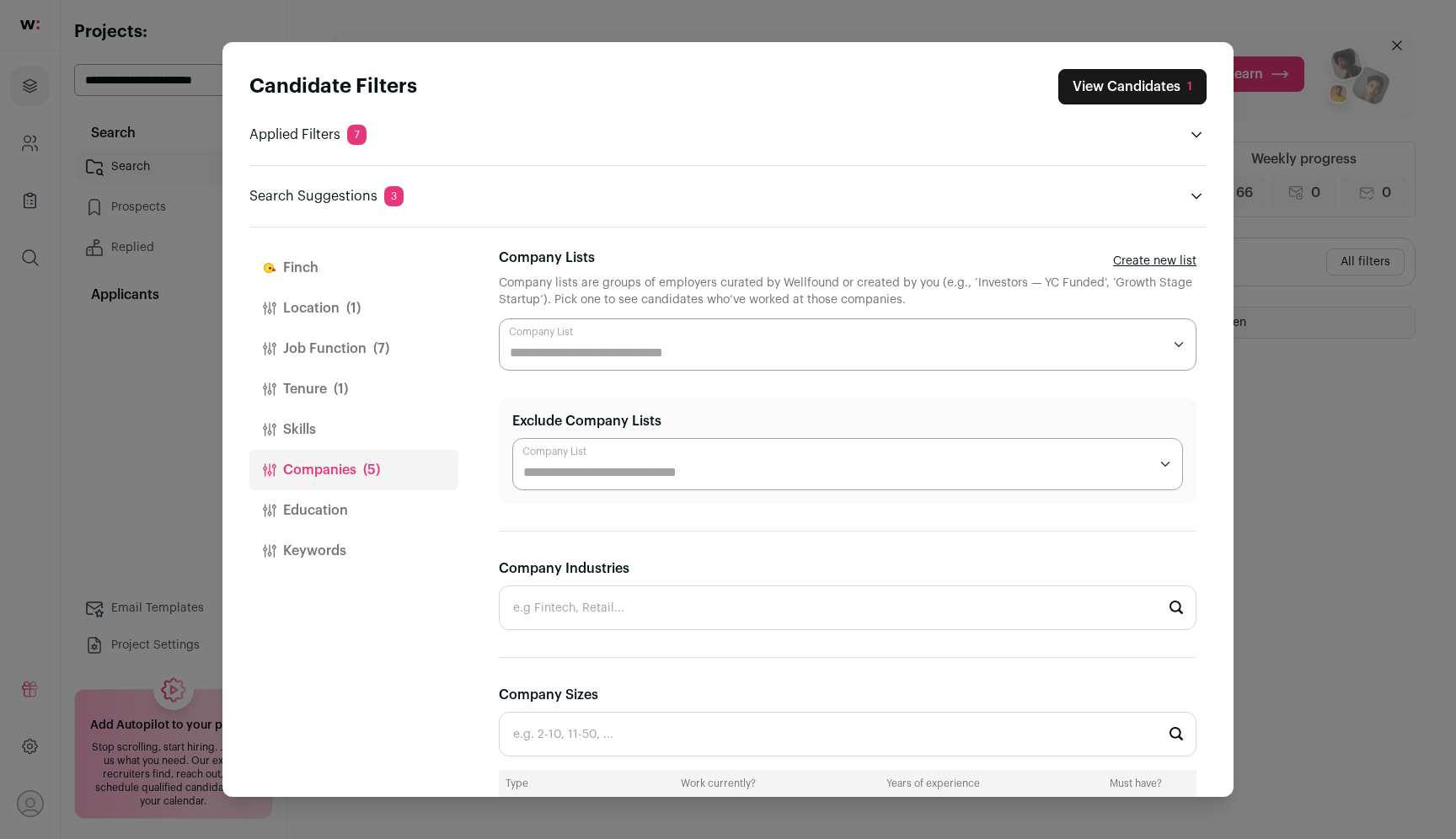
click at [343, 392] on span "(1)" at bounding box center [340, 388] width 14 height 20
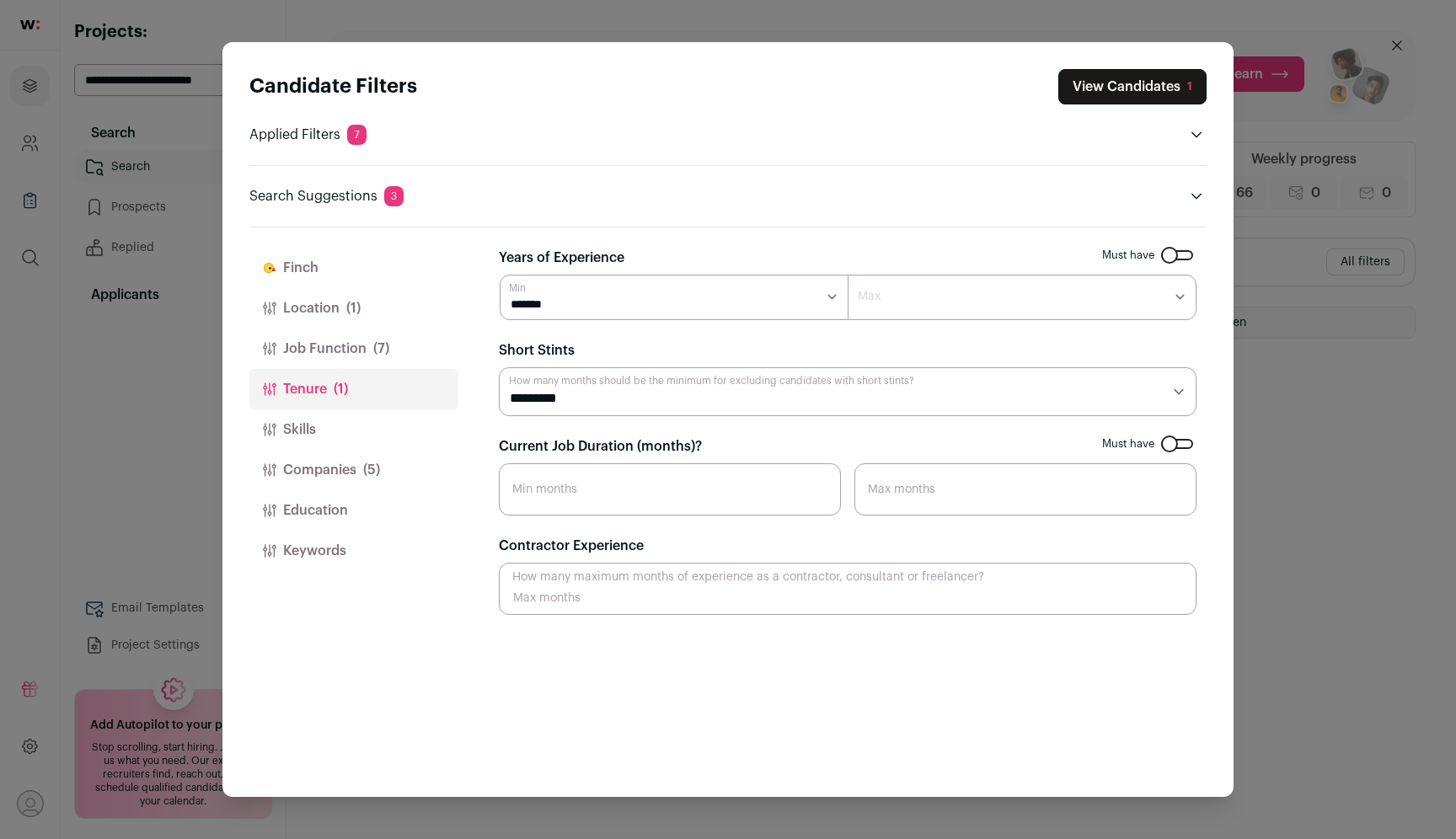
click at [373, 356] on span "(7)" at bounding box center [381, 348] width 16 height 20
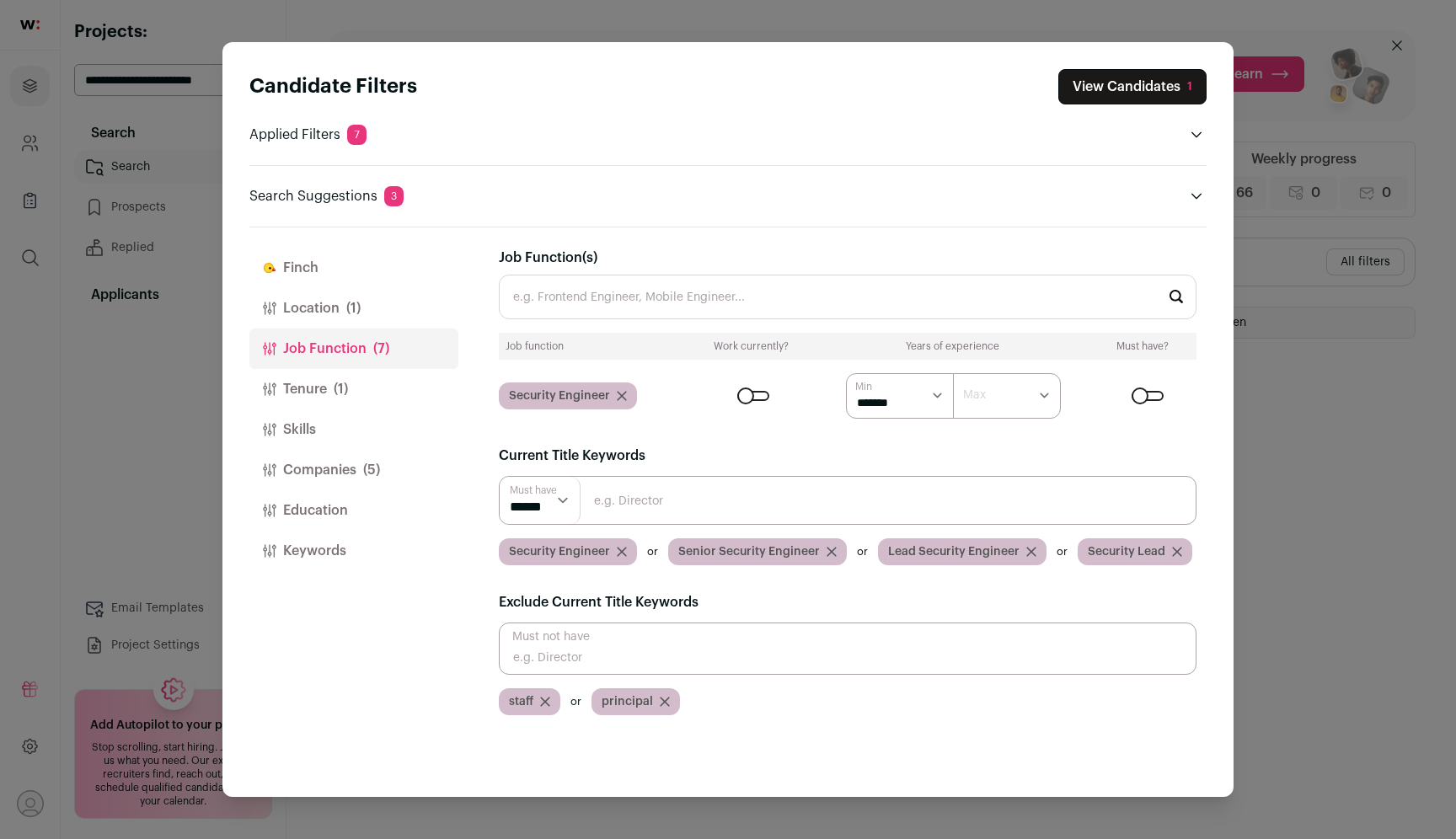
click at [385, 460] on button "Companies (5)" at bounding box center [354, 470] width 209 height 40
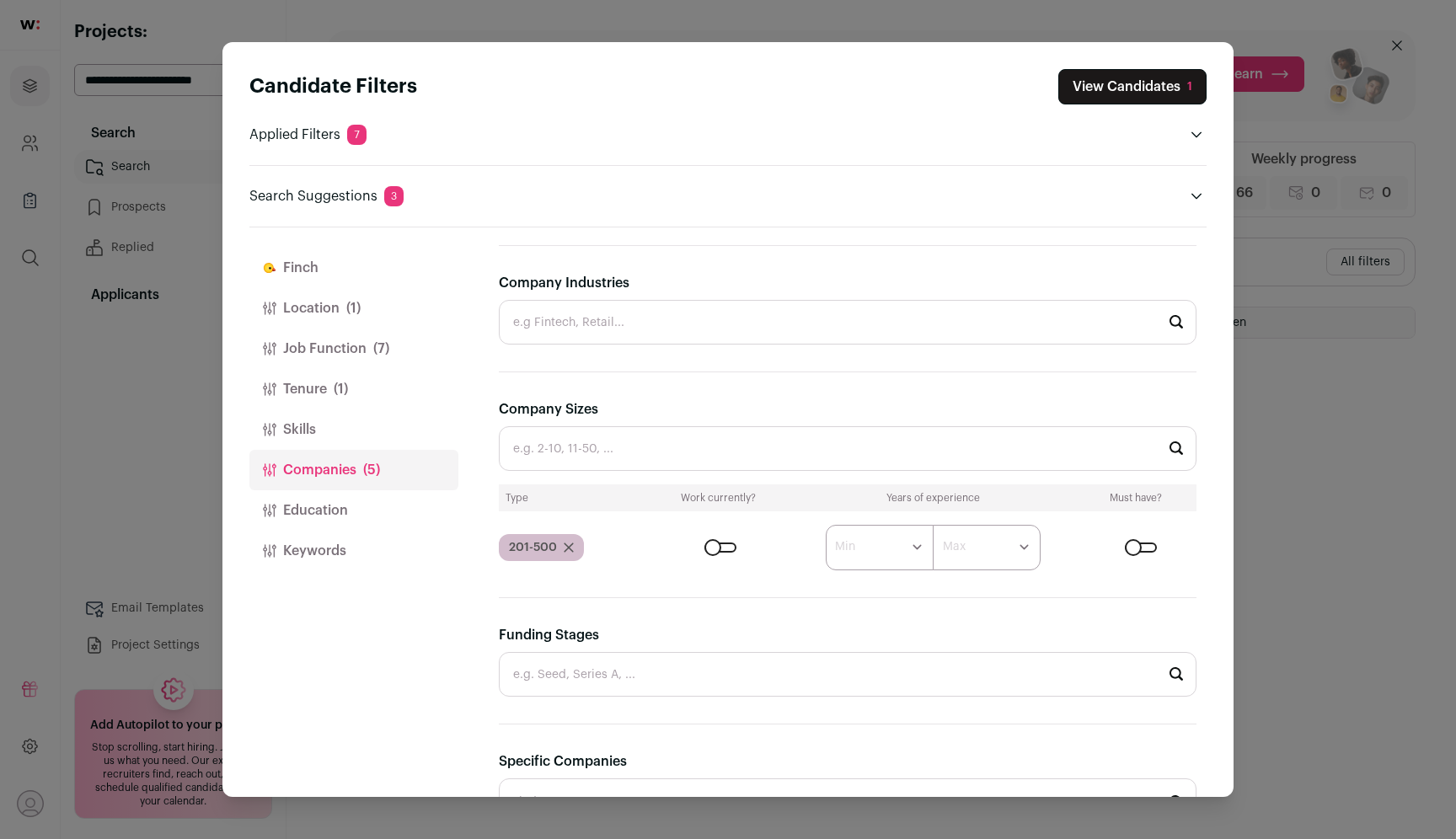
scroll to position [278, 0]
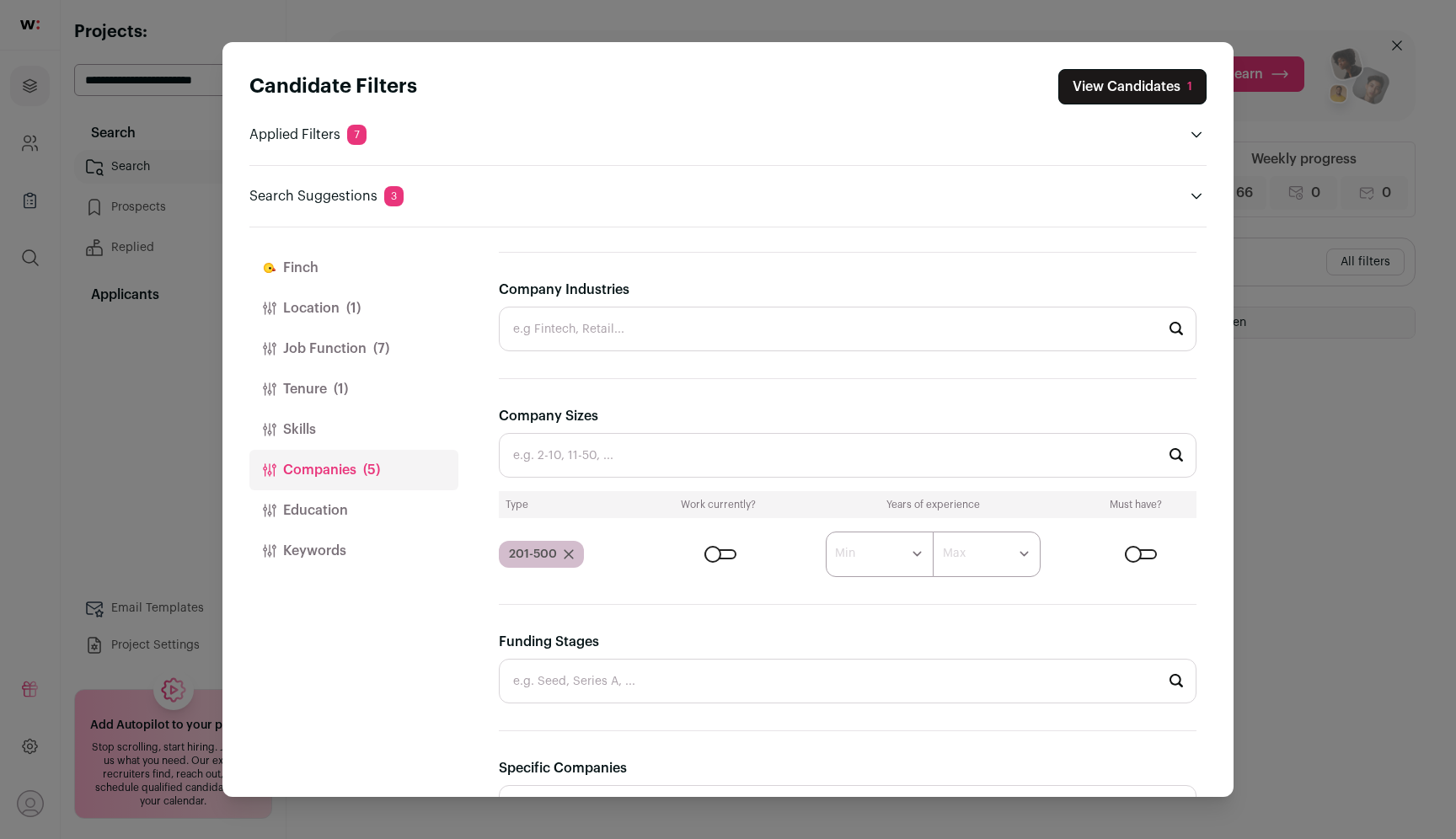
click at [576, 459] on input "Company Sizes" at bounding box center [848, 455] width 698 height 44
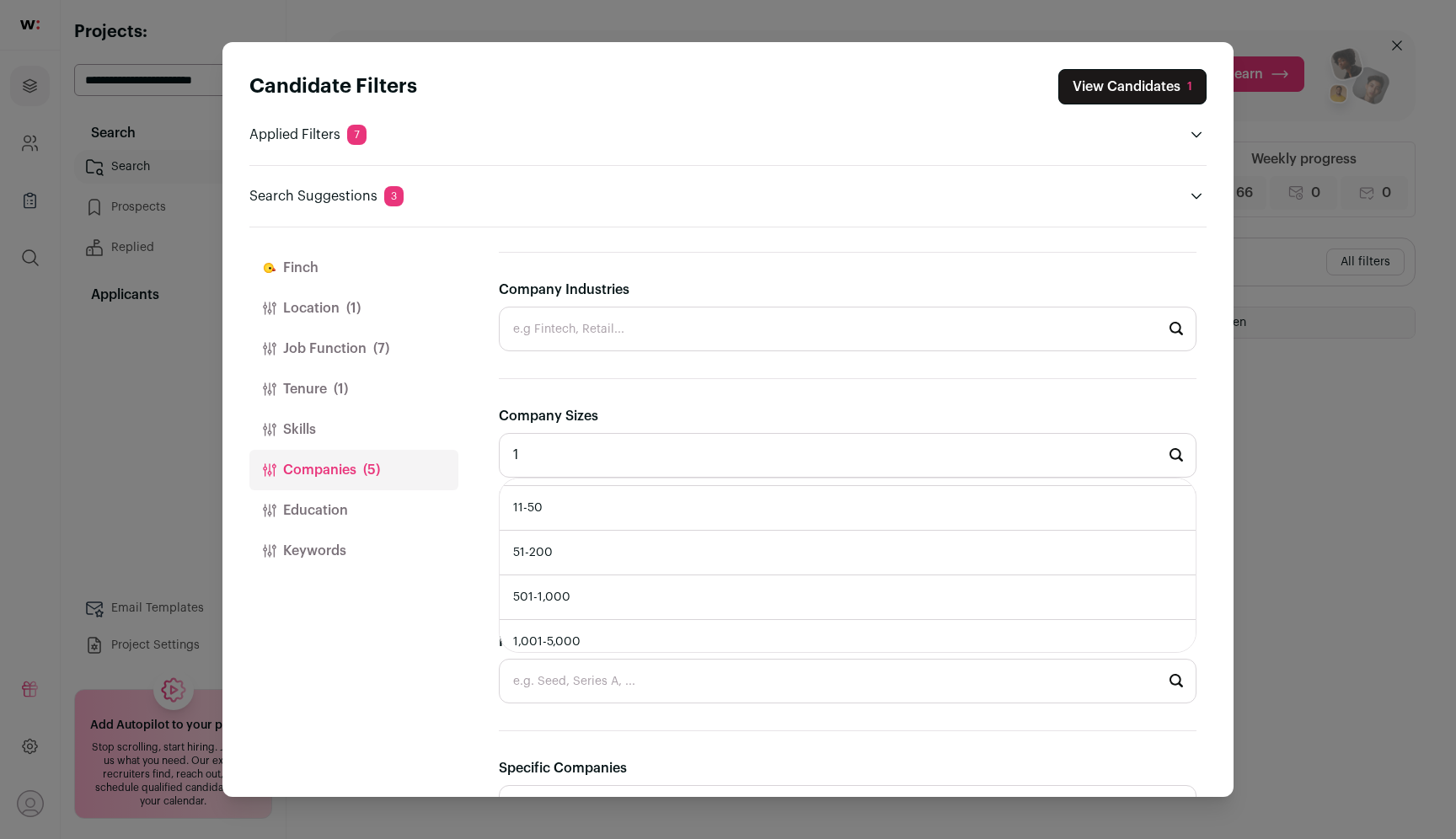
scroll to position [50, 0]
click at [580, 580] on li "501-1,000" at bounding box center [847, 584] width 696 height 44
type input "501-1,000"
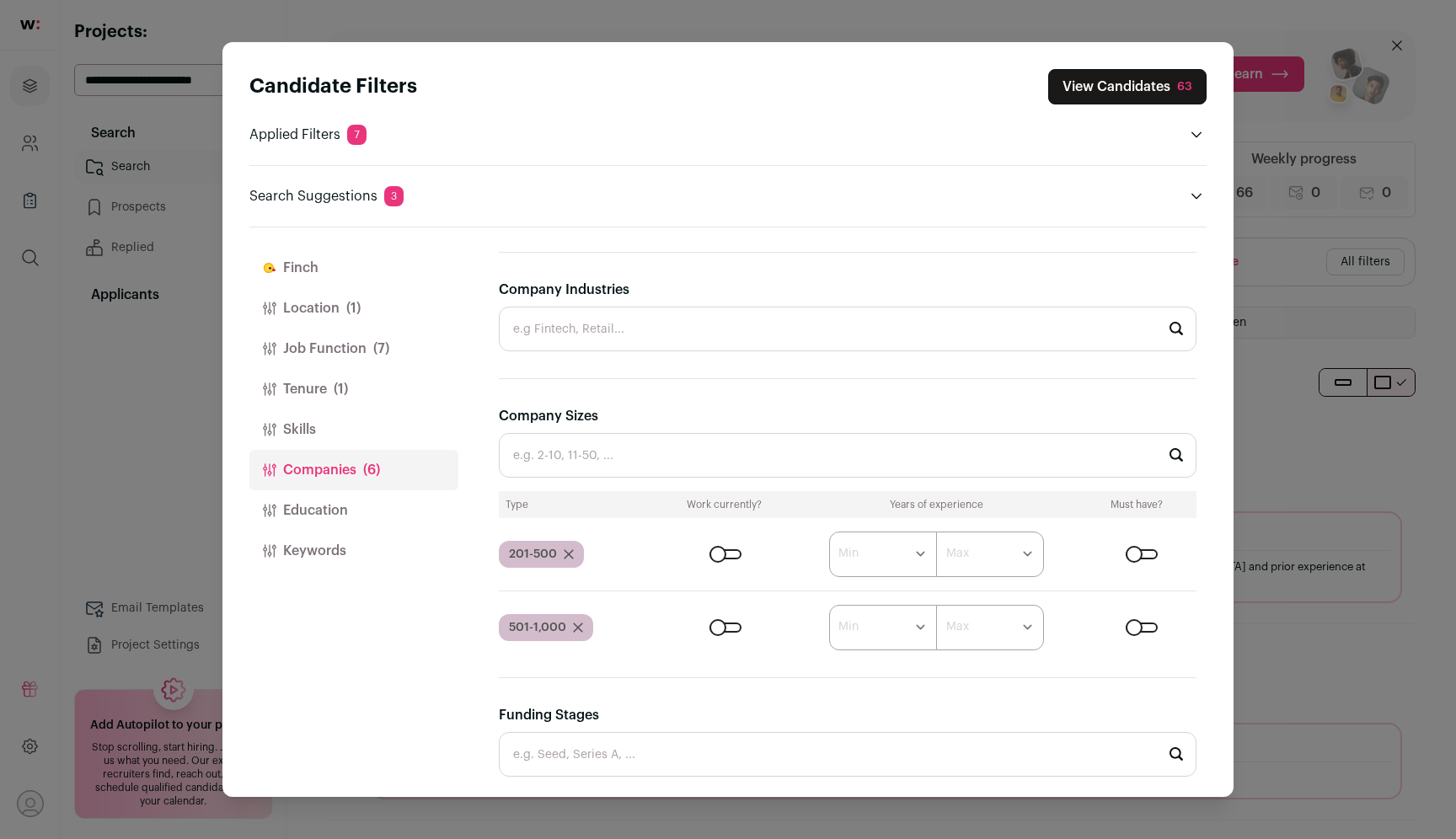
click at [1147, 549] on div "Close modal via background" at bounding box center [1141, 554] width 32 height 10
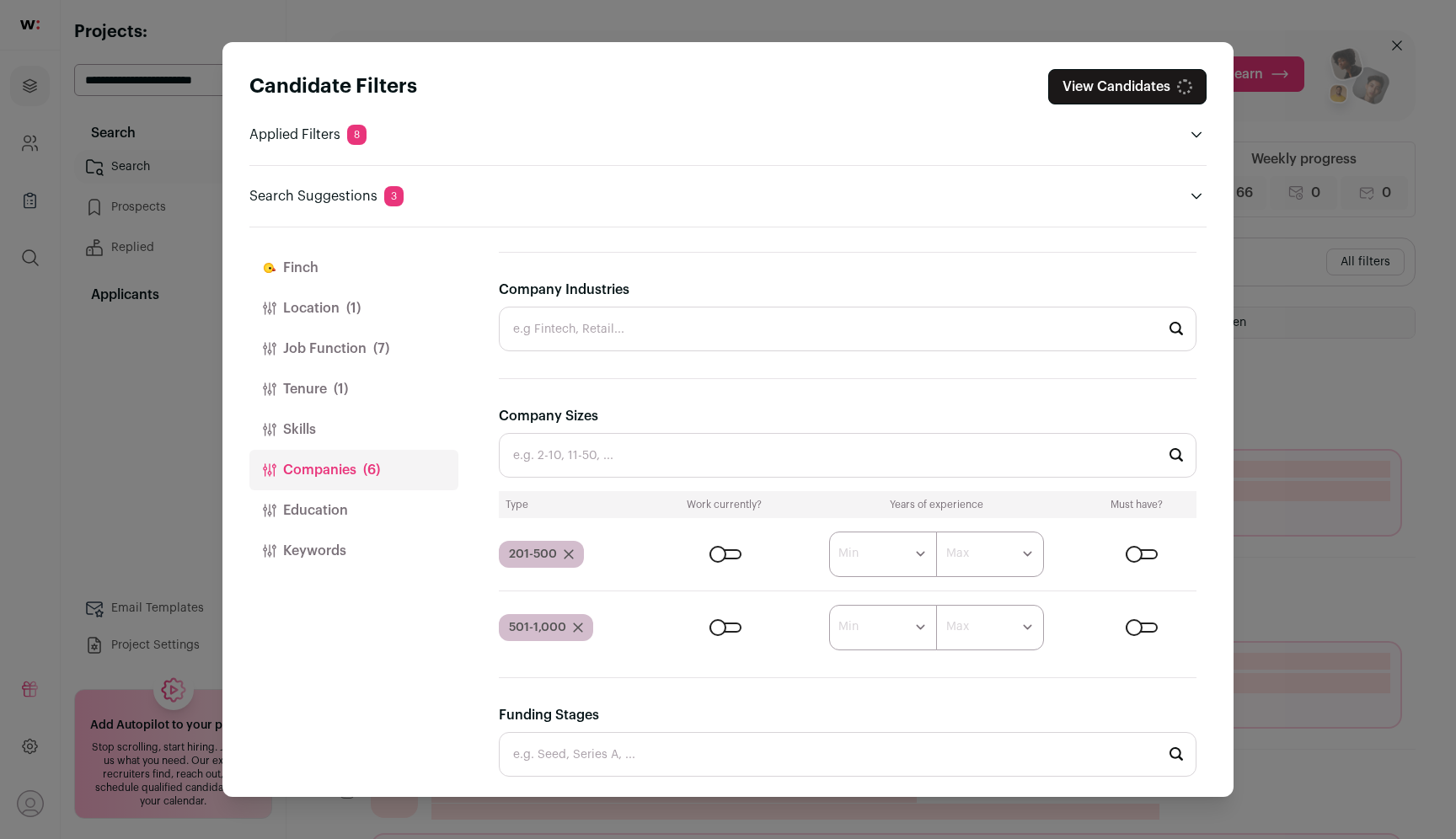
click at [1146, 631] on div "Close modal via background" at bounding box center [1141, 627] width 32 height 10
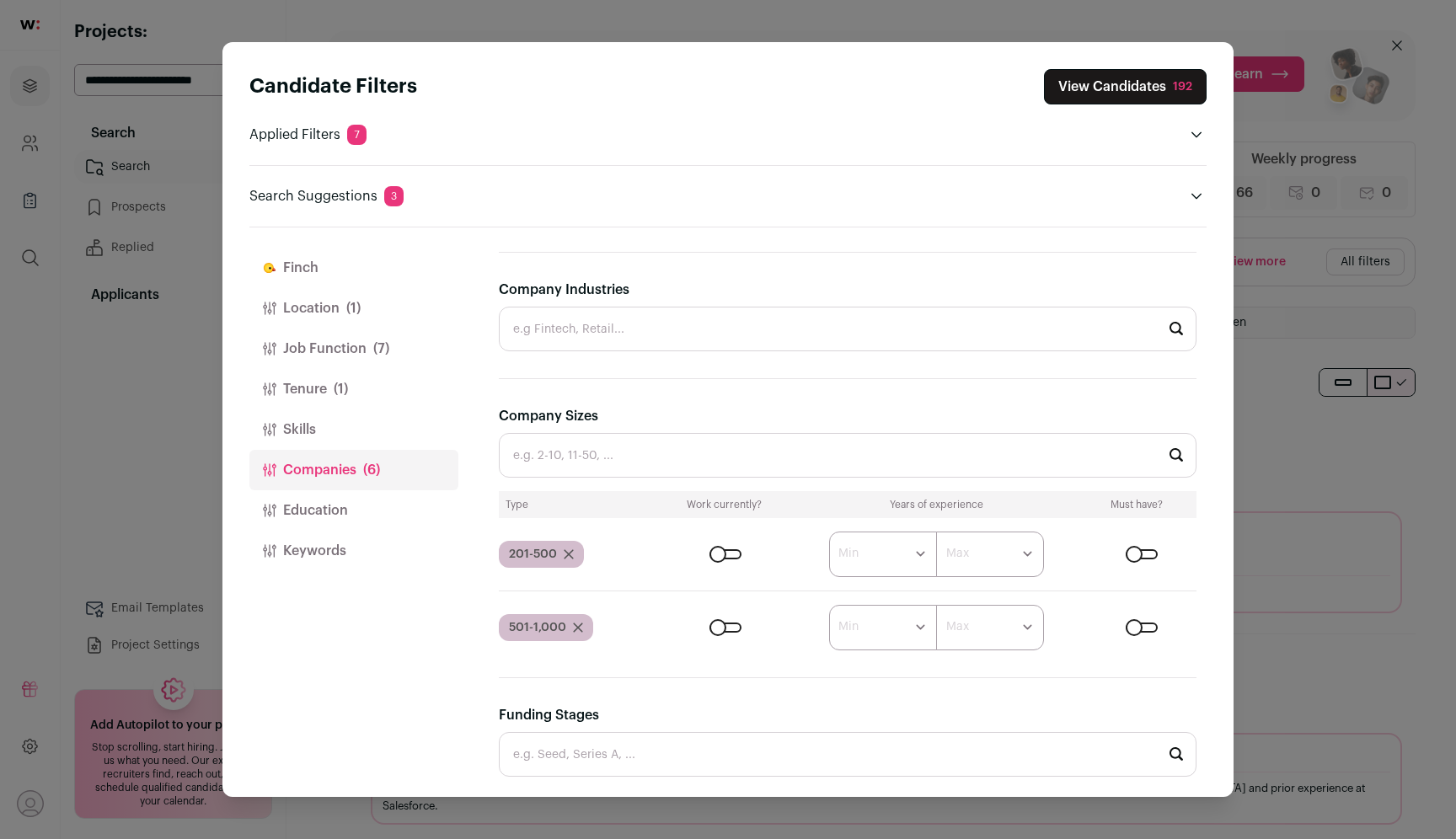
click at [716, 552] on div "Close modal via background" at bounding box center [725, 554] width 32 height 10
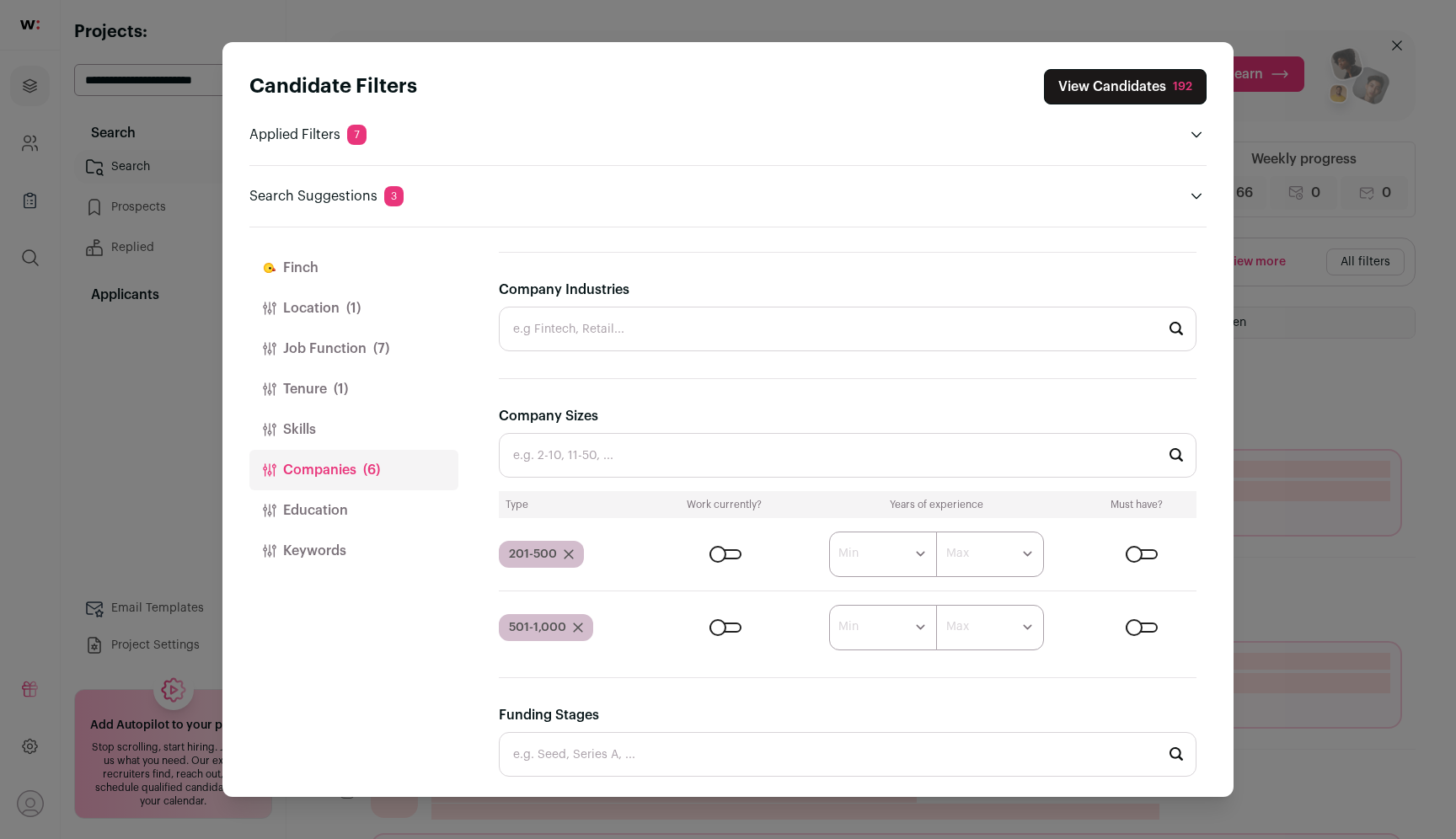
click at [726, 629] on div "Close modal via background" at bounding box center [725, 627] width 32 height 10
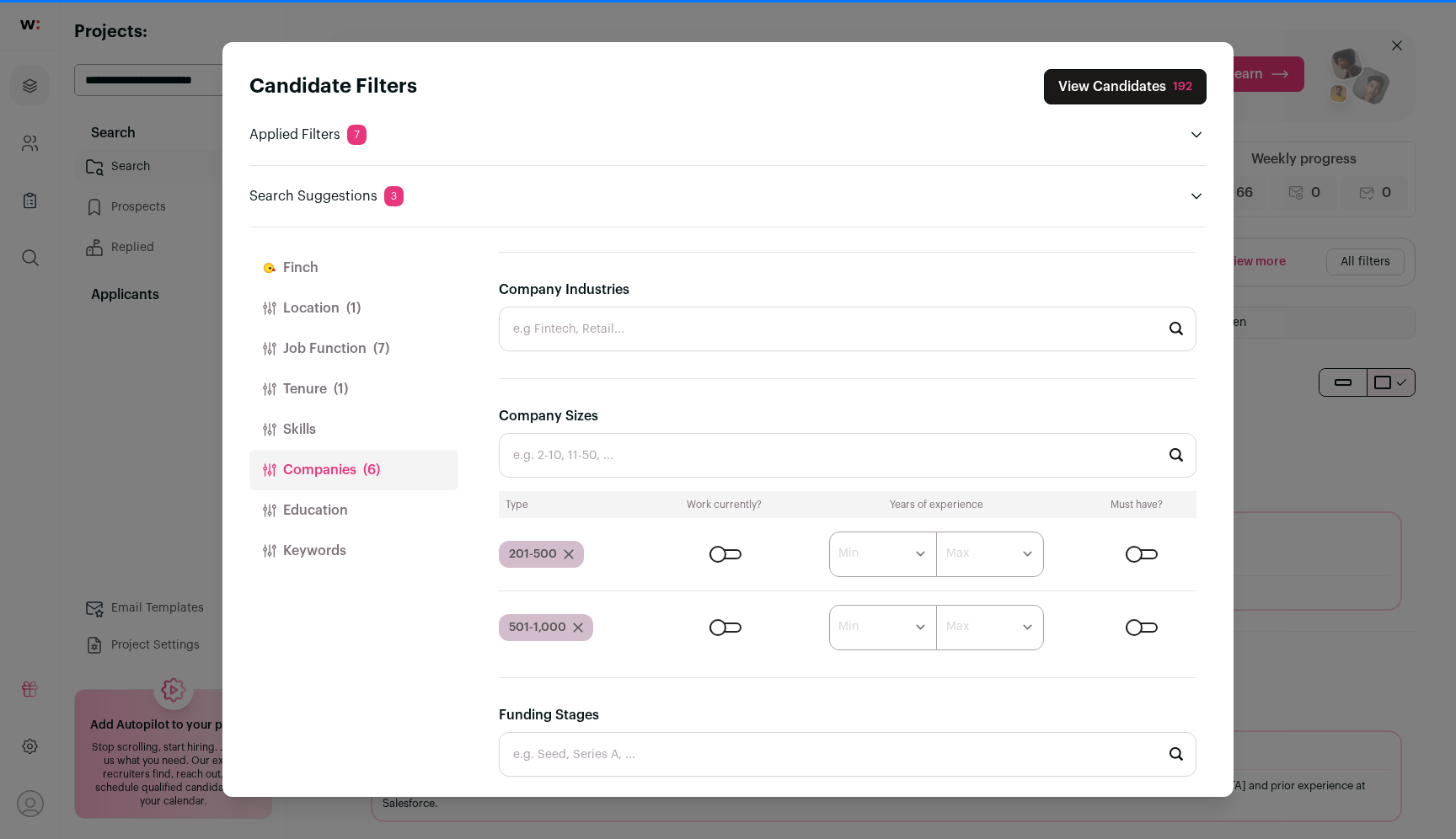
click at [727, 557] on div "Close modal via background" at bounding box center [725, 554] width 32 height 10
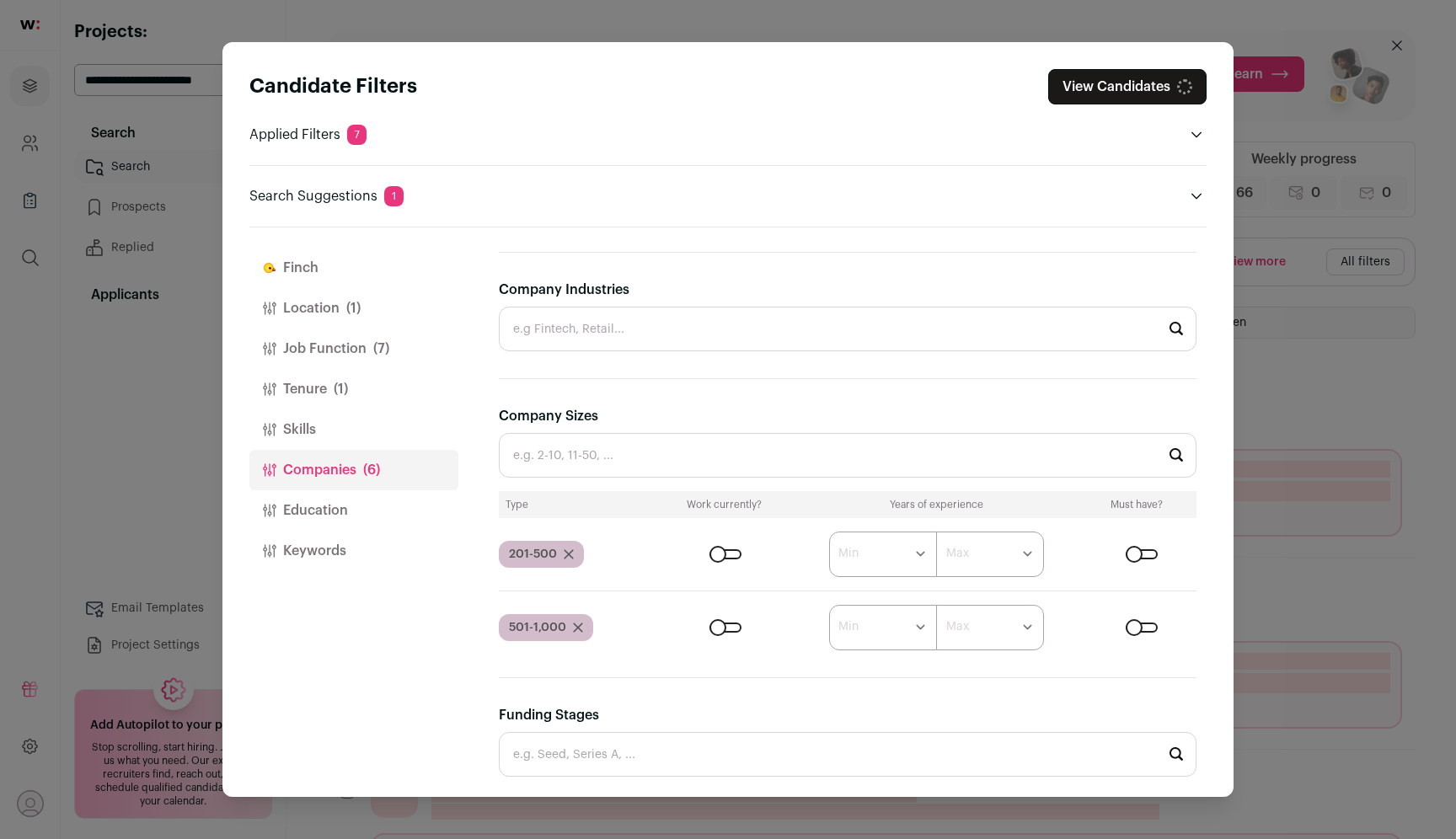
click at [727, 626] on div "Close modal via background" at bounding box center [725, 627] width 32 height 10
click at [727, 552] on div "Close modal via background" at bounding box center [725, 554] width 32 height 10
click at [616, 455] on input "Company Sizes" at bounding box center [848, 455] width 698 height 44
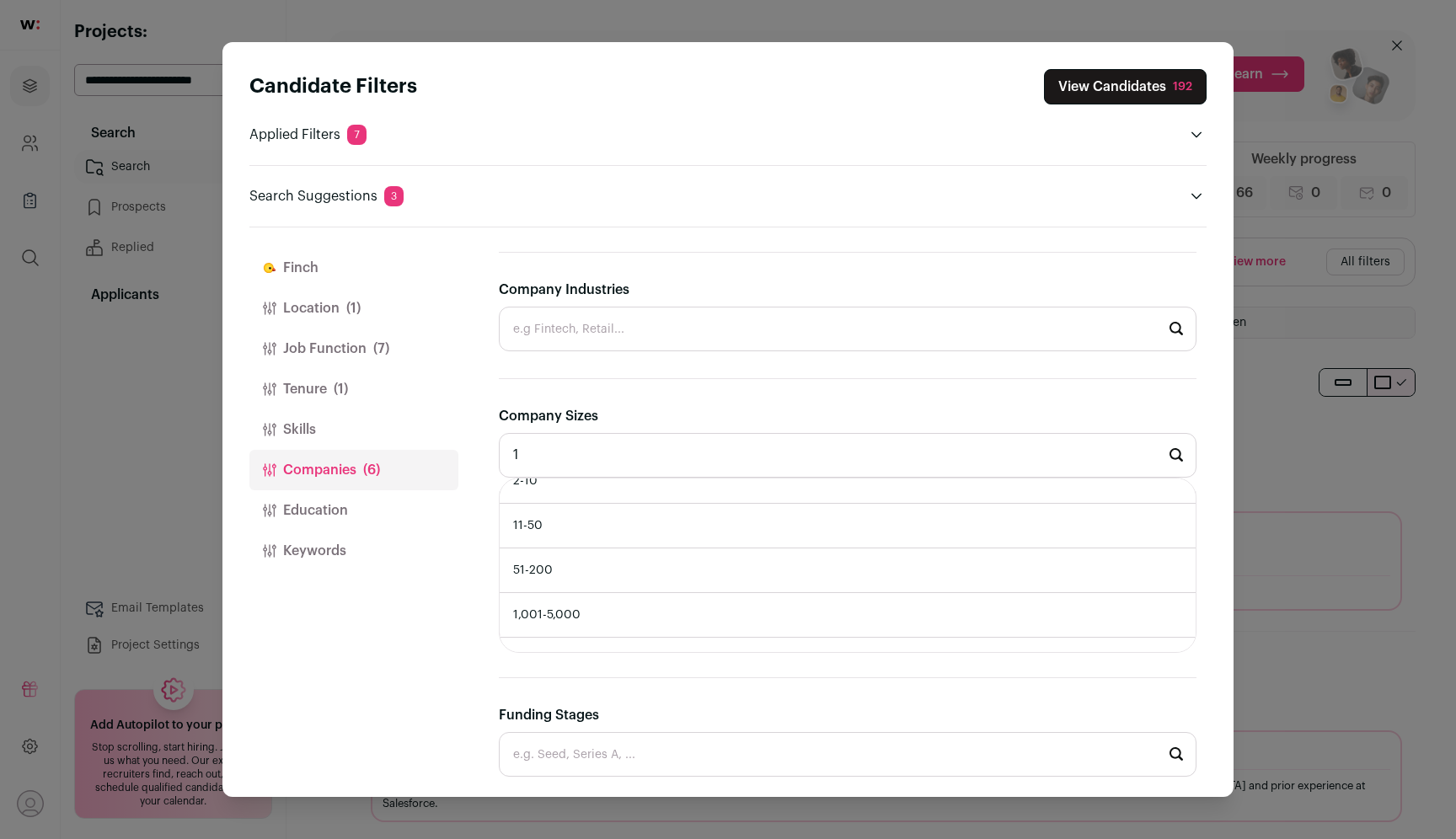
scroll to position [0, 0]
type input "1"
click at [392, 621] on div "[PERSON_NAME] Location (1) Job Function (7) Tenure (1) Skills Companies (6) Edu…" at bounding box center [354, 511] width 209 height 569
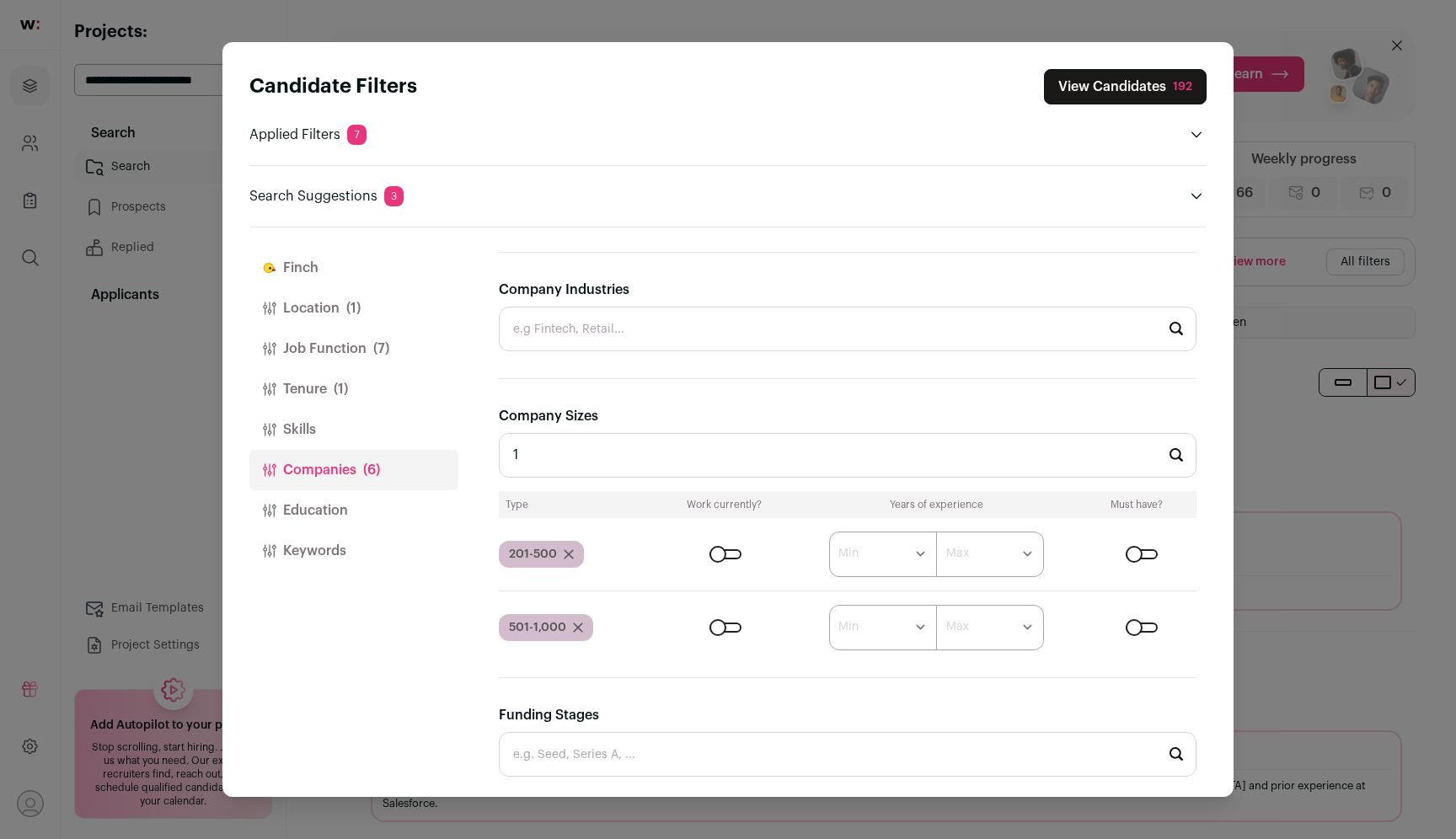
click at [1100, 87] on button "View Candidates 192" at bounding box center [1125, 87] width 163 height 36
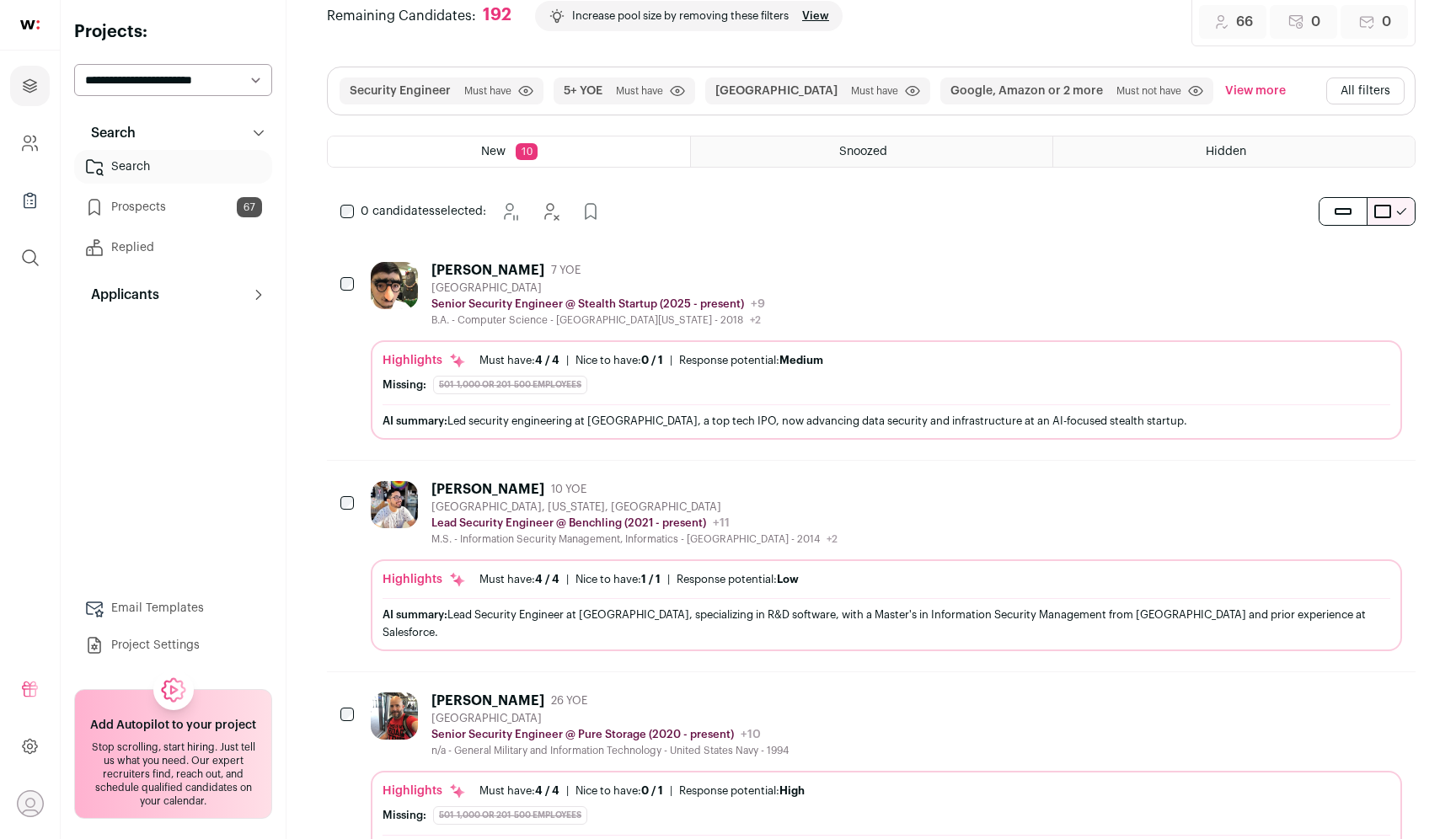
scroll to position [245, 0]
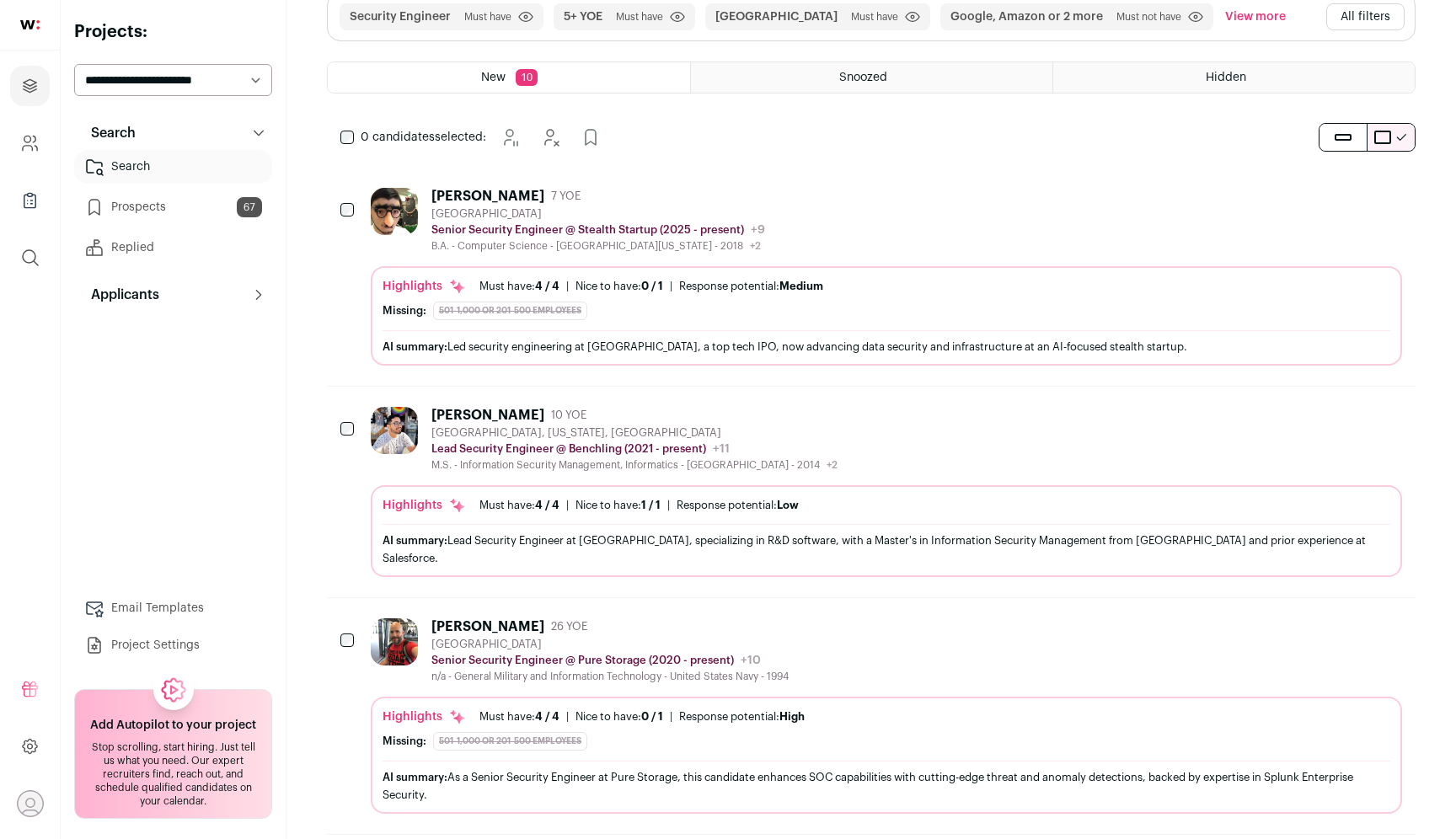
click at [1386, 419] on icon "Add to Prospects" at bounding box center [1388, 414] width 10 height 15
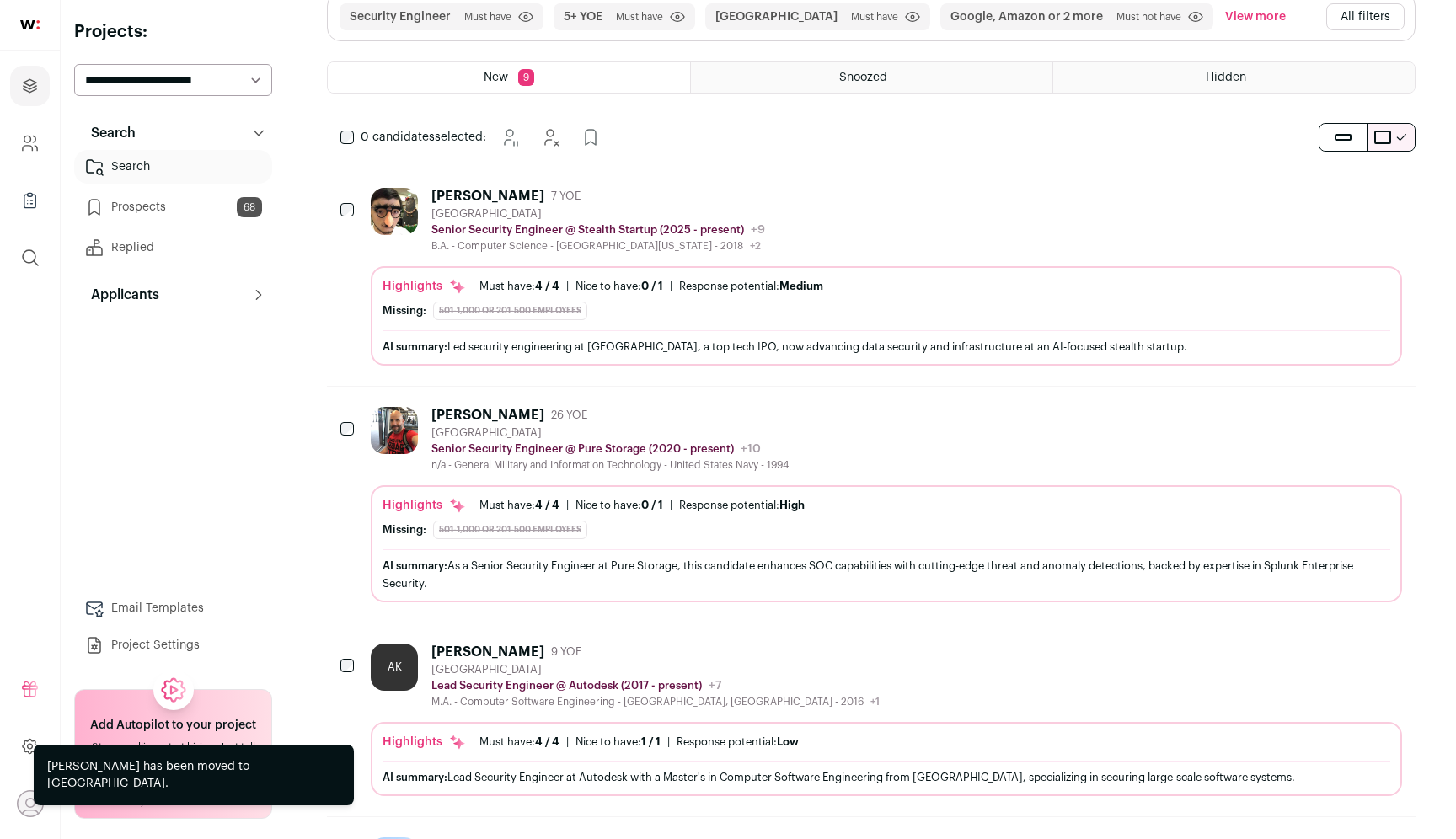
click at [1338, 644] on icon "Hide" at bounding box center [1343, 651] width 13 height 16
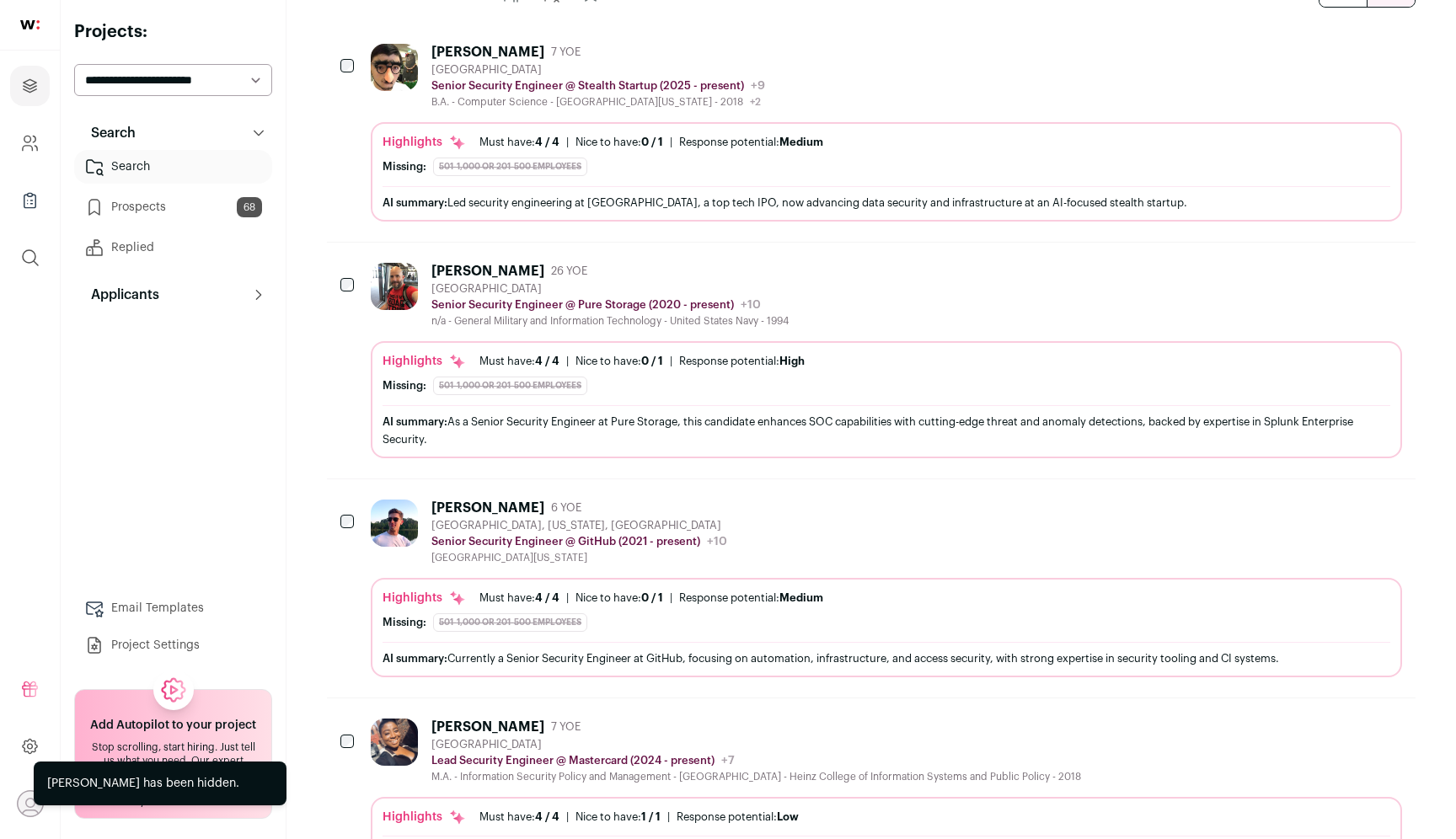
scroll to position [470, 0]
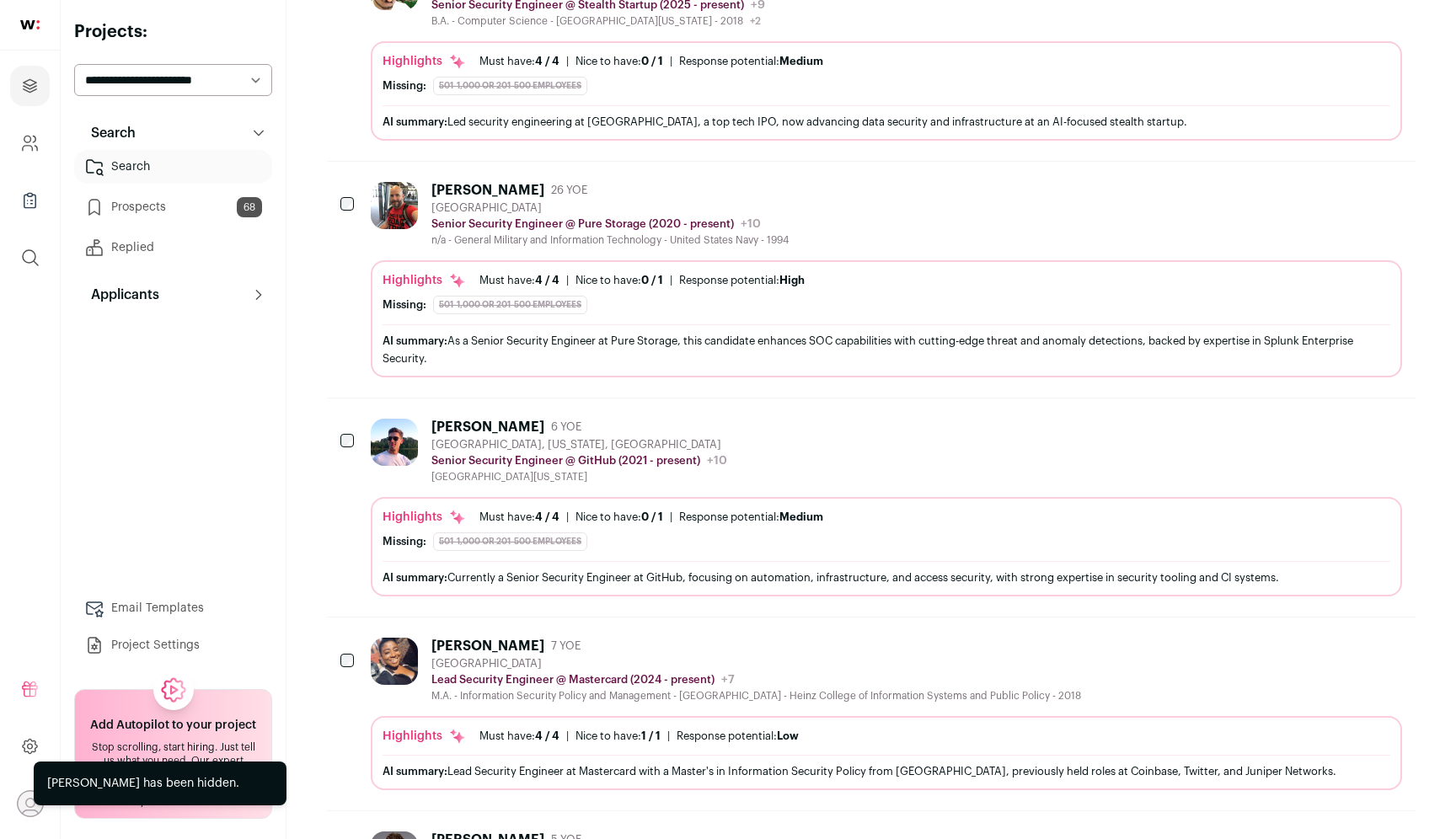
click at [1385, 427] on icon "Add to Prospects" at bounding box center [1387, 426] width 20 height 20
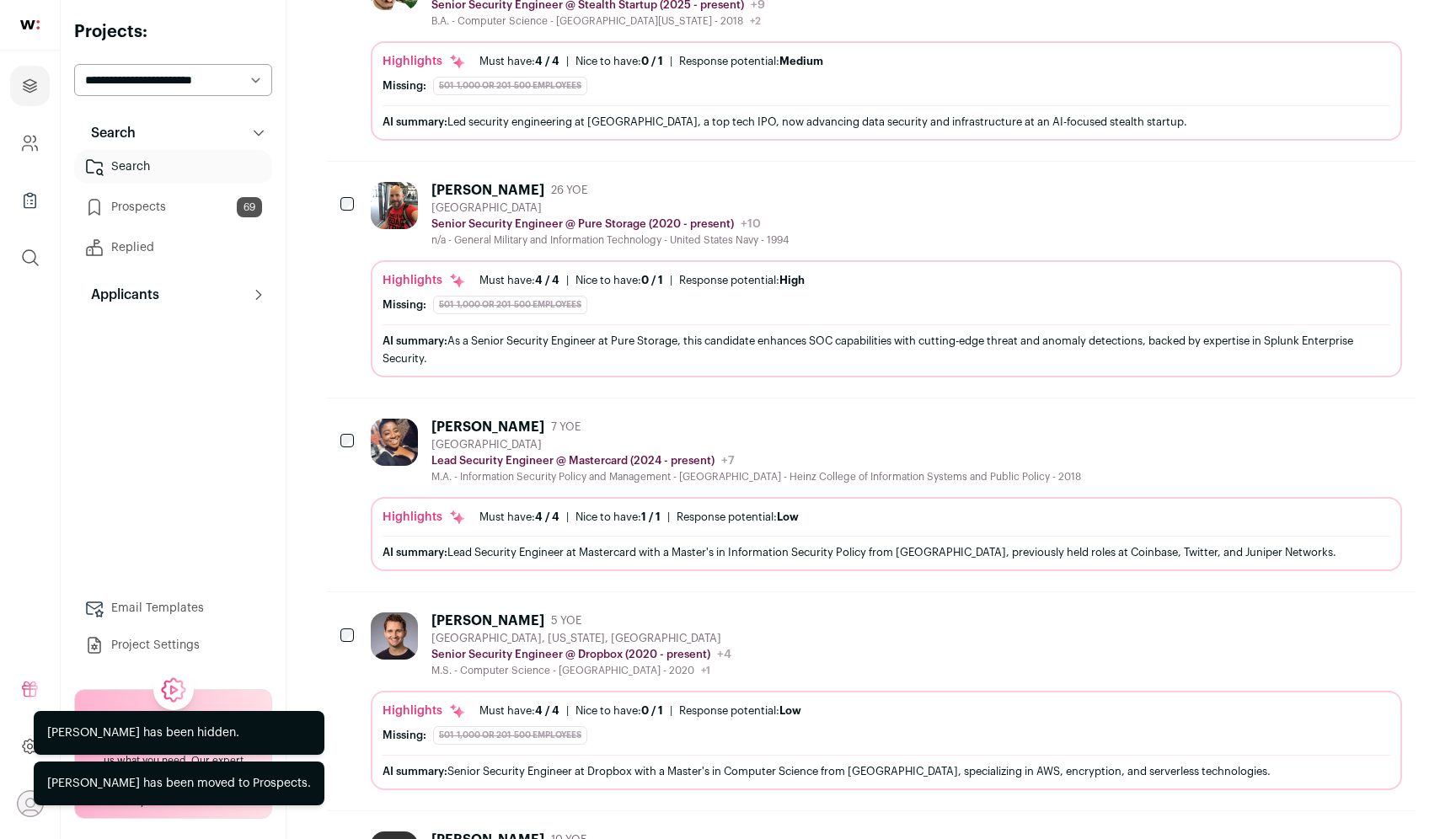
click at [1338, 424] on icon "Hide" at bounding box center [1343, 427] width 13 height 16
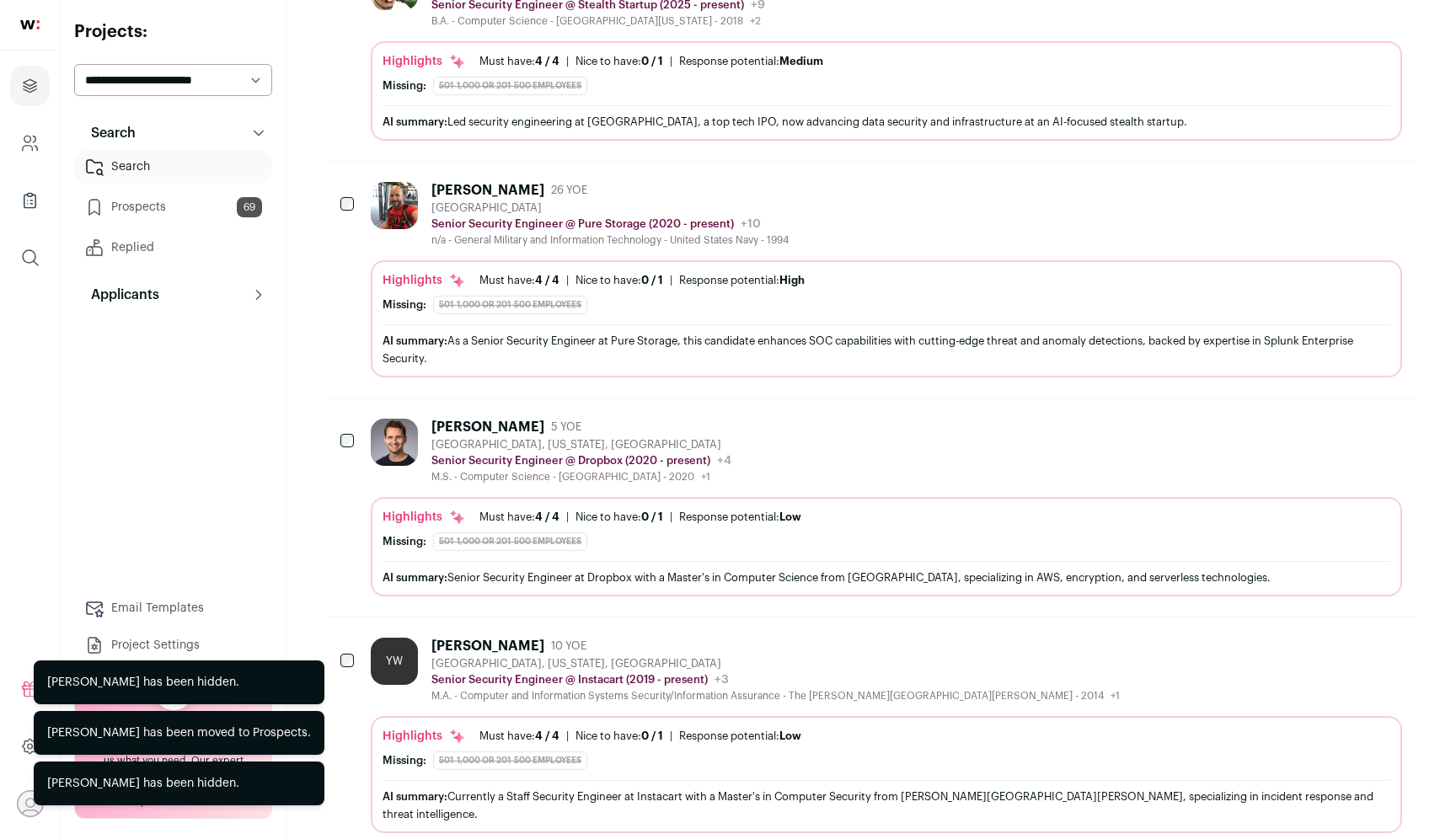
click at [1338, 424] on icon "Hide" at bounding box center [1343, 427] width 13 height 16
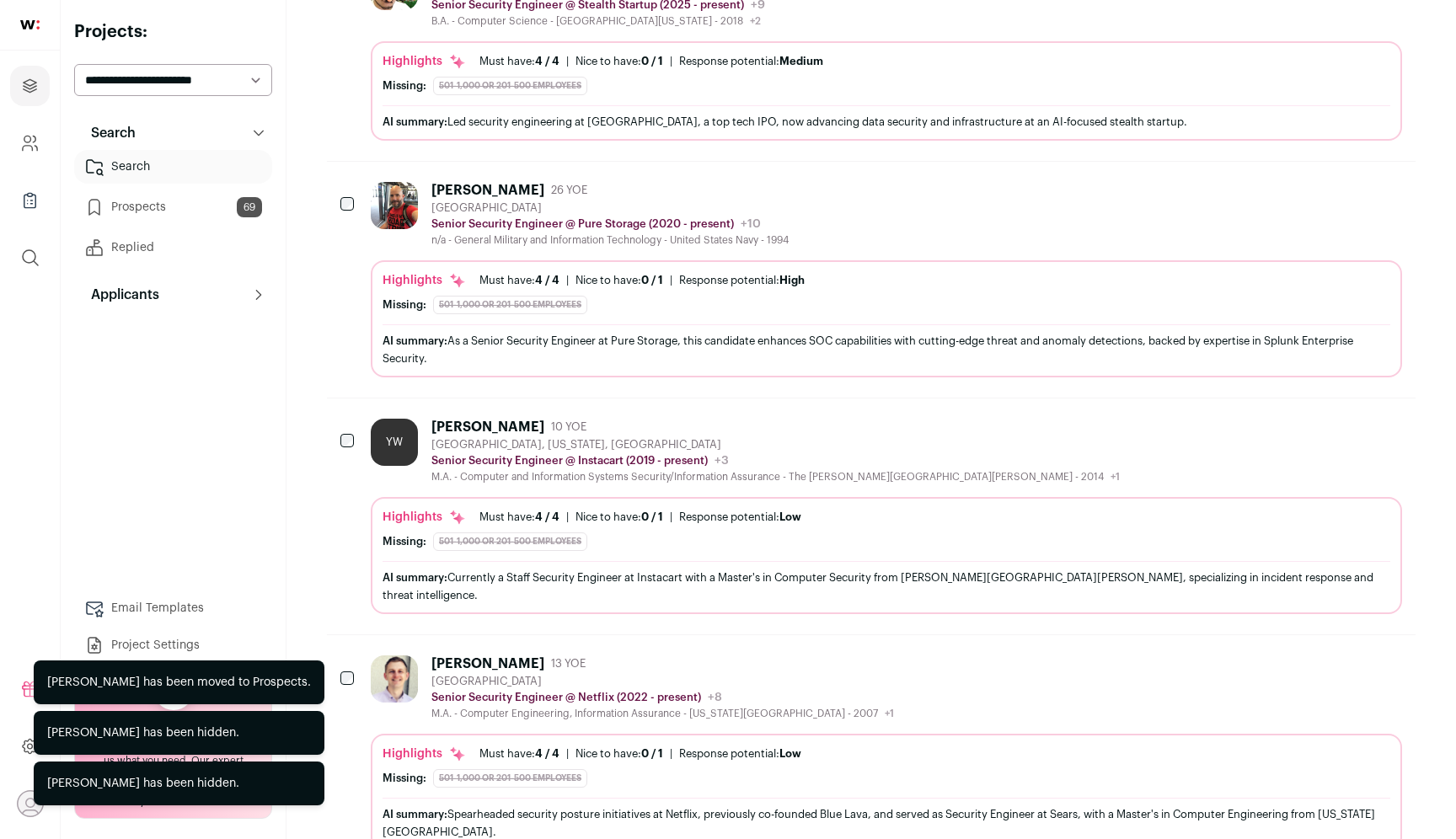
click at [1384, 423] on icon "Add to Prospects" at bounding box center [1387, 426] width 20 height 20
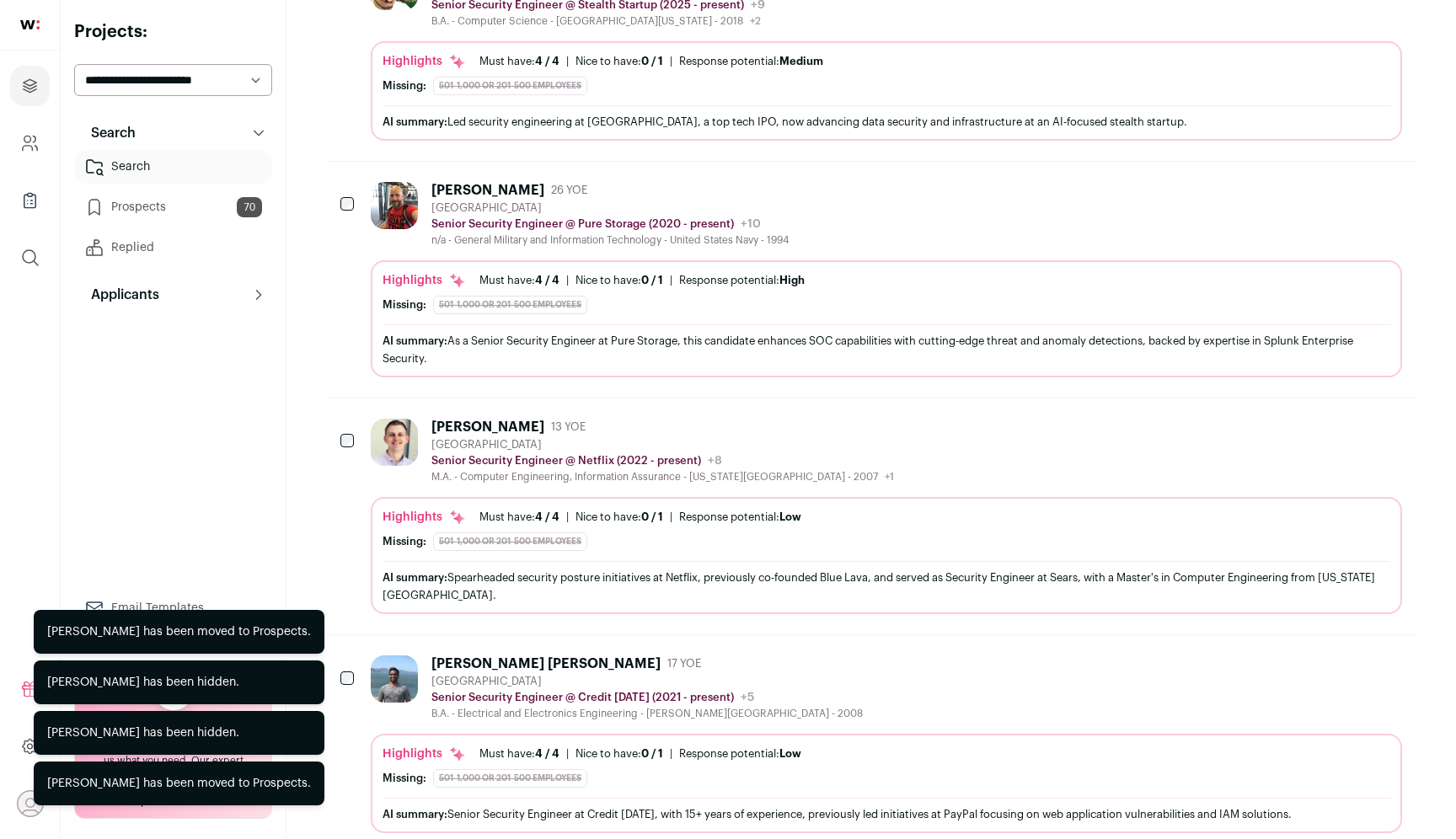
click at [1387, 426] on icon "Add to Prospects" at bounding box center [1387, 426] width 20 height 20
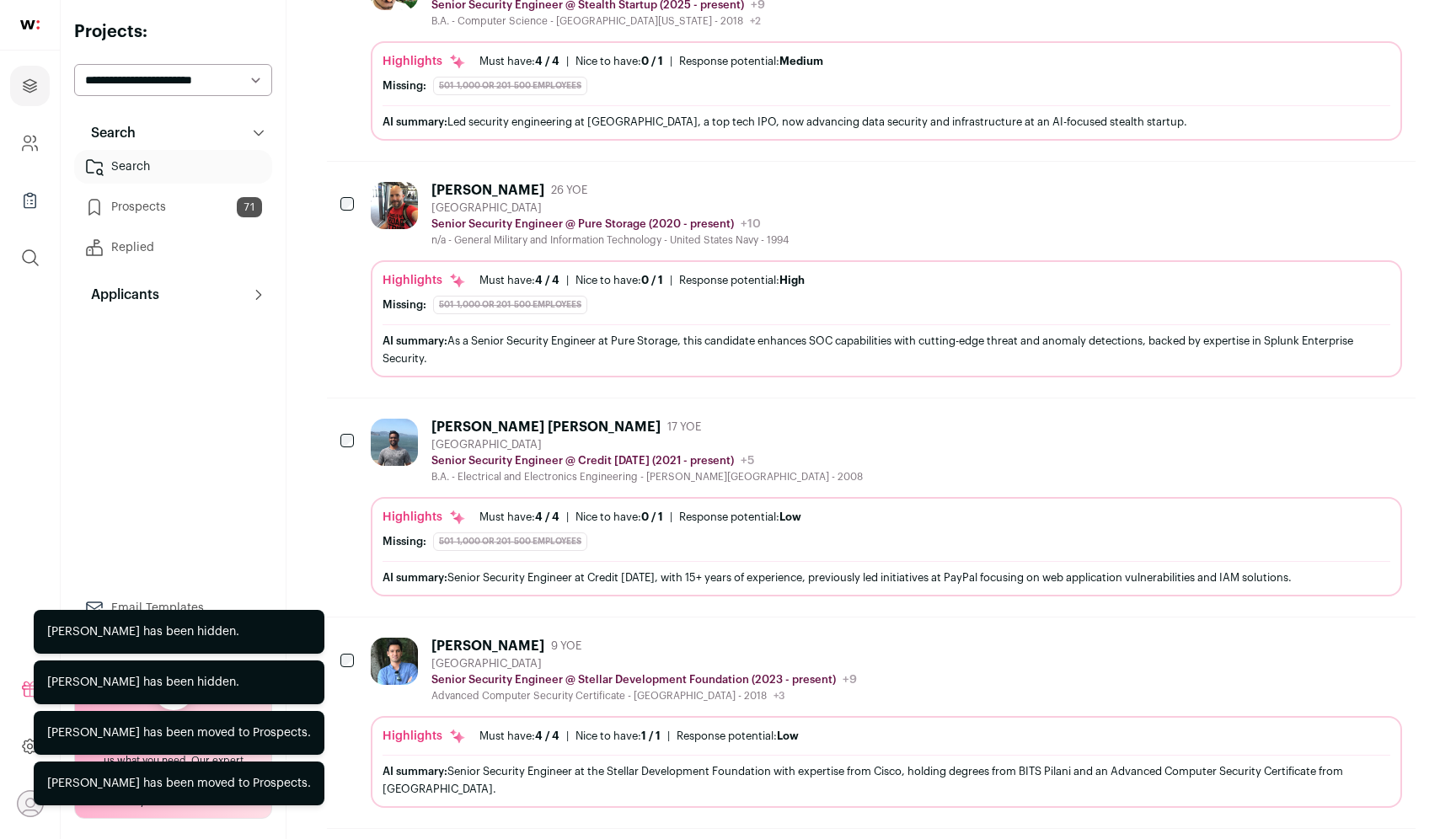
click at [1387, 426] on icon "Add to Prospects" at bounding box center [1387, 426] width 20 height 20
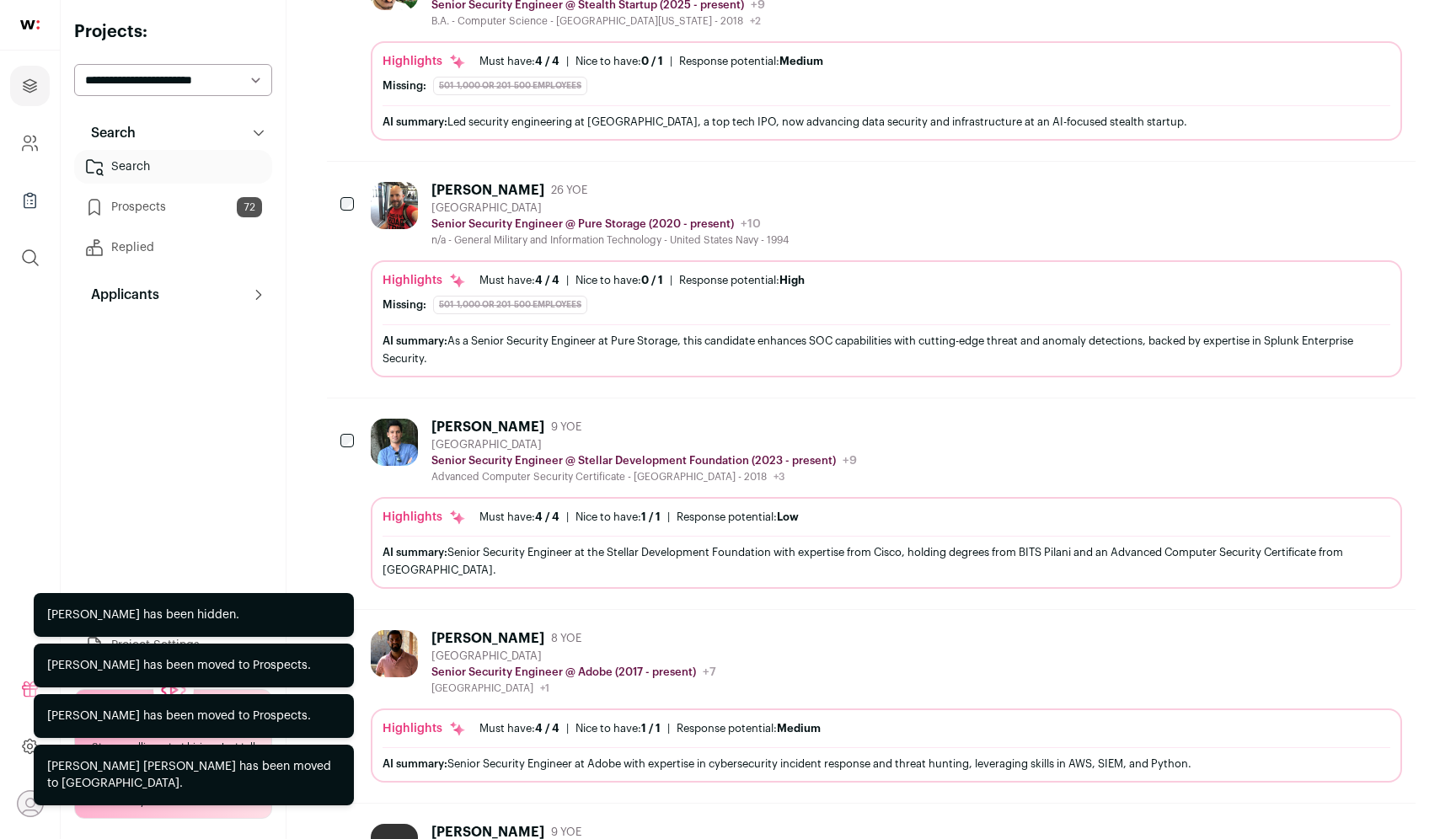
click at [1387, 426] on icon "Add to Prospects" at bounding box center [1387, 426] width 20 height 20
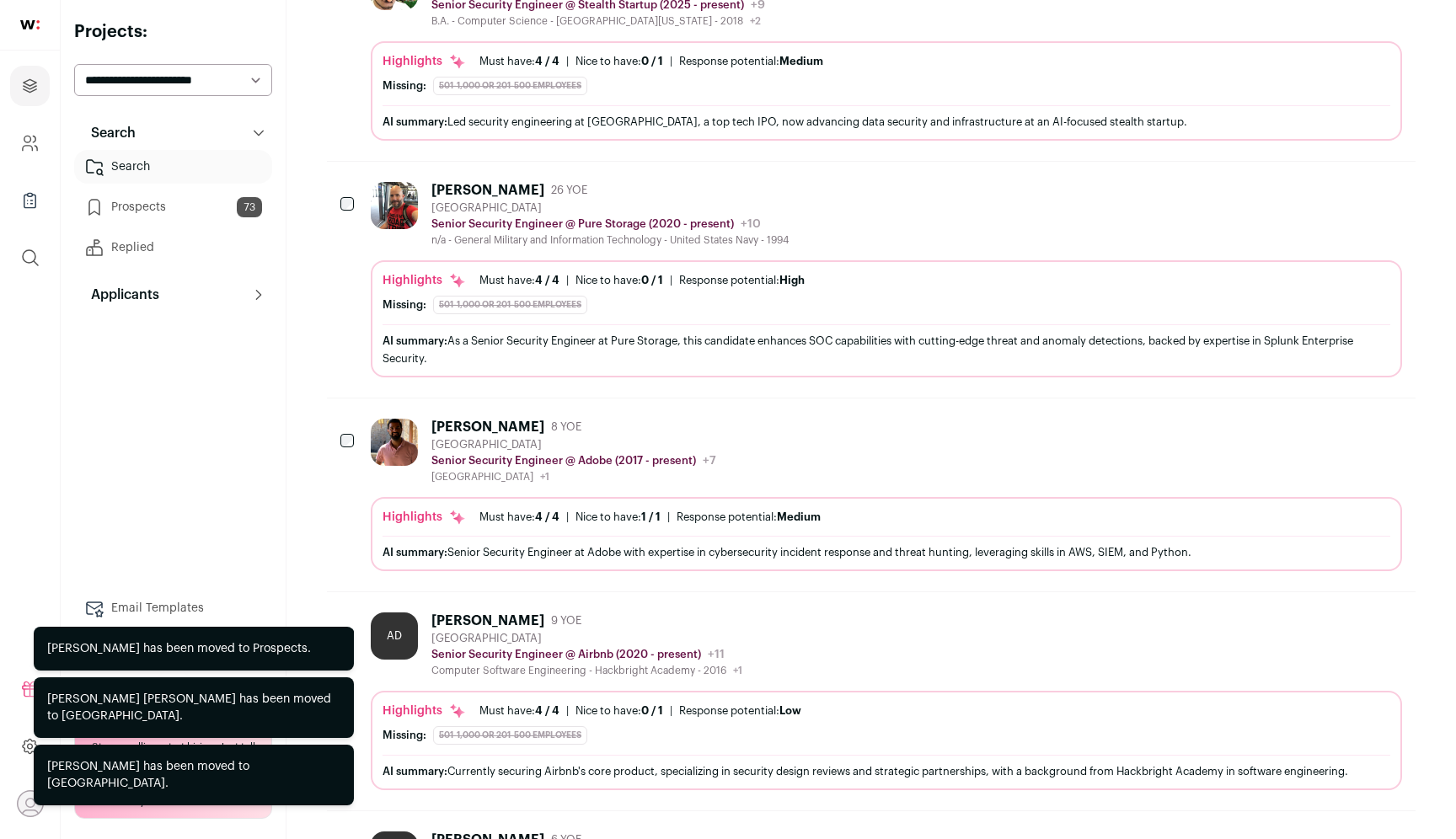
click at [1386, 622] on icon "Add to Prospects" at bounding box center [1387, 619] width 20 height 20
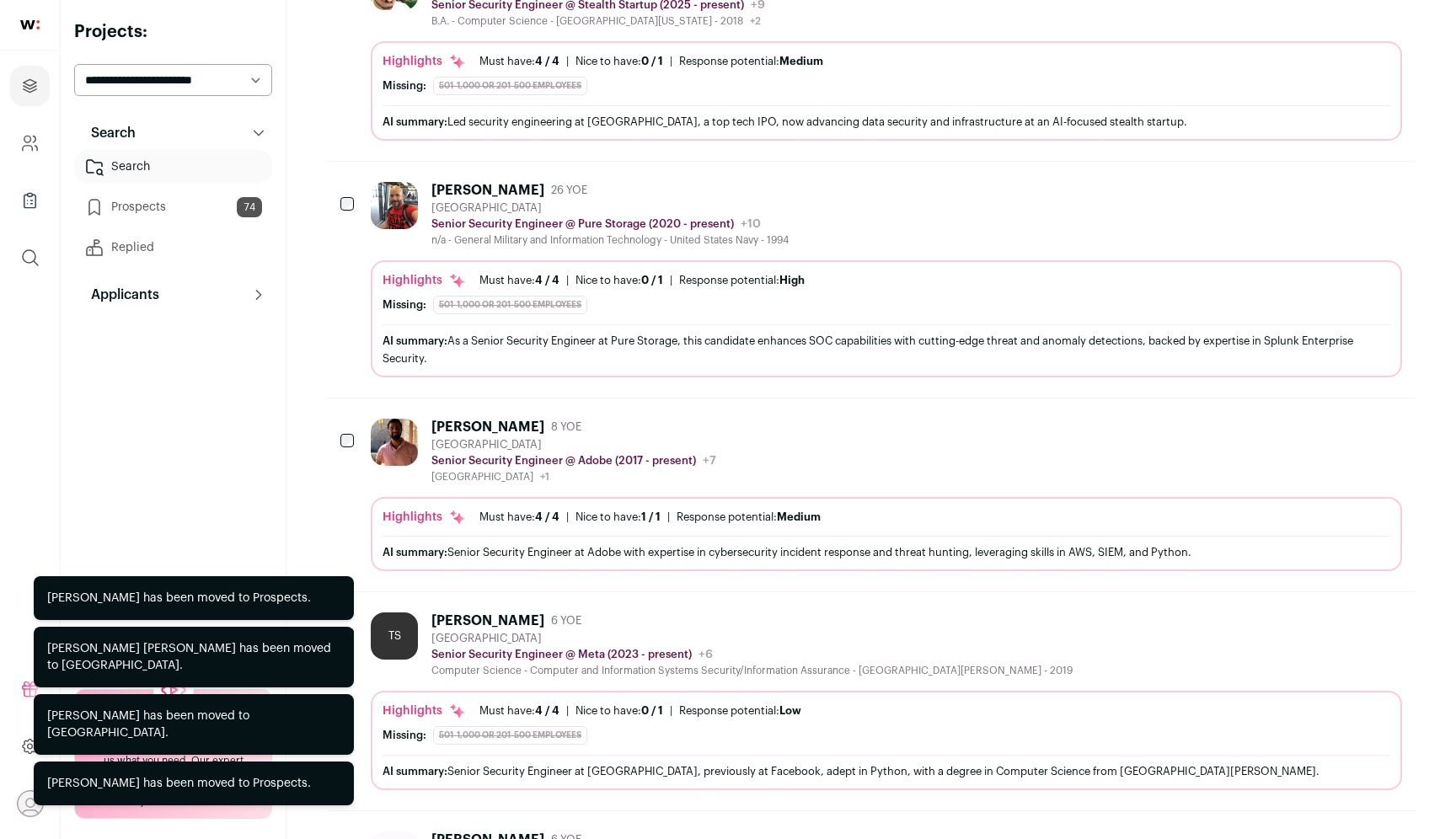
scroll to position [548, 0]
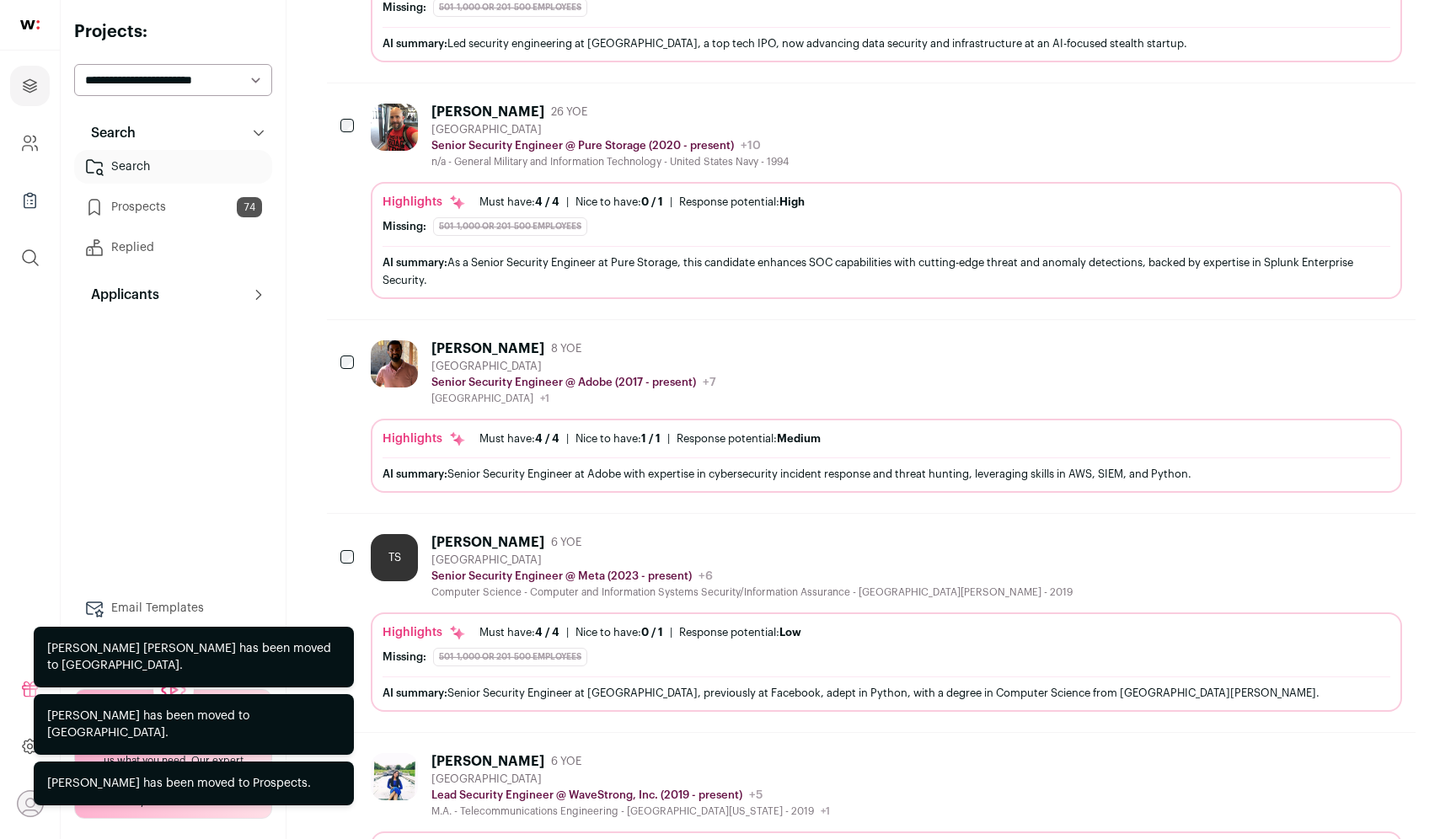
click at [1344, 552] on button "Hide" at bounding box center [1341, 541] width 36 height 36
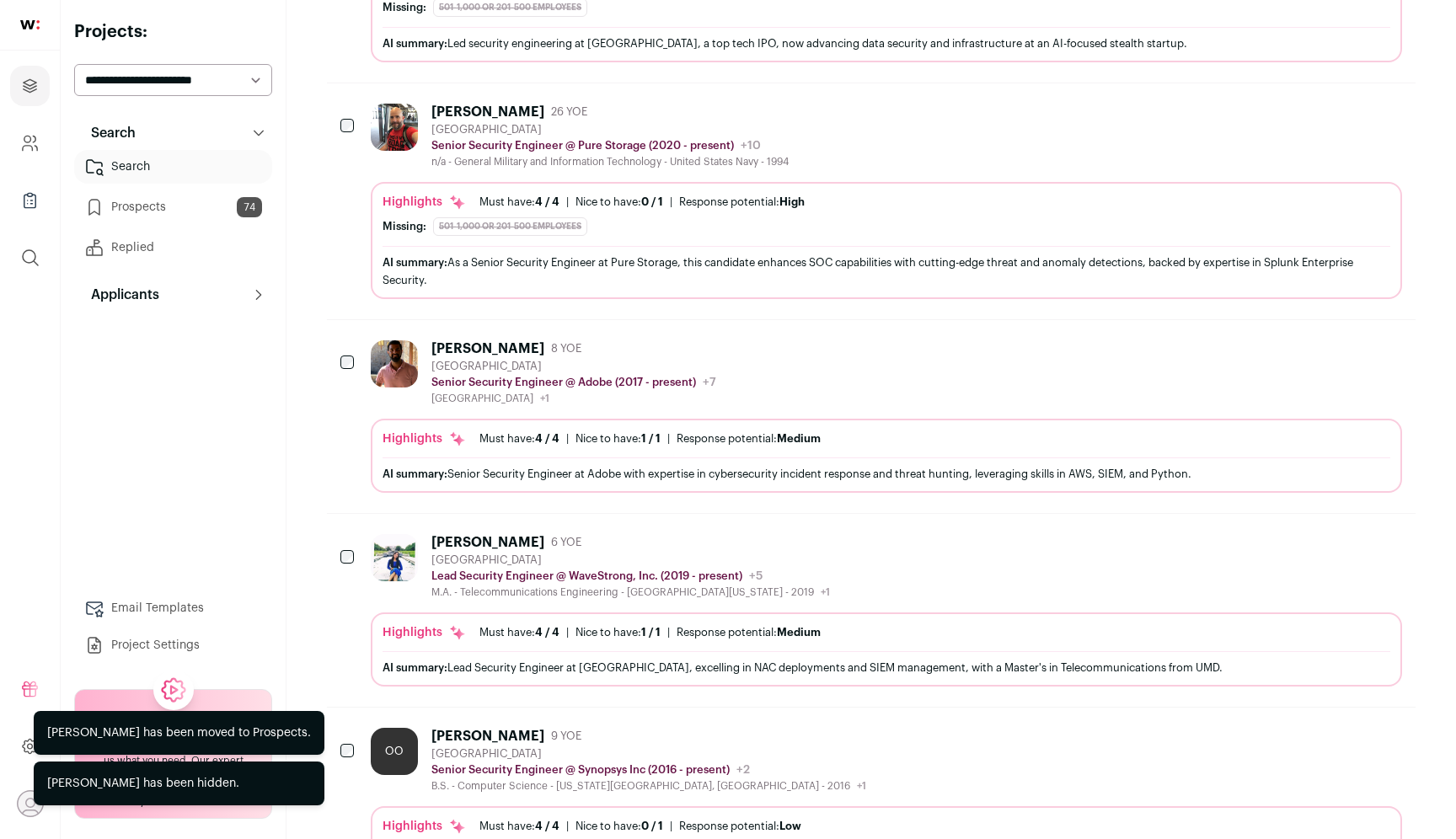
click at [1387, 549] on icon "Add to Prospects" at bounding box center [1387, 541] width 20 height 20
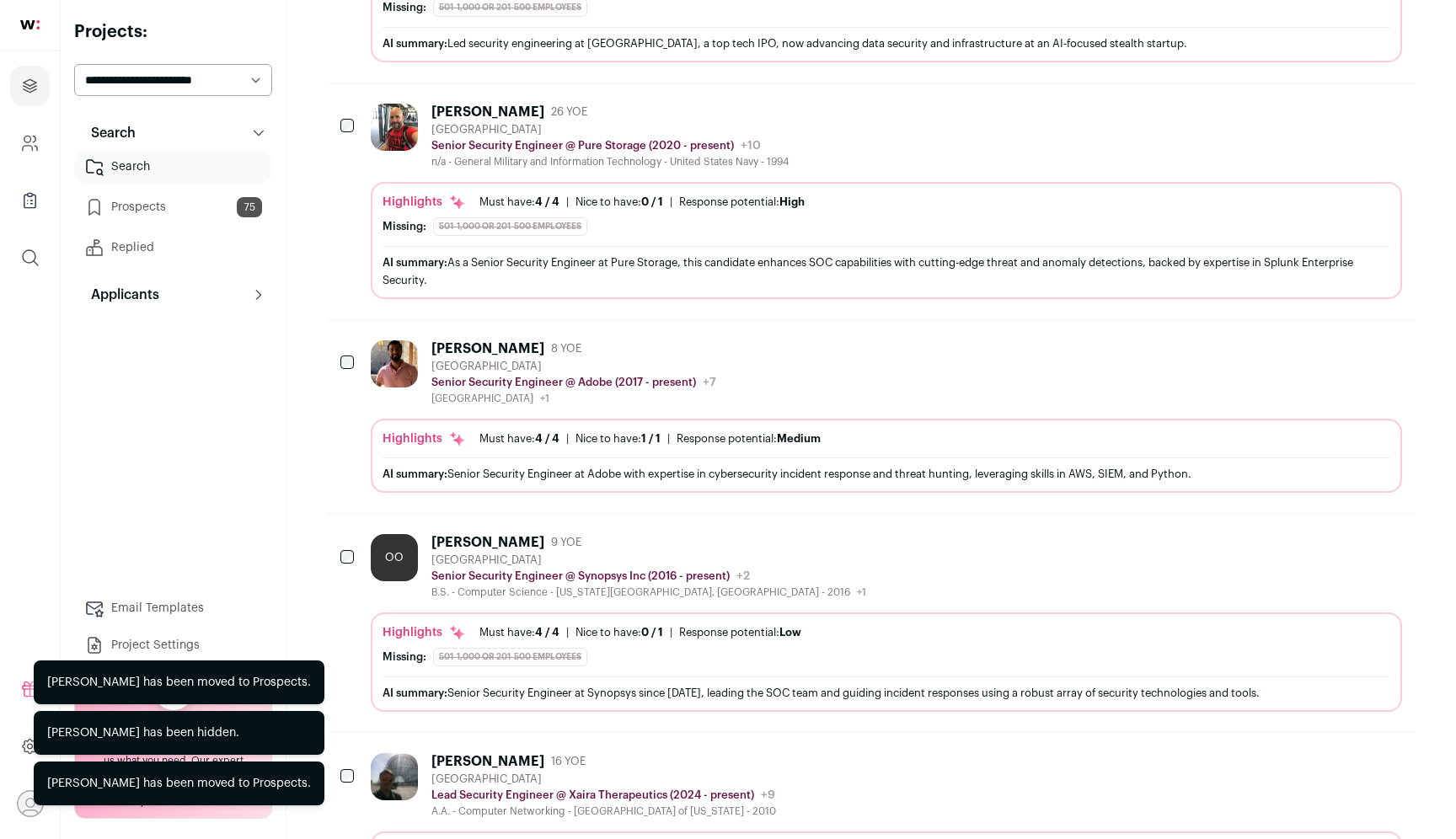
click at [1344, 549] on icon "Hide" at bounding box center [1341, 541] width 20 height 20
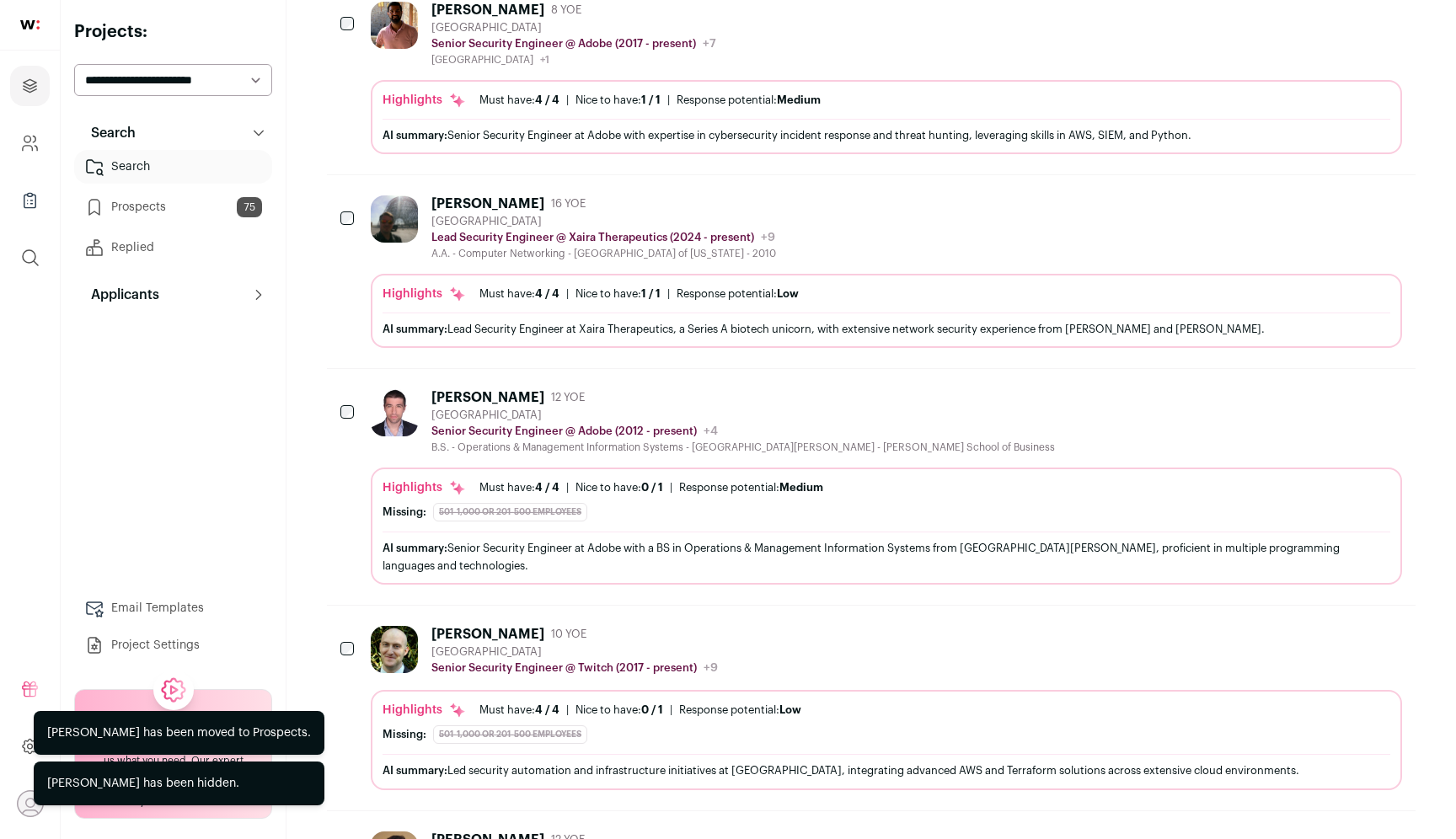
scroll to position [975, 0]
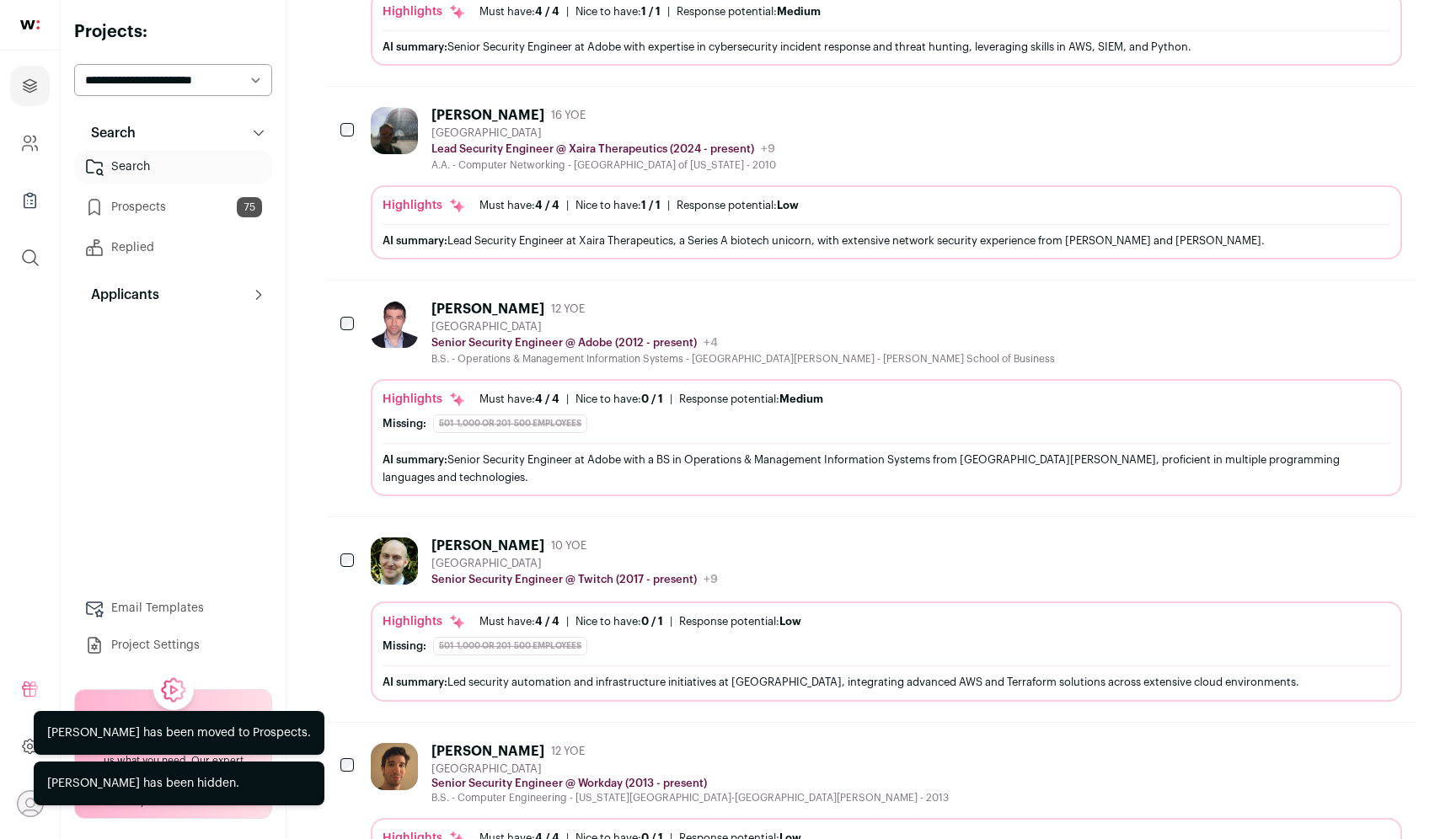
click at [1384, 548] on icon "Add to Prospects" at bounding box center [1387, 544] width 20 height 20
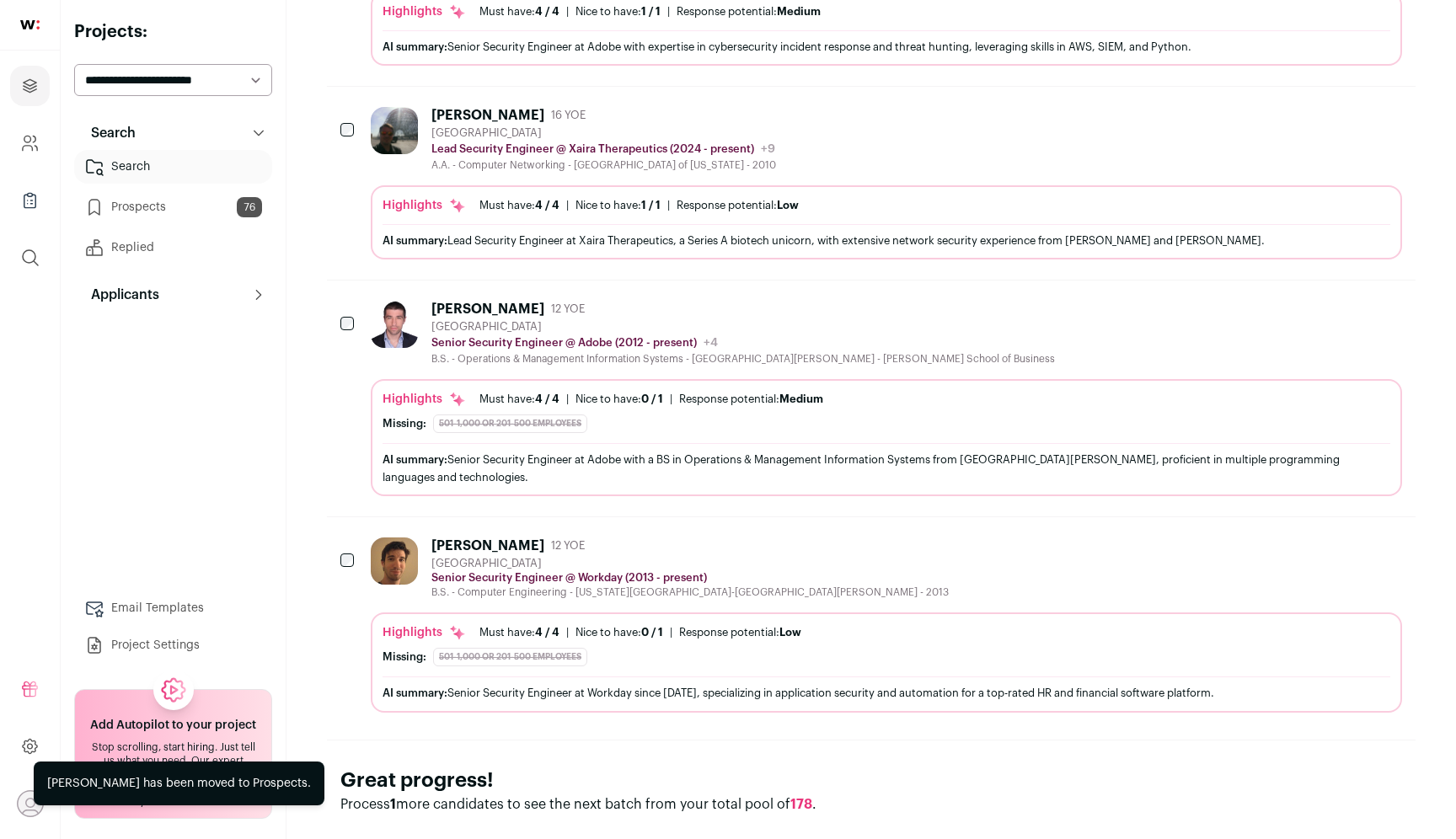
click at [1339, 536] on icon "Hide" at bounding box center [1341, 544] width 20 height 20
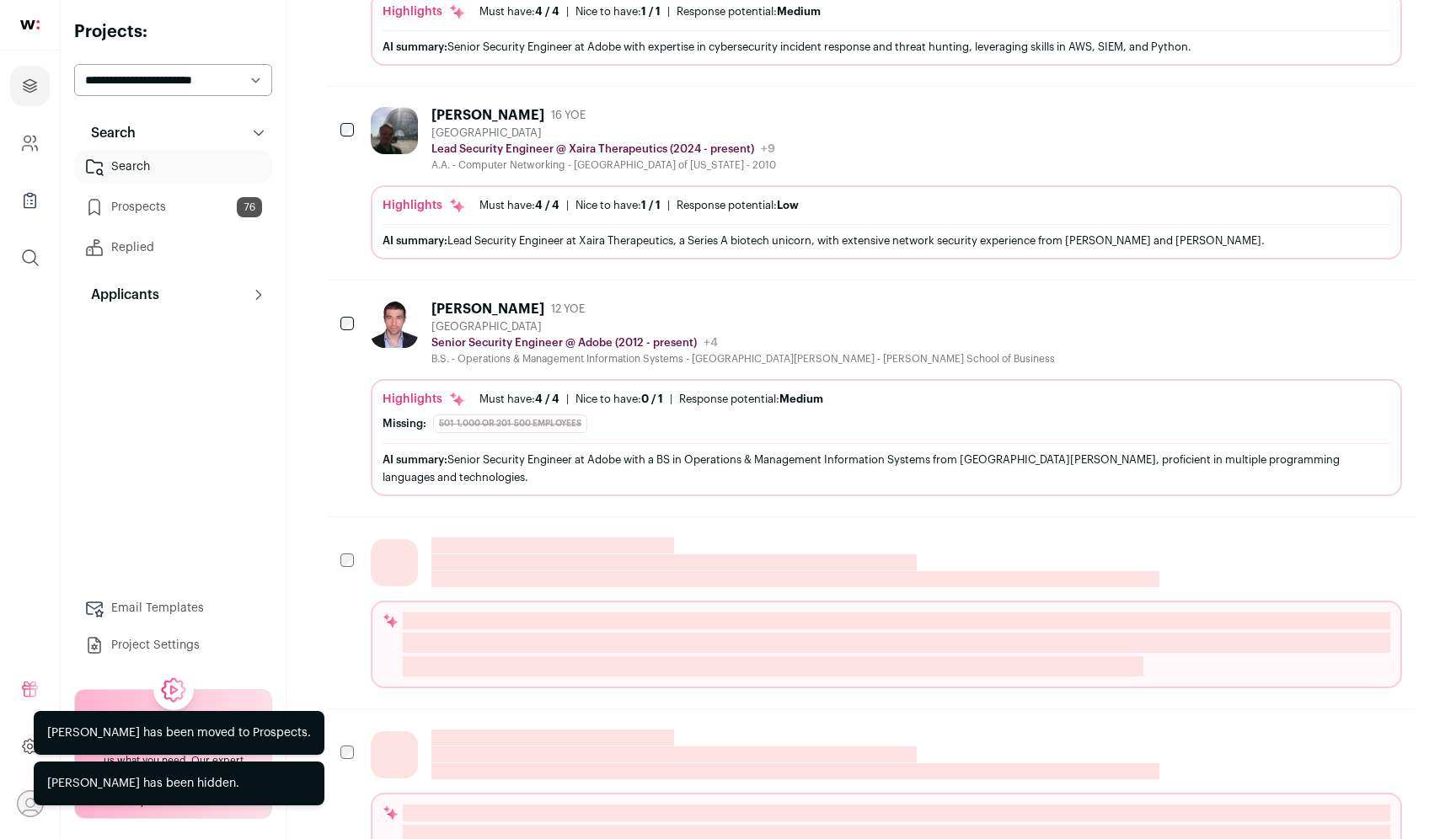
click at [1336, 319] on button "Hide" at bounding box center [1341, 308] width 36 height 36
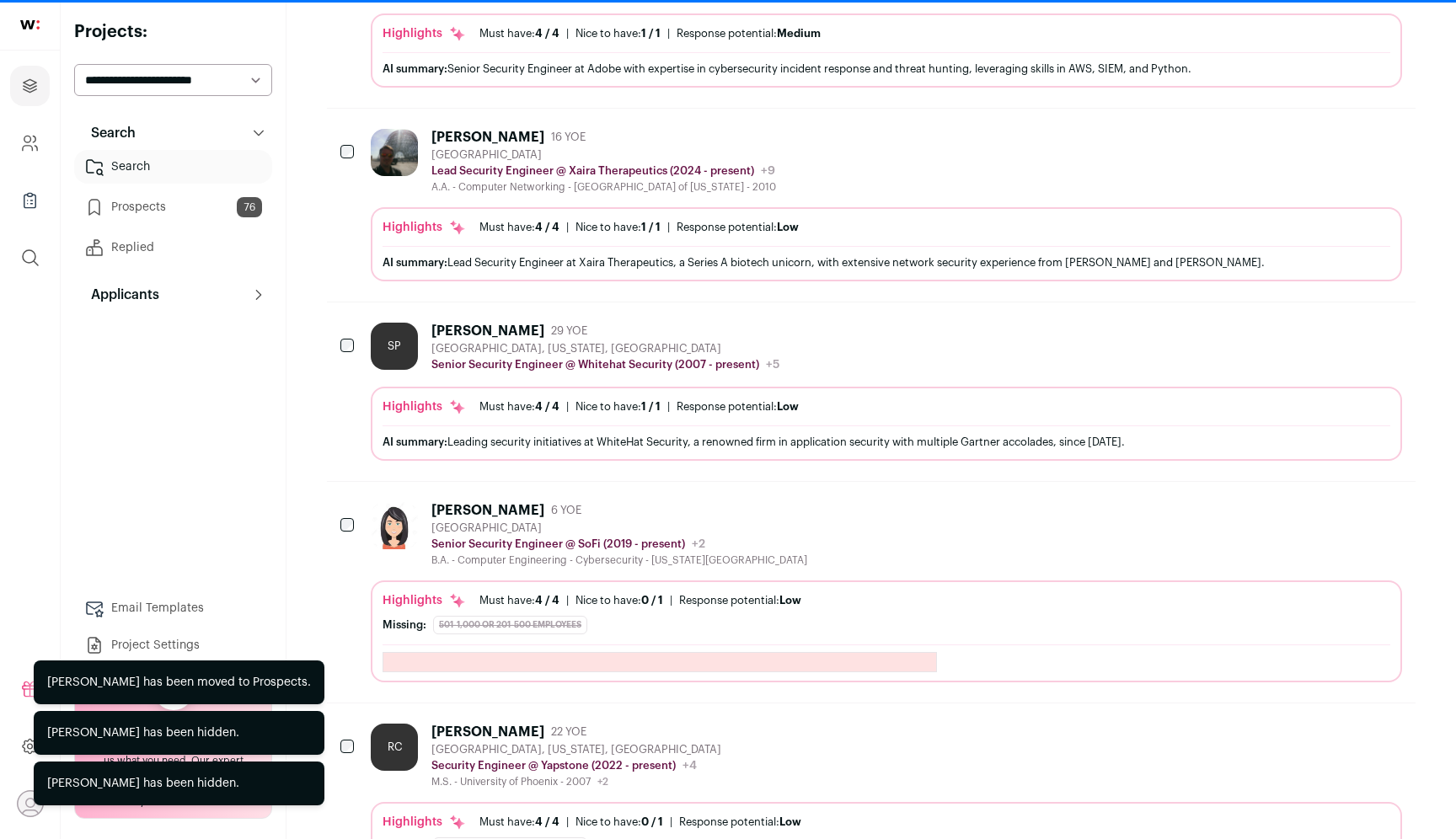
scroll to position [1075, 0]
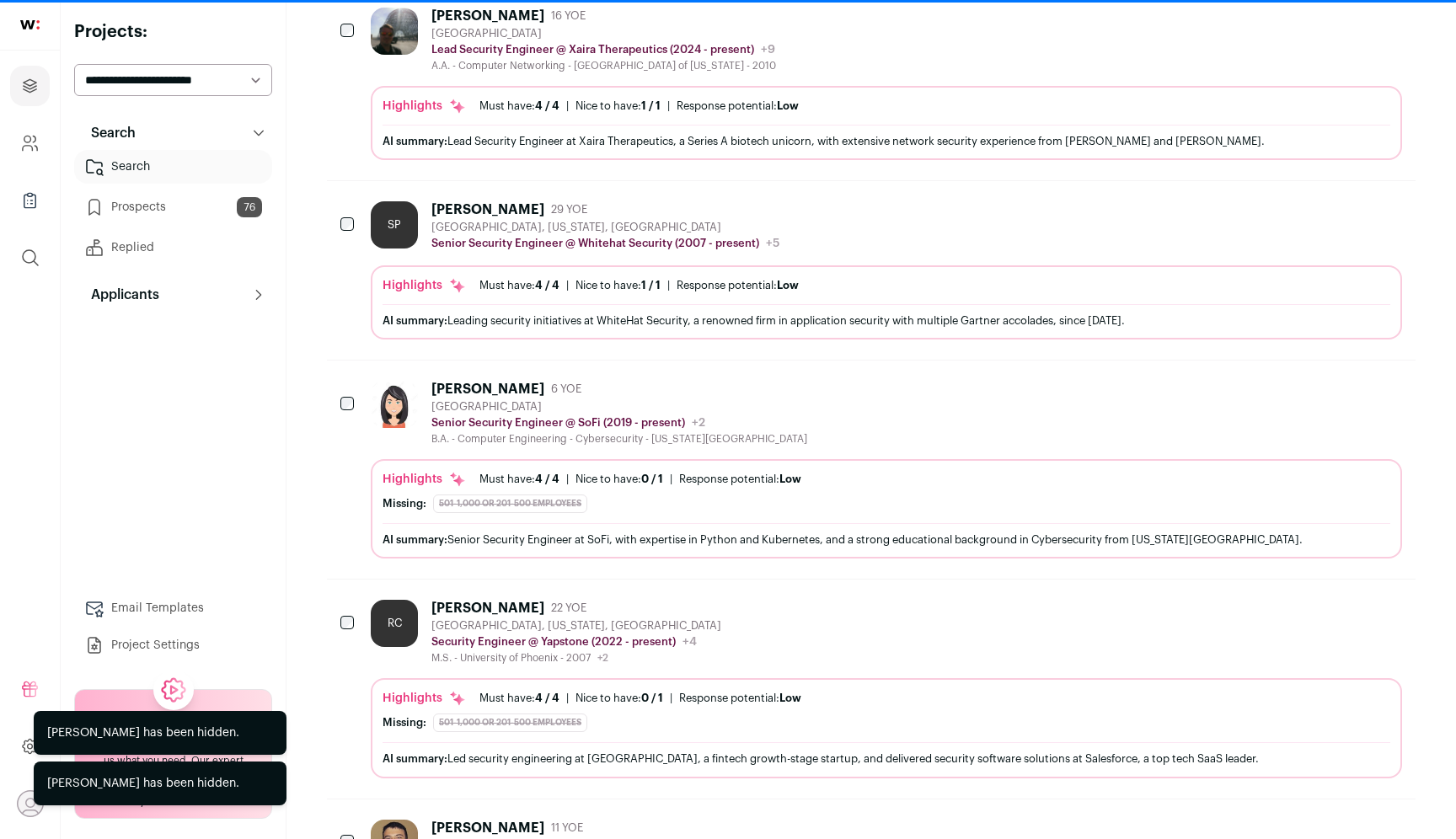
click at [1388, 210] on icon "Add to Prospects" at bounding box center [1387, 208] width 20 height 20
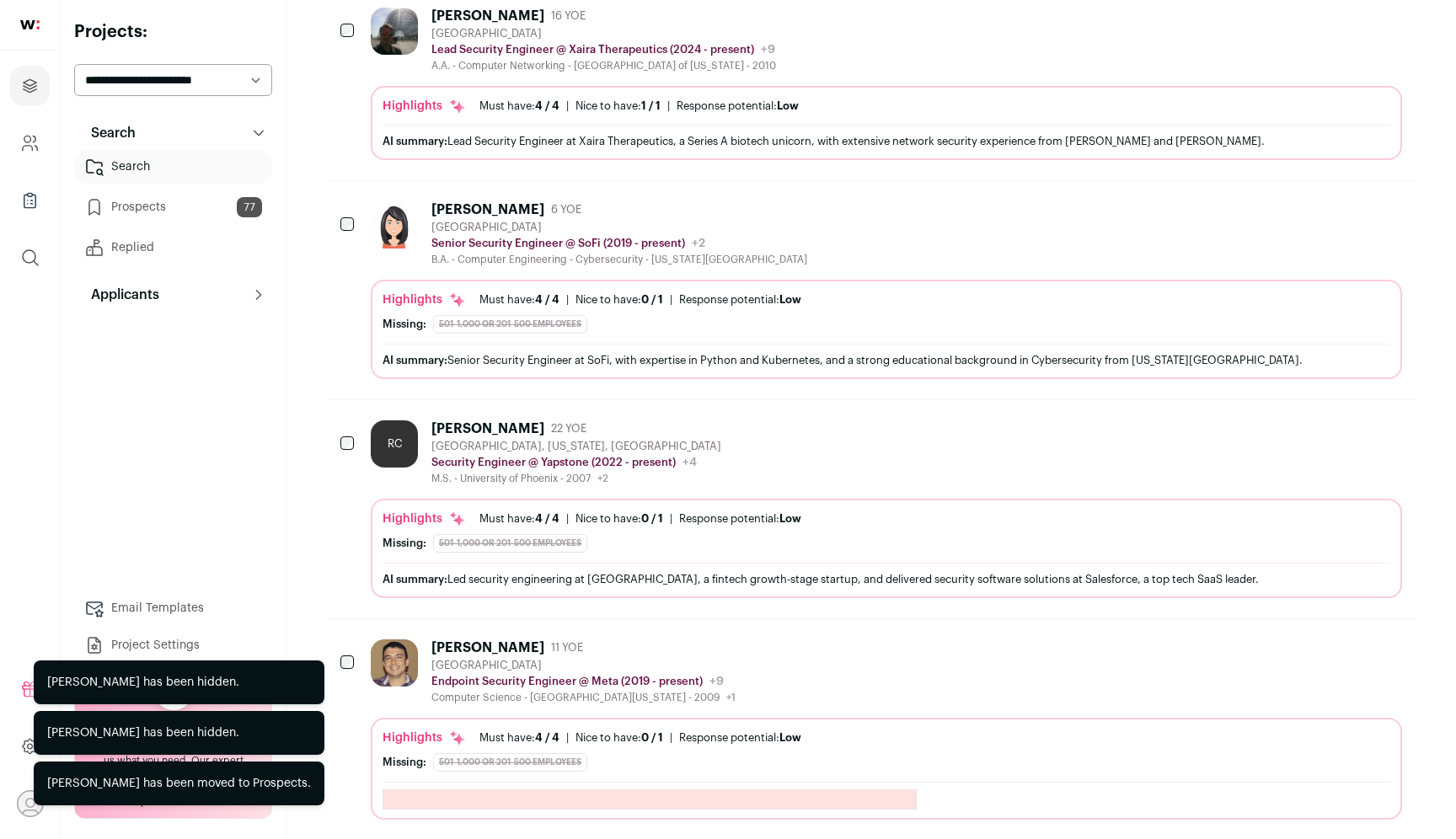
click at [1388, 210] on icon "Add to Prospects" at bounding box center [1387, 208] width 20 height 20
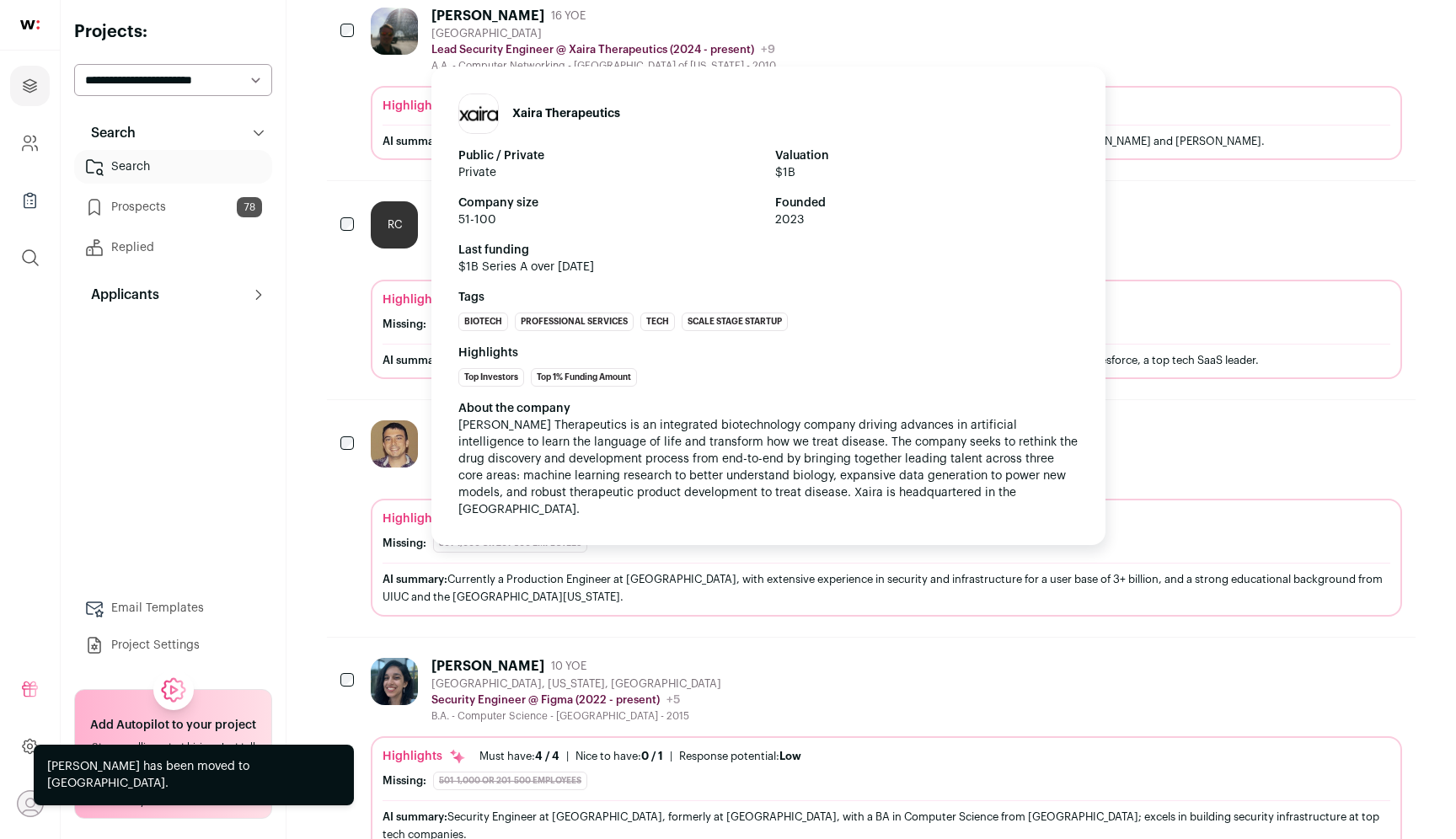
scroll to position [1127, 0]
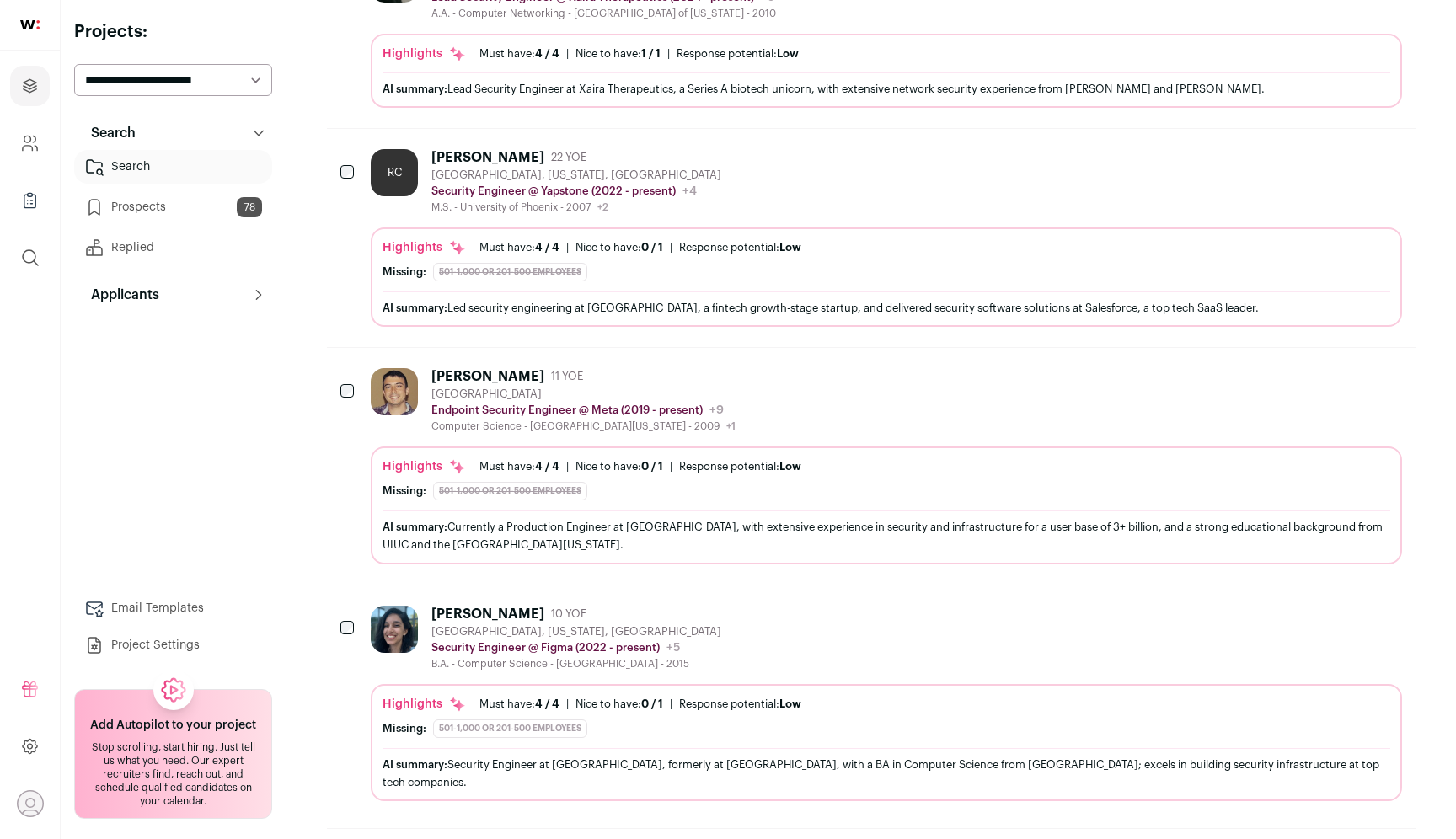
click at [1403, 620] on button "Add to Prospects" at bounding box center [1388, 613] width 36 height 36
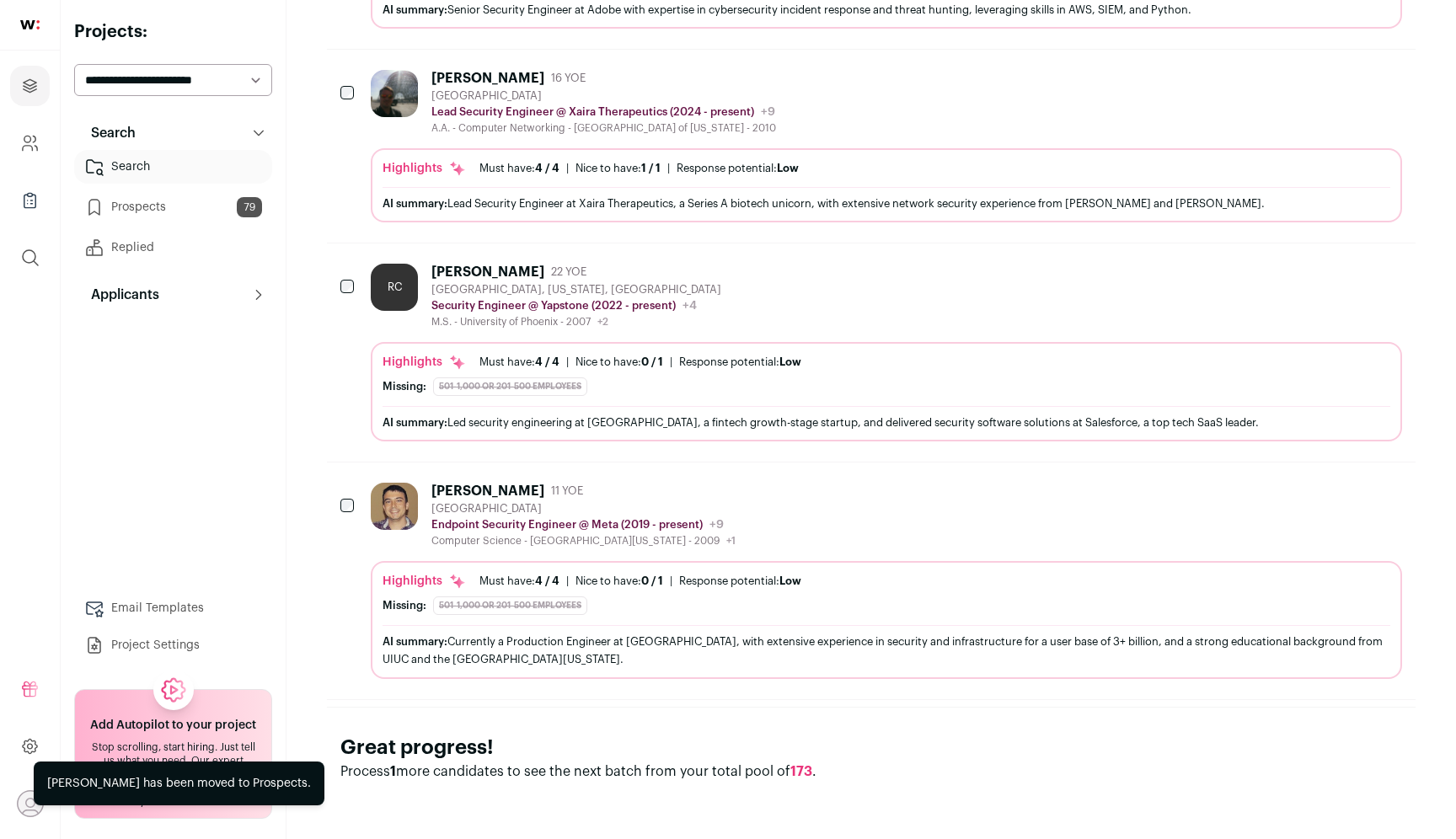
scroll to position [1011, 0]
